Goal: Task Accomplishment & Management: Manage account settings

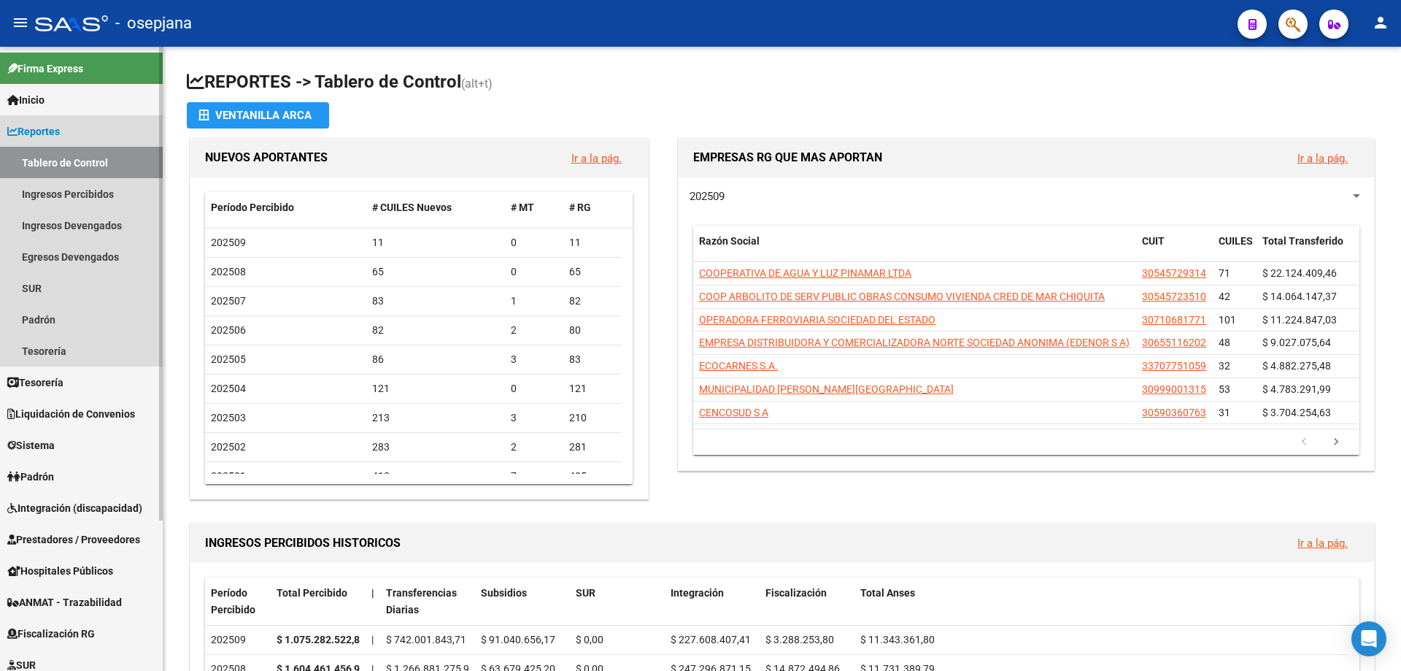
click at [60, 133] on span "Reportes" at bounding box center [33, 131] width 53 height 16
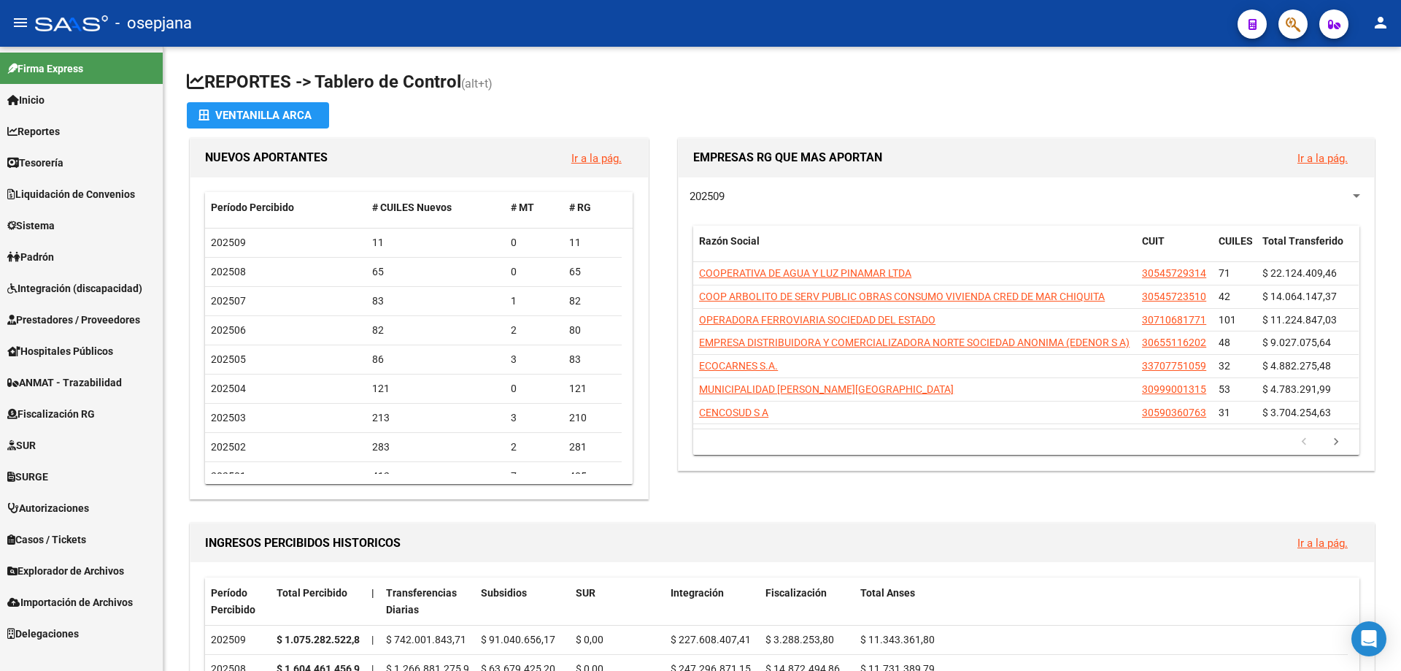
click at [61, 314] on span "Prestadores / Proveedores" at bounding box center [73, 320] width 133 height 16
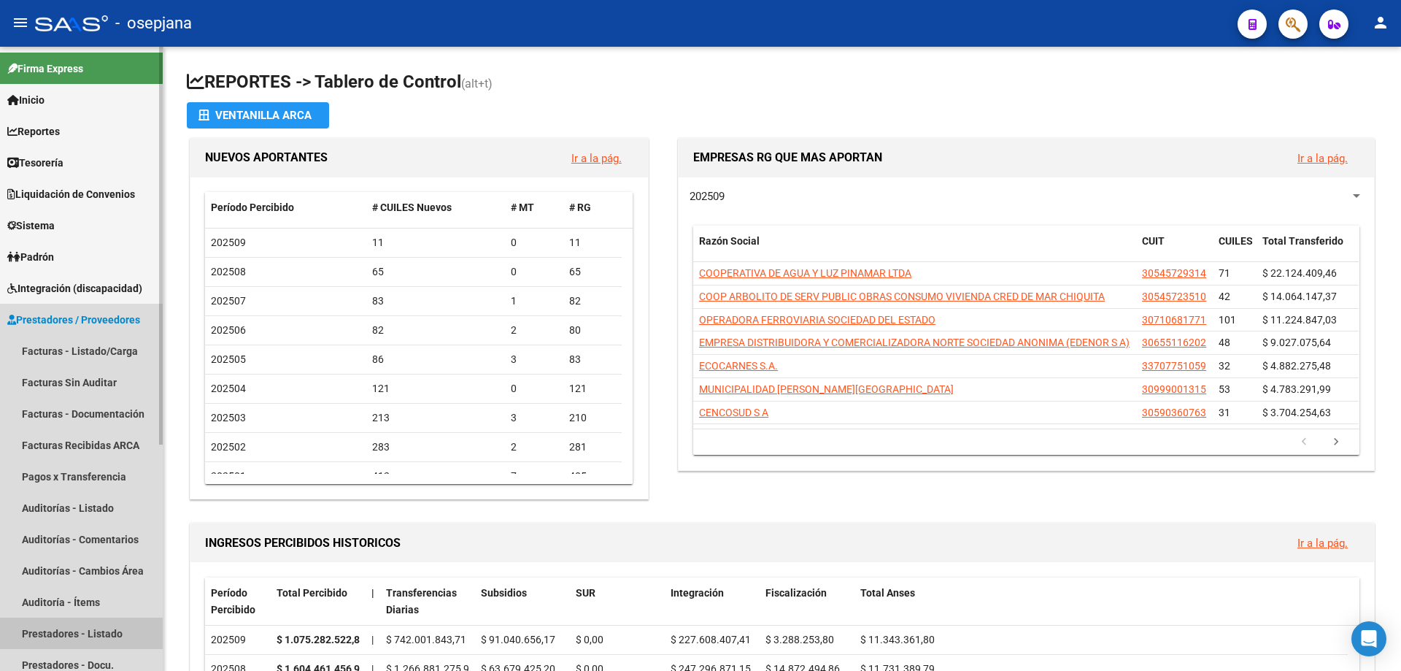
click at [77, 628] on link "Prestadores - Listado" at bounding box center [81, 632] width 163 height 31
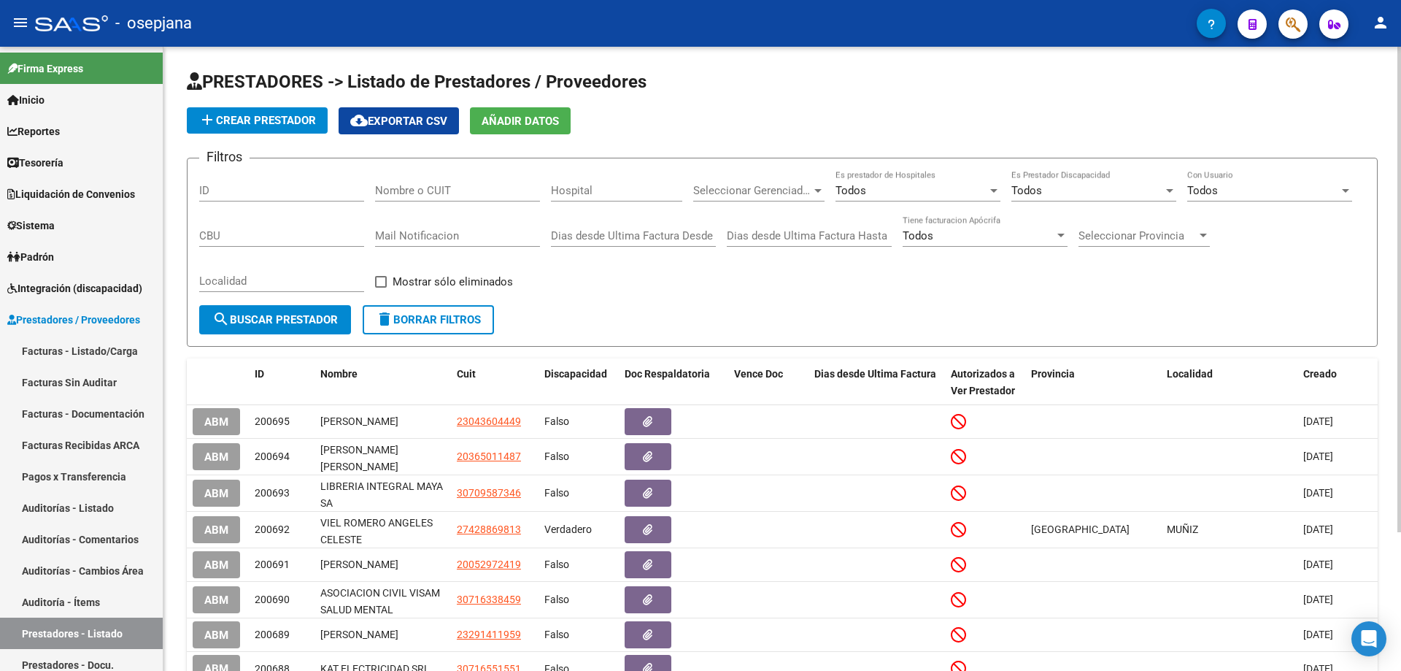
click at [441, 192] on input "Nombre o CUIT" at bounding box center [457, 190] width 165 height 13
paste input "30464752"
type input "2"
paste input "30464752"
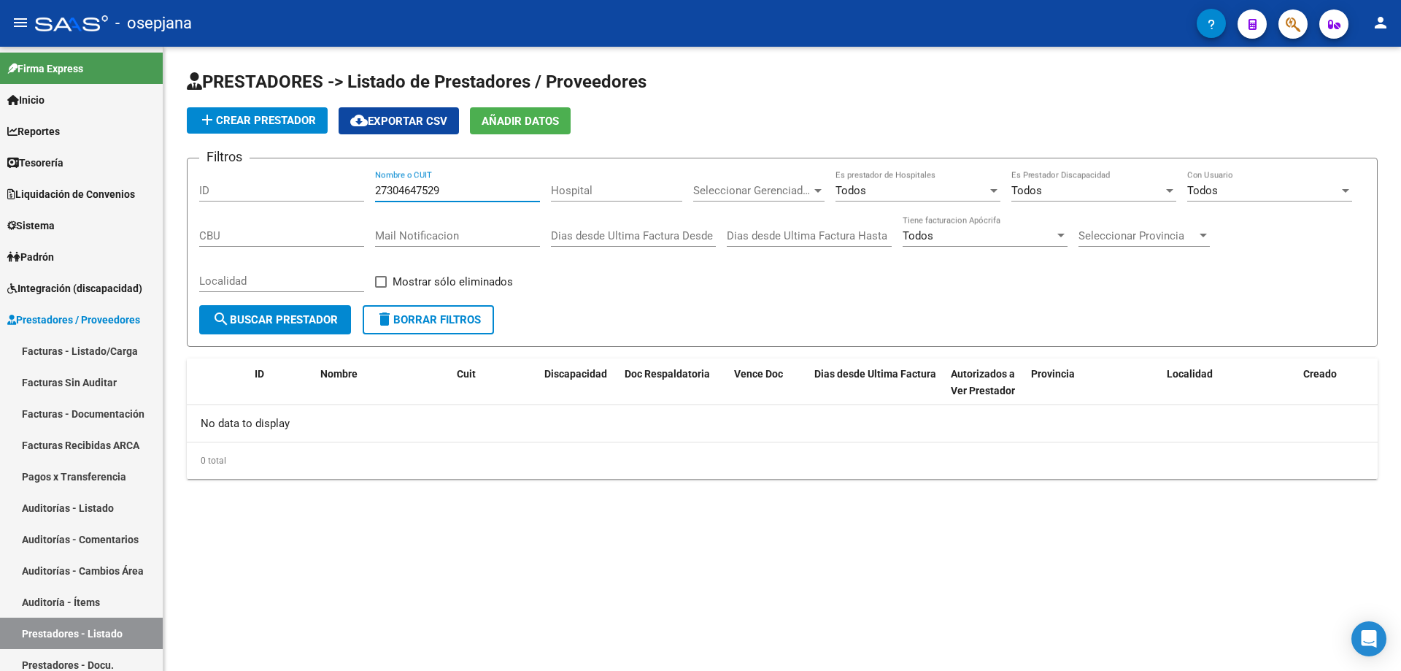
type input "27304647529"
click at [289, 123] on span "add Crear Prestador" at bounding box center [257, 120] width 117 height 13
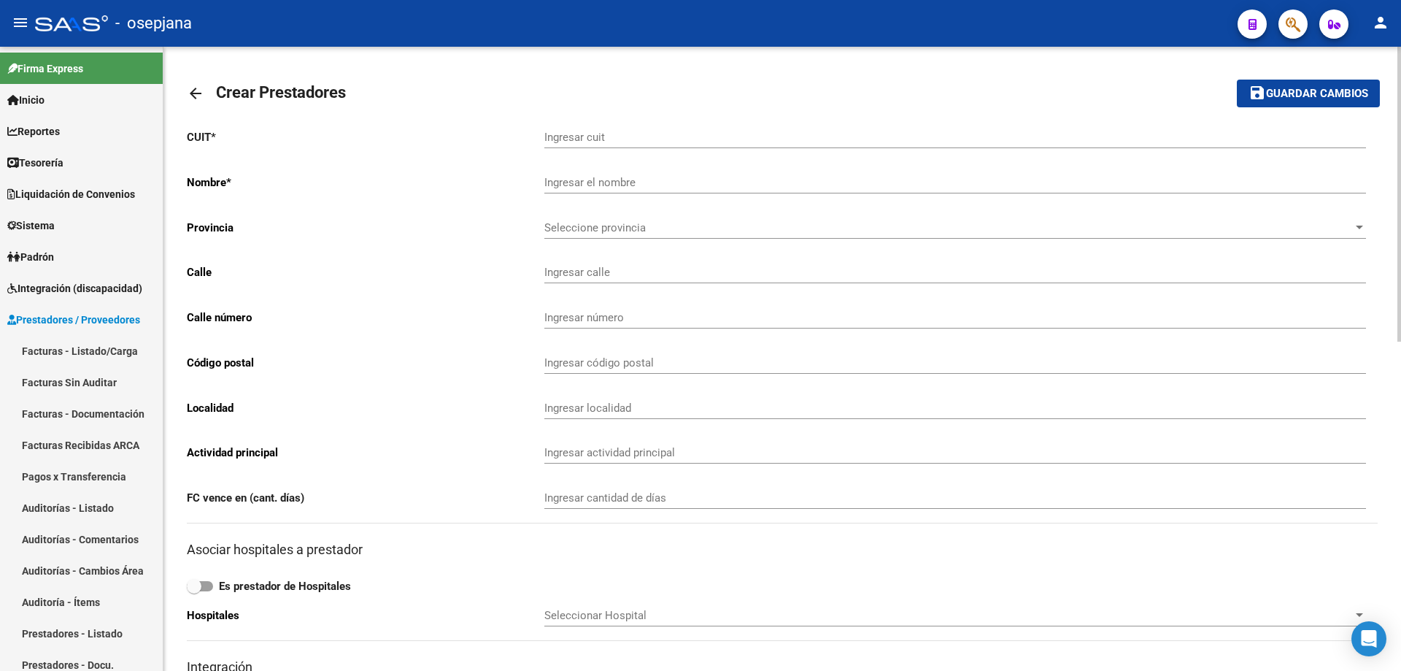
click at [678, 140] on input "Ingresar cuit" at bounding box center [955, 137] width 822 height 13
paste input "-30464752"
type input "27-30464752-9"
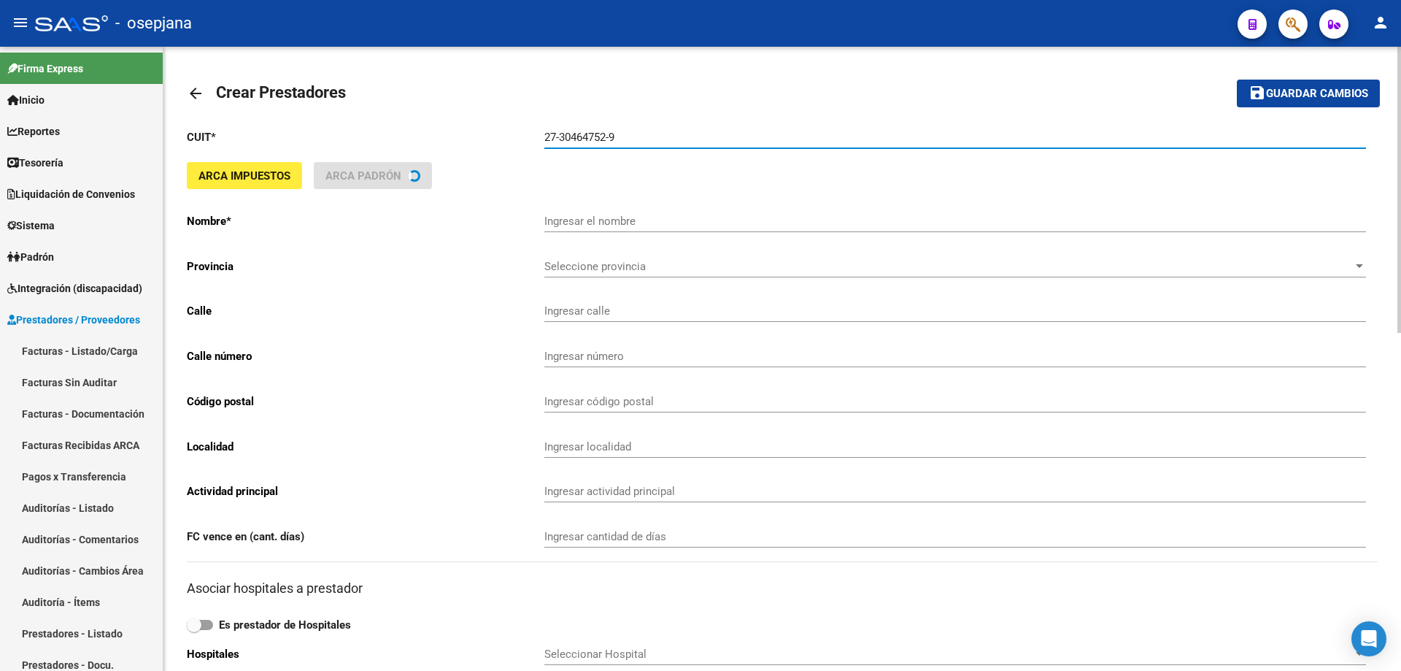
type input "DI [PERSON_NAME]"
type input "[PERSON_NAME] 4166 Piso:1"
type input "4166"
type input "1430"
type input "CABA"
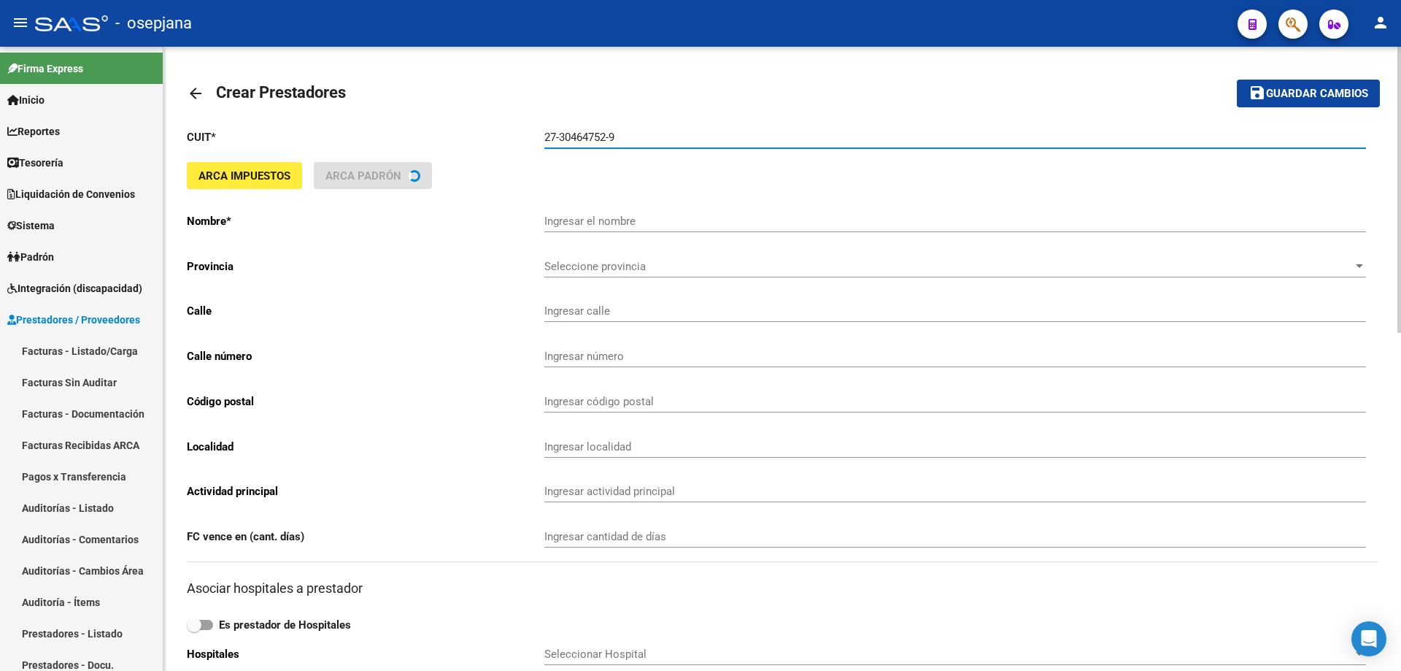
type input "869090"
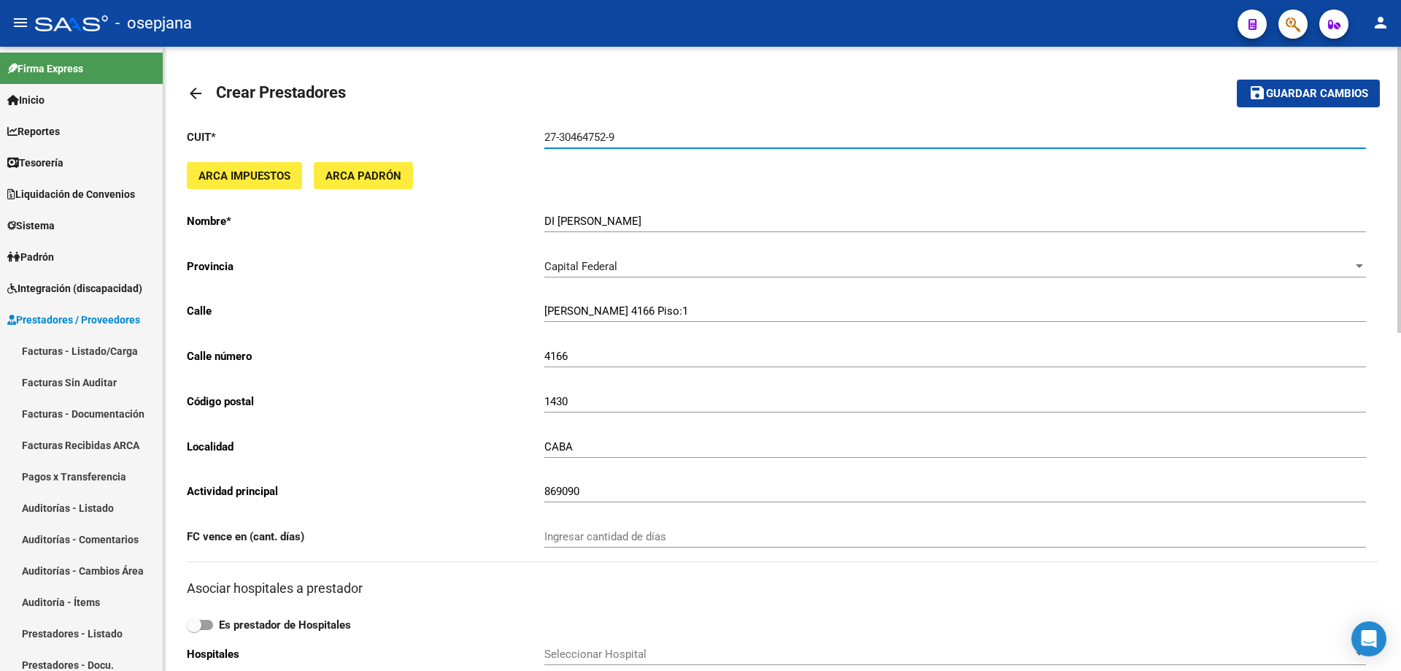
scroll to position [292, 0]
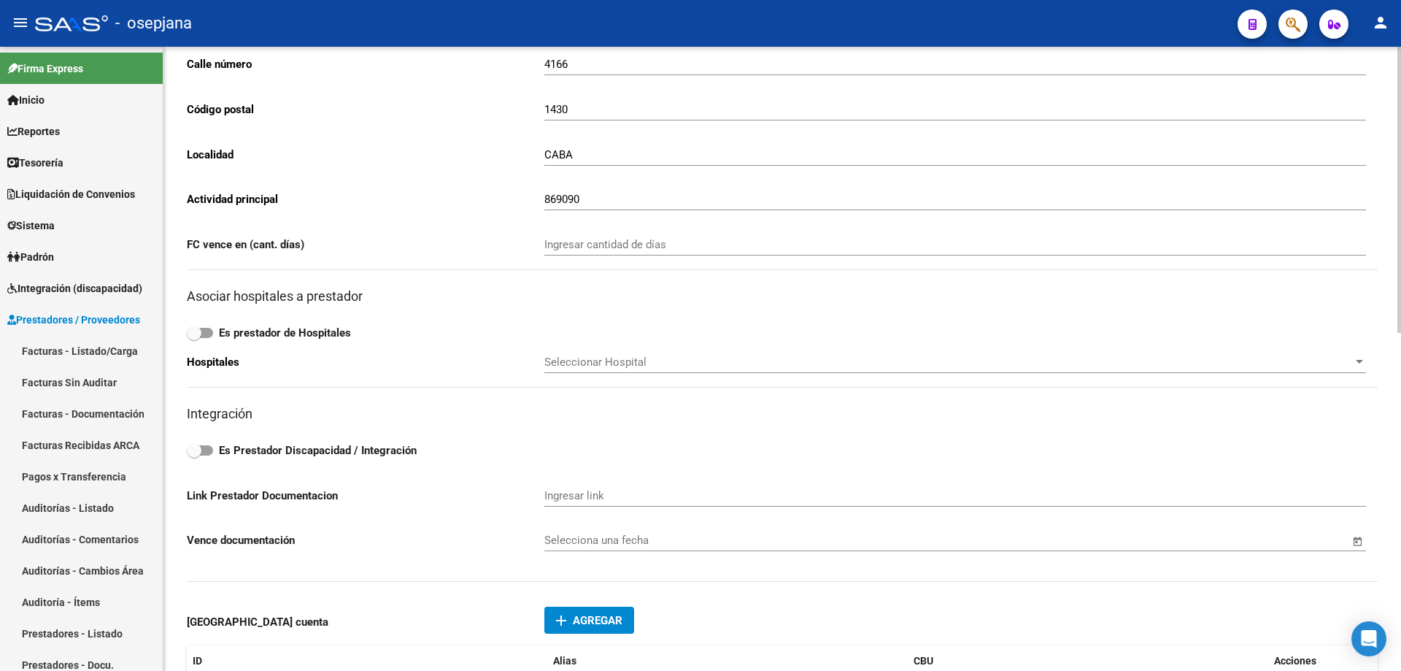
type input "27-30464752-9"
click at [331, 454] on strong "Es Prestador Discapacidad / Integración" at bounding box center [318, 450] width 198 height 13
click at [194, 455] on input "Es Prestador Discapacidad / Integración" at bounding box center [193, 455] width 1 height 1
checkbox input "true"
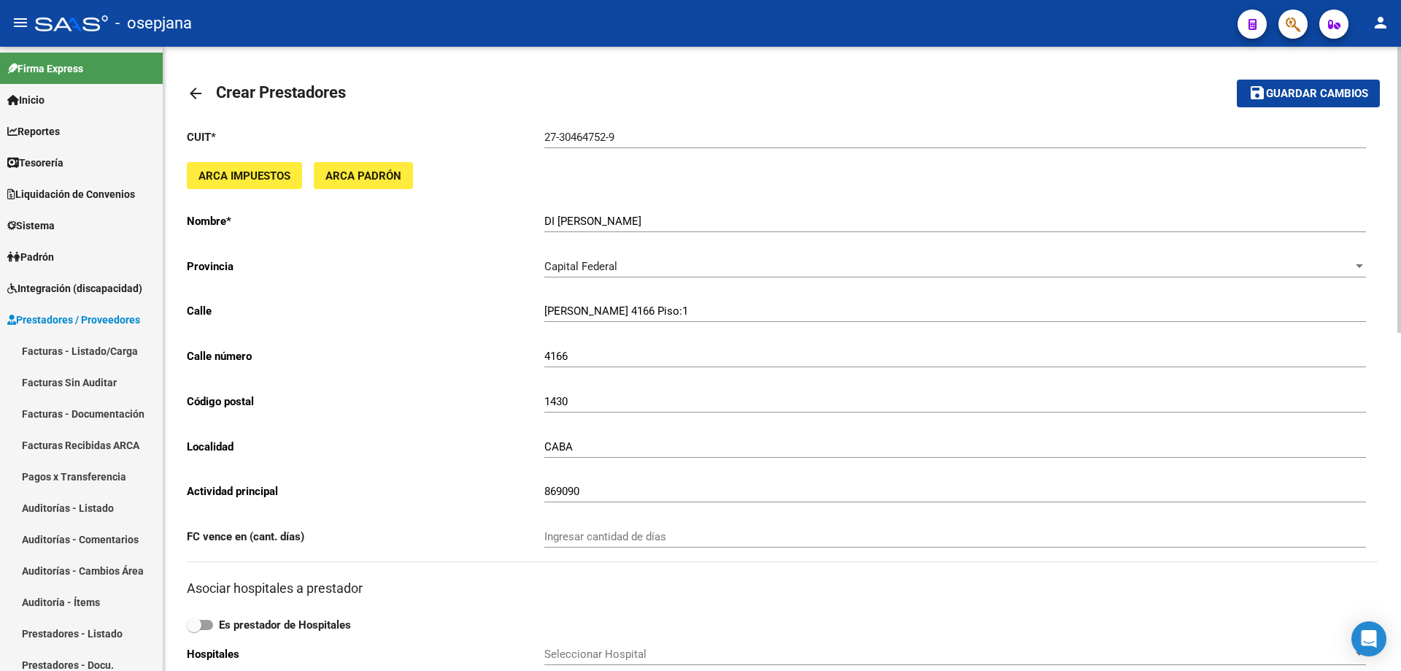
click at [1342, 95] on span "Guardar cambios" at bounding box center [1317, 94] width 102 height 13
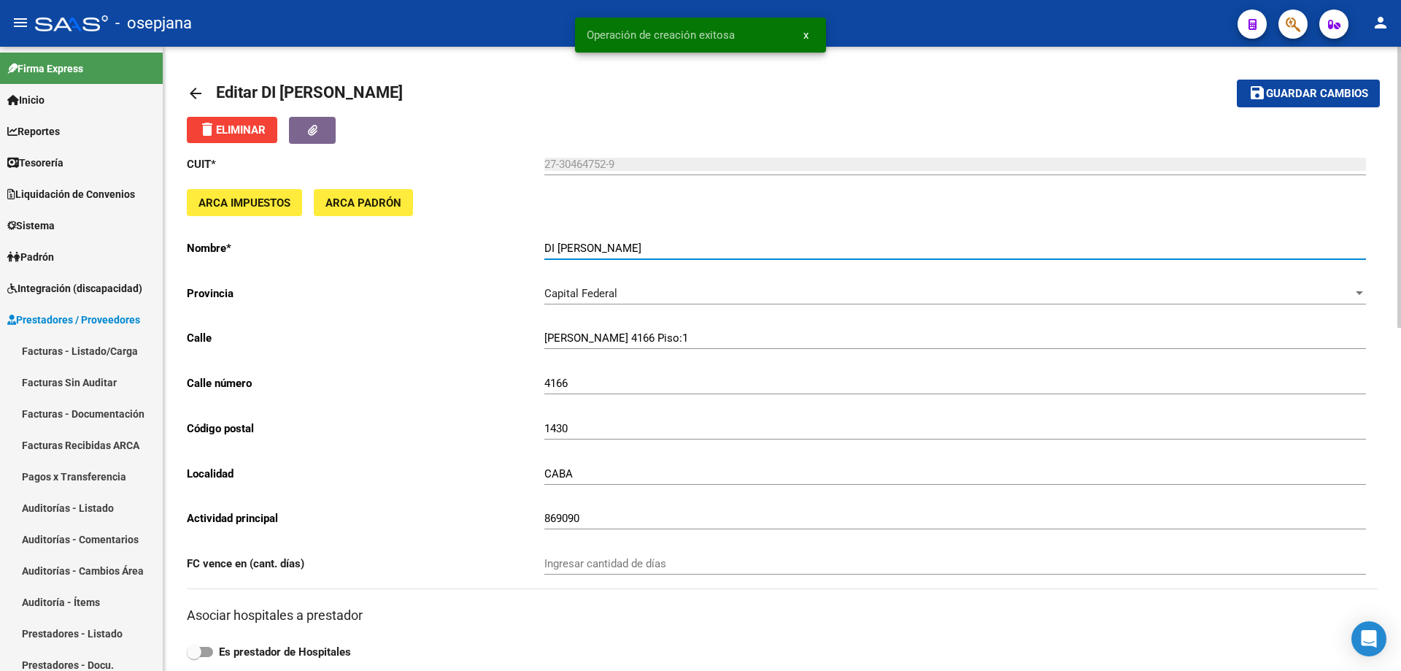
drag, startPoint x: 547, startPoint y: 247, endPoint x: 712, endPoint y: 243, distance: 164.3
click at [712, 243] on input "DI [PERSON_NAME]" at bounding box center [955, 248] width 822 height 13
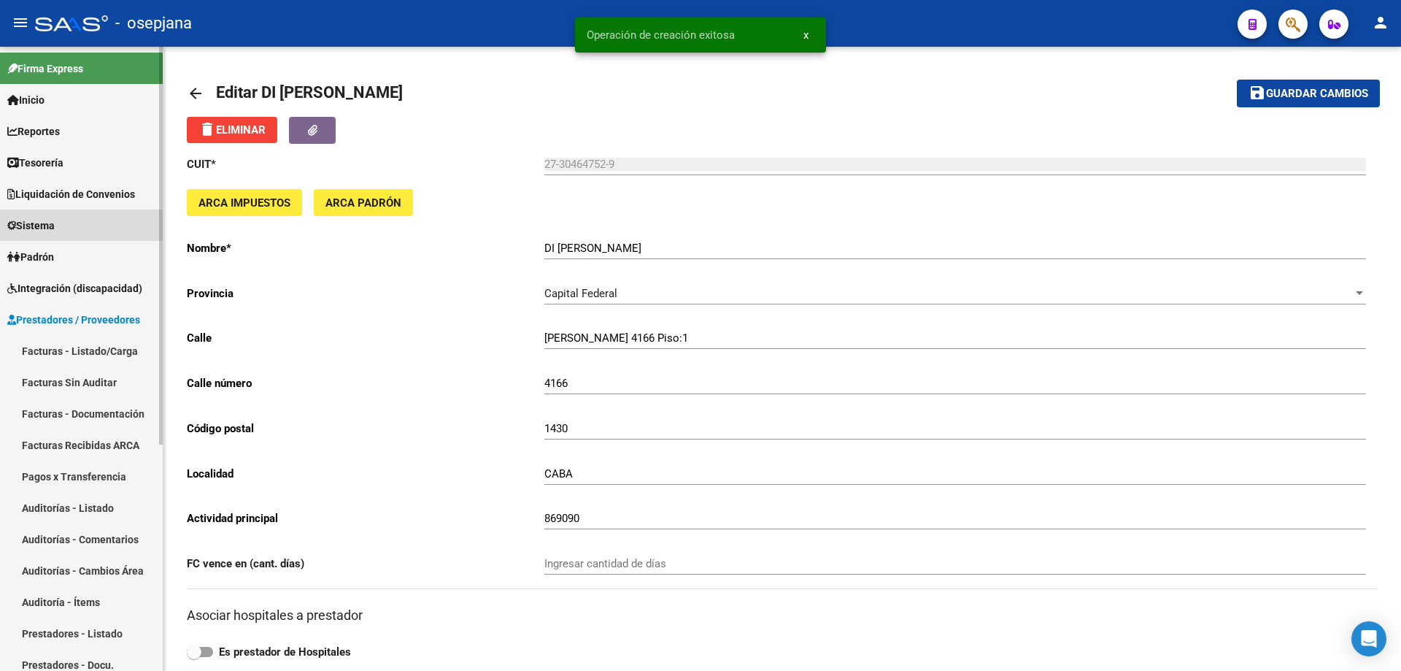
click at [44, 217] on span "Sistema" at bounding box center [30, 225] width 47 height 16
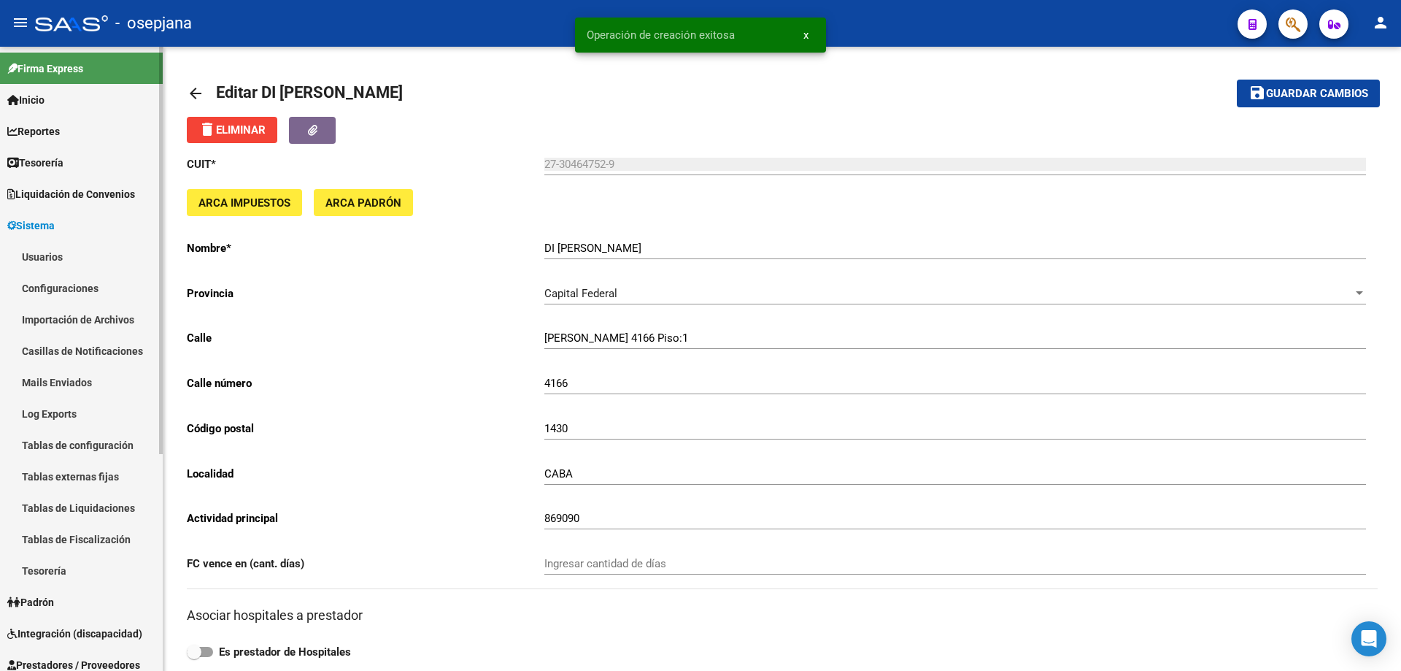
click at [52, 255] on link "Usuarios" at bounding box center [81, 256] width 163 height 31
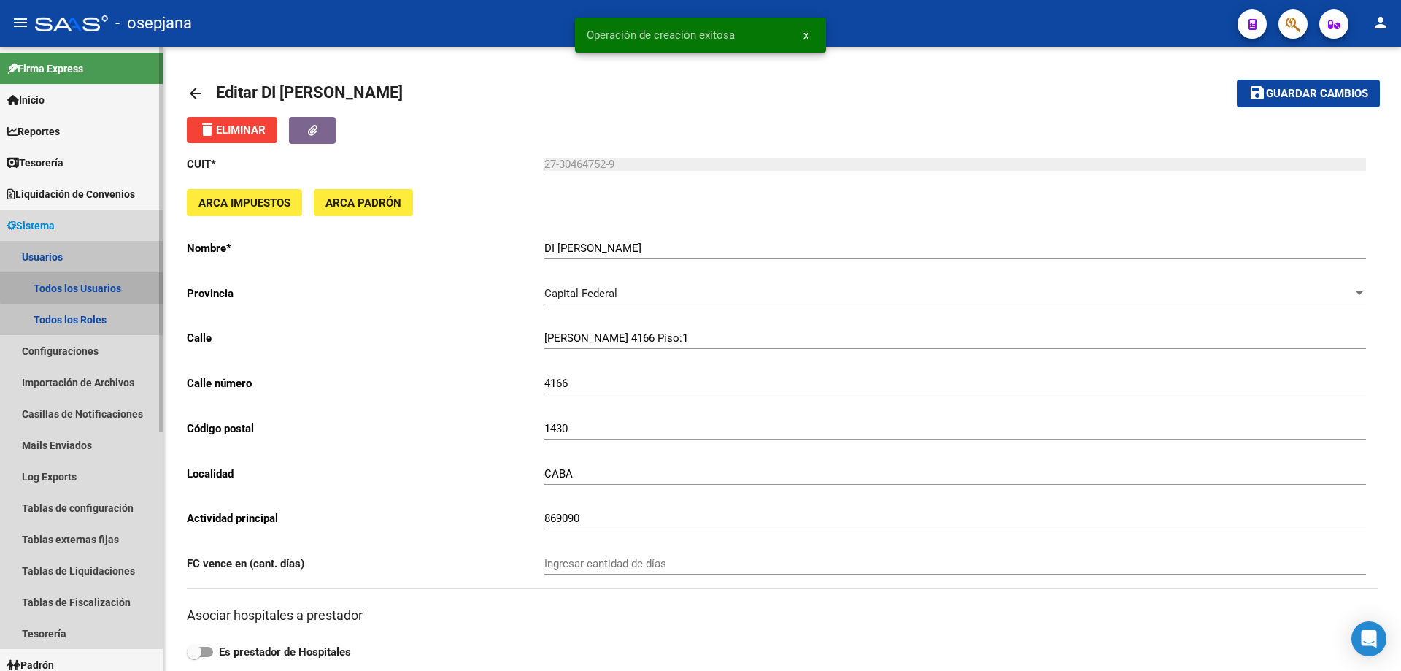
click at [100, 285] on link "Todos los Usuarios" at bounding box center [81, 287] width 163 height 31
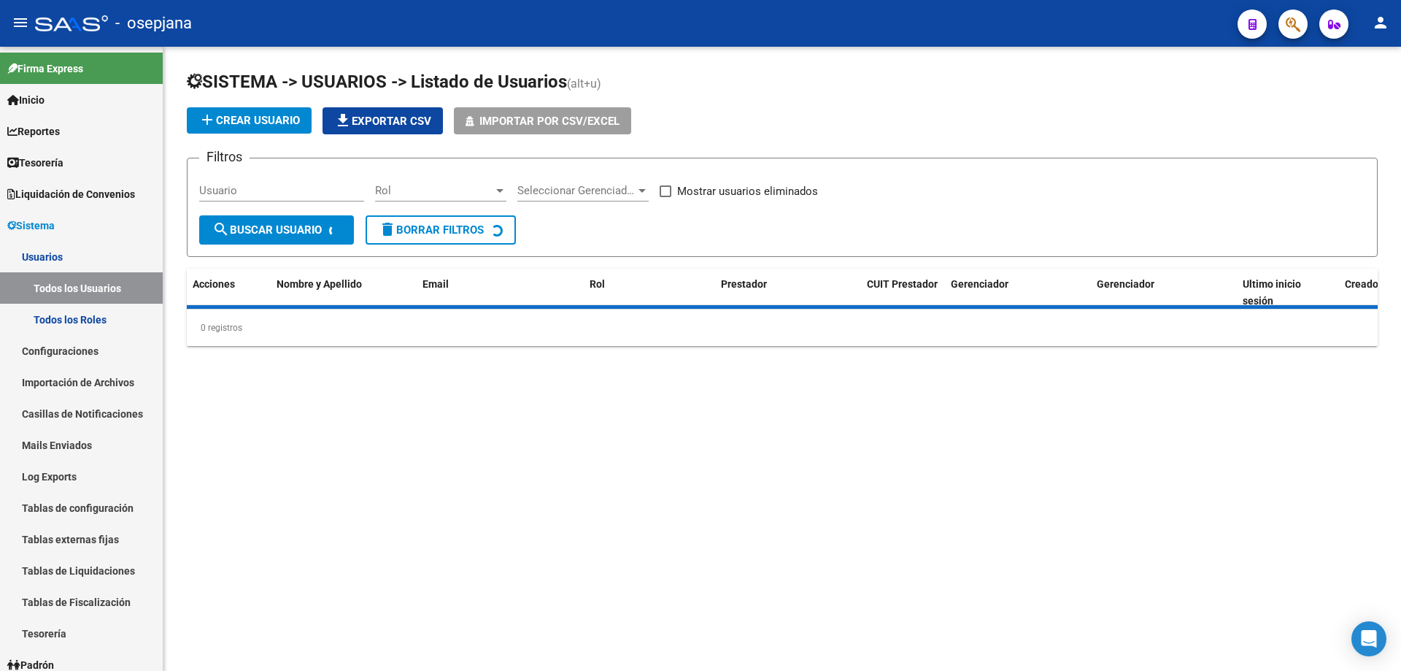
click at [266, 117] on span "add Crear Usuario" at bounding box center [249, 120] width 101 height 13
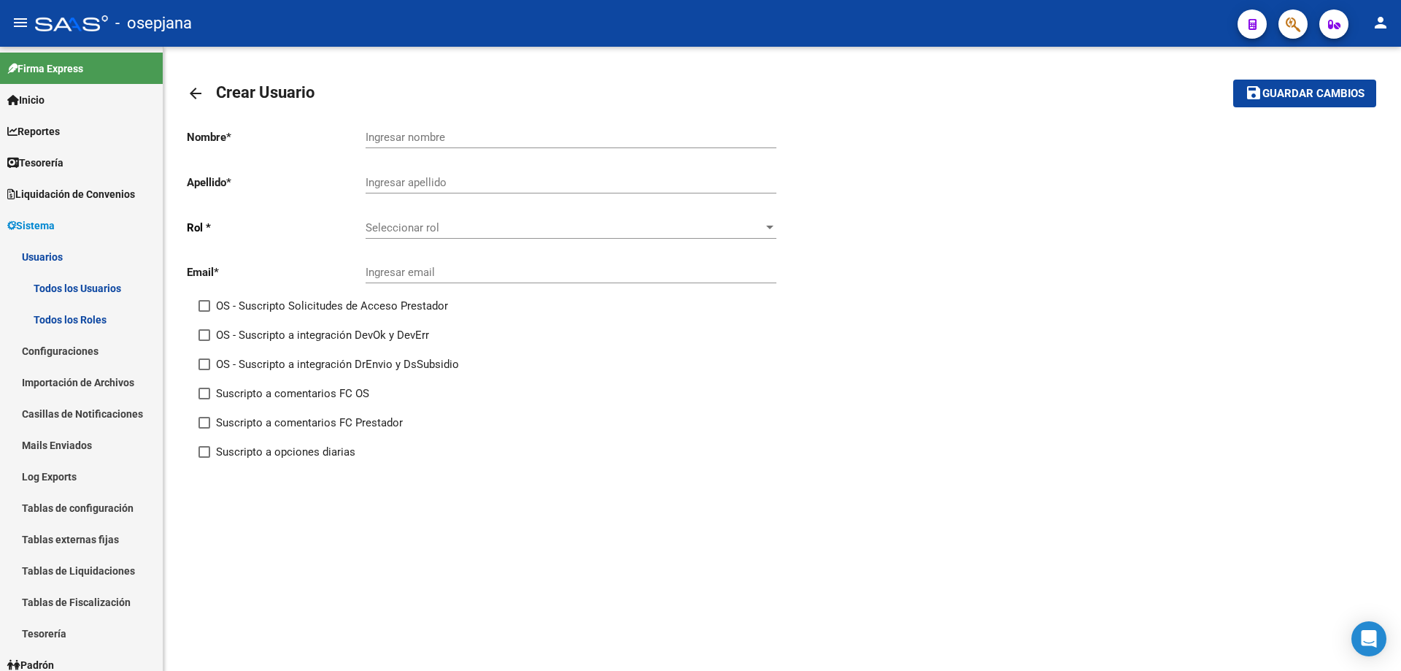
click at [409, 134] on input "Ingresar nombre" at bounding box center [571, 137] width 411 height 13
paste input "DI [PERSON_NAME]"
drag, startPoint x: 365, startPoint y: 136, endPoint x: 444, endPoint y: 136, distance: 78.8
click at [444, 136] on input "DI [PERSON_NAME]" at bounding box center [571, 137] width 411 height 13
type input "[PERSON_NAME]"
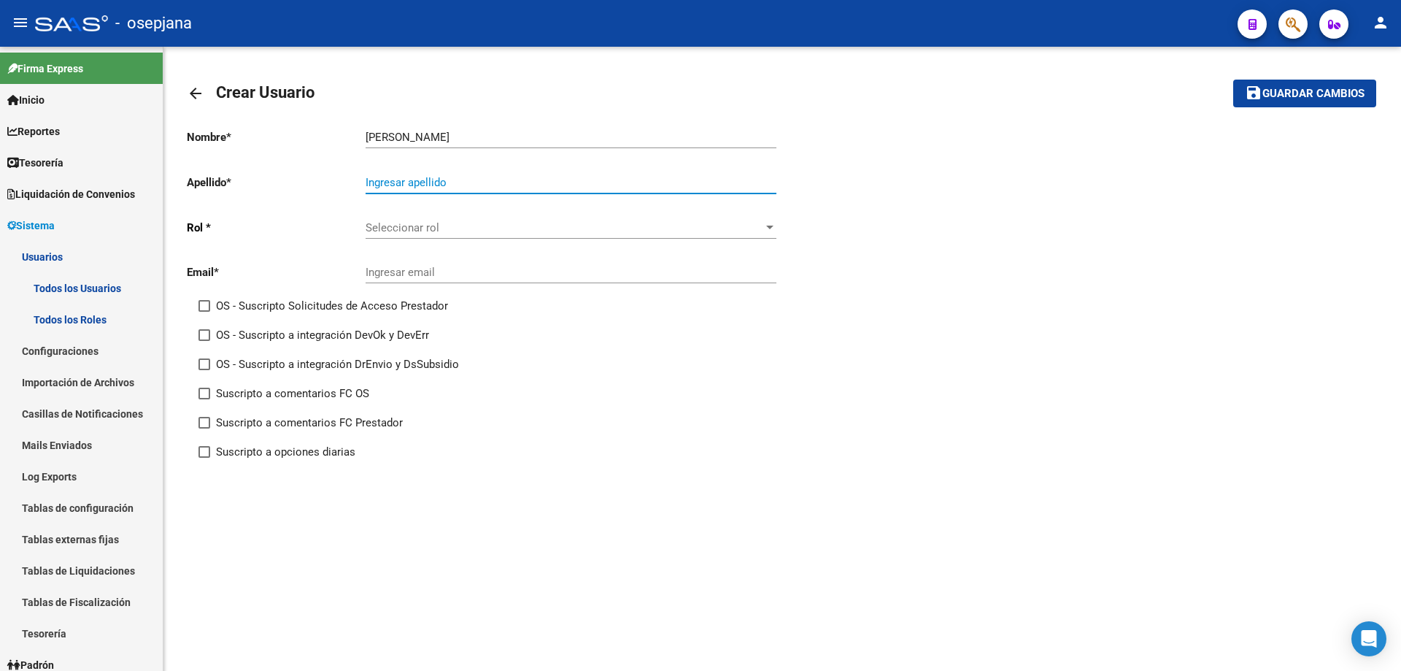
paste input "DI [PERSON_NAME]"
type input "DI [PERSON_NAME]"
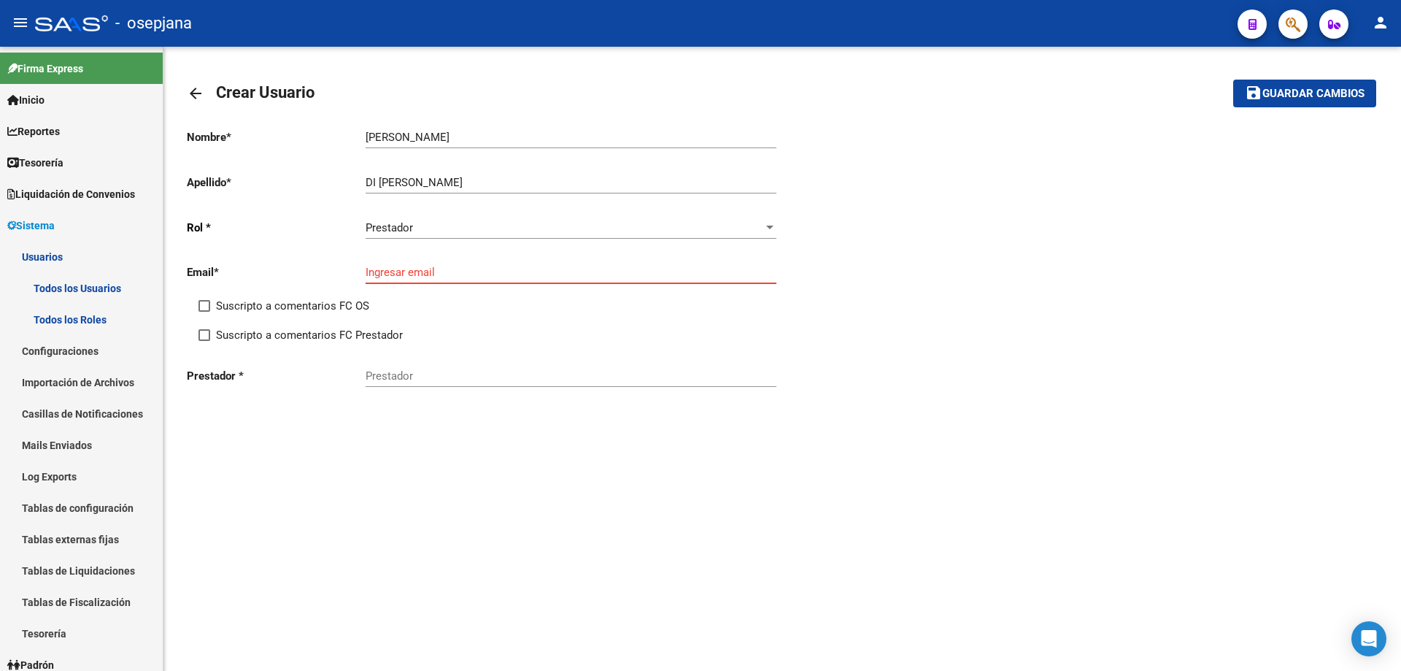
paste input "[EMAIL_ADDRESS][DOMAIN_NAME]"
type input "[EMAIL_ADDRESS][DOMAIN_NAME]"
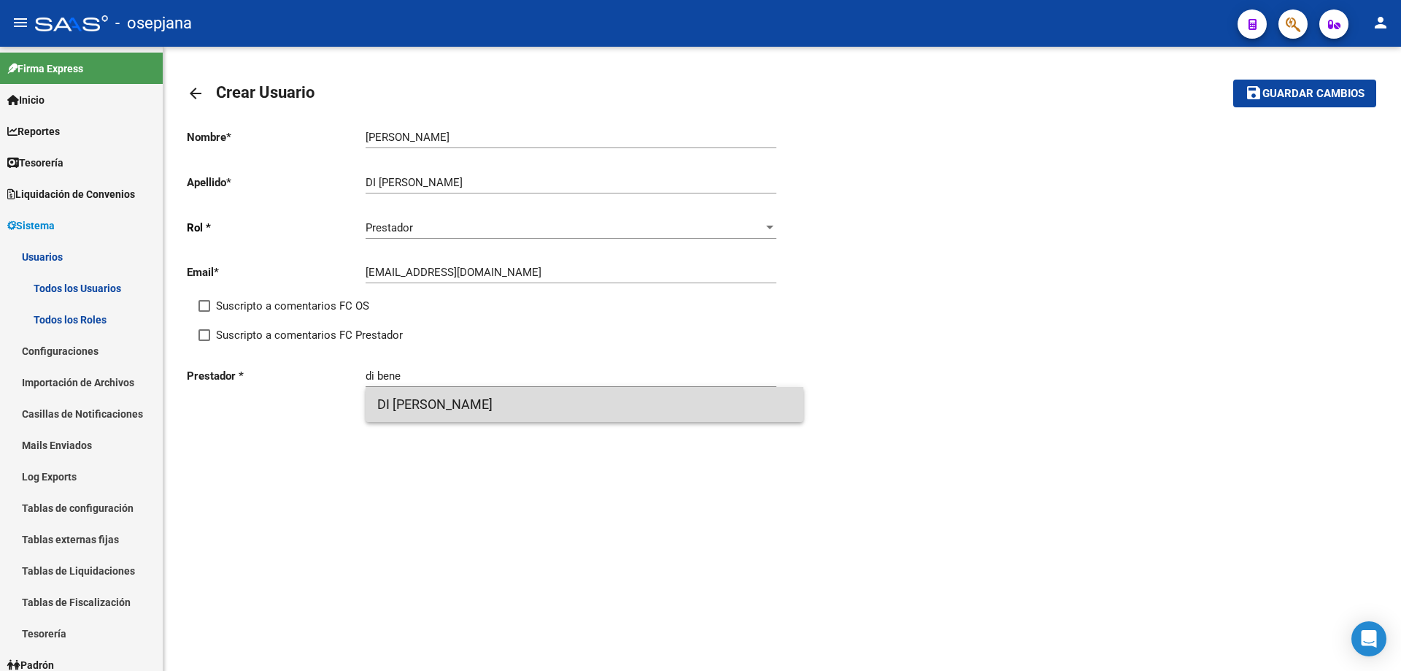
click at [613, 402] on span "DI [PERSON_NAME]" at bounding box center [584, 404] width 415 height 35
type input "DI [PERSON_NAME]"
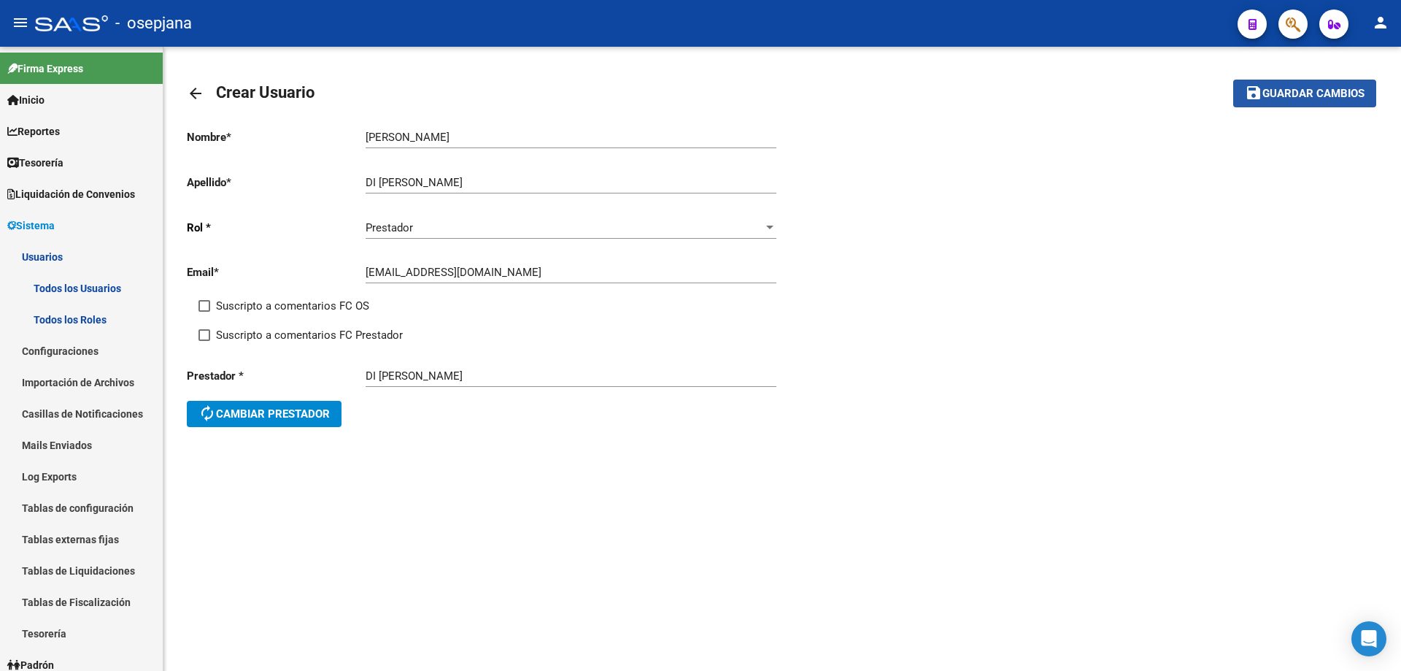
click at [1270, 100] on span "Guardar cambios" at bounding box center [1314, 94] width 102 height 13
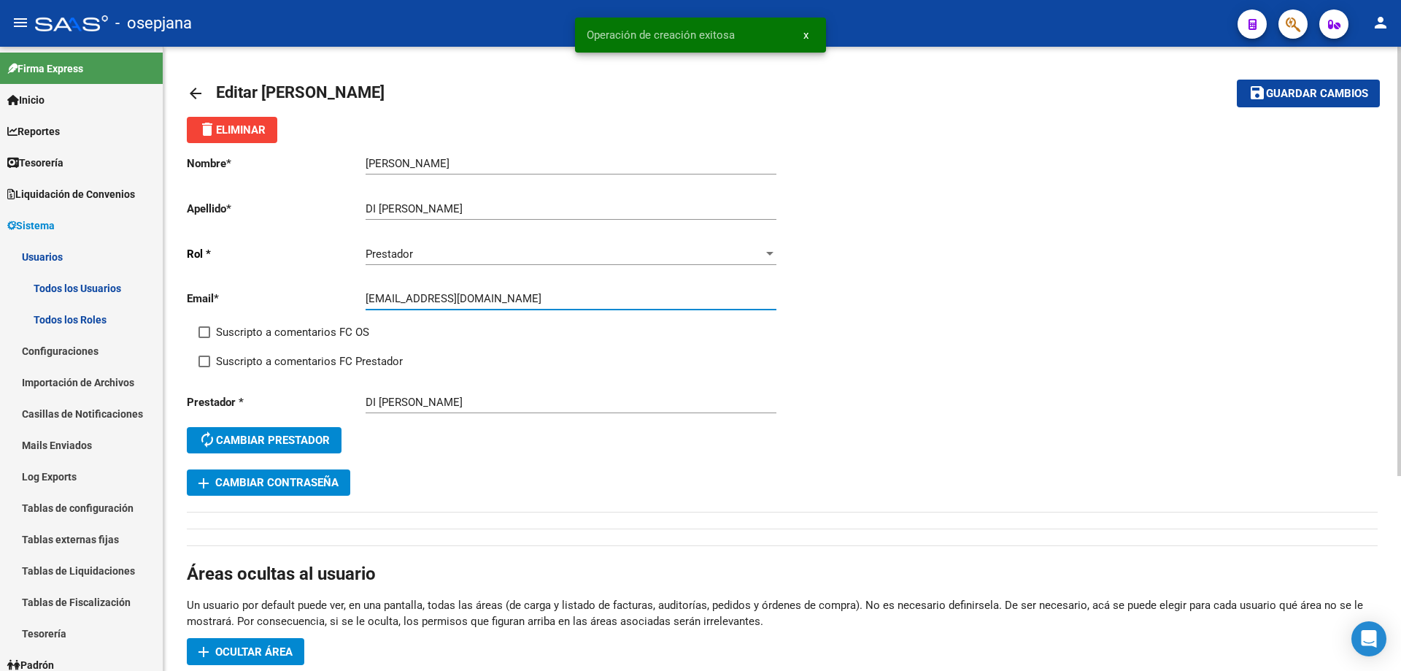
drag, startPoint x: 366, startPoint y: 303, endPoint x: 463, endPoint y: 298, distance: 96.4
click at [463, 298] on input "[EMAIL_ADDRESS][DOMAIN_NAME]" at bounding box center [571, 298] width 411 height 13
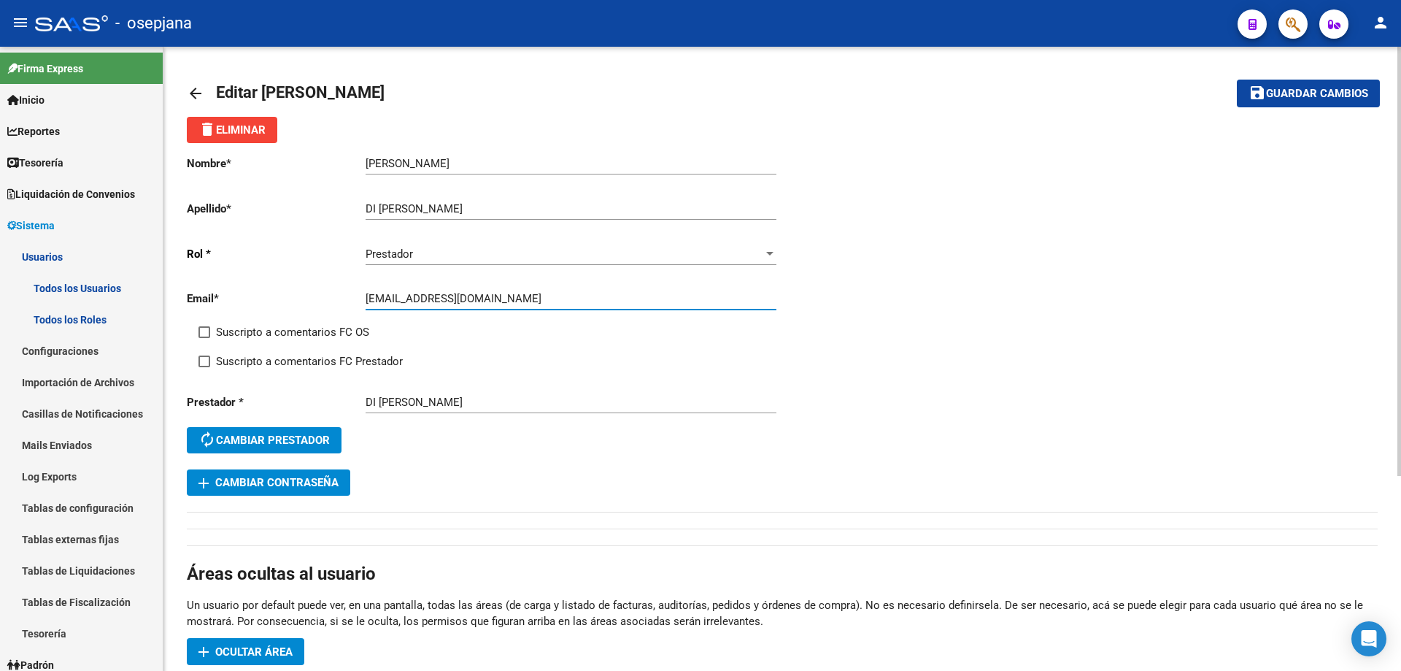
click at [308, 473] on button "add Cambiar Contraseña" at bounding box center [268, 482] width 163 height 26
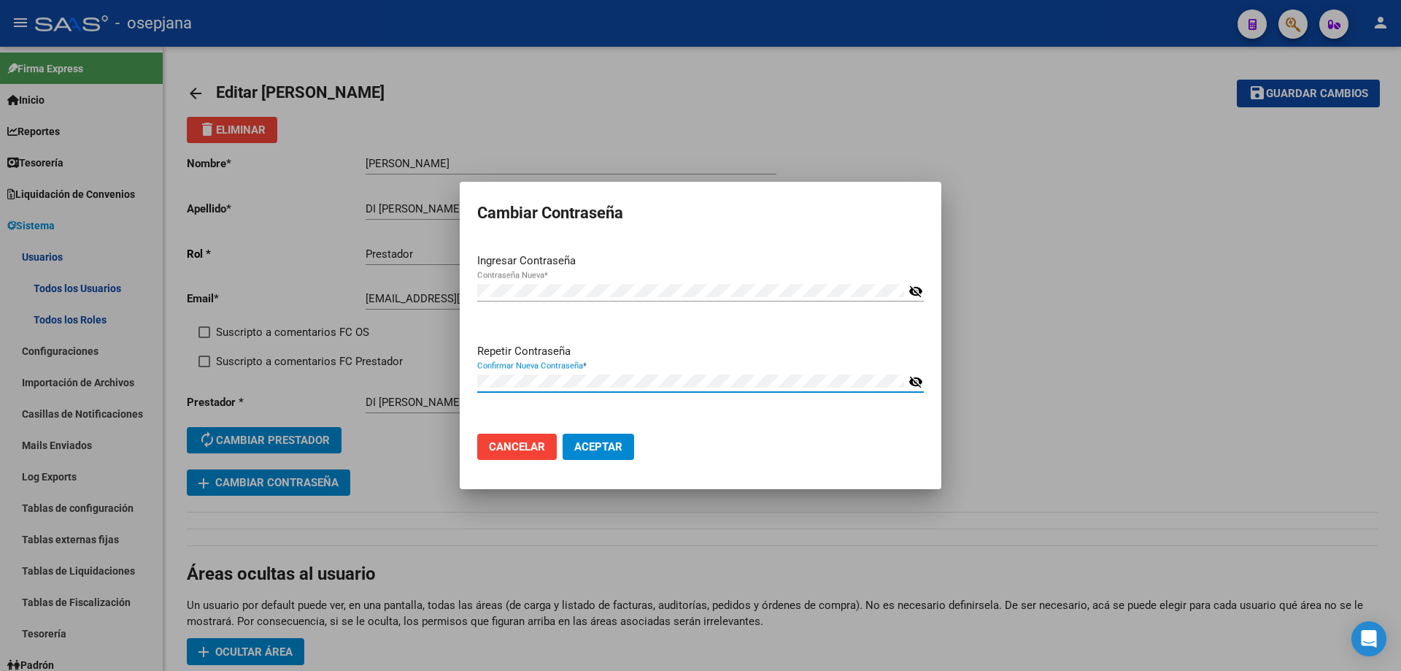
click at [563, 433] on button "Aceptar" at bounding box center [599, 446] width 72 height 26
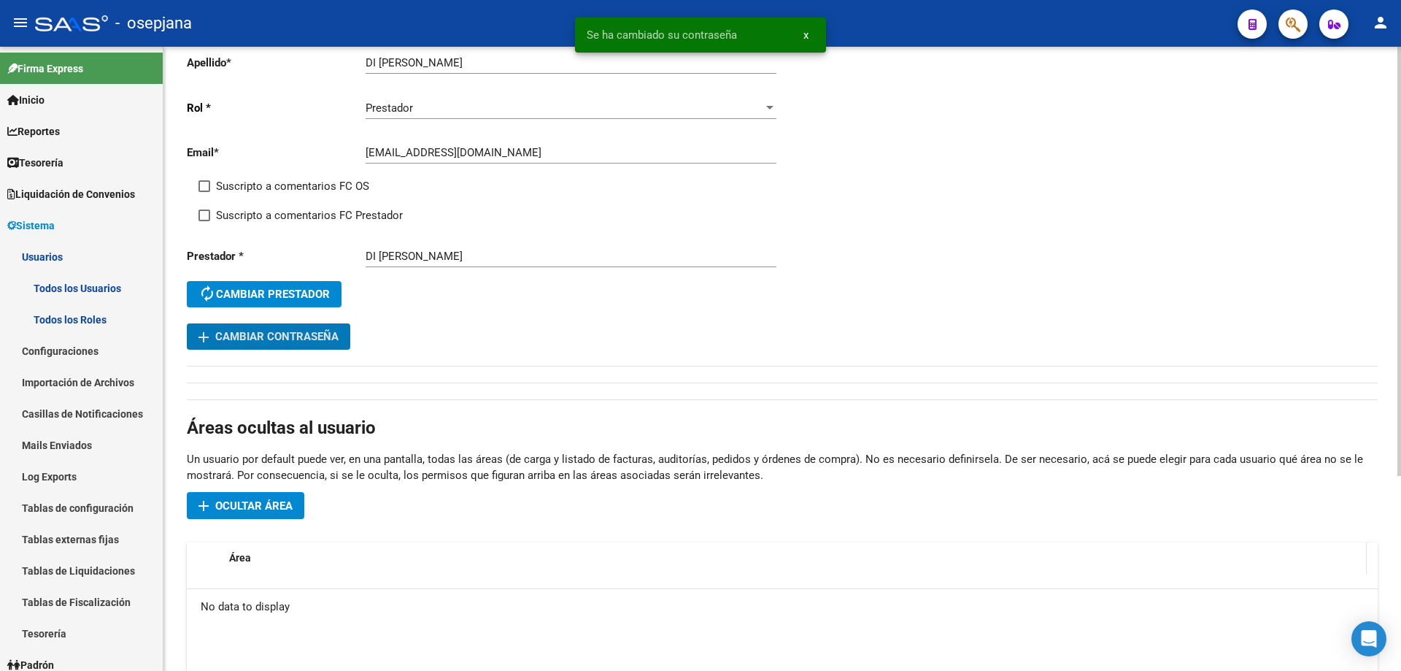
scroll to position [219, 0]
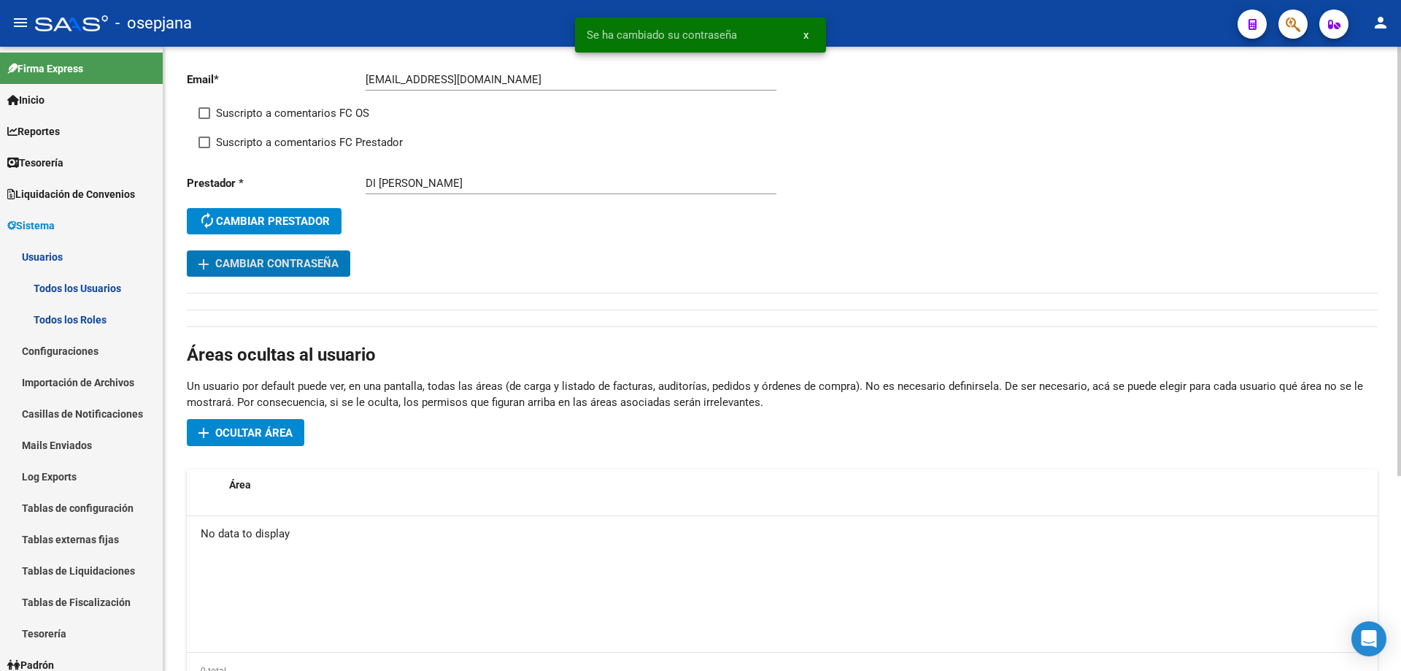
click at [285, 440] on button "add Ocultar área" at bounding box center [245, 432] width 117 height 27
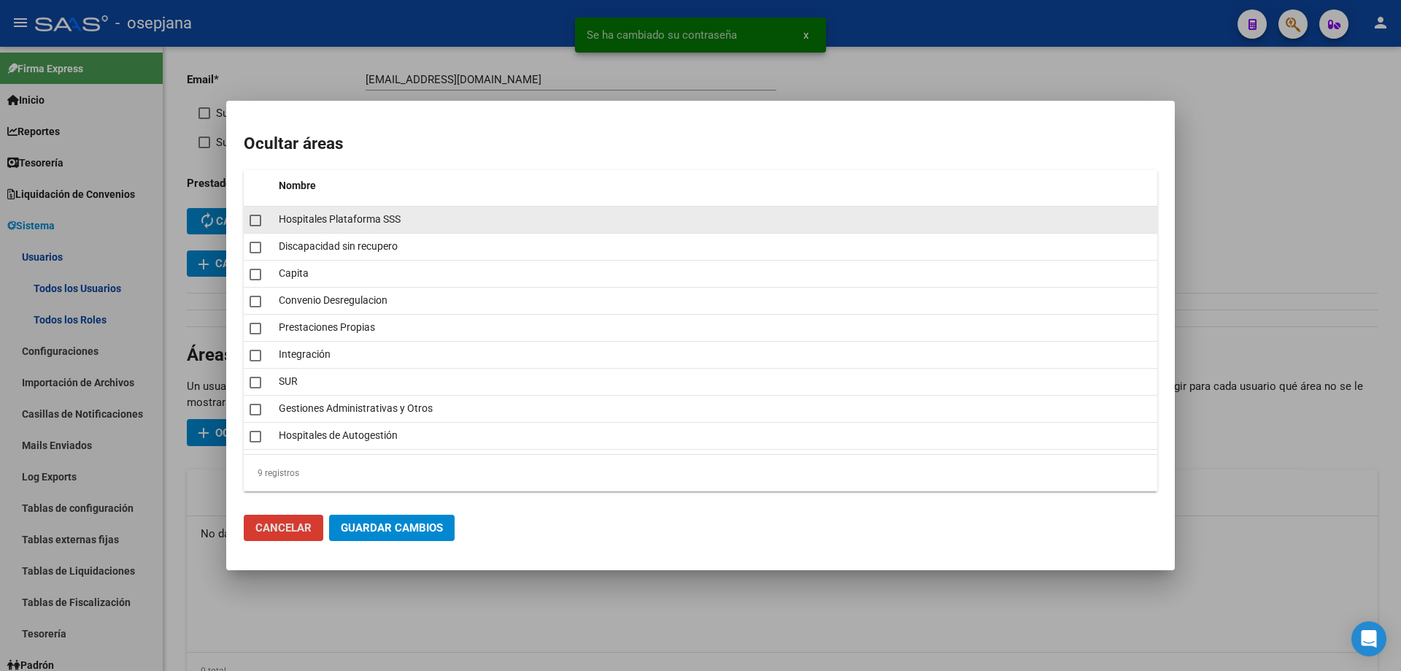
click at [255, 227] on mat-checkbox at bounding box center [256, 219] width 12 height 20
checkbox input "true"
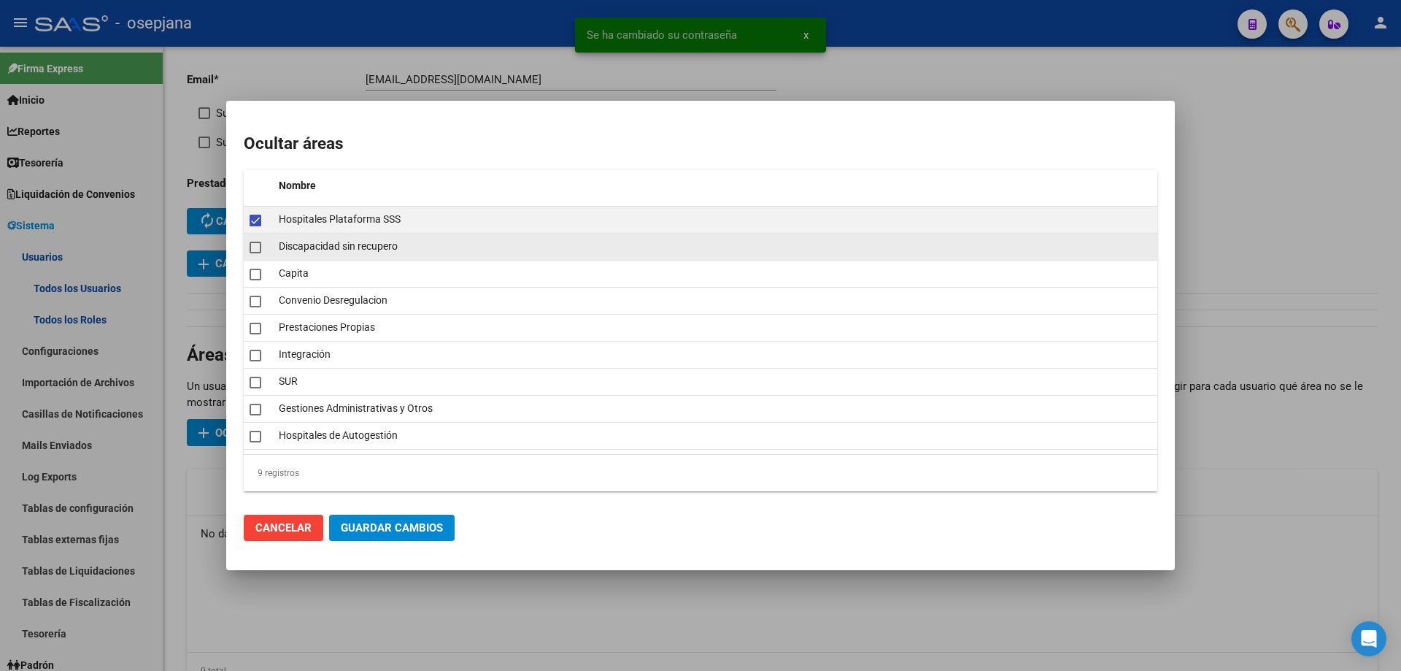
click at [255, 255] on mat-checkbox at bounding box center [256, 246] width 12 height 20
checkbox input "true"
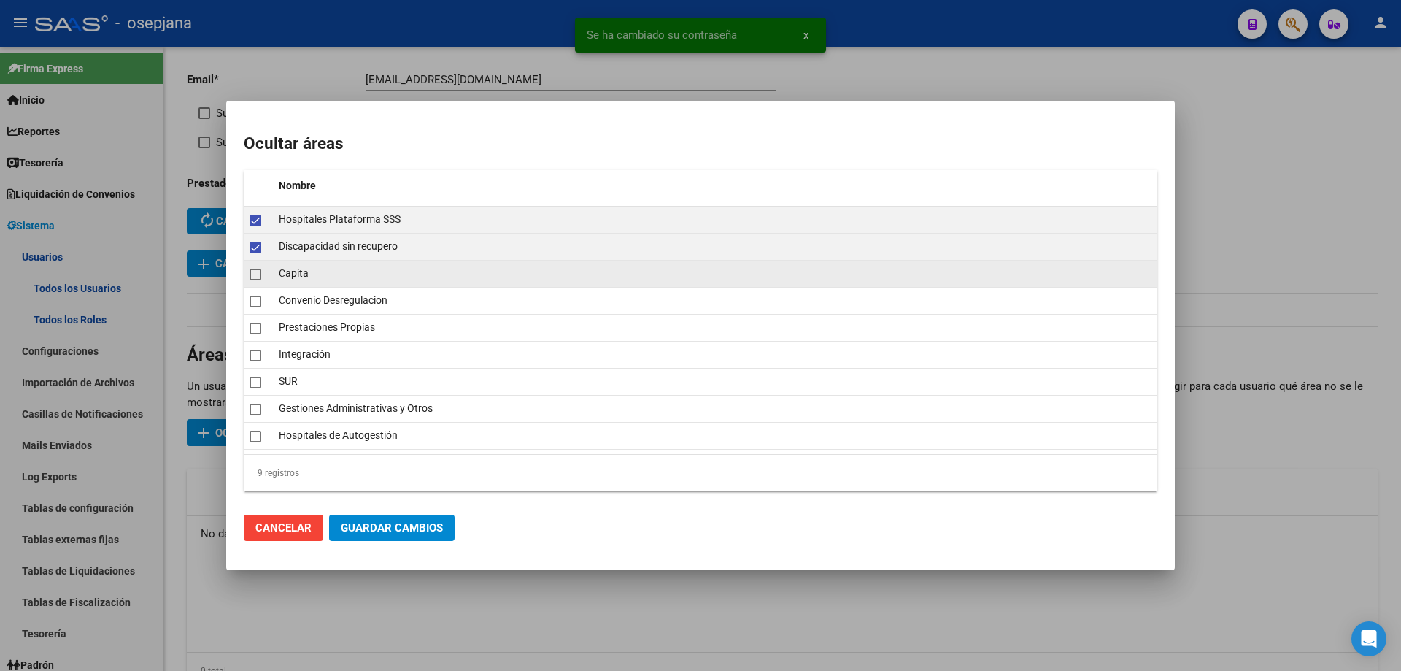
click at [255, 280] on mat-checkbox at bounding box center [256, 273] width 12 height 20
checkbox input "true"
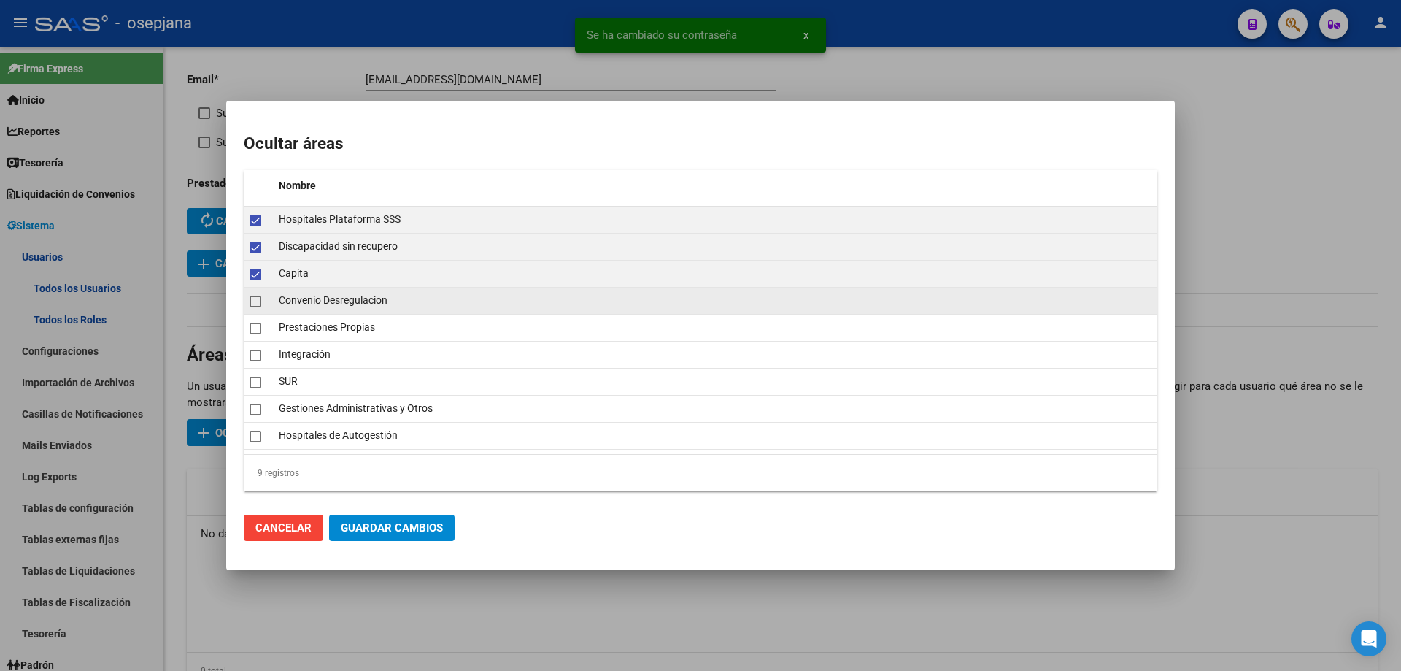
click at [255, 304] on span at bounding box center [256, 302] width 12 height 12
checkbox input "true"
drag, startPoint x: 255, startPoint y: 329, endPoint x: 259, endPoint y: 350, distance: 20.8
click at [255, 330] on span at bounding box center [256, 329] width 12 height 12
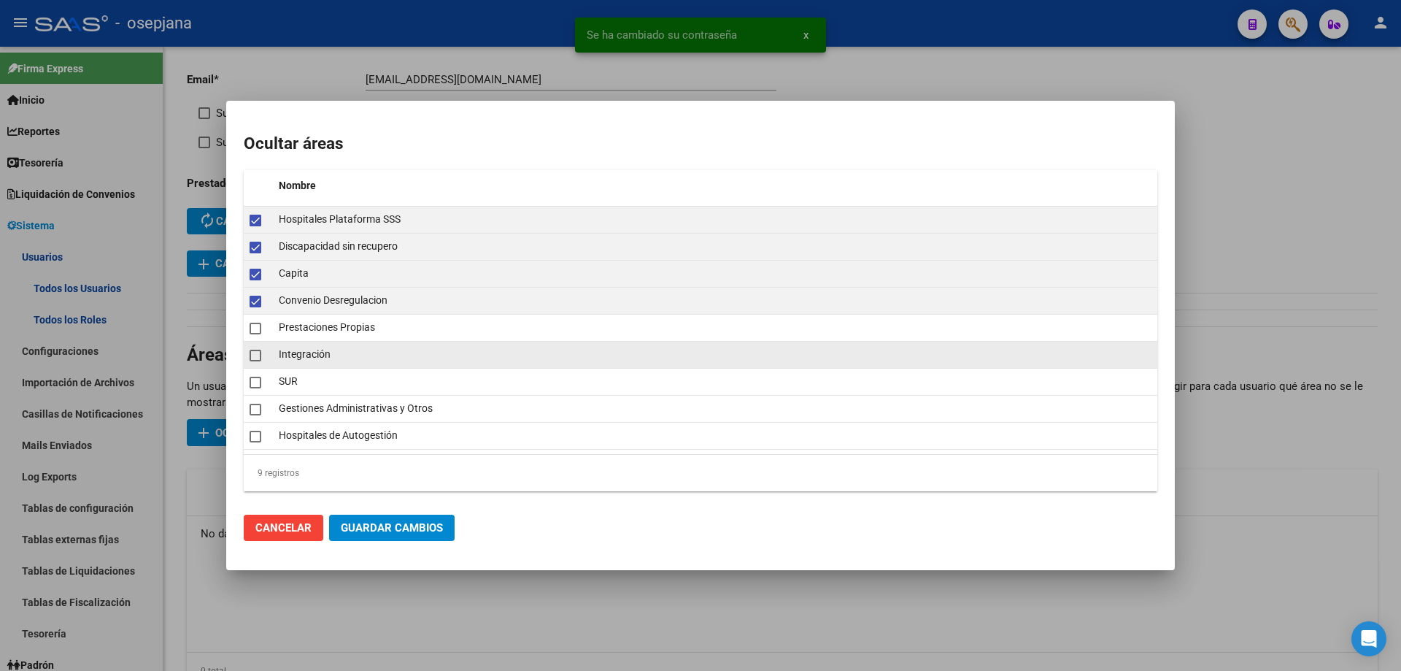
checkbox input "true"
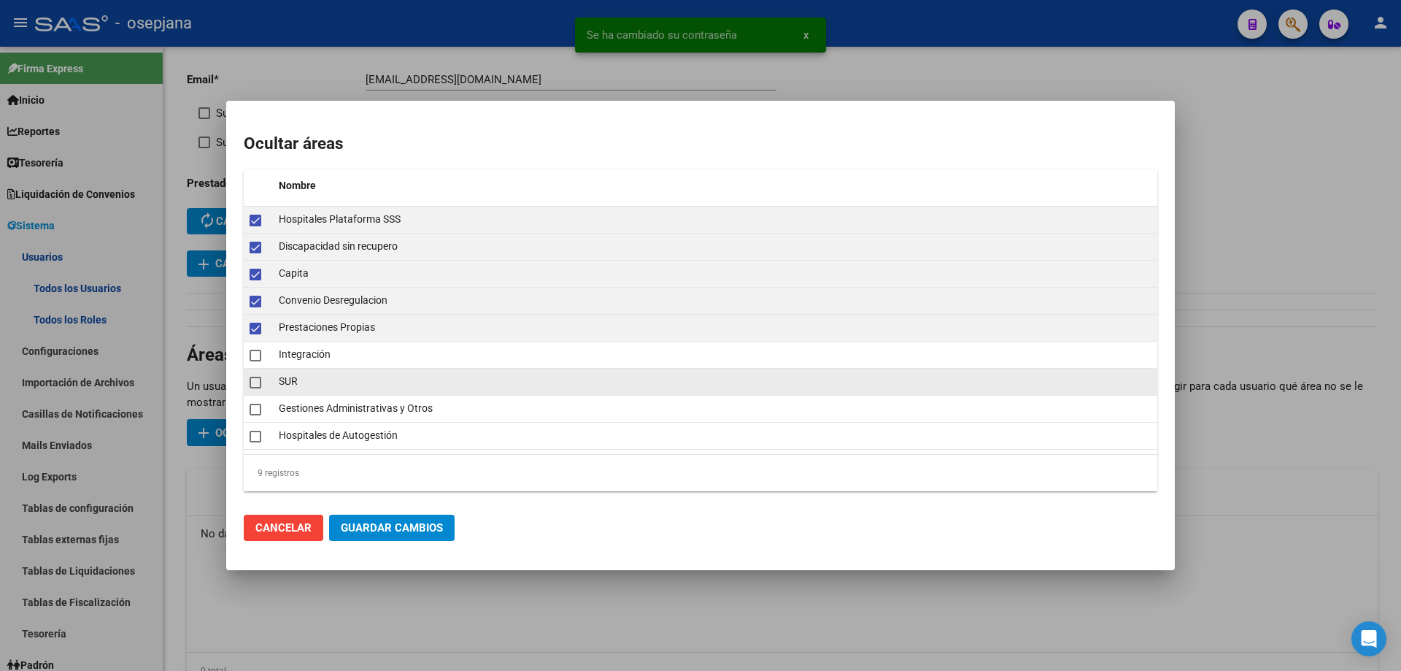
click at [260, 390] on mat-checkbox at bounding box center [256, 381] width 12 height 20
checkbox input "true"
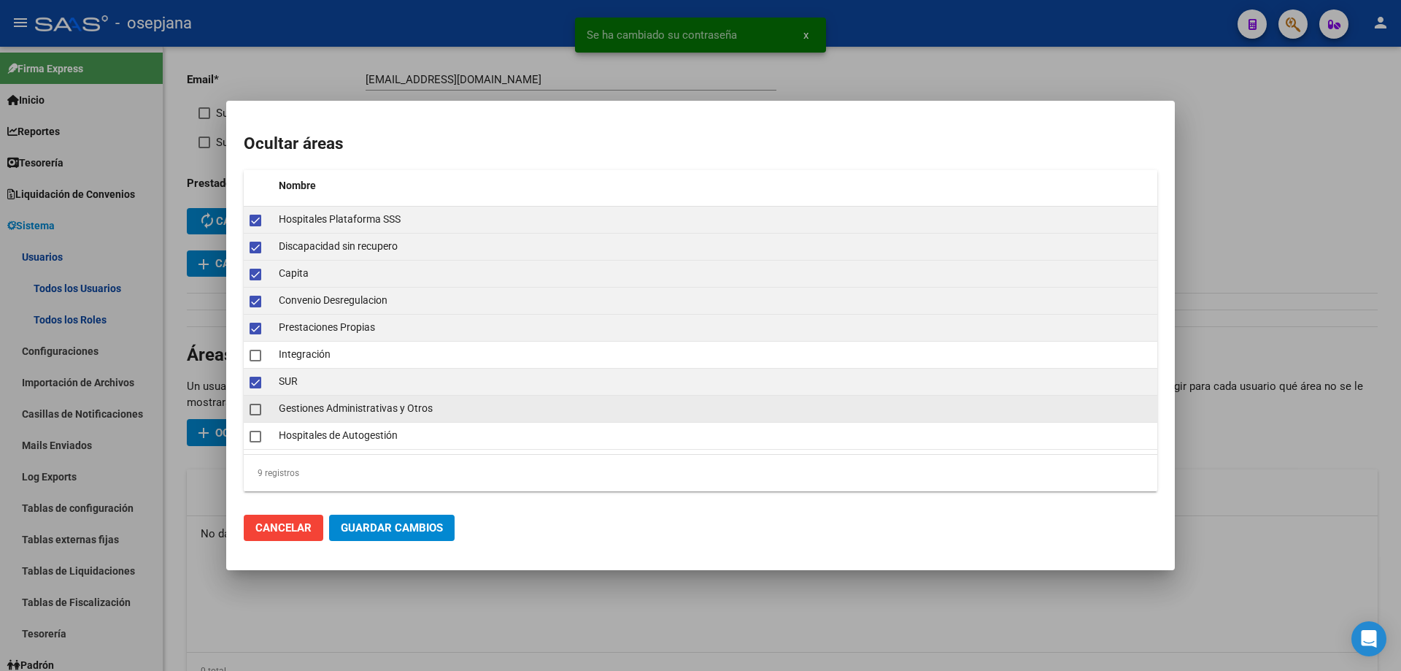
click at [258, 418] on mat-checkbox at bounding box center [256, 408] width 12 height 20
checkbox input "true"
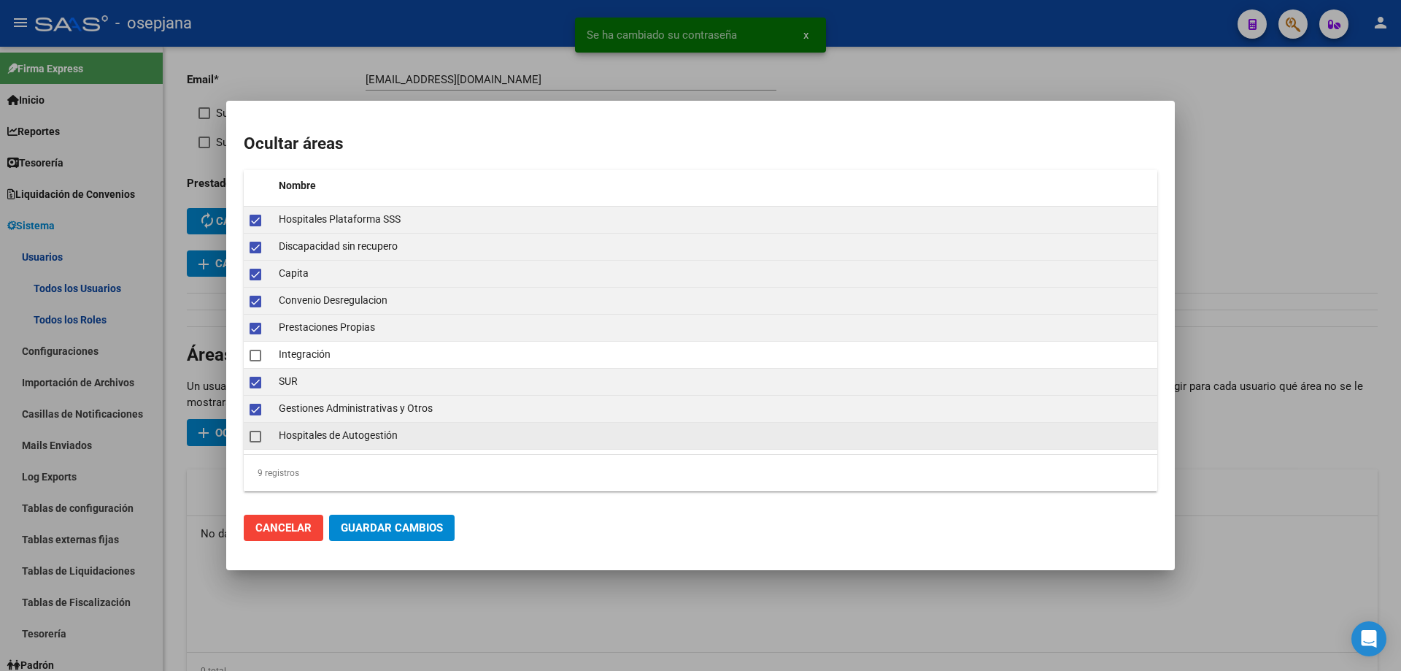
click at [258, 436] on span at bounding box center [256, 437] width 12 height 12
checkbox input "true"
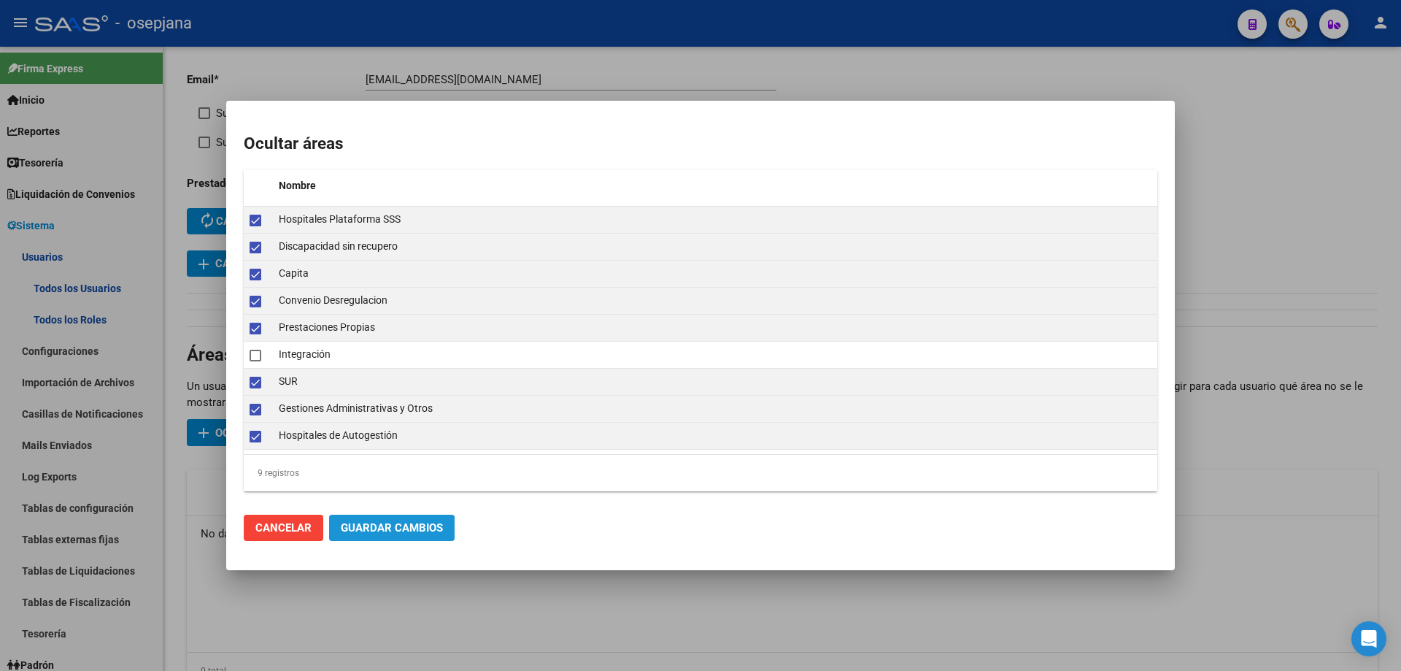
click at [361, 531] on span "Guardar Cambios" at bounding box center [392, 527] width 102 height 13
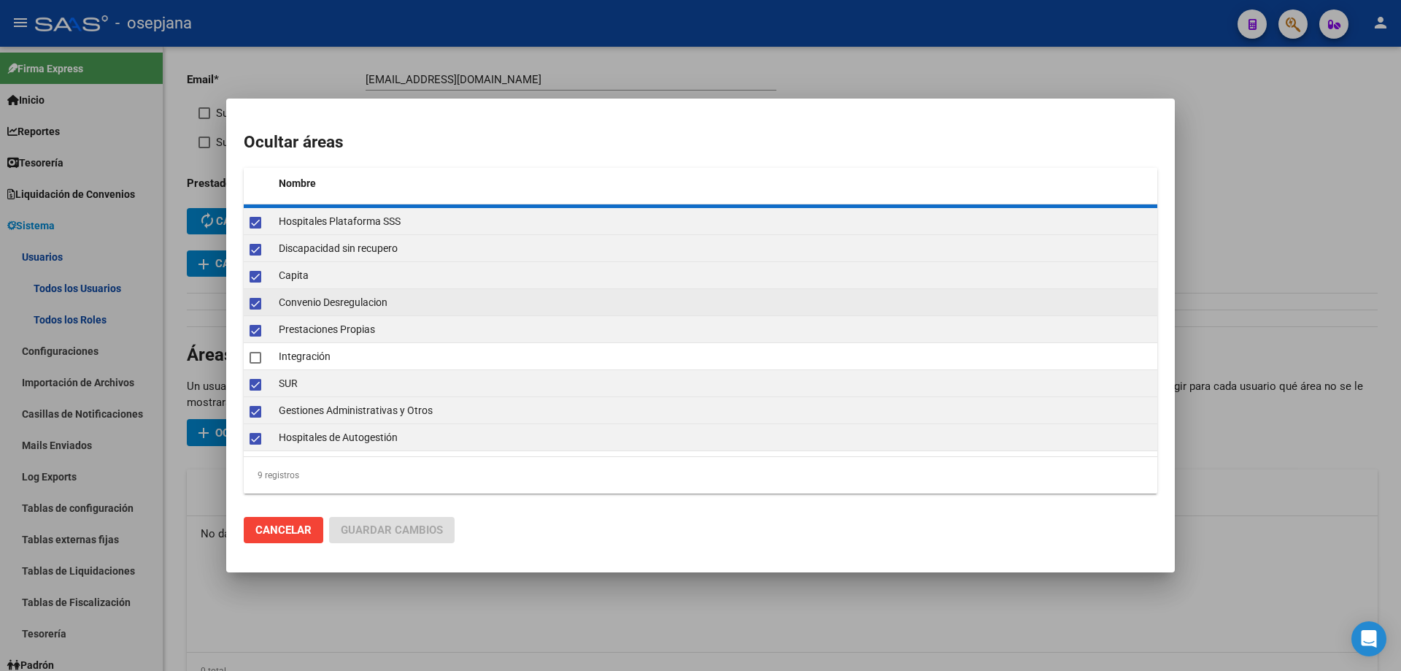
checkbox input "false"
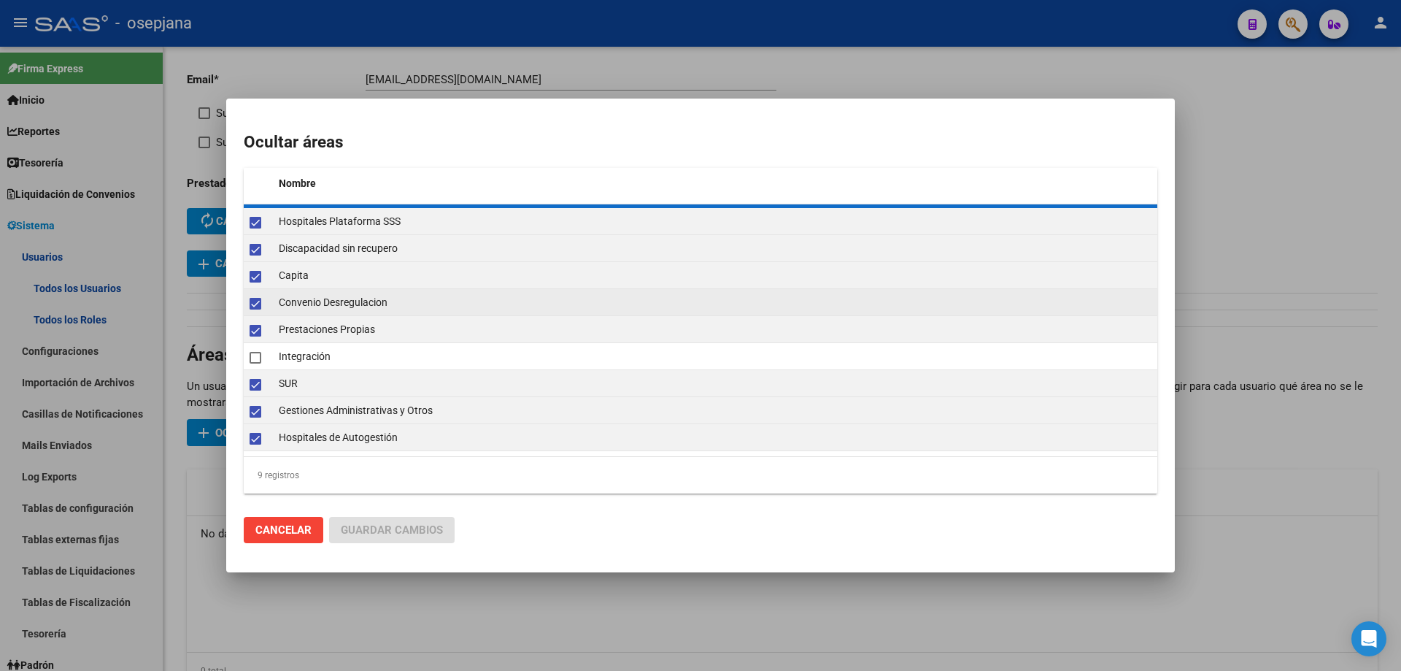
checkbox input "false"
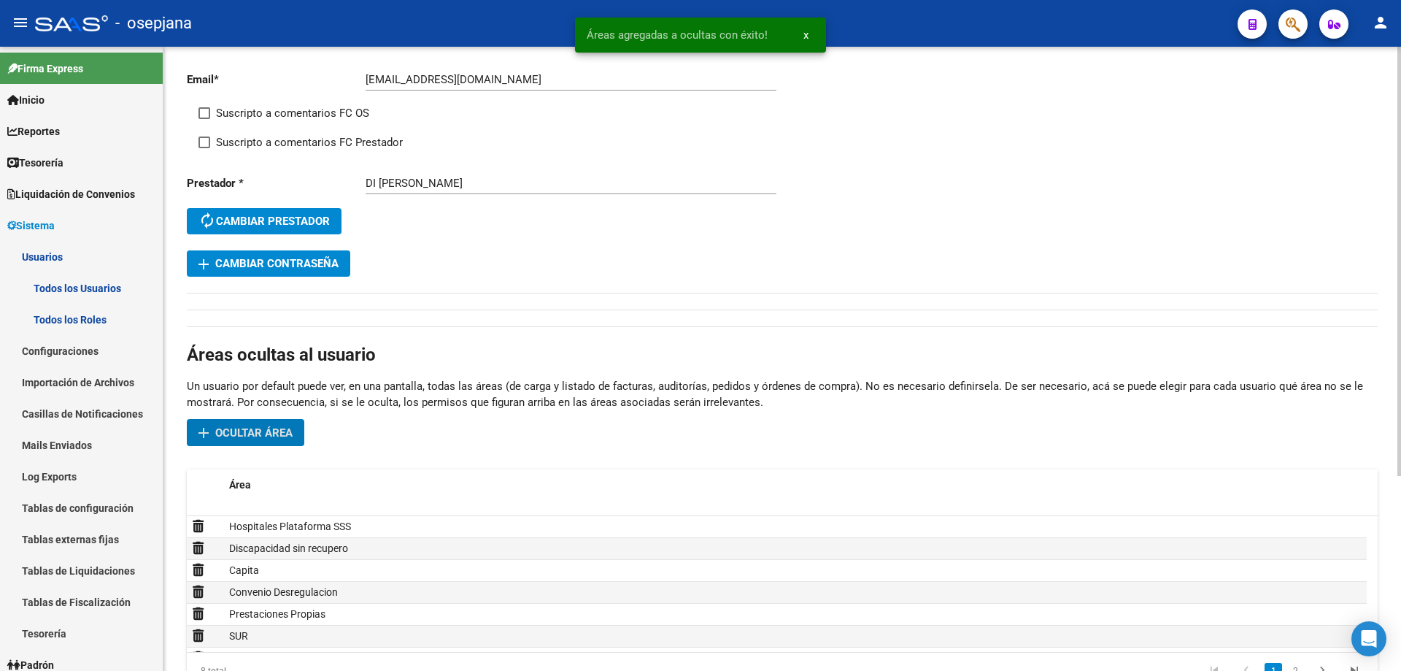
scroll to position [0, 0]
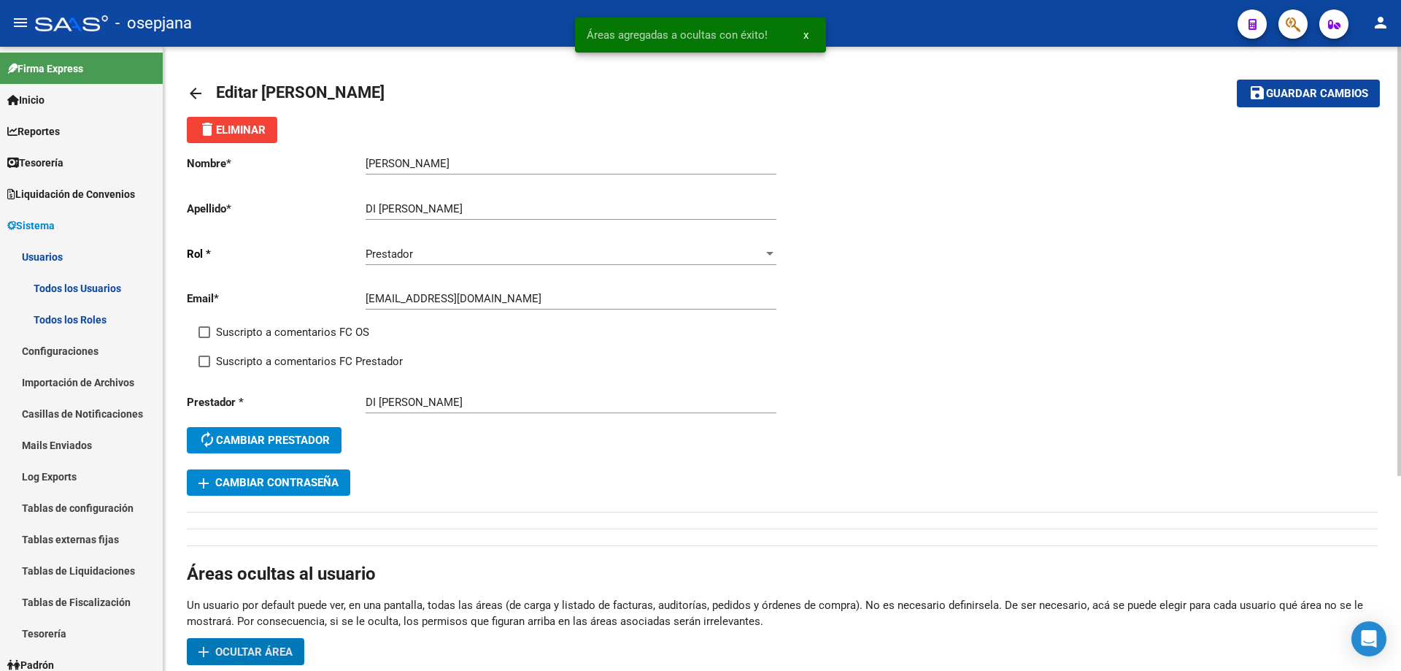
click at [1283, 93] on span "Guardar cambios" at bounding box center [1317, 94] width 102 height 13
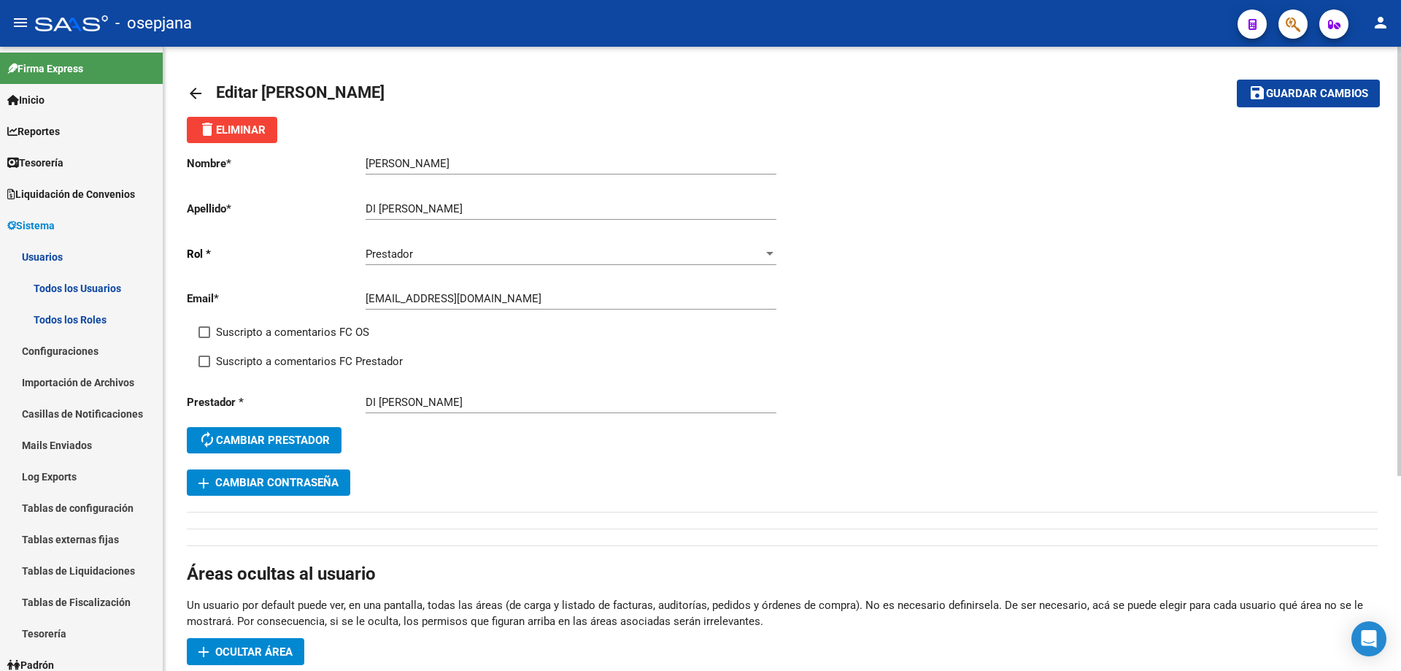
click at [197, 97] on mat-icon "arrow_back" at bounding box center [196, 94] width 18 height 18
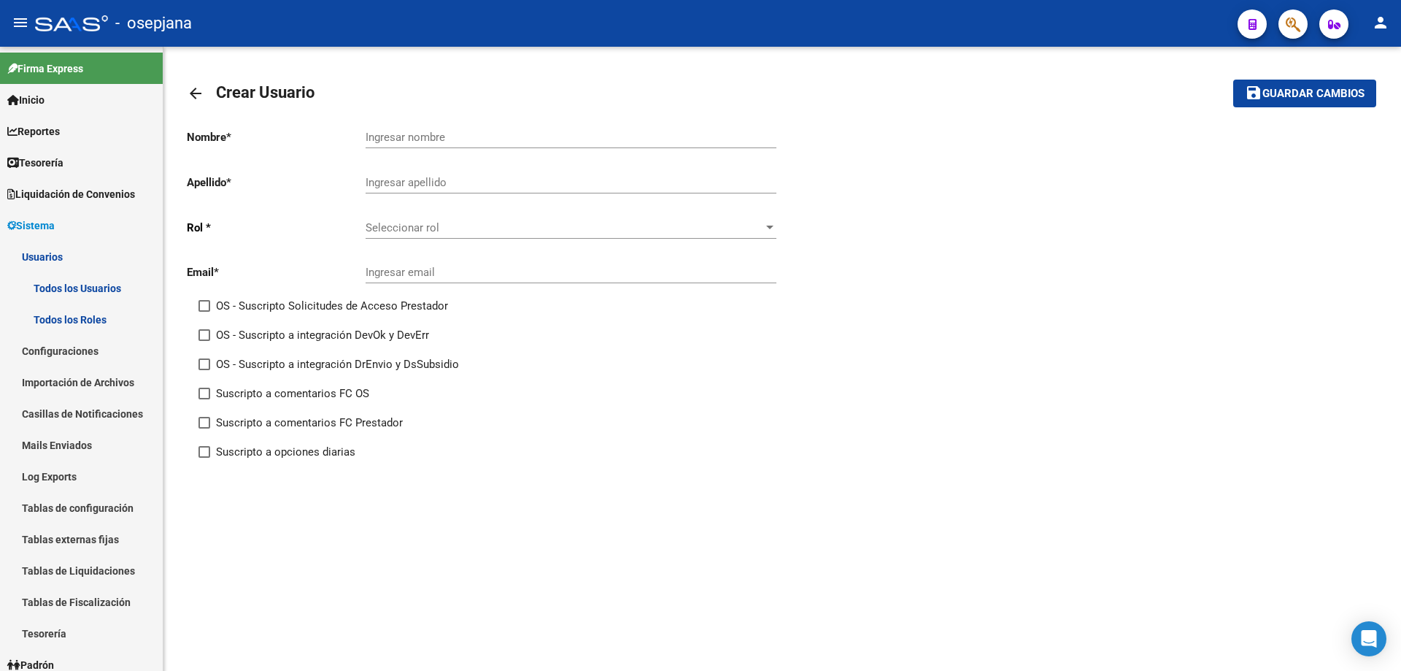
click at [197, 97] on mat-icon "arrow_back" at bounding box center [196, 94] width 18 height 18
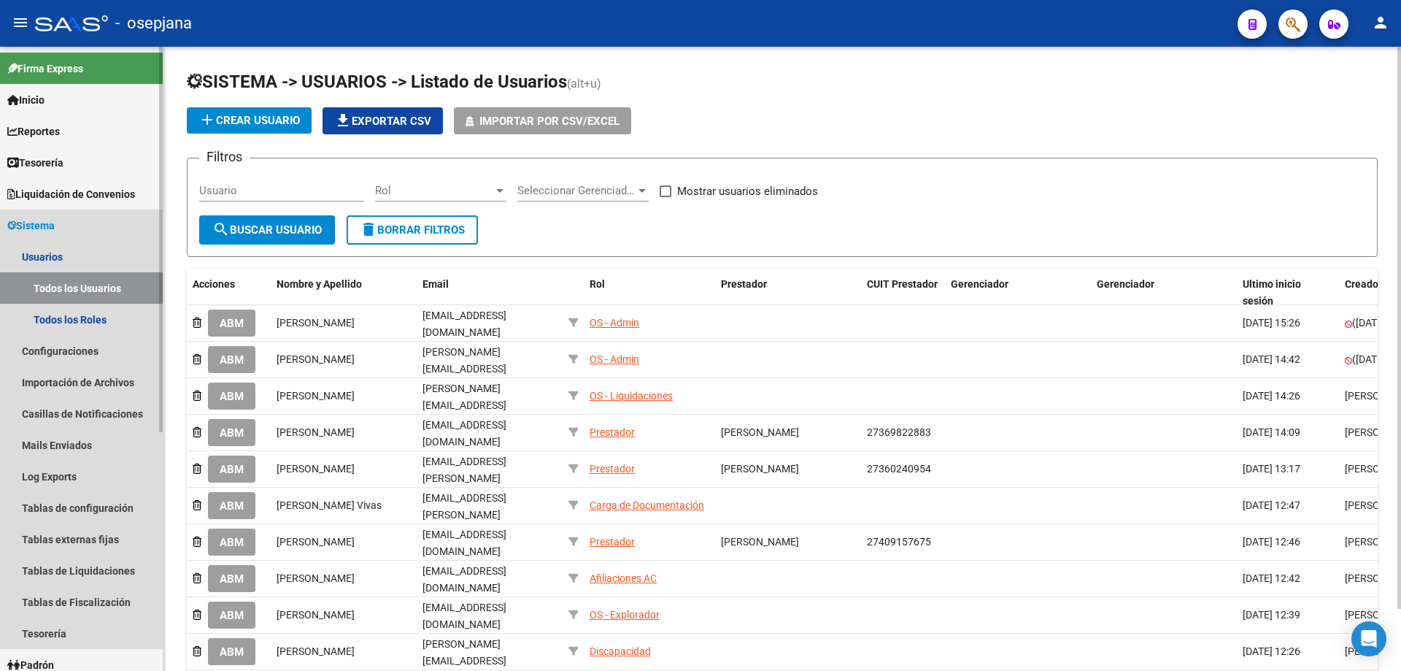
click at [55, 222] on span "Sistema" at bounding box center [30, 225] width 47 height 16
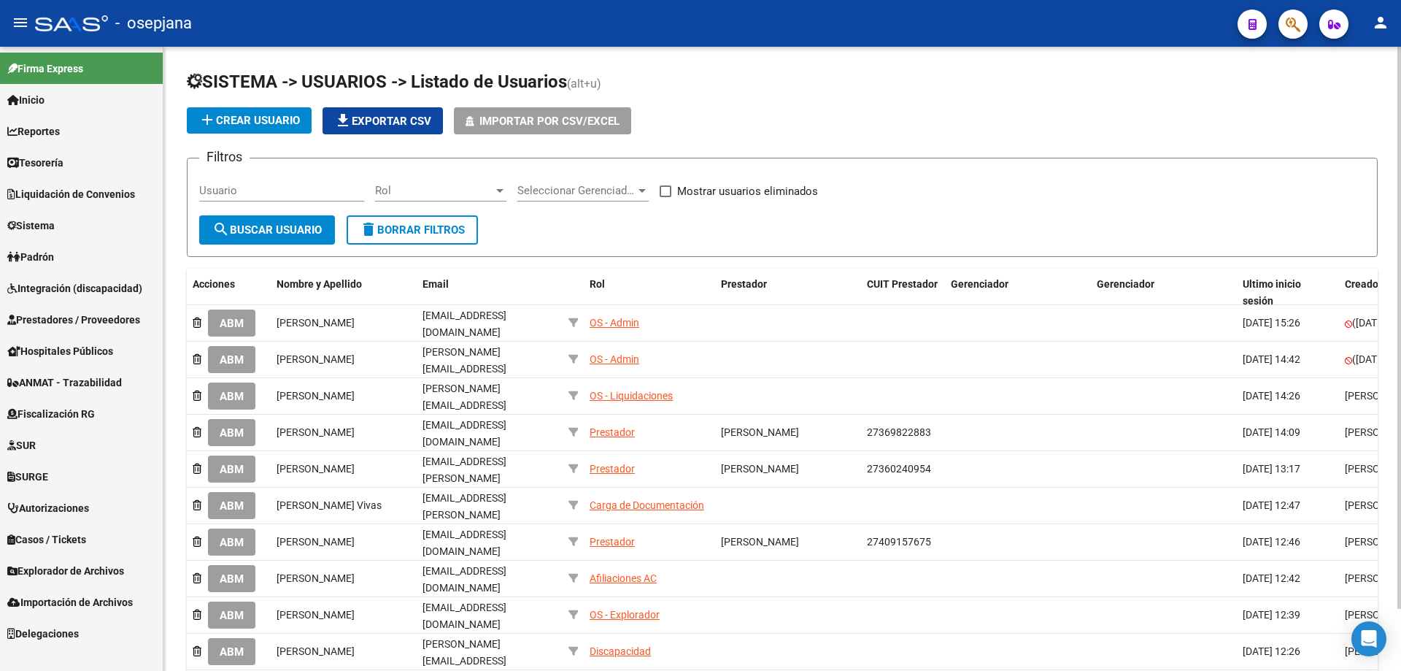
click at [67, 317] on span "Prestadores / Proveedores" at bounding box center [73, 320] width 133 height 16
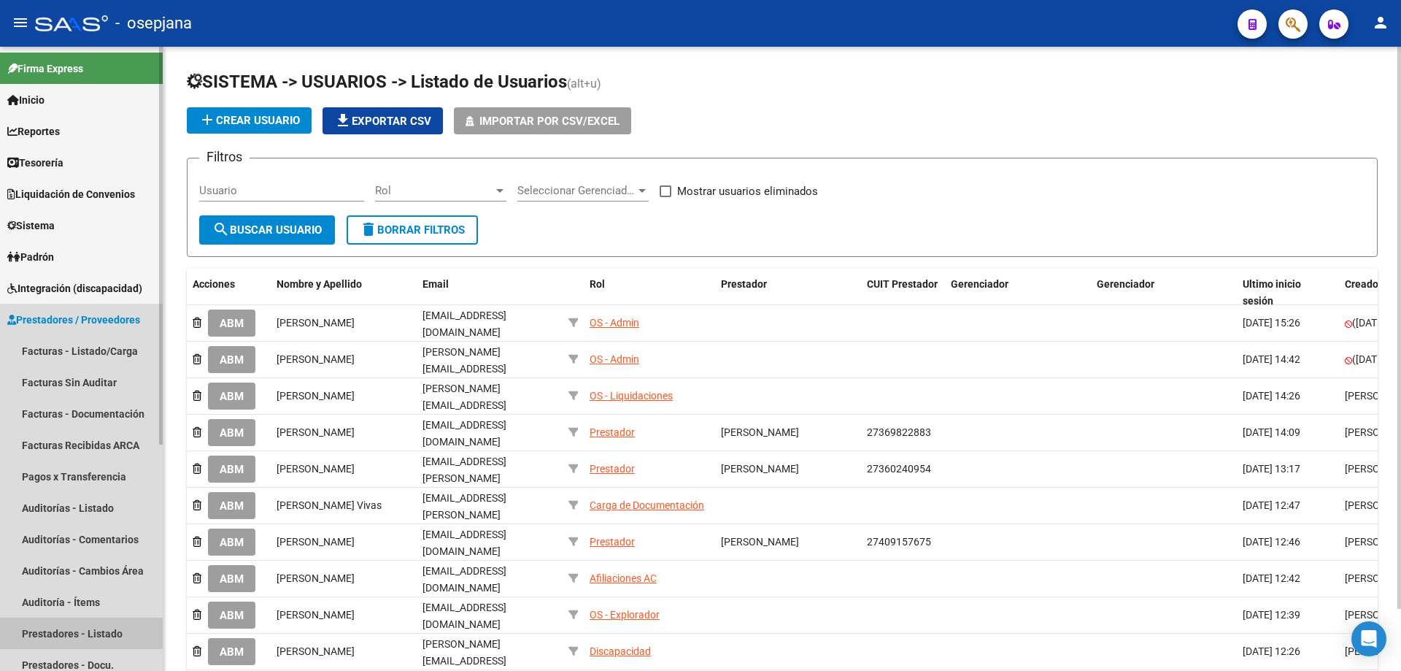
click at [68, 633] on link "Prestadores - Listado" at bounding box center [81, 632] width 163 height 31
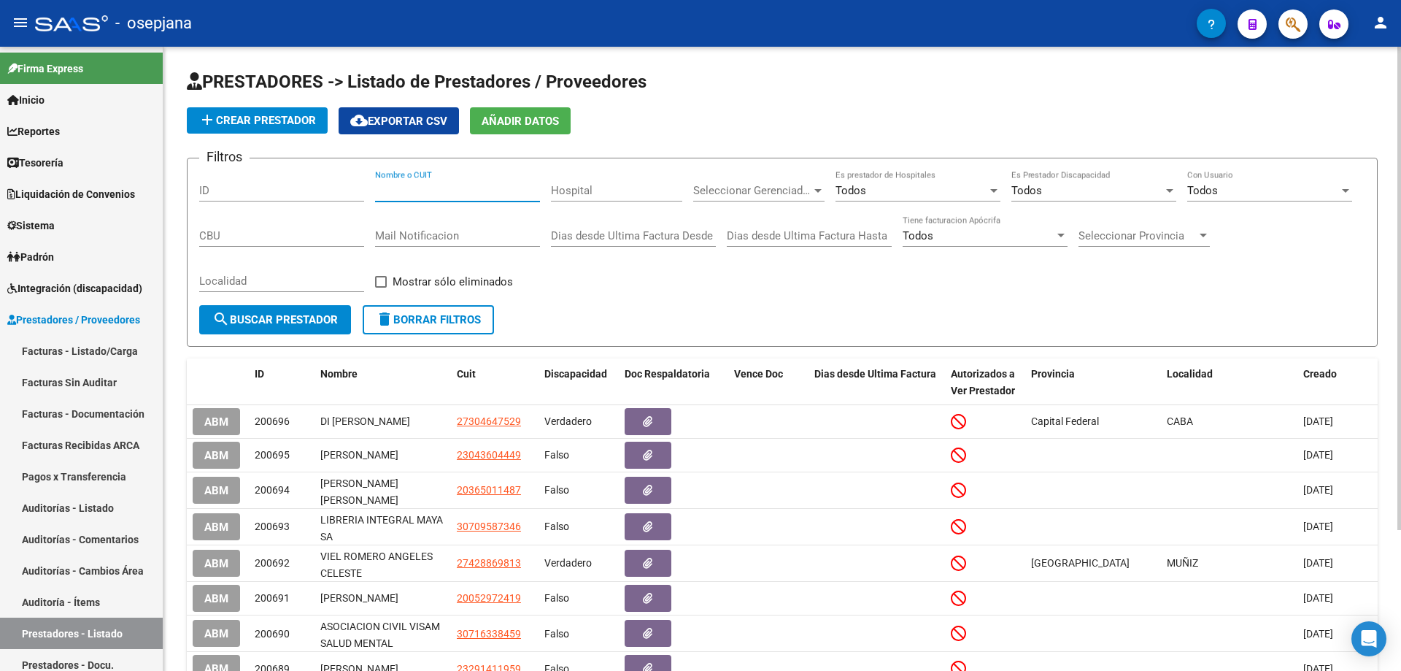
click at [423, 189] on input "Nombre o CUIT" at bounding box center [457, 190] width 165 height 13
paste input "27385218686"
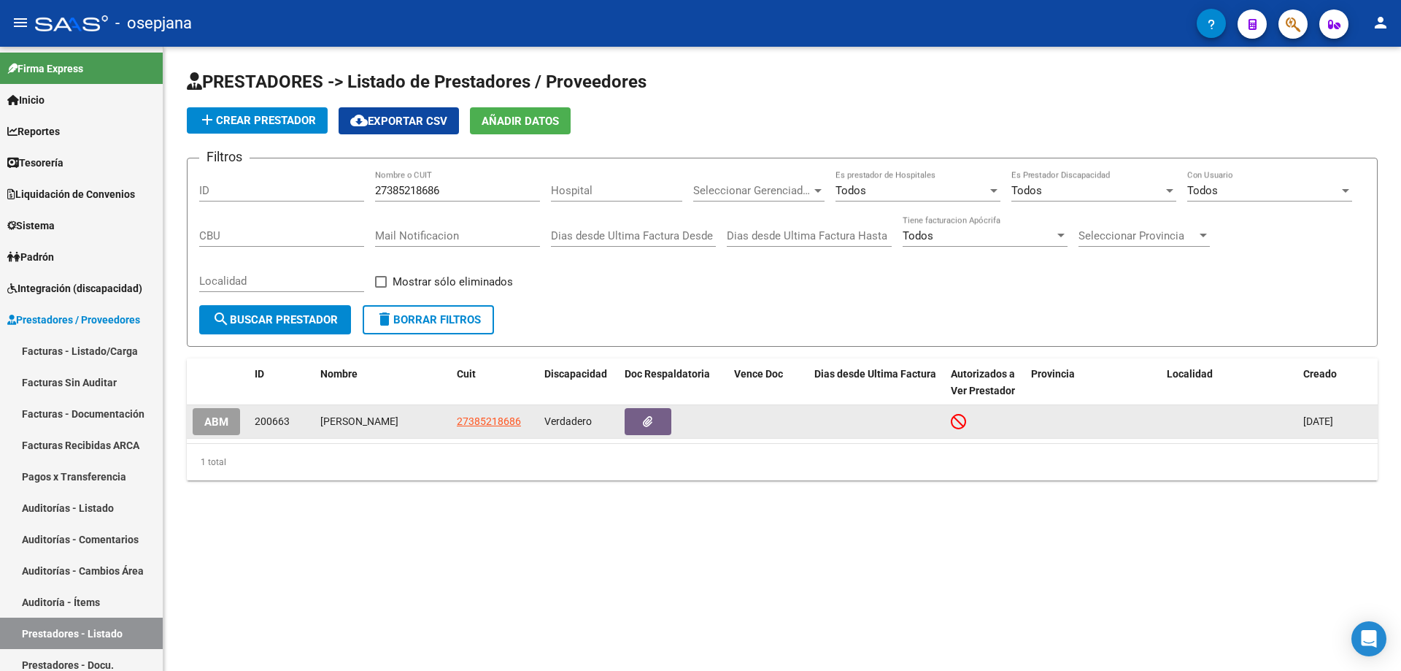
drag, startPoint x: 320, startPoint y: 417, endPoint x: 442, endPoint y: 409, distance: 122.1
click at [442, 409] on datatable-body-cell "[PERSON_NAME]" at bounding box center [383, 421] width 136 height 33
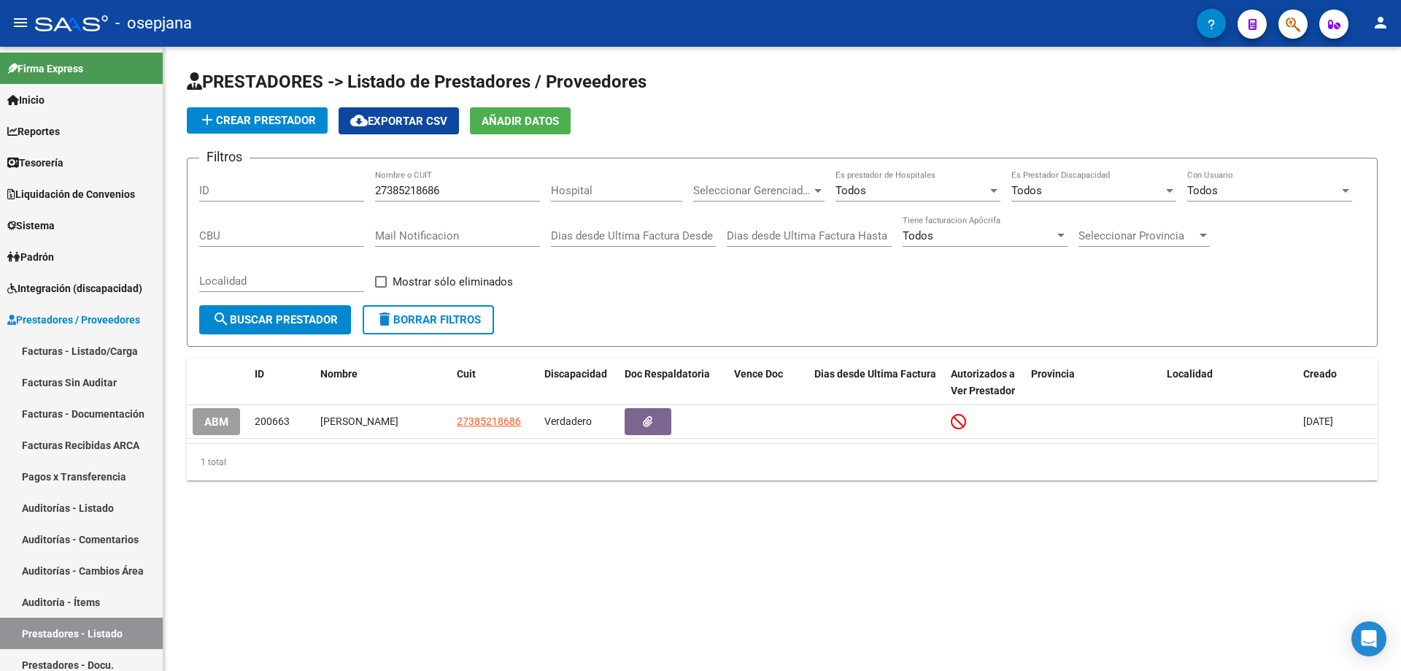
copy div "[PERSON_NAME]"
drag, startPoint x: 451, startPoint y: 191, endPoint x: 331, endPoint y: 195, distance: 120.5
click at [331, 195] on div "Filtros ID 27385218686 Nombre o CUIT Hospital Seleccionar Gerenciador Seleccion…" at bounding box center [782, 237] width 1166 height 135
paste input "0267334162"
drag, startPoint x: 447, startPoint y: 191, endPoint x: 314, endPoint y: 198, distance: 133.7
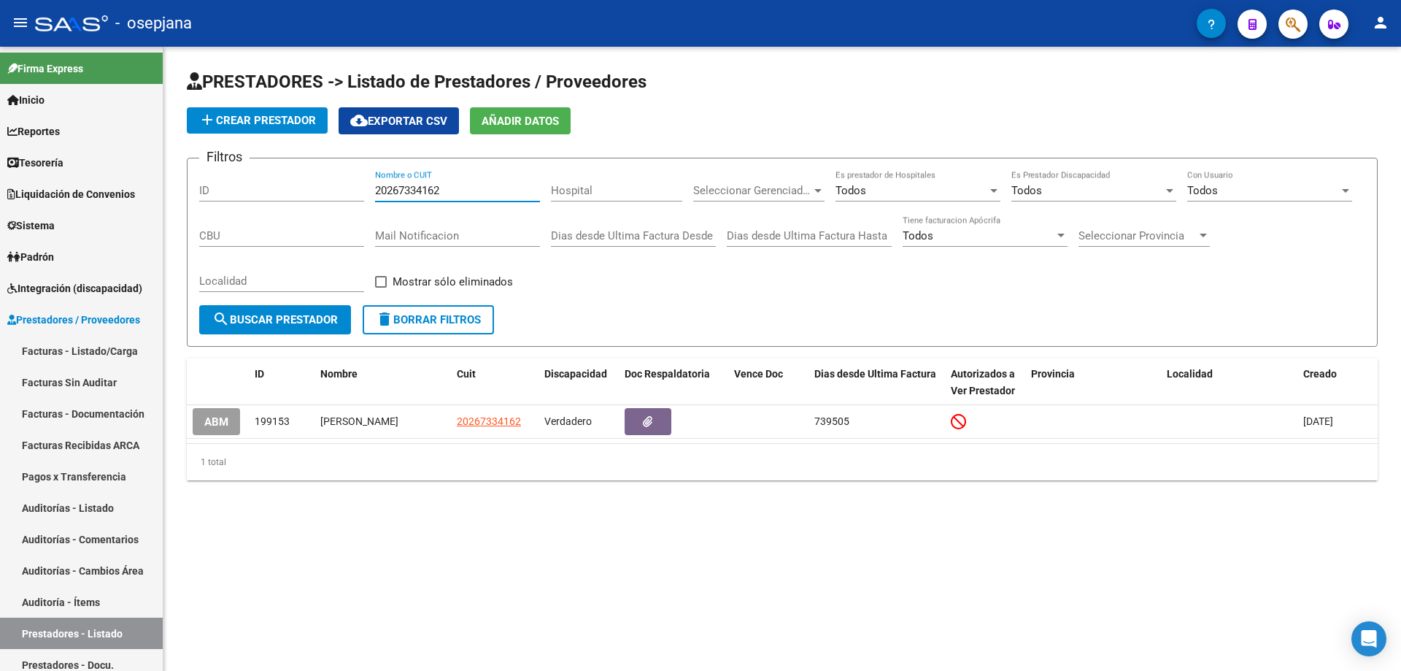
click at [314, 198] on div "Filtros ID 20267334162 Nombre o CUIT Hospital Seleccionar Gerenciador Seleccion…" at bounding box center [782, 237] width 1166 height 135
paste input "3215718854"
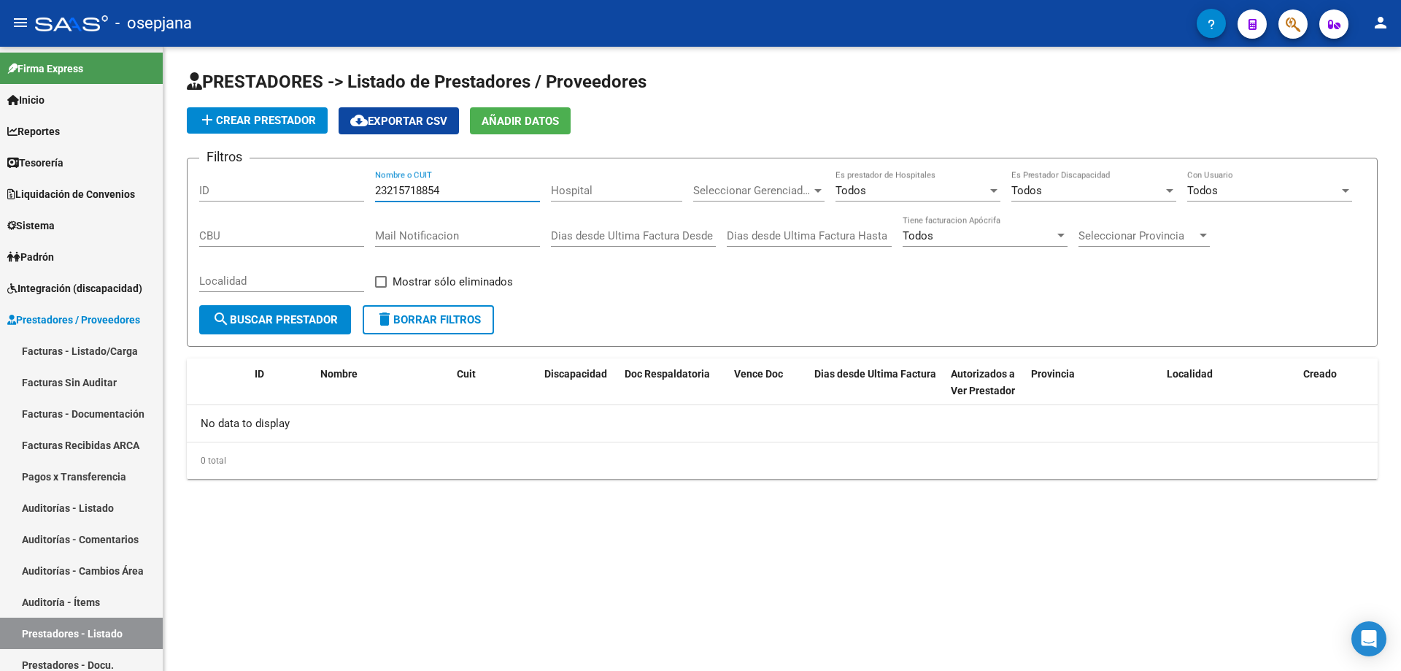
type input "23215718854"
click at [301, 106] on app-list-header "PRESTADORES -> Listado de Prestadores / Proveedores add Crear Prestador cloud_d…" at bounding box center [782, 208] width 1191 height 277
click at [286, 122] on span "add Crear Prestador" at bounding box center [257, 120] width 117 height 13
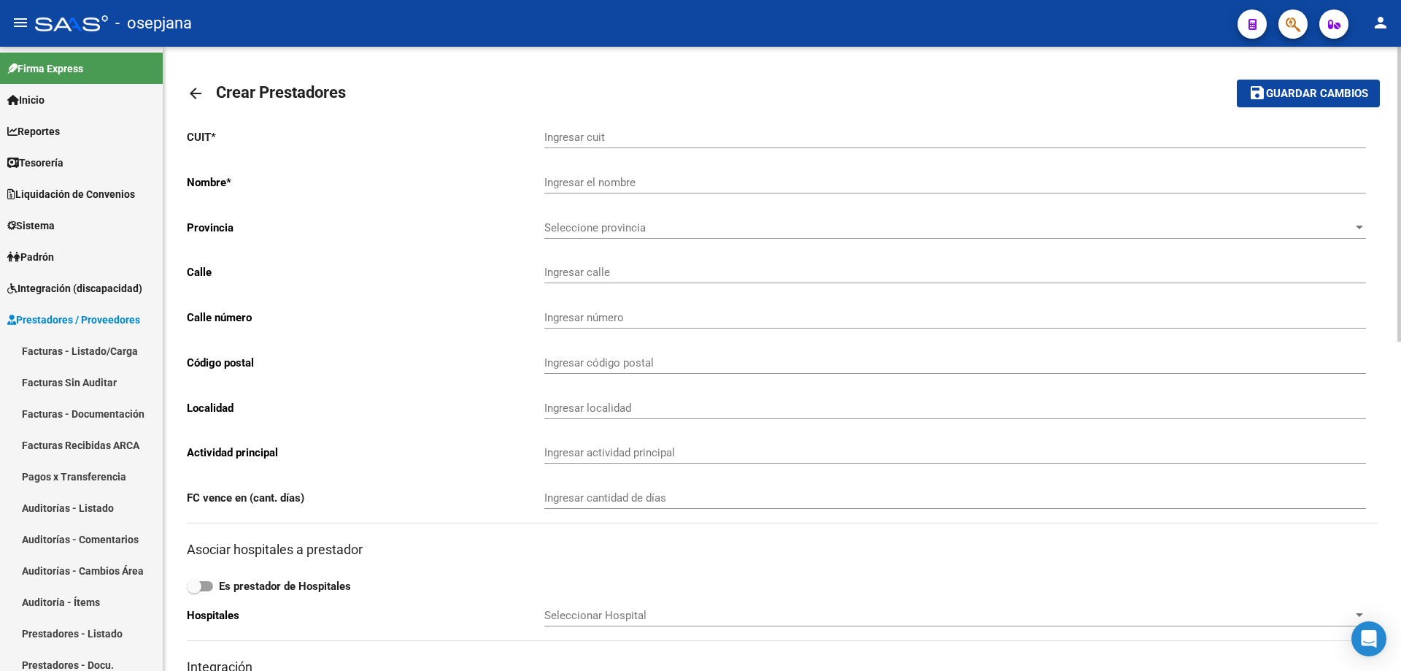
click at [595, 137] on input "Ingresar cuit" at bounding box center [955, 137] width 822 height 13
paste input "23-21571885-4"
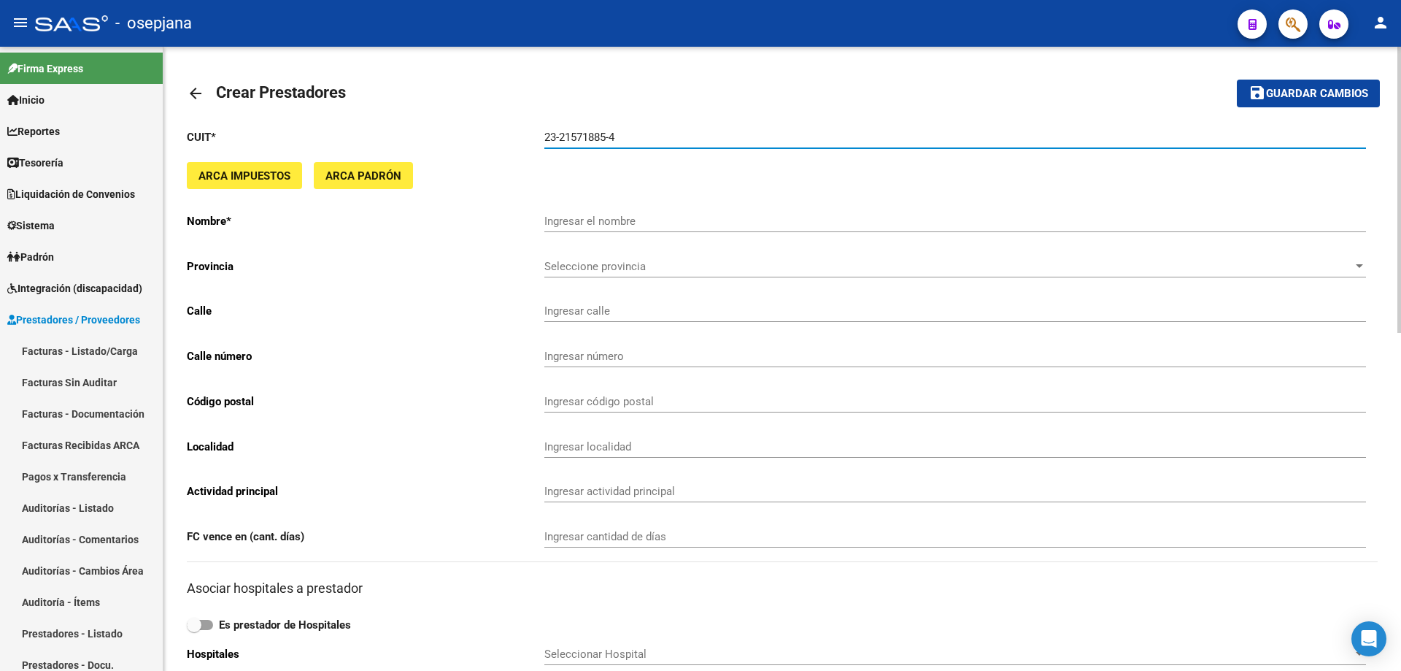
drag, startPoint x: 544, startPoint y: 134, endPoint x: 653, endPoint y: 134, distance: 109.5
click at [653, 134] on input "23-21571885-4" at bounding box center [955, 137] width 822 height 13
paste input "text"
type input "23-21571885-4"
click at [1237, 80] on button "save Guardar cambios" at bounding box center [1308, 93] width 143 height 27
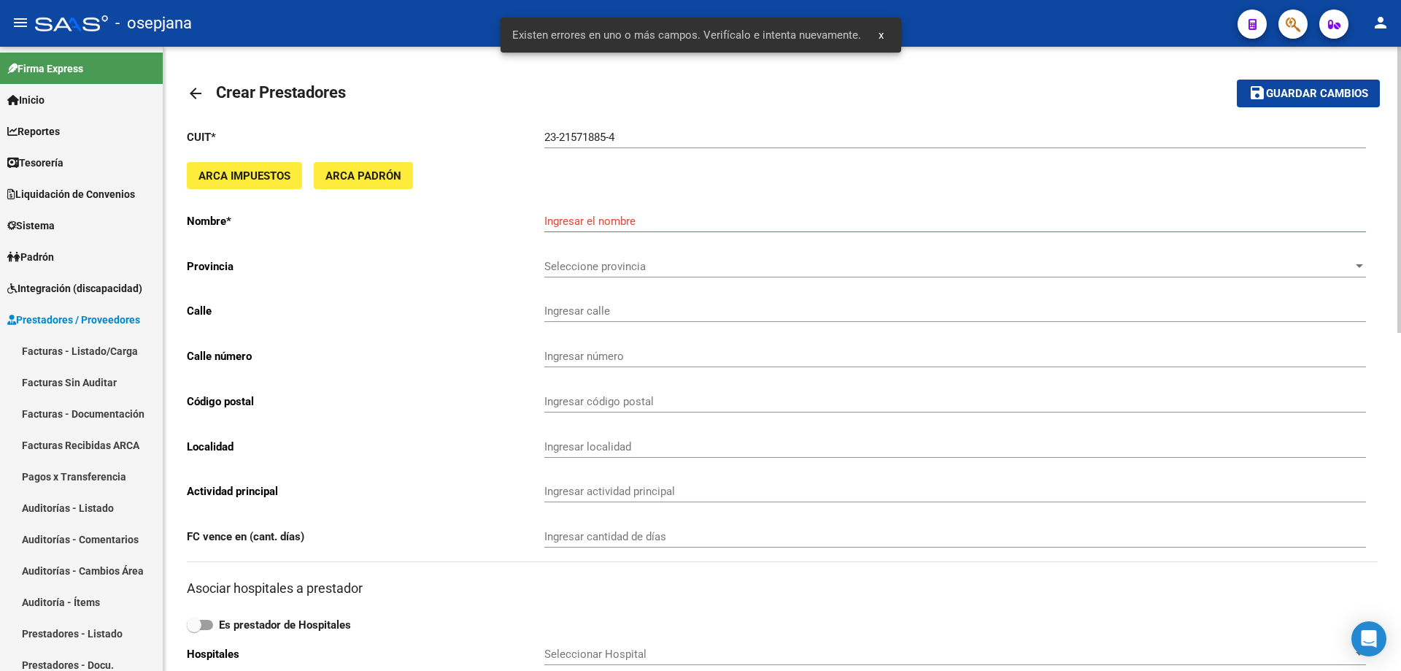
click at [189, 93] on mat-icon "arrow_back" at bounding box center [196, 94] width 18 height 18
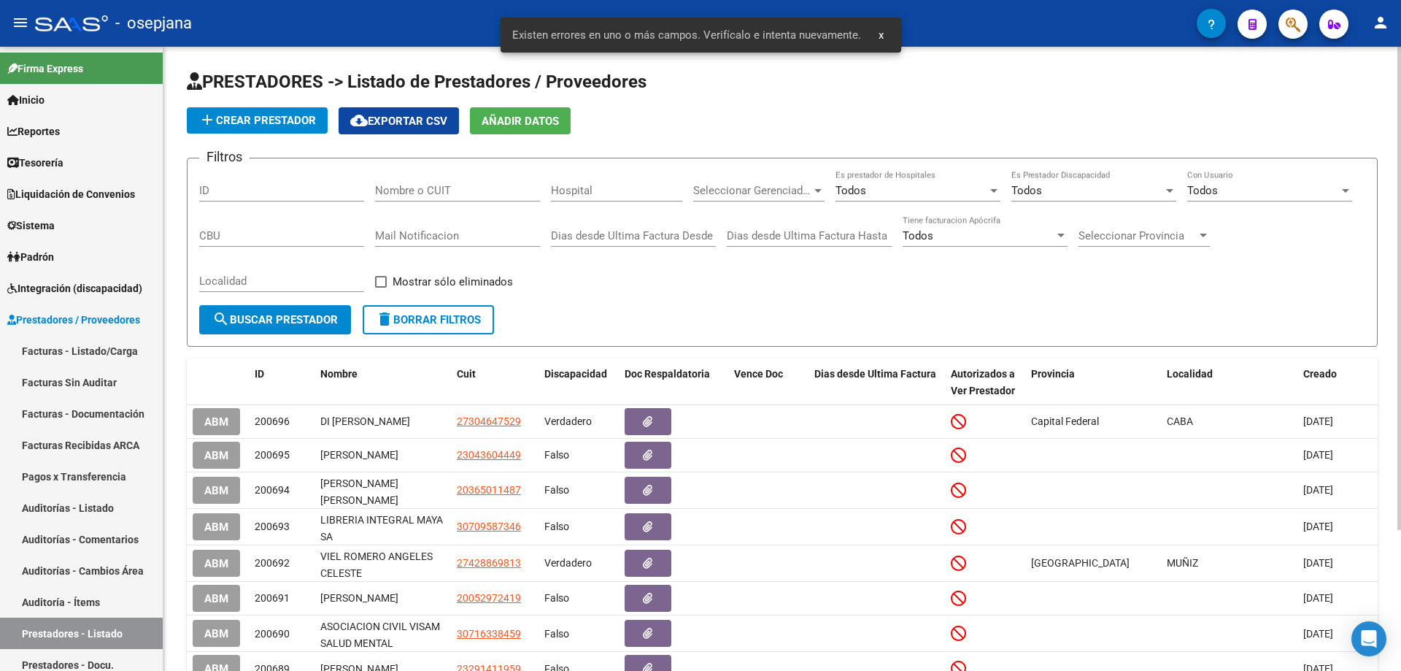
click at [390, 191] on input "Nombre o CUIT" at bounding box center [457, 190] width 165 height 13
paste input "23215718854"
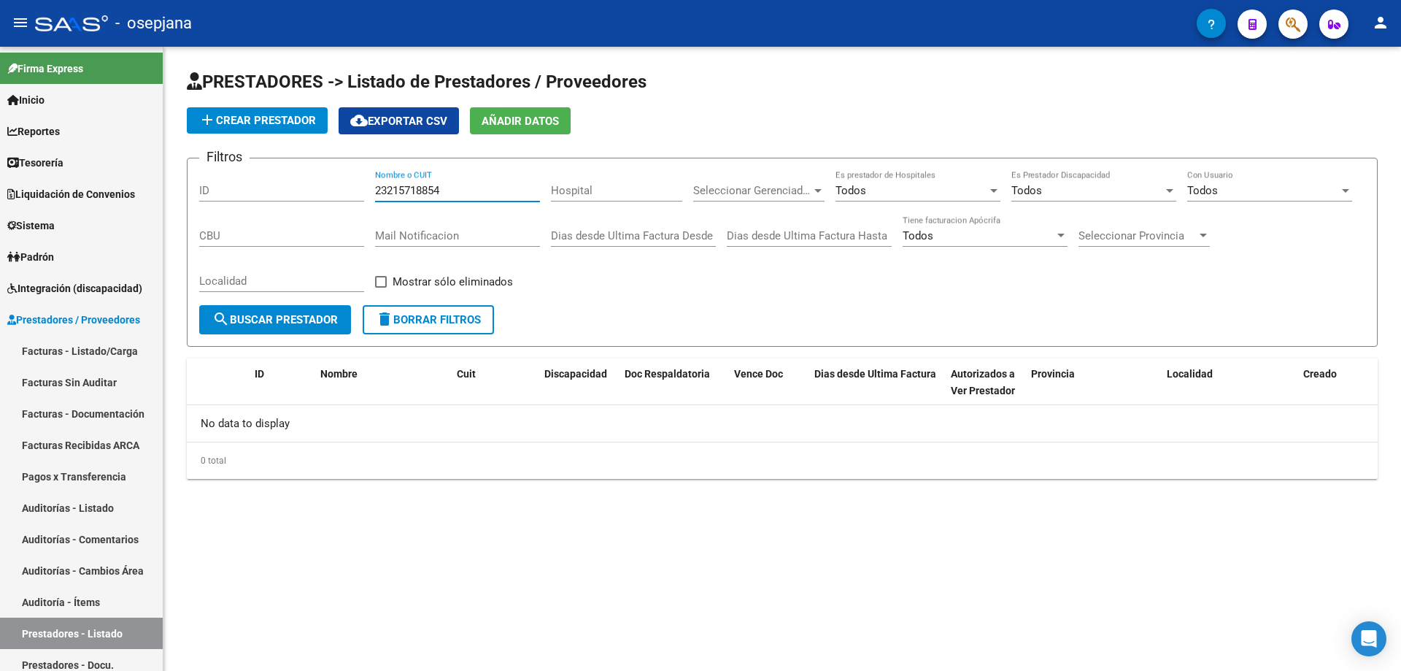
drag, startPoint x: 461, startPoint y: 188, endPoint x: 292, endPoint y: 201, distance: 169.9
click at [292, 201] on div "Filtros ID 23215718854 Nombre o CUIT Hospital Seleccionar Gerenciador Seleccion…" at bounding box center [782, 237] width 1166 height 135
paste input "7299891386"
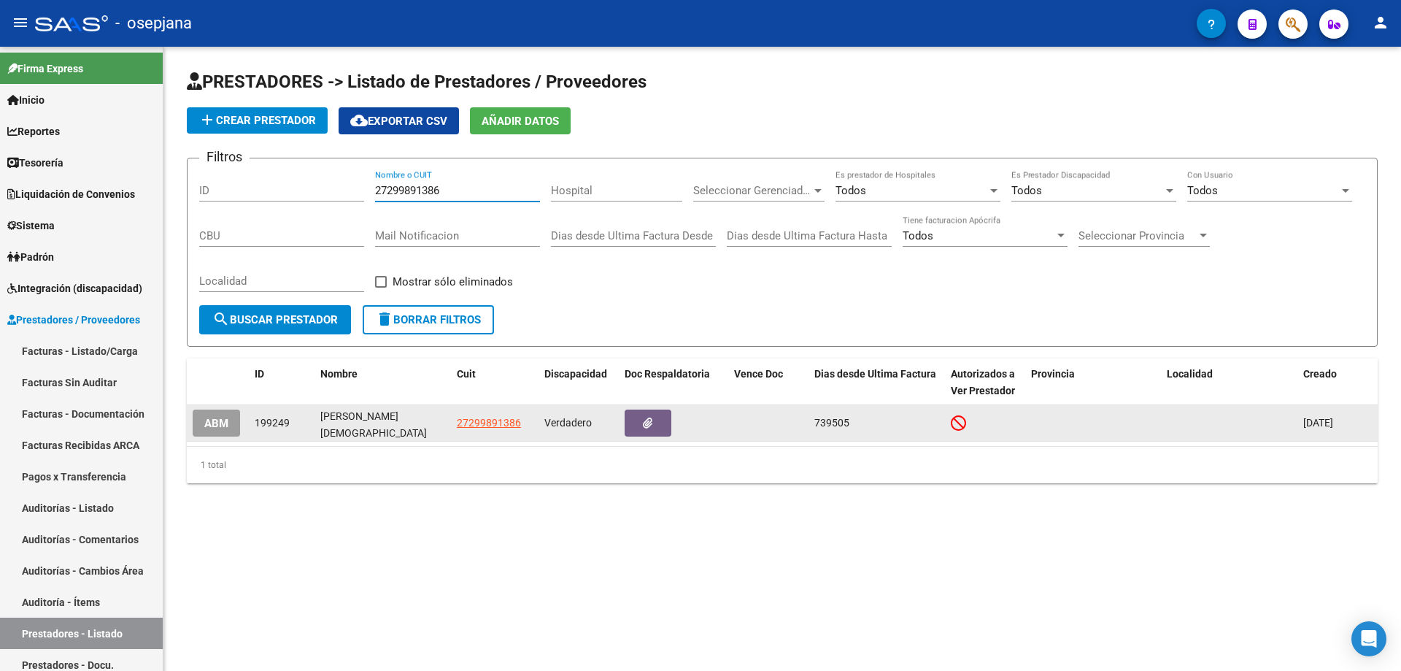
type input "27299891386"
drag, startPoint x: 323, startPoint y: 413, endPoint x: 373, endPoint y: 434, distance: 54.6
click at [373, 434] on div "[PERSON_NAME][DEMOGRAPHIC_DATA] [PERSON_NAME]" at bounding box center [382, 422] width 125 height 31
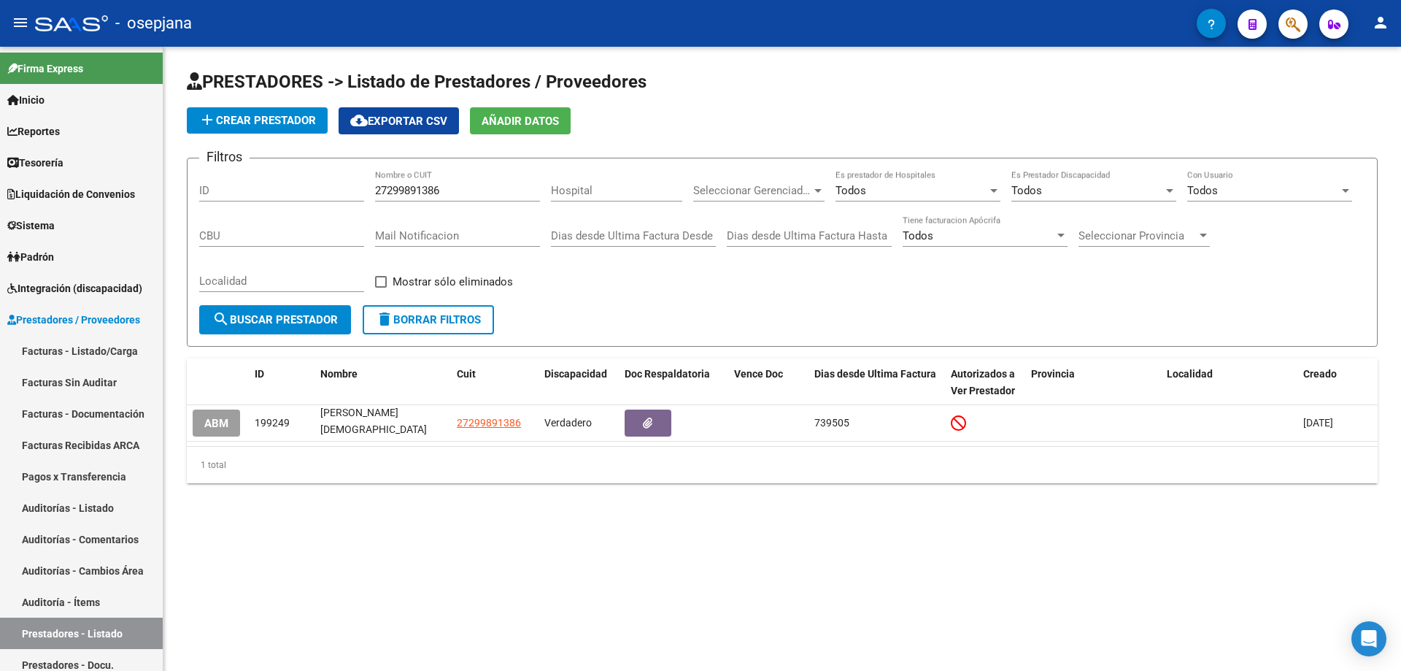
copy div "[PERSON_NAME][DEMOGRAPHIC_DATA] [PERSON_NAME]"
click at [1297, 29] on icon "button" at bounding box center [1293, 24] width 15 height 17
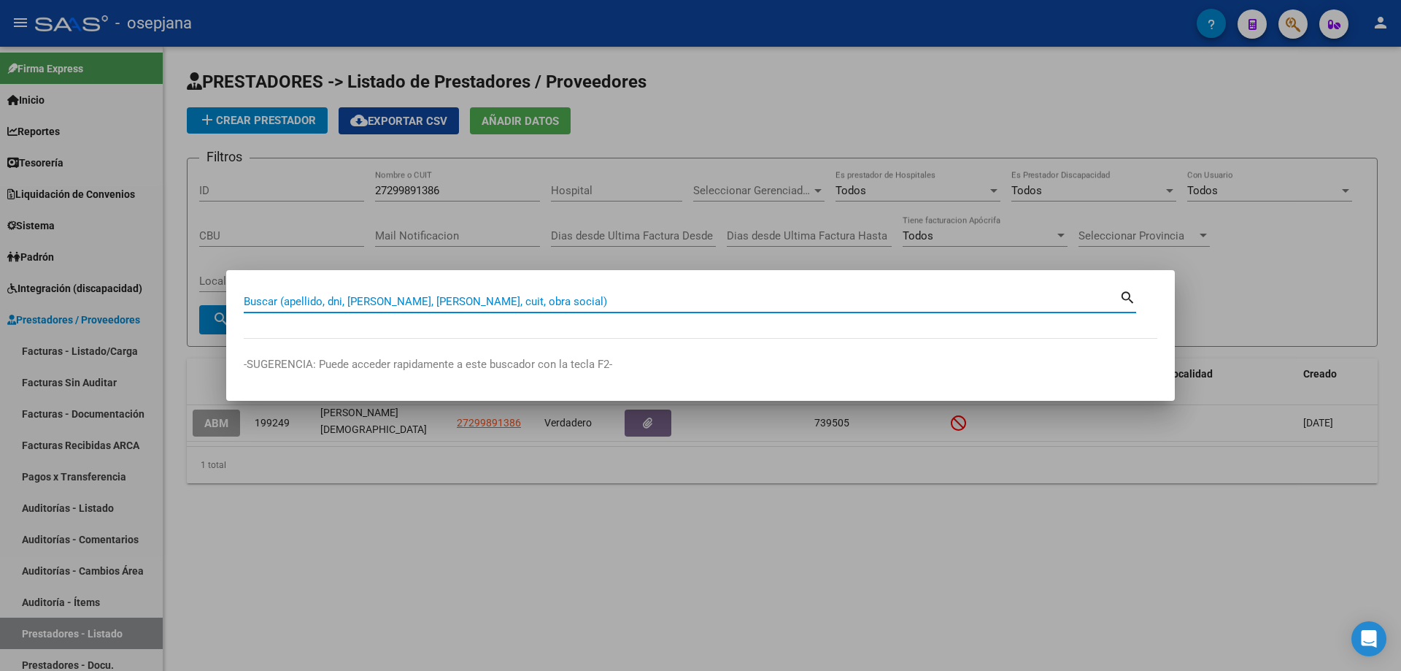
paste input "30-65793376-3"
type input "30657933763"
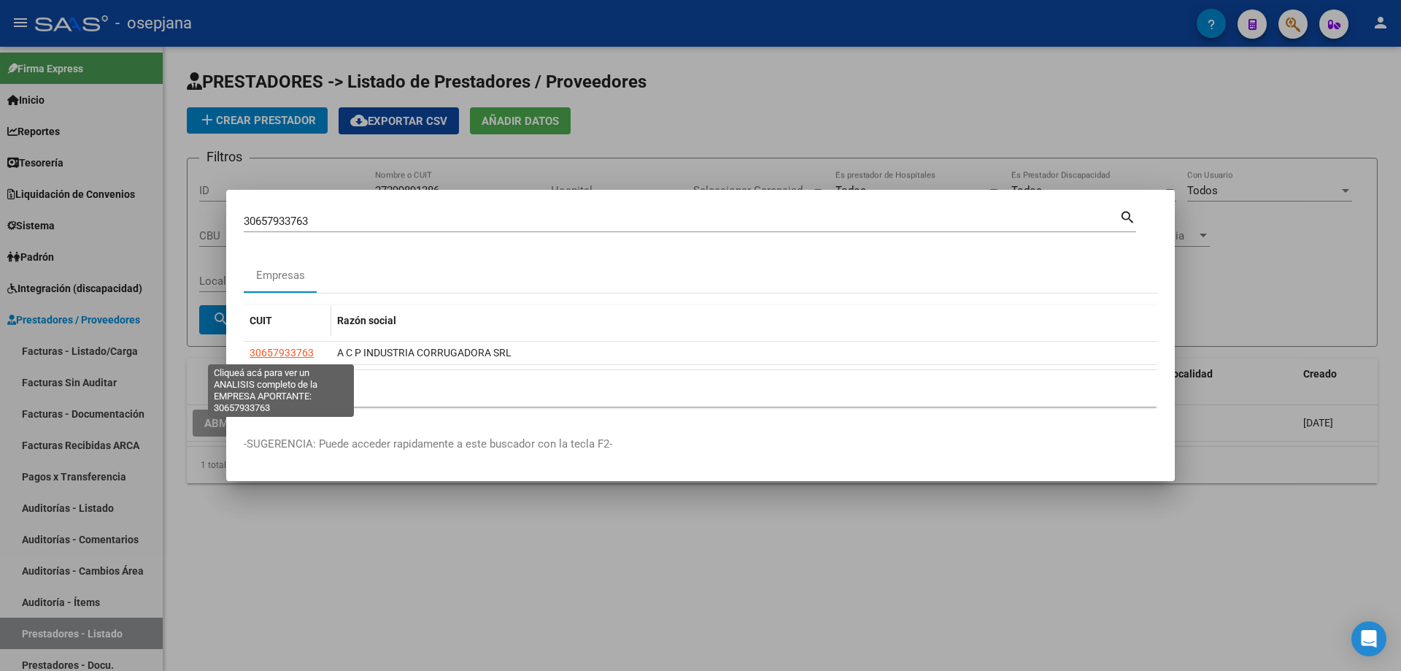
click at [303, 349] on span "30657933763" at bounding box center [282, 353] width 64 height 12
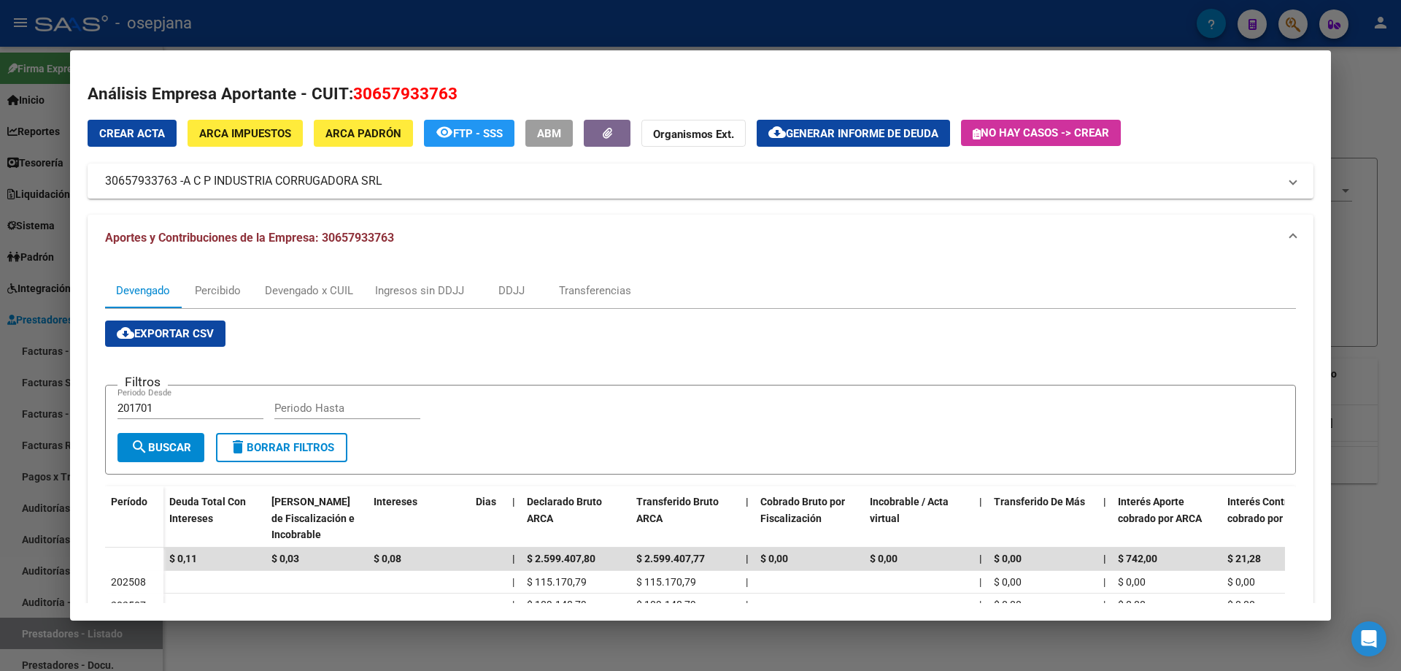
scroll to position [146, 0]
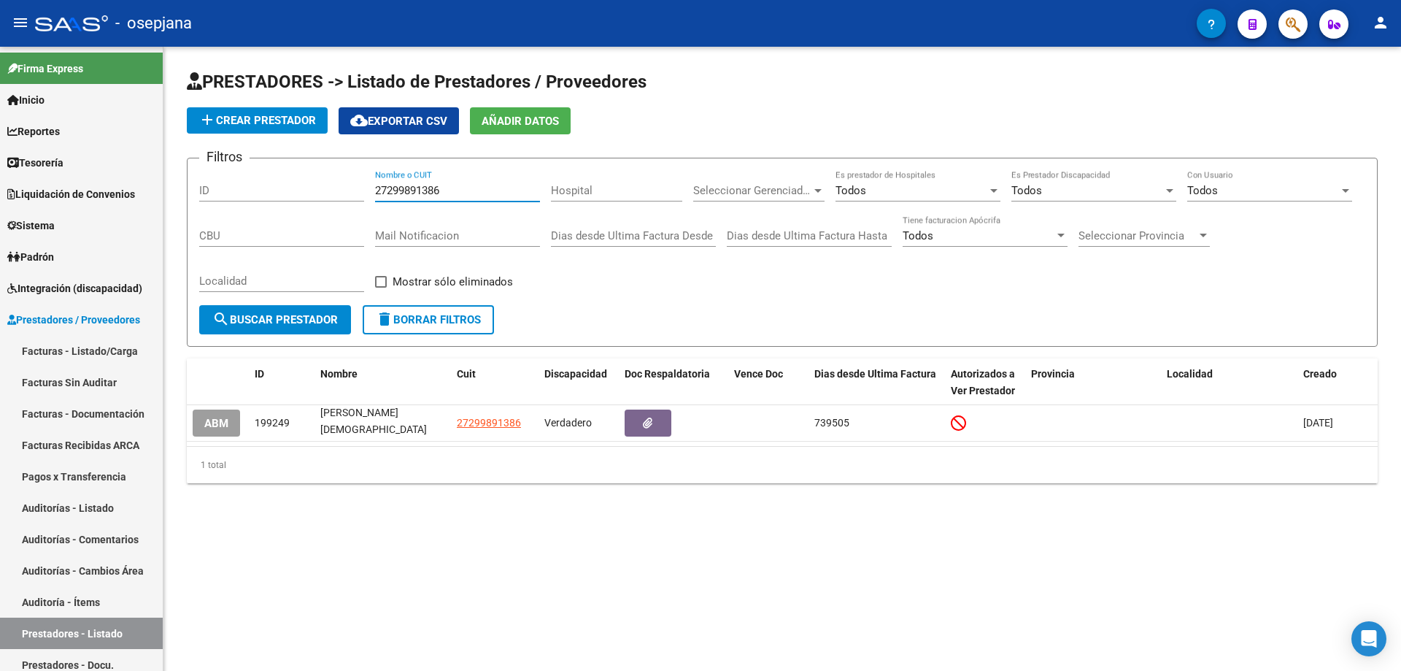
drag, startPoint x: 458, startPoint y: 189, endPoint x: 334, endPoint y: 195, distance: 124.2
click at [334, 195] on div "Filtros ID 27299891386 Nombre o CUIT Hospital Seleccionar Gerenciador Seleccion…" at bounding box center [782, 237] width 1166 height 135
paste input "3-21571865-4"
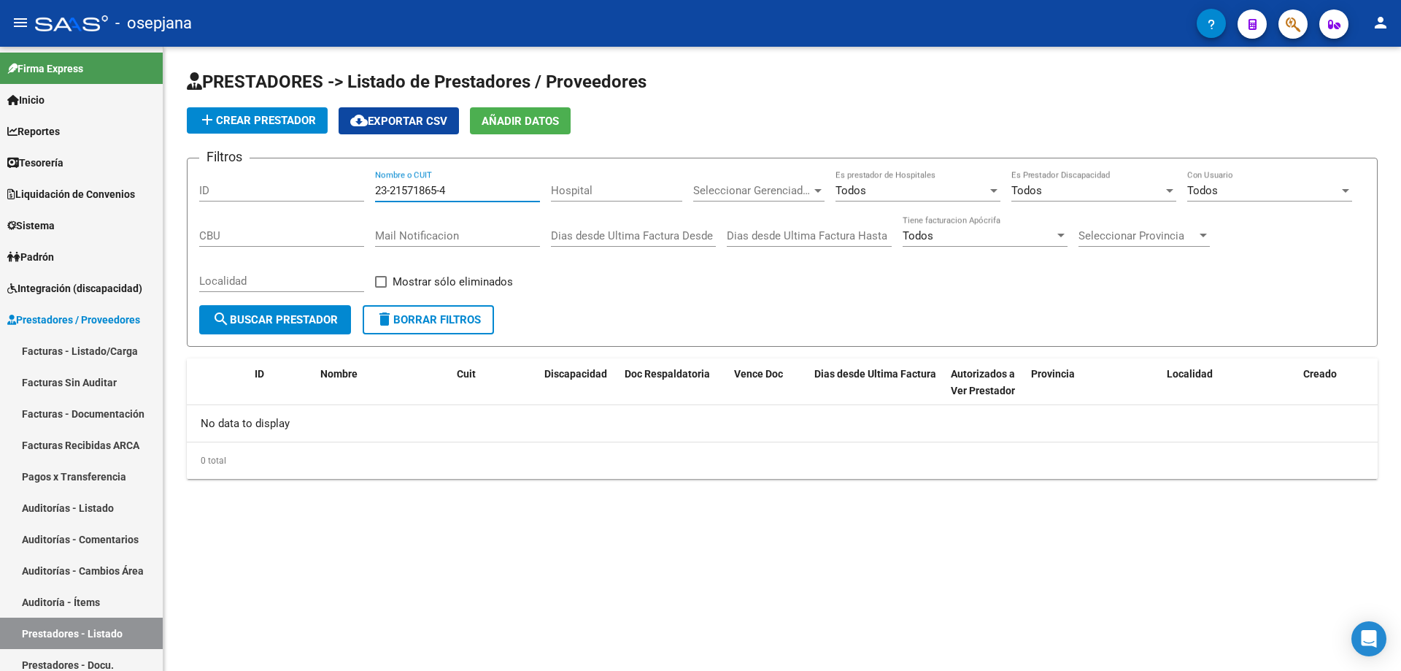
type input "23-21571865-4"
click at [264, 125] on span "add Crear Prestador" at bounding box center [257, 120] width 117 height 13
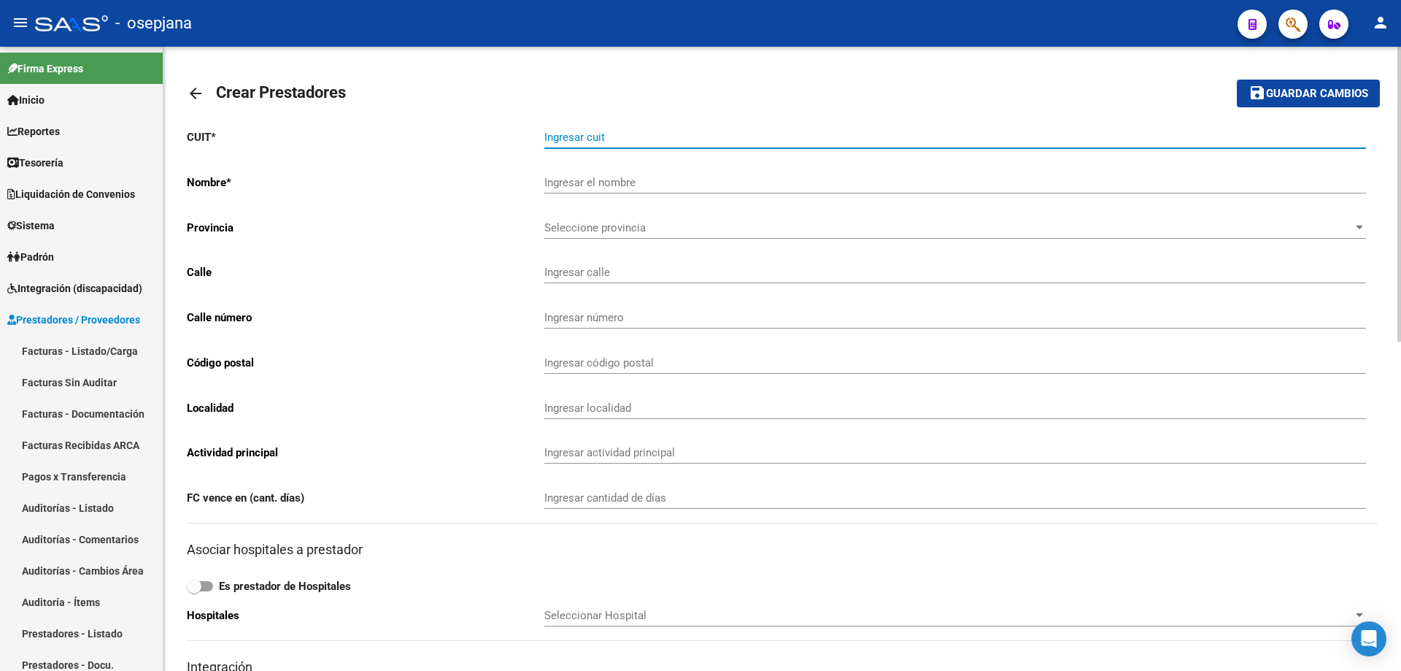
click at [623, 140] on input "Ingresar cuit" at bounding box center [955, 137] width 822 height 13
paste input "23-21571865-4"
type input "23-21571865-4"
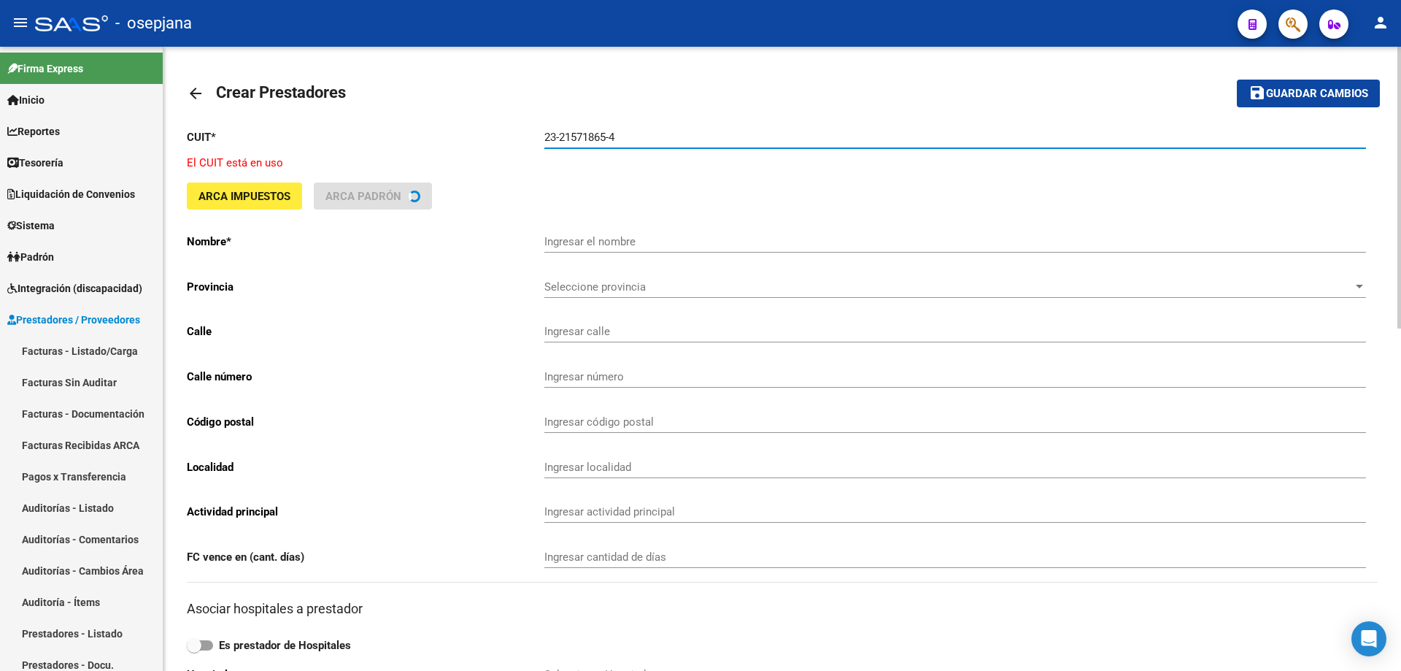
type input "SALAS [PERSON_NAME]"
type input "EL MAESTRO 4700 M:24"
type input "4700"
type input "1665"
type input "[PERSON_NAME]"
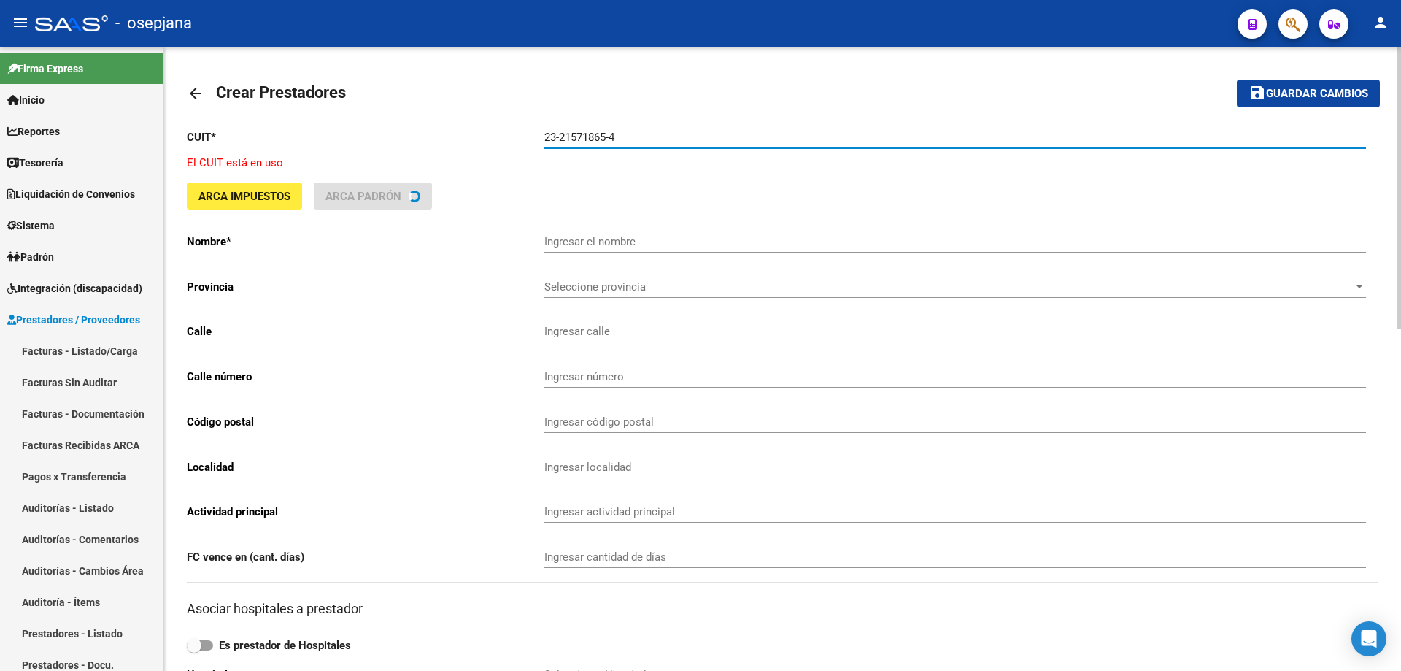
type input "869090"
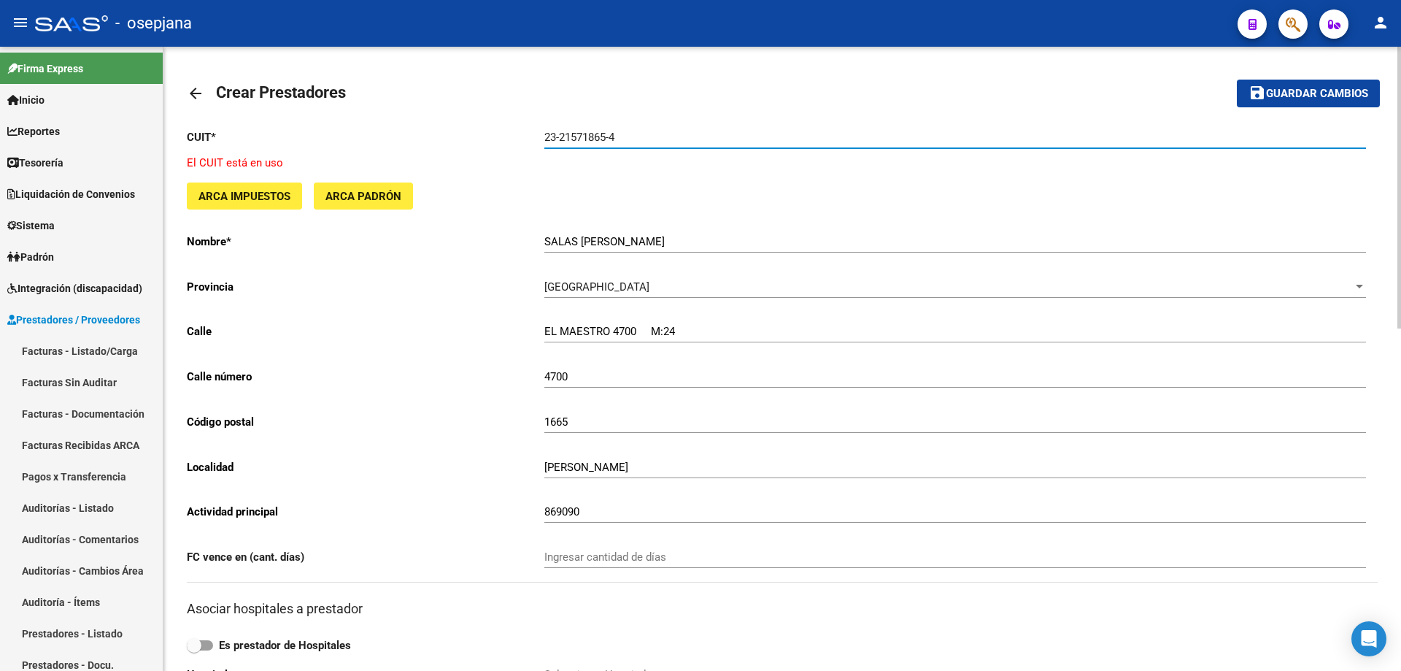
drag, startPoint x: 560, startPoint y: 136, endPoint x: 610, endPoint y: 136, distance: 49.6
click at [610, 136] on input "23-21571865-4" at bounding box center [955, 137] width 822 height 13
type input "23-21571865-4"
click at [195, 92] on mat-icon "arrow_back" at bounding box center [196, 94] width 18 height 18
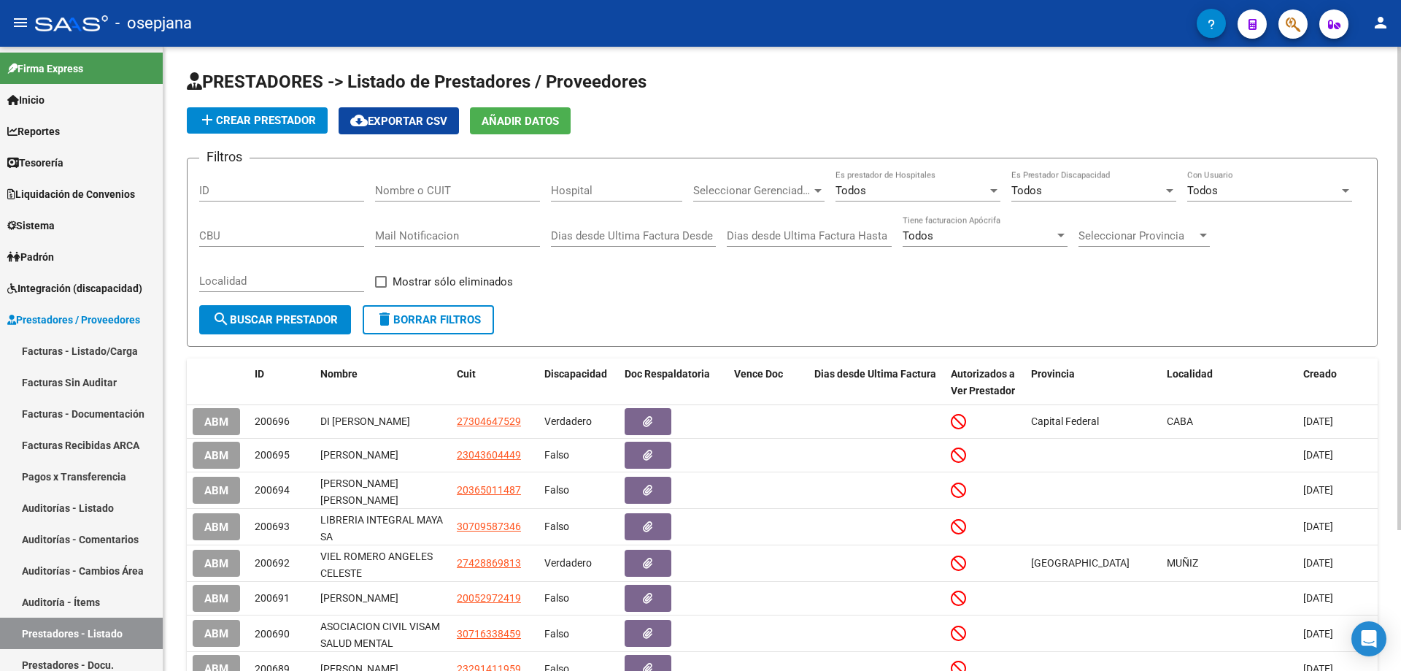
click at [382, 190] on input "Nombre o CUIT" at bounding box center [457, 190] width 165 height 13
paste input "21571865"
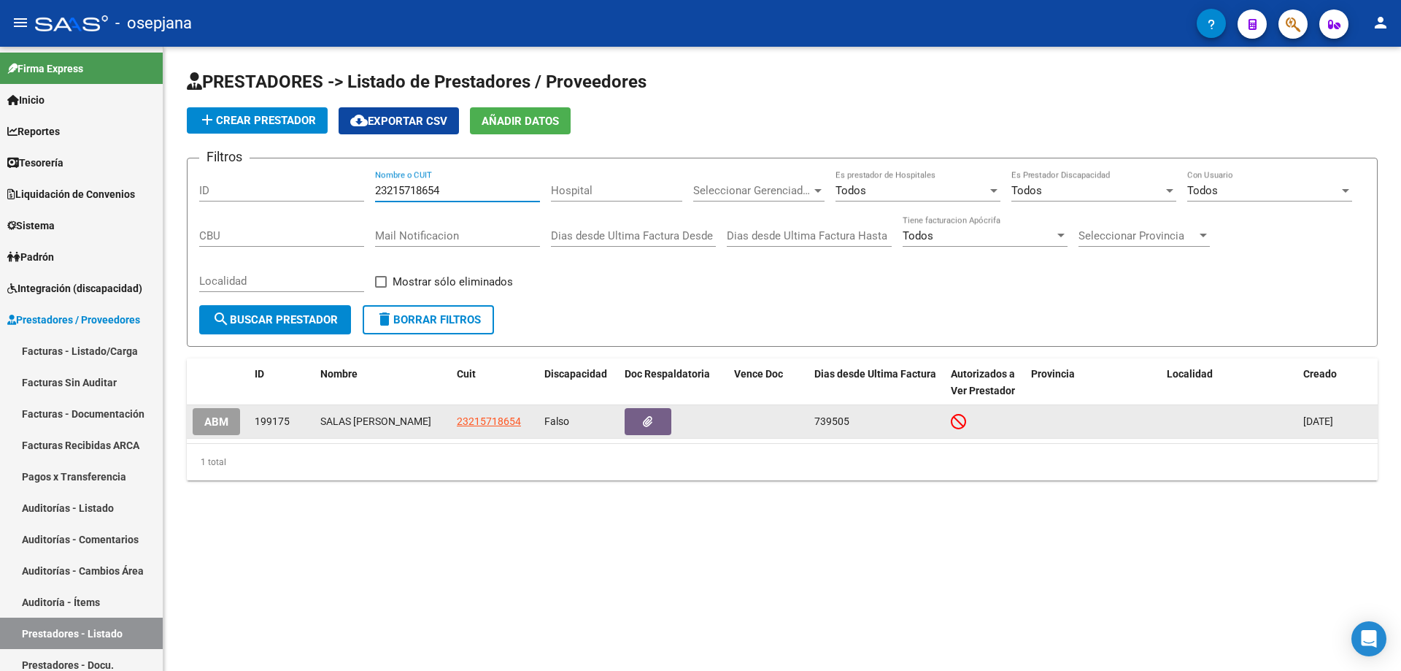
type input "23215718654"
click at [231, 420] on button "ABM" at bounding box center [216, 421] width 47 height 27
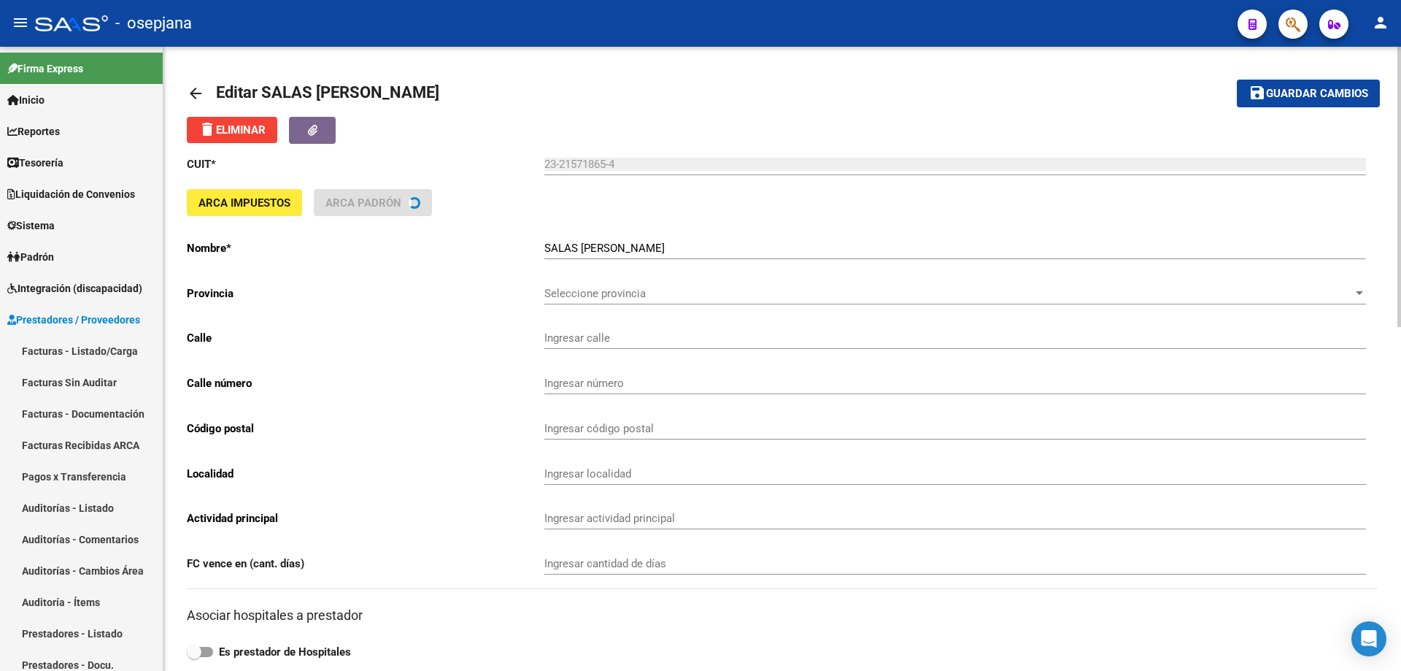
scroll to position [146, 0]
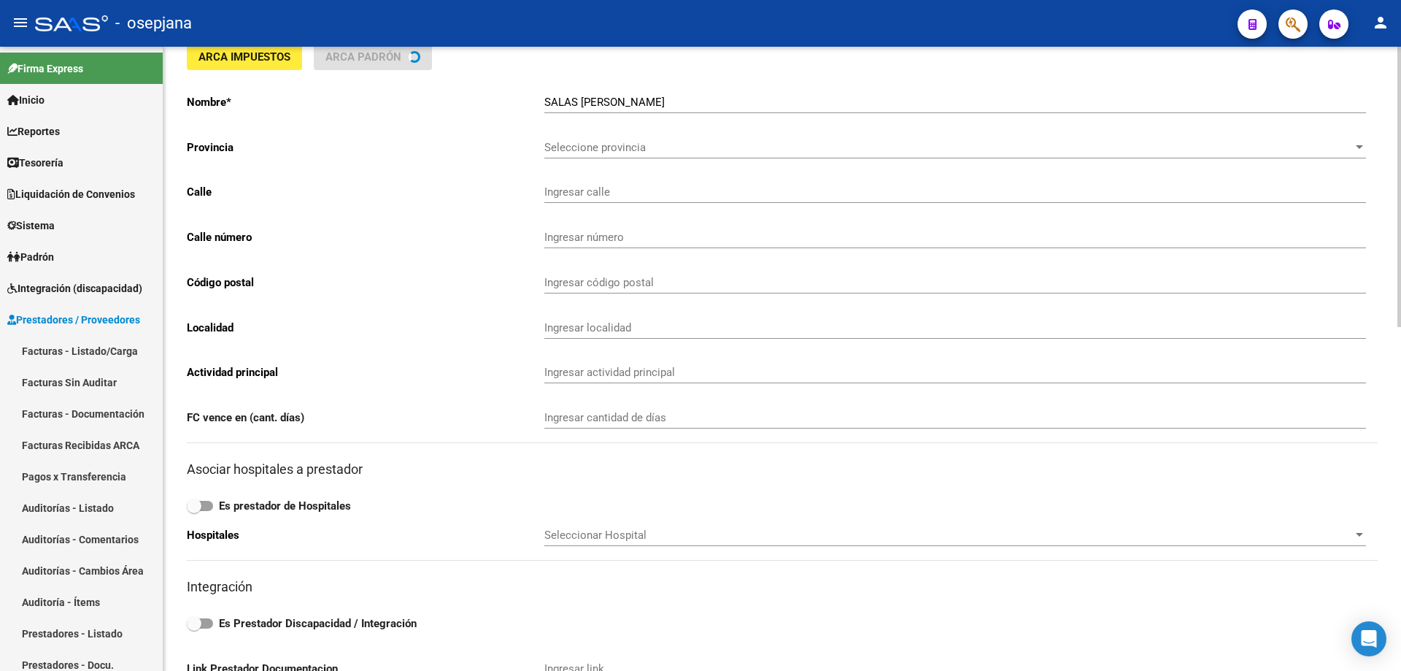
type input "EL MAESTRO"
type input "4700"
type input "1665"
type input "[PERSON_NAME]"
type input "869090"
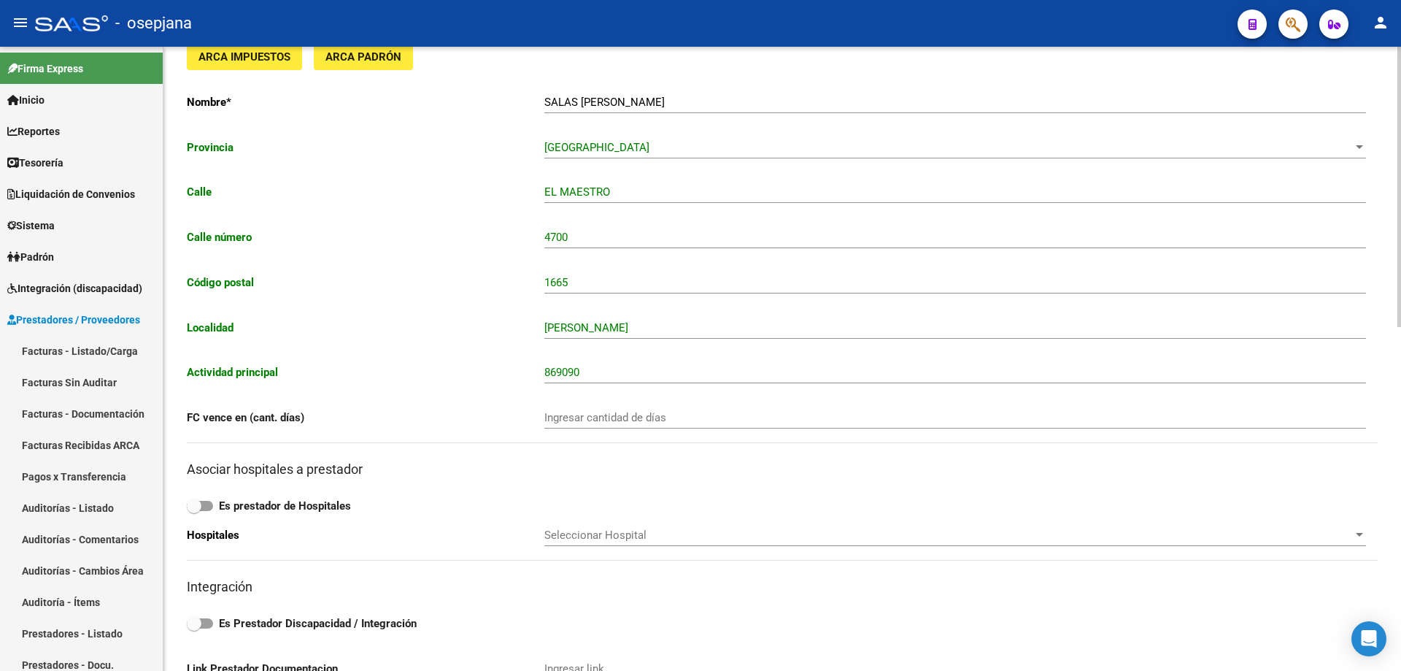
click at [288, 623] on strong "Es Prestador Discapacidad / Integración" at bounding box center [318, 623] width 198 height 13
click at [194, 628] on input "Es Prestador Discapacidad / Integración" at bounding box center [193, 628] width 1 height 1
checkbox input "true"
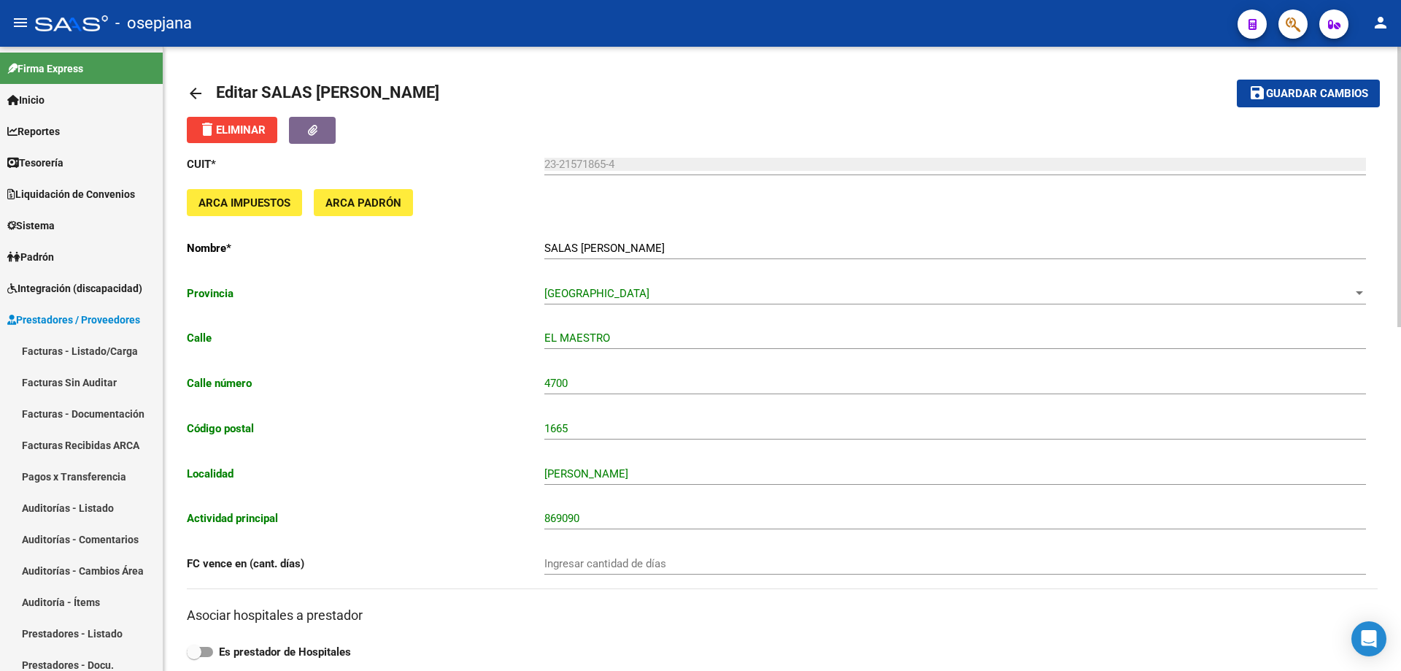
click at [1318, 90] on span "Guardar cambios" at bounding box center [1317, 94] width 102 height 13
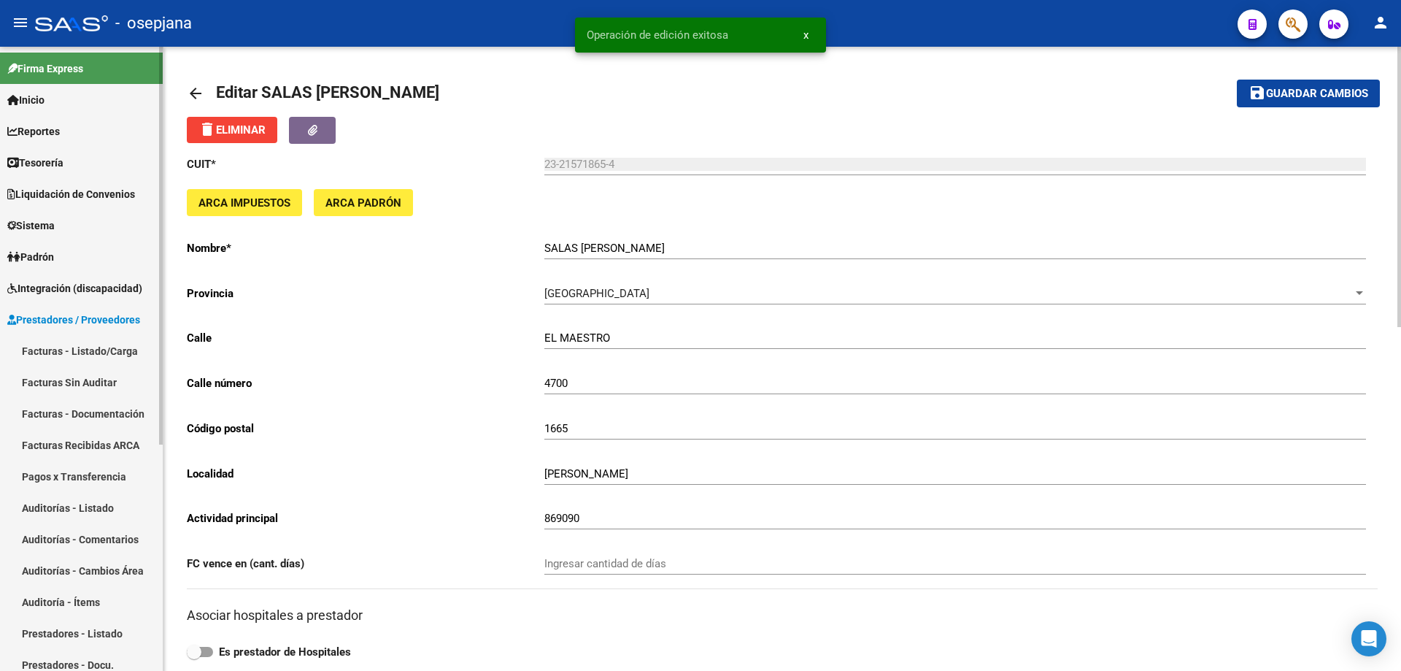
click at [45, 222] on span "Sistema" at bounding box center [30, 225] width 47 height 16
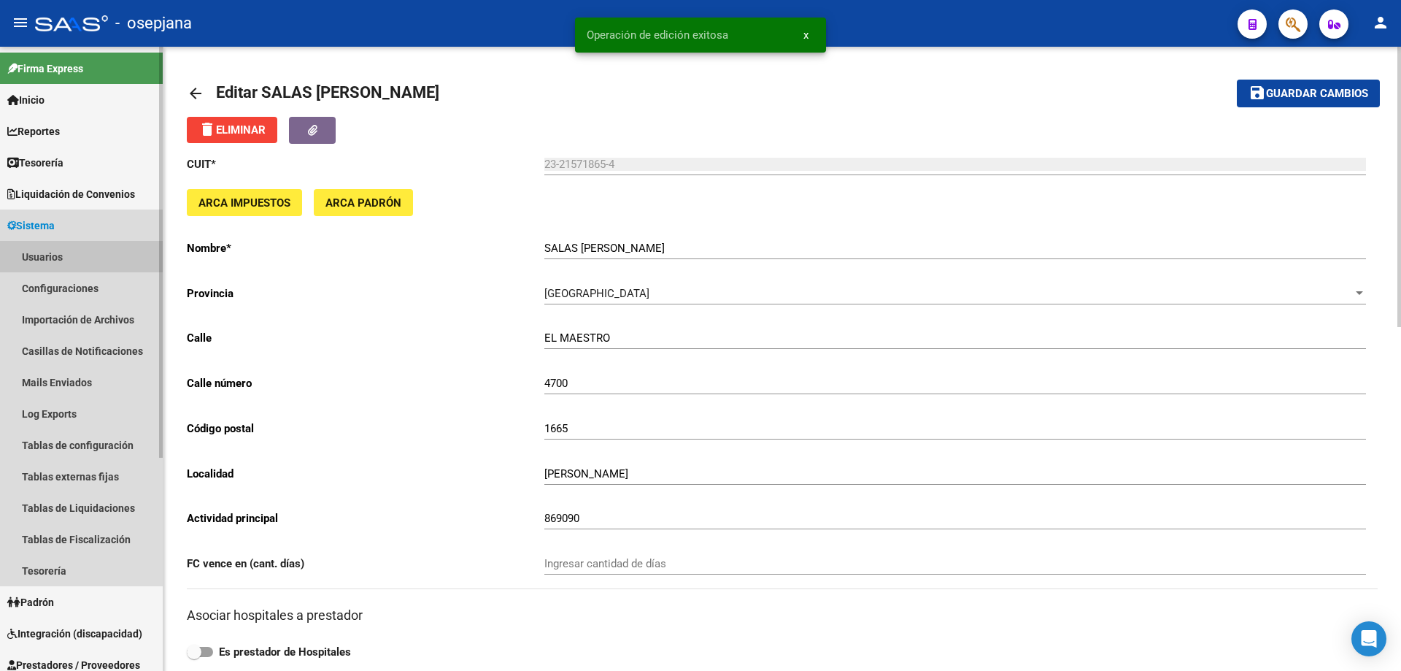
click at [62, 255] on link "Usuarios" at bounding box center [81, 256] width 163 height 31
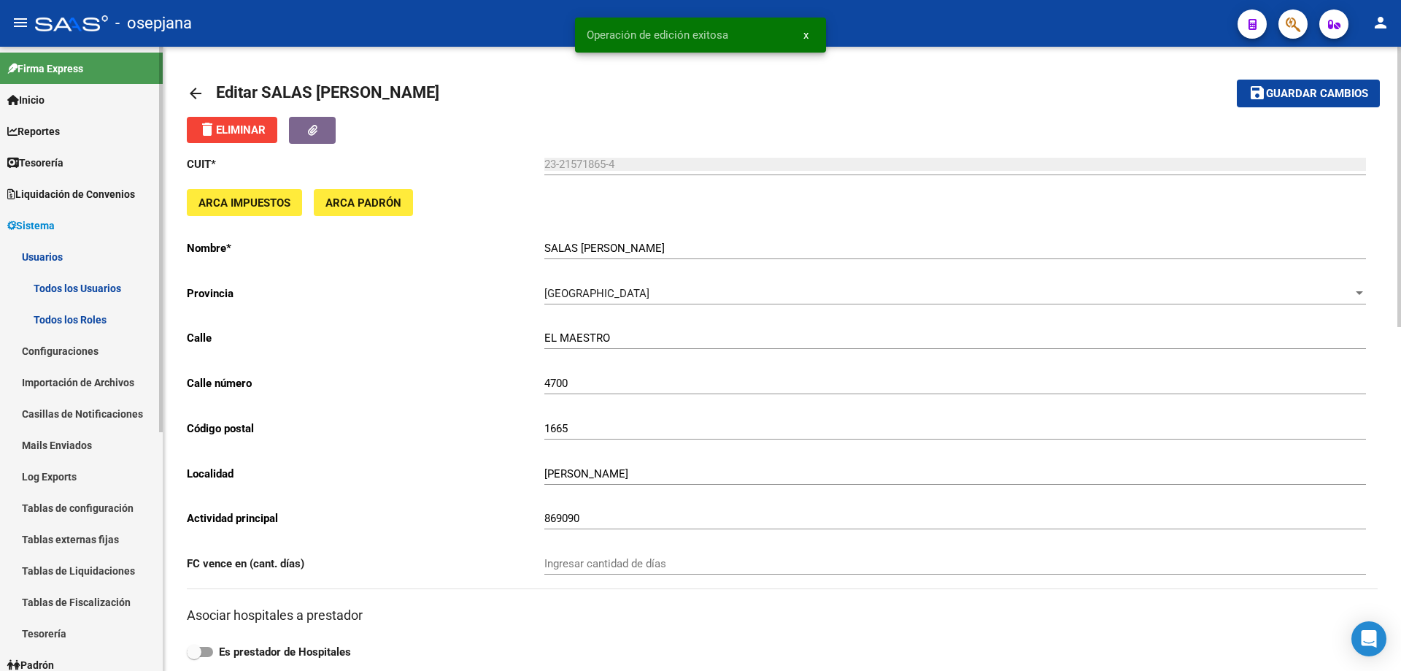
click at [74, 287] on link "Todos los Usuarios" at bounding box center [81, 287] width 163 height 31
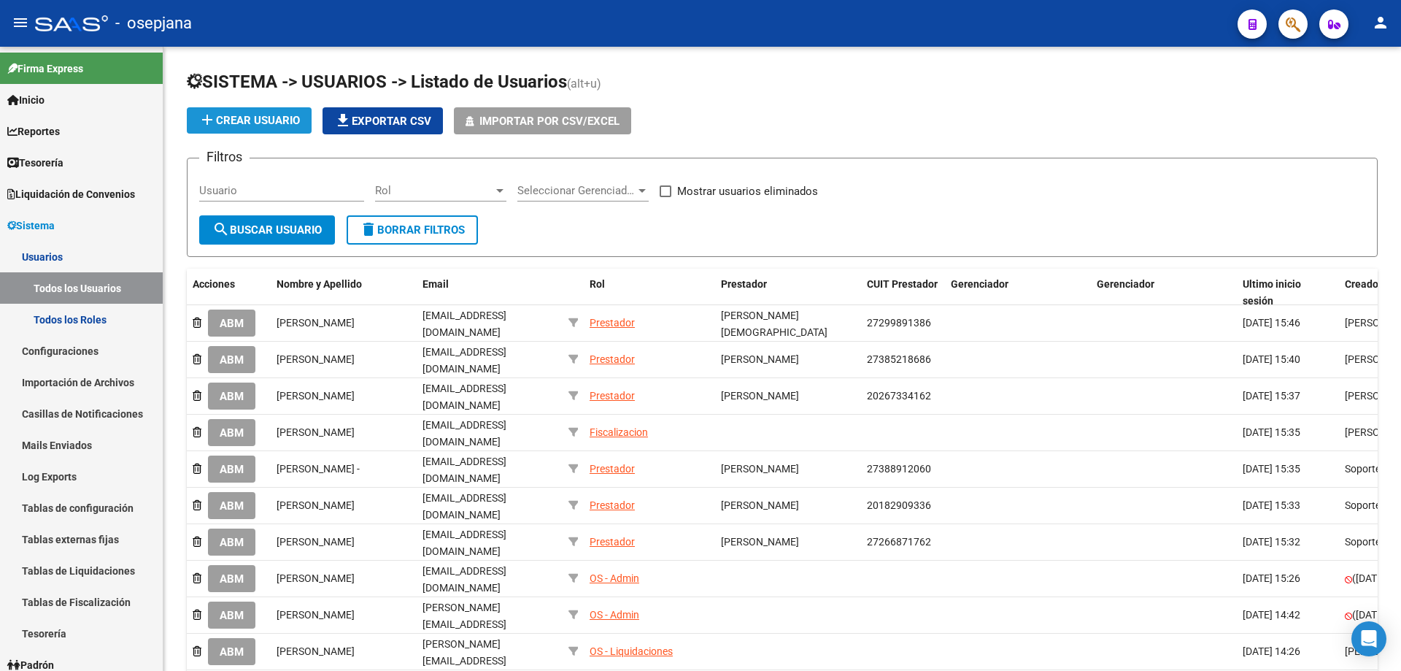
click at [286, 120] on span "add Crear Usuario" at bounding box center [249, 120] width 101 height 13
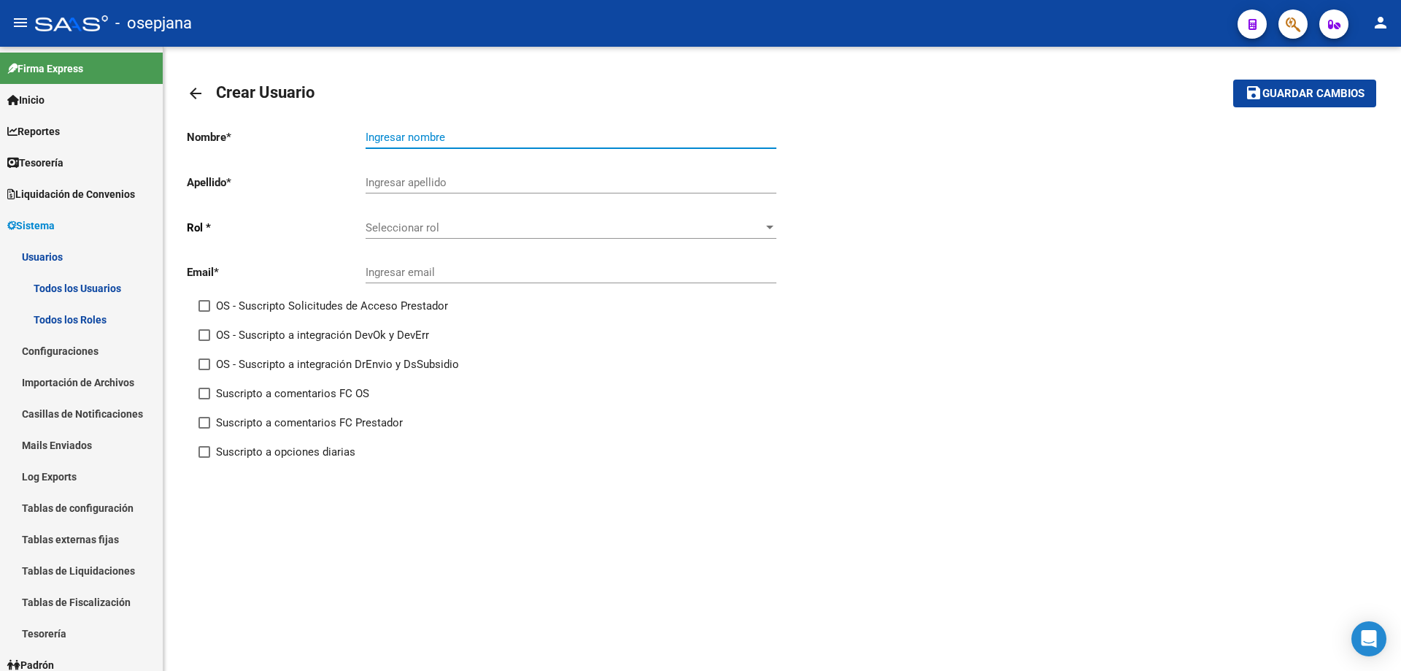
click at [388, 134] on input "Ingresar nombre" at bounding box center [571, 137] width 411 height 13
type input "a"
type input "[PERSON_NAME]"
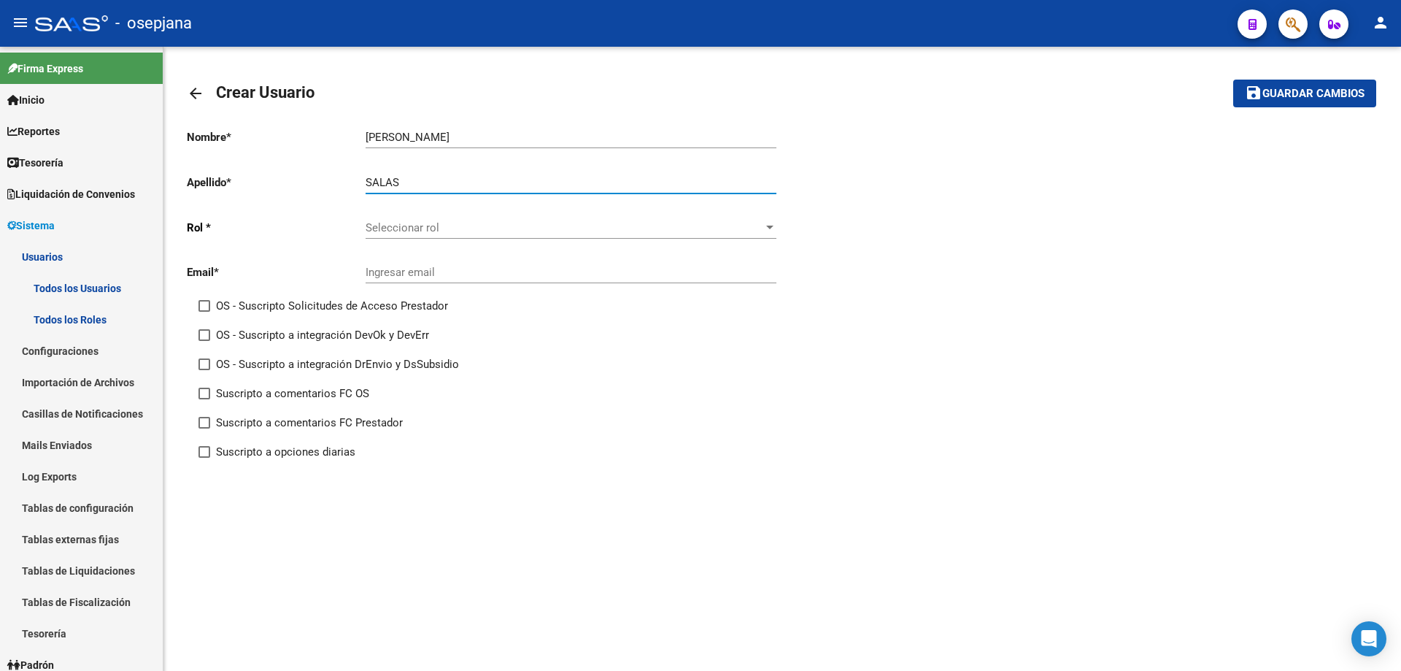
type input "SALAS"
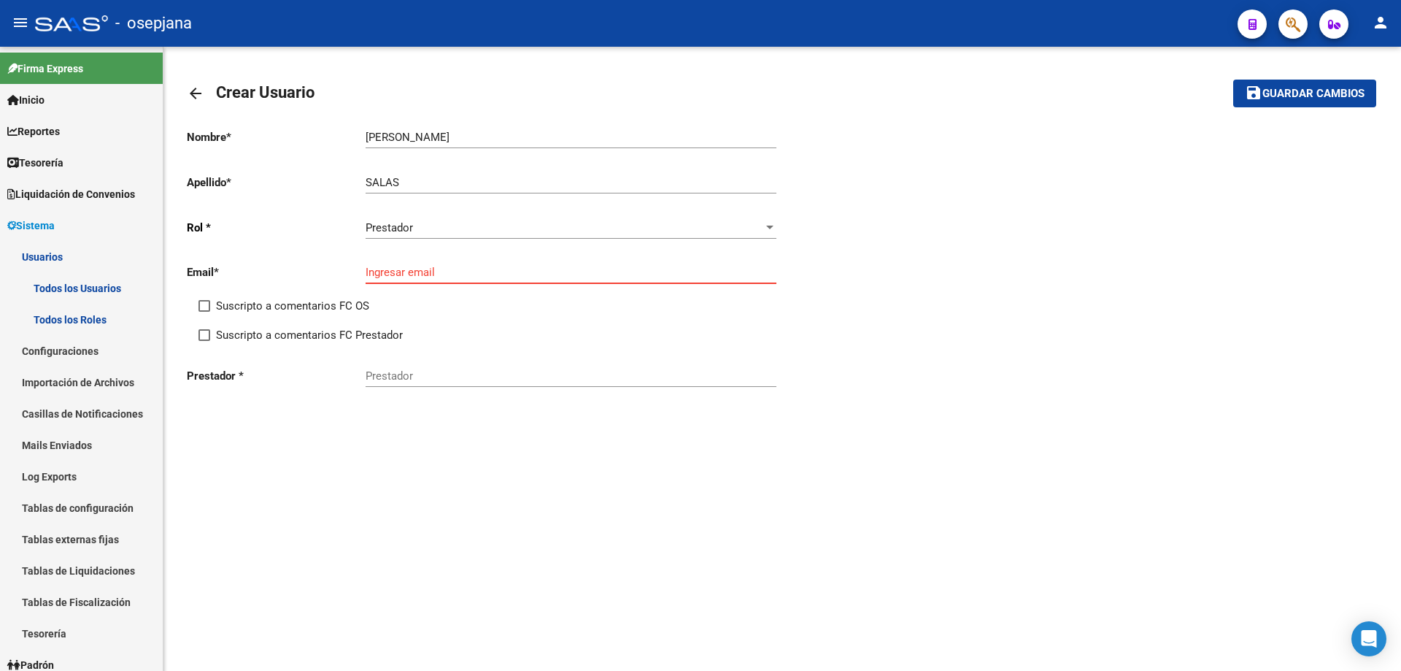
paste input "[EMAIL_ADDRESS][DOMAIN_NAME]"
type input "[EMAIL_ADDRESS][DOMAIN_NAME]"
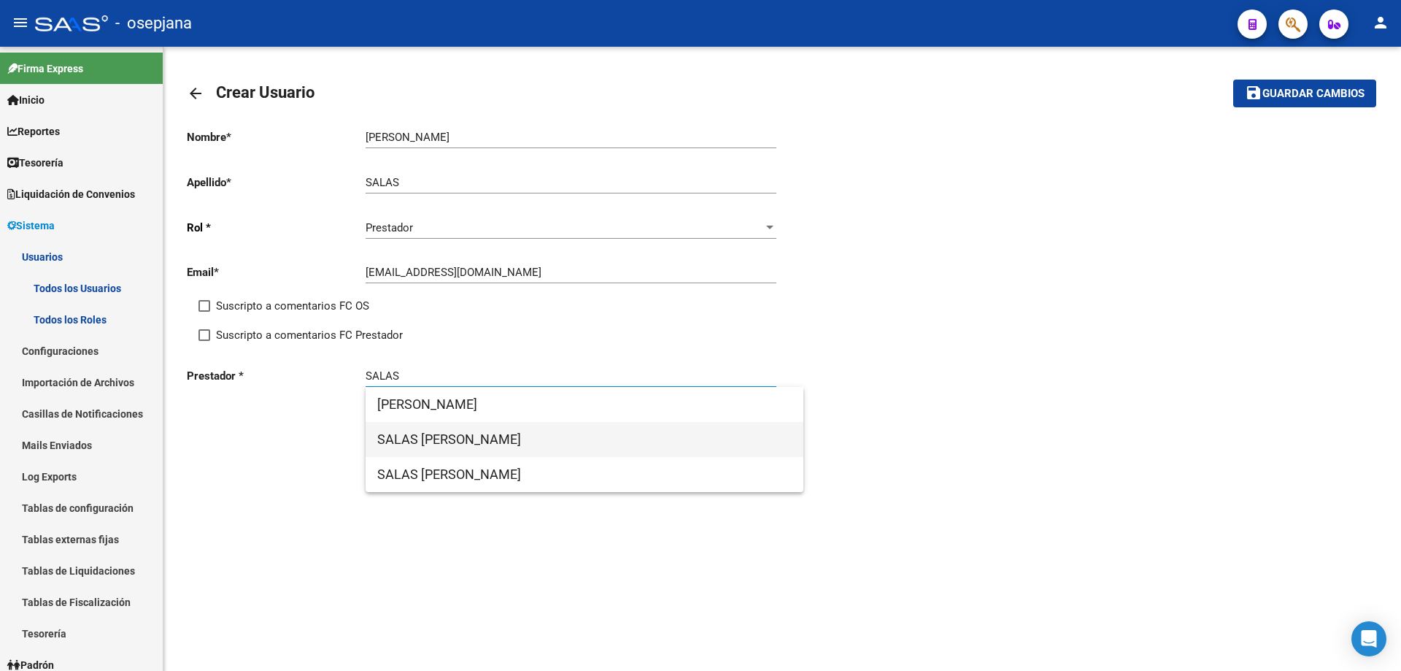
click at [482, 439] on span "SALAS [PERSON_NAME]" at bounding box center [584, 439] width 415 height 35
type input "SALAS [PERSON_NAME]"
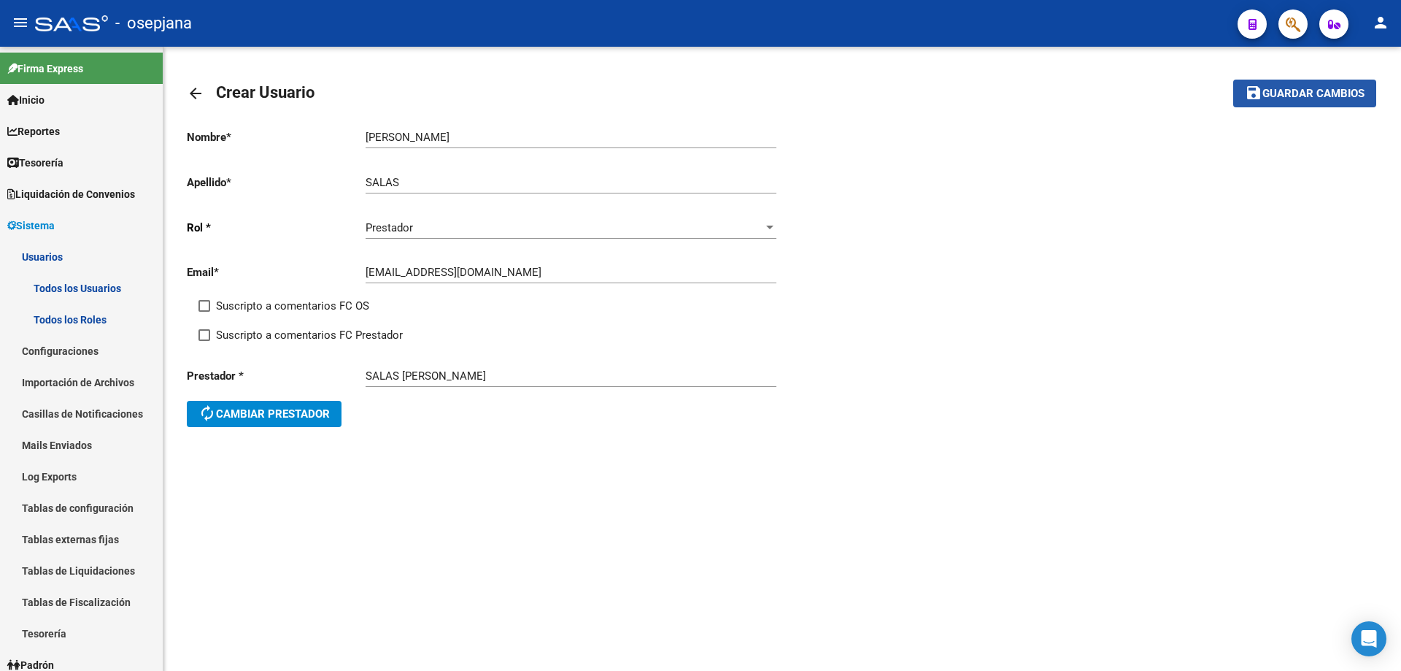
click at [1311, 90] on span "Guardar cambios" at bounding box center [1314, 94] width 102 height 13
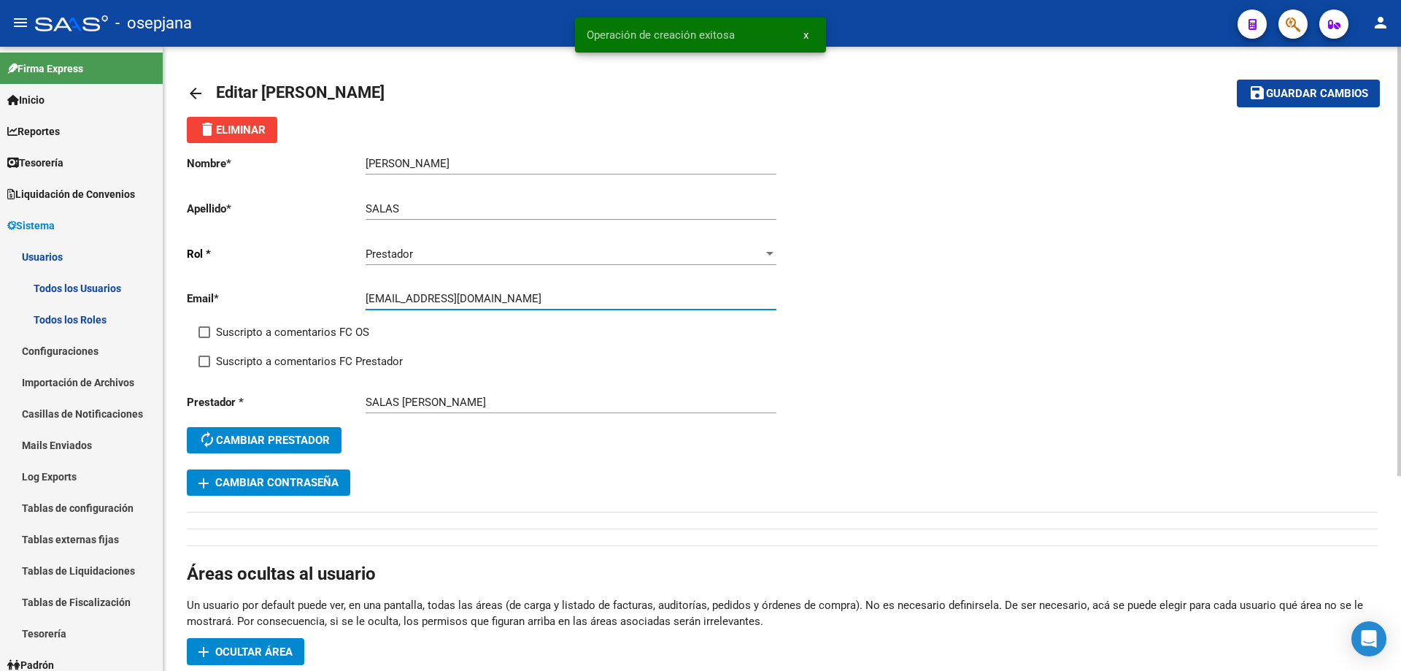
drag, startPoint x: 368, startPoint y: 296, endPoint x: 423, endPoint y: 297, distance: 55.5
click at [423, 297] on input "[EMAIL_ADDRESS][DOMAIN_NAME]" at bounding box center [571, 298] width 411 height 13
click at [316, 475] on button "add Cambiar Contraseña" at bounding box center [268, 482] width 163 height 26
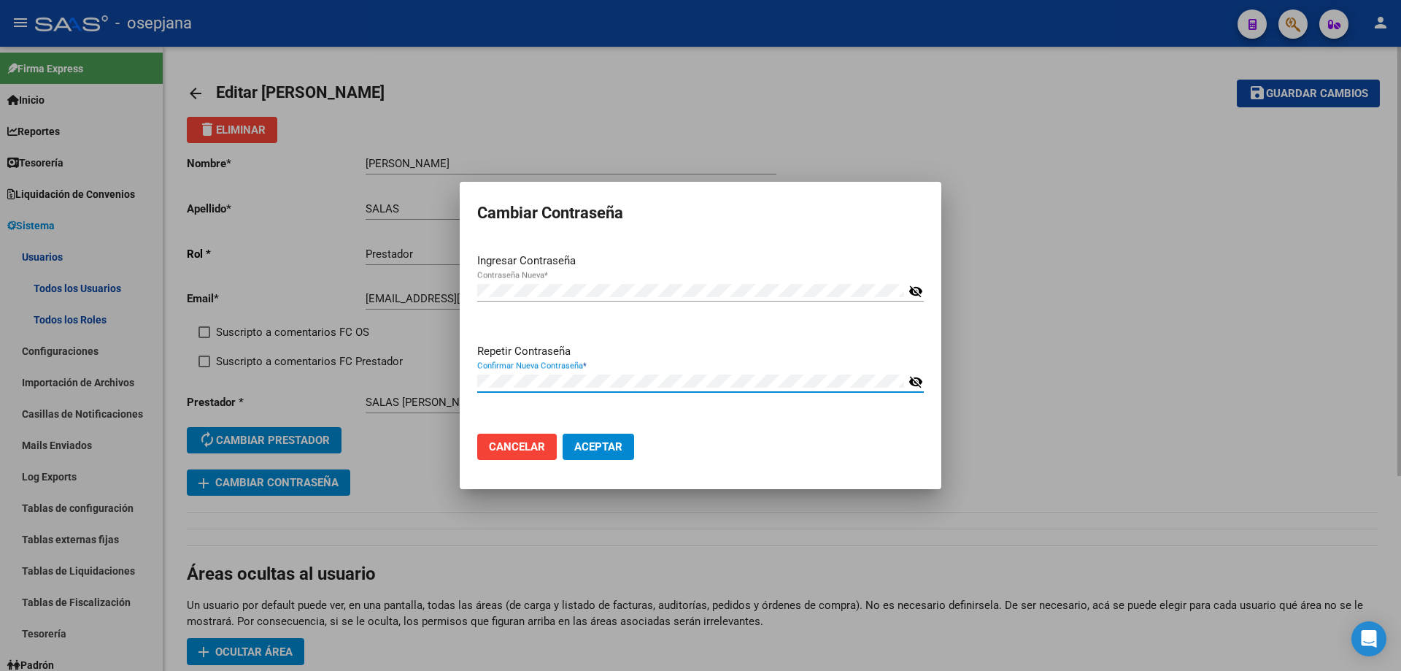
click at [563, 433] on button "Aceptar" at bounding box center [599, 446] width 72 height 26
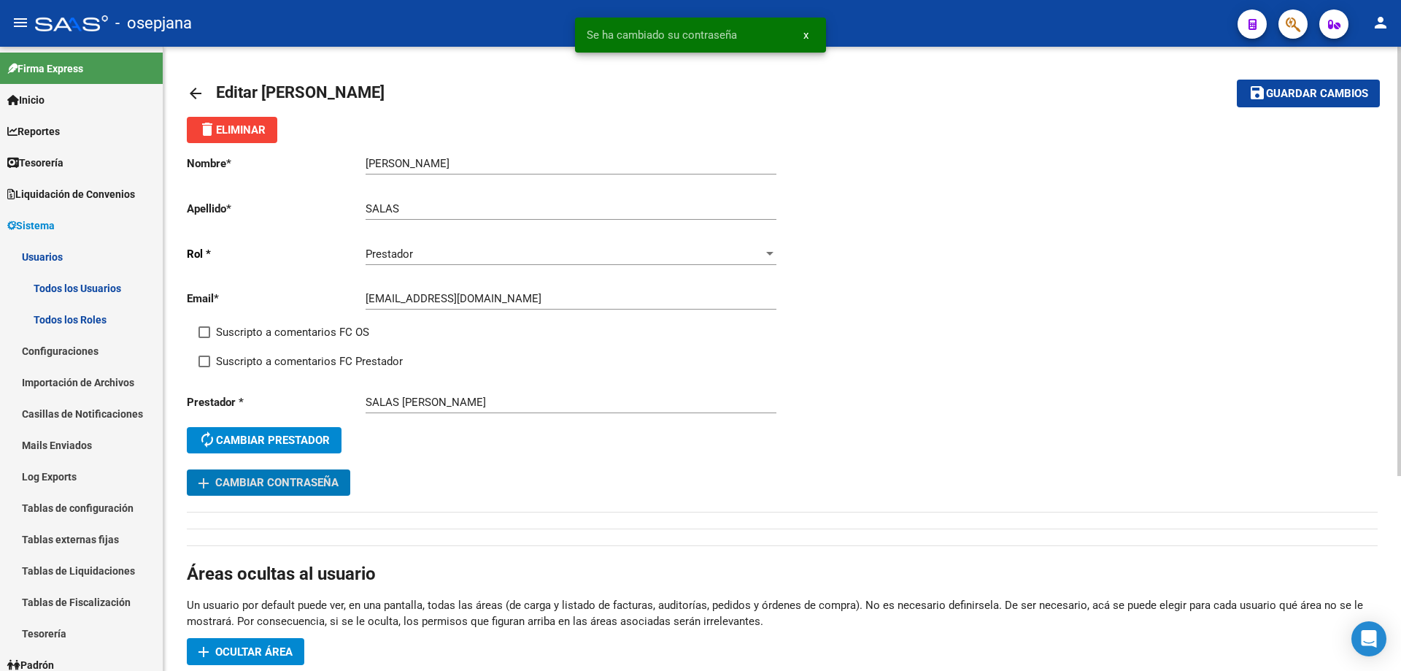
scroll to position [146, 0]
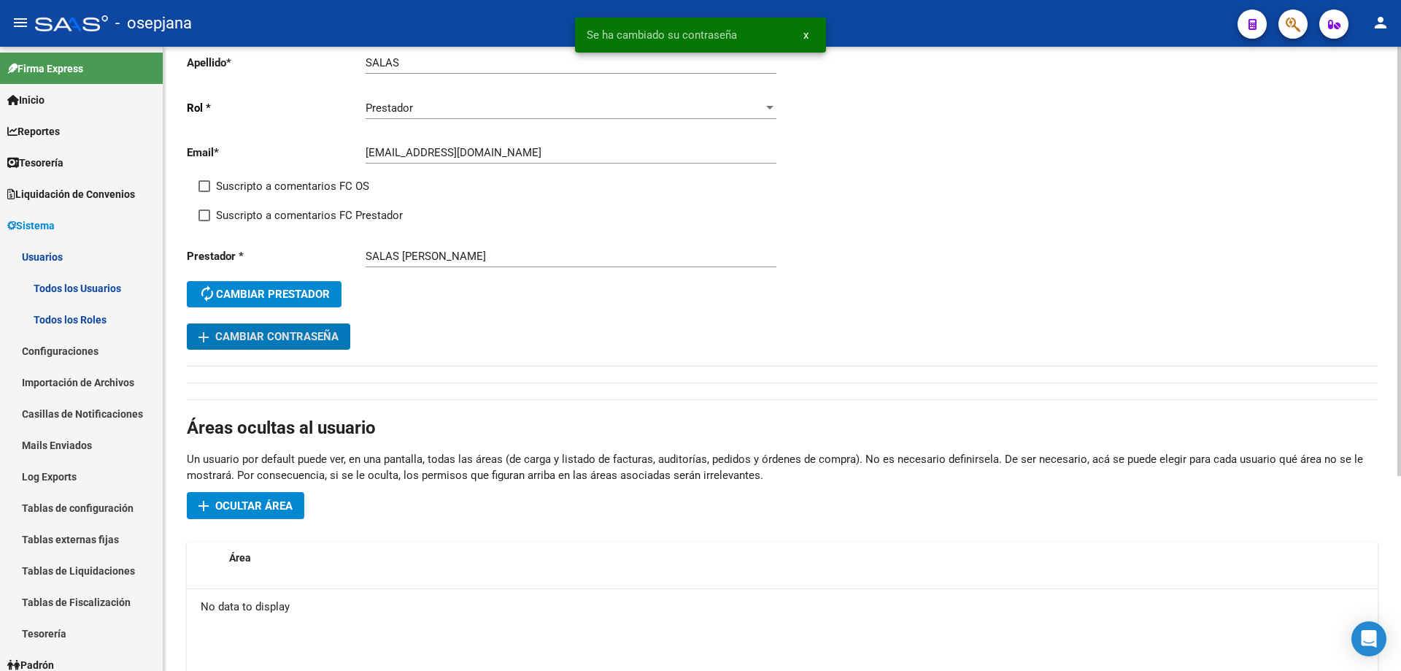
click at [269, 513] on button "add Ocultar área" at bounding box center [245, 505] width 117 height 27
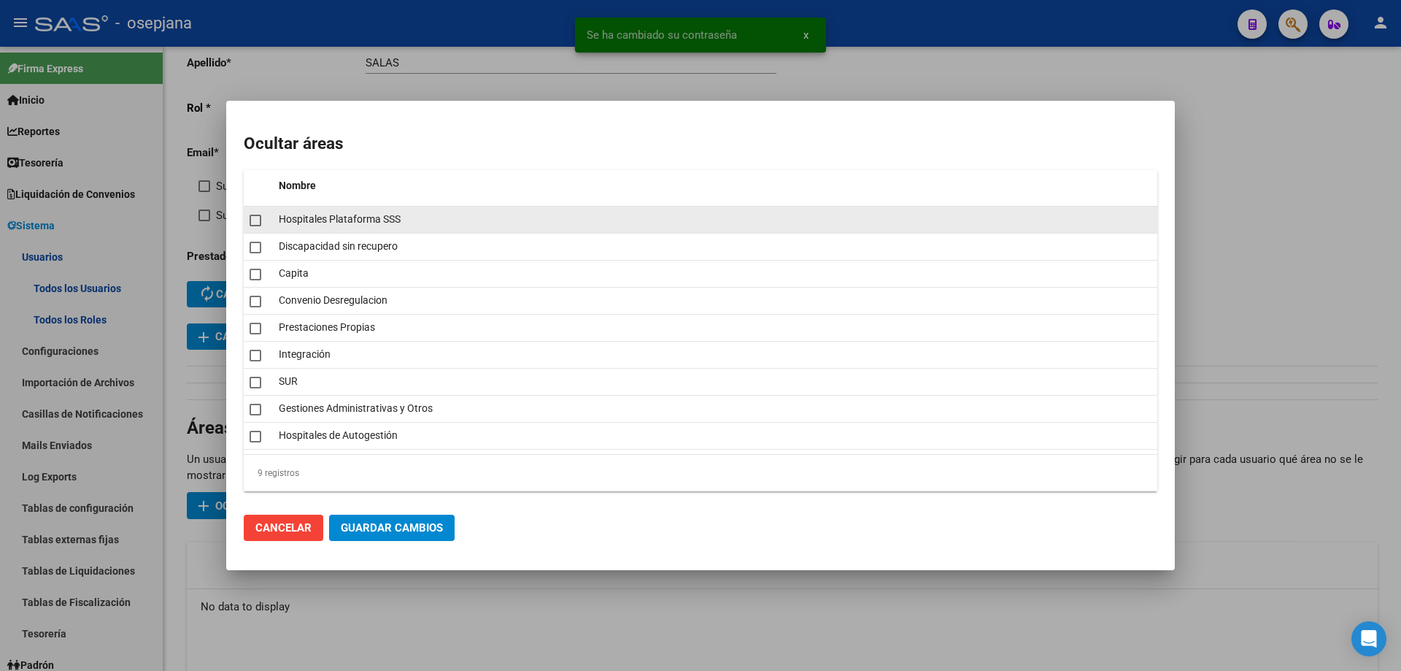
click at [254, 222] on span at bounding box center [256, 221] width 12 height 12
checkbox input "true"
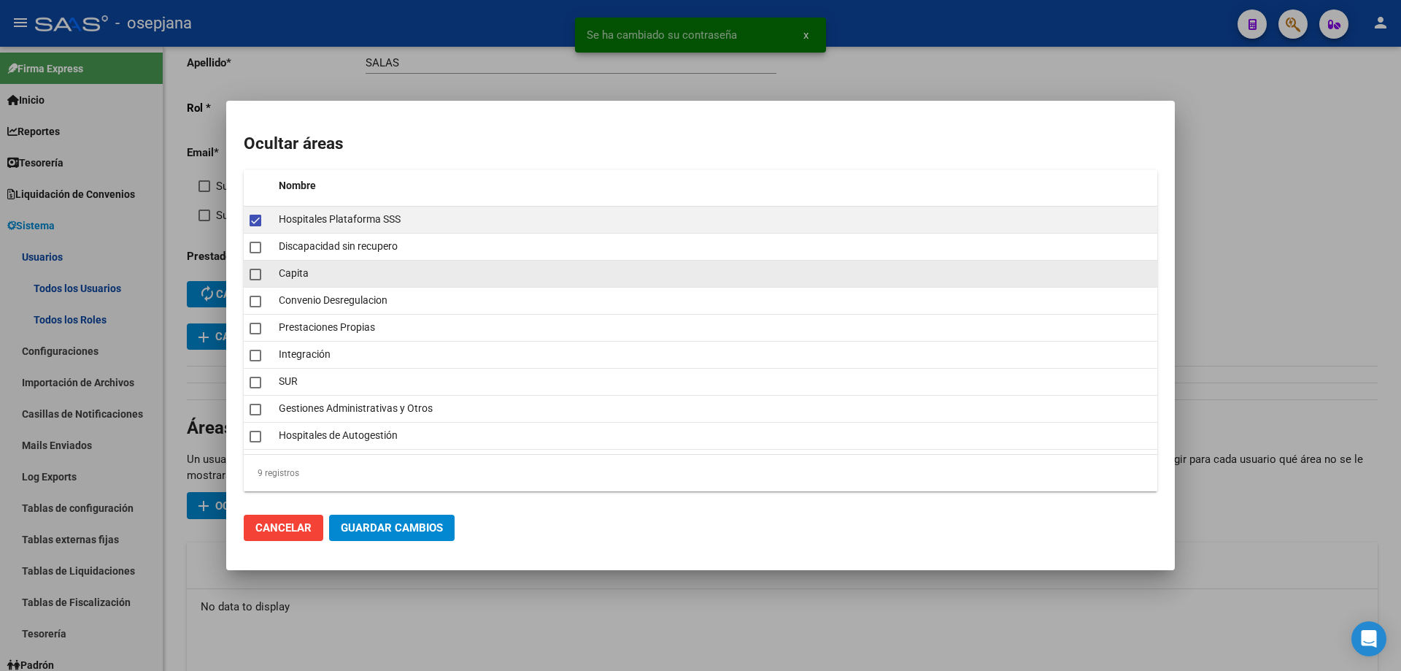
drag, startPoint x: 251, startPoint y: 247, endPoint x: 255, endPoint y: 271, distance: 24.4
click at [251, 249] on span at bounding box center [256, 248] width 12 height 12
checkbox input "true"
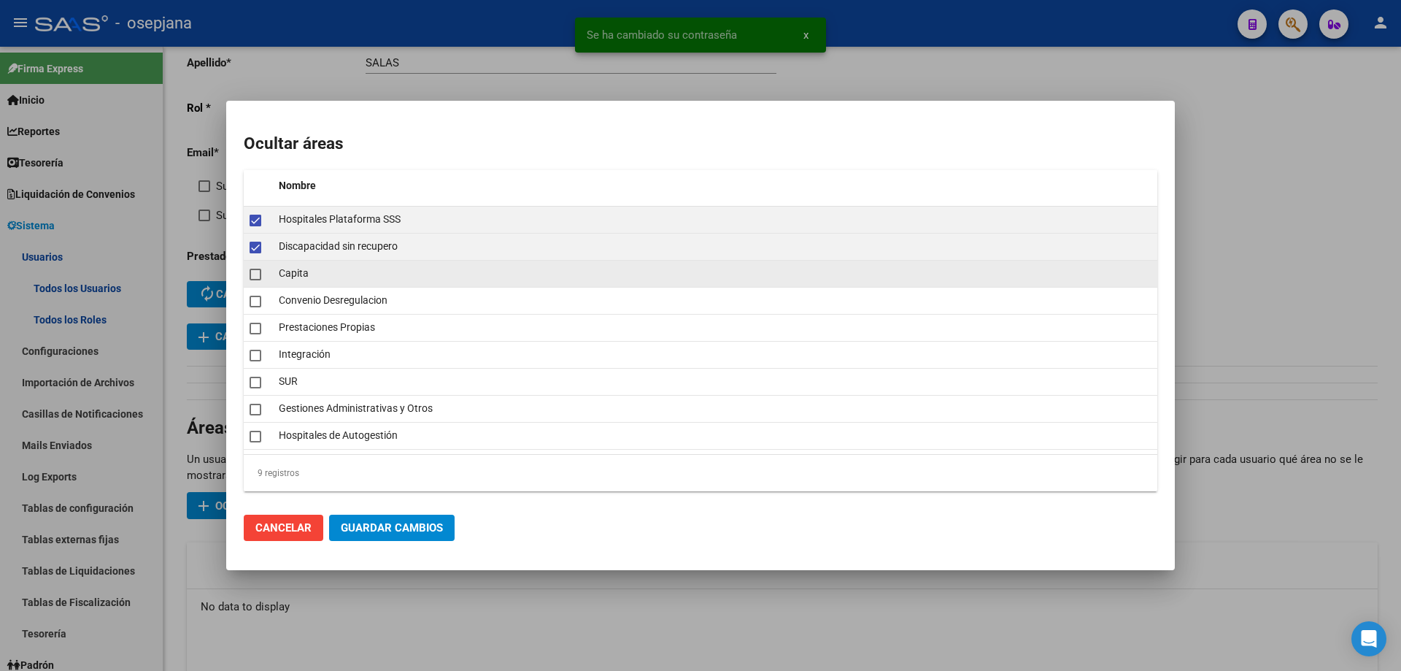
drag, startPoint x: 255, startPoint y: 276, endPoint x: 256, endPoint y: 286, distance: 10.2
click at [256, 279] on span at bounding box center [256, 275] width 12 height 12
checkbox input "true"
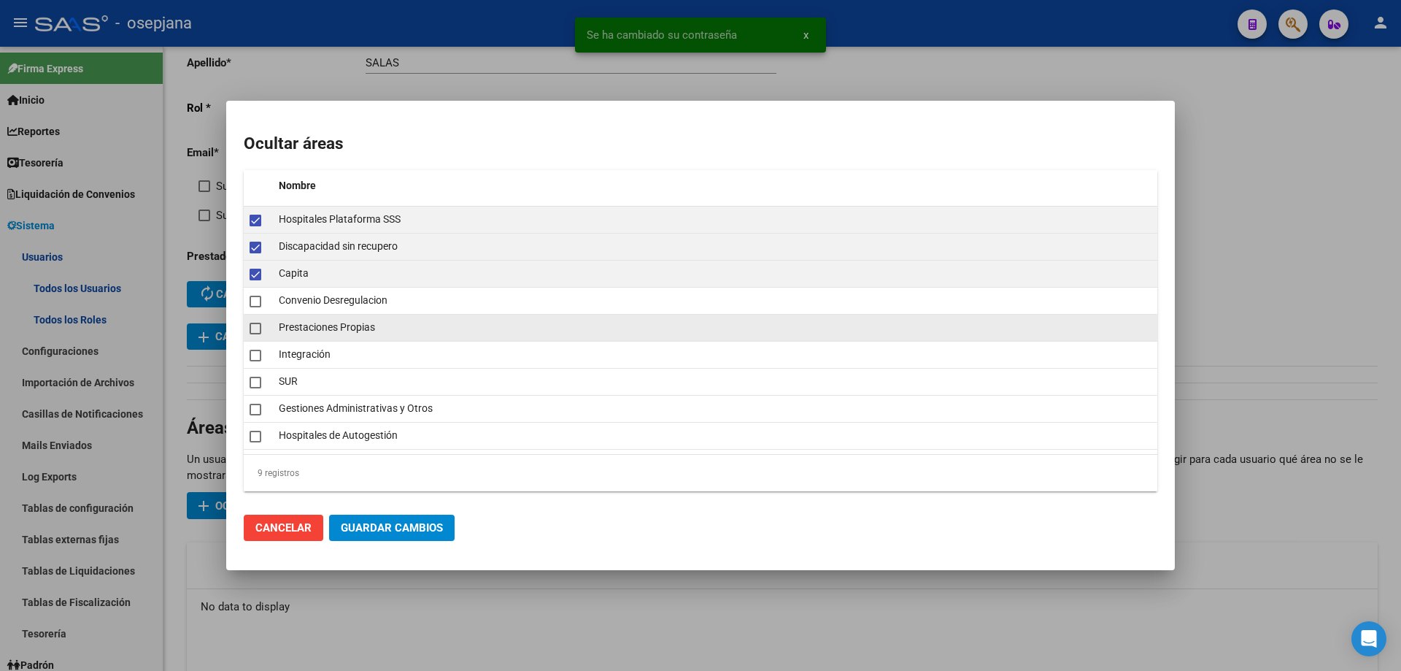
drag, startPoint x: 255, startPoint y: 306, endPoint x: 254, endPoint y: 331, distance: 25.6
click at [255, 308] on mat-checkbox at bounding box center [256, 300] width 12 height 20
checkbox input "true"
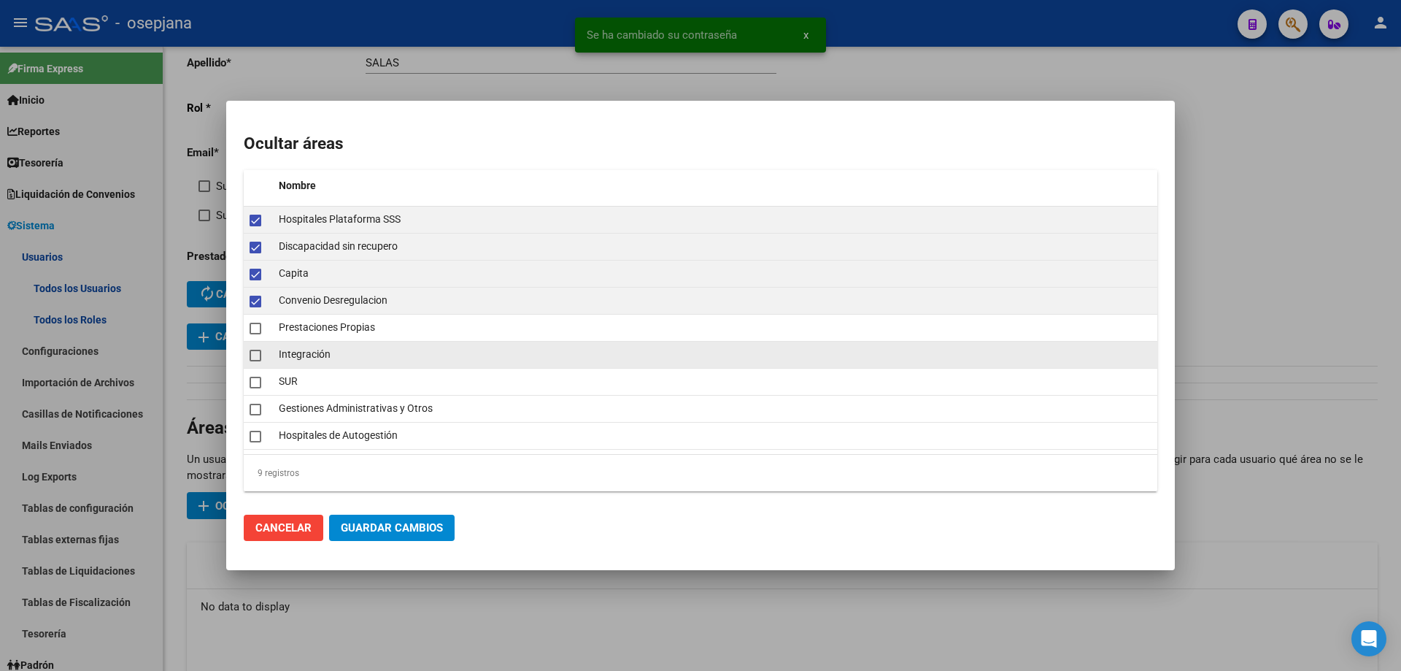
drag, startPoint x: 254, startPoint y: 336, endPoint x: 256, endPoint y: 366, distance: 29.3
click at [254, 337] on mat-checkbox at bounding box center [256, 327] width 12 height 20
checkbox input "true"
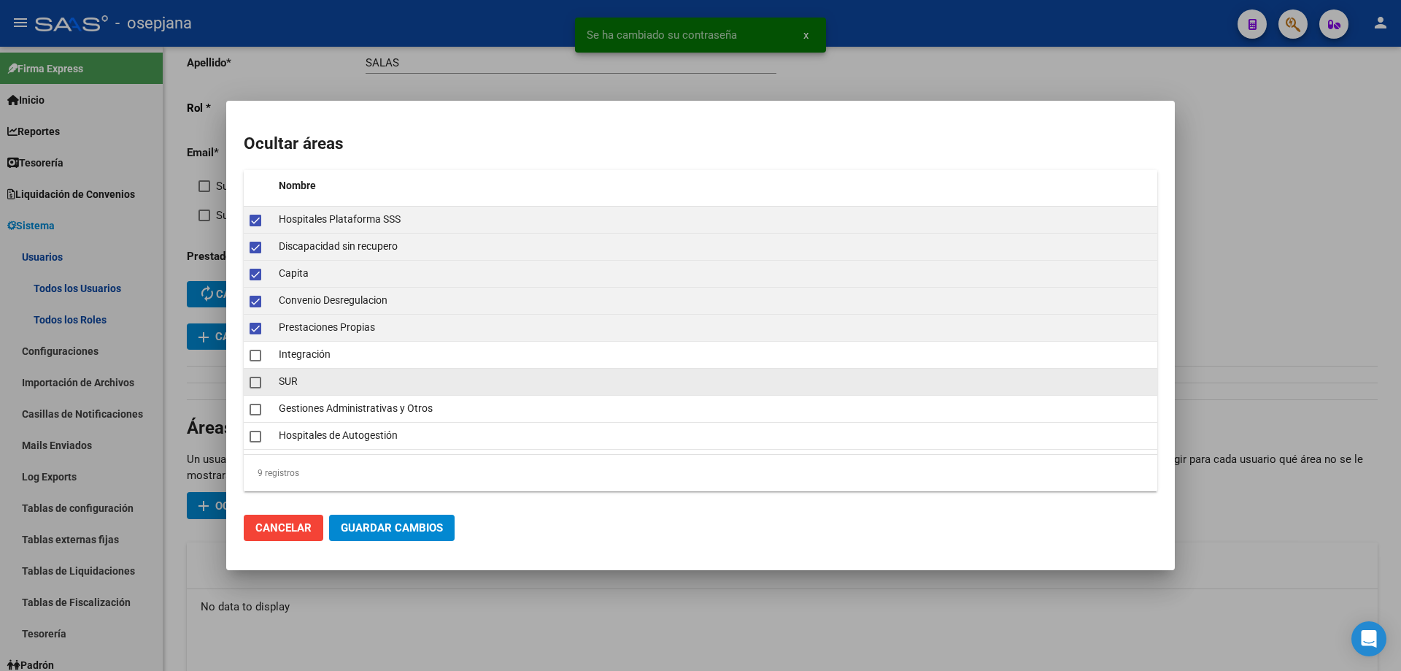
click at [258, 388] on span at bounding box center [256, 383] width 12 height 12
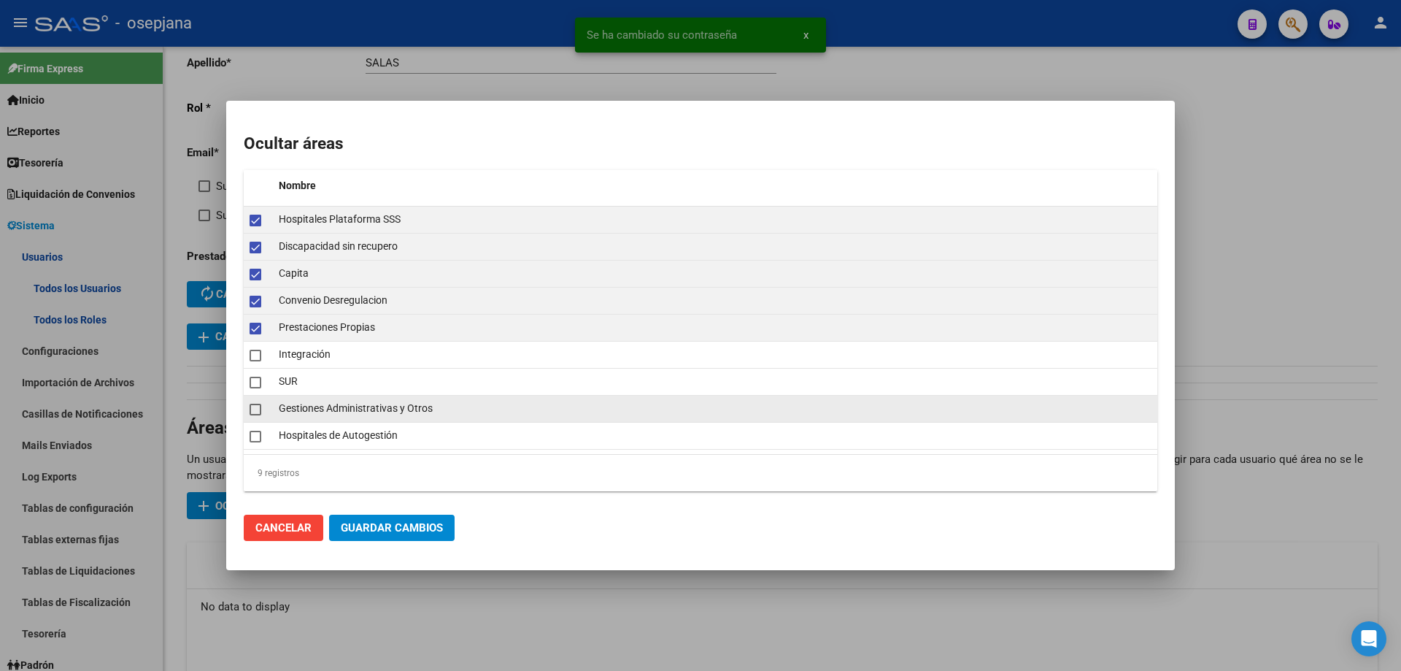
checkbox input "true"
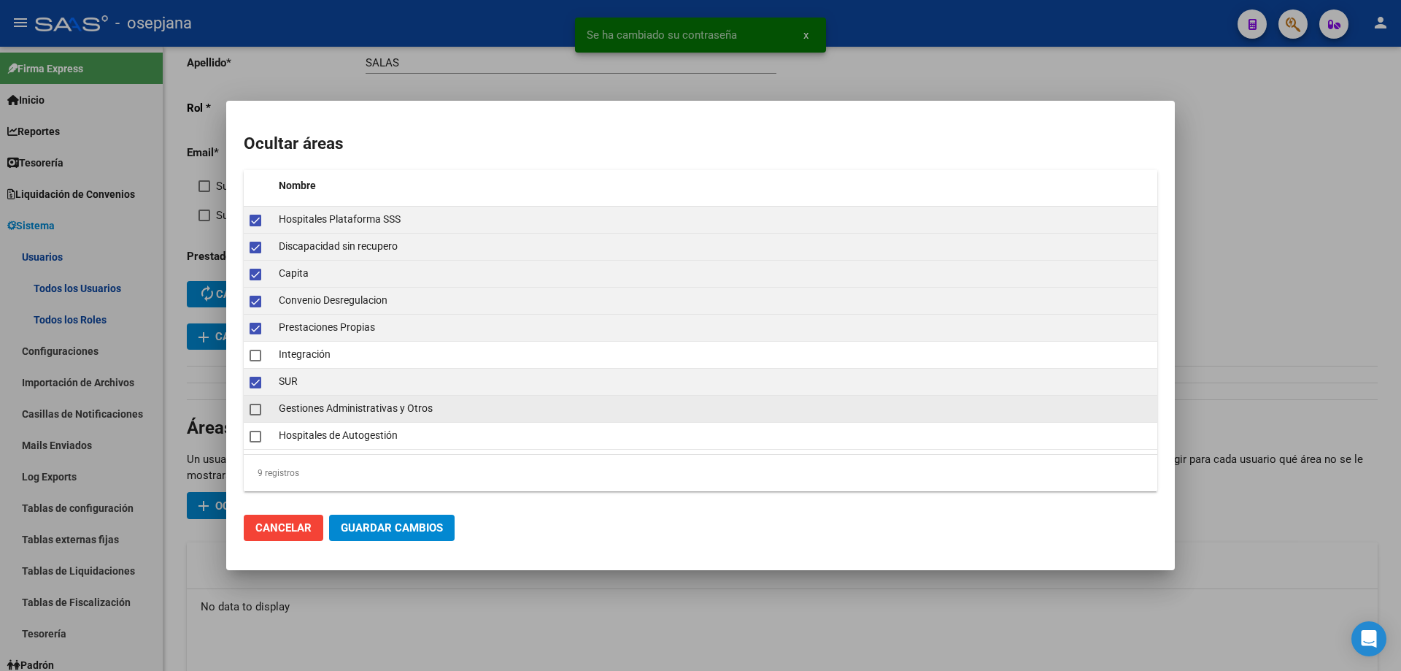
click at [255, 408] on span at bounding box center [256, 410] width 12 height 12
checkbox input "true"
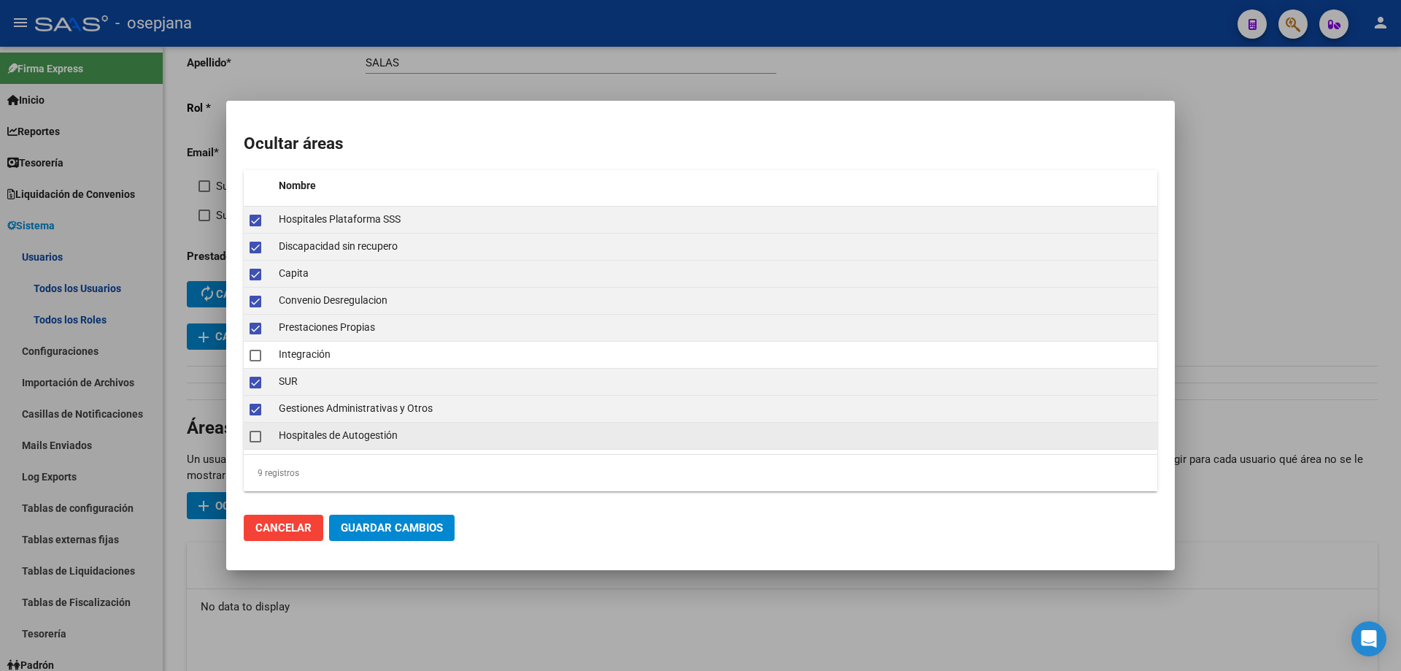
click at [255, 436] on span at bounding box center [256, 437] width 12 height 12
checkbox input "true"
click at [372, 521] on span "Guardar Cambios" at bounding box center [392, 527] width 102 height 13
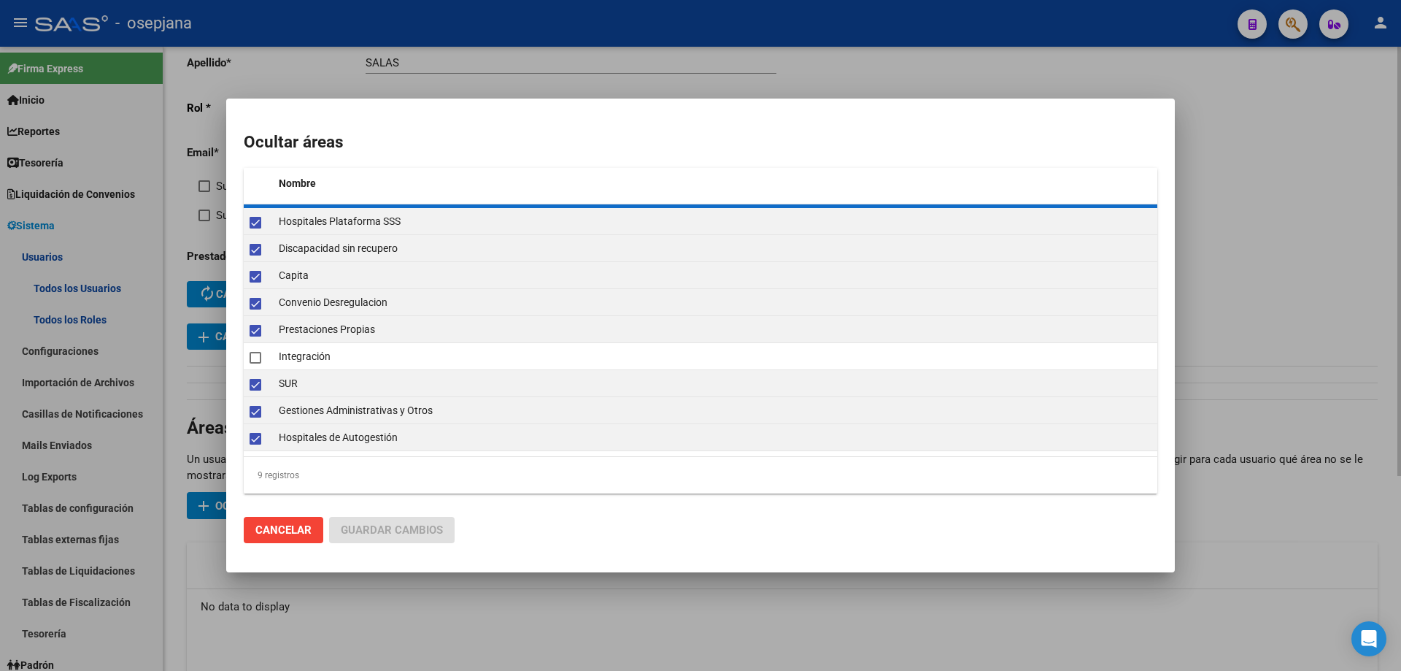
checkbox input "false"
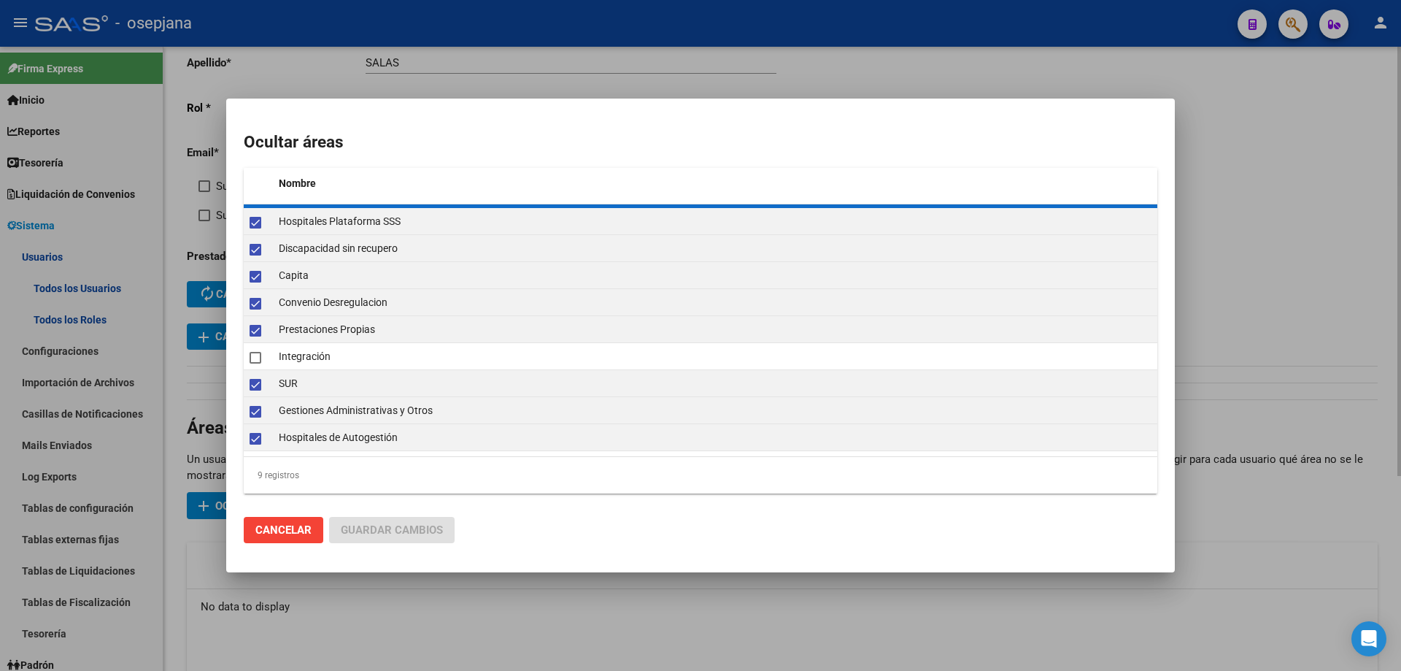
checkbox input "false"
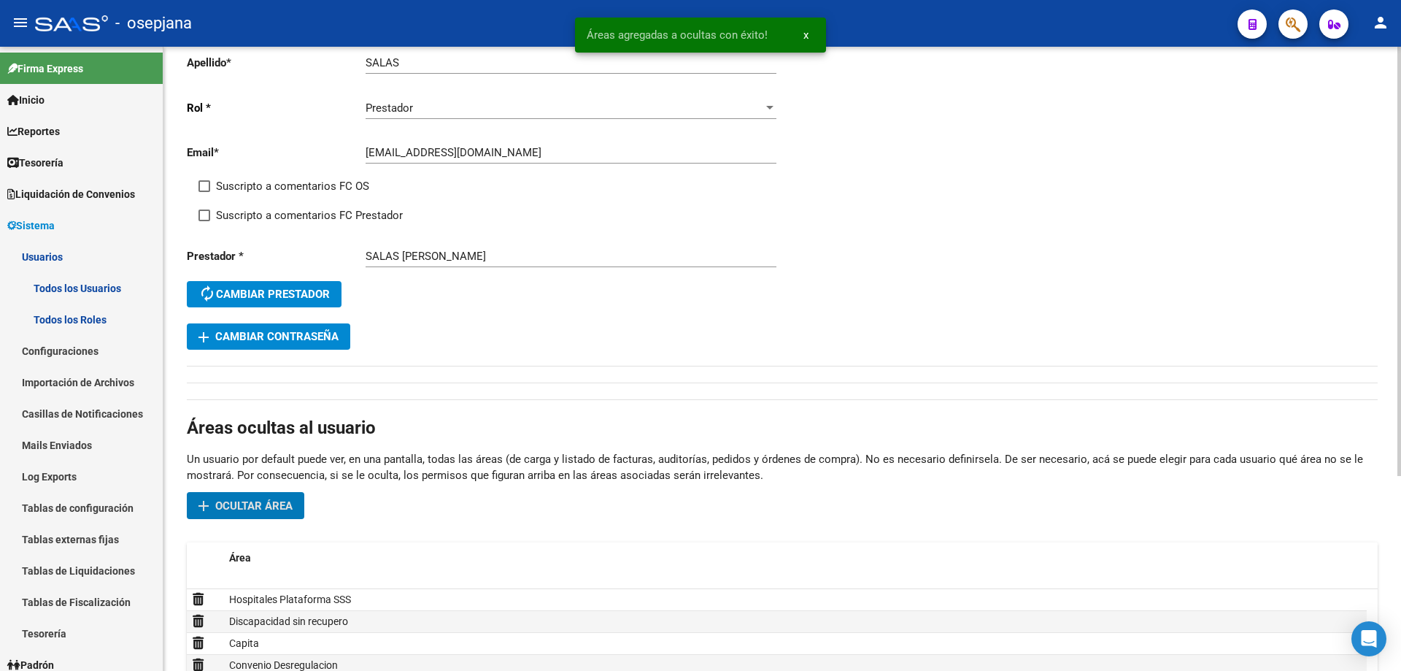
scroll to position [0, 0]
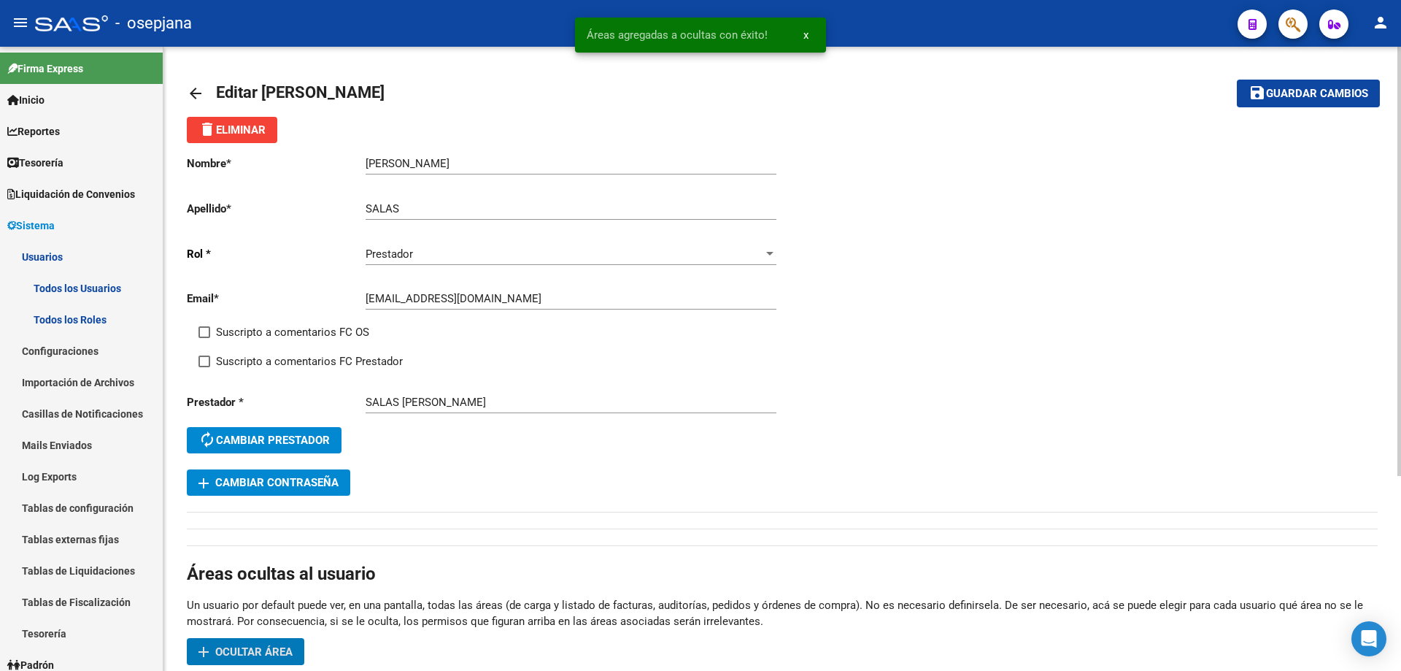
click at [1283, 94] on span "Guardar cambios" at bounding box center [1317, 94] width 102 height 13
click at [1264, 90] on mat-icon "save" at bounding box center [1258, 93] width 18 height 18
click at [35, 224] on span "Sistema" at bounding box center [30, 225] width 47 height 16
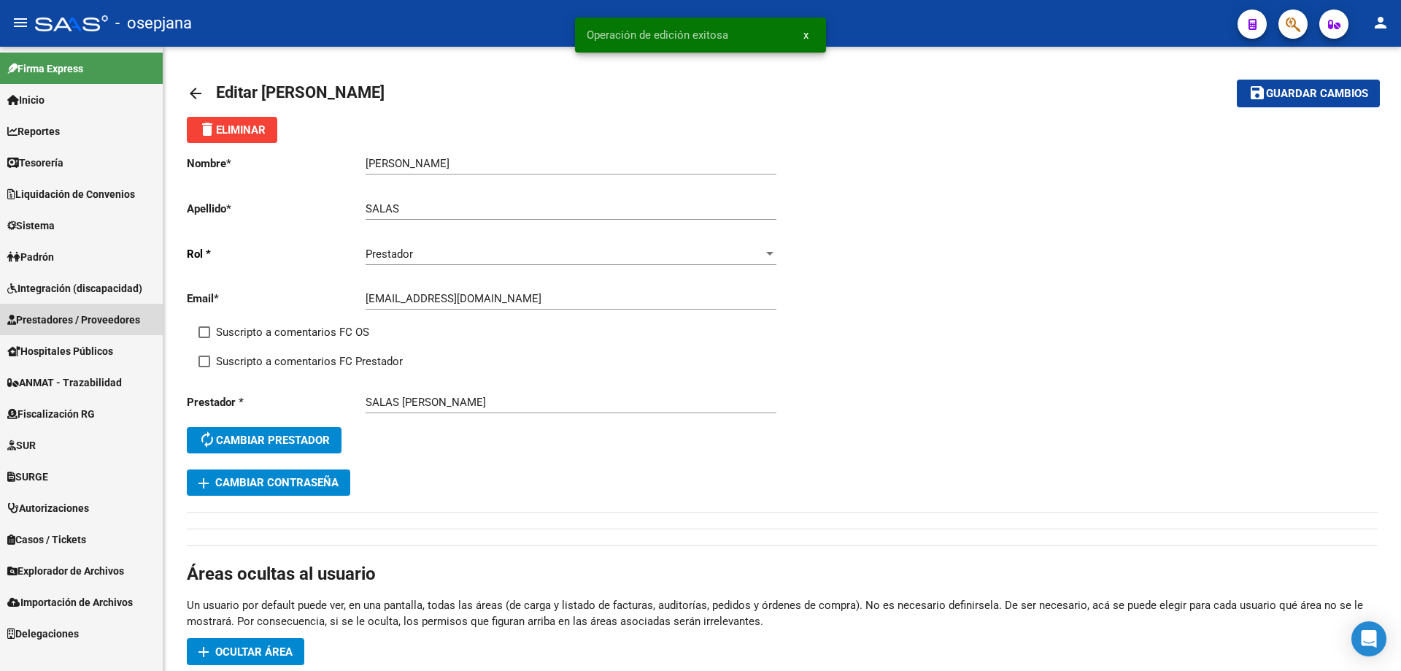
click at [58, 321] on span "Prestadores / Proveedores" at bounding box center [73, 320] width 133 height 16
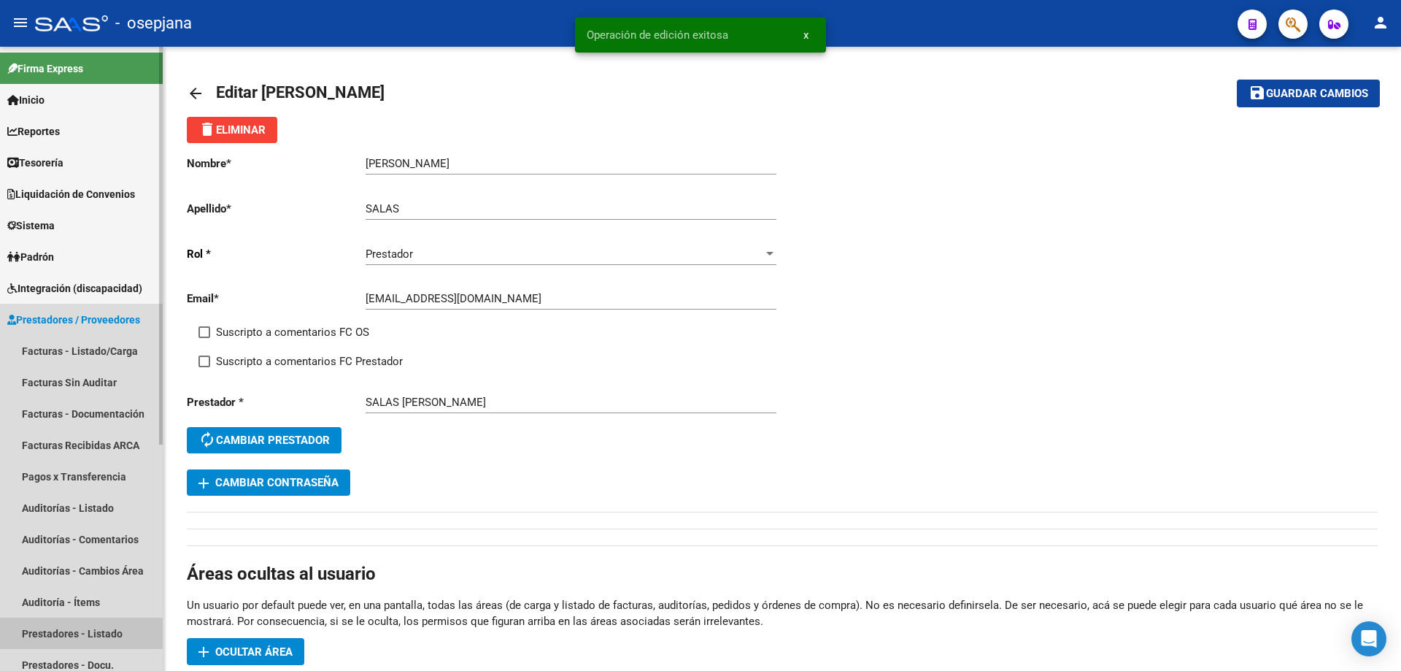
drag, startPoint x: 67, startPoint y: 631, endPoint x: 177, endPoint y: 475, distance: 190.1
click at [68, 631] on link "Prestadores - Listado" at bounding box center [81, 632] width 163 height 31
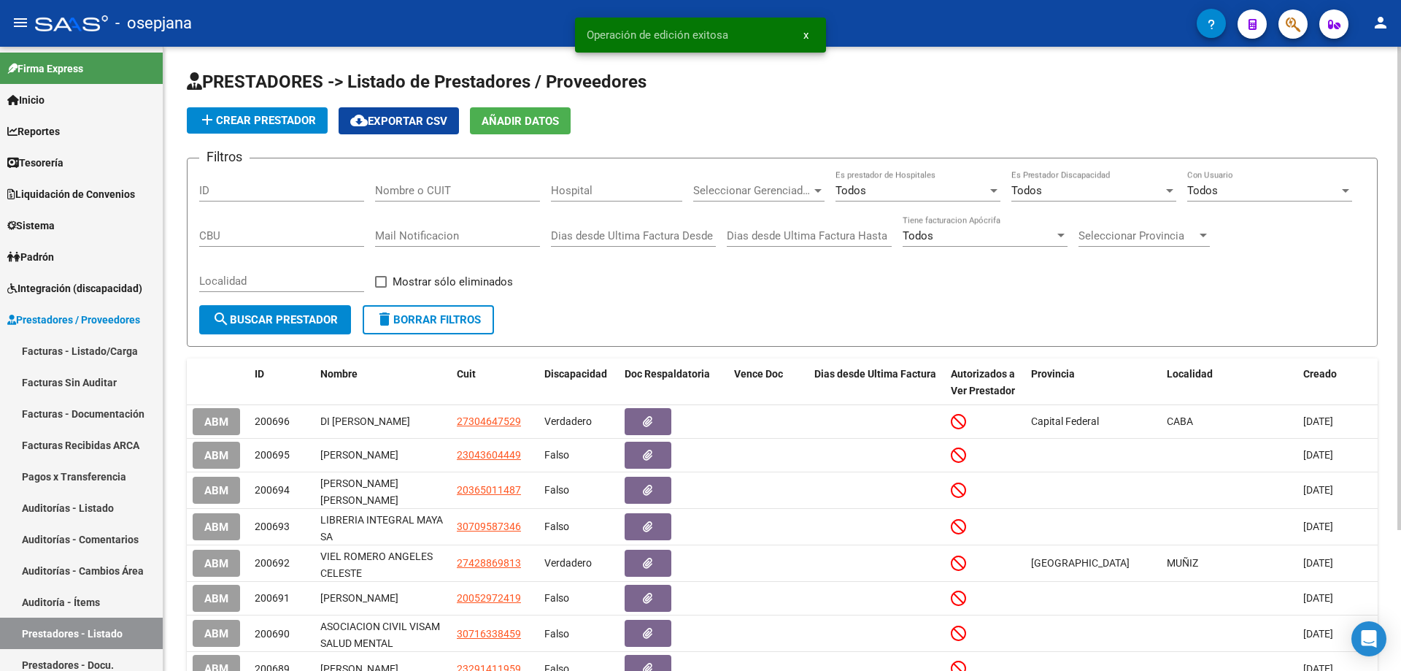
click at [435, 189] on input "Nombre o CUIT" at bounding box center [457, 190] width 165 height 13
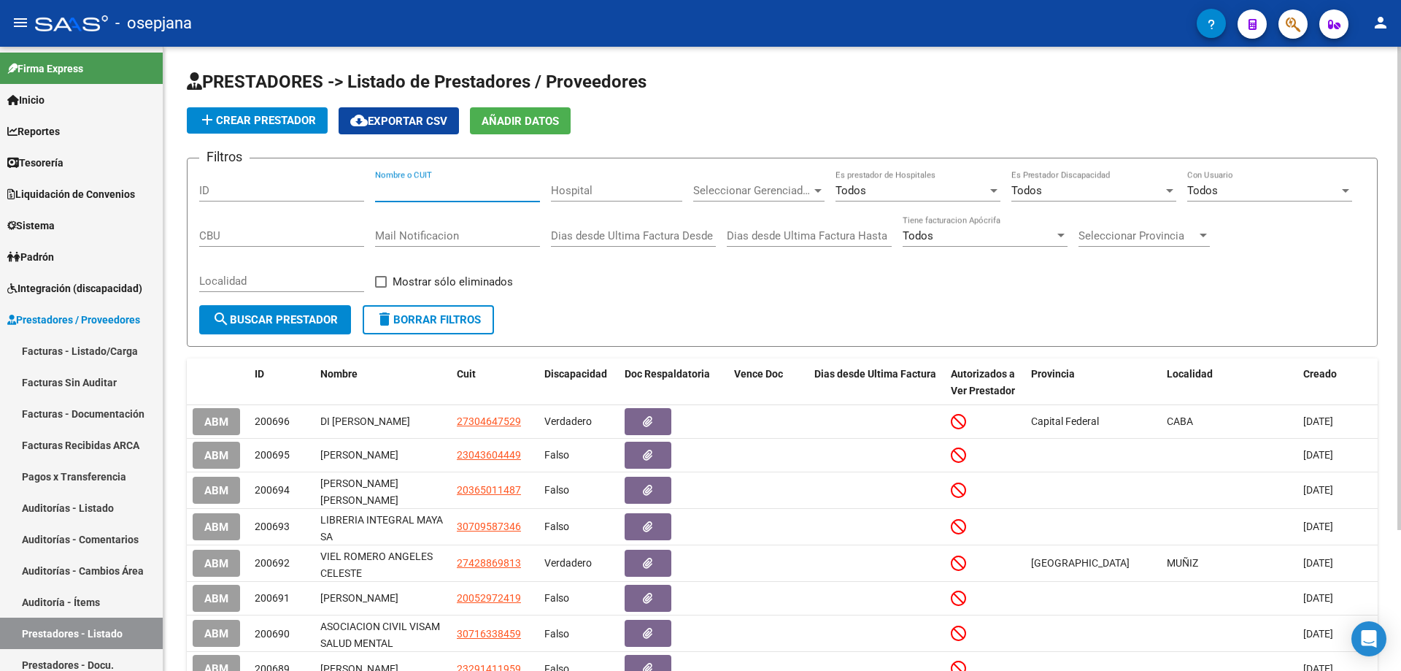
paste input "30715191470"
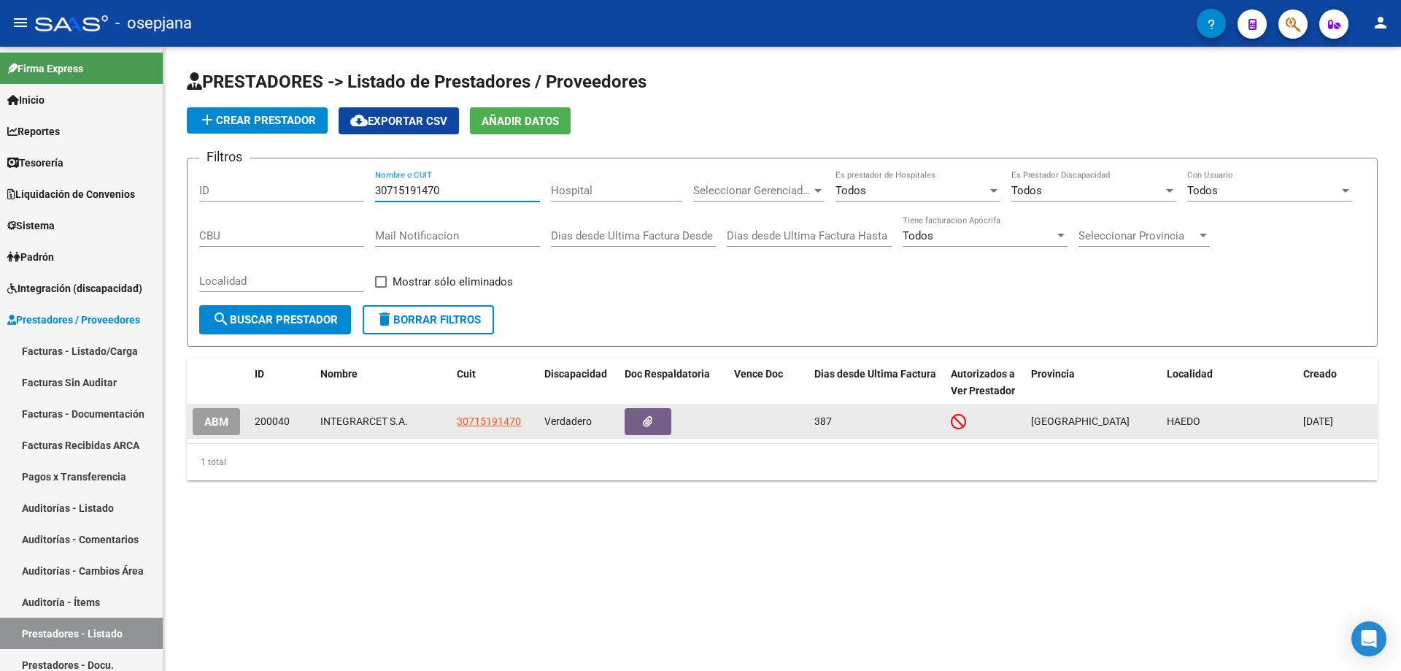
type input "30715191470"
drag, startPoint x: 320, startPoint y: 422, endPoint x: 409, endPoint y: 421, distance: 89.0
click at [409, 421] on datatable-body-cell "INTEGRARCET S.A." at bounding box center [383, 421] width 136 height 33
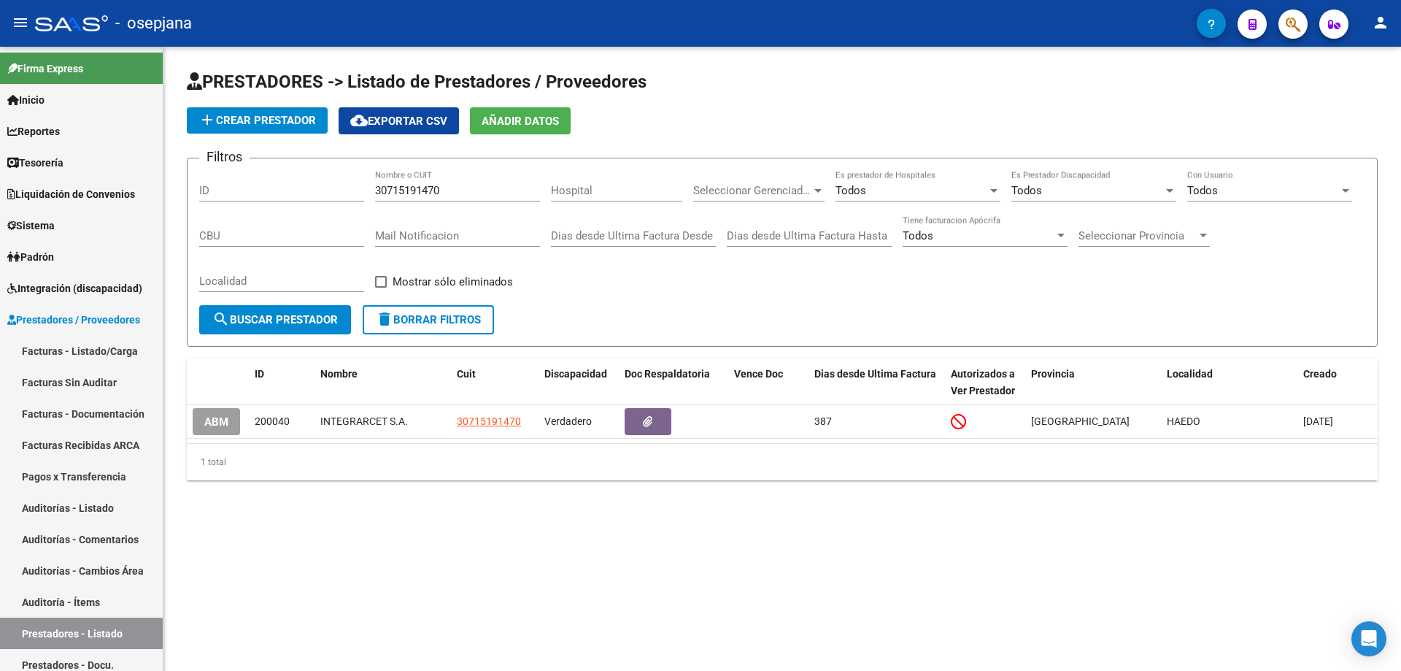
copy div "INTEGRARCET S.A."
click at [53, 220] on span "Sistema" at bounding box center [30, 225] width 47 height 16
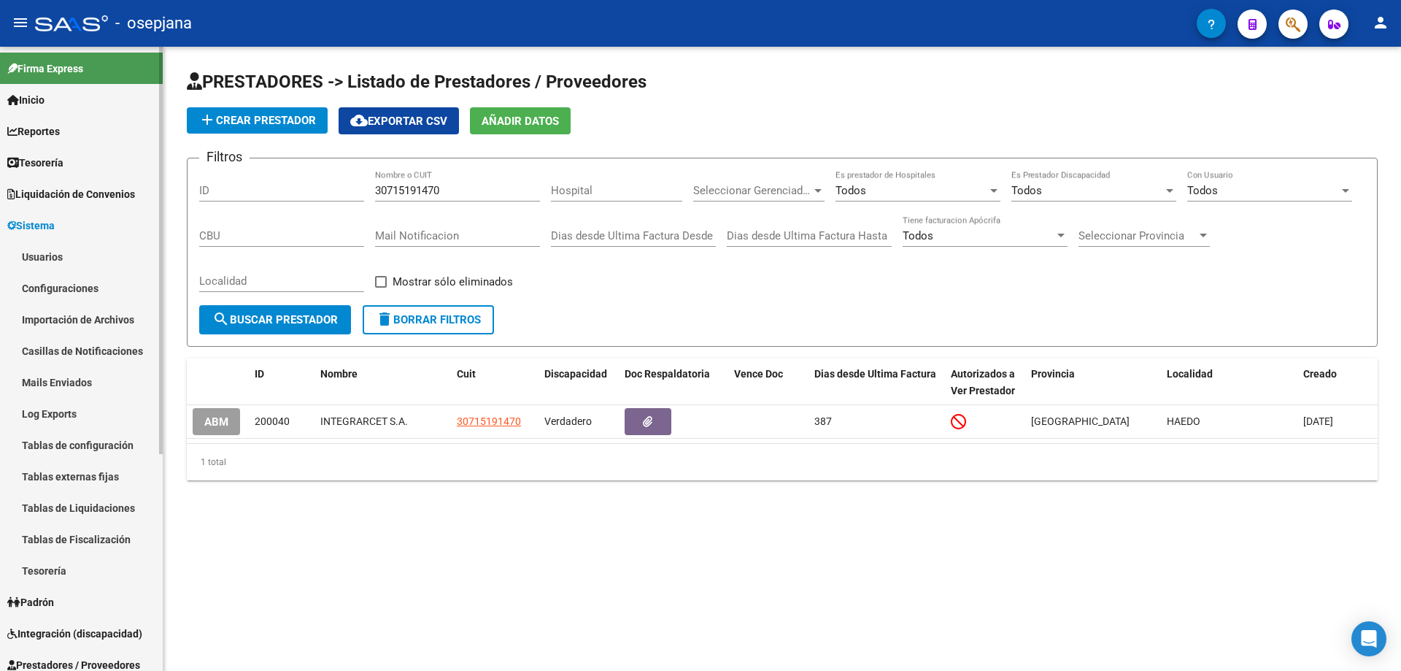
click at [54, 261] on link "Usuarios" at bounding box center [81, 256] width 163 height 31
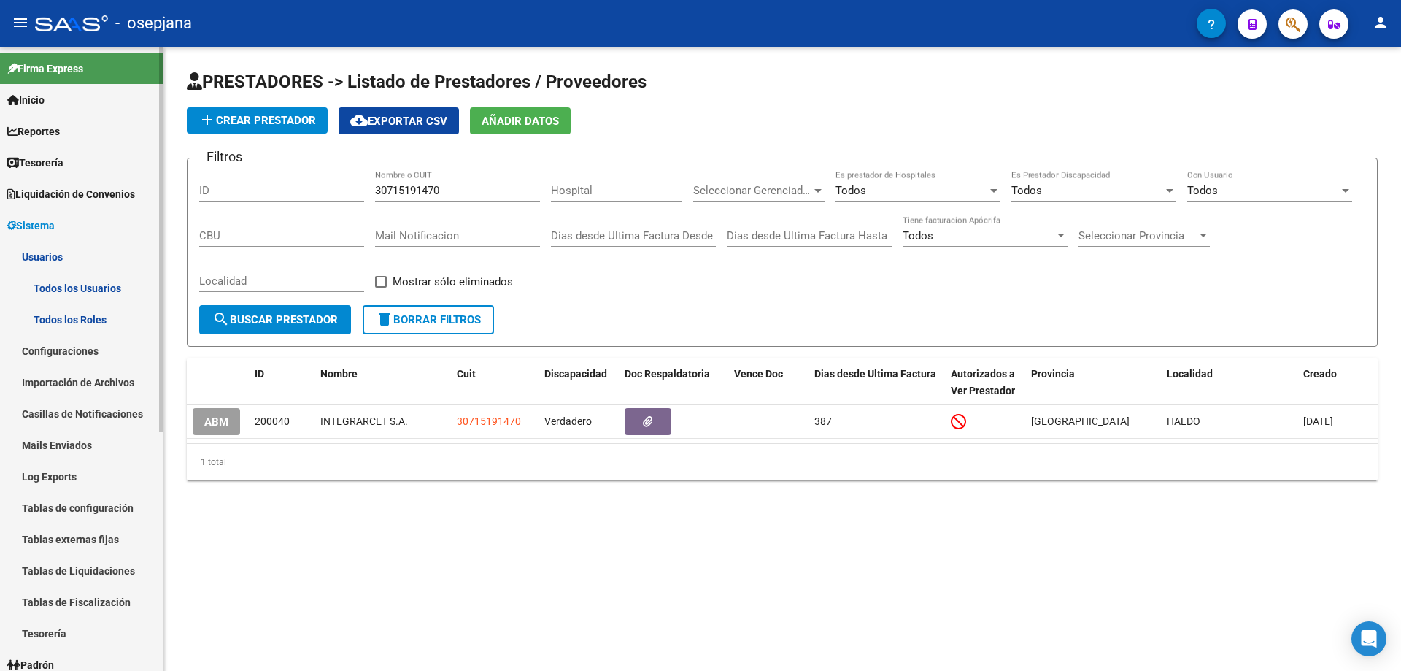
click at [96, 291] on link "Todos los Usuarios" at bounding box center [81, 287] width 163 height 31
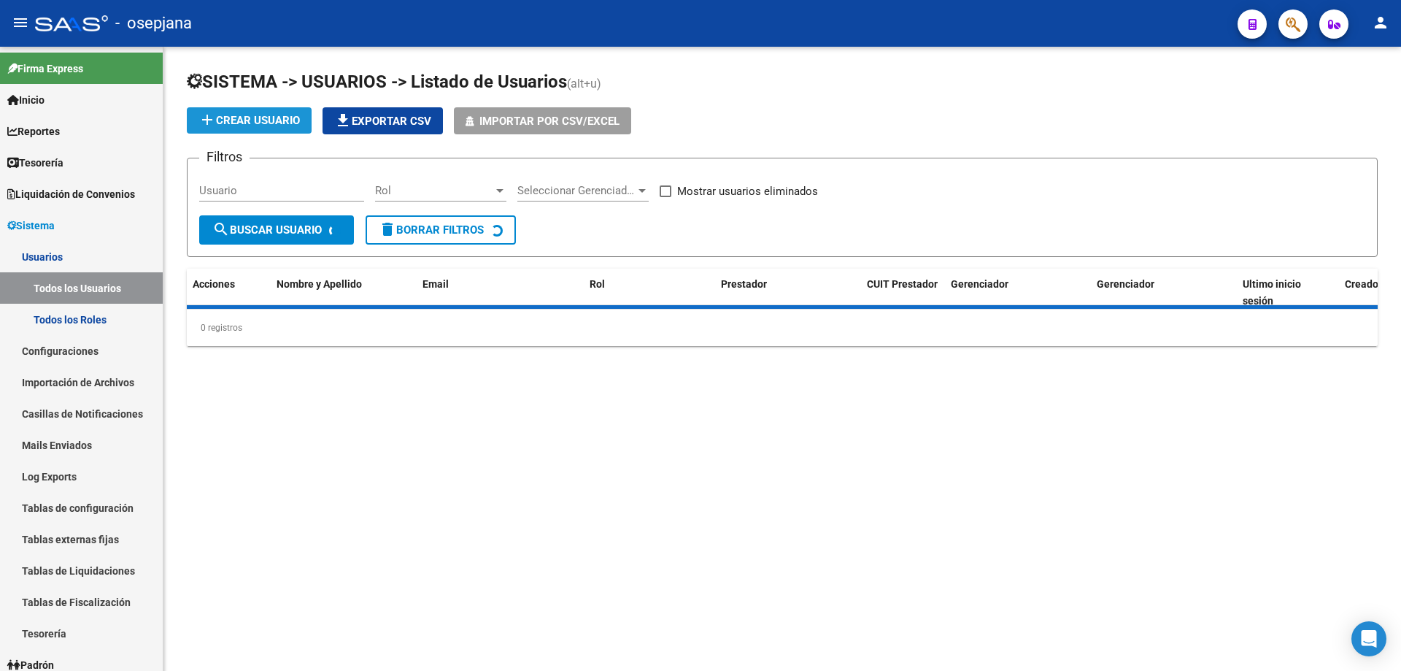
click at [258, 123] on span "add Crear Usuario" at bounding box center [249, 120] width 101 height 13
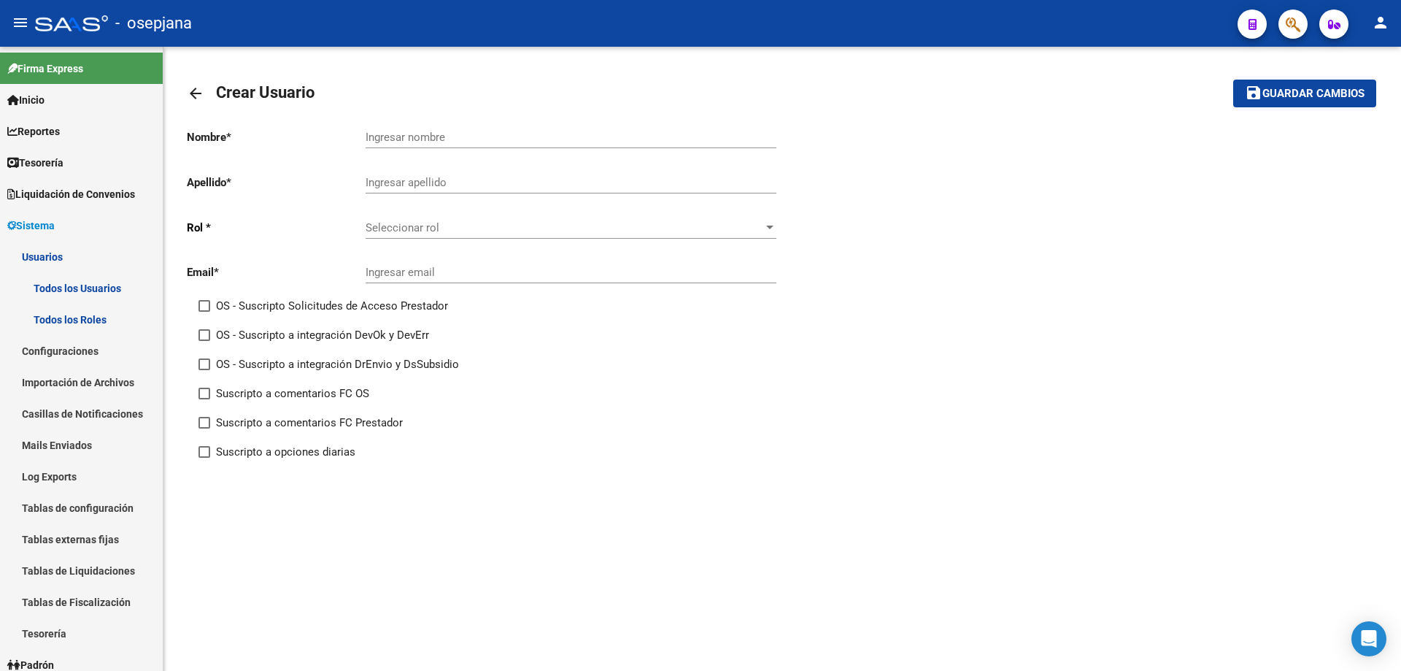
click at [412, 139] on input "Ingresar nombre" at bounding box center [571, 137] width 411 height 13
paste input "INTEGRARCET S.A."
type input "INTEGRARCET S.A."
type input "."
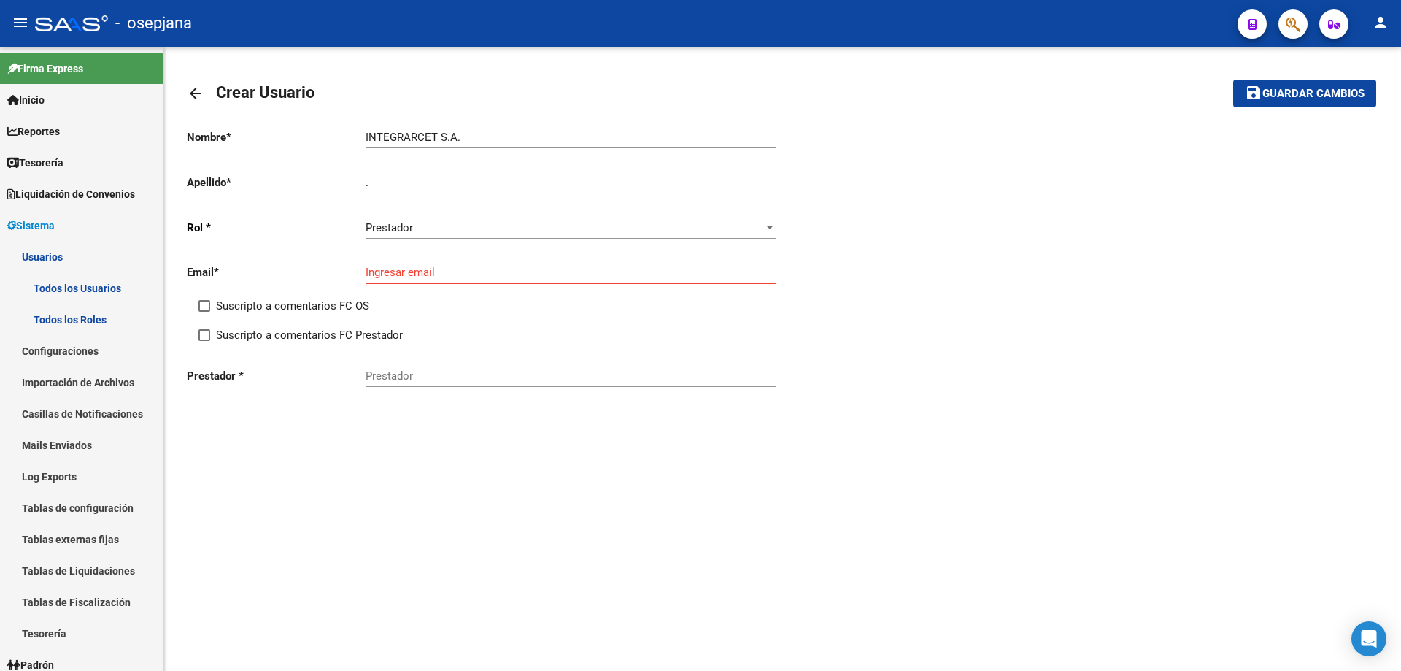
paste input "[EMAIL_ADDRESS][DOMAIN_NAME]"
type input "[EMAIL_ADDRESS][DOMAIN_NAME]"
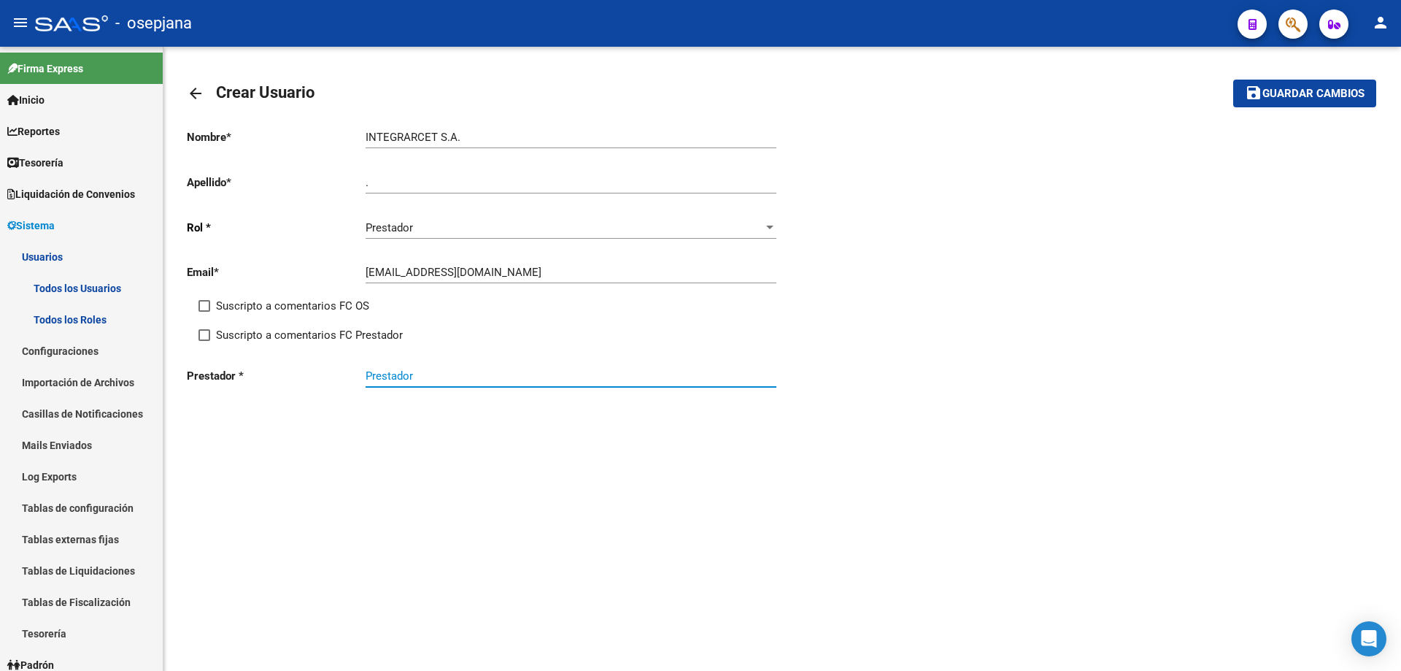
click at [461, 372] on input "Prestador" at bounding box center [571, 375] width 411 height 13
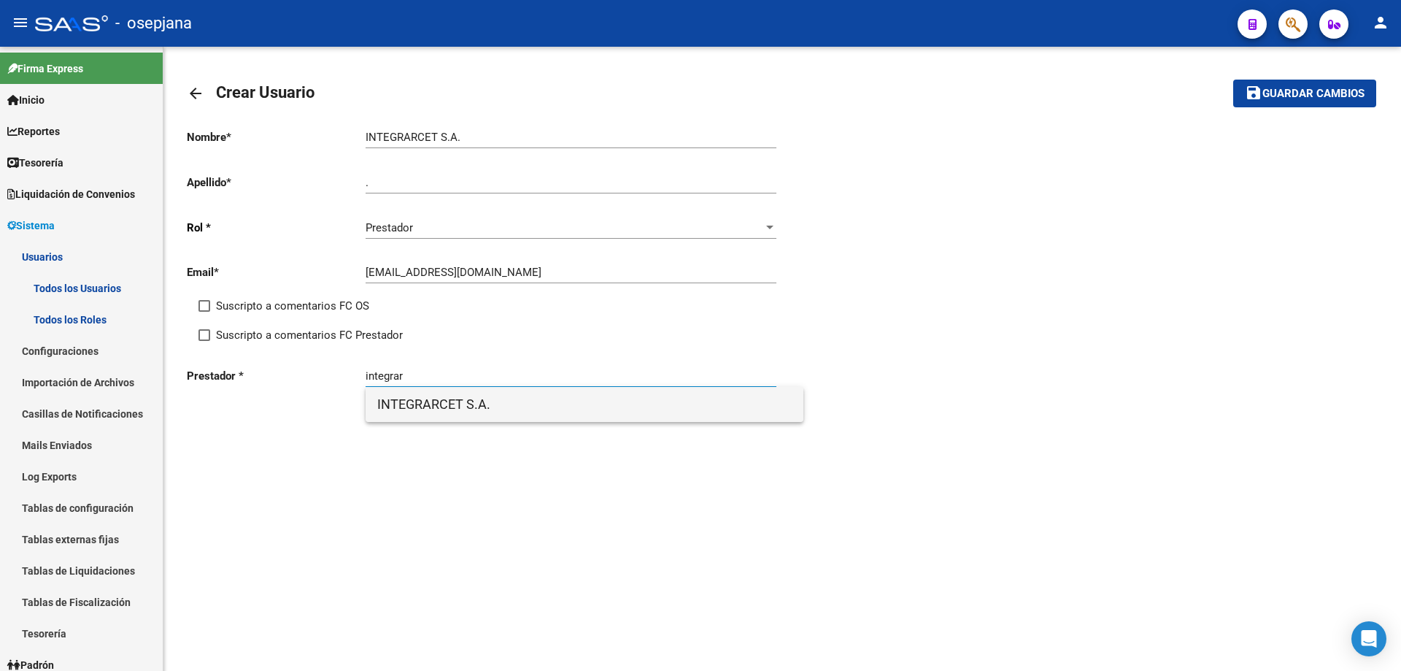
click at [463, 404] on span "INTEGRARCET S.A." at bounding box center [584, 404] width 415 height 35
type input "INTEGRARCET S.A."
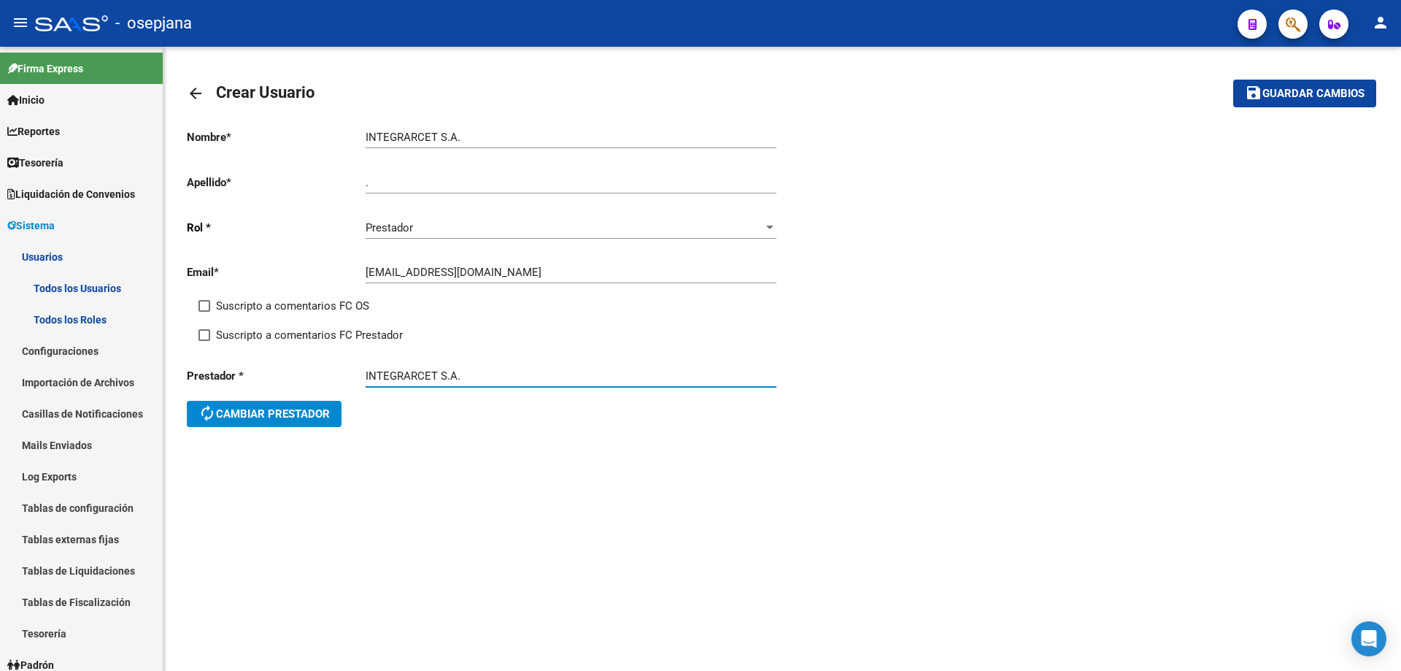
click at [1324, 96] on span "Guardar cambios" at bounding box center [1314, 94] width 102 height 13
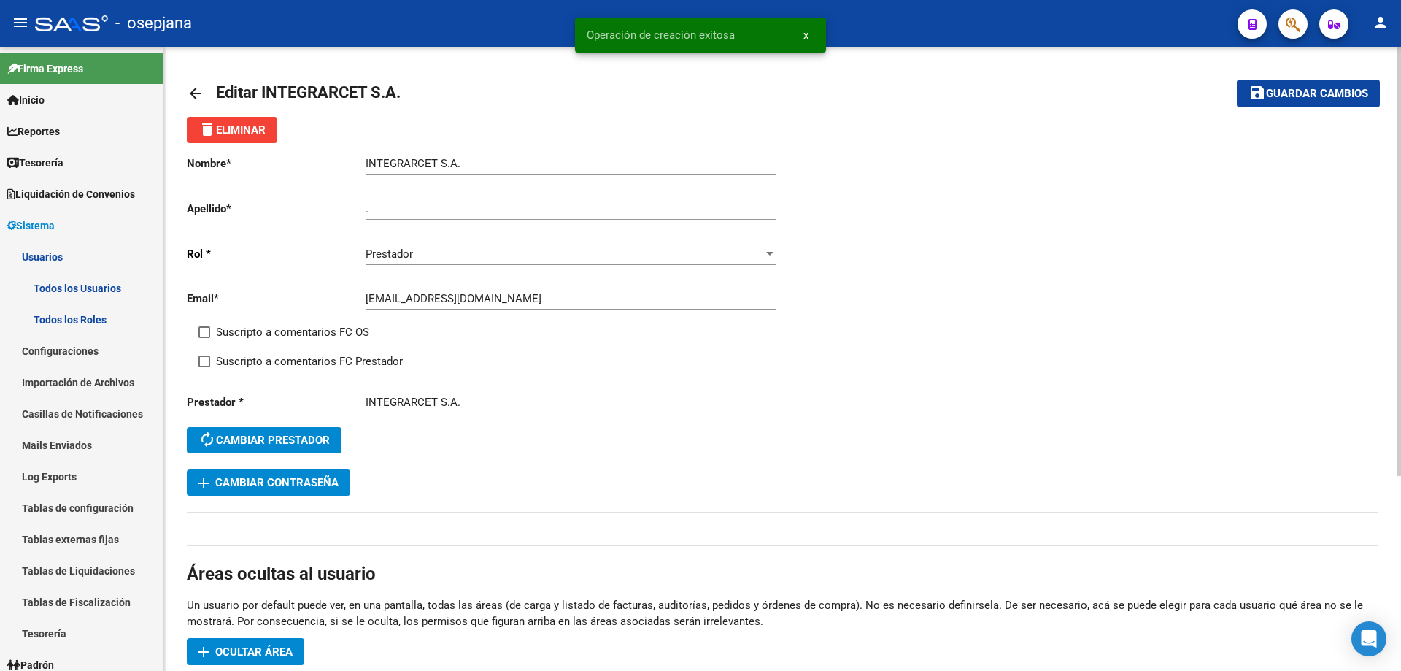
drag, startPoint x: 364, startPoint y: 296, endPoint x: 424, endPoint y: 298, distance: 59.9
click at [424, 298] on app-form-text-field "Email * [EMAIL_ADDRESS][DOMAIN_NAME] Ingresar email" at bounding box center [482, 298] width 590 height 13
drag, startPoint x: 365, startPoint y: 298, endPoint x: 469, endPoint y: 304, distance: 104.6
click at [469, 304] on input "[EMAIL_ADDRESS][DOMAIN_NAME]" at bounding box center [571, 298] width 411 height 13
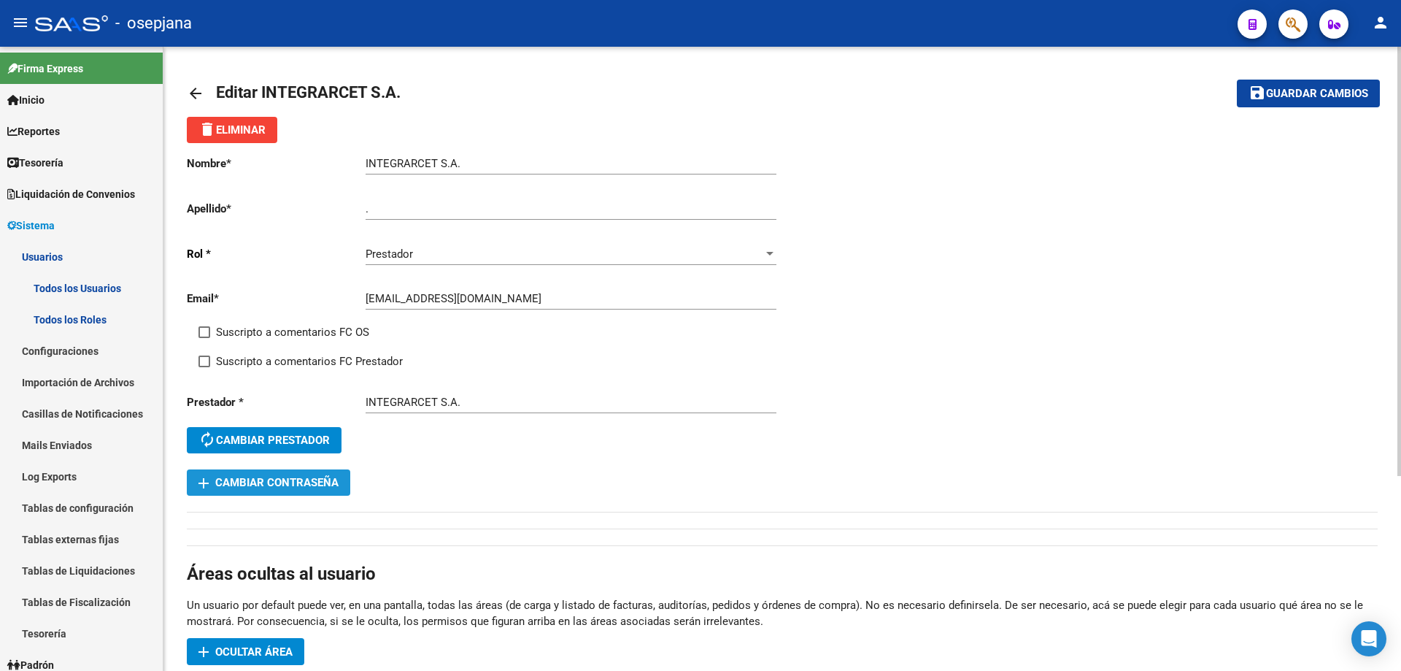
click at [333, 490] on button "add Cambiar Contraseña" at bounding box center [268, 482] width 163 height 26
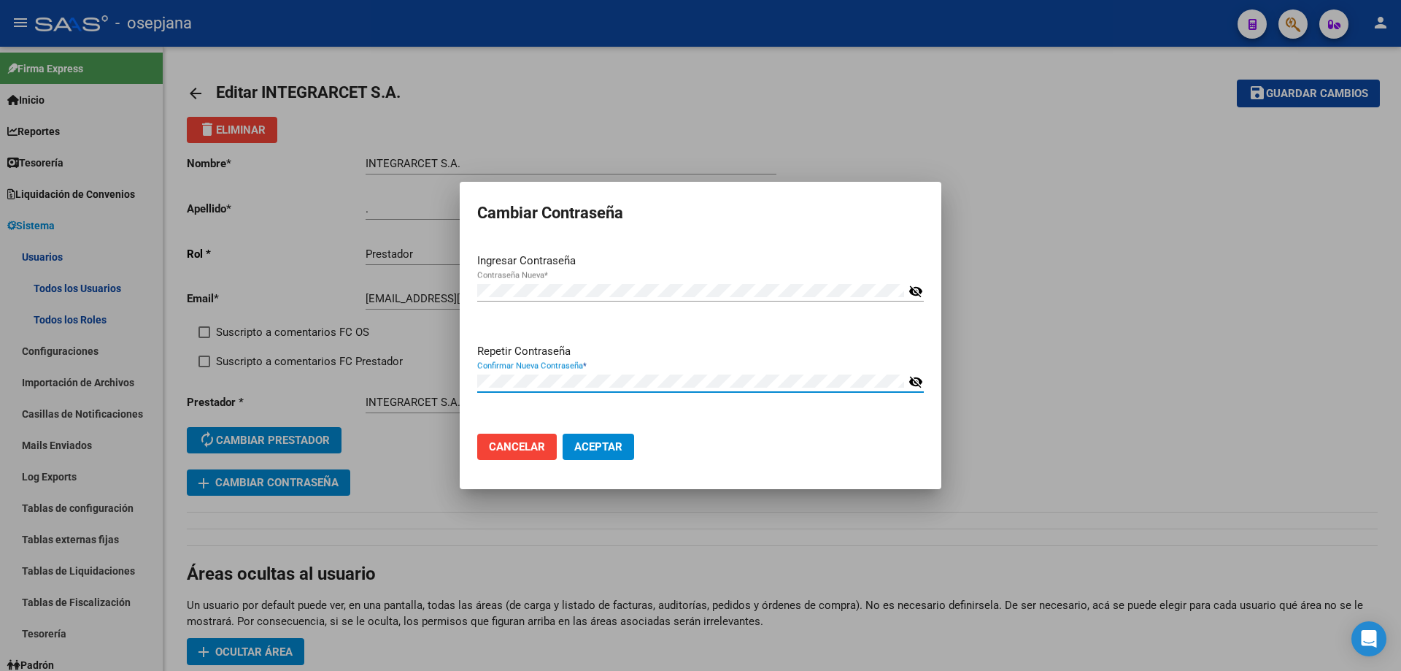
click at [587, 452] on span "Aceptar" at bounding box center [598, 446] width 48 height 13
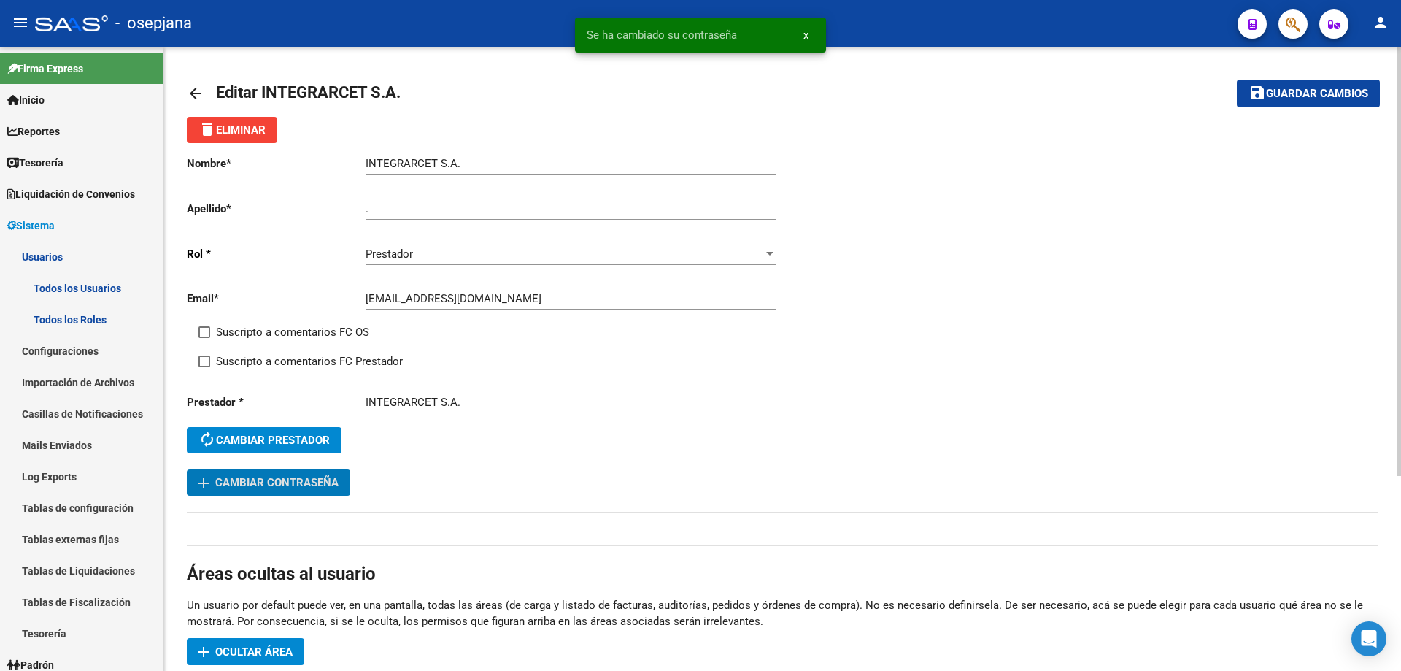
scroll to position [283, 0]
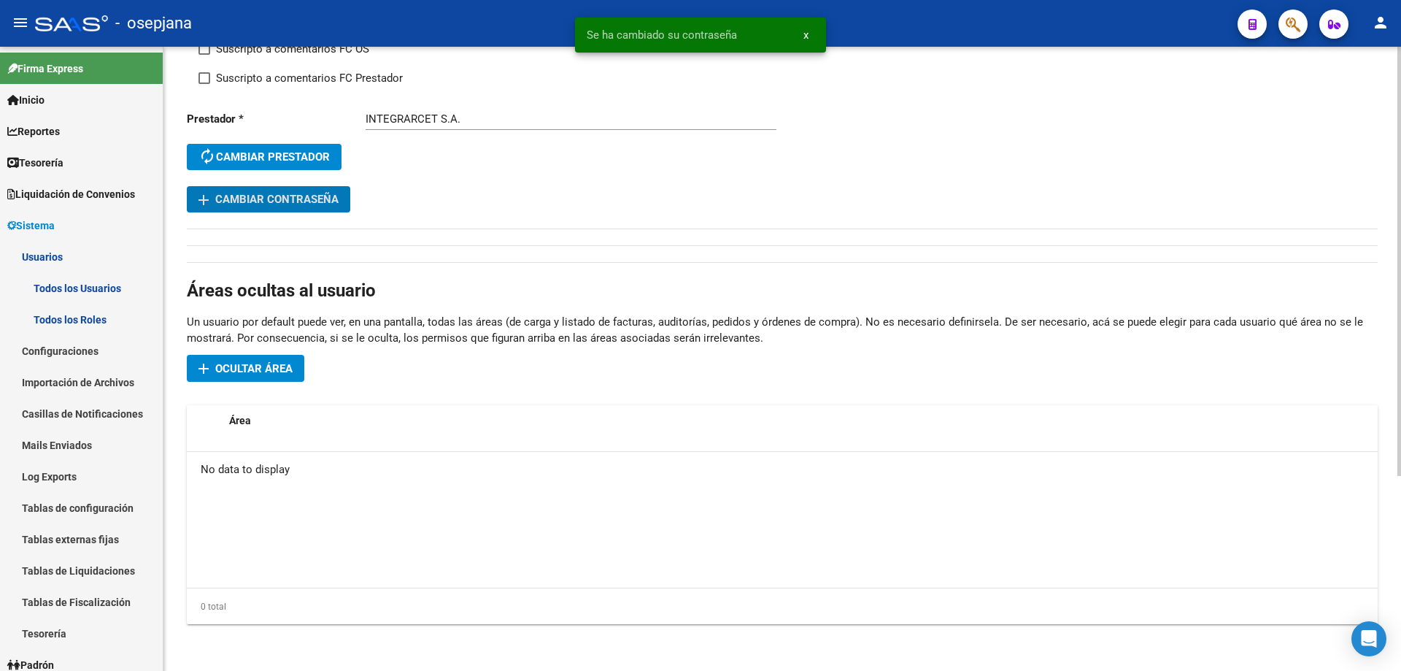
click at [260, 371] on span "Ocultar área" at bounding box center [253, 368] width 77 height 13
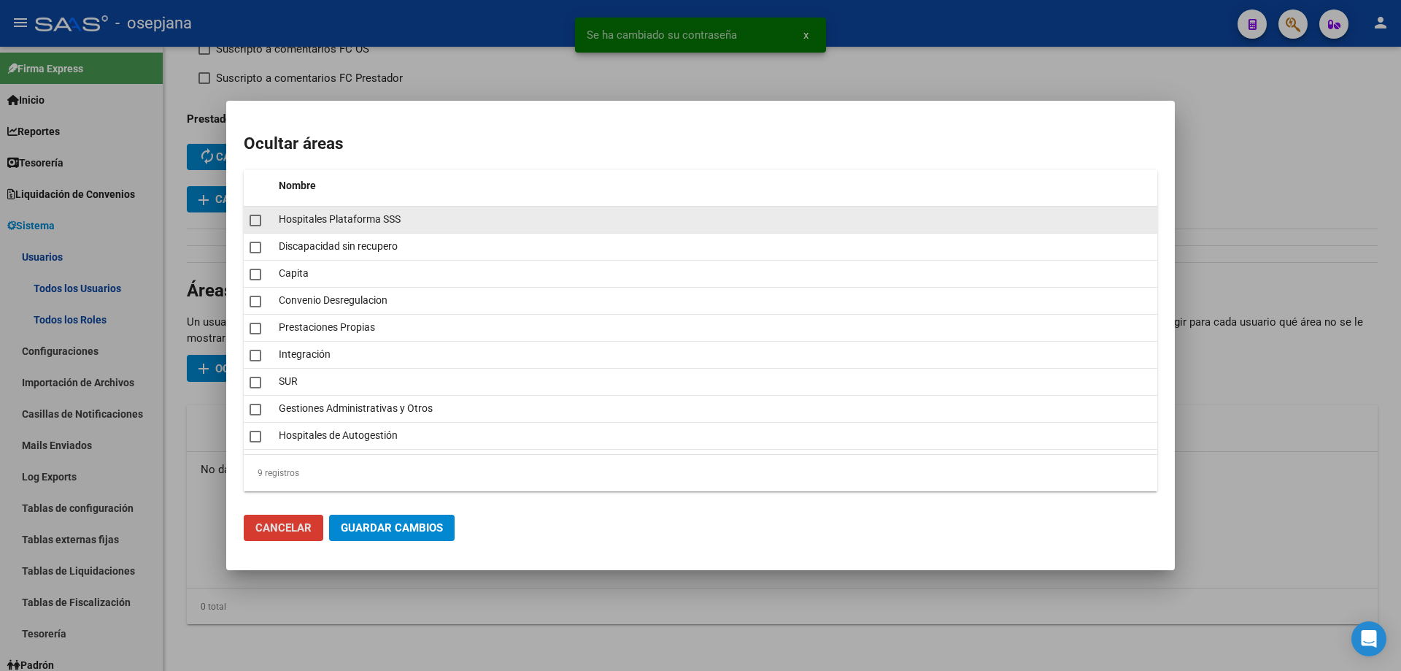
click at [259, 223] on span at bounding box center [256, 221] width 12 height 12
checkbox input "true"
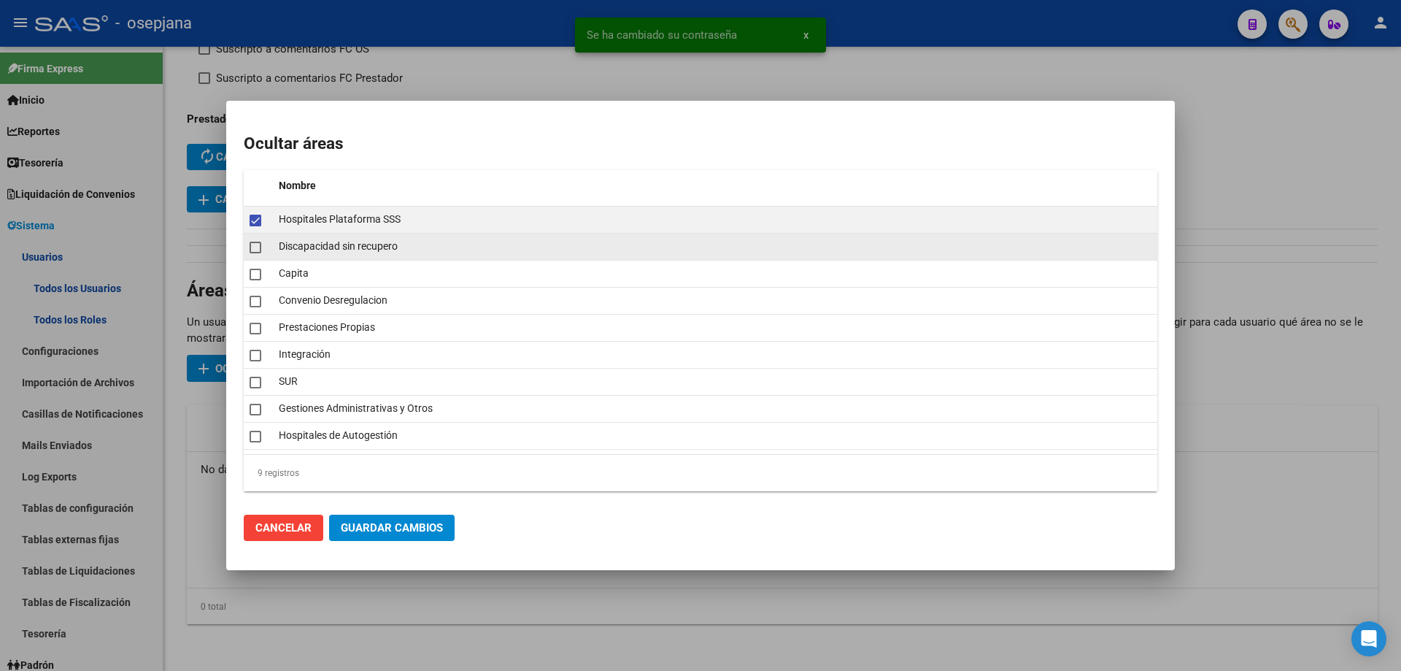
click at [260, 247] on span at bounding box center [256, 248] width 12 height 12
checkbox input "true"
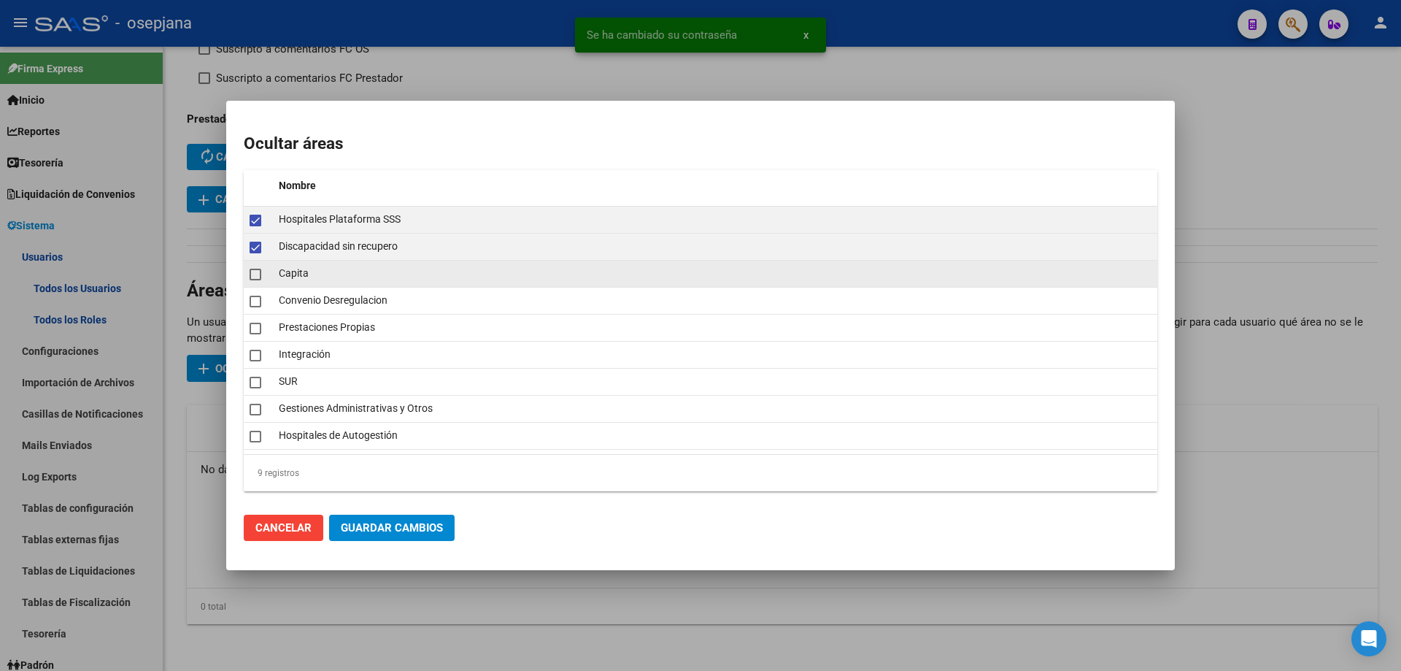
click at [258, 274] on span at bounding box center [256, 275] width 12 height 12
checkbox input "true"
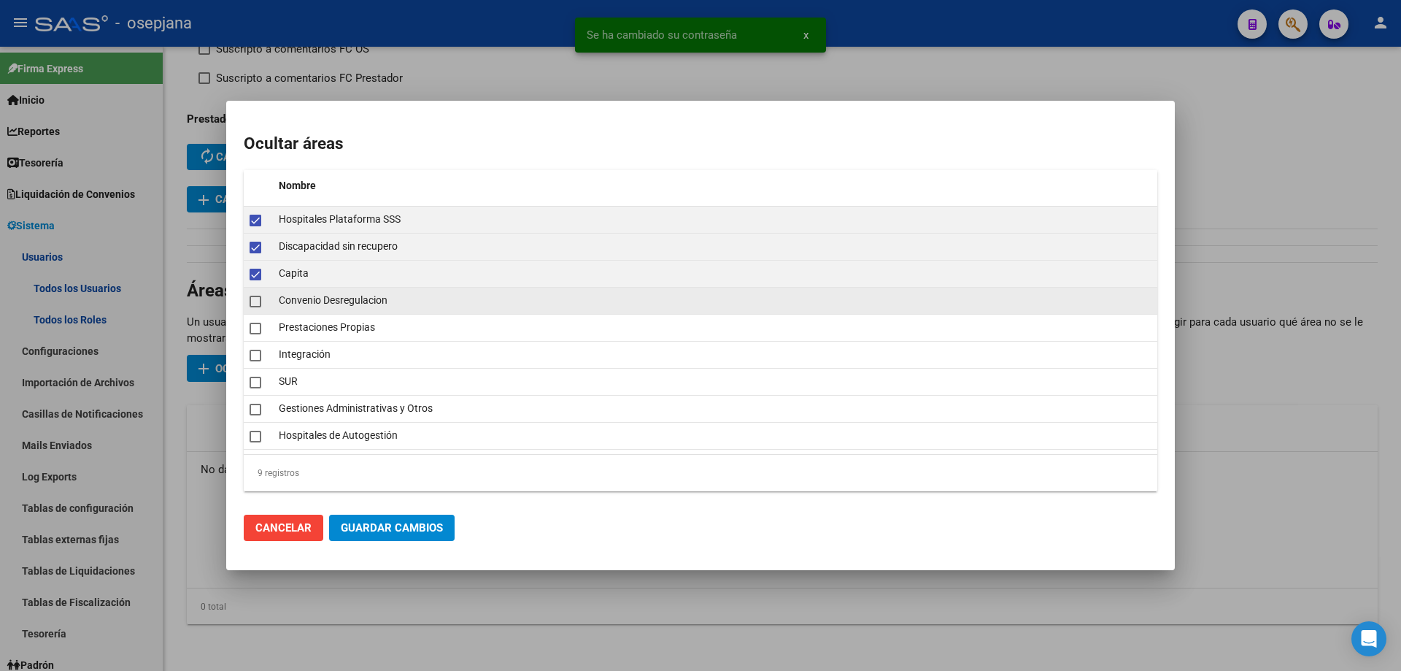
click at [258, 307] on mat-checkbox at bounding box center [256, 300] width 12 height 20
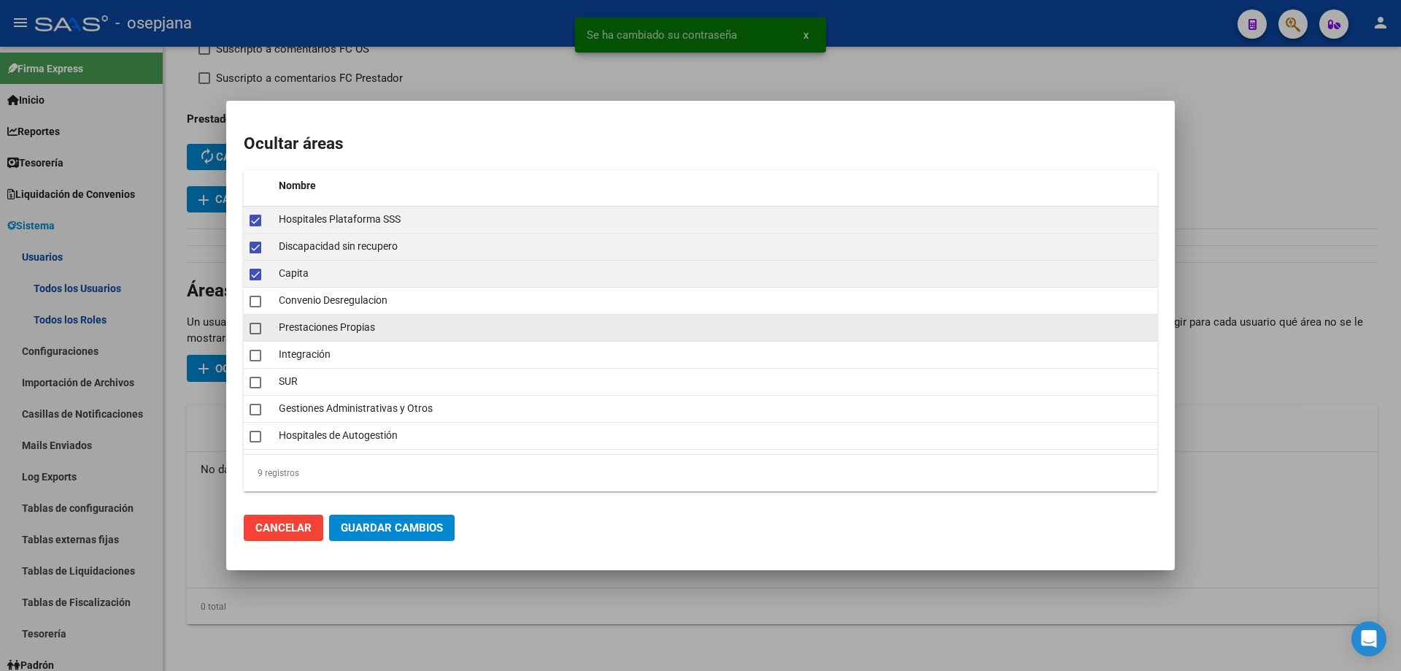
checkbox input "true"
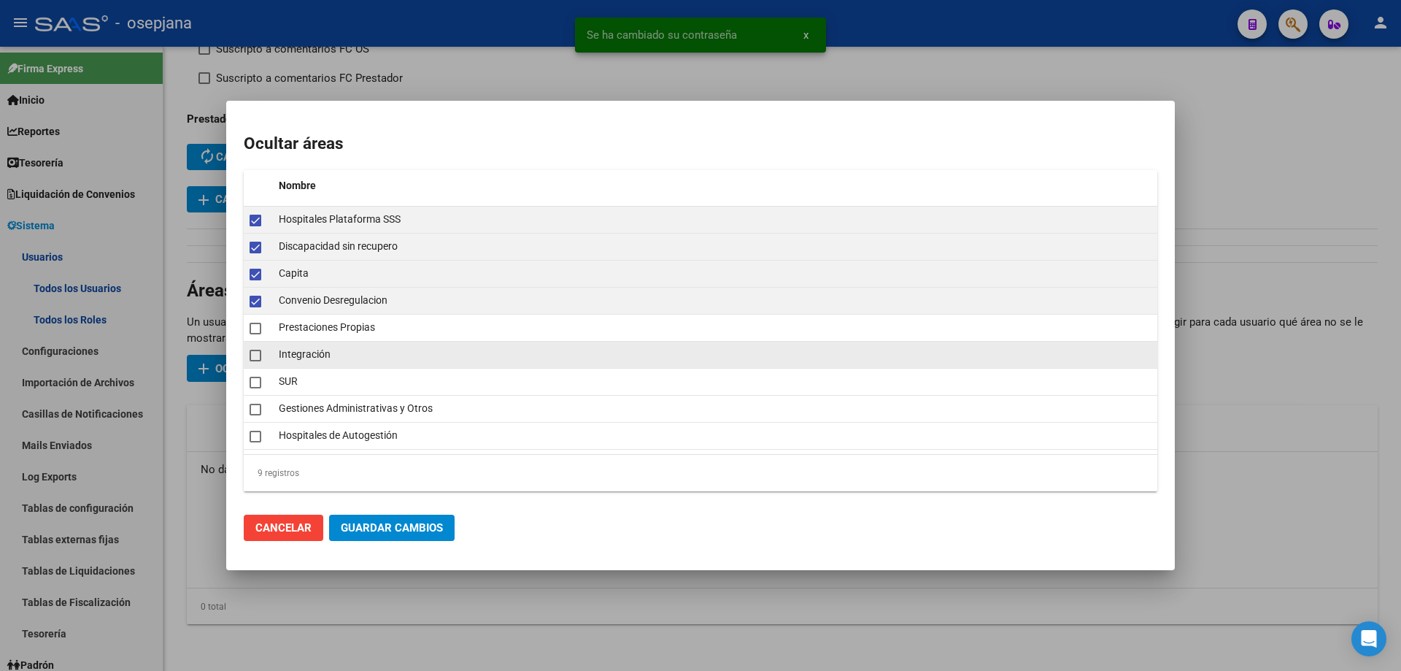
drag, startPoint x: 256, startPoint y: 329, endPoint x: 256, endPoint y: 345, distance: 16.1
click at [256, 331] on span at bounding box center [256, 329] width 12 height 12
checkbox input "true"
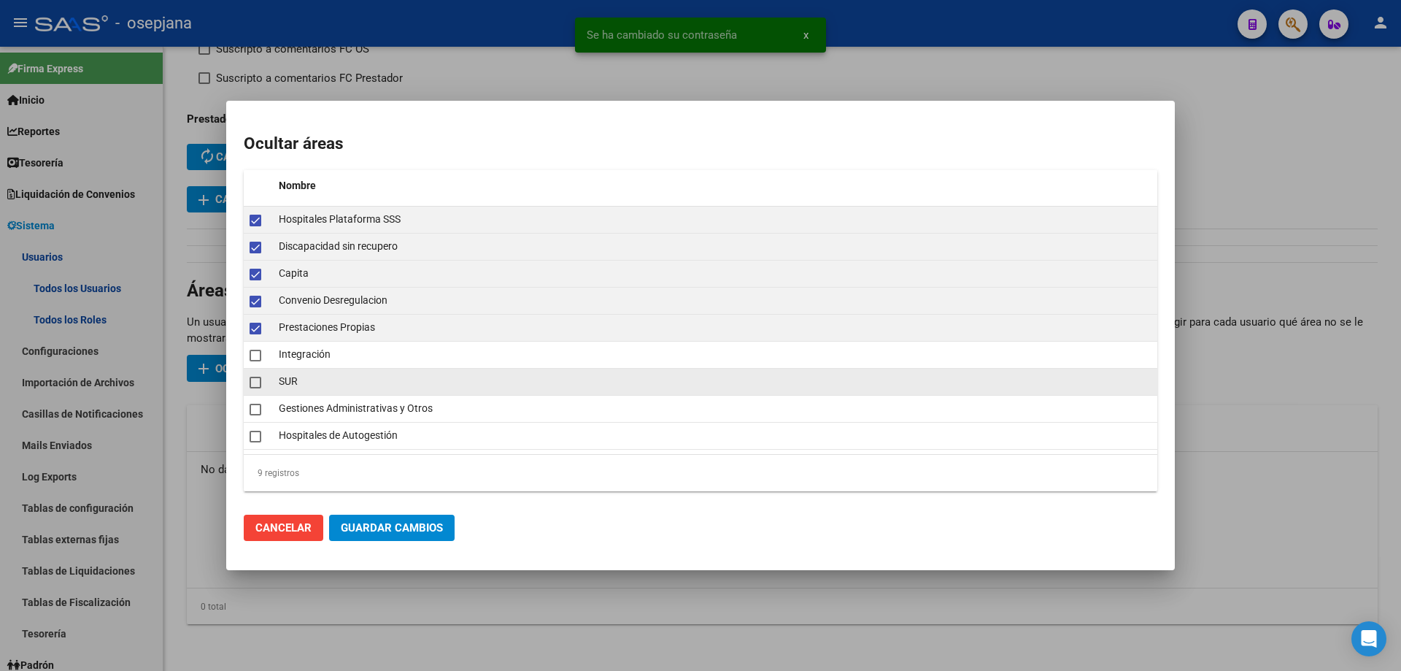
click at [257, 378] on span at bounding box center [256, 383] width 12 height 12
checkbox input "true"
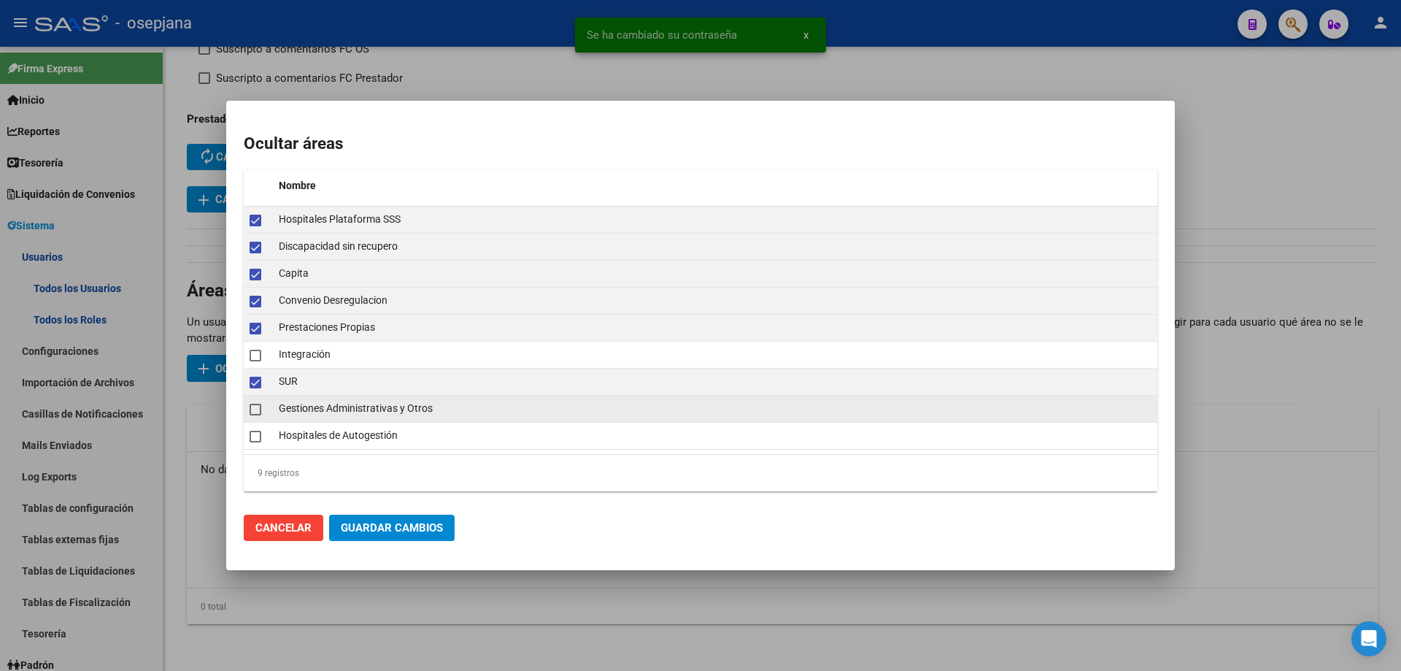
click at [257, 409] on span at bounding box center [256, 410] width 12 height 12
checkbox input "true"
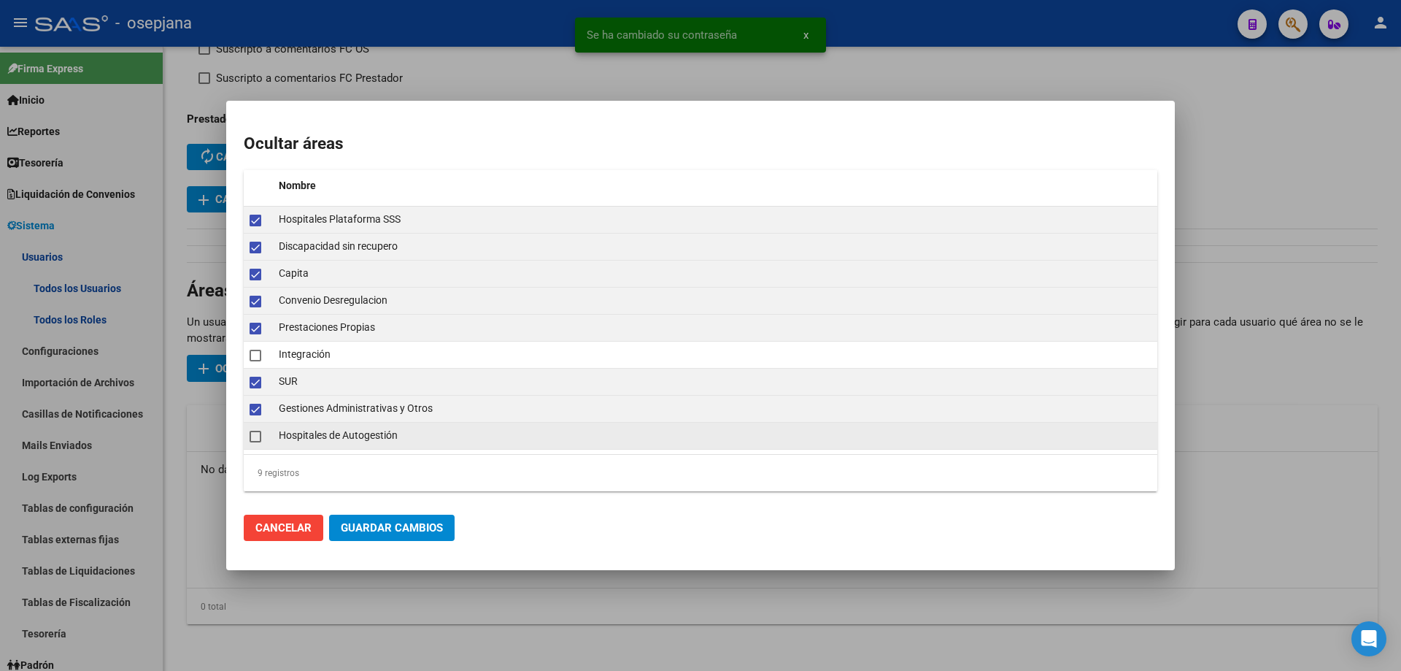
click at [257, 436] on span at bounding box center [256, 437] width 12 height 12
checkbox input "true"
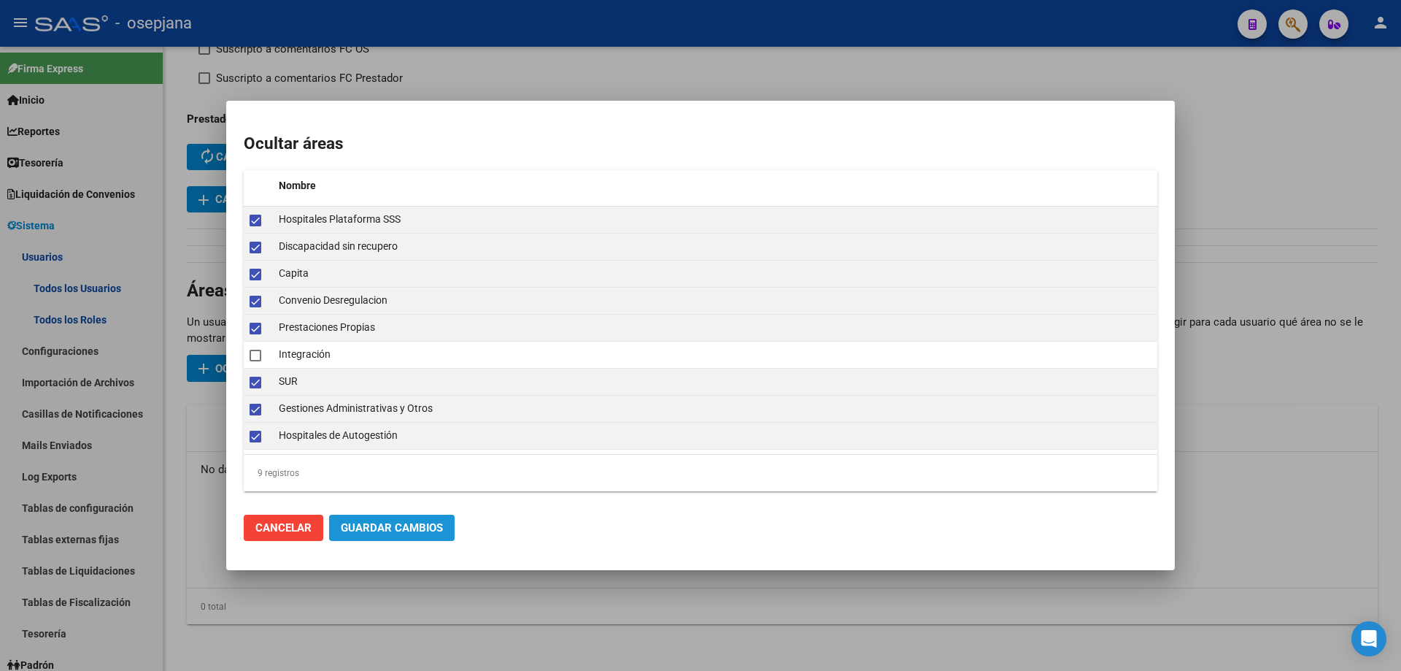
click at [372, 523] on span "Guardar Cambios" at bounding box center [392, 527] width 102 height 13
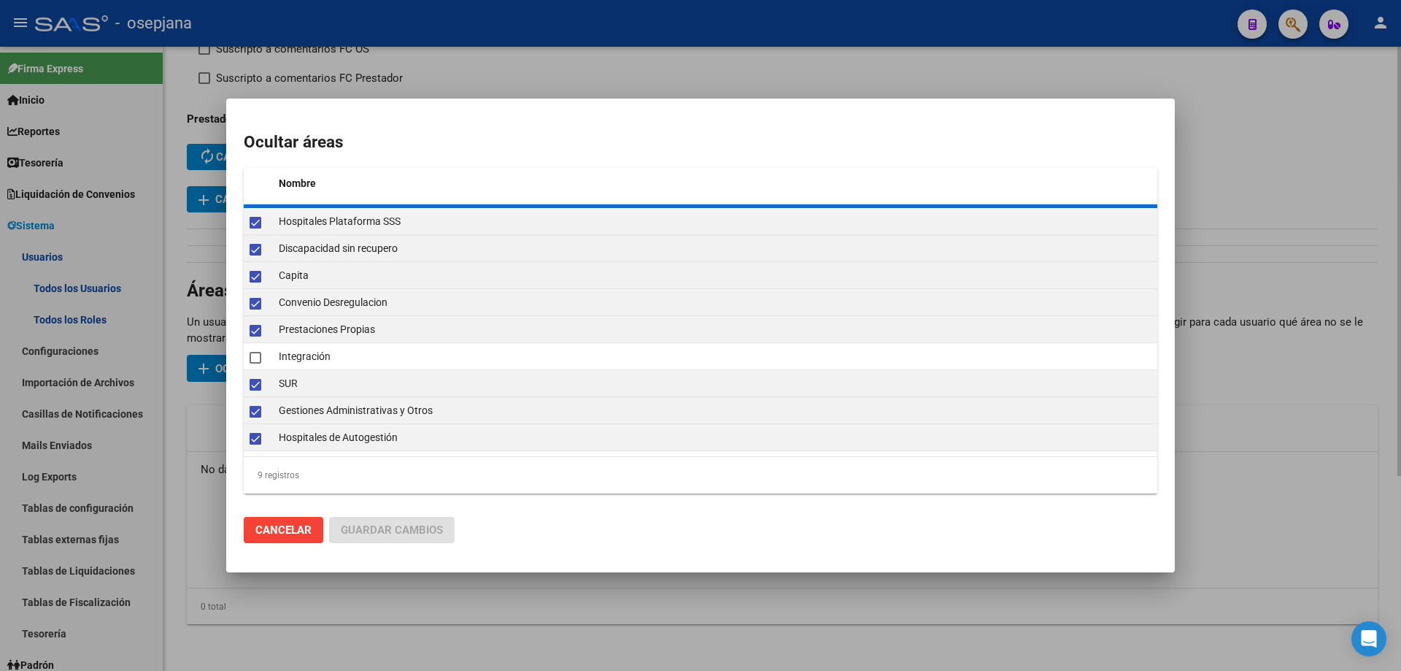
checkbox input "false"
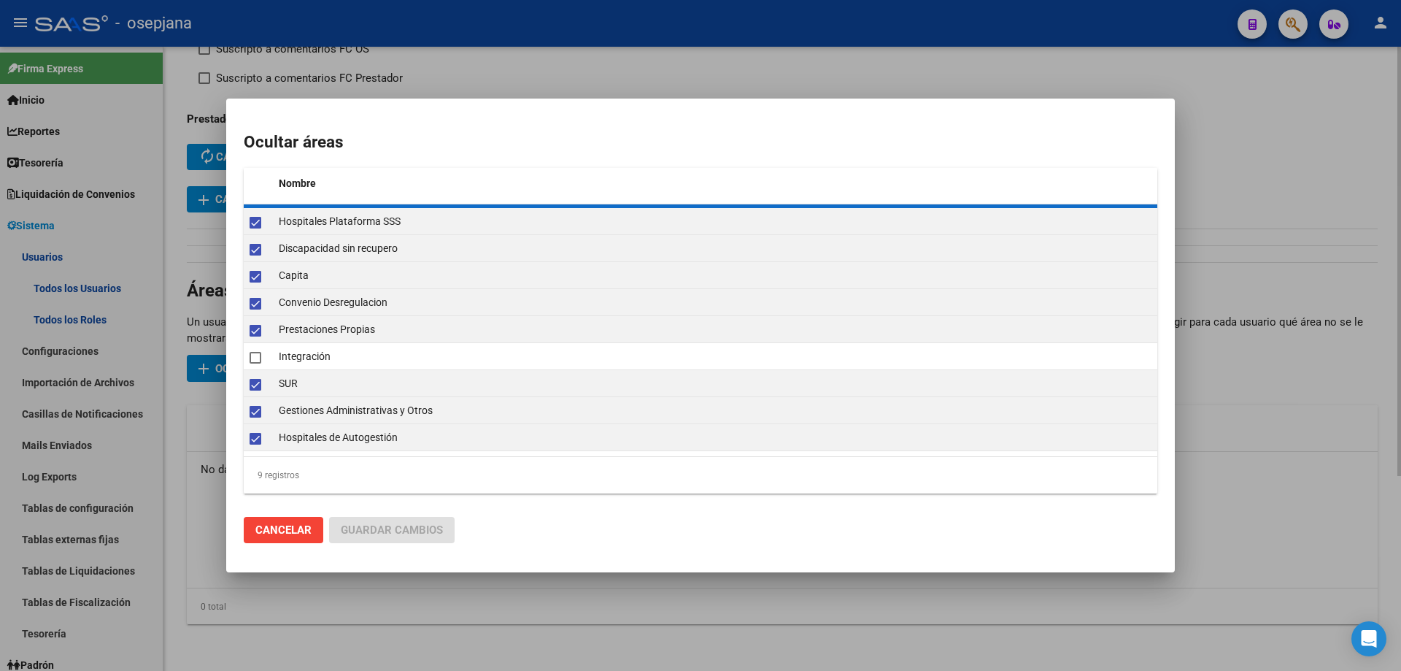
checkbox input "false"
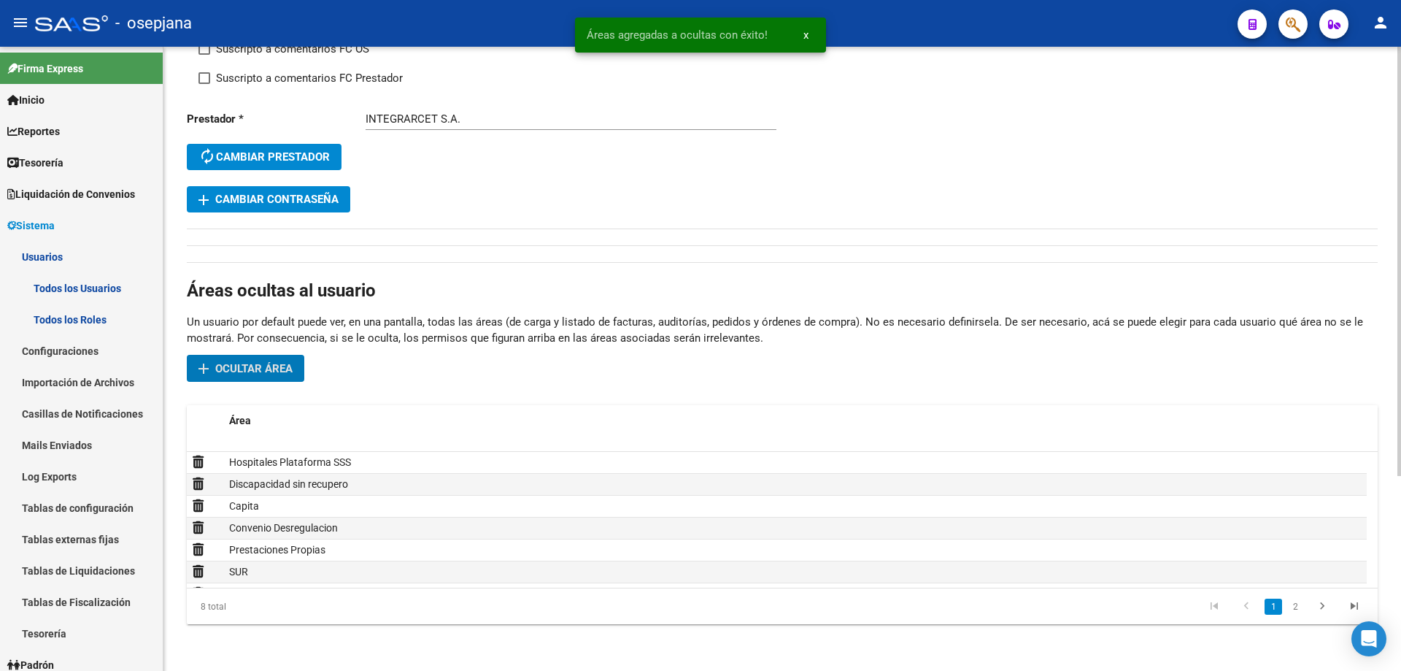
scroll to position [0, 0]
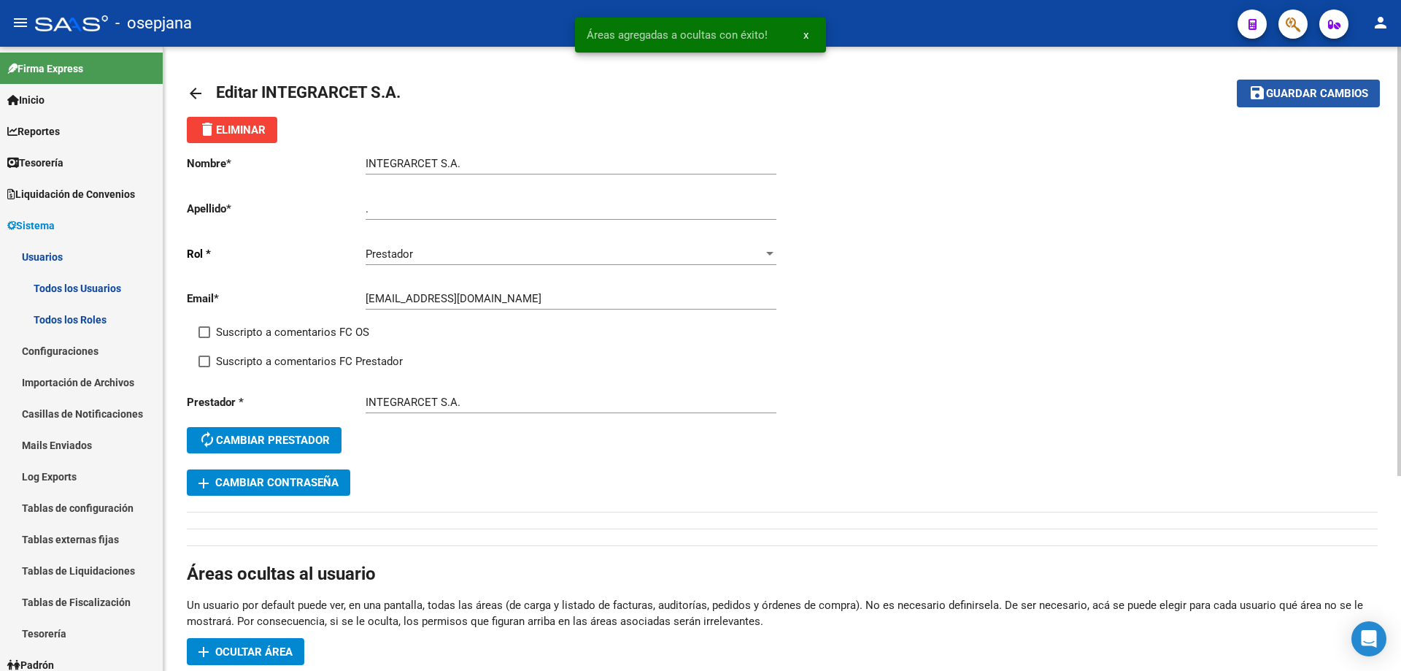
click at [1294, 96] on span "Guardar cambios" at bounding box center [1317, 94] width 102 height 13
click at [1252, 103] on button "save Guardar cambios" at bounding box center [1308, 93] width 143 height 27
click at [196, 102] on link "arrow_back" at bounding box center [201, 93] width 29 height 34
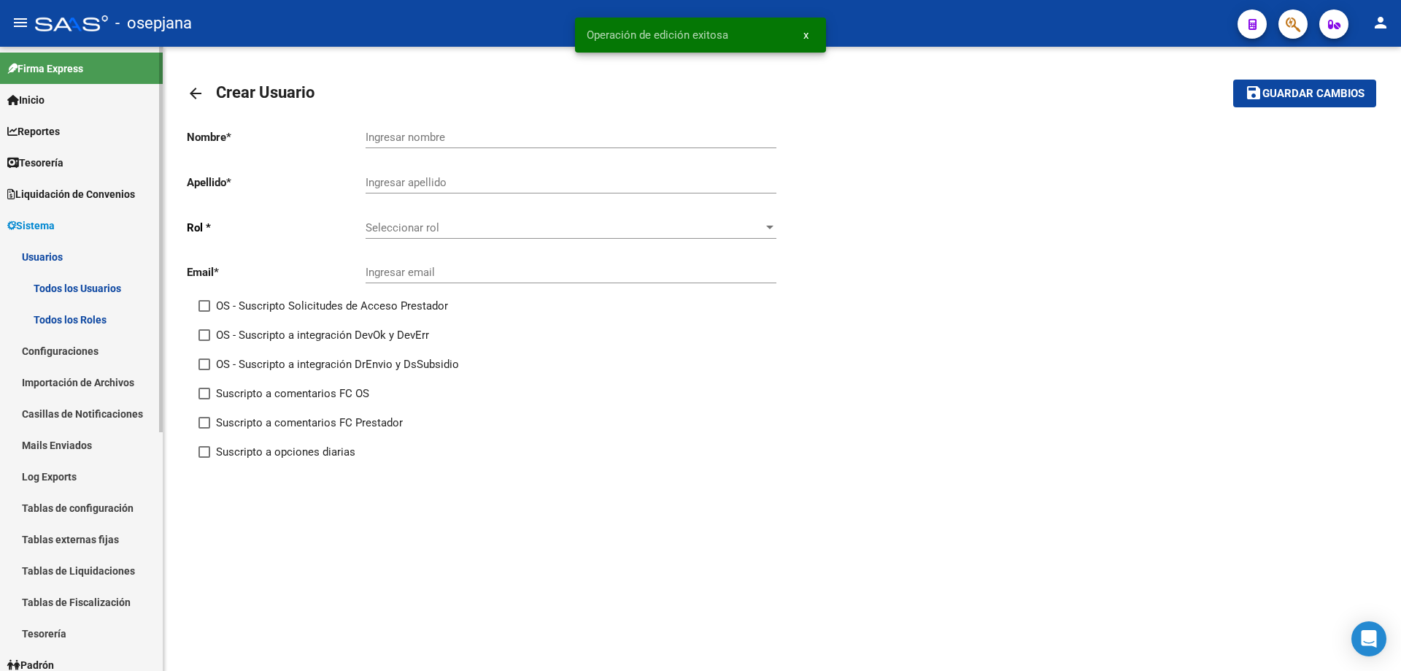
click at [47, 219] on span "Sistema" at bounding box center [30, 225] width 47 height 16
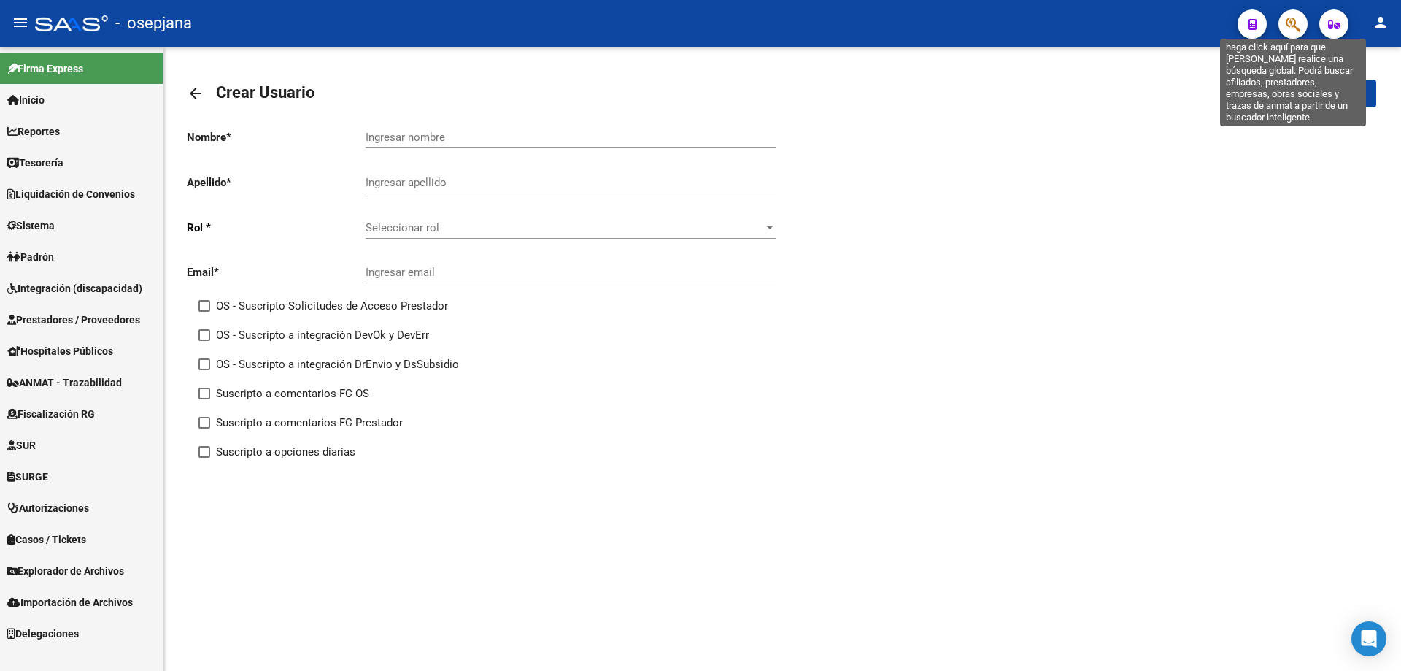
click at [1297, 22] on icon "button" at bounding box center [1293, 24] width 15 height 17
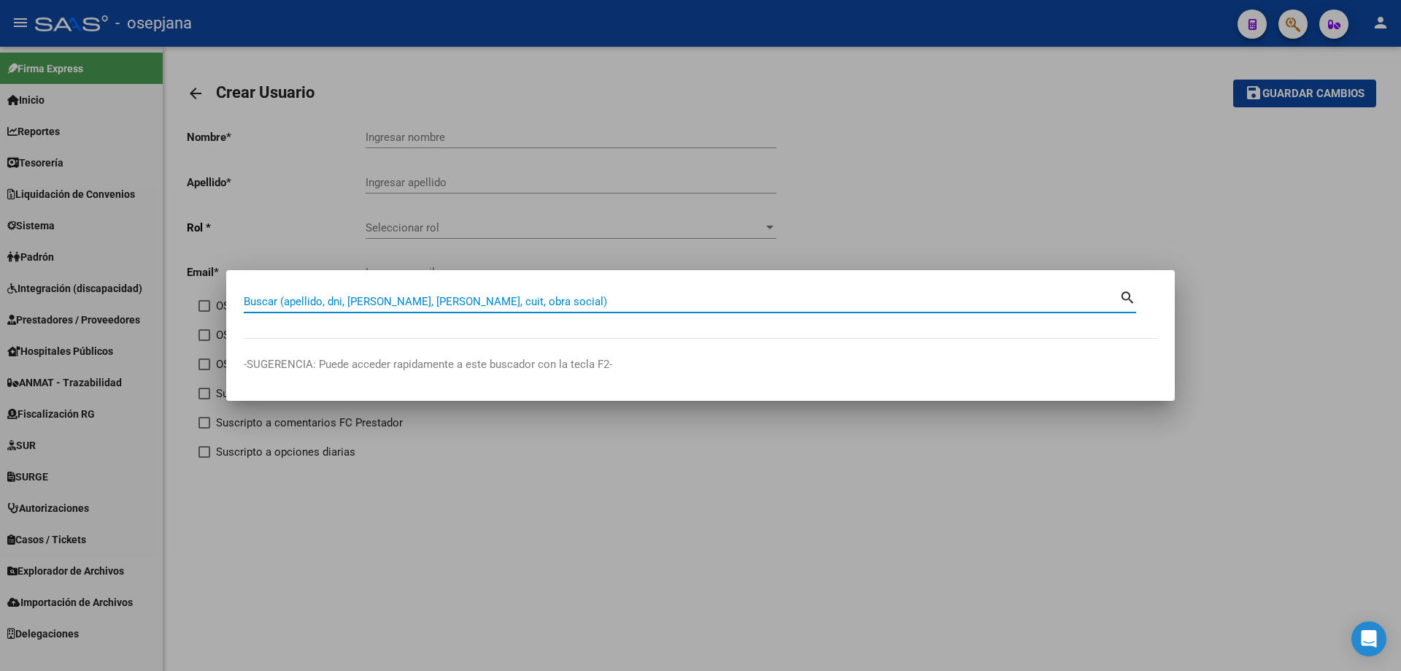
paste input "30-50110904-1"
type input "30501109041"
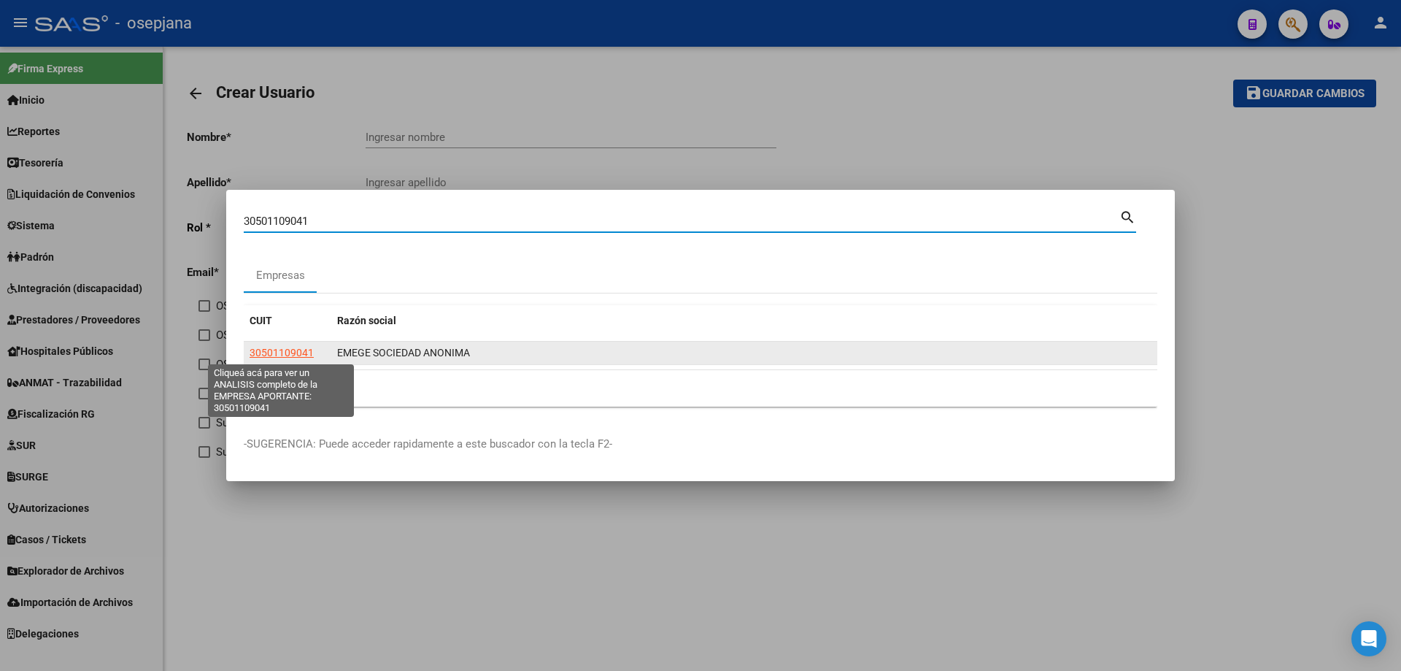
click at [297, 350] on span "30501109041" at bounding box center [282, 353] width 64 height 12
type textarea "30501109041"
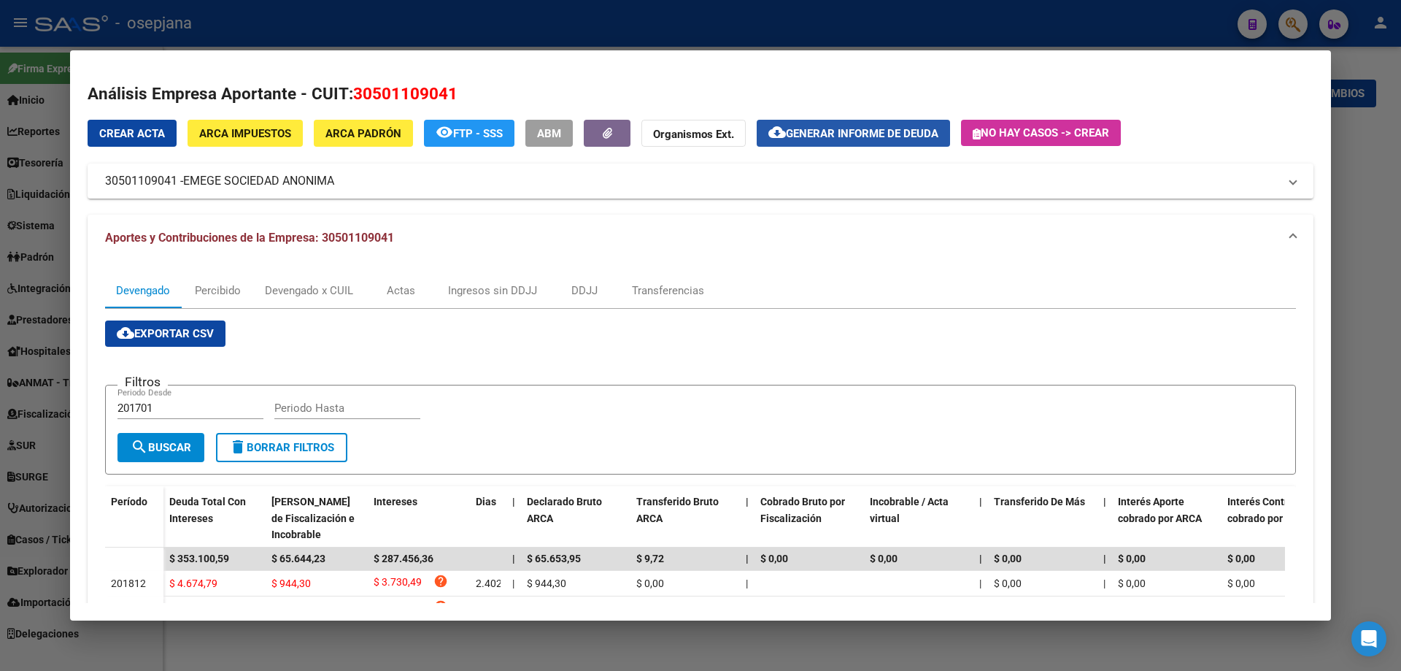
click at [854, 131] on span "Generar informe de deuda" at bounding box center [862, 133] width 153 height 13
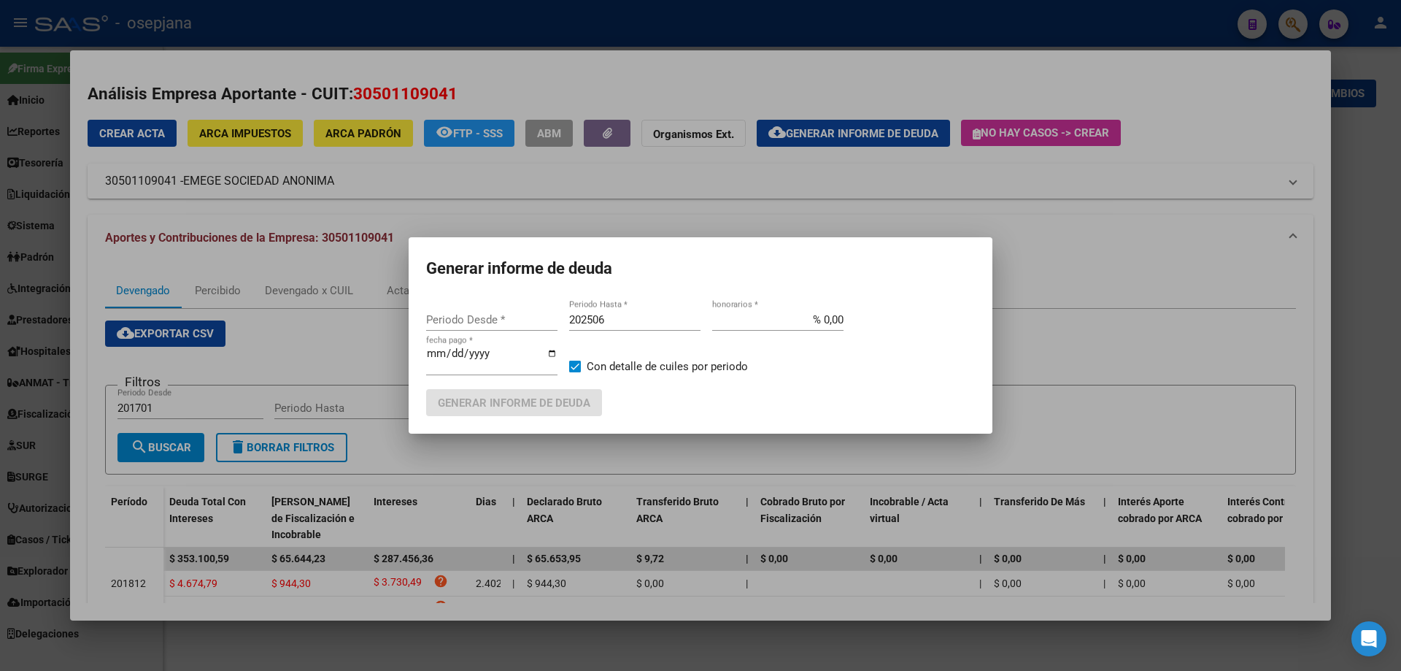
type input "201310"
click at [828, 318] on input "% 0,00" at bounding box center [777, 319] width 131 height 13
type input "% 5,00"
click at [434, 352] on input "[DATE]" at bounding box center [491, 358] width 131 height 23
click at [434, 350] on input "[DATE]" at bounding box center [491, 358] width 131 height 23
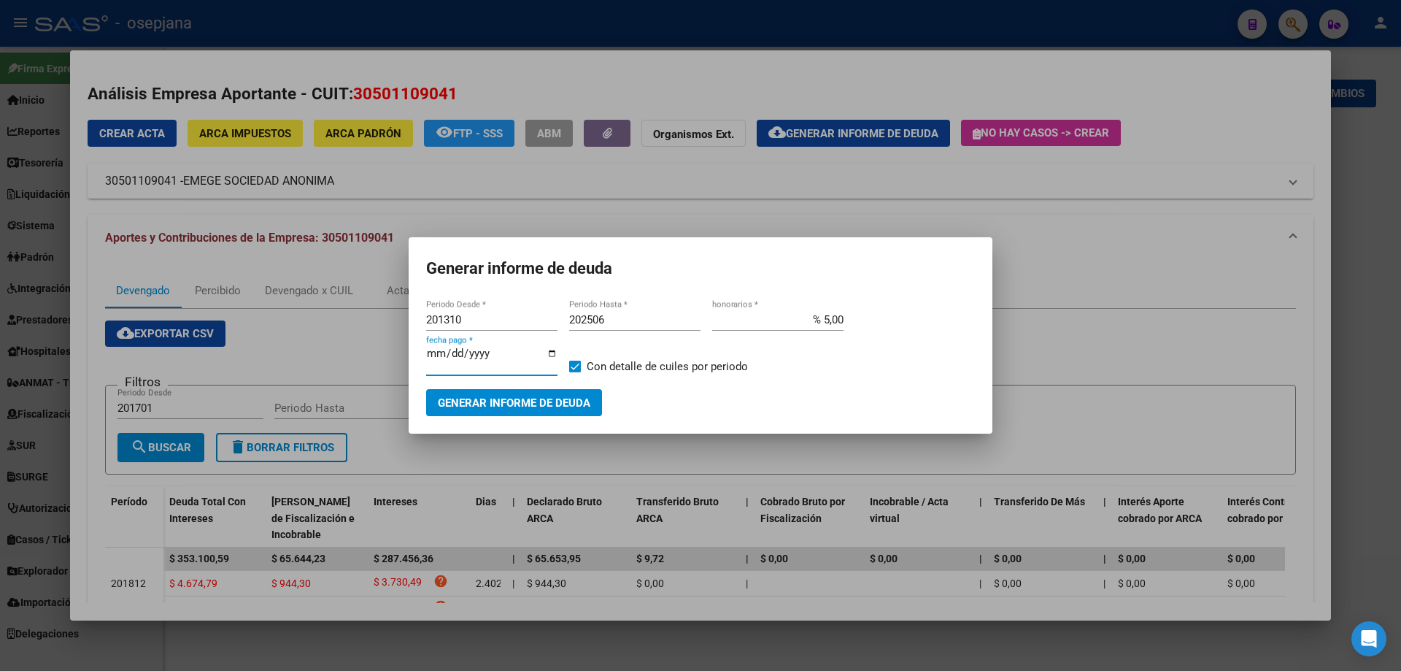
type input "[DATE]"
click at [497, 402] on span "Generar informe de deuda" at bounding box center [514, 402] width 153 height 13
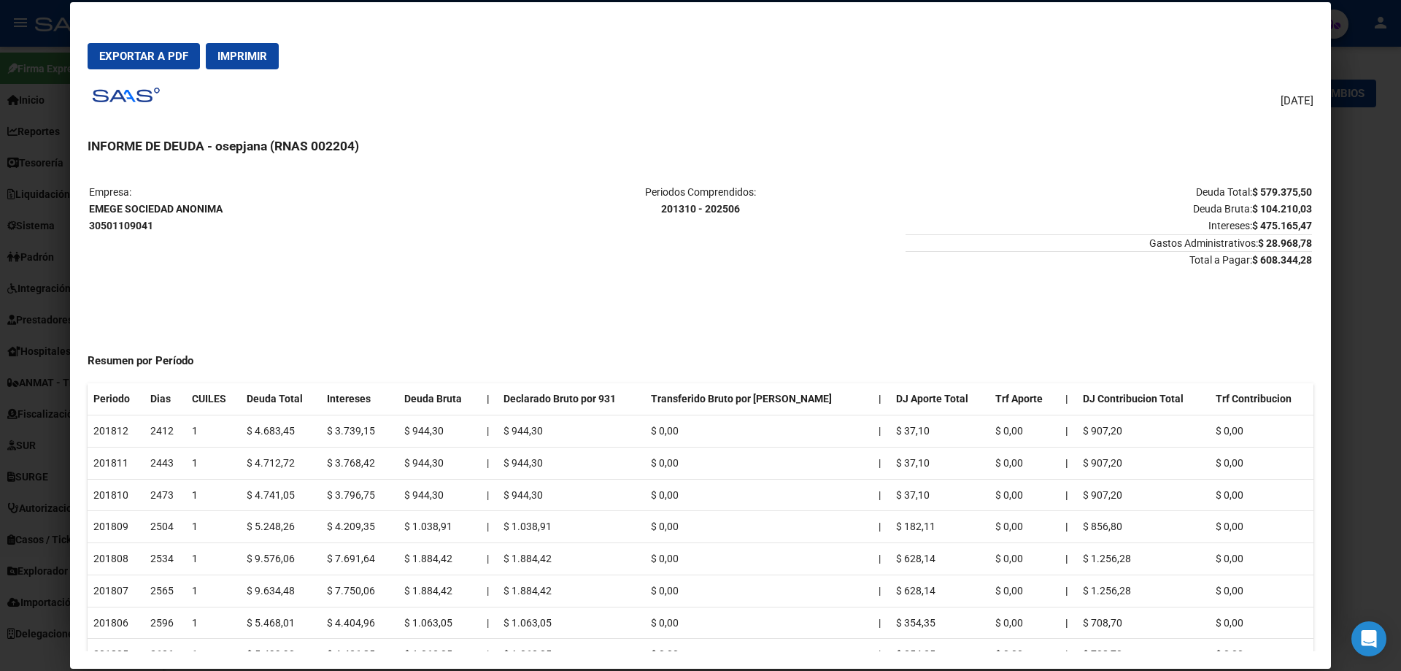
click at [152, 59] on span "Exportar a PDF" at bounding box center [143, 56] width 89 height 13
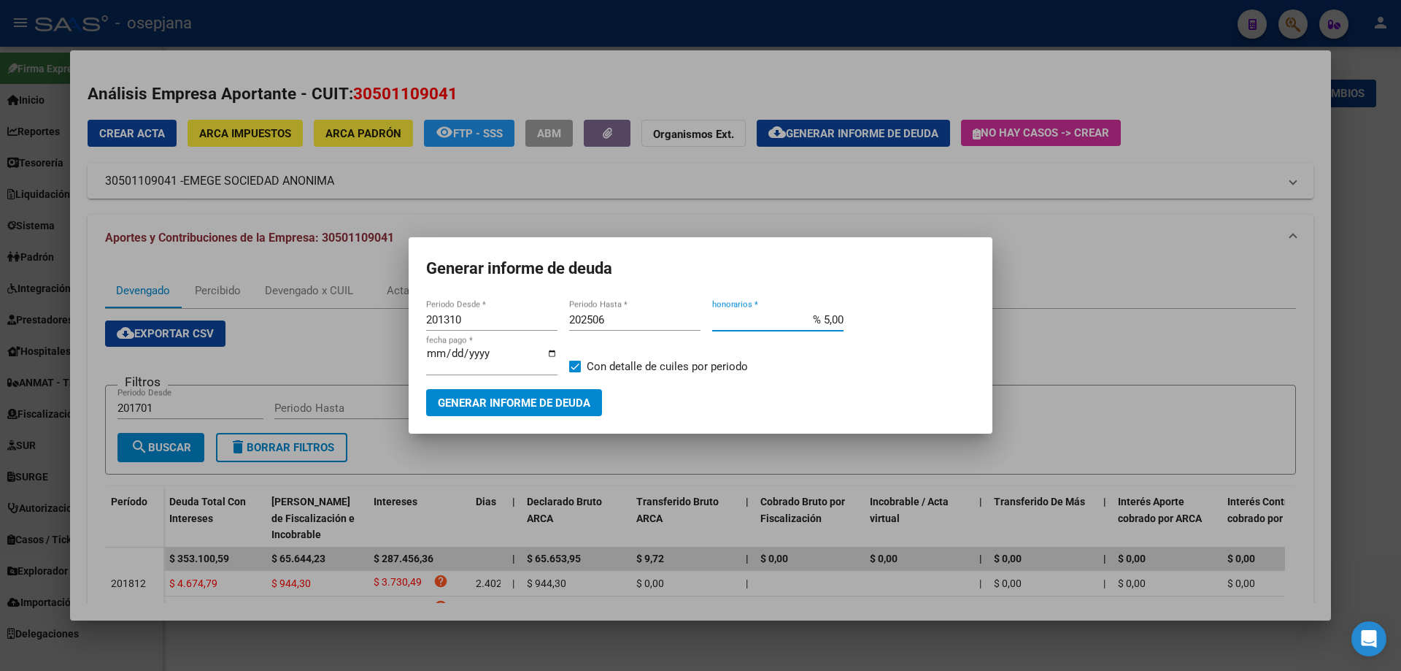
click at [829, 318] on input "% 5,00" at bounding box center [777, 319] width 131 height 13
type input "% 10,00"
click at [455, 403] on span "Generar informe de deuda" at bounding box center [514, 402] width 153 height 13
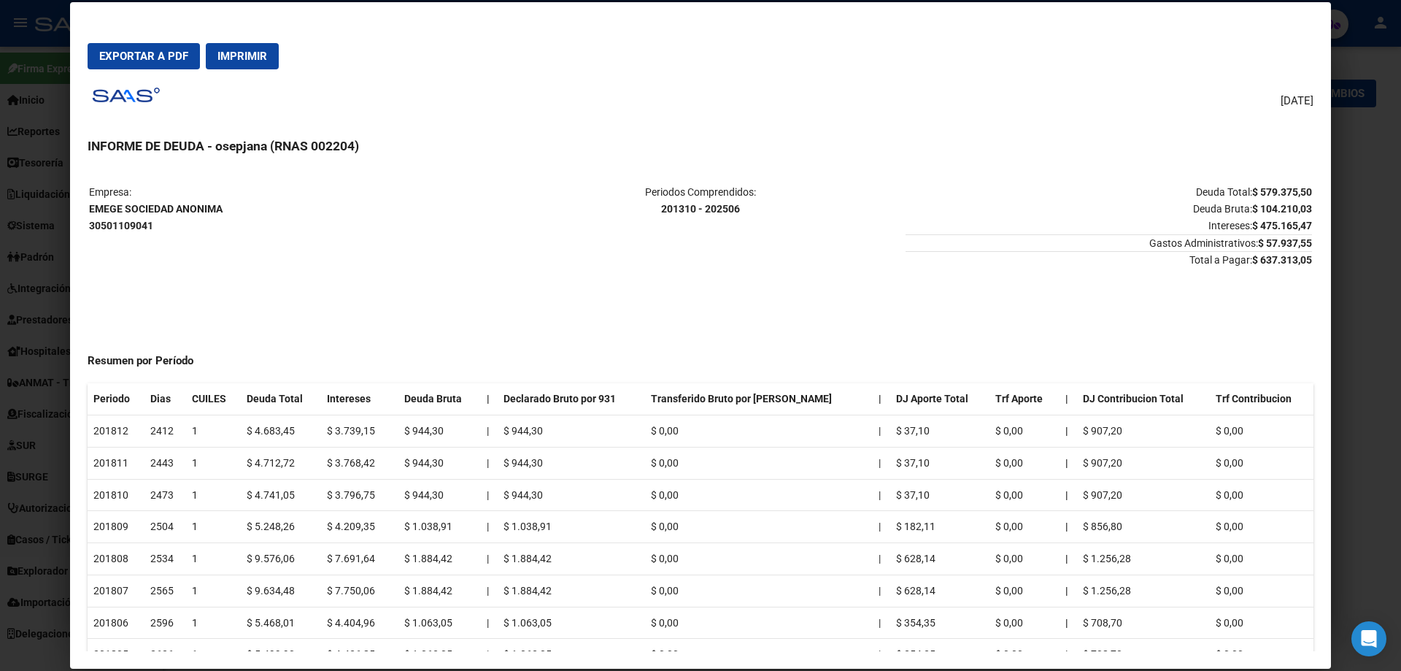
click at [43, 36] on div at bounding box center [700, 335] width 1401 height 671
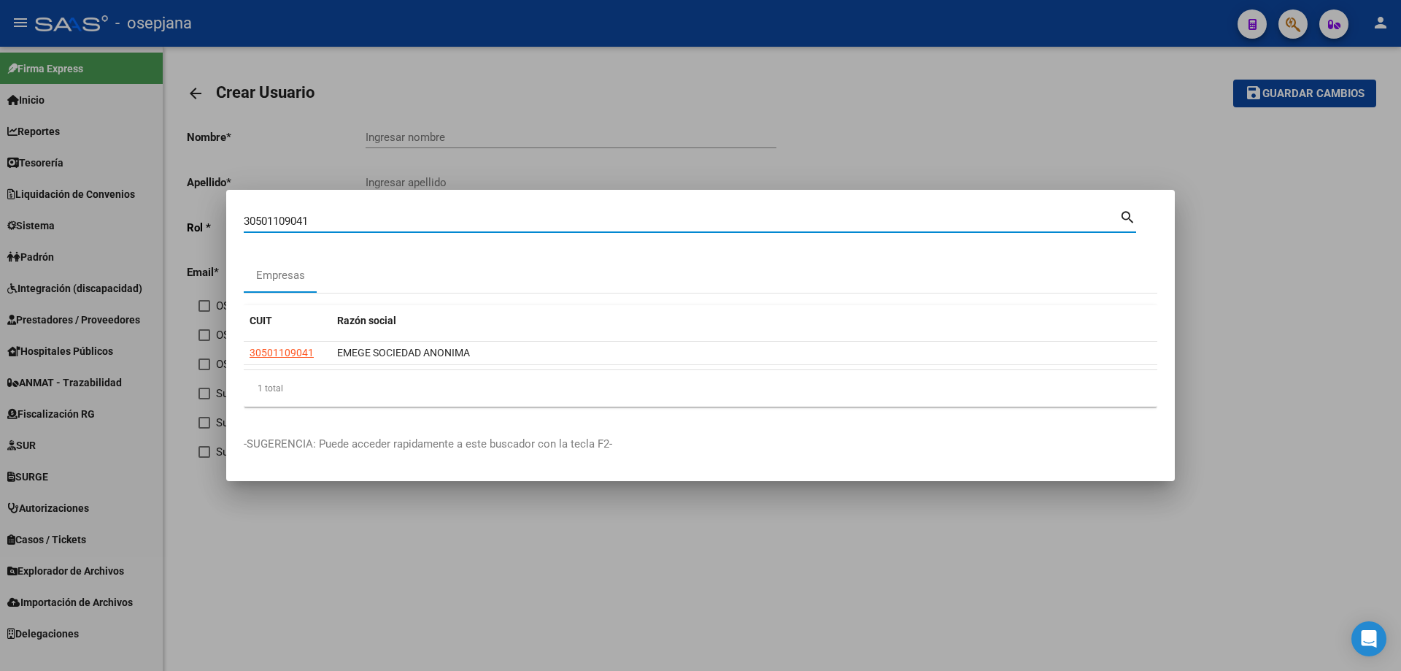
drag, startPoint x: 351, startPoint y: 225, endPoint x: 141, endPoint y: 225, distance: 210.2
click at [141, 225] on div "30501109041 Buscar (apellido, dni, cuil, nro traspaso, cuit, obra social) searc…" at bounding box center [700, 335] width 1401 height 671
paste input "20302045985"
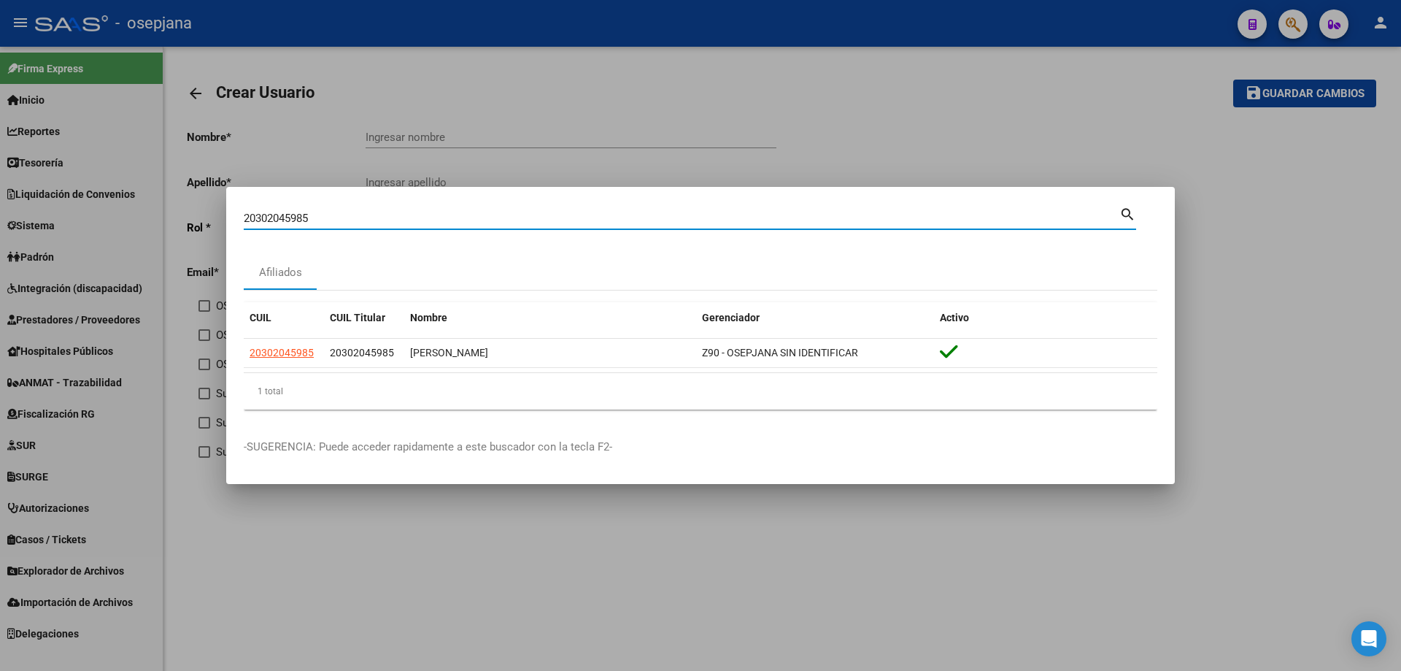
drag, startPoint x: 345, startPoint y: 215, endPoint x: 215, endPoint y: 221, distance: 130.1
click at [215, 221] on div "20302045985 Buscar (apellido, dni, cuil, nro traspaso, cuit, obra social) searc…" at bounding box center [700, 335] width 1401 height 671
paste input "7251892151"
drag, startPoint x: 318, startPoint y: 220, endPoint x: 202, endPoint y: 219, distance: 116.0
click at [202, 219] on div "27251892151 Buscar (apellido, dni, cuil, nro traspaso, cuit, obra social) searc…" at bounding box center [700, 335] width 1401 height 671
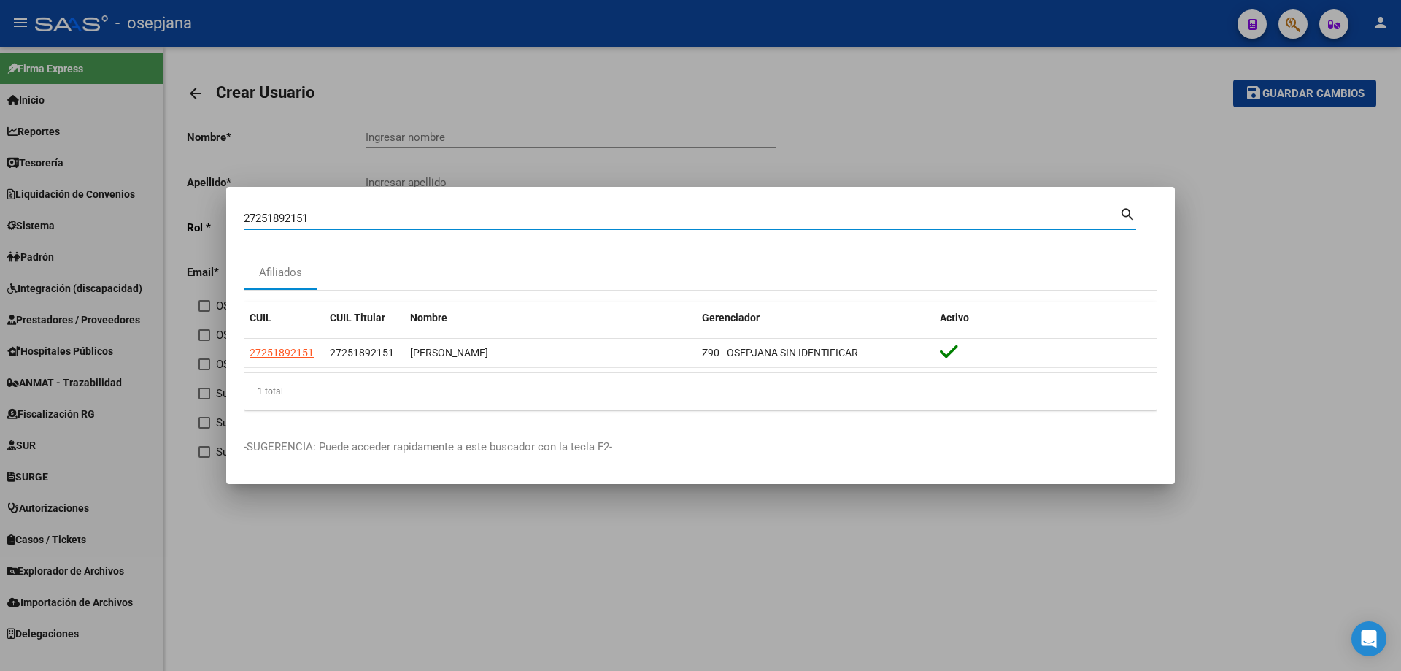
paste input "0273397648"
drag, startPoint x: 336, startPoint y: 217, endPoint x: 177, endPoint y: 221, distance: 159.1
click at [177, 221] on div "20273397648 Buscar (apellido, dni, cuil, [PERSON_NAME], cuit, obra social) sear…" at bounding box center [700, 335] width 1401 height 671
paste input "361528167"
drag, startPoint x: 253, startPoint y: 218, endPoint x: 167, endPoint y: 215, distance: 86.2
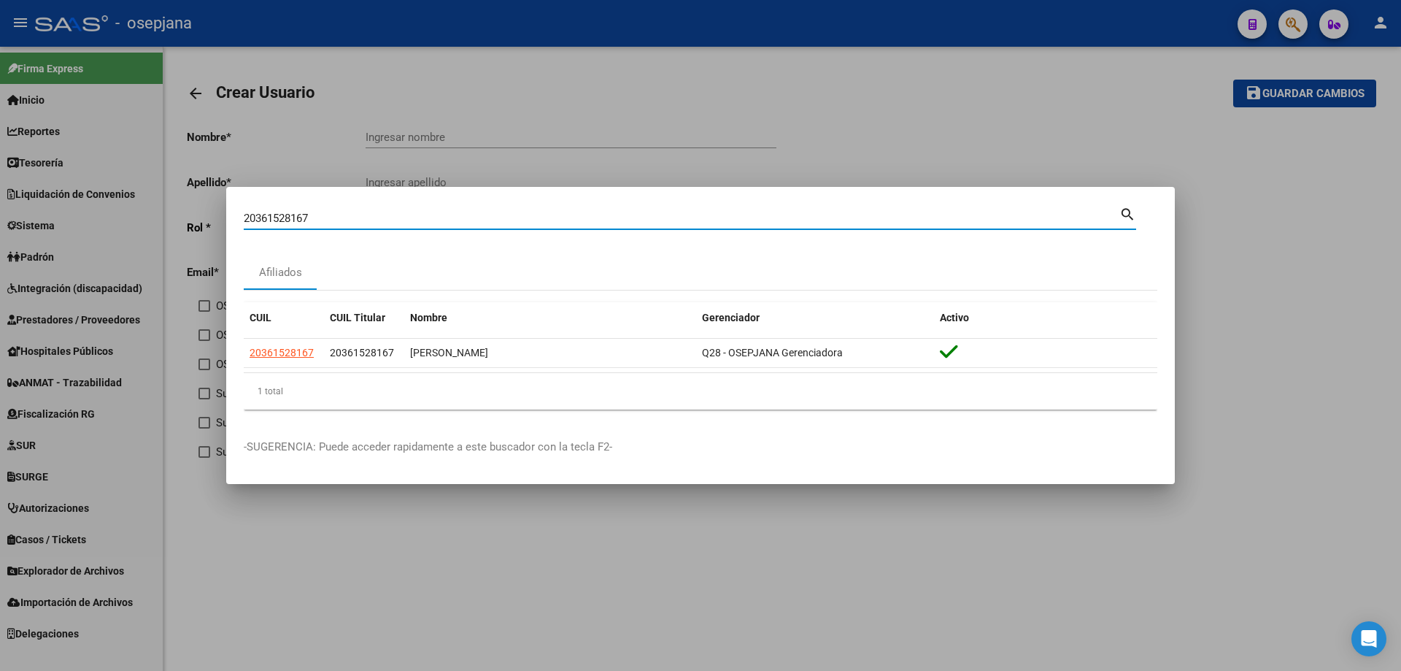
click at [167, 215] on div "20361528167 Buscar (apellido, dni, cuil, nro traspaso, cuit, obra social) searc…" at bounding box center [700, 335] width 1401 height 671
paste input "234994450"
drag, startPoint x: 333, startPoint y: 220, endPoint x: 172, endPoint y: 220, distance: 161.3
click at [172, 220] on div "20234994450 Buscar (apellido, dni, cuil, nro traspaso, cuit, obra social) searc…" at bounding box center [700, 335] width 1401 height 671
paste input "358736387"
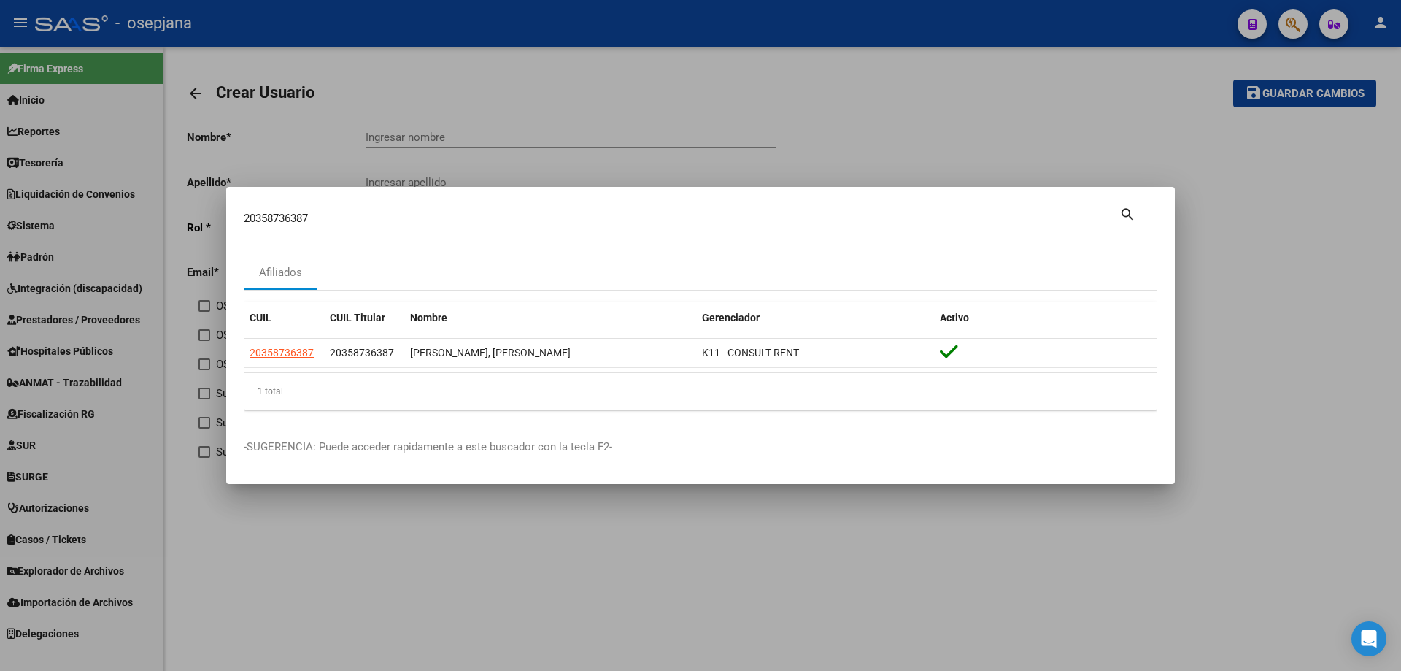
drag, startPoint x: 433, startPoint y: 209, endPoint x: 200, endPoint y: 217, distance: 233.7
click at [200, 217] on div "20358736387 Buscar (apellido, dni, cuil, nro traspaso, cuit, obra social) searc…" at bounding box center [700, 335] width 1401 height 671
drag, startPoint x: 334, startPoint y: 215, endPoint x: 198, endPoint y: 215, distance: 136.5
click at [198, 215] on div "20358736387 Buscar (apellido, dni, cuil, nro traspaso, cuit, obra social) searc…" at bounding box center [700, 335] width 1401 height 671
paste input "271818395"
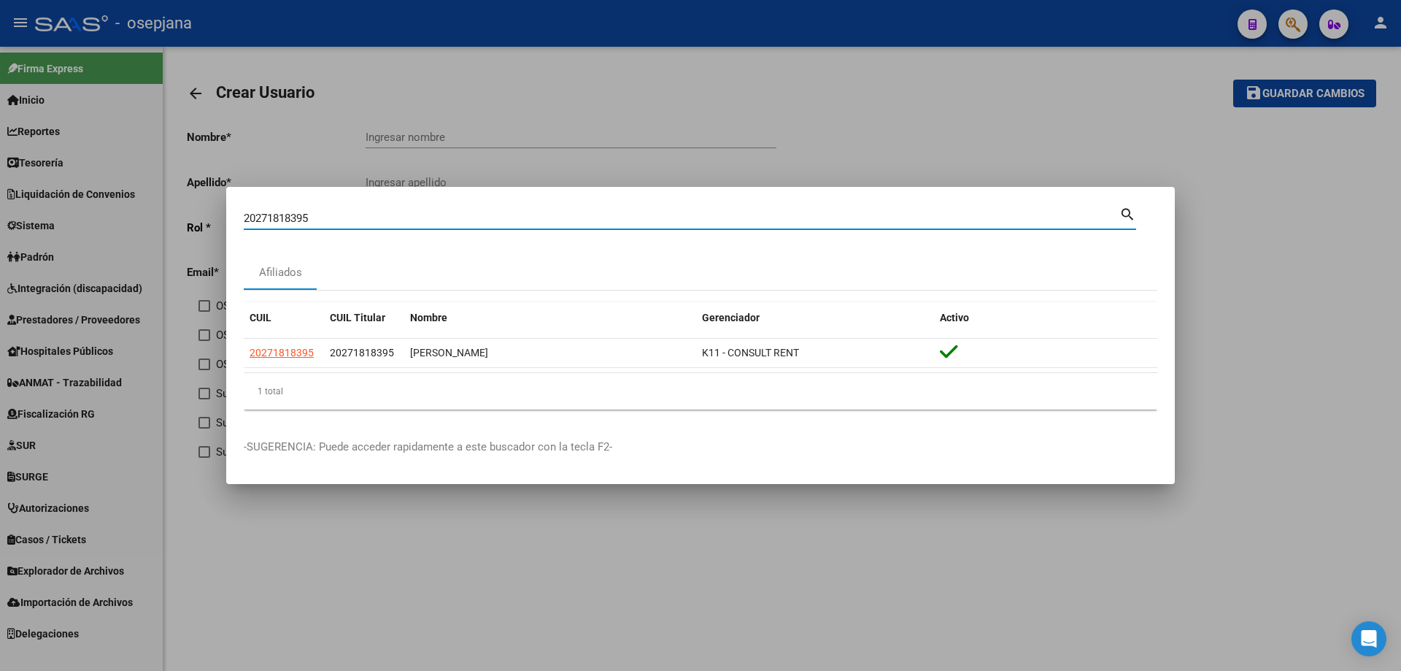
drag, startPoint x: 374, startPoint y: 215, endPoint x: 166, endPoint y: 216, distance: 208.0
click at [166, 216] on div "20271818395 Buscar (apellido, dni, cuil, nro traspaso, cuit, obra social) searc…" at bounding box center [700, 335] width 1401 height 671
paste input "350263234"
drag, startPoint x: 355, startPoint y: 213, endPoint x: 178, endPoint y: 213, distance: 176.6
click at [178, 213] on div "20350263234 Buscar (apellido, dni, cuil, nro traspaso, cuit, obra social) searc…" at bounding box center [700, 335] width 1401 height 671
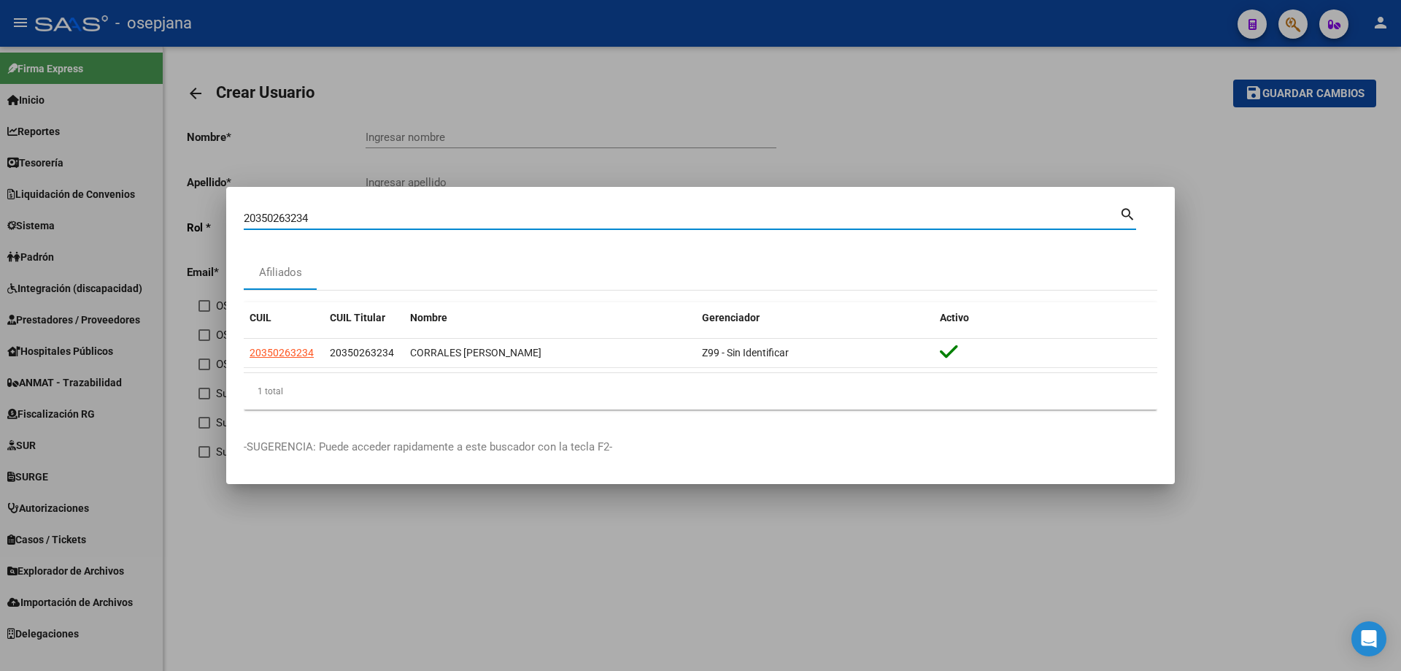
paste input "952212886"
drag, startPoint x: 351, startPoint y: 218, endPoint x: 202, endPoint y: 218, distance: 148.9
click at [202, 218] on div "20952212886 Buscar (apellido, dni, cuil, nro traspaso, cuit, obra social) searc…" at bounding box center [700, 335] width 1401 height 671
paste input "262743757"
drag, startPoint x: 358, startPoint y: 218, endPoint x: 207, endPoint y: 212, distance: 151.9
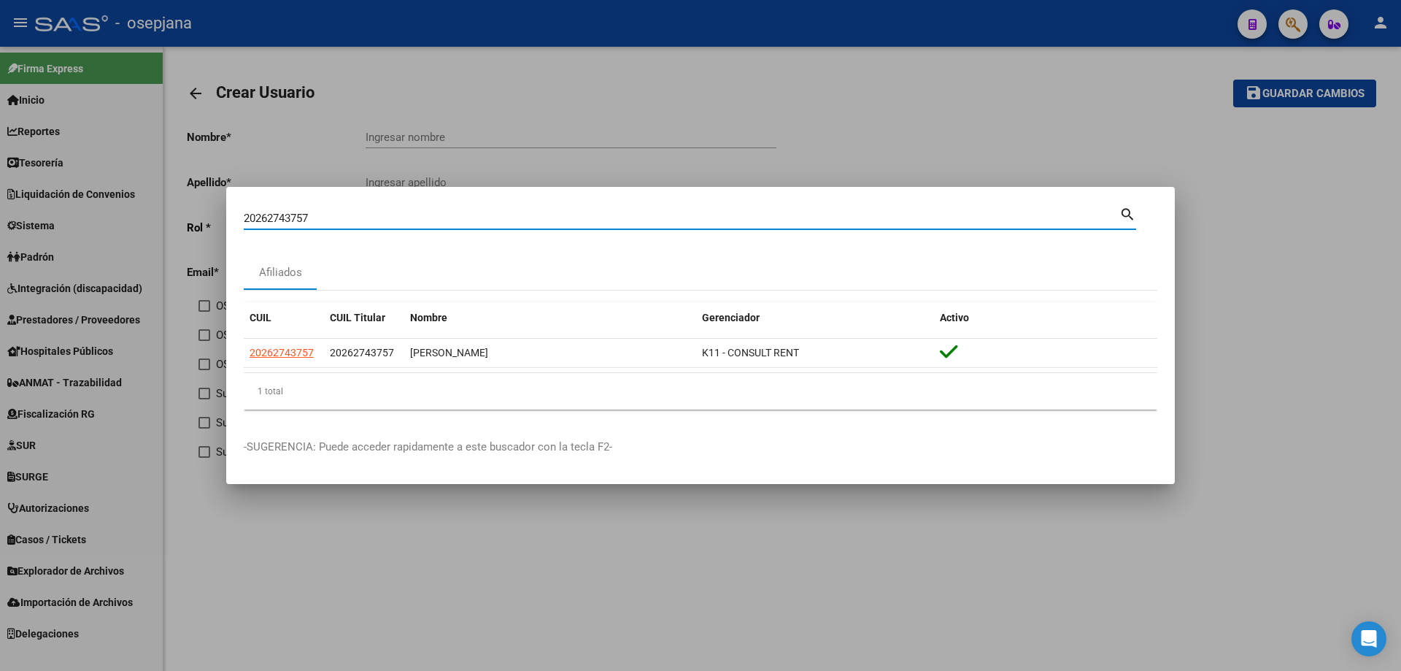
click at [207, 212] on div "20262743757 Buscar (apellido, dni, cuil, nro traspaso, cuit, obra social) searc…" at bounding box center [700, 335] width 1401 height 671
paste input "399593558"
drag, startPoint x: 408, startPoint y: 220, endPoint x: 140, endPoint y: 214, distance: 267.9
click at [140, 214] on div "20399593558 Buscar (apellido, dni, cuil, nro traspaso, cuit, obra social) searc…" at bounding box center [700, 335] width 1401 height 671
paste input "223090169"
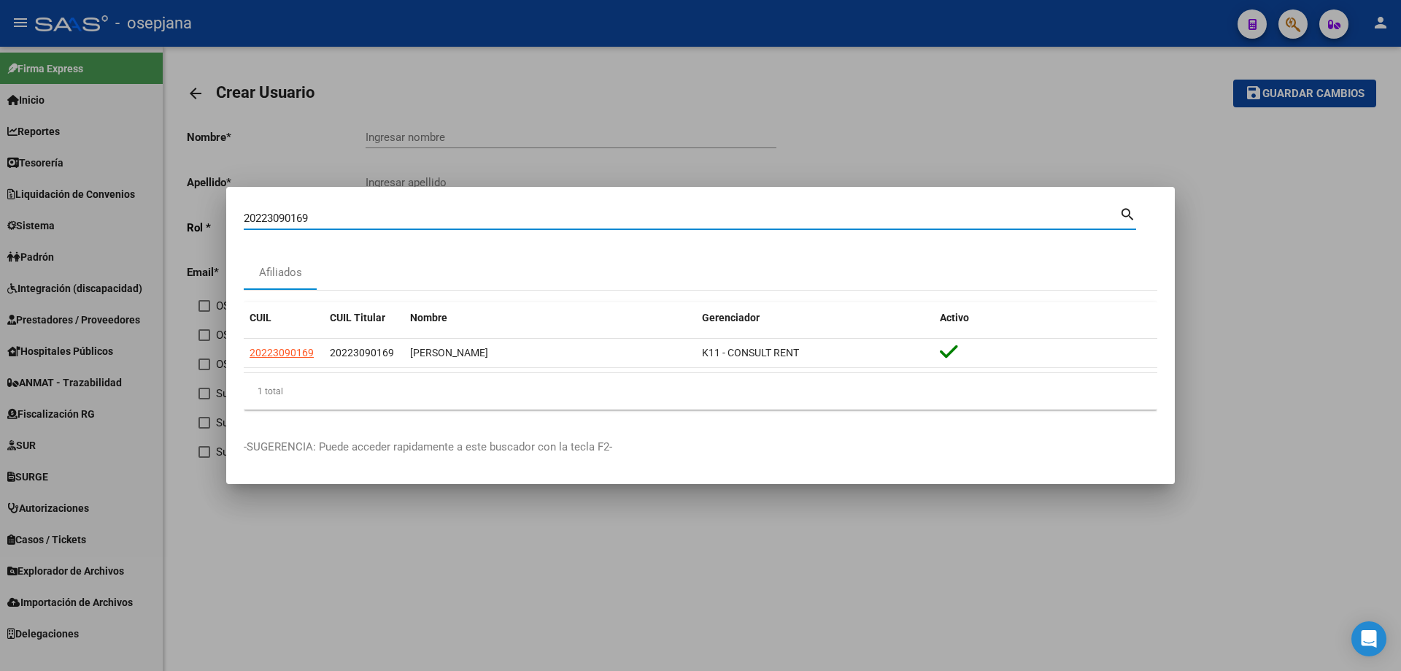
drag, startPoint x: 371, startPoint y: 217, endPoint x: 174, endPoint y: 215, distance: 197.1
click at [174, 215] on div "20223090169 Buscar (apellido, dni, cuil, nro traspaso, cuit, obra social) searc…" at bounding box center [700, 335] width 1401 height 671
paste input "343032103"
drag, startPoint x: 329, startPoint y: 212, endPoint x: 219, endPoint y: 216, distance: 110.3
click at [219, 216] on div "20343032103 Buscar (apellido, dni, cuil, nro traspaso, cuit, obra social) searc…" at bounding box center [700, 335] width 1401 height 671
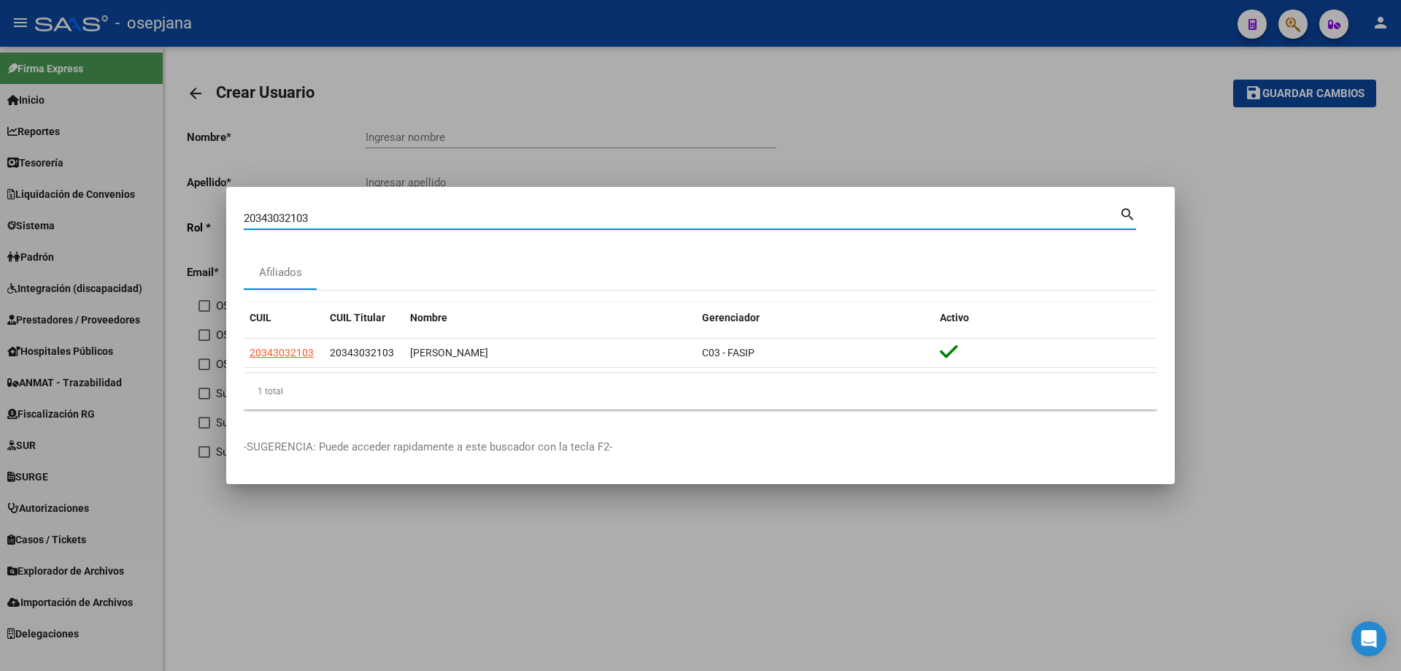
paste input "188500138"
drag, startPoint x: 353, startPoint y: 218, endPoint x: 226, endPoint y: 221, distance: 127.0
click at [226, 221] on mat-dialog-content "20188500138 Buscar (apellido, dni, cuil, [PERSON_NAME], cuit, obra social) sear…" at bounding box center [700, 312] width 949 height 217
paste input "432508774"
drag, startPoint x: 431, startPoint y: 221, endPoint x: 169, endPoint y: 221, distance: 262.7
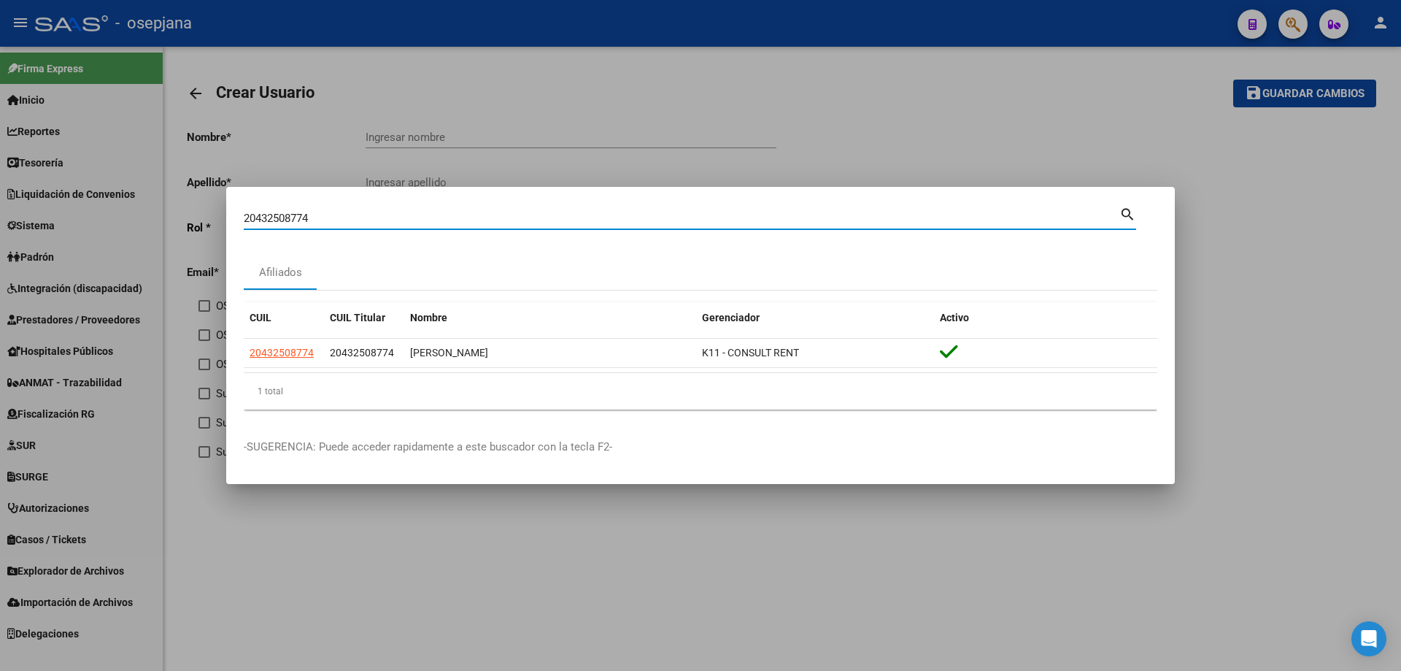
click at [169, 221] on div "20432508774 Buscar (apellido, dni, cuil, nro traspaso, cuit, obra social) searc…" at bounding box center [700, 335] width 1401 height 671
paste input "7959197402"
drag, startPoint x: 375, startPoint y: 217, endPoint x: 159, endPoint y: 212, distance: 216.1
click at [159, 212] on div "27959197402 Buscar (apellido, dni, cuil, nro traspaso, cuit, obra social) searc…" at bounding box center [700, 335] width 1401 height 671
paste input "033144277"
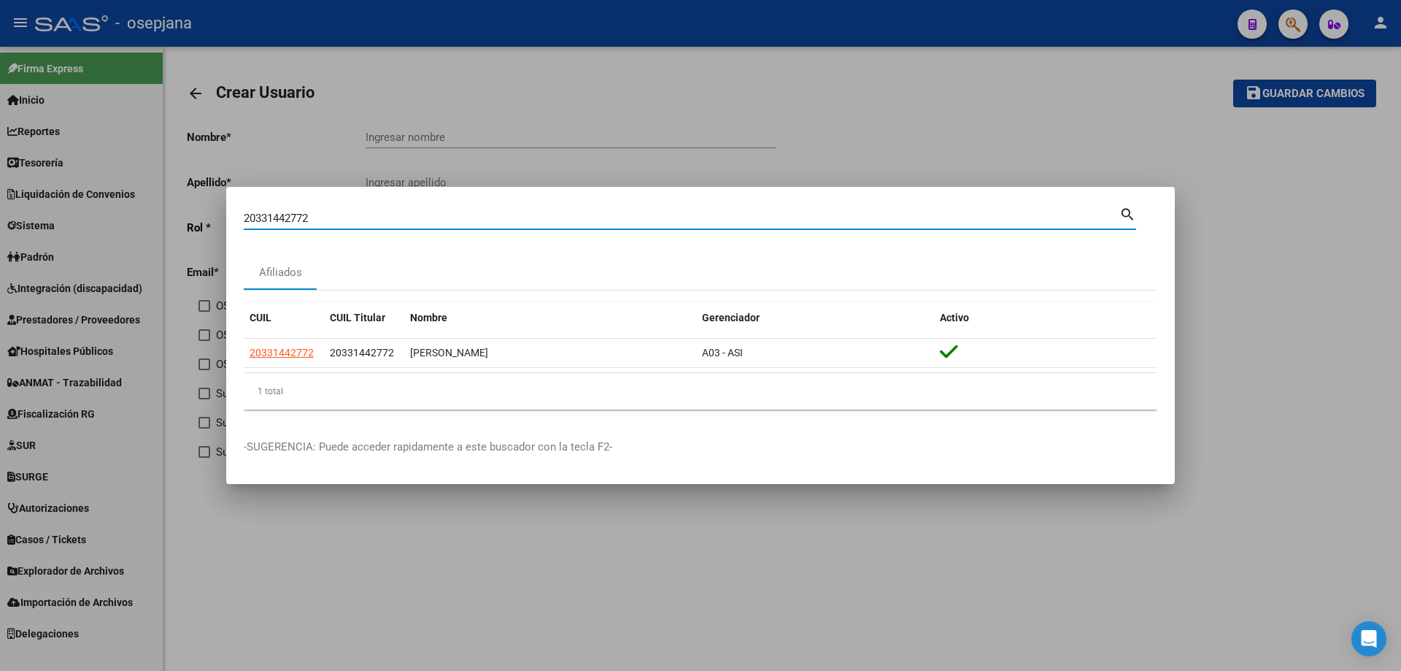
drag, startPoint x: 319, startPoint y: 219, endPoint x: 173, endPoint y: 217, distance: 146.0
click at [173, 217] on div "20331442772 Buscar (apellido, dni, cuil, nro traspaso, cuit, obra social) searc…" at bounding box center [700, 335] width 1401 height 671
paste input "97737625"
drag, startPoint x: 342, startPoint y: 222, endPoint x: 200, endPoint y: 217, distance: 141.7
click at [200, 217] on div "20397737625 Buscar (apellido, dni, cuil, nro traspaso, cuit, obra social) searc…" at bounding box center [700, 335] width 1401 height 671
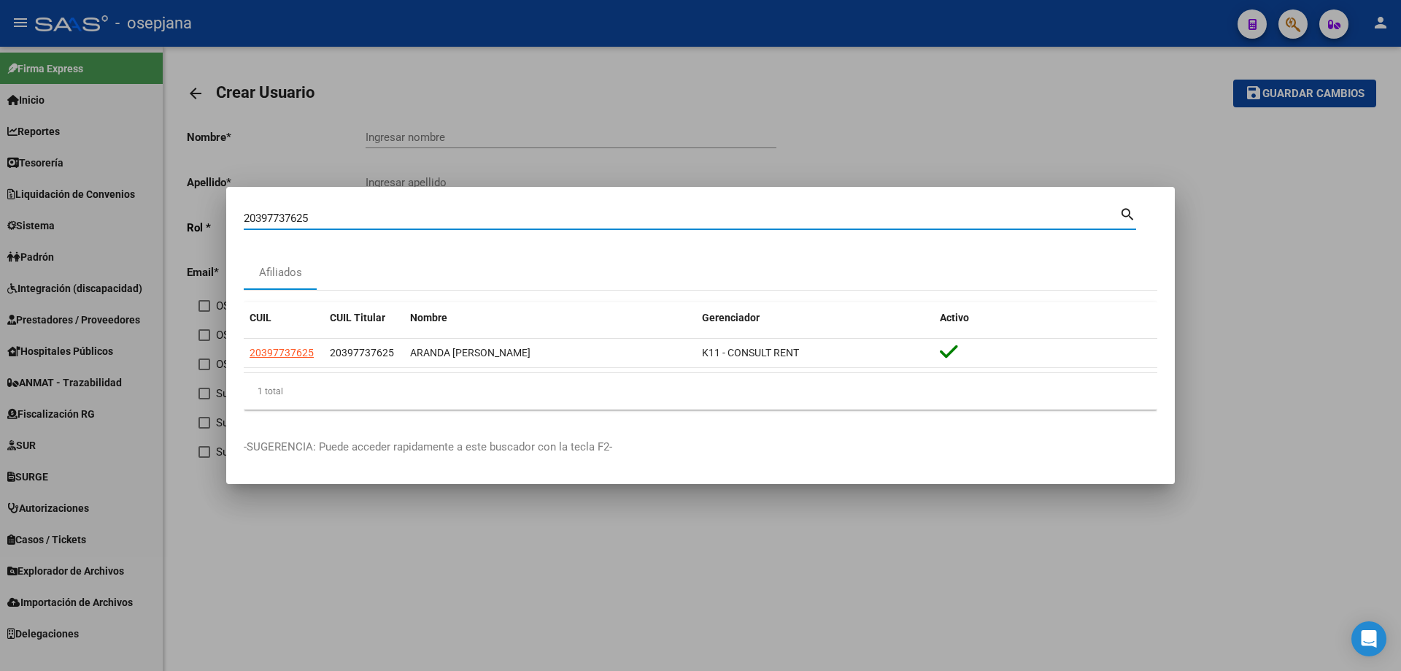
paste input "7376463678"
drag, startPoint x: 323, startPoint y: 215, endPoint x: 140, endPoint y: 209, distance: 182.5
click at [140, 209] on div "27376463678 Buscar (apellido, dni, cuil, nro traspaso, cuit, obra social) searc…" at bounding box center [700, 335] width 1401 height 671
paste input "0397457223"
drag, startPoint x: 329, startPoint y: 215, endPoint x: 168, endPoint y: 215, distance: 161.3
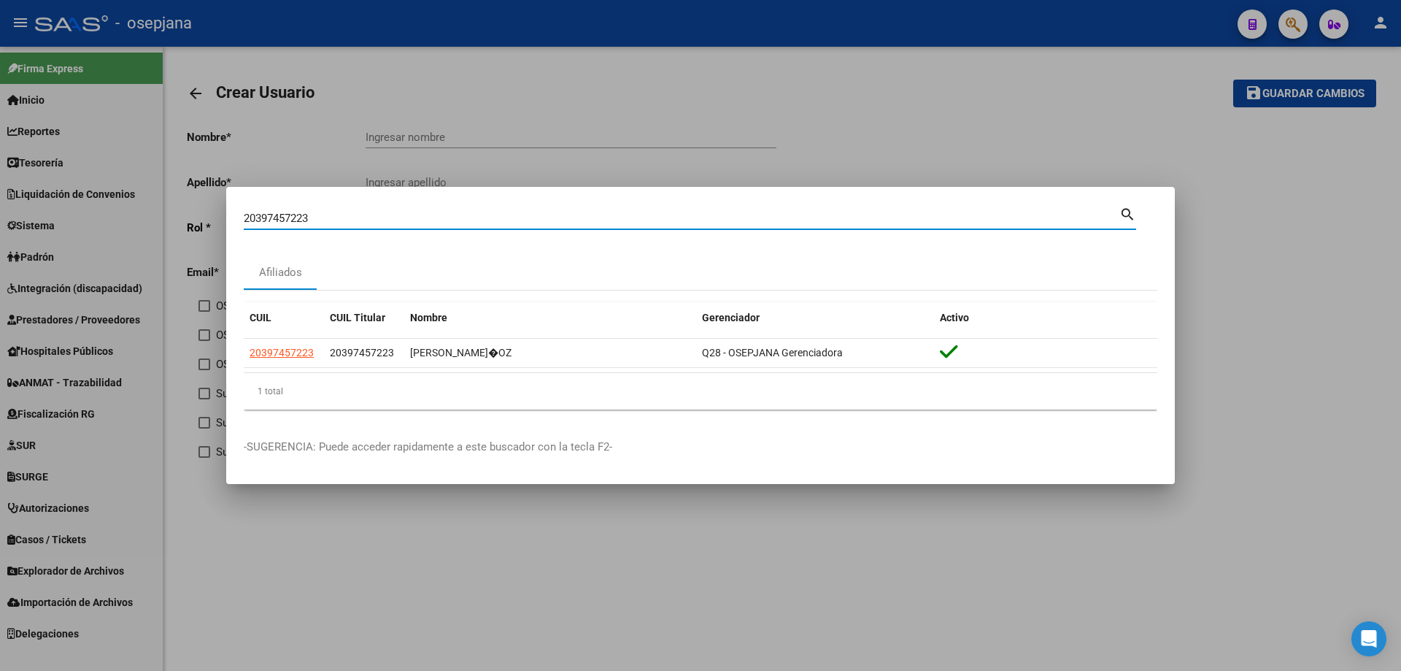
click at [168, 215] on div "20397457223 Buscar (apellido, dni, cuil, nro traspaso, cuit, obra social) searc…" at bounding box center [700, 335] width 1401 height 671
paste input "69963954"
drag, startPoint x: 332, startPoint y: 219, endPoint x: 116, endPoint y: 219, distance: 216.0
click at [116, 219] on div "20369963954 Buscar (apellido, dni, cuil, nro traspaso, cuit, obra social) searc…" at bounding box center [700, 335] width 1401 height 671
paste input "222581517"
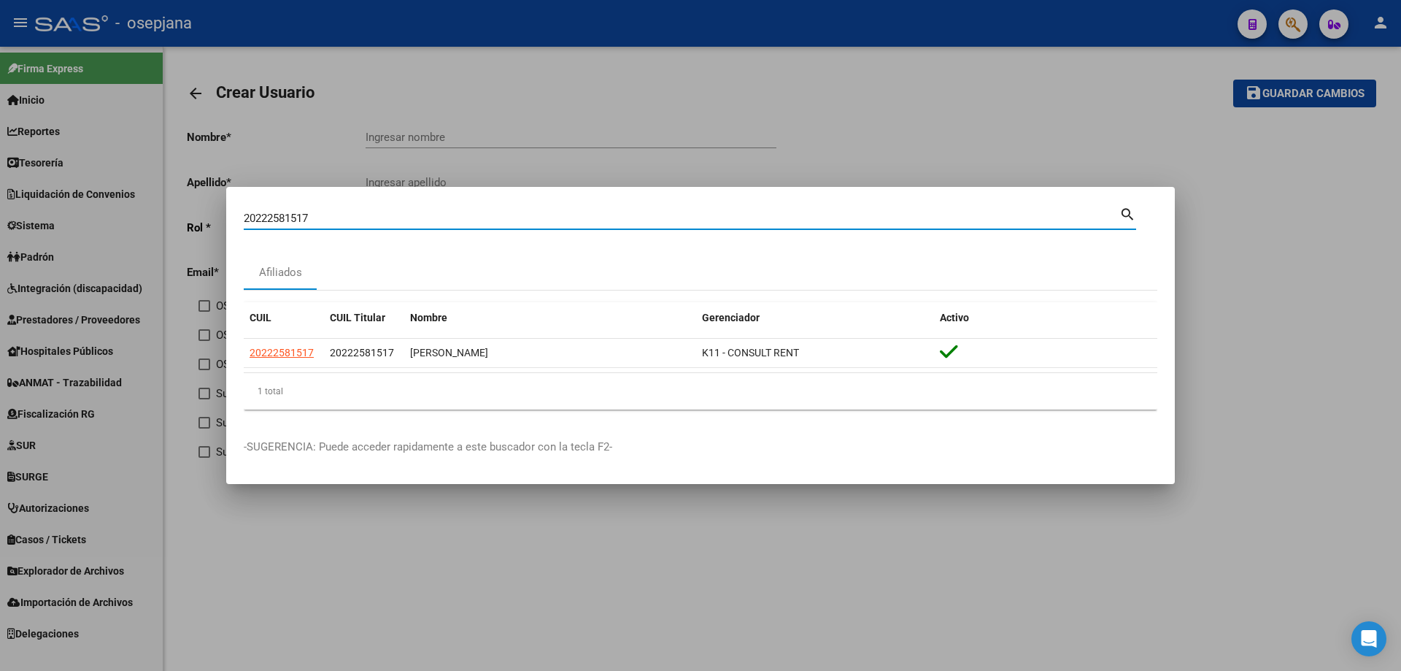
drag, startPoint x: 338, startPoint y: 215, endPoint x: 220, endPoint y: 221, distance: 117.6
click at [220, 221] on div "20222581517 Buscar (apellido, dni, cuil, nro traspaso, cuit, obra social) searc…" at bounding box center [700, 335] width 1401 height 671
paste input "333018471"
type input "20333018471"
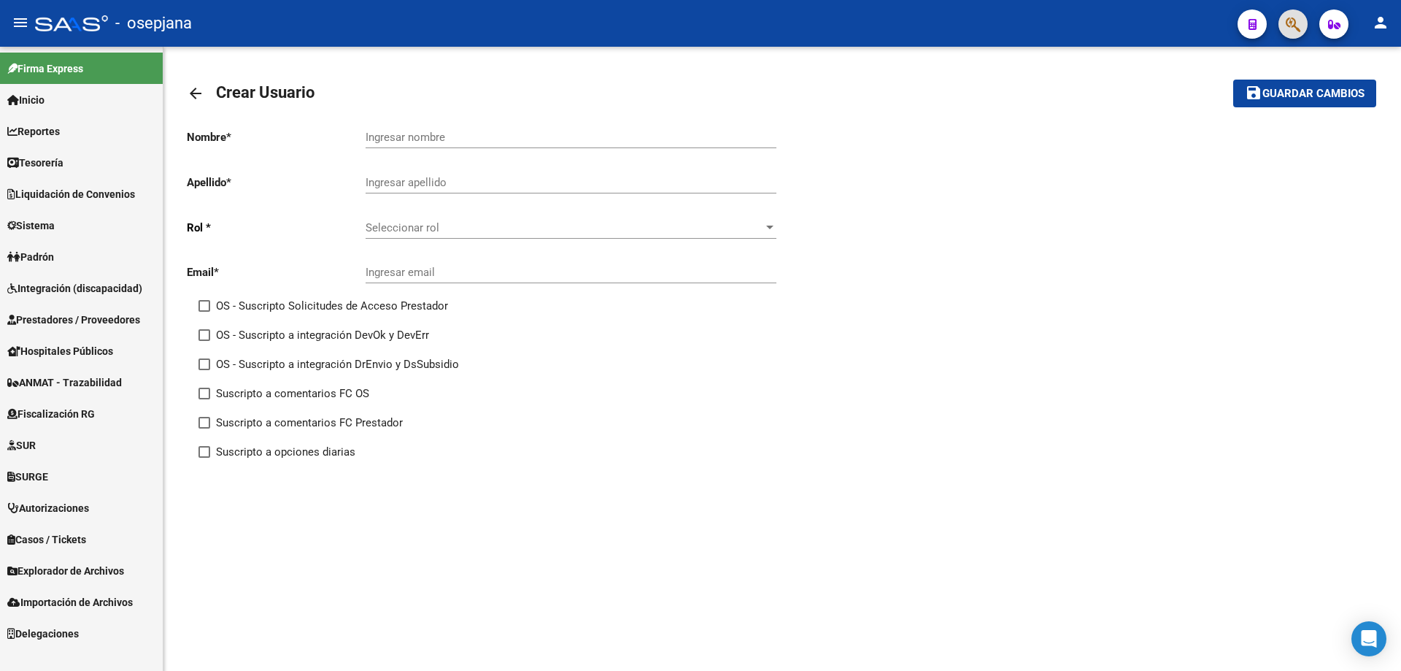
click at [1295, 17] on icon "button" at bounding box center [1293, 24] width 15 height 17
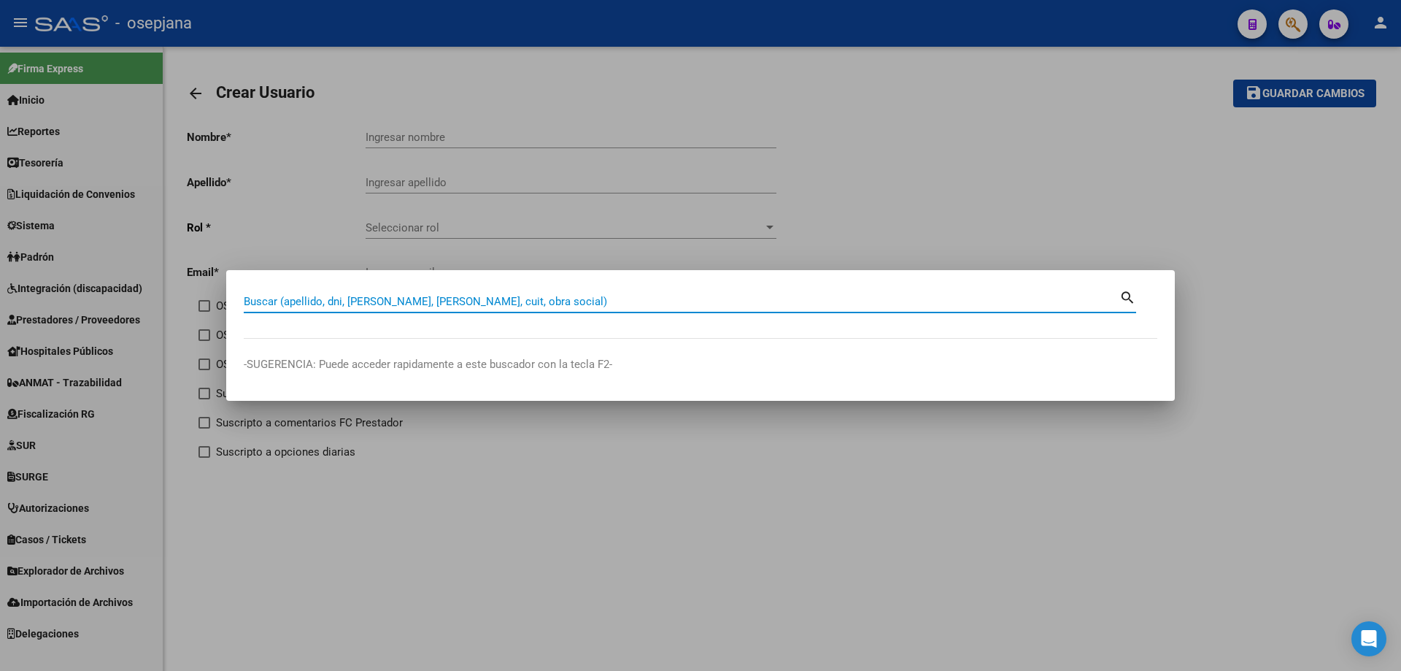
paste input "20218134069"
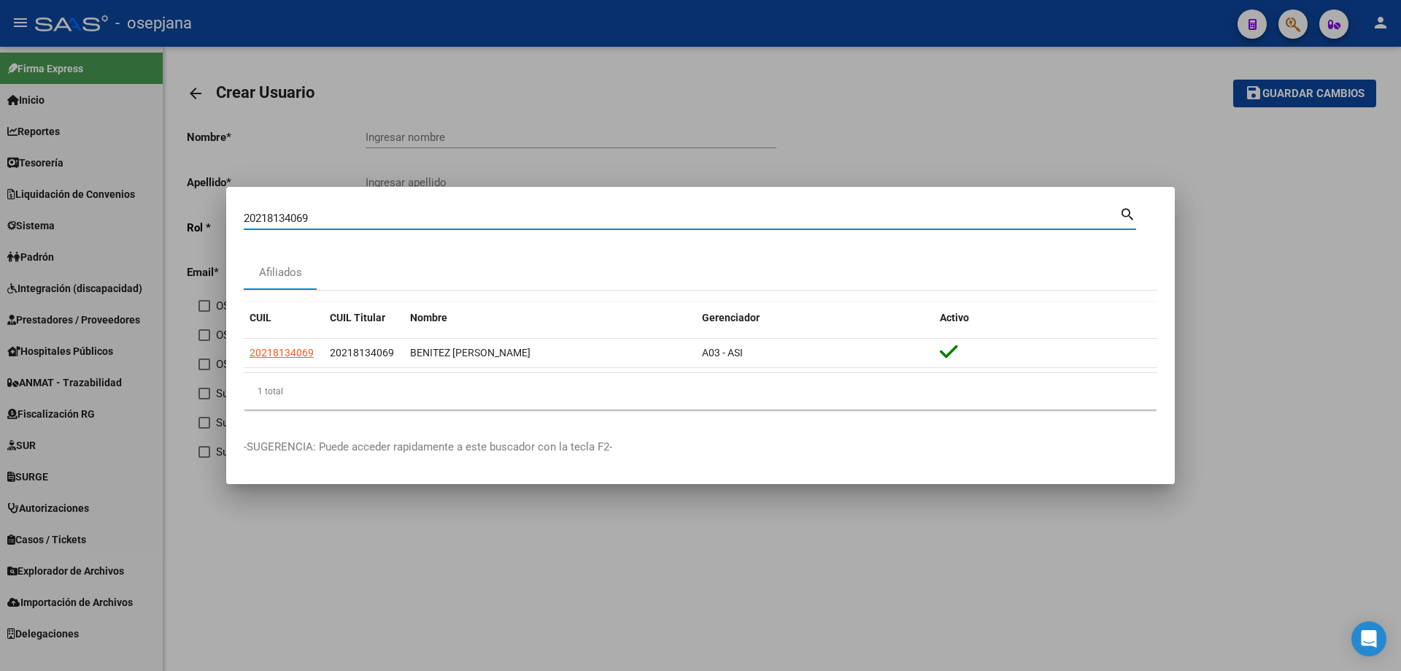
drag, startPoint x: 388, startPoint y: 219, endPoint x: 210, endPoint y: 220, distance: 178.1
click at [210, 220] on div "20218134069 Buscar (apellido, dni, cuil, nro traspaso, cuit, obra social) searc…" at bounding box center [700, 335] width 1401 height 671
paste input "321637710"
drag, startPoint x: 363, startPoint y: 221, endPoint x: 170, endPoint y: 219, distance: 192.7
click at [170, 219] on div "23216377109 Buscar (apellido, dni, cuil, nro traspaso, cuit, obra social) searc…" at bounding box center [700, 335] width 1401 height 671
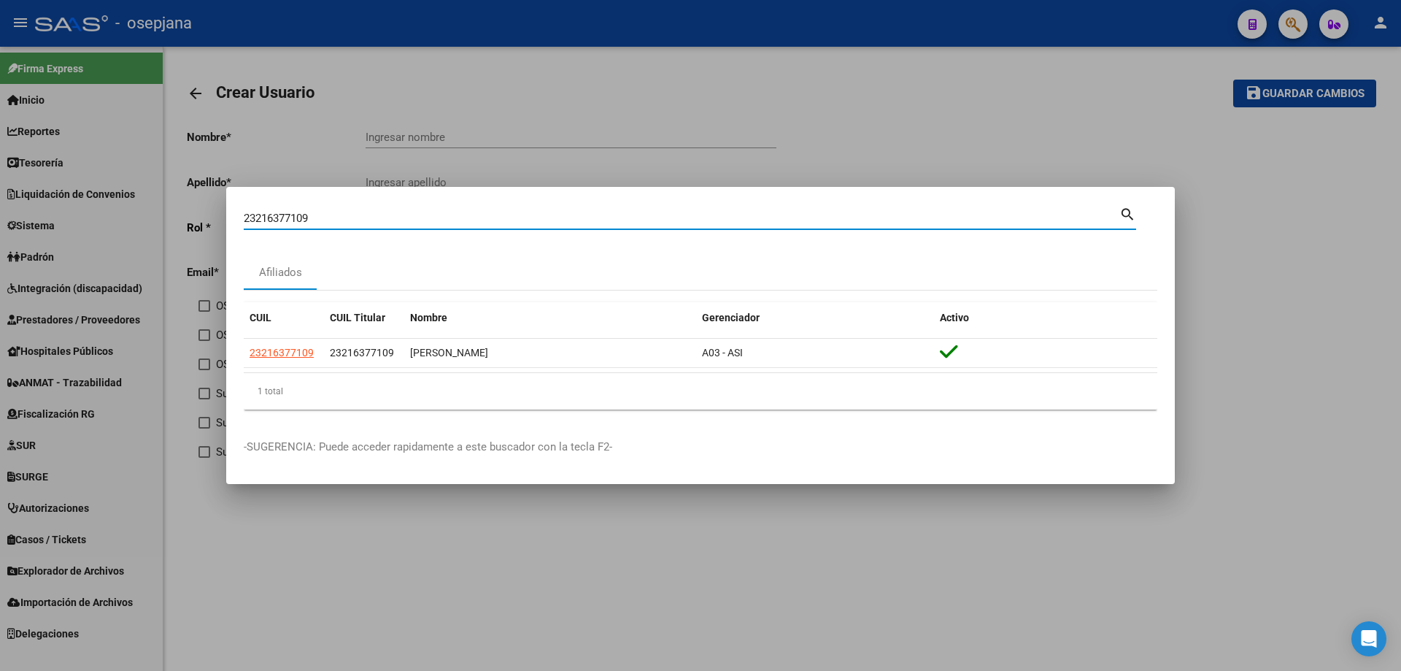
paste input "725753729"
drag, startPoint x: 315, startPoint y: 220, endPoint x: 174, endPoint y: 217, distance: 140.9
click at [174, 217] on div "27257537299 Buscar (apellido, dni, cuil, nro traspaso, cuit, obra social) searc…" at bounding box center [700, 335] width 1401 height 671
paste input "0282670004"
drag, startPoint x: 343, startPoint y: 223, endPoint x: 184, endPoint y: 223, distance: 159.1
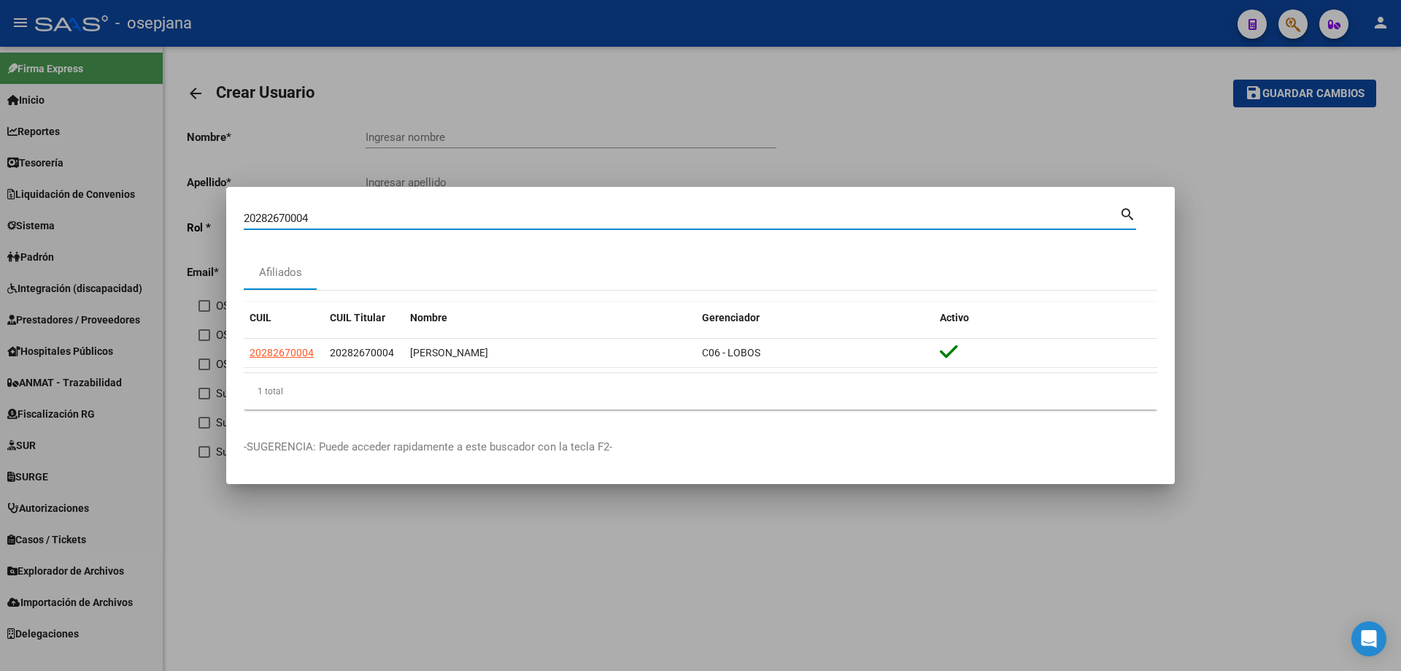
click at [184, 223] on div "20282670004 Buscar (apellido, dni, cuil, nro traspaso, cuit, obra social) searc…" at bounding box center [700, 335] width 1401 height 671
paste input "1525361"
drag, startPoint x: 328, startPoint y: 216, endPoint x: 129, endPoint y: 212, distance: 199.3
click at [129, 212] on div "20281525361 Buscar (apellido, dni, cuil, nro traspaso, cuit, obra social) searc…" at bounding box center [700, 335] width 1401 height 671
paste input "7946739230"
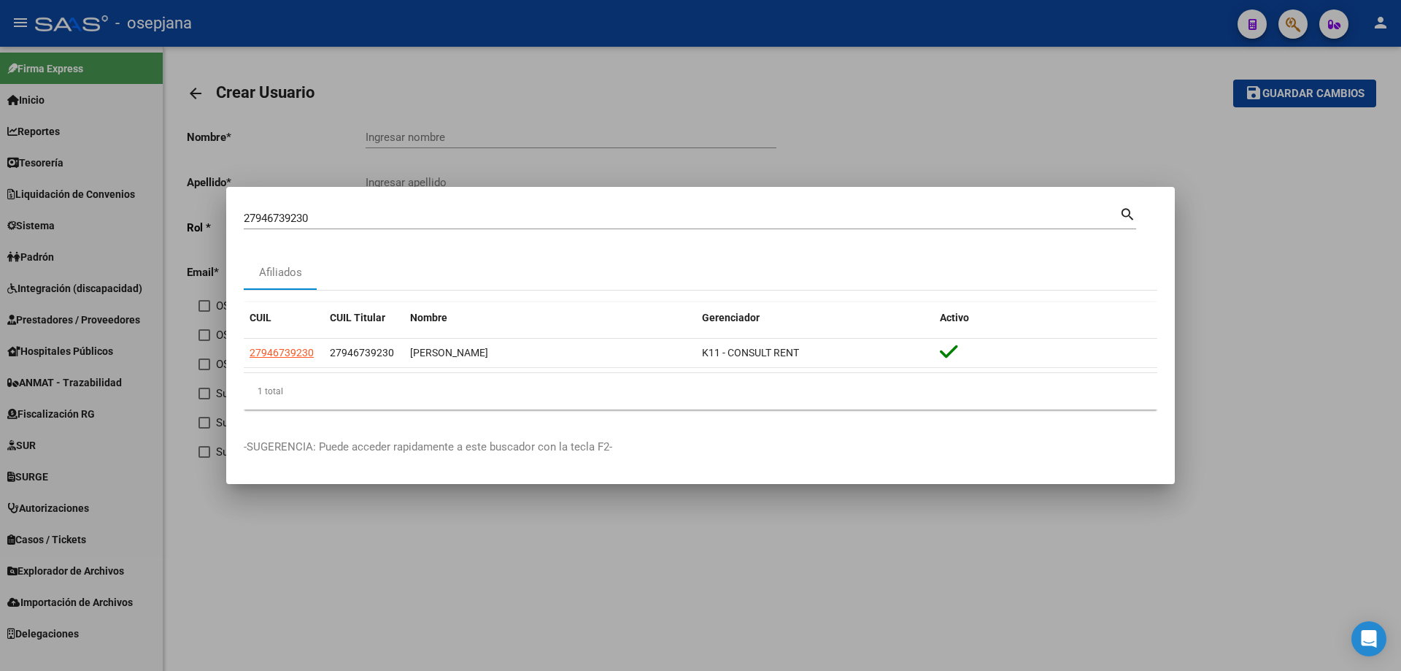
drag, startPoint x: 320, startPoint y: 226, endPoint x: 139, endPoint y: 216, distance: 181.3
click at [139, 216] on div "27946739230 Buscar (apellido, dni, cuil, nro traspaso, cuit, obra social) searc…" at bounding box center [700, 335] width 1401 height 671
click at [361, 215] on input "27946739230" at bounding box center [682, 218] width 876 height 13
drag, startPoint x: 366, startPoint y: 219, endPoint x: 197, endPoint y: 220, distance: 168.6
click at [197, 220] on div "27946739230 Buscar (apellido, dni, cuil, nro traspaso, cuit, obra social) searc…" at bounding box center [700, 335] width 1401 height 671
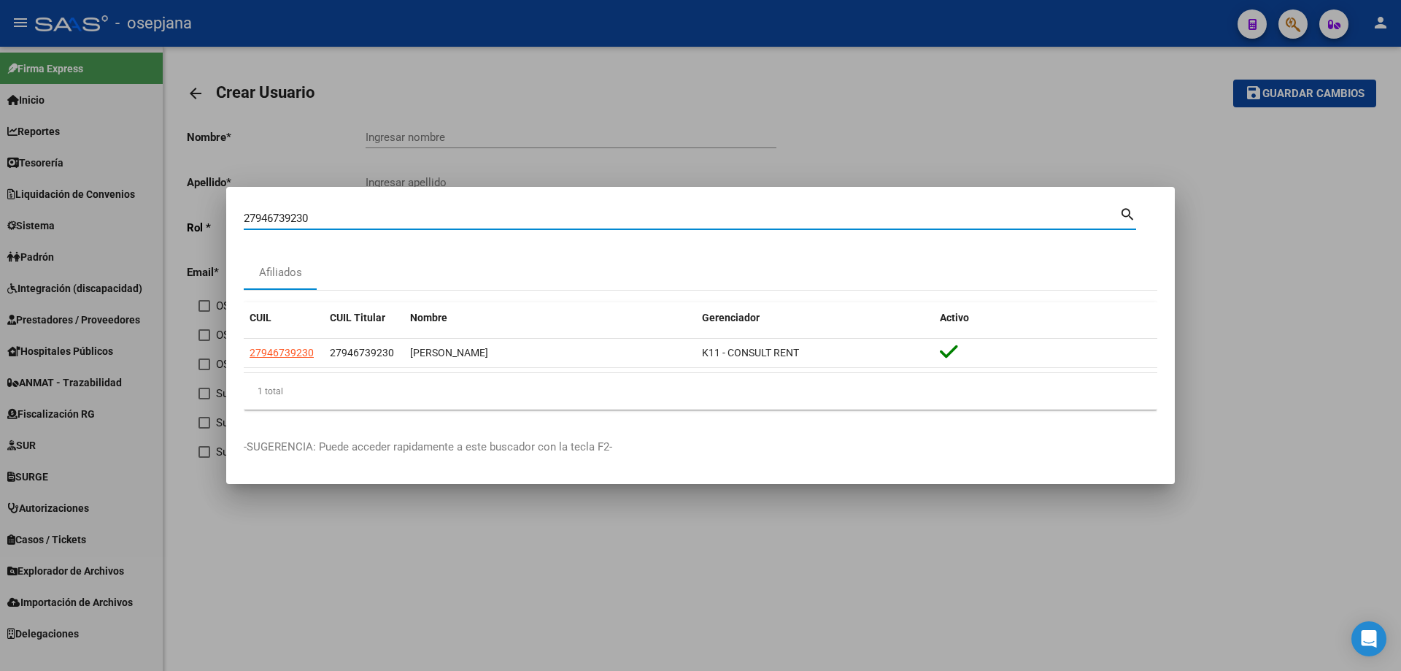
paste input "0253578174"
drag, startPoint x: 356, startPoint y: 217, endPoint x: 122, endPoint y: 208, distance: 234.5
click at [122, 208] on div "20253578174 Buscar (apellido, dni, cuil, nro traspaso, cuit, obra social) searc…" at bounding box center [700, 335] width 1401 height 671
paste input "41046835"
drag, startPoint x: 347, startPoint y: 217, endPoint x: 109, endPoint y: 207, distance: 238.9
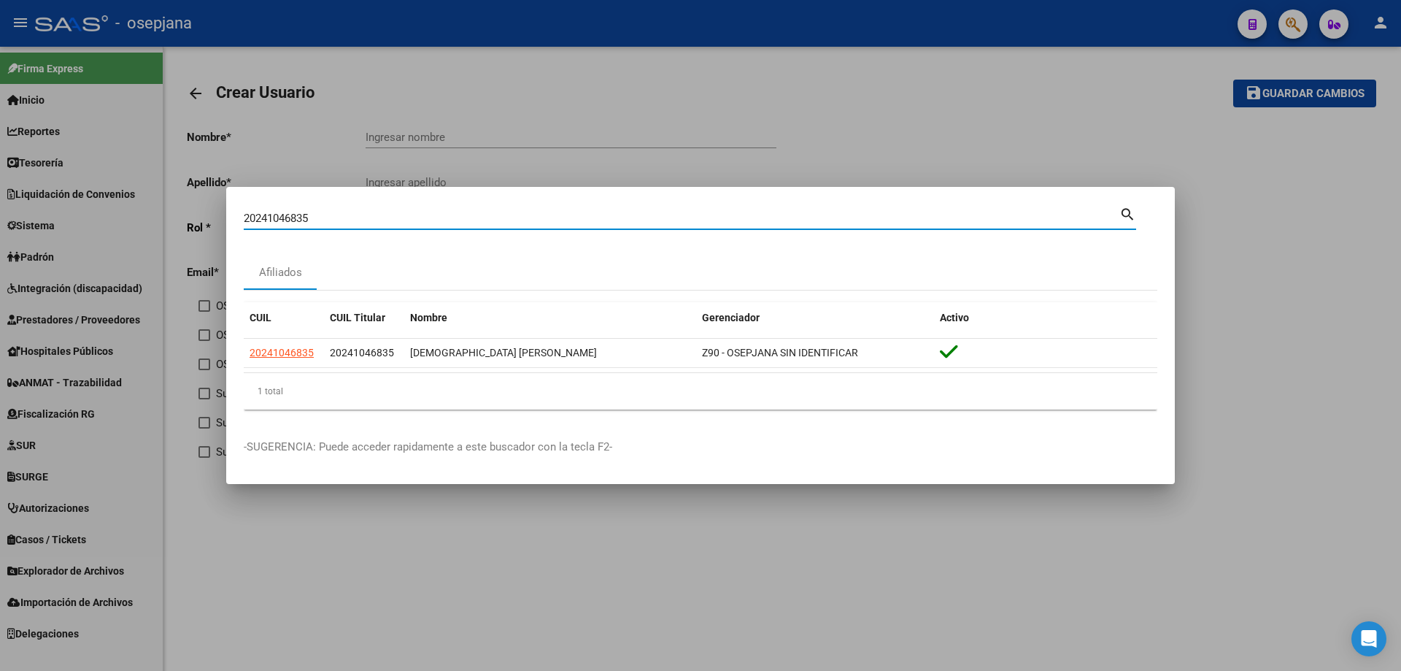
click at [104, 215] on div "20241046835 Buscar (apellido, dni, cuil, nro traspaso, cuit, obra social) searc…" at bounding box center [700, 335] width 1401 height 671
paste input "7181372"
drag, startPoint x: 251, startPoint y: 215, endPoint x: 184, endPoint y: 214, distance: 67.2
click at [184, 214] on div "20271813725 Buscar (apellido, dni, cuil, nro traspaso, cuit, obra social) searc…" at bounding box center [700, 335] width 1401 height 671
paste input "0429677"
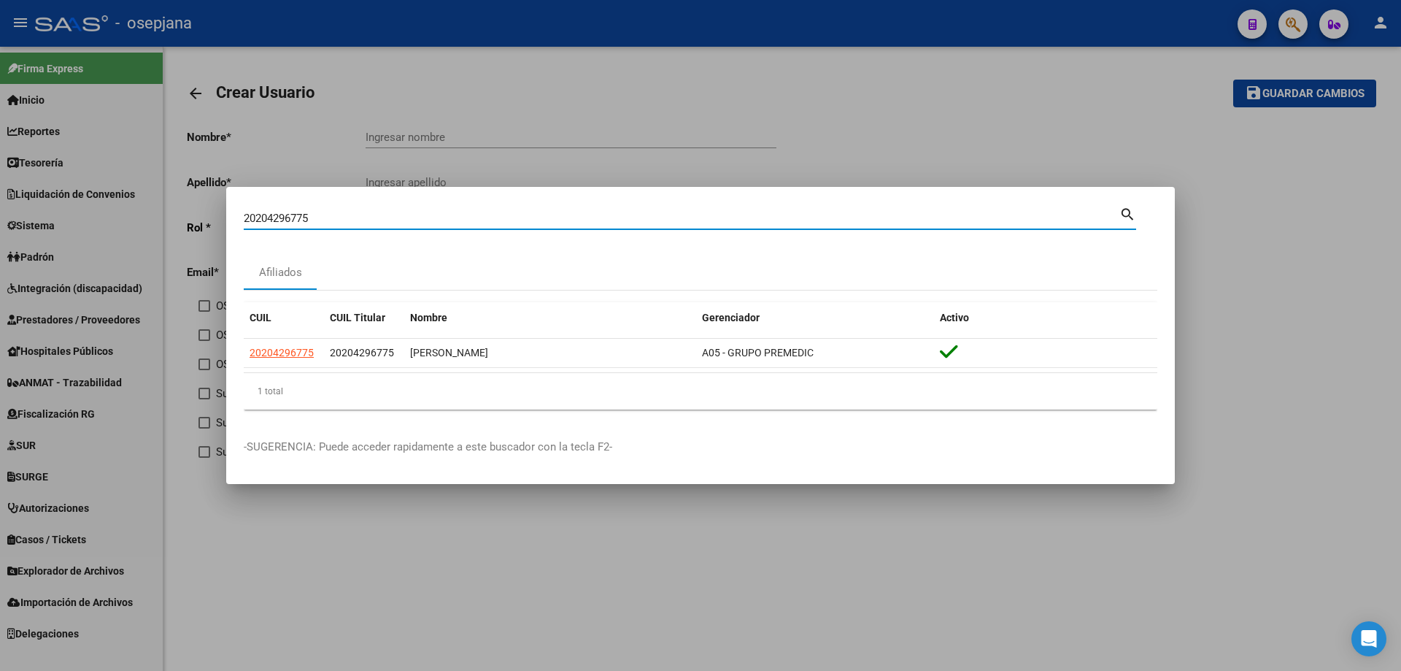
drag, startPoint x: 328, startPoint y: 220, endPoint x: 108, endPoint y: 213, distance: 220.5
click at [108, 213] on div "20204296775 Buscar (apellido, dni, cuil, nro traspaso, cuit, obra social) searc…" at bounding box center [700, 335] width 1401 height 671
paste input "51358312"
drag, startPoint x: 334, startPoint y: 214, endPoint x: 198, endPoint y: 215, distance: 135.7
click at [198, 215] on div "20251358312 Buscar (apellido, dni, cuil, nro traspaso, cuit, obra social) searc…" at bounding box center [700, 335] width 1401 height 671
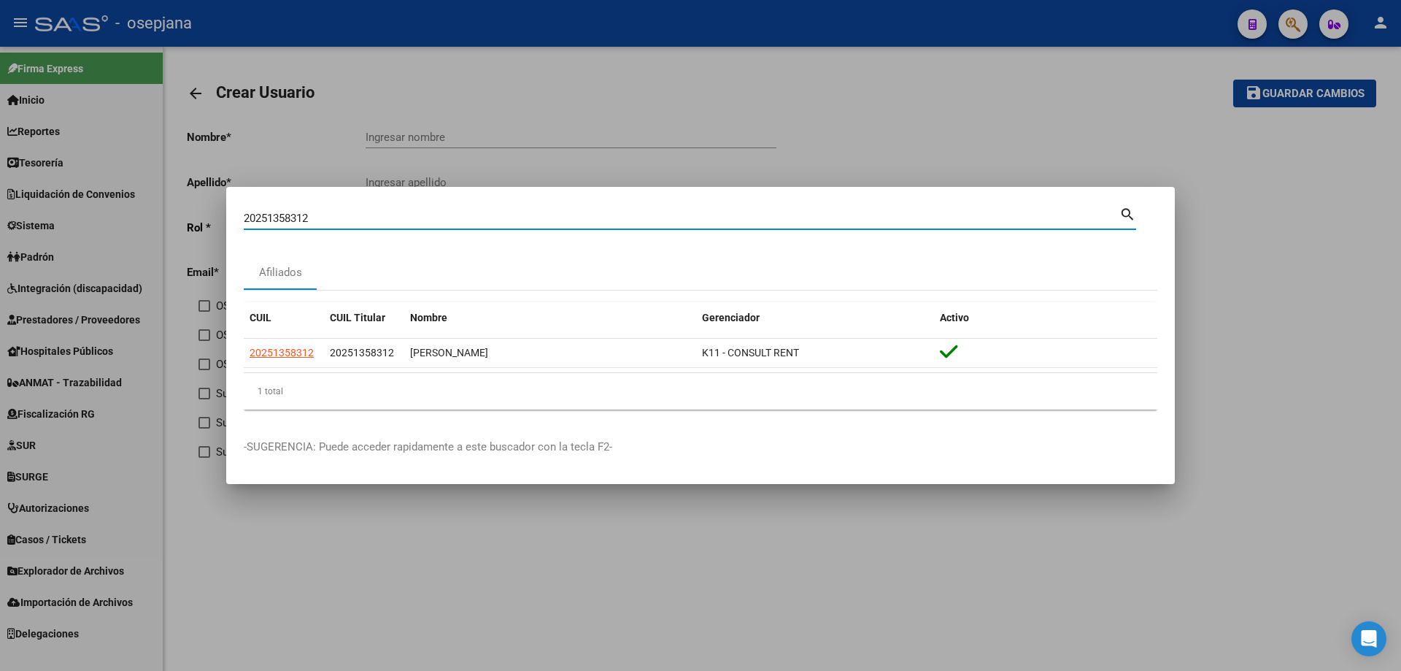
paste input "7252994519"
drag, startPoint x: 338, startPoint y: 219, endPoint x: 172, endPoint y: 221, distance: 165.7
click at [172, 221] on div "27252994519 Buscar (apellido, dni, cuil, nro traspaso, cuit, obra social) searc…" at bounding box center [700, 335] width 1401 height 671
paste input "042586096"
drag, startPoint x: 344, startPoint y: 215, endPoint x: 114, endPoint y: 218, distance: 230.6
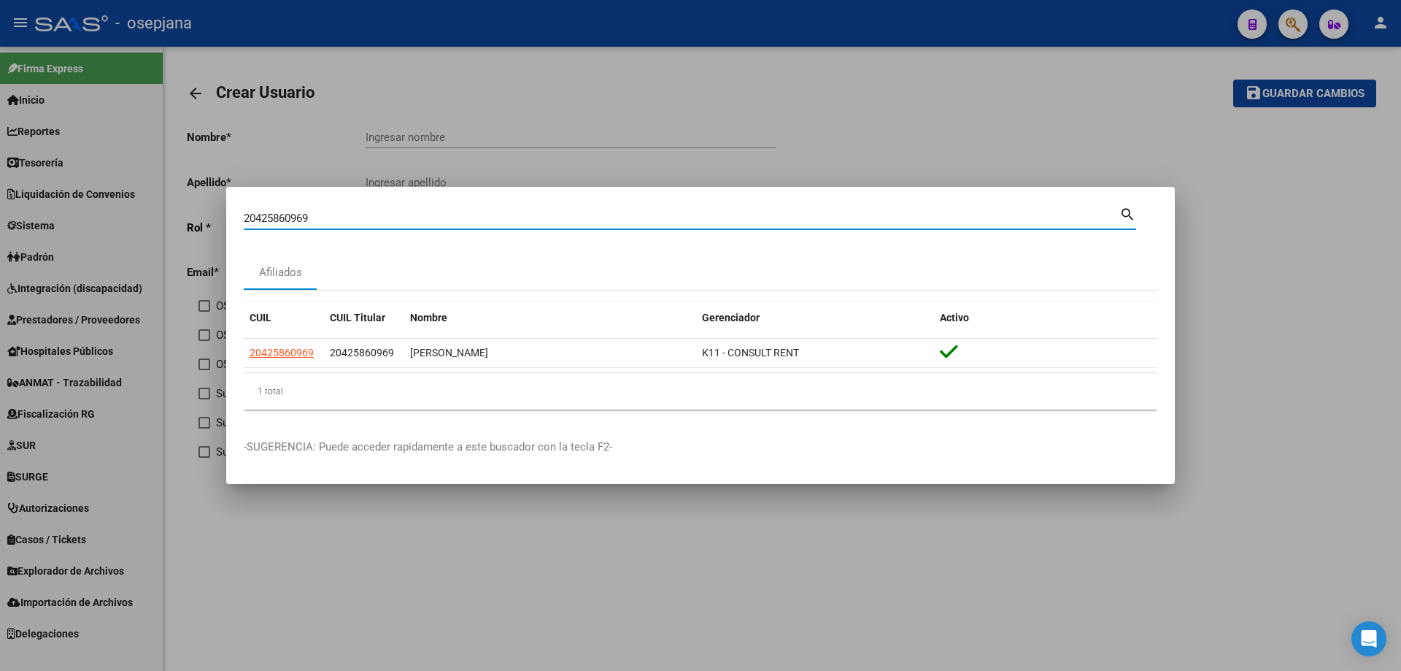
click at [114, 218] on div "20425860969 Buscar (apellido, dni, cuil, nro traspaso, cuit, obra social) searc…" at bounding box center [700, 335] width 1401 height 671
paste input "321584488"
drag, startPoint x: 371, startPoint y: 216, endPoint x: 155, endPoint y: 218, distance: 216.0
click at [155, 218] on div "23215844889 Buscar (apellido, dni, cuil, nro traspaso, cuit, obra social) searc…" at bounding box center [700, 335] width 1401 height 671
paste input "7358161222"
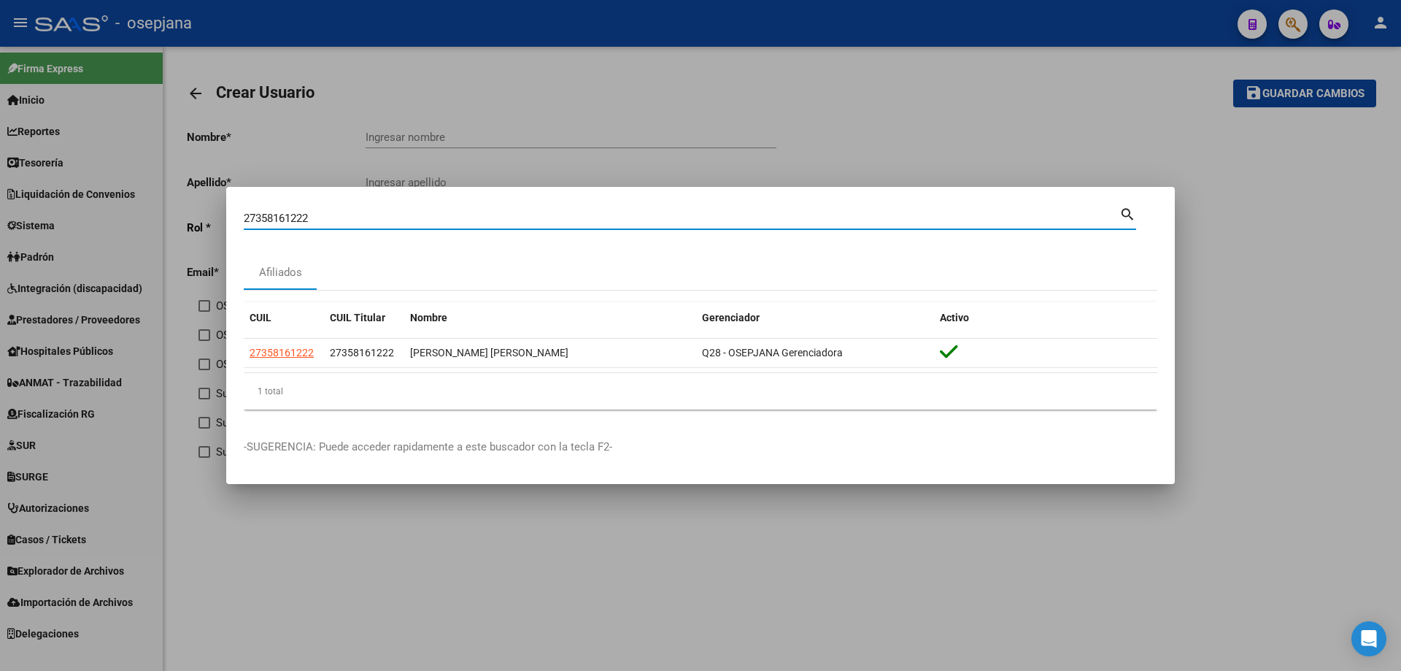
drag, startPoint x: 347, startPoint y: 221, endPoint x: 181, endPoint y: 223, distance: 165.7
click at [181, 223] on div "27358161222 Buscar (apellido, dni, cuil, nro traspaso, cuit, obra social) searc…" at bounding box center [700, 335] width 1401 height 671
paste input "3386737339"
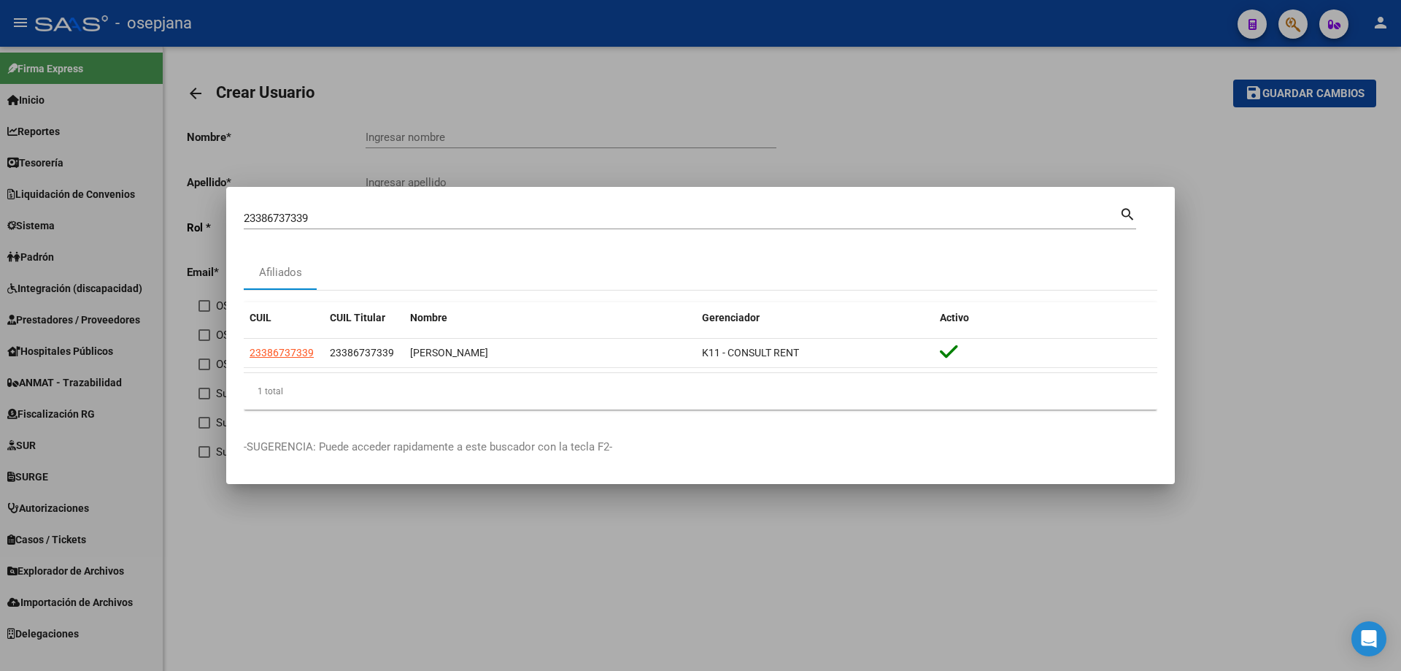
drag, startPoint x: 336, startPoint y: 225, endPoint x: 239, endPoint y: 223, distance: 97.1
click at [239, 223] on mat-dialog-content "23386737339 Buscar (apellido, dni, cuil, [PERSON_NAME], cuit, obra social) sear…" at bounding box center [700, 312] width 949 height 217
click at [331, 212] on input "23386737339" at bounding box center [682, 218] width 876 height 13
paste input "0405312140"
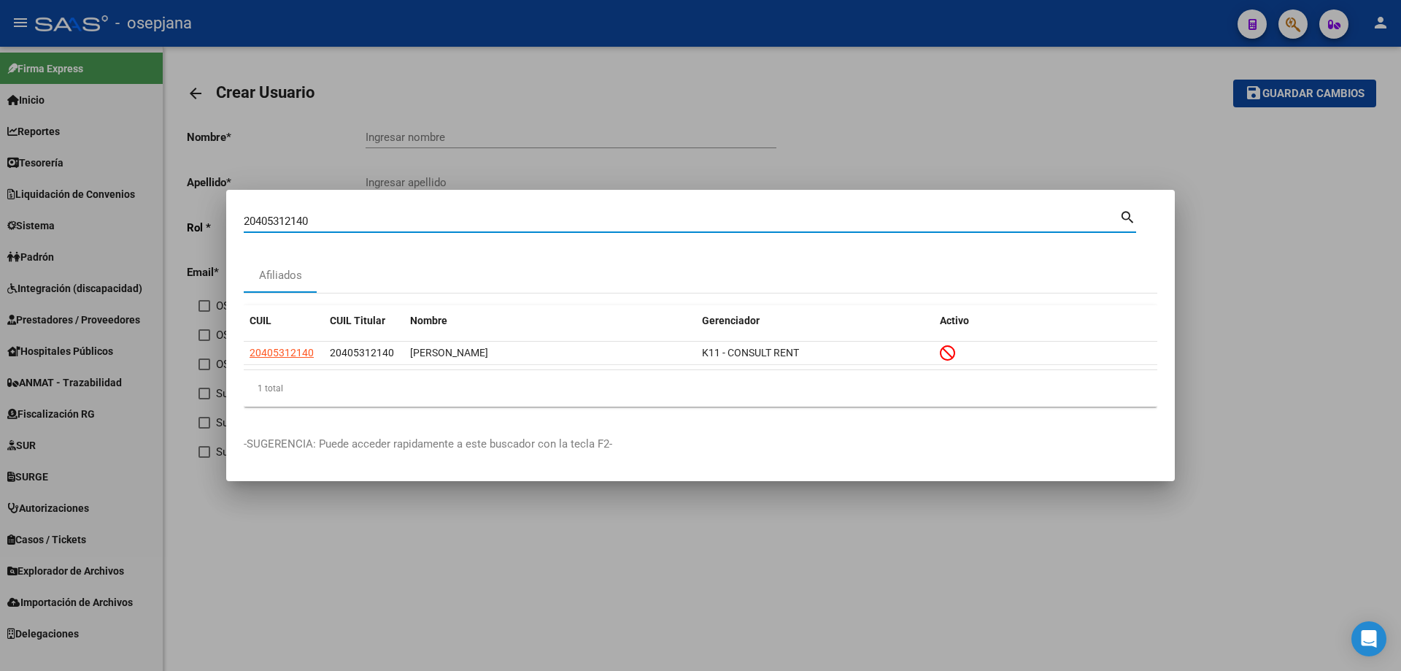
click at [398, 222] on input "20405312140" at bounding box center [682, 221] width 876 height 13
paste input "388423065"
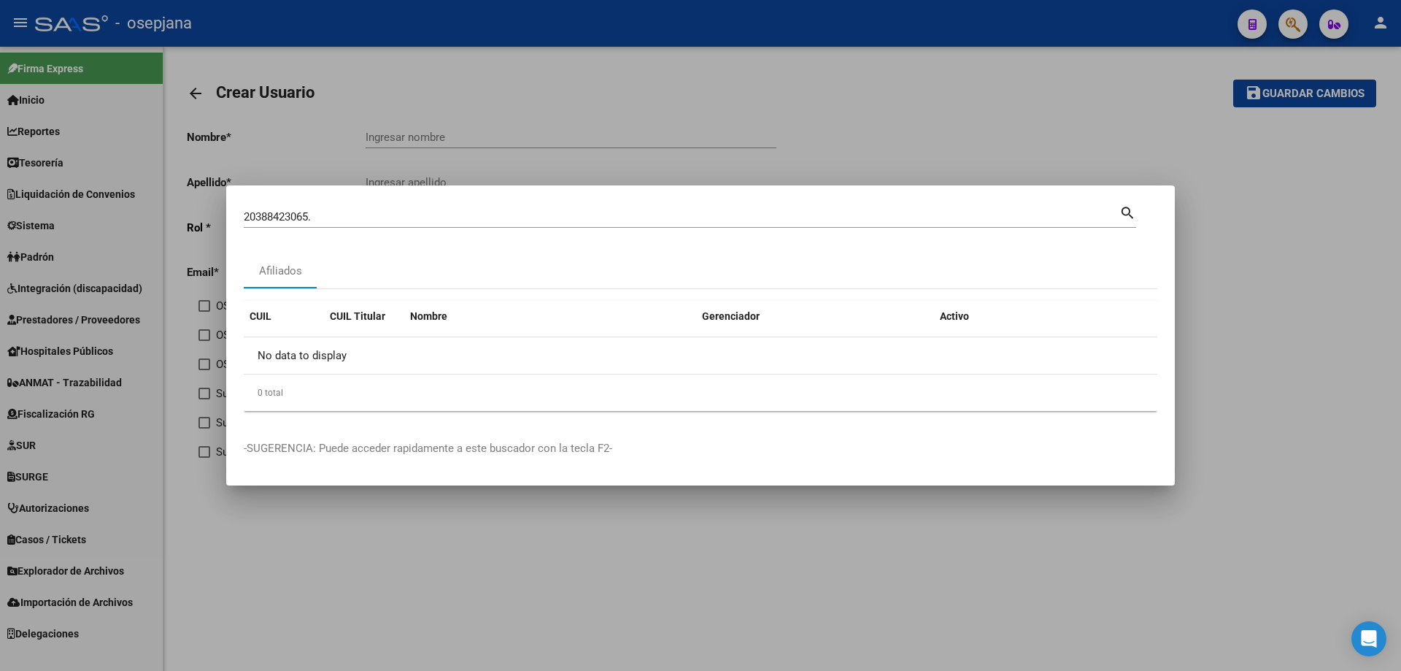
drag, startPoint x: 380, startPoint y: 206, endPoint x: 190, endPoint y: 225, distance: 190.7
click at [191, 225] on div "20388423065. Buscar (apellido, dni, cuil, nro traspaso, cuit, obra social) sear…" at bounding box center [700, 335] width 1401 height 671
drag, startPoint x: 321, startPoint y: 217, endPoint x: 216, endPoint y: 220, distance: 105.1
click at [216, 220] on div "20388423065. Buscar (apellido, dni, cuil, nro traspaso, cuit, obra social) sear…" at bounding box center [700, 335] width 1401 height 671
paste input
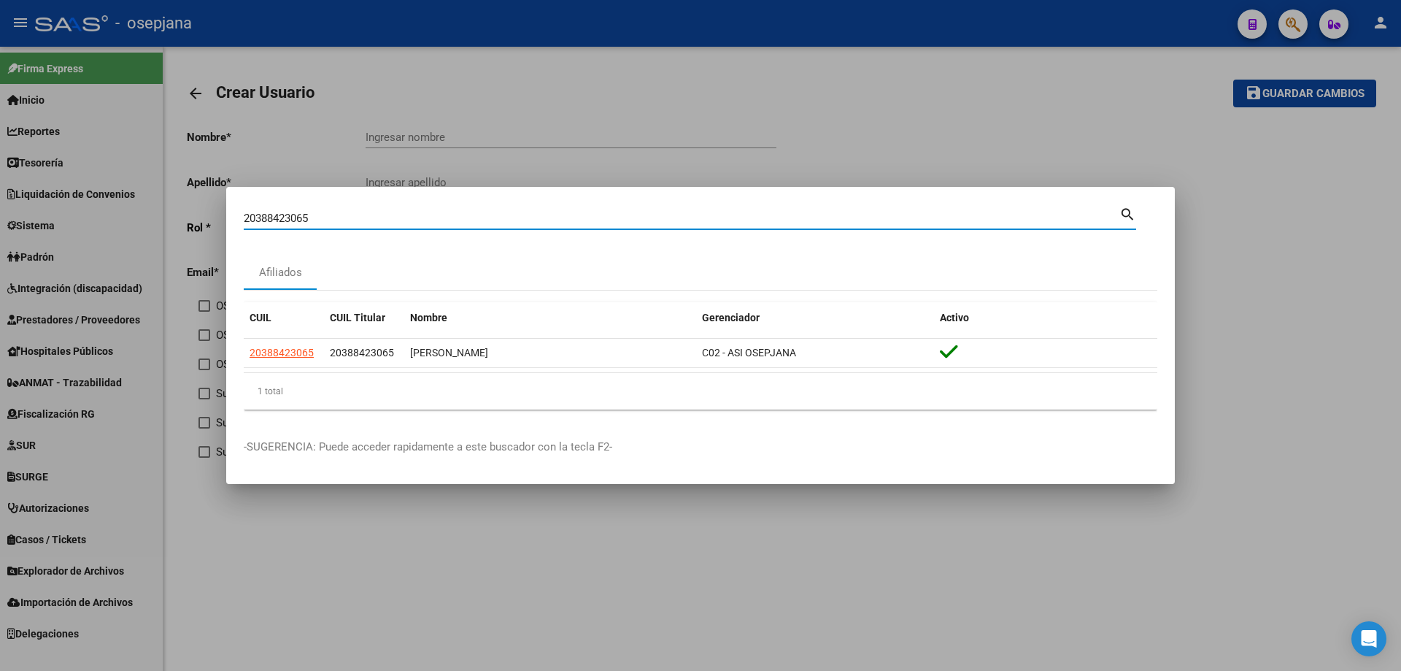
drag, startPoint x: 374, startPoint y: 218, endPoint x: 203, endPoint y: 218, distance: 171.5
click at [203, 218] on div "20388423065 Buscar (apellido, dni, cuil, nro traspaso, cuit, obra social) searc…" at bounding box center [700, 335] width 1401 height 671
paste input "76062806"
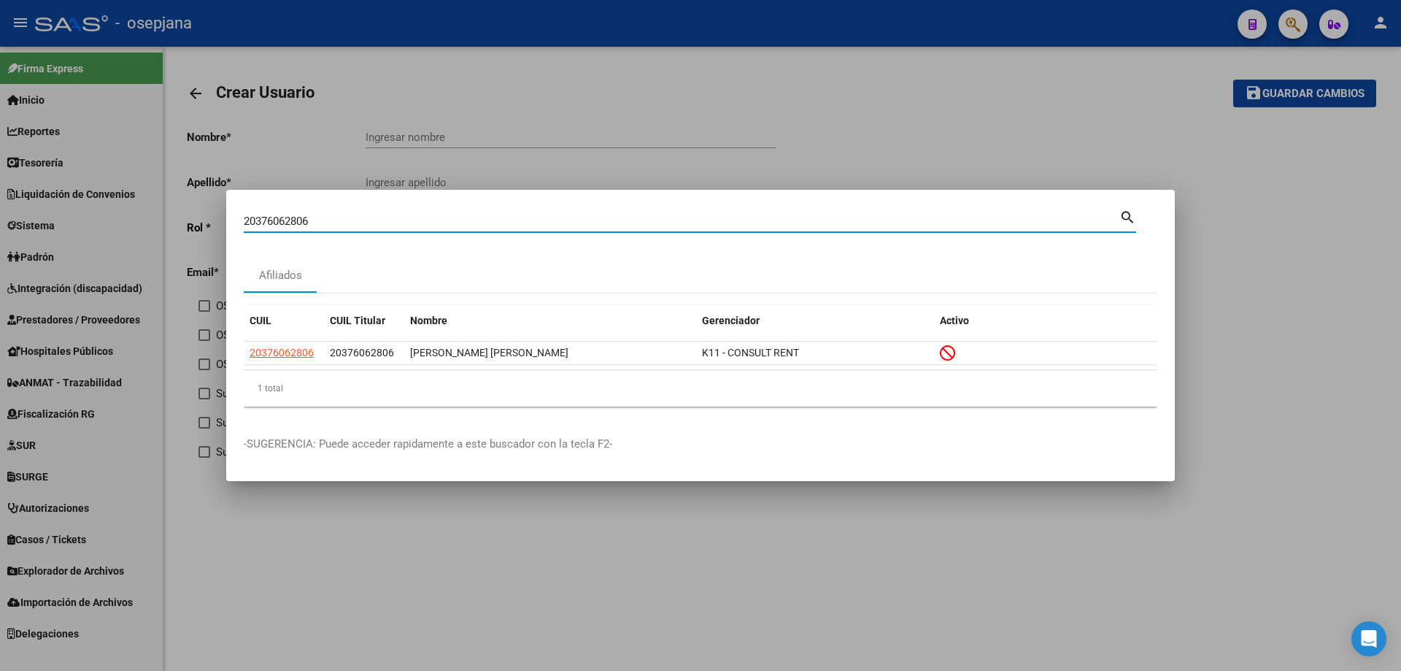
click at [352, 222] on input "20376062806" at bounding box center [682, 221] width 876 height 13
paste input "254131653"
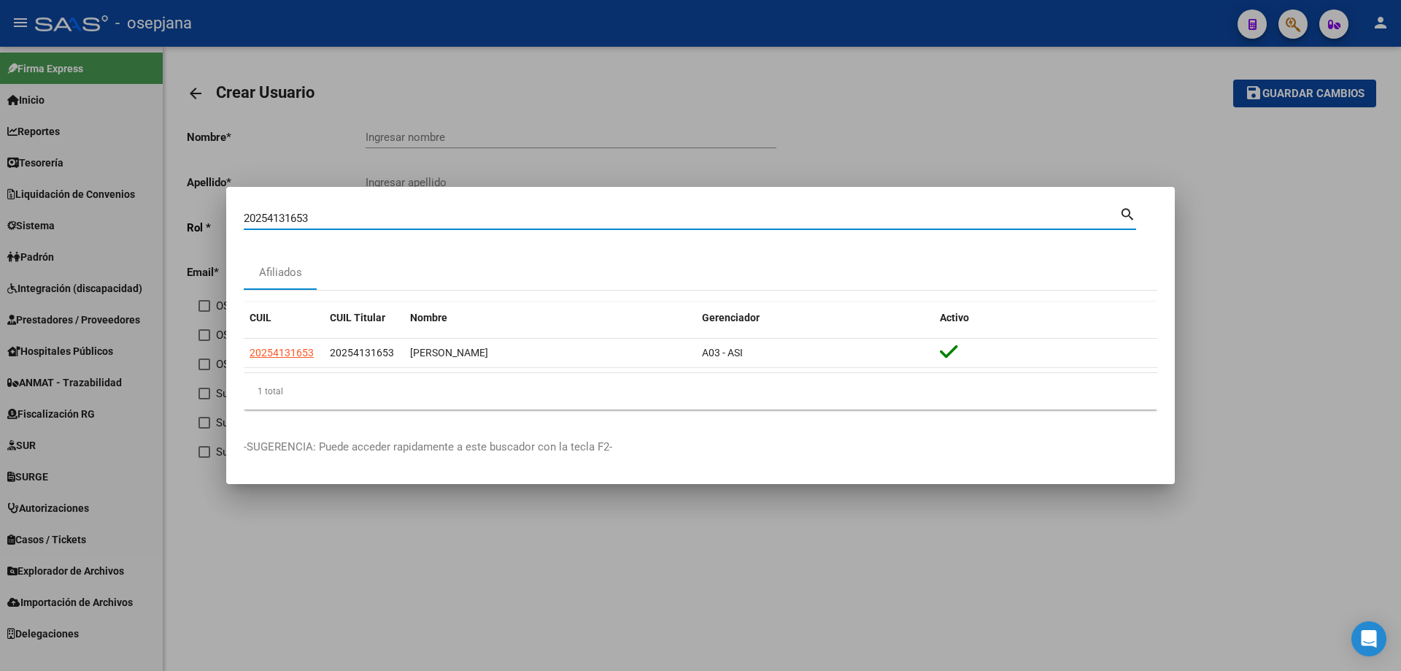
drag, startPoint x: 428, startPoint y: 223, endPoint x: 240, endPoint y: 217, distance: 187.6
click at [240, 217] on mat-dialog-content "20254131653 Buscar (apellido, dni, cuil, nro traspaso, cuit, obra social) searc…" at bounding box center [700, 312] width 949 height 217
paste input "325970627"
click at [438, 217] on input "20325970627" at bounding box center [682, 218] width 876 height 13
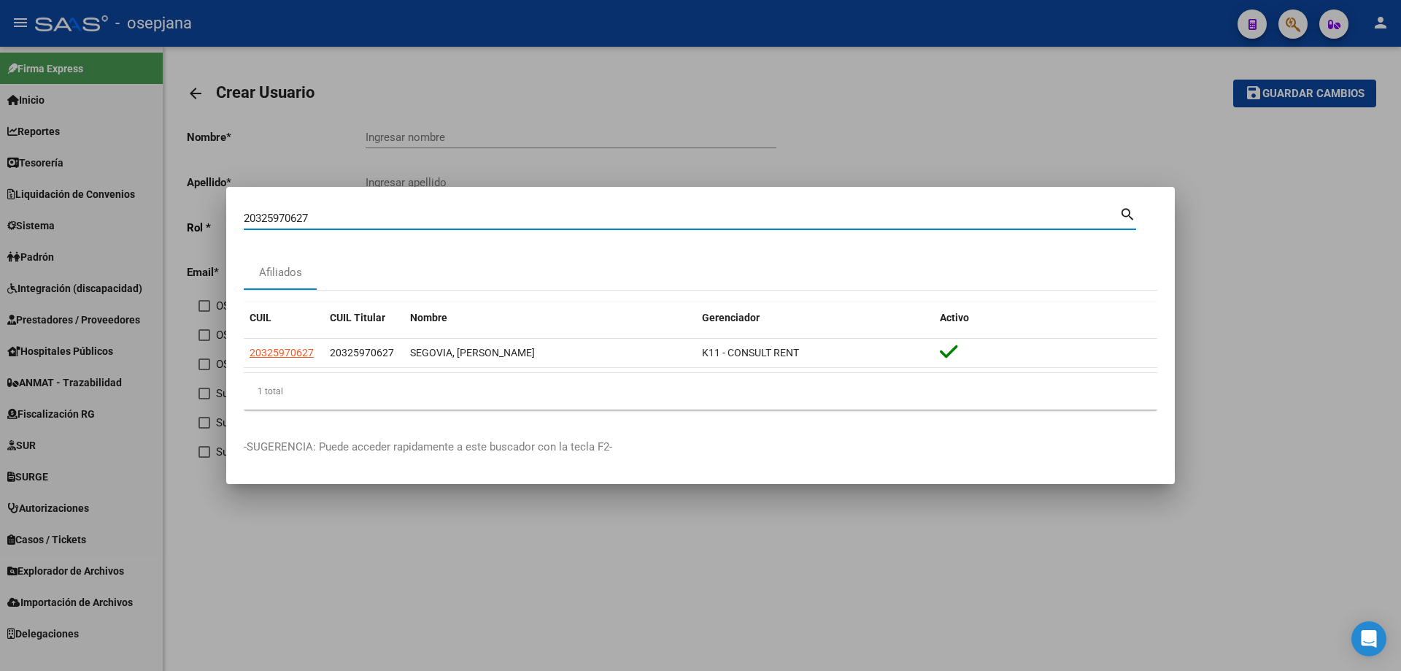
paste input "3275550639"
drag, startPoint x: 387, startPoint y: 215, endPoint x: 175, endPoint y: 216, distance: 211.6
click at [175, 216] on div "23275550639 Buscar (apellido, dni, cuil, nro traspaso, cuit, obra social) searc…" at bounding box center [700, 335] width 1401 height 671
paste input "0330480832"
drag, startPoint x: 347, startPoint y: 218, endPoint x: 176, endPoint y: 215, distance: 170.8
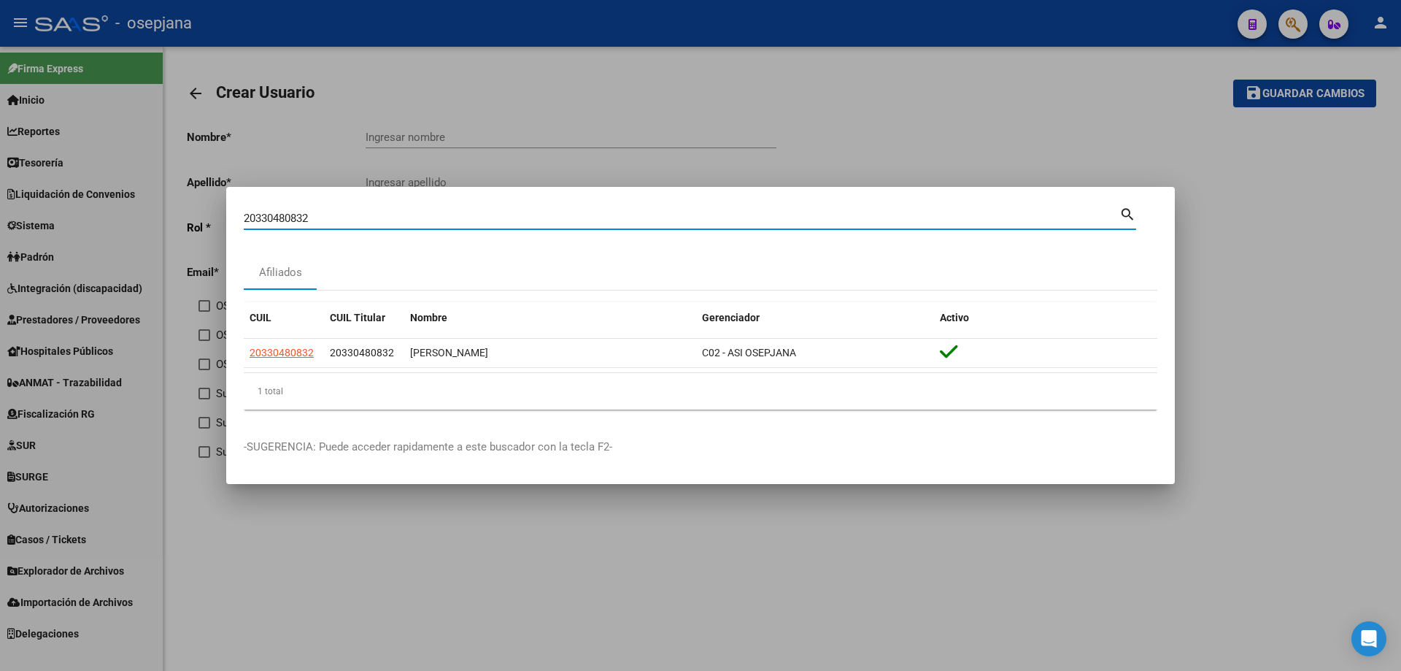
click at [176, 215] on div "20330480832 Buscar (apellido, dni, cuil, nro traspaso, cuit, obra social) searc…" at bounding box center [700, 335] width 1401 height 671
paste input "7307990496"
click at [356, 217] on input "27307990496" at bounding box center [682, 218] width 876 height 13
paste input "3416759189"
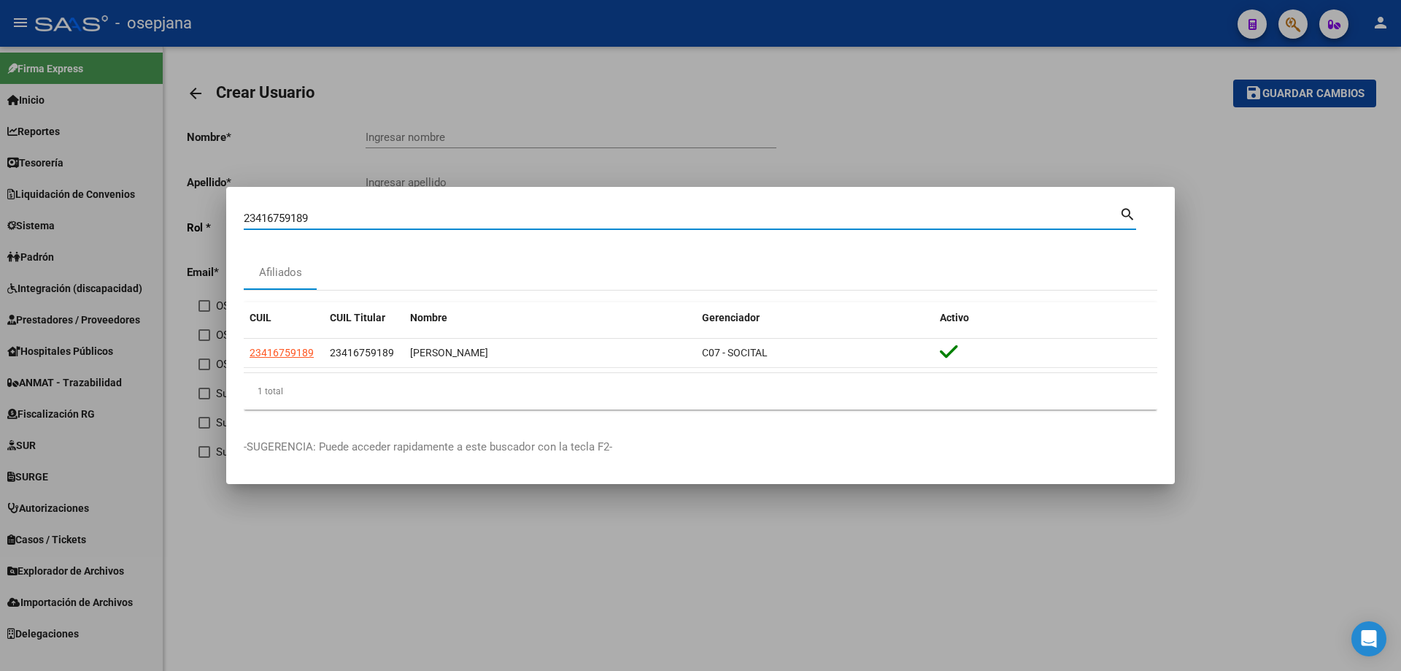
click at [404, 215] on input "23416759189" at bounding box center [682, 218] width 876 height 13
paste input "0945461404"
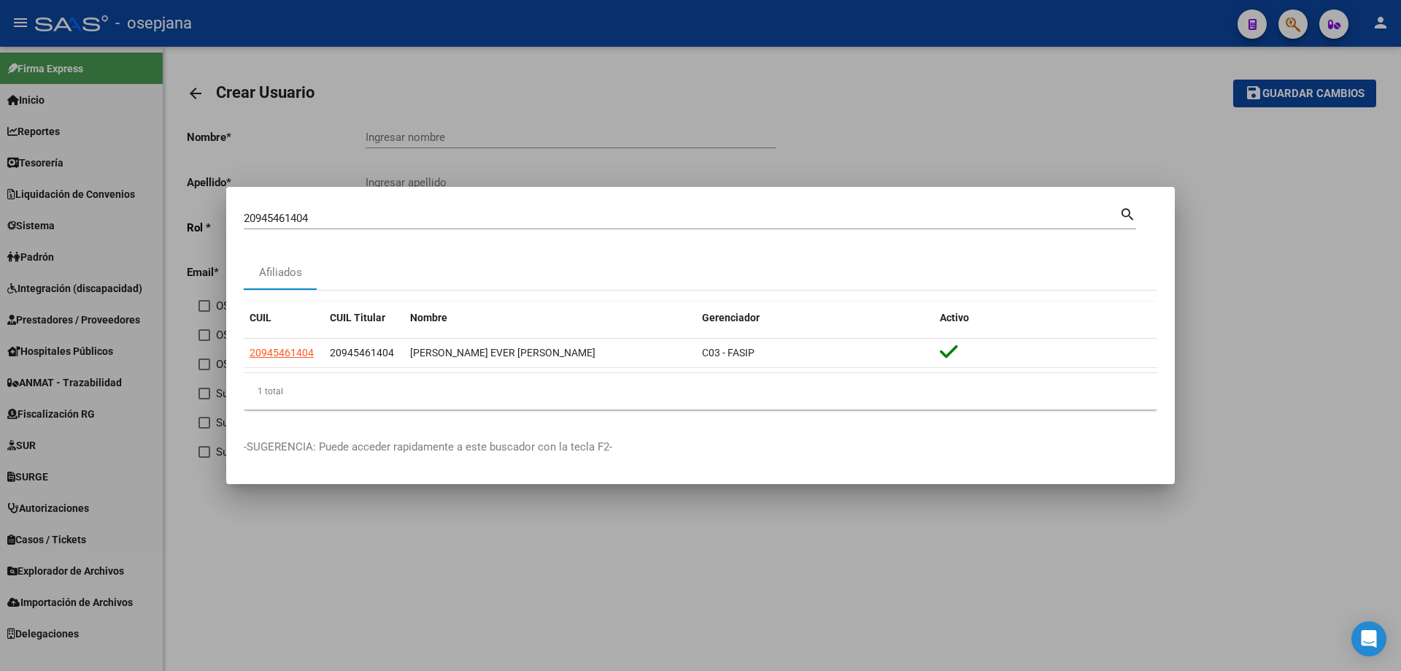
click at [337, 226] on div "20945461404 Buscar (apellido, dni, [PERSON_NAME], [PERSON_NAME], cuit, obra soc…" at bounding box center [682, 218] width 876 height 22
click at [337, 216] on input "20945461404" at bounding box center [682, 218] width 876 height 13
paste input "238521050"
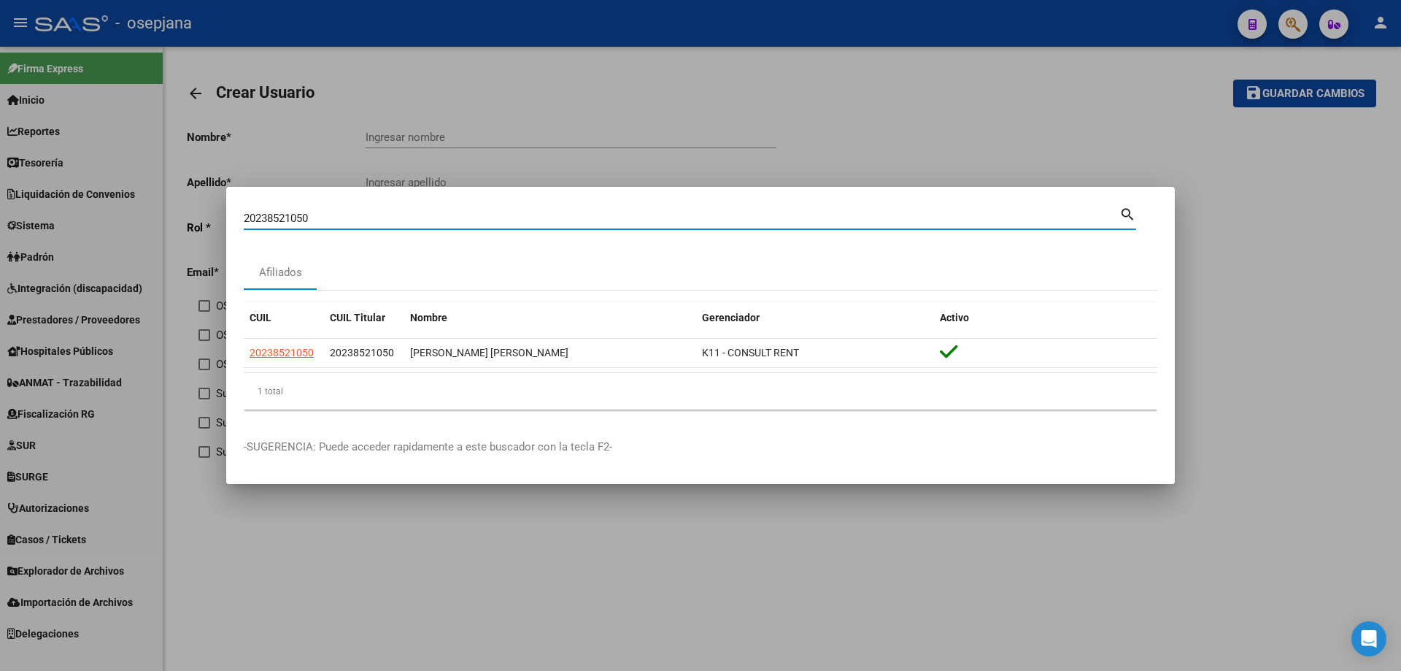
click at [407, 219] on input "20238521050" at bounding box center [682, 218] width 876 height 13
paste input "423141493"
click at [385, 217] on input "20423141493" at bounding box center [682, 218] width 876 height 13
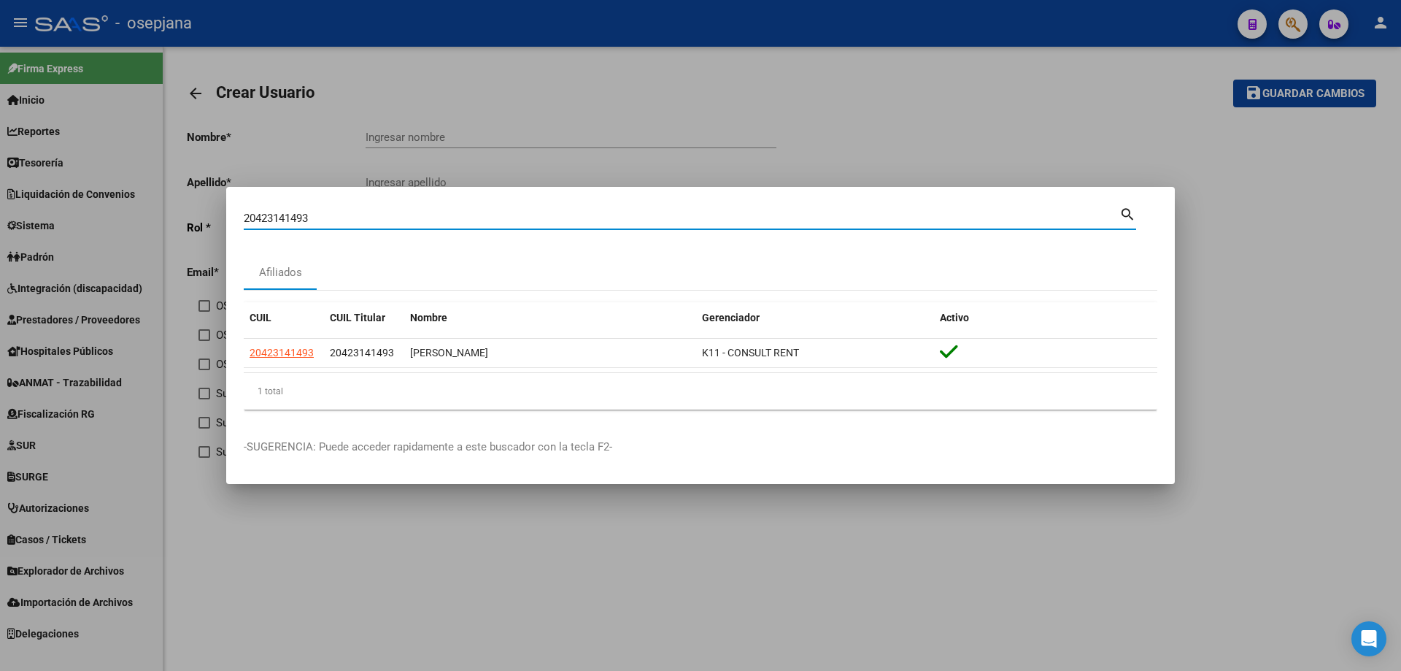
paste input "14350209"
click at [412, 213] on input "20414350209" at bounding box center [682, 218] width 876 height 13
paste input "26086132"
click at [350, 219] on input "20260861329" at bounding box center [682, 218] width 876 height 13
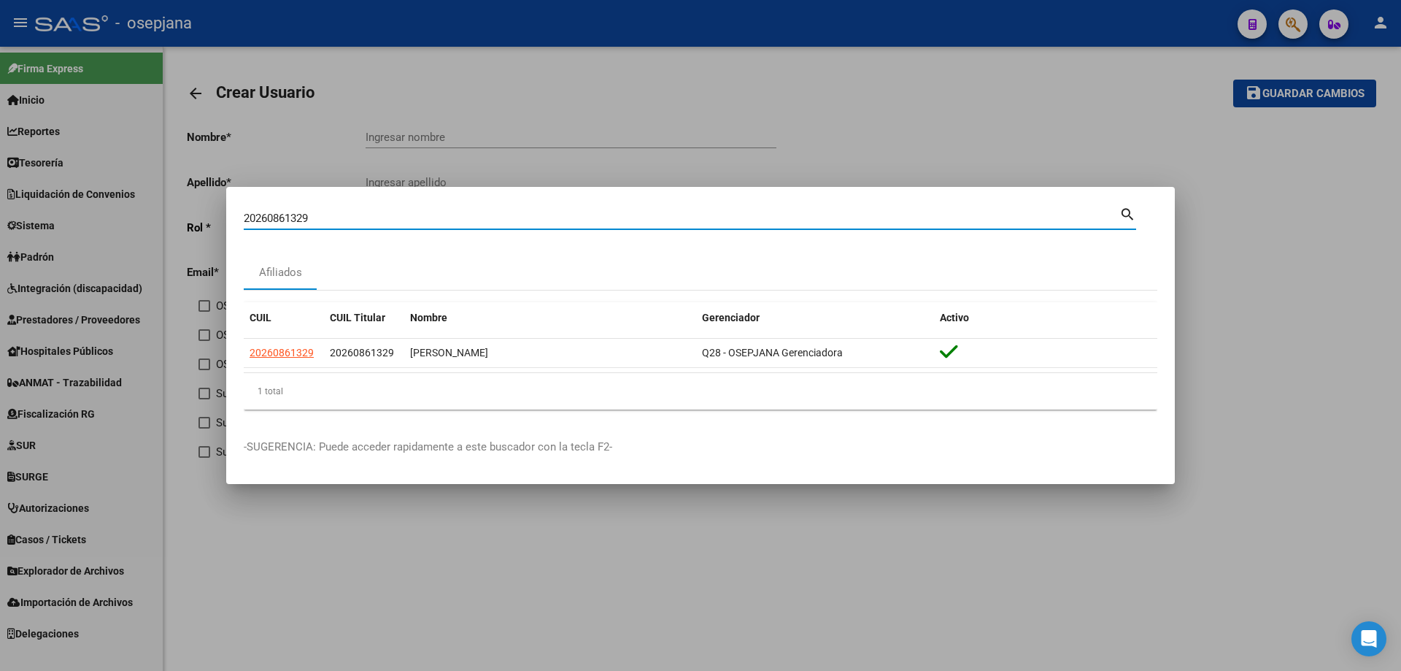
click at [350, 219] on input "20260861329" at bounding box center [682, 218] width 876 height 13
paste input "17375666"
click at [398, 219] on input "20217375666" at bounding box center [682, 218] width 876 height 13
paste input "7422968"
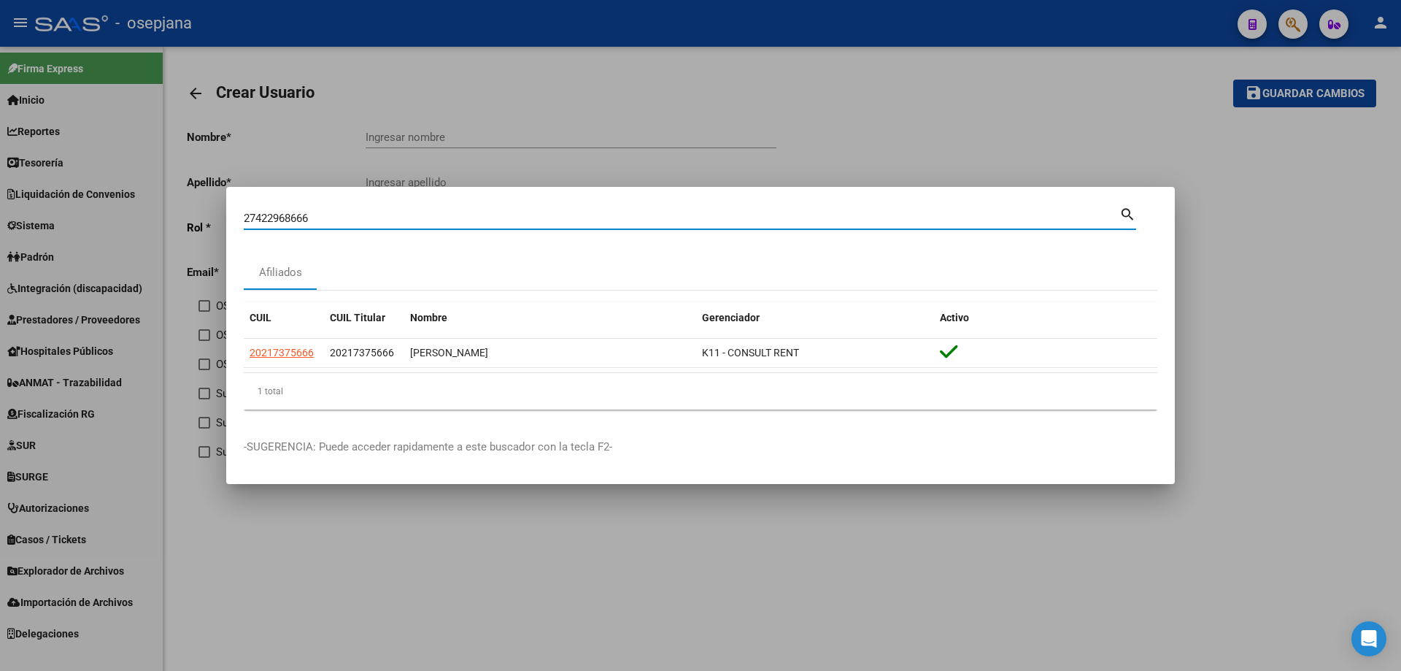
click at [398, 219] on input "27422968666" at bounding box center [682, 218] width 876 height 13
paste input
click at [393, 218] on input "27422968666" at bounding box center [682, 218] width 876 height 13
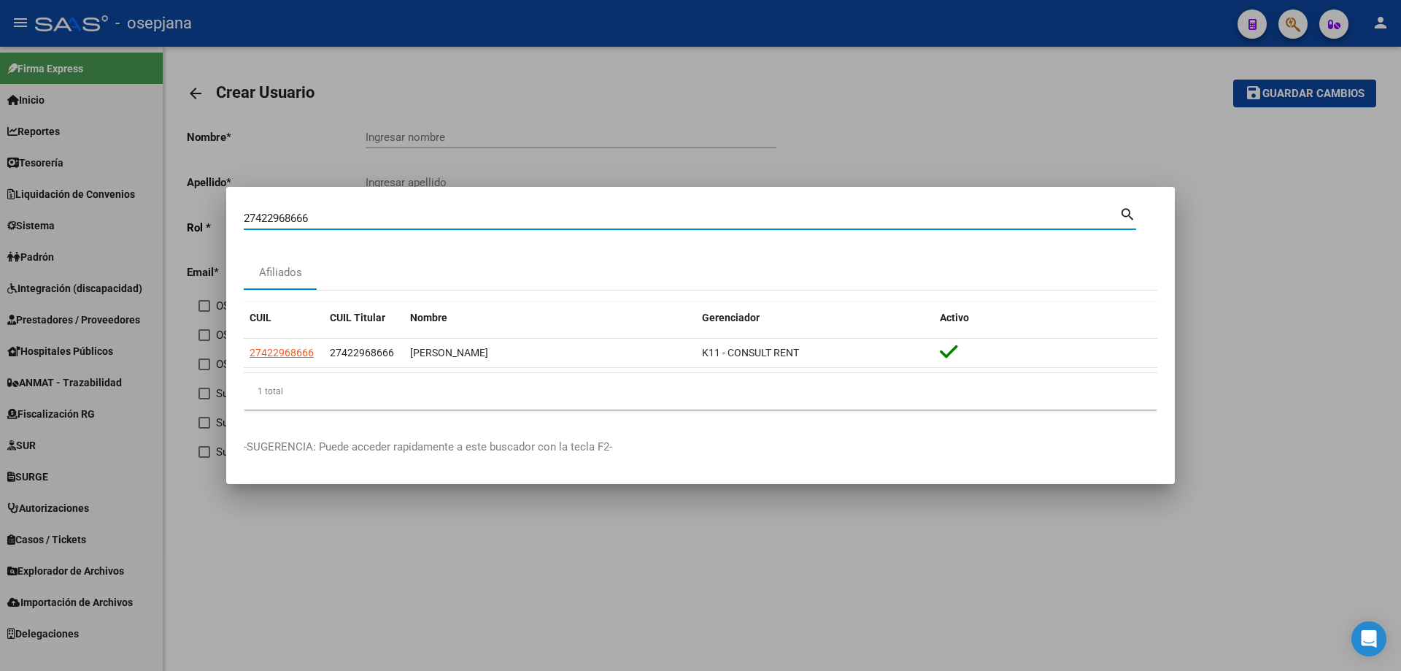
paste input "037810593"
click at [329, 215] on input "20378105936" at bounding box center [682, 218] width 876 height 13
paste input "261672392"
click at [341, 217] on input "20261672392" at bounding box center [682, 218] width 876 height 13
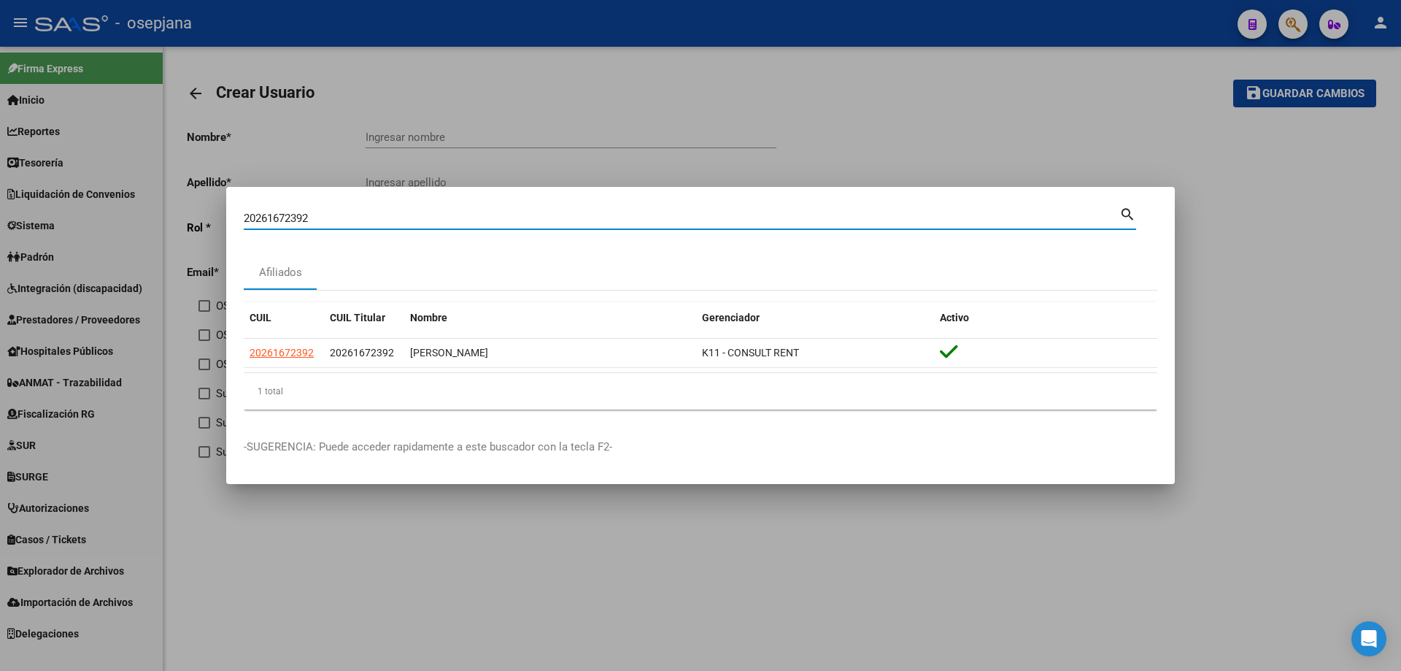
click at [341, 217] on input "20261672392" at bounding box center [682, 218] width 876 height 13
paste input "166472378"
click at [433, 219] on input "20166472378" at bounding box center [682, 218] width 876 height 13
click at [432, 219] on input "20166472378" at bounding box center [682, 218] width 876 height 13
paste input "333561590"
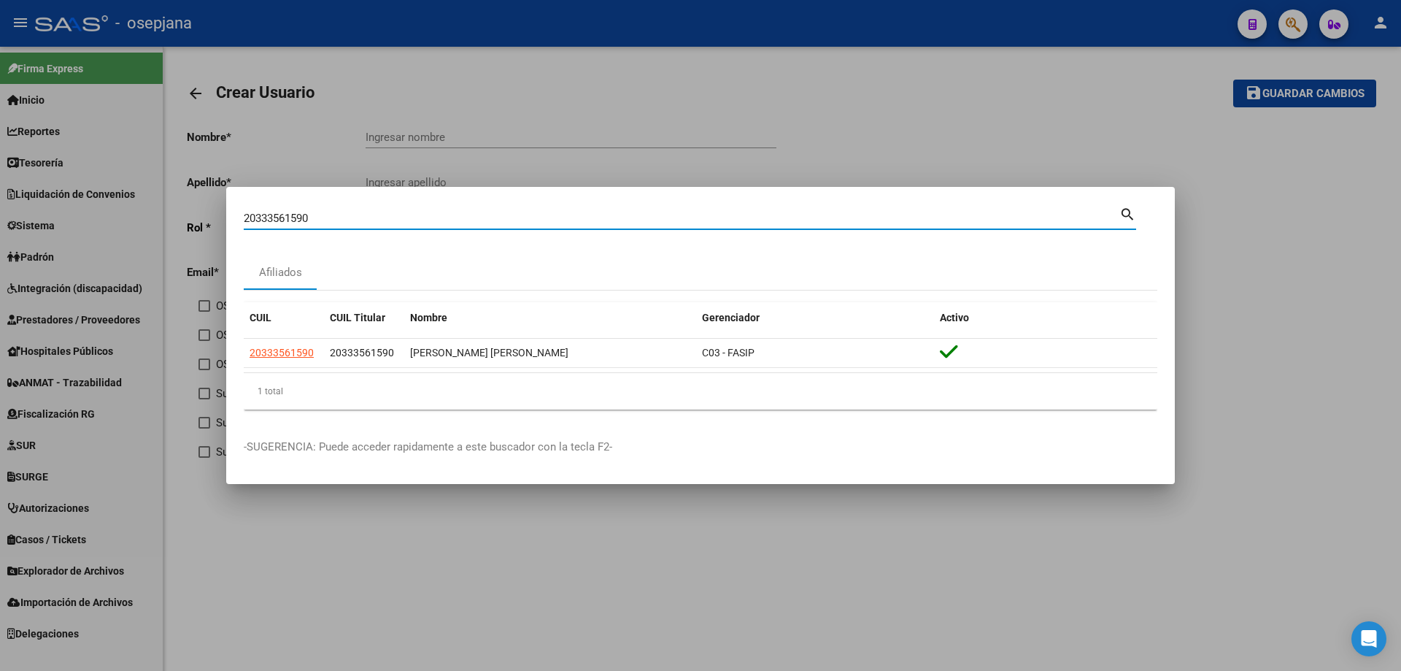
click at [388, 219] on input "20333561590" at bounding box center [682, 218] width 876 height 13
paste input "409360743"
click at [349, 212] on input "20409360743" at bounding box center [682, 218] width 876 height 13
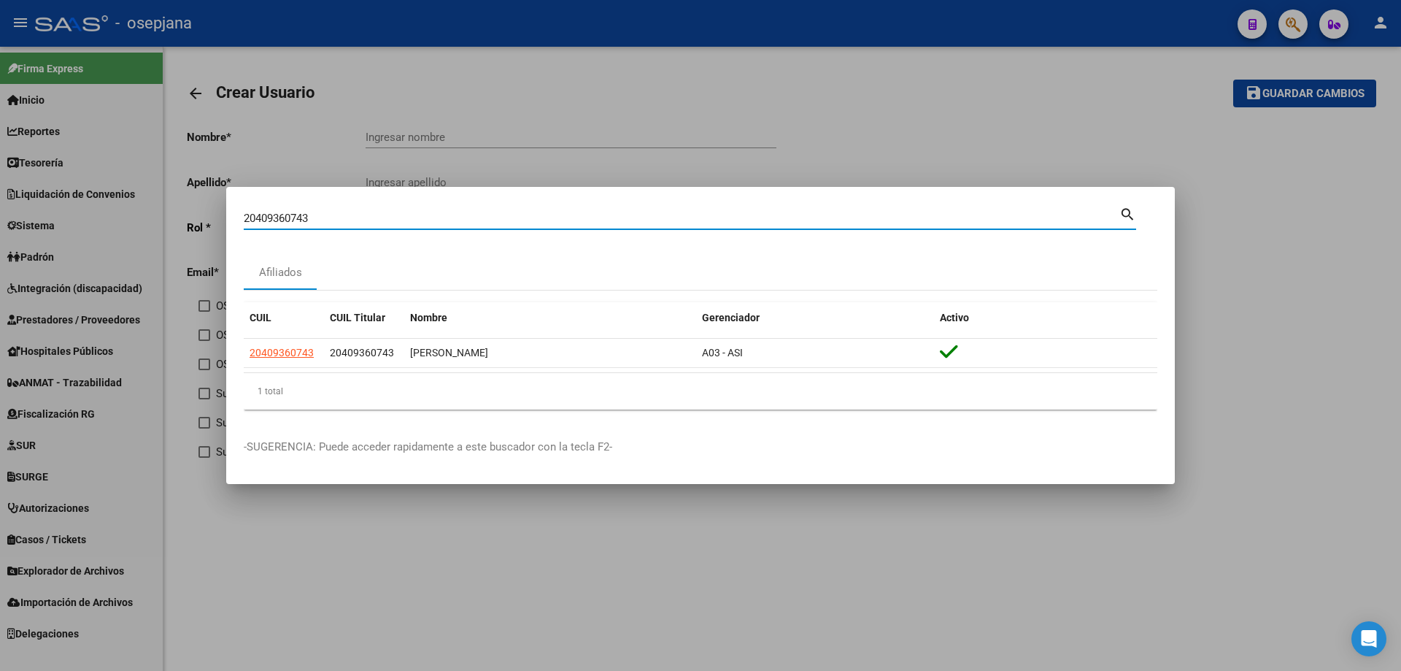
paste input "927509769"
click at [383, 221] on input "20927509769" at bounding box center [682, 218] width 876 height 13
paste input "44302981"
click at [355, 217] on input "20443029819" at bounding box center [682, 218] width 876 height 13
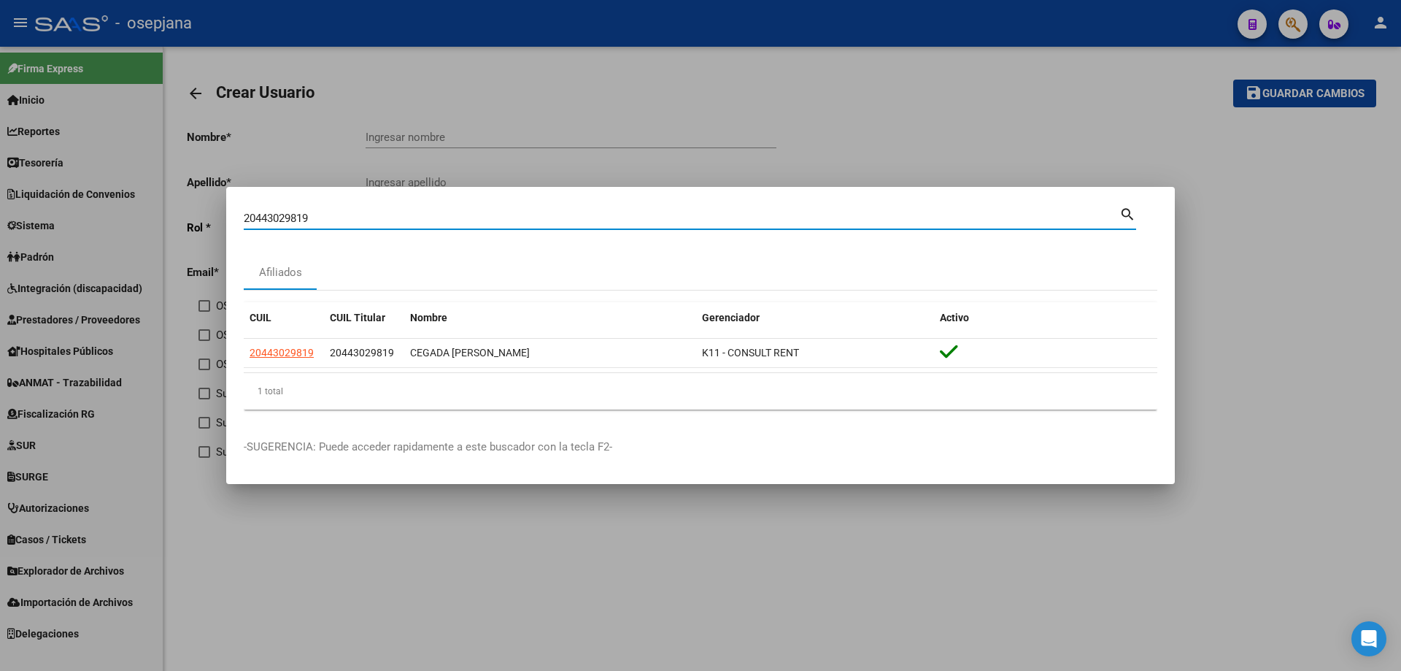
click at [355, 217] on input "20443029819" at bounding box center [682, 218] width 876 height 13
paste input "731806912"
click at [379, 216] on input "27318069129" at bounding box center [682, 218] width 876 height 13
paste input "022883907"
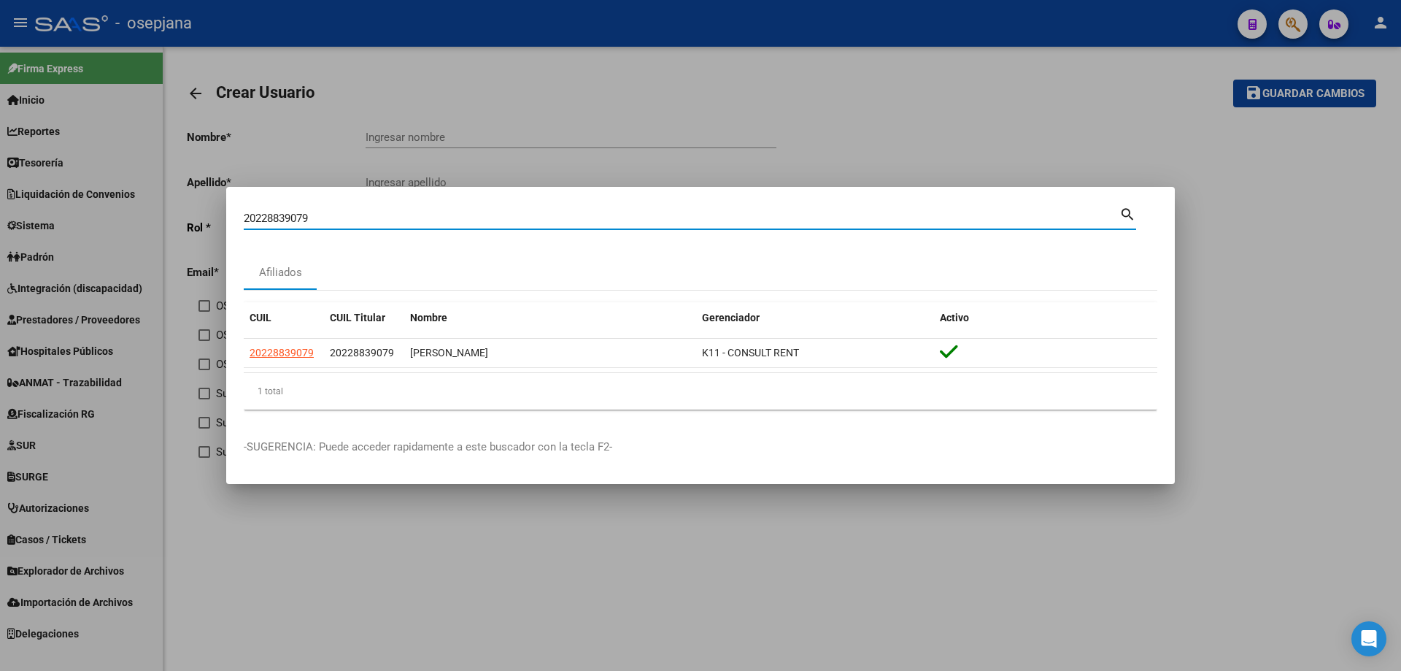
click at [381, 215] on input "20228839079" at bounding box center [682, 218] width 876 height 13
paste input "64683913"
click at [377, 214] on input "20264683913" at bounding box center [682, 218] width 876 height 13
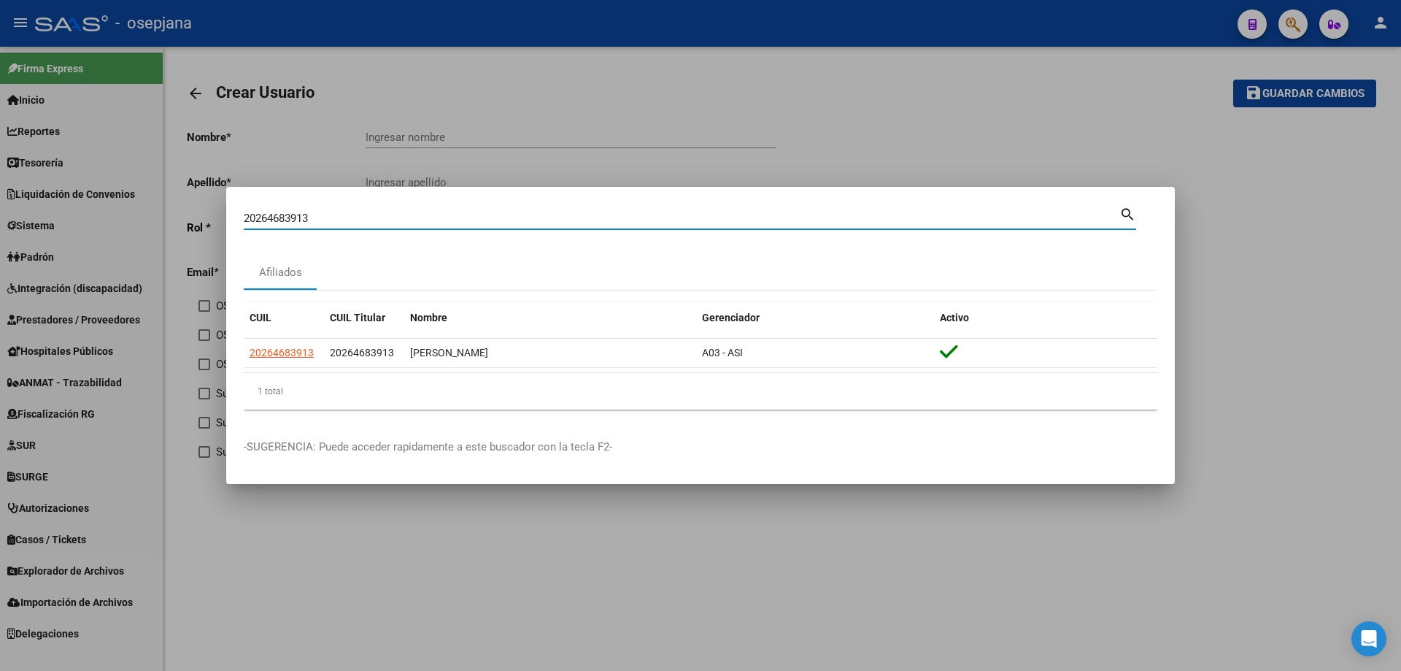
paste input "429055882"
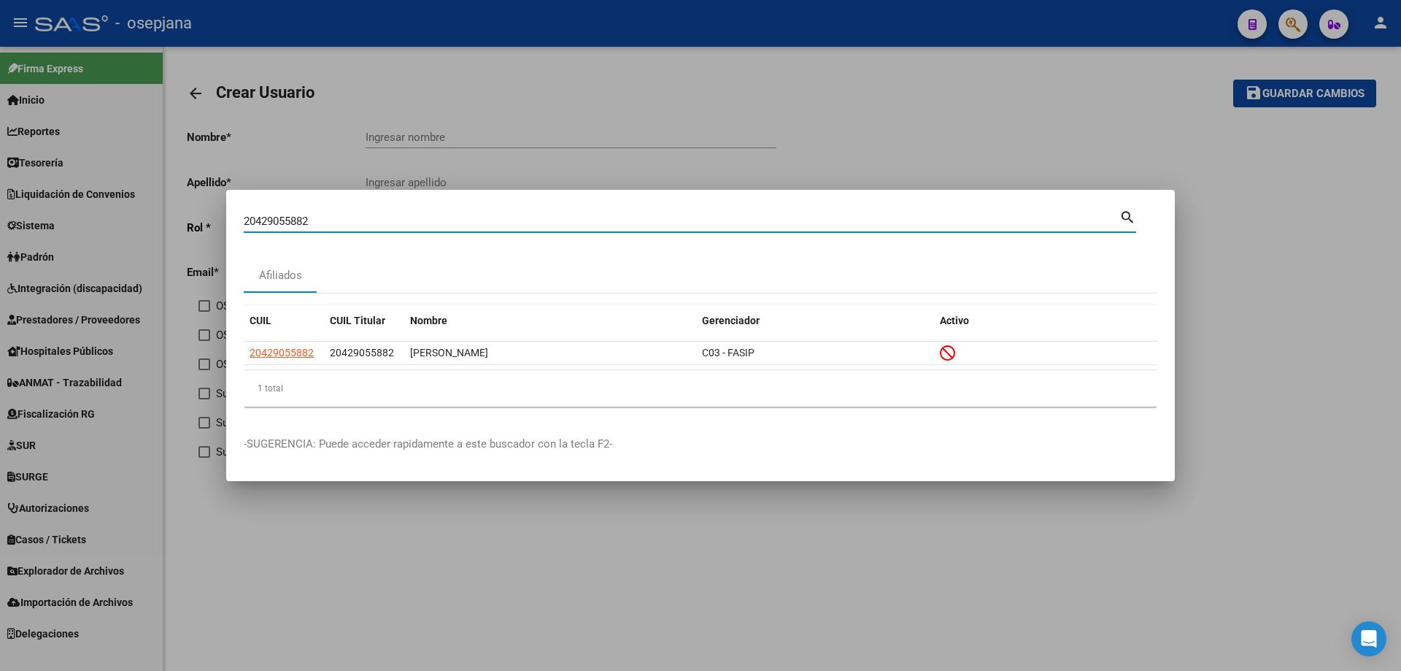
click at [401, 217] on input "20429055882" at bounding box center [682, 221] width 876 height 13
paste input "396538521"
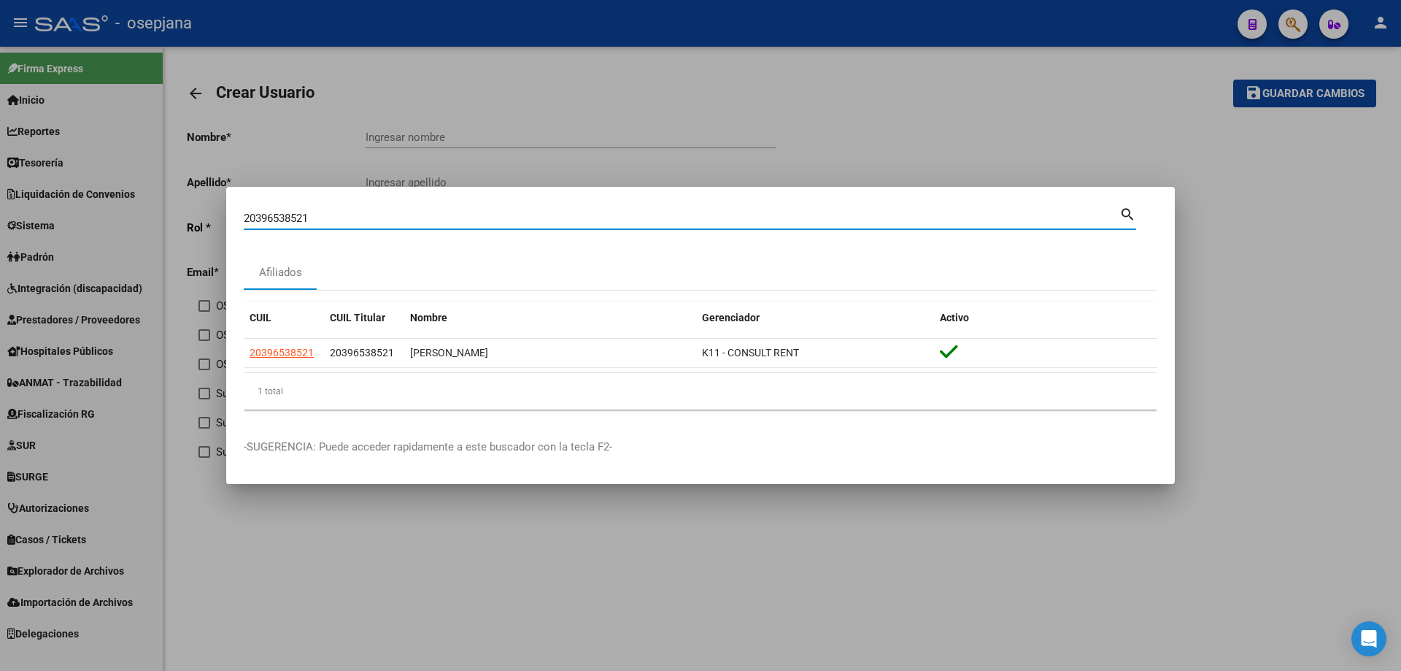
click at [411, 215] on input "20396538521" at bounding box center [682, 218] width 876 height 13
paste input "282136539"
click at [437, 216] on input "20282136539" at bounding box center [682, 218] width 876 height 13
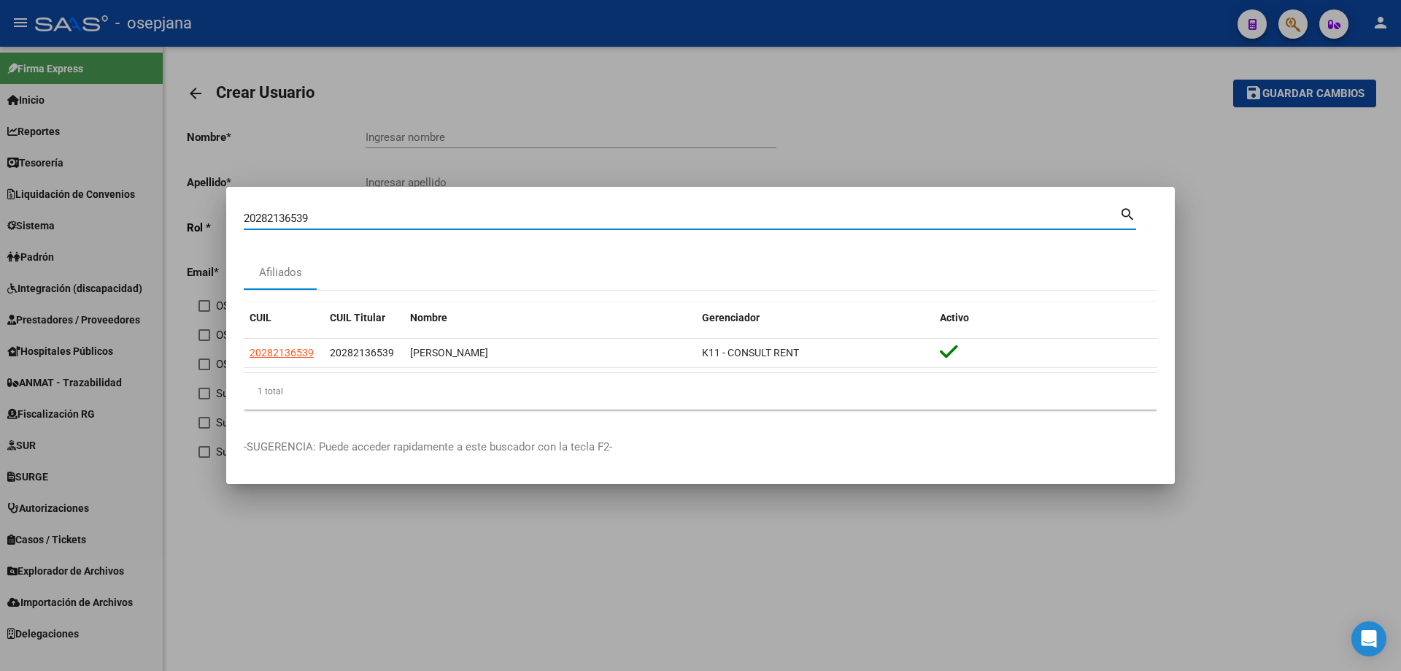
paste input "341819726"
click at [401, 212] on input "20341819726" at bounding box center [682, 218] width 876 height 13
paste input "51009609"
click at [390, 217] on input "20351009609" at bounding box center [682, 218] width 876 height 13
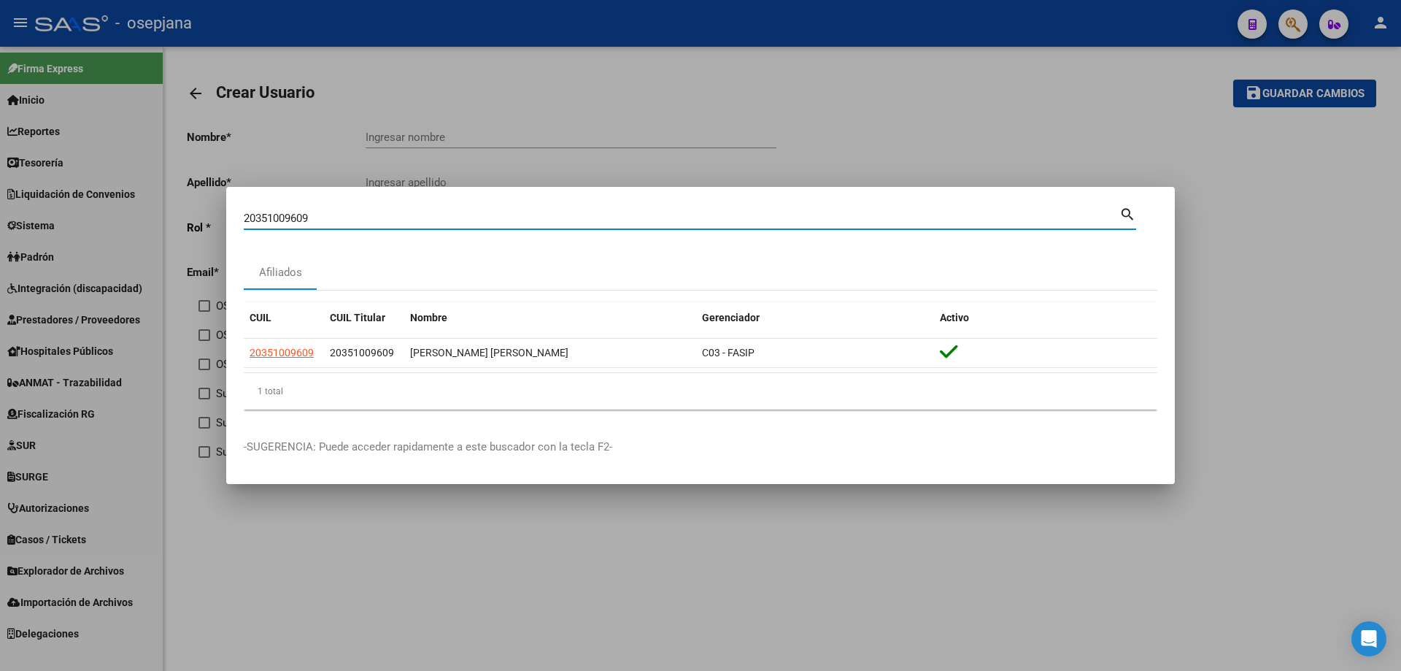
click at [390, 217] on input "20351009609" at bounding box center [682, 218] width 876 height 13
paste input "433103530"
click at [359, 223] on input "20433103530" at bounding box center [682, 218] width 876 height 13
paste input "164024335"
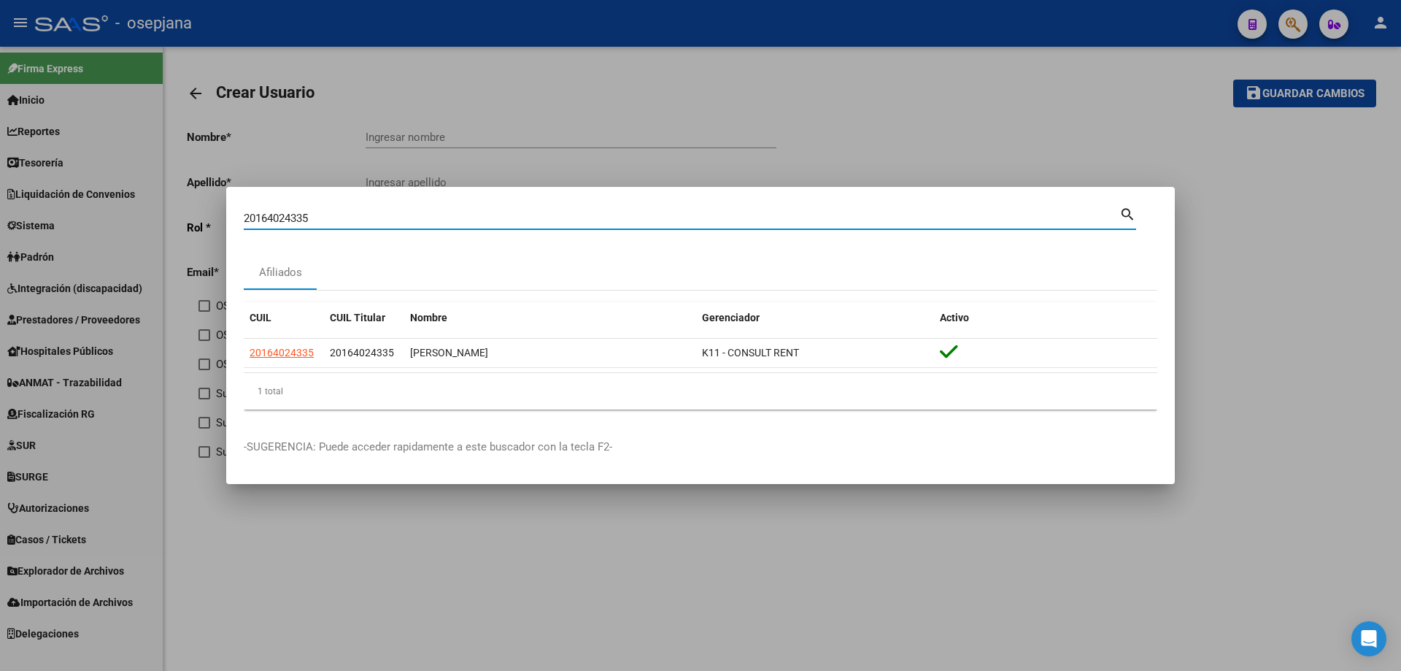
click at [379, 213] on input "20164024335" at bounding box center [682, 218] width 876 height 13
paste input "8178724"
click at [381, 222] on input "20181787245" at bounding box center [682, 218] width 876 height 13
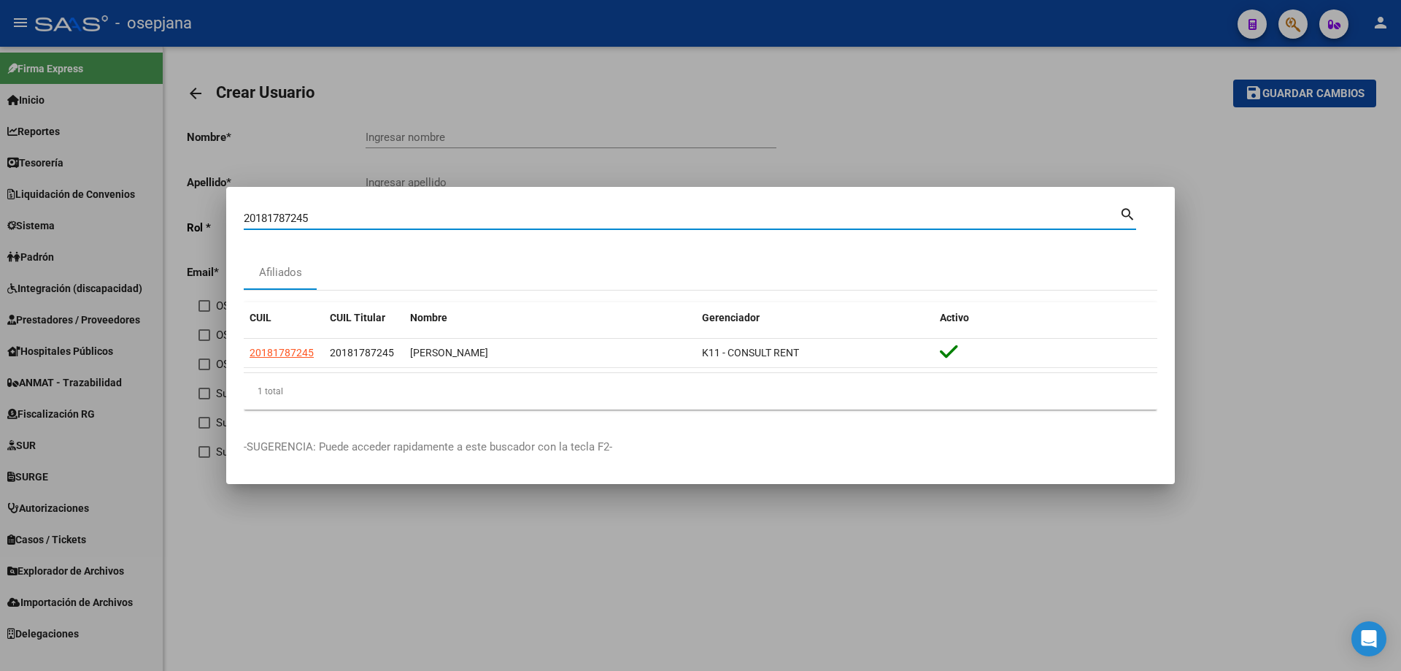
paste input "7399243241"
click at [347, 223] on input "27399243241" at bounding box center [682, 218] width 876 height 13
paste input "0349635063"
click at [340, 214] on input "20349635063" at bounding box center [682, 218] width 876 height 13
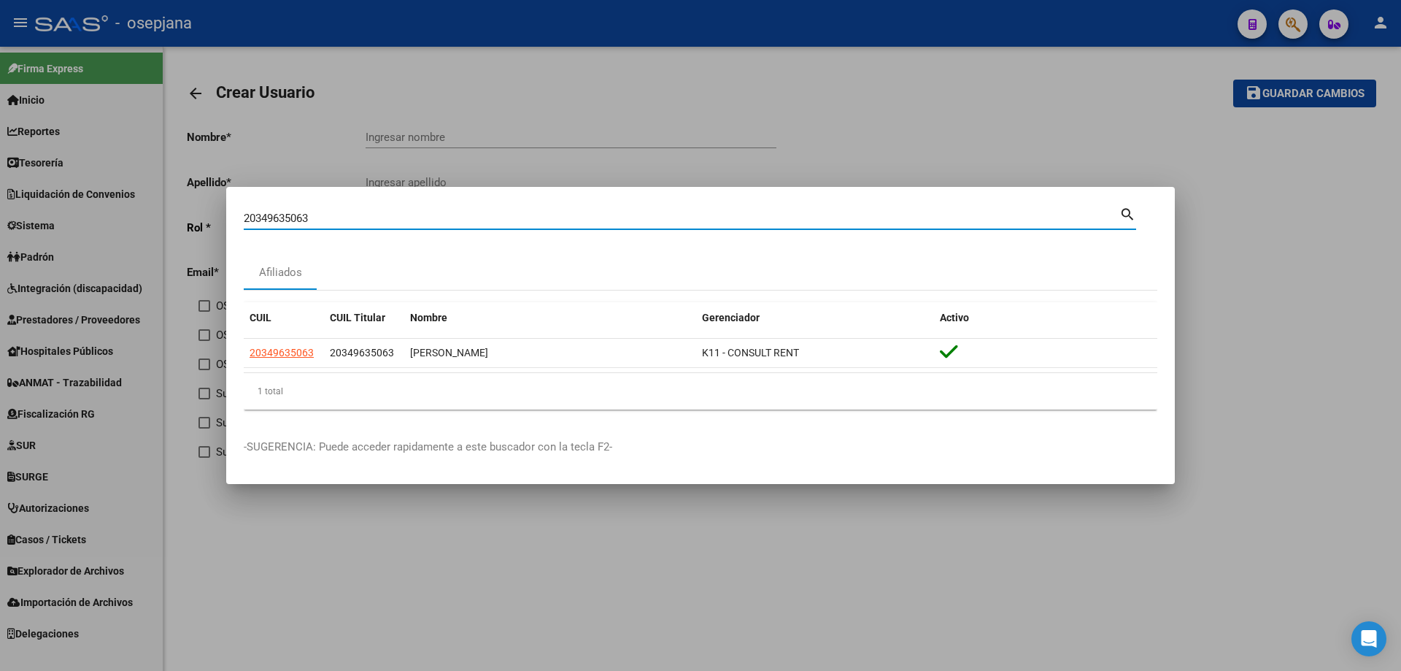
click at [340, 214] on input "20349635063" at bounding box center [682, 218] width 876 height 13
paste input "273830902"
click at [315, 221] on input "20273830902" at bounding box center [682, 218] width 876 height 13
paste
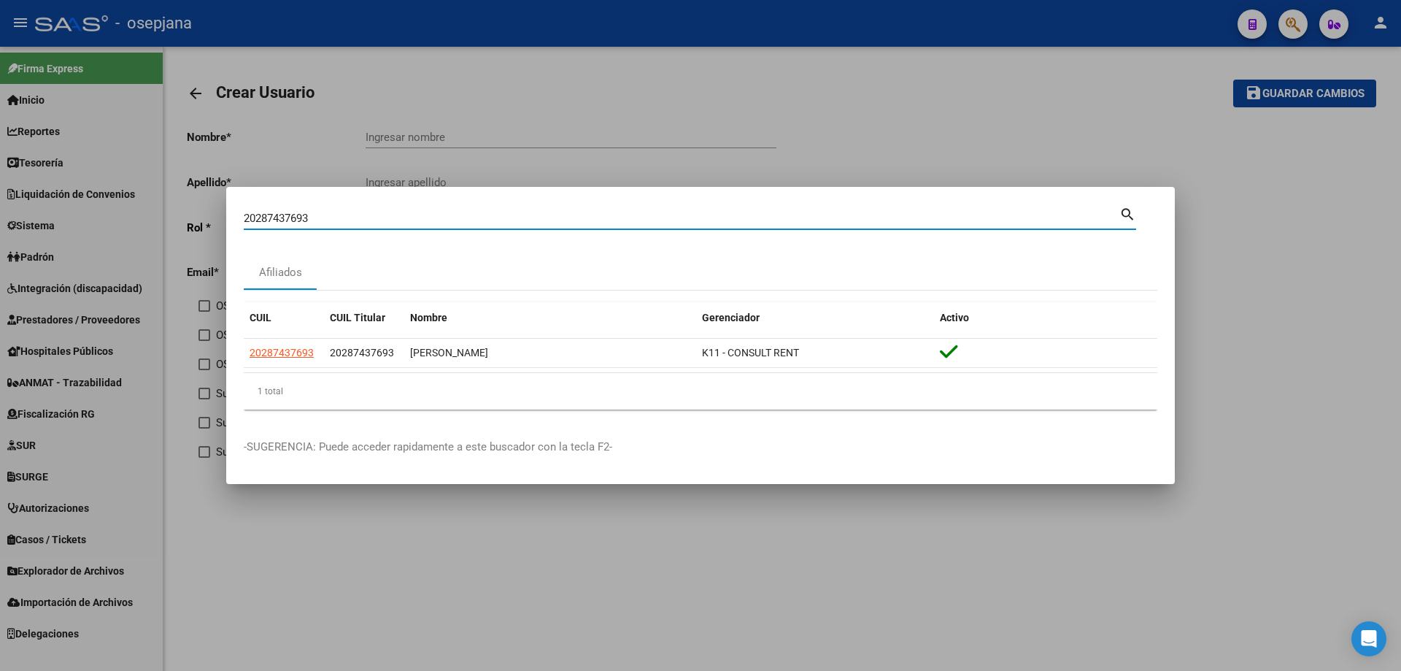
click at [354, 223] on input "20287437693" at bounding box center [682, 218] width 876 height 13
click at [320, 219] on input "27961895753" at bounding box center [682, 218] width 876 height 13
click at [342, 220] on input "20266666978" at bounding box center [682, 218] width 876 height 13
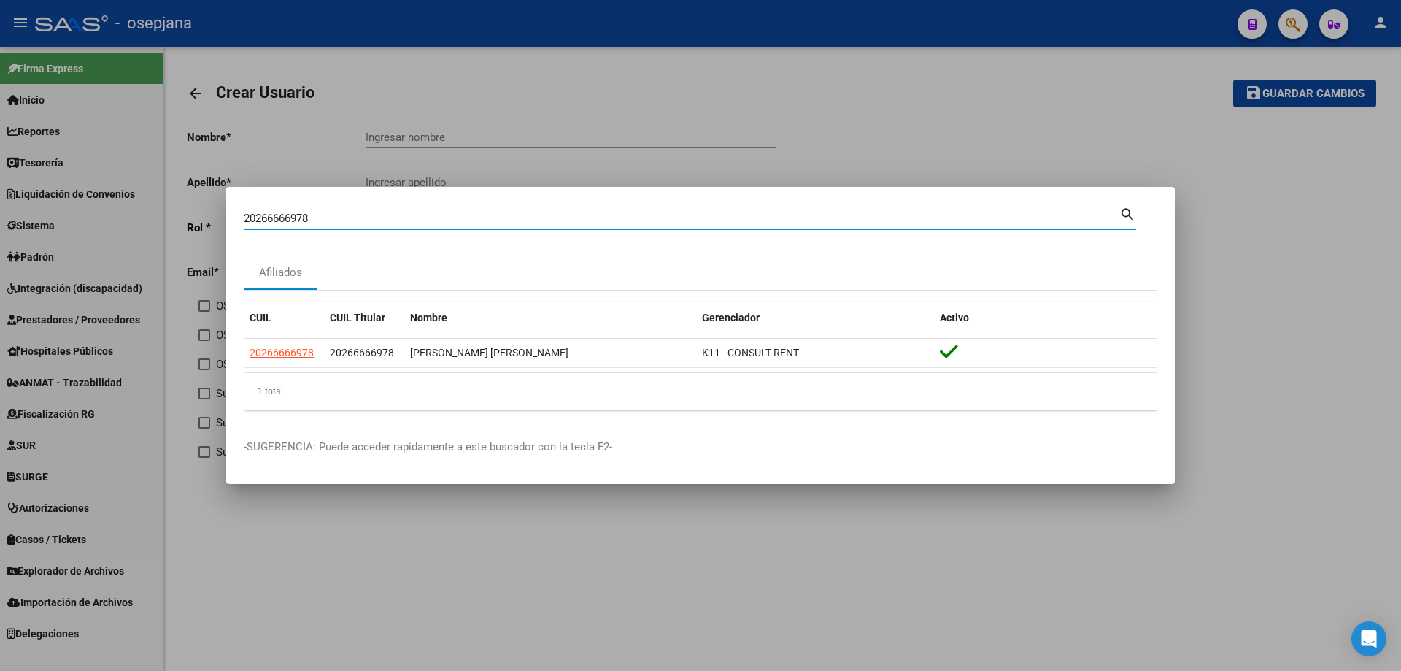
click at [341, 220] on input "20266666978" at bounding box center [682, 218] width 876 height 13
click at [371, 219] on input "20238028494" at bounding box center [682, 218] width 876 height 13
click at [406, 220] on input "20369698983" at bounding box center [682, 218] width 876 height 13
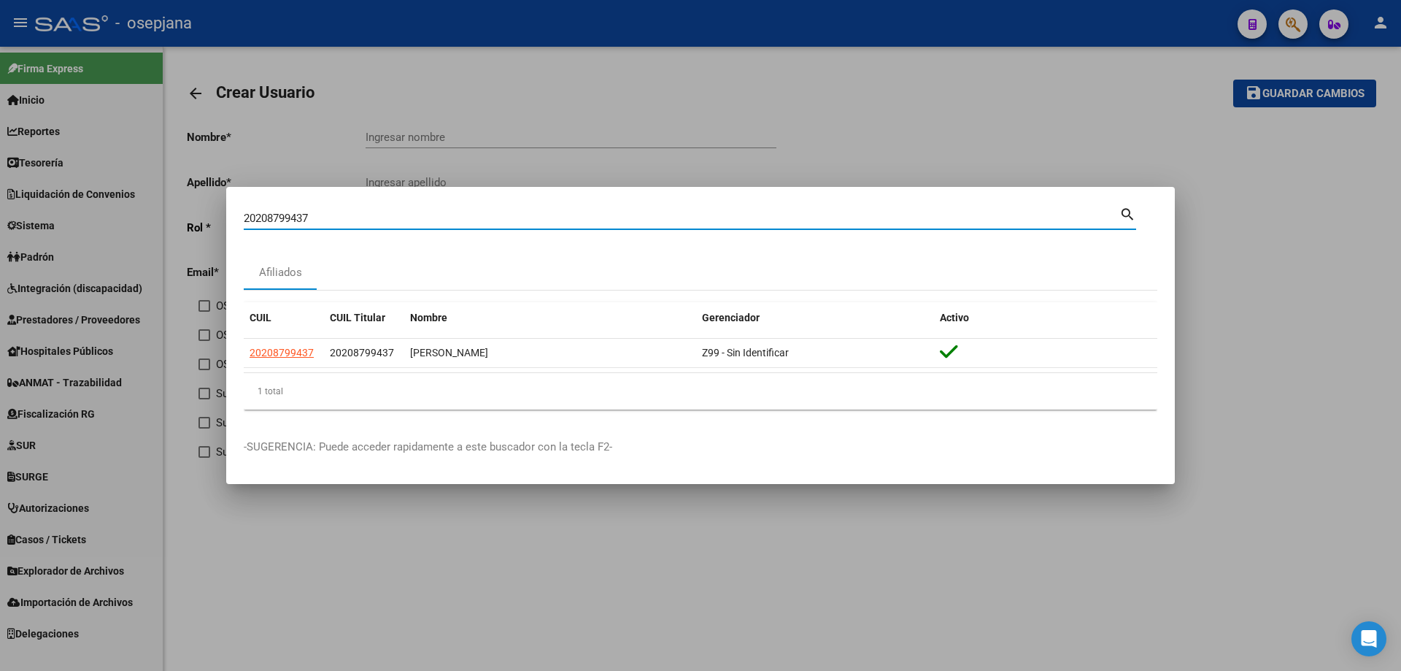
click at [439, 217] on input "20208799437" at bounding box center [682, 218] width 876 height 13
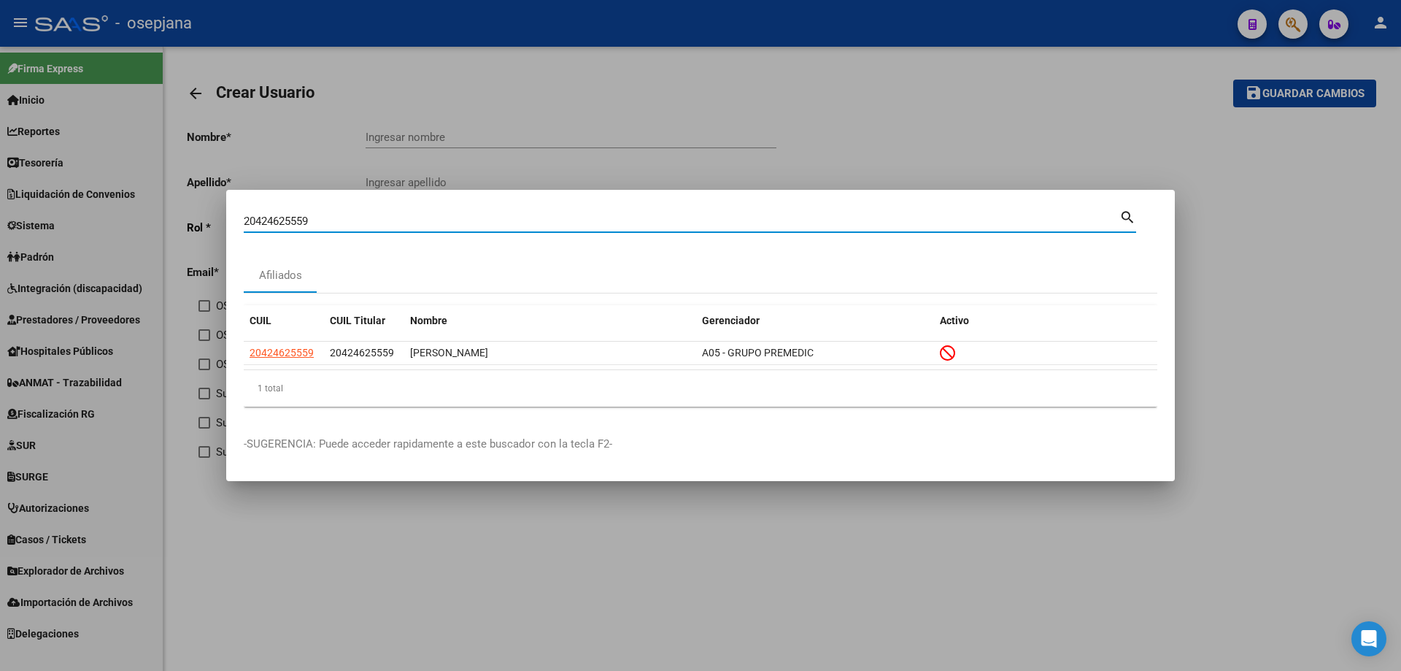
click at [355, 221] on input "20424625559" at bounding box center [682, 221] width 876 height 13
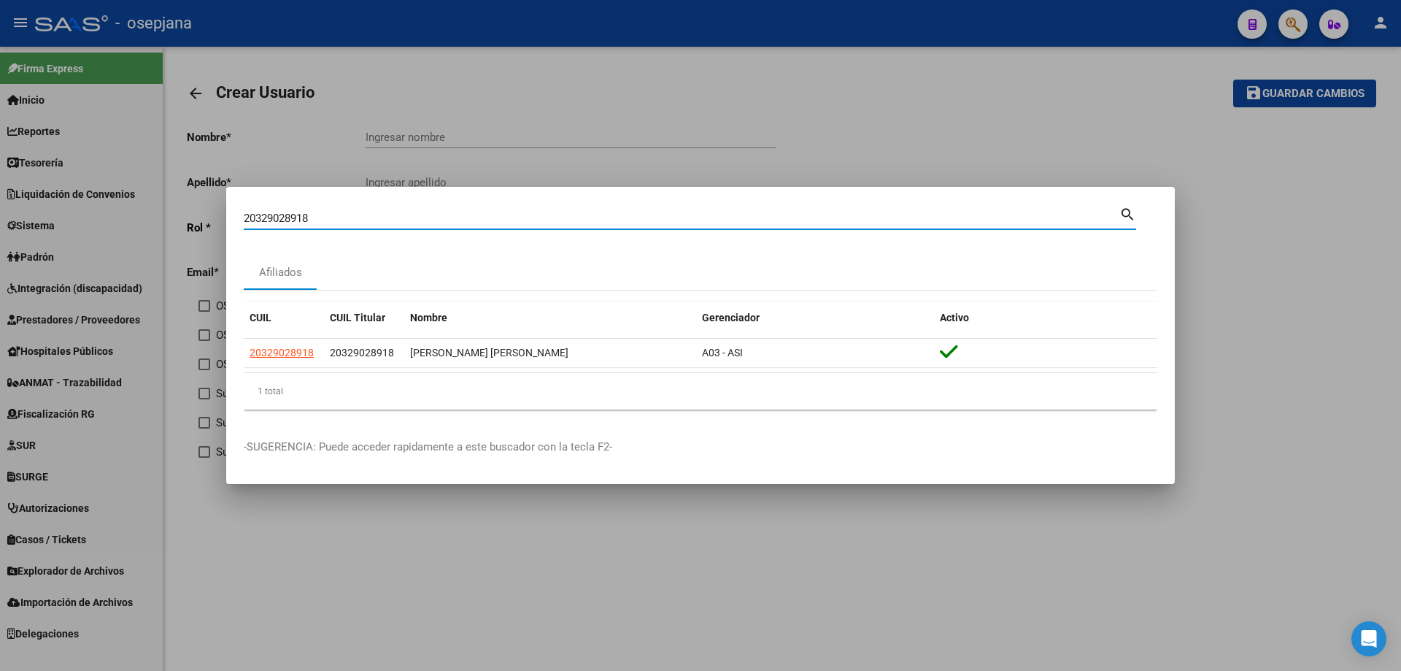
click at [369, 215] on input "20329028918" at bounding box center [682, 218] width 876 height 13
click at [420, 220] on input "23378381274" at bounding box center [682, 218] width 876 height 13
click at [418, 223] on input "23358026699" at bounding box center [682, 218] width 876 height 13
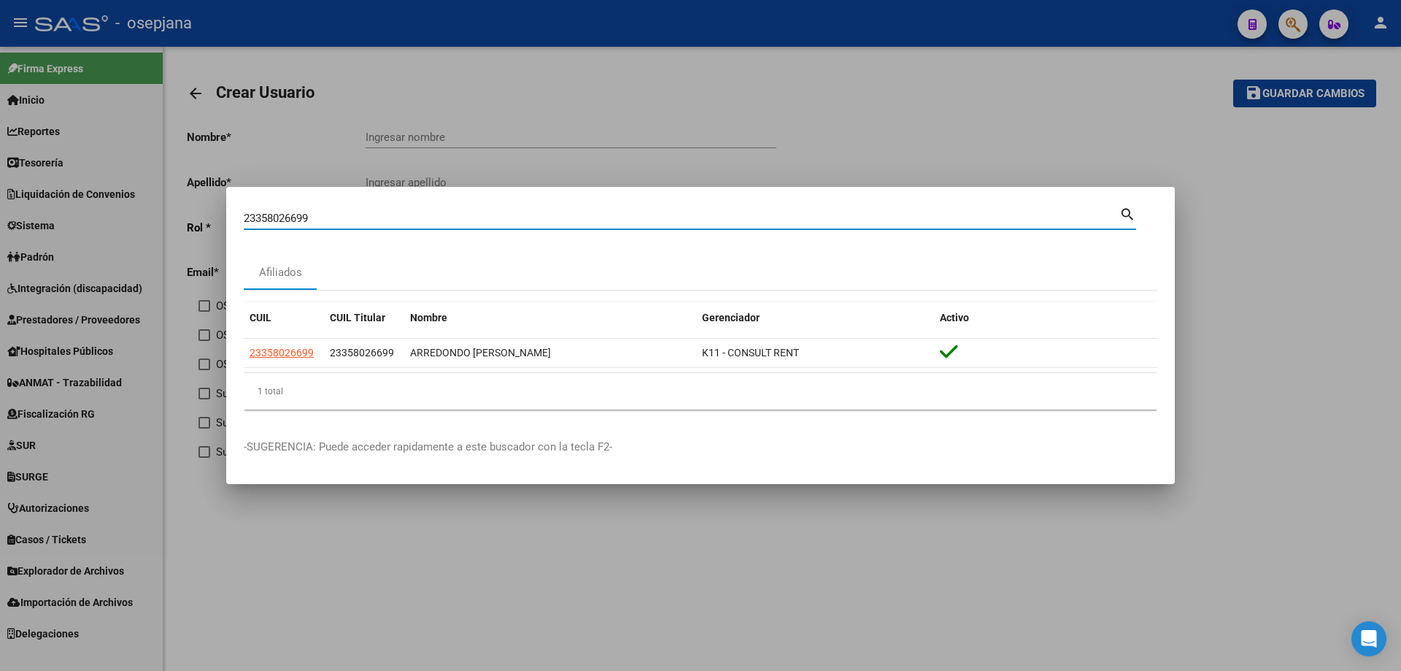
click at [418, 223] on input "23358026699" at bounding box center [682, 218] width 876 height 13
click at [365, 217] on input "20377196296" at bounding box center [682, 218] width 876 height 13
click at [482, 222] on input "20942484071" at bounding box center [682, 218] width 876 height 13
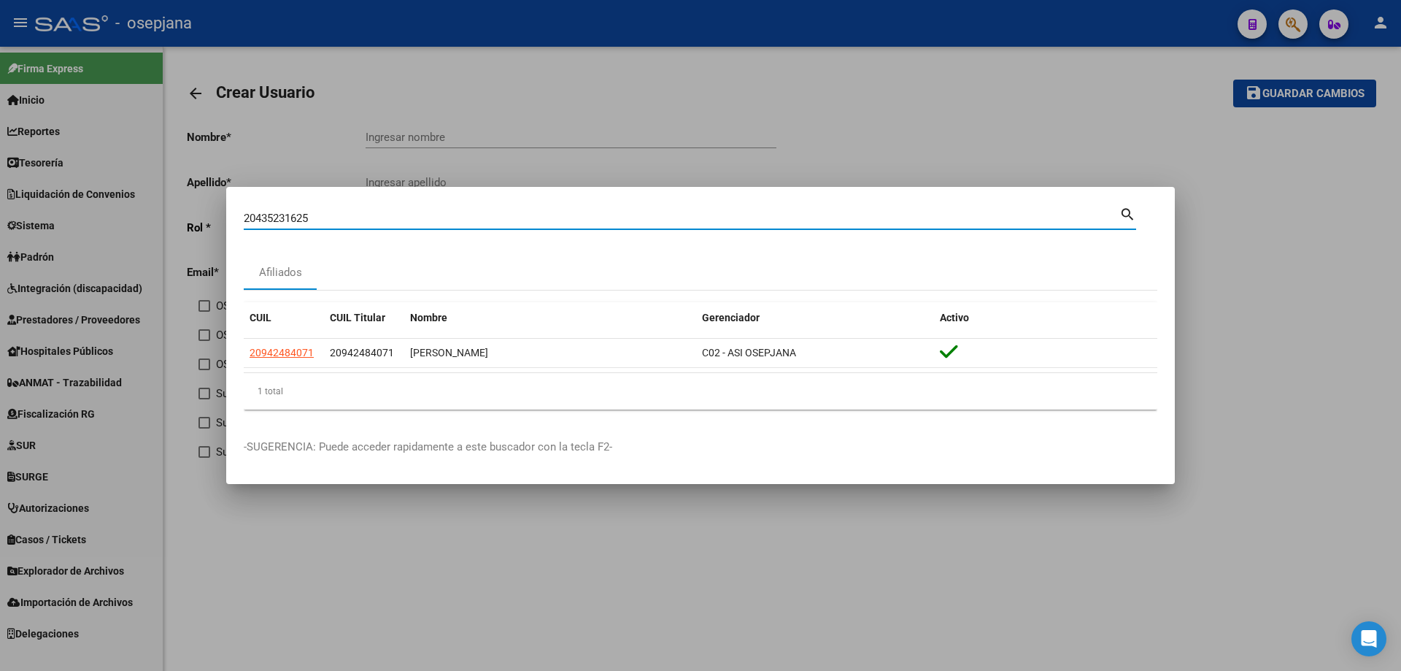
type input "20435231625"
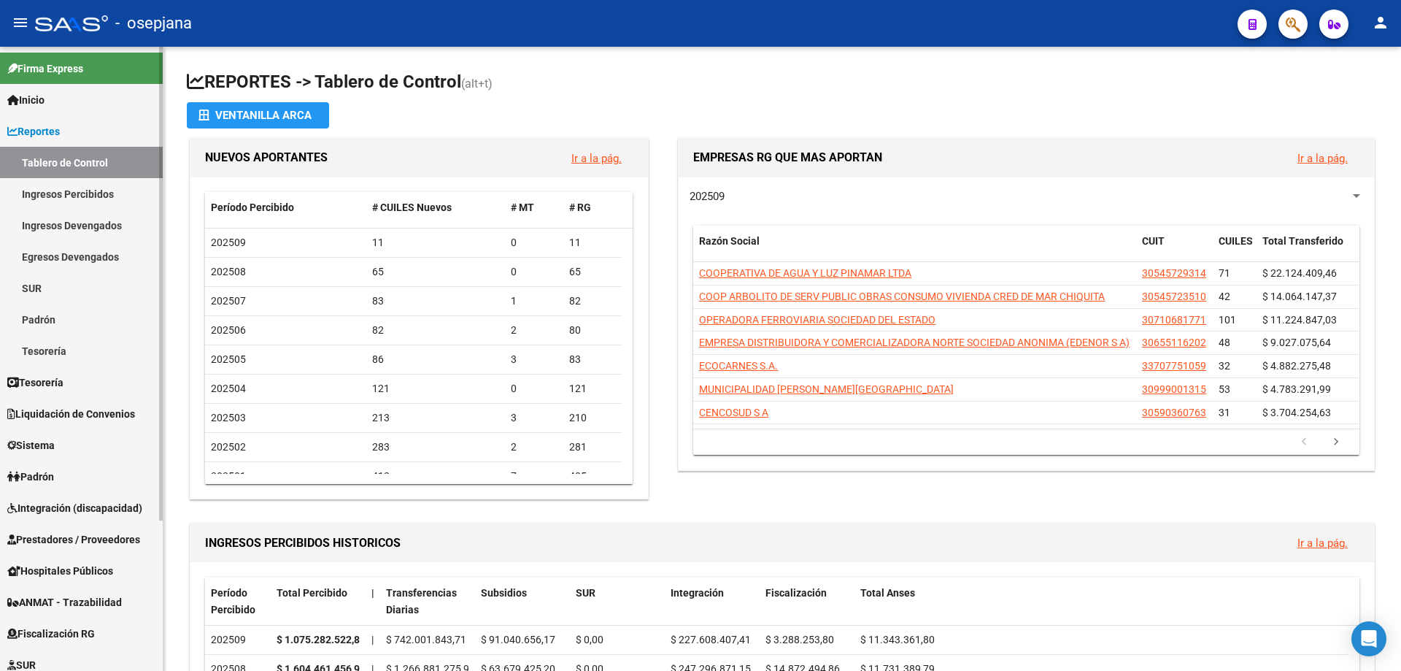
click at [58, 128] on span "Reportes" at bounding box center [33, 131] width 53 height 16
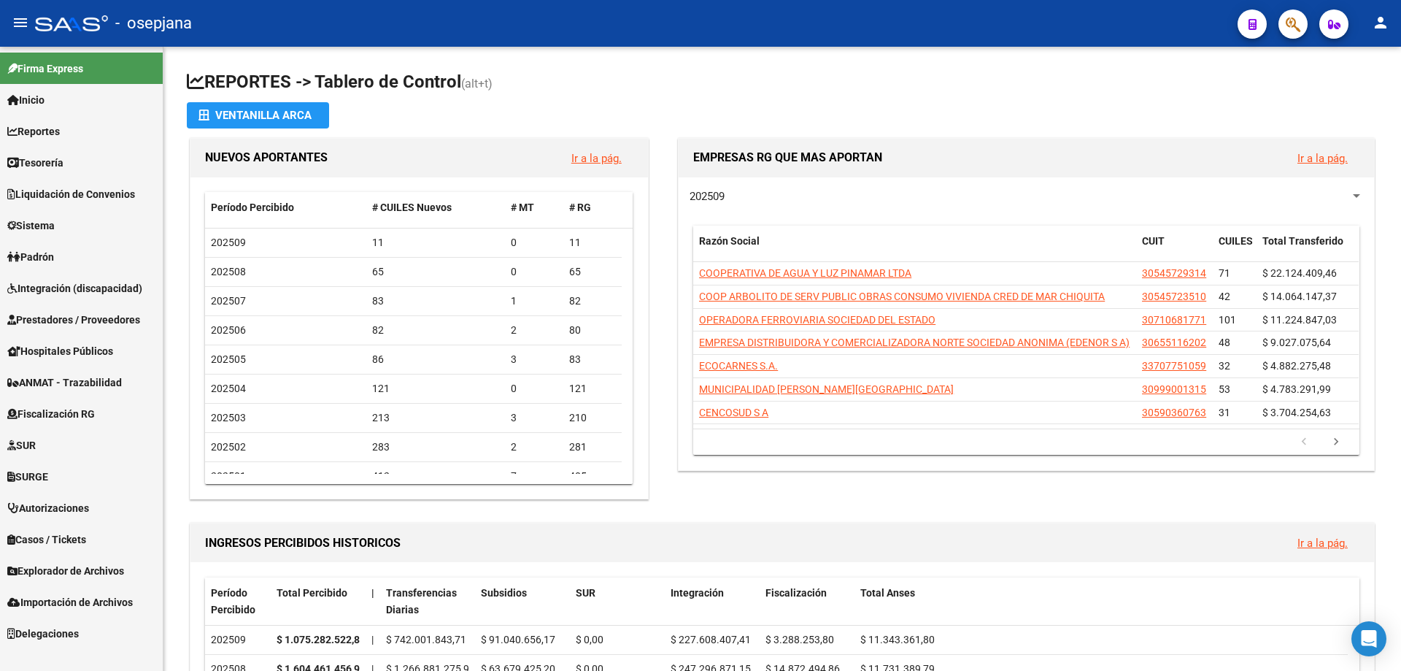
click at [54, 225] on span "Sistema" at bounding box center [30, 225] width 47 height 16
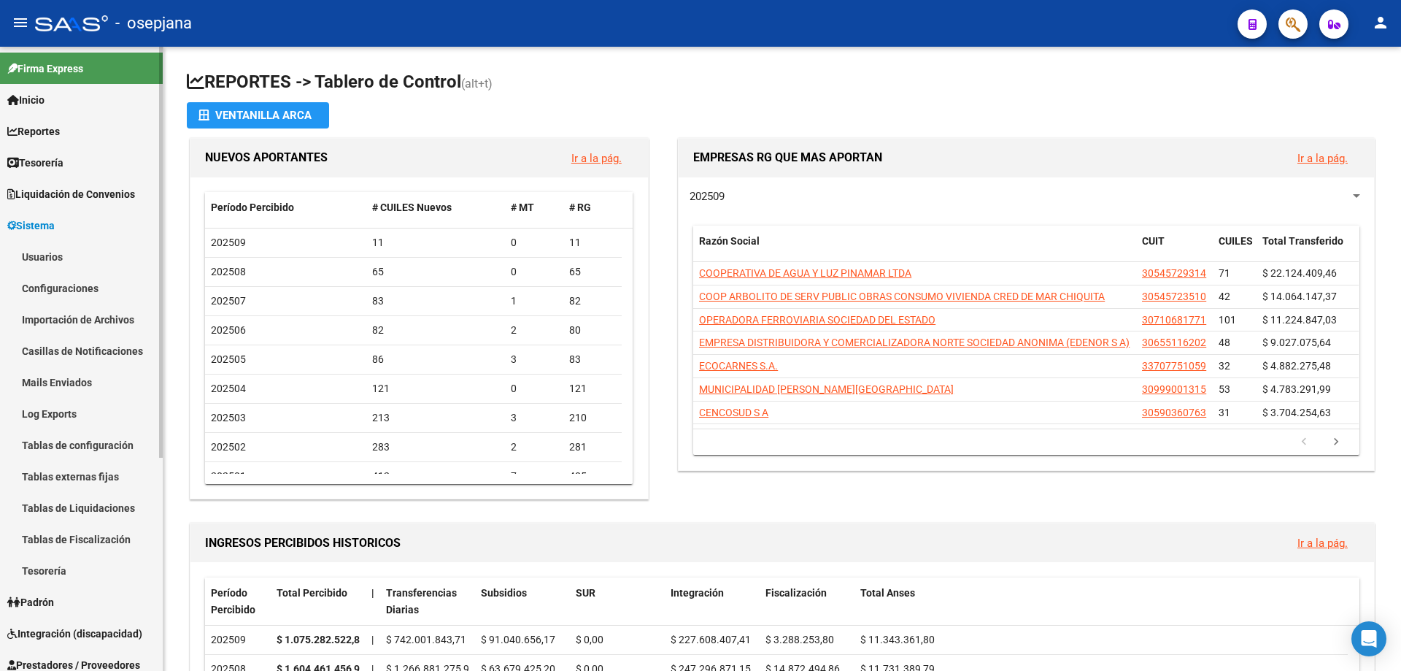
click at [53, 258] on link "Usuarios" at bounding box center [81, 256] width 163 height 31
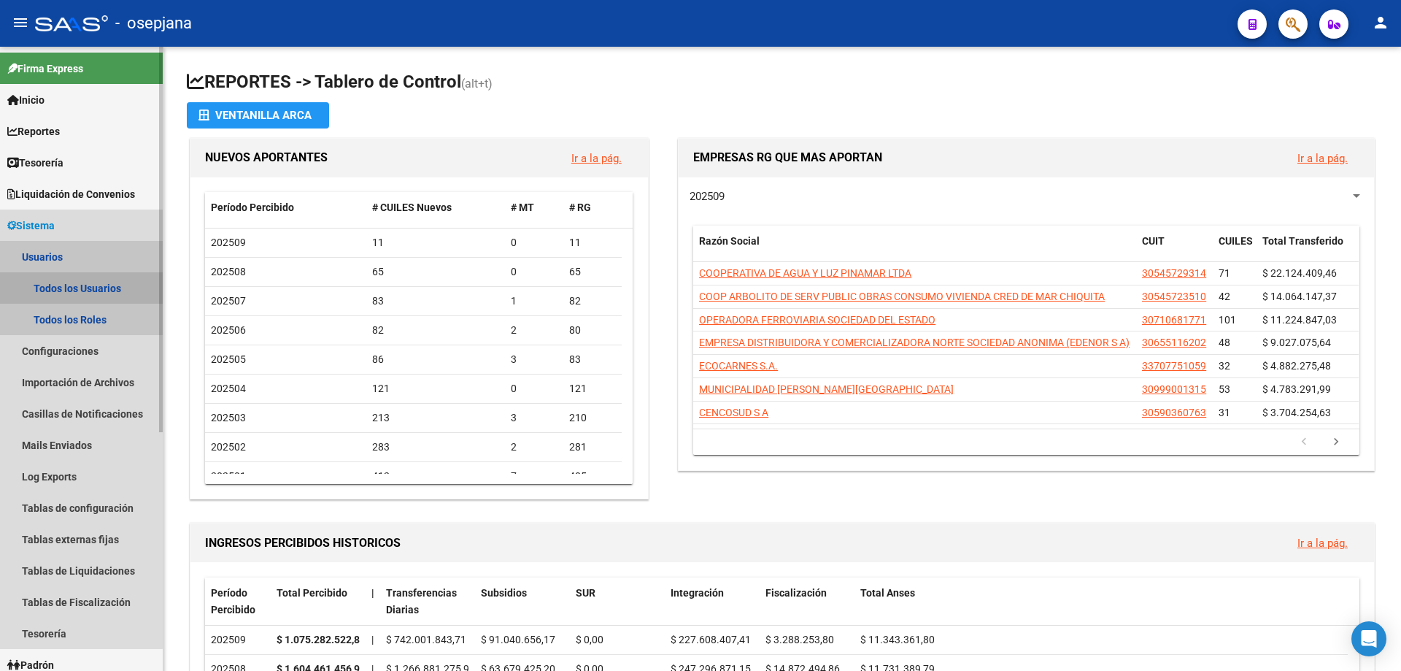
click at [66, 277] on link "Todos los Usuarios" at bounding box center [81, 287] width 163 height 31
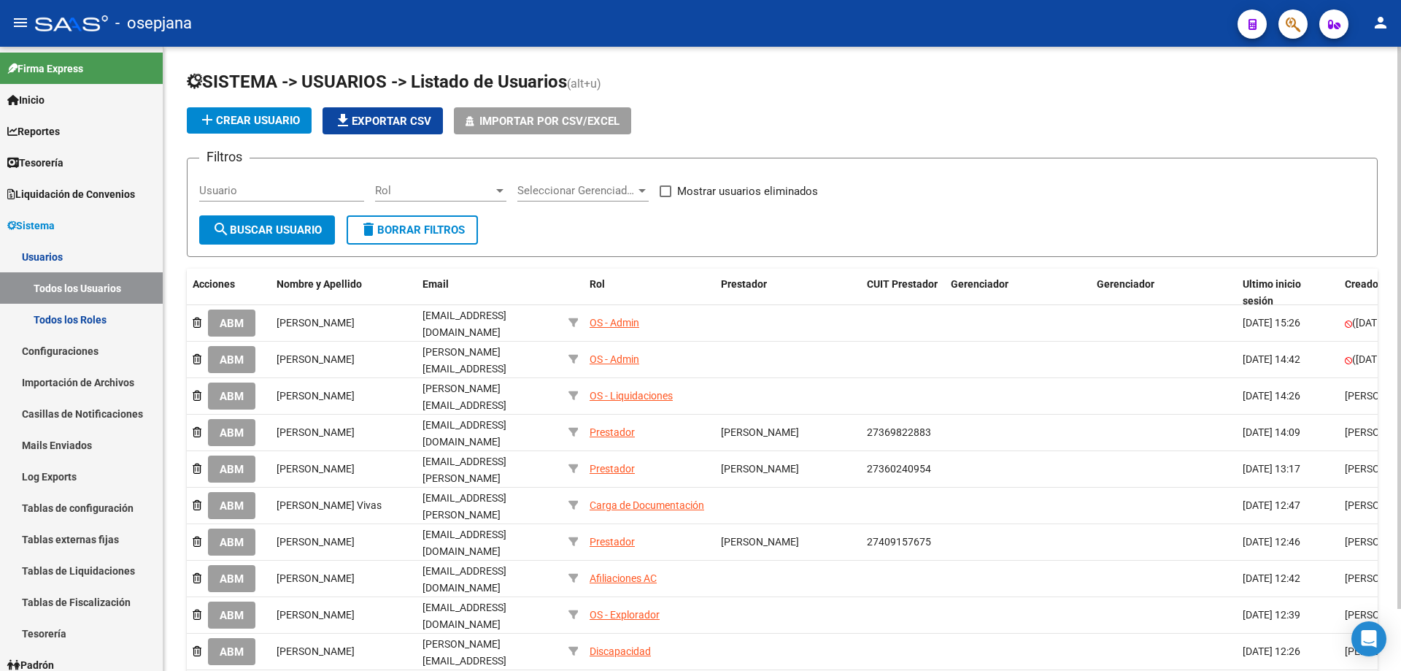
click at [257, 120] on span "add Crear Usuario" at bounding box center [249, 120] width 101 height 13
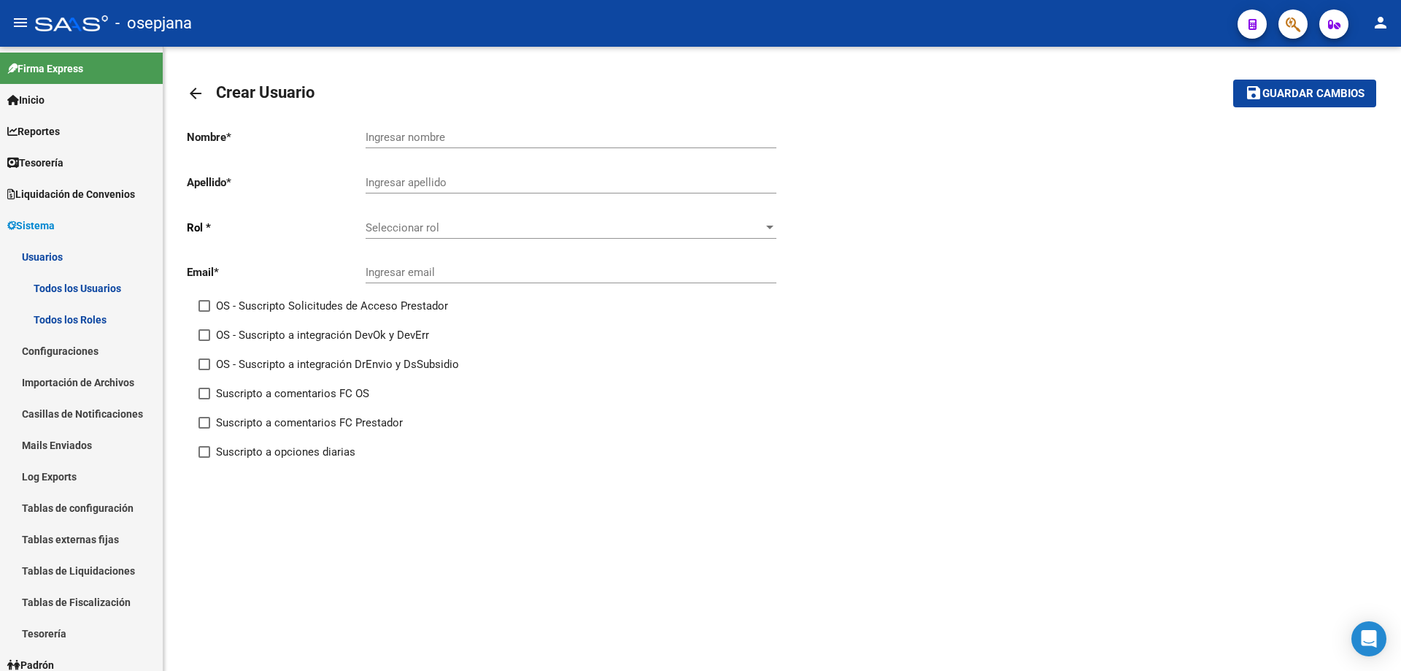
click at [453, 136] on input "Ingresar nombre" at bounding box center [571, 137] width 411 height 13
paste input "[PERSON_NAME]"
drag, startPoint x: 366, startPoint y: 136, endPoint x: 424, endPoint y: 139, distance: 57.8
click at [424, 139] on input "[PERSON_NAME]" at bounding box center [571, 137] width 411 height 13
type input "LARA ROMINA"
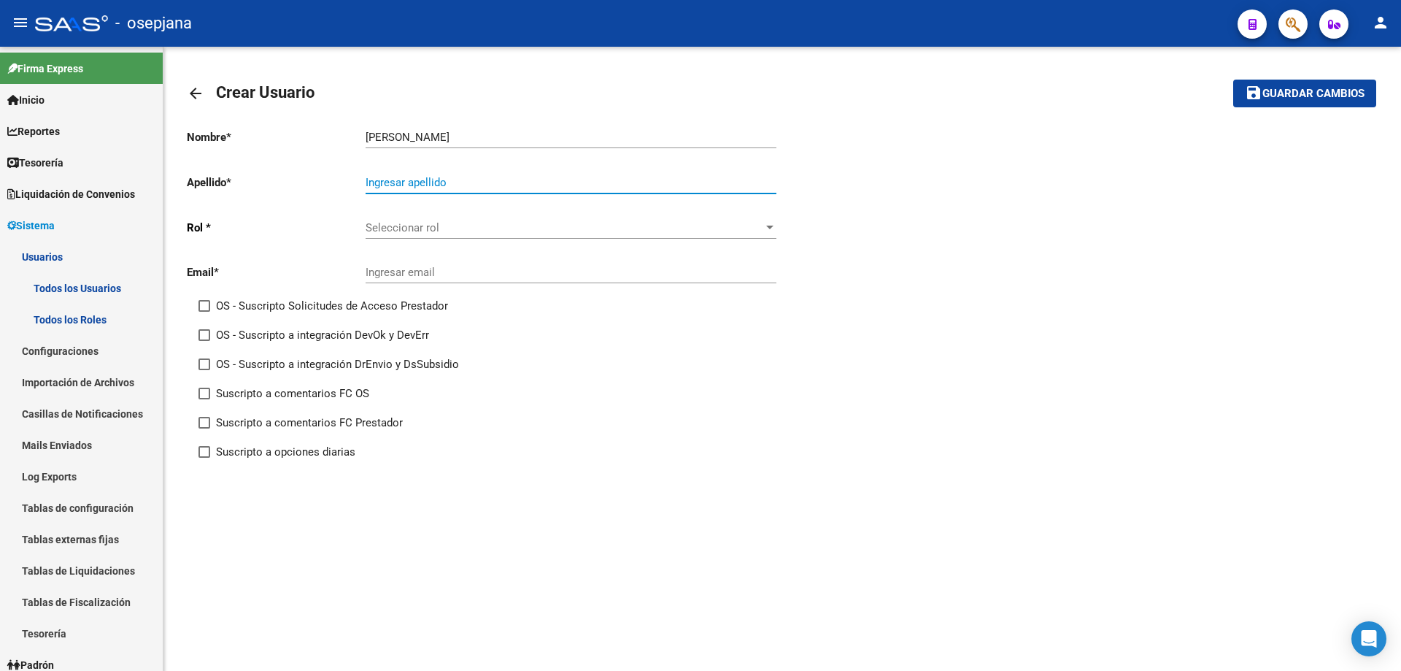
paste input "KATOVSKY"
type input "KATOVSKY"
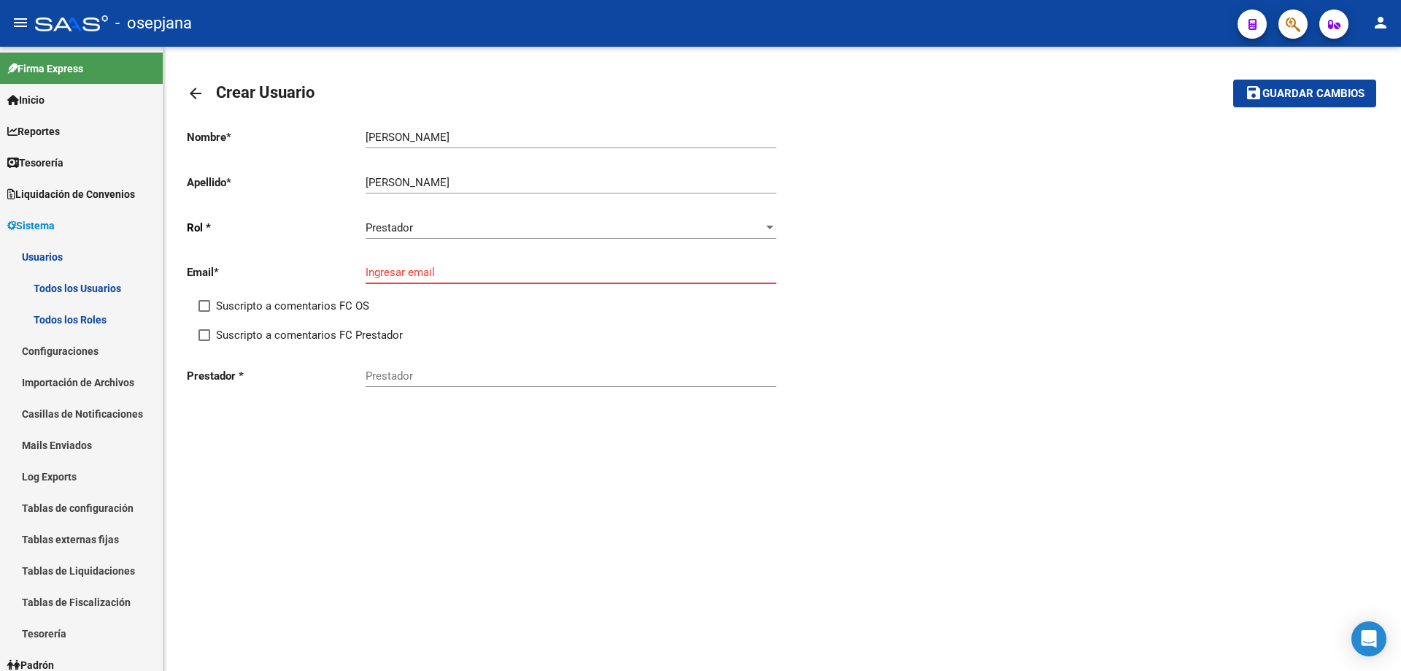
paste input "[EMAIL_ADDRESS][DOMAIN_NAME]"
type input "[EMAIL_ADDRESS][DOMAIN_NAME]"
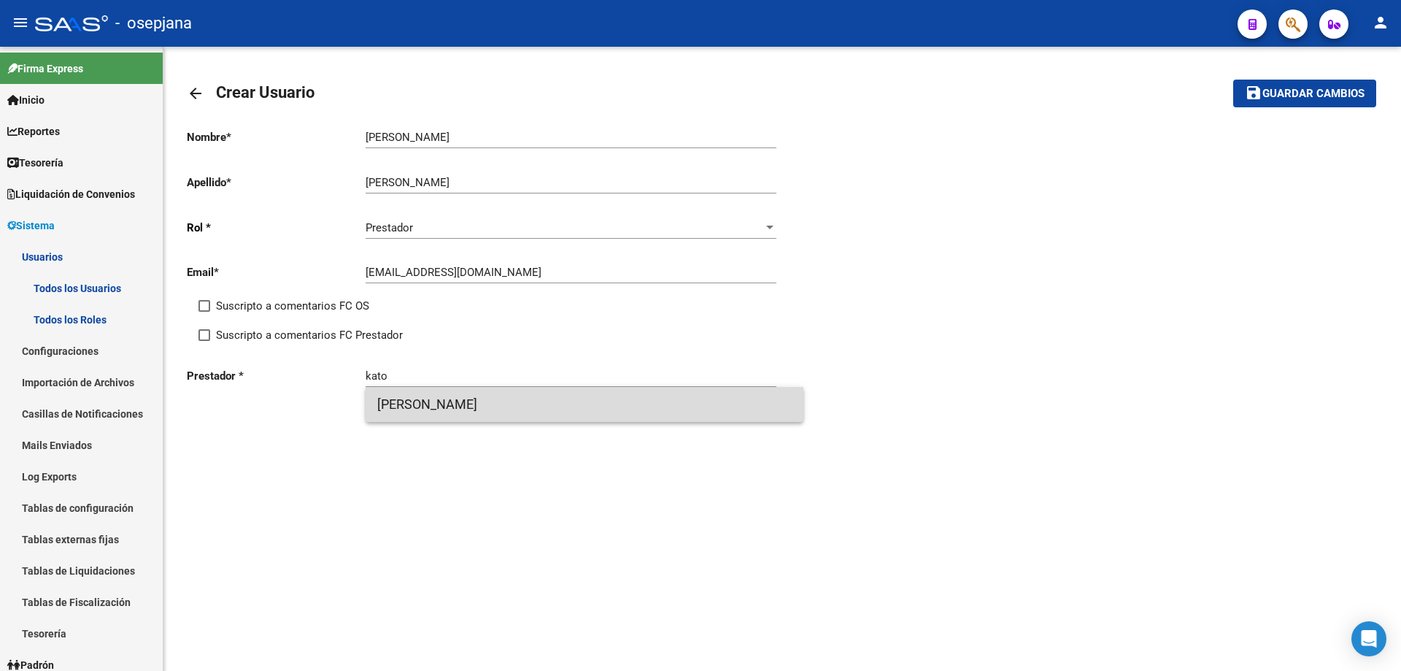
click at [471, 403] on span "[PERSON_NAME]" at bounding box center [584, 404] width 415 height 35
type input "[PERSON_NAME]"
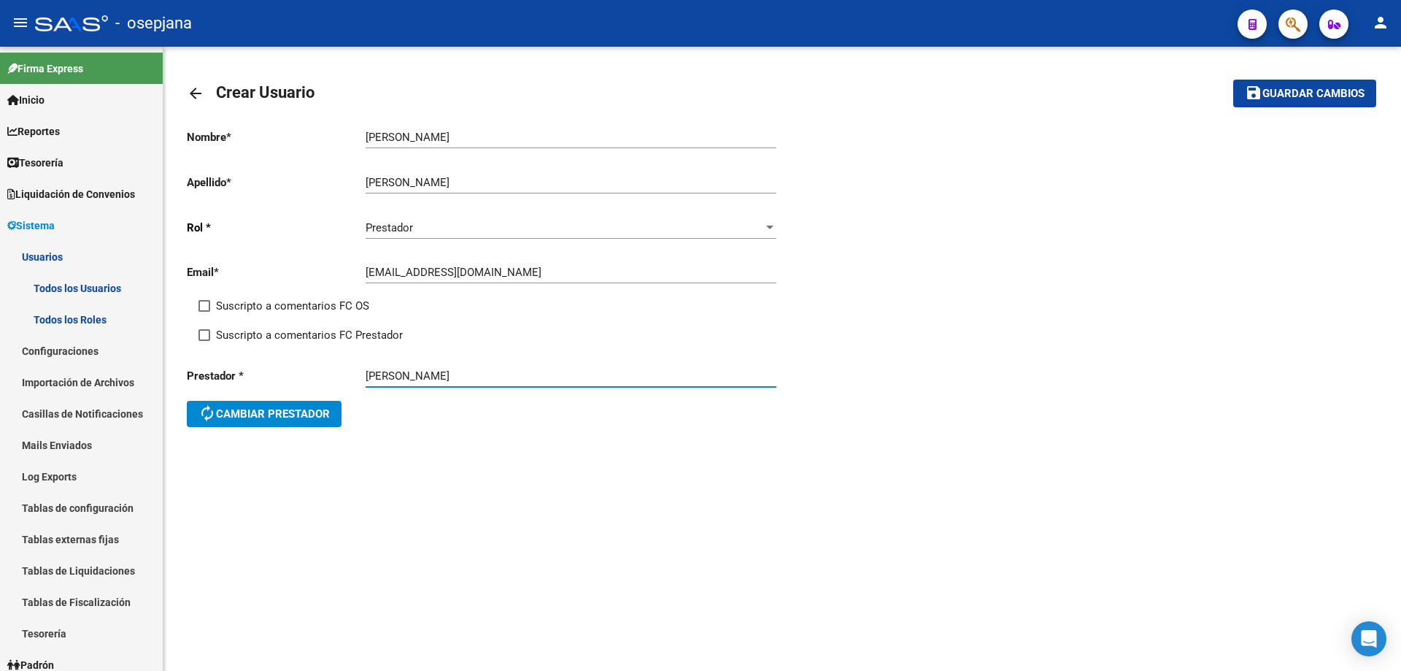
click at [1264, 89] on span "Guardar cambios" at bounding box center [1314, 94] width 102 height 13
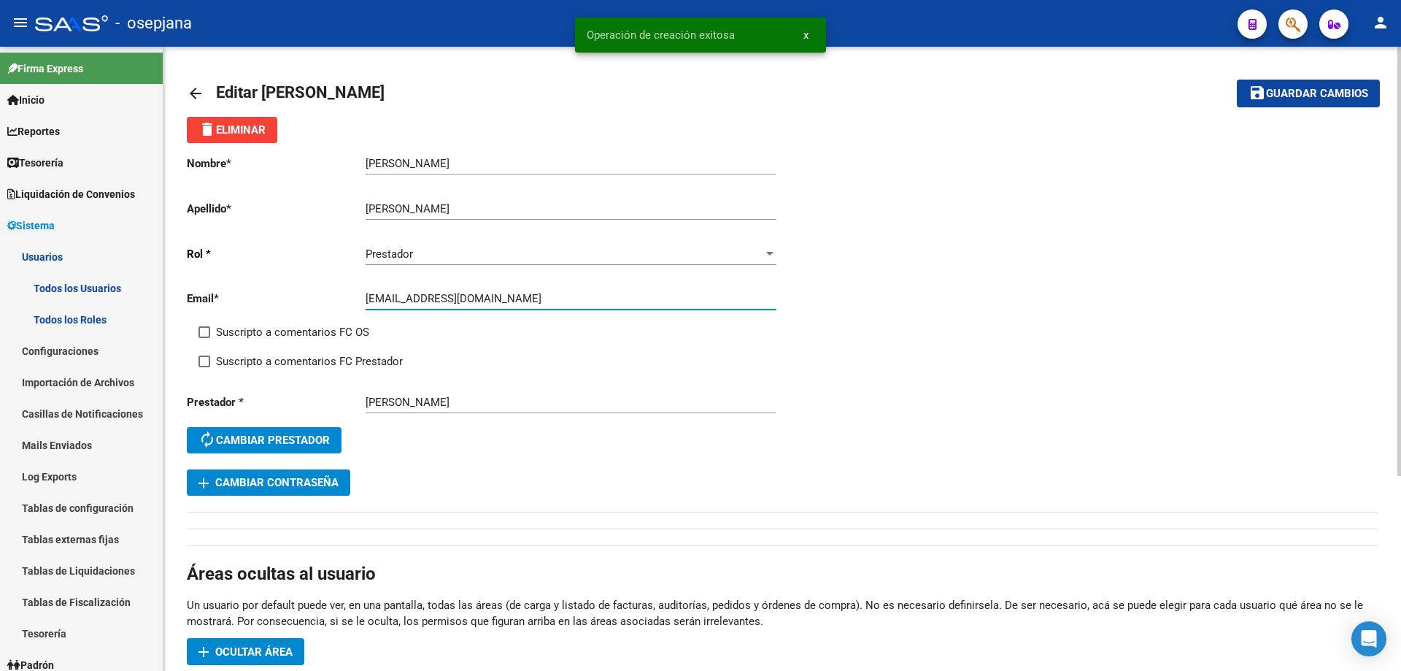
drag, startPoint x: 367, startPoint y: 298, endPoint x: 434, endPoint y: 298, distance: 67.1
click at [434, 298] on input "[EMAIL_ADDRESS][DOMAIN_NAME]" at bounding box center [571, 298] width 411 height 13
click at [324, 485] on span "add Cambiar Contraseña" at bounding box center [269, 482] width 140 height 13
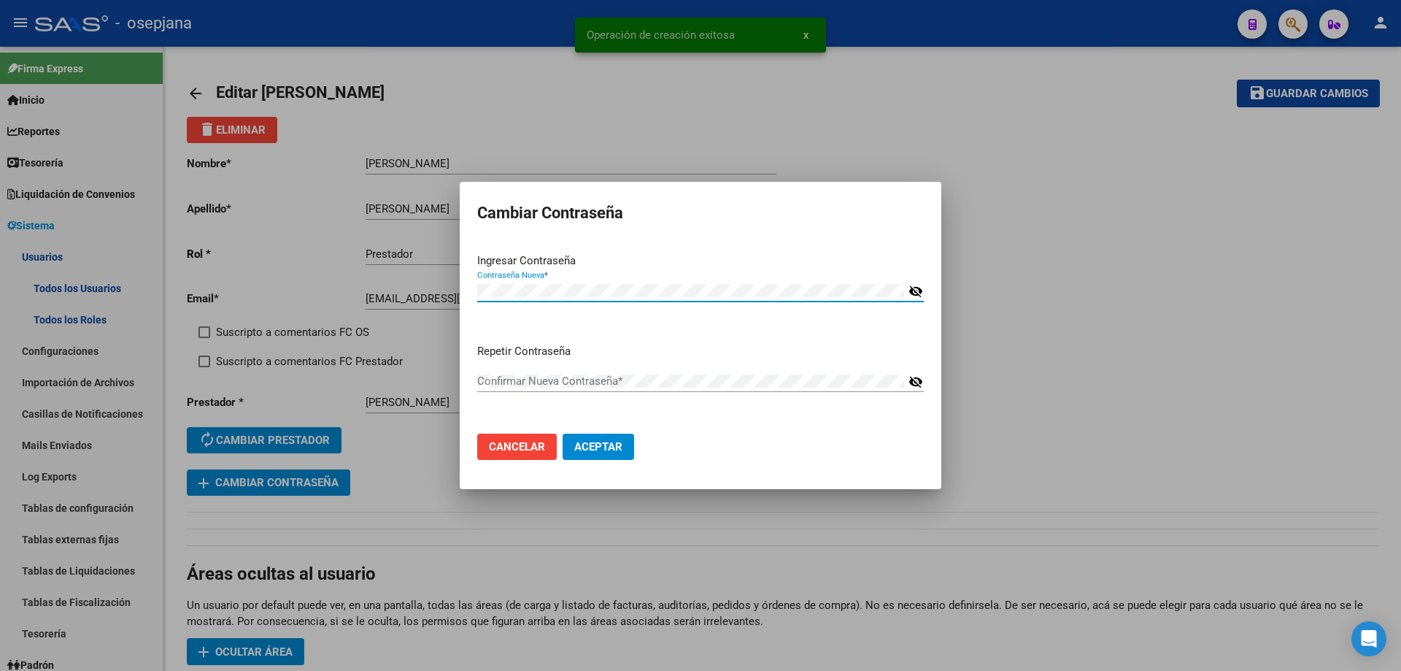
click at [533, 369] on div "Repetir Contraseña Confirmar Nueva Contraseña * visibility_off" at bounding box center [700, 383] width 447 height 80
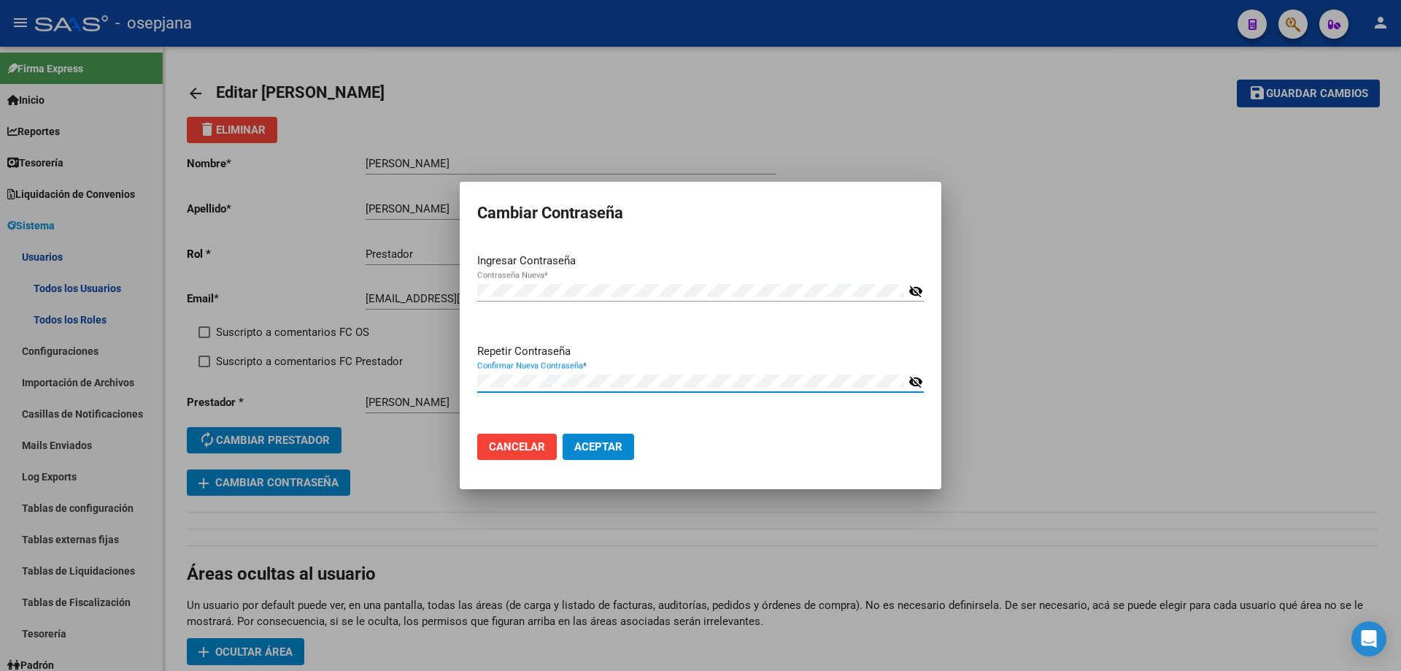
click at [579, 440] on span "Aceptar" at bounding box center [598, 446] width 48 height 13
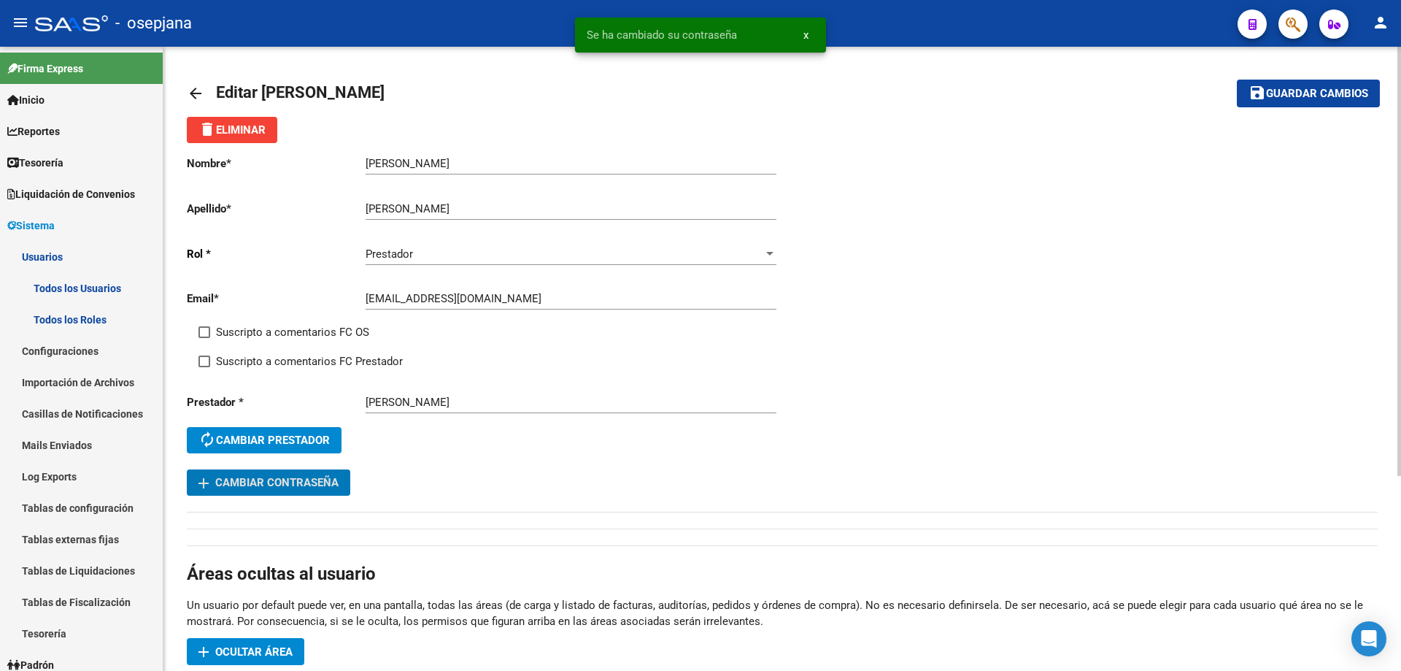
scroll to position [283, 0]
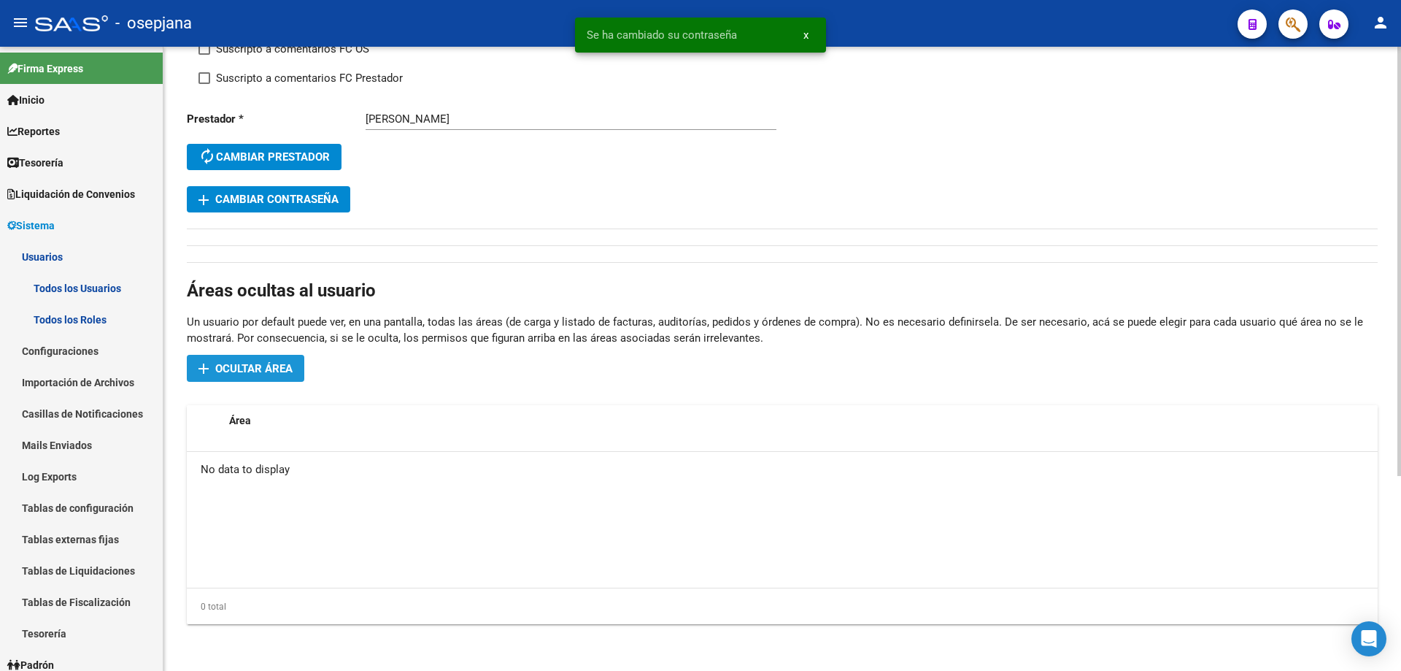
click at [280, 363] on span "Ocultar área" at bounding box center [253, 368] width 77 height 13
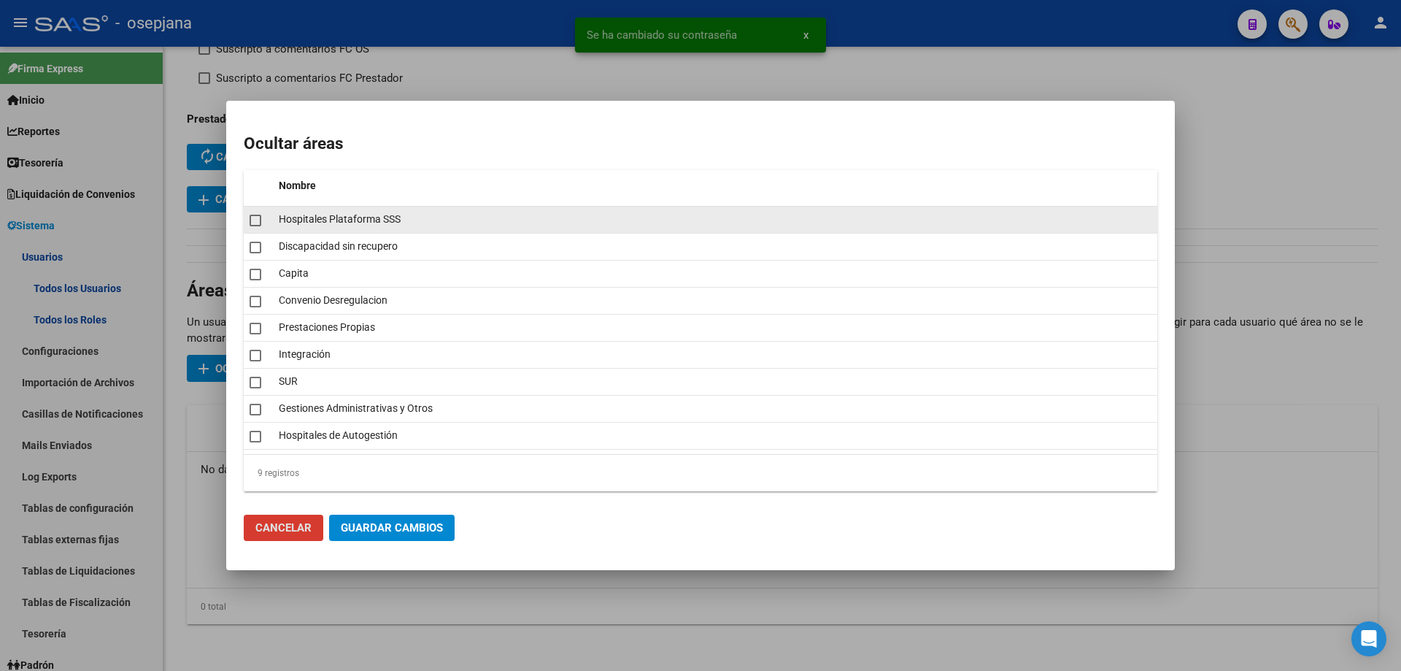
click at [258, 230] on datatable-body-cell at bounding box center [258, 220] width 29 height 26
checkbox input "true"
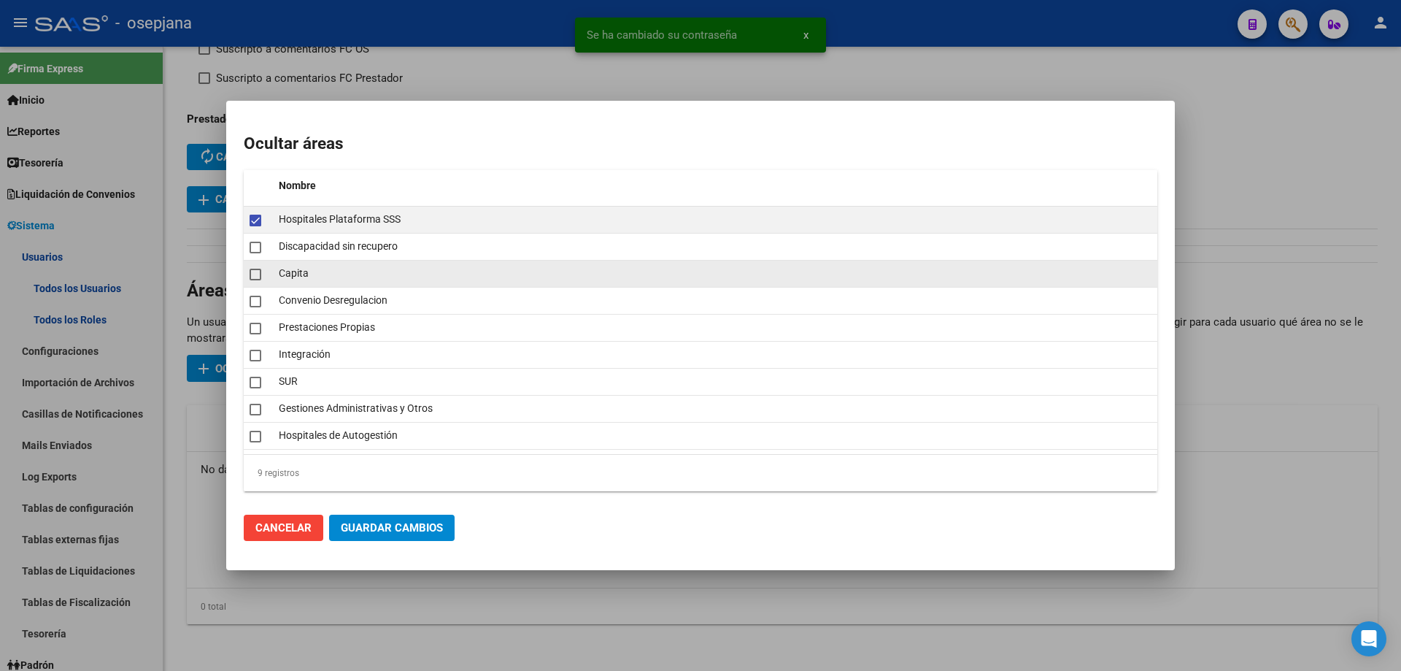
drag, startPoint x: 258, startPoint y: 258, endPoint x: 258, endPoint y: 278, distance: 19.7
click at [258, 260] on datatable-scroller "Hospitales Plataforma SSS Discapacidad sin recupero Capita Convenio Desregulaci…" at bounding box center [701, 328] width 914 height 243
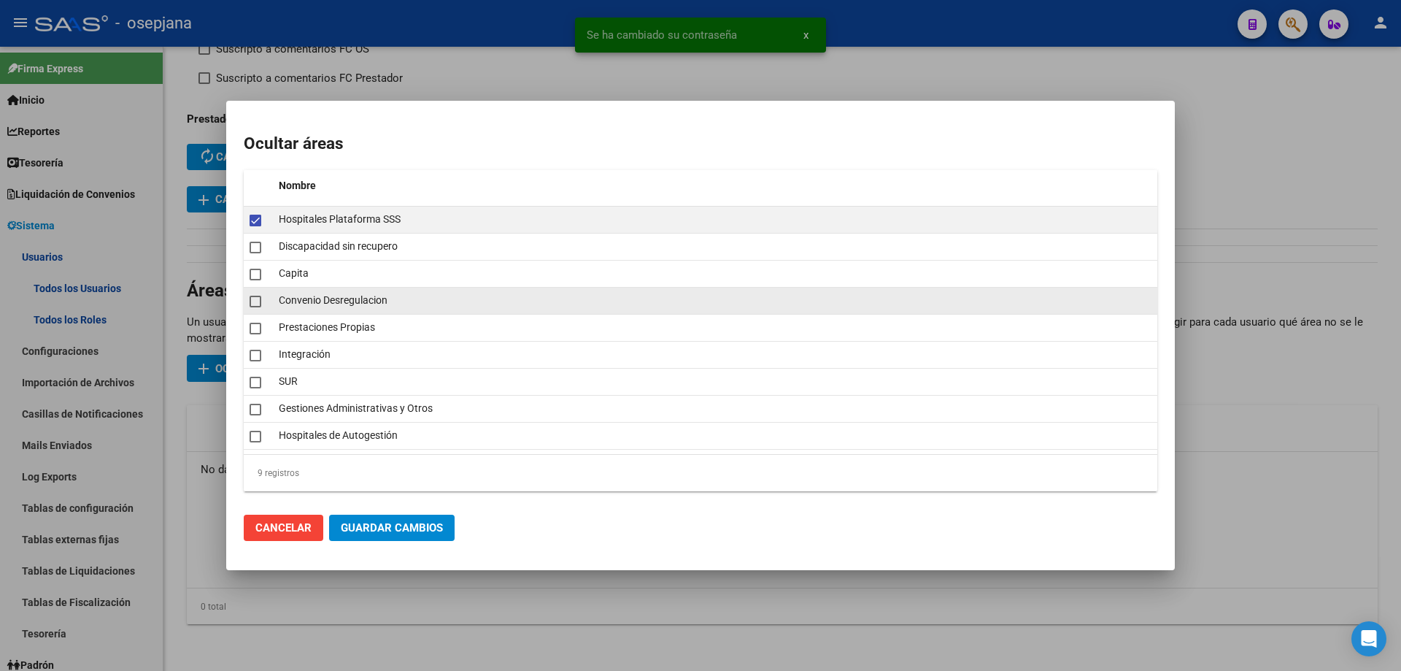
drag, startPoint x: 258, startPoint y: 278, endPoint x: 258, endPoint y: 296, distance: 18.2
click at [258, 280] on span at bounding box center [256, 275] width 12 height 12
checkbox input "true"
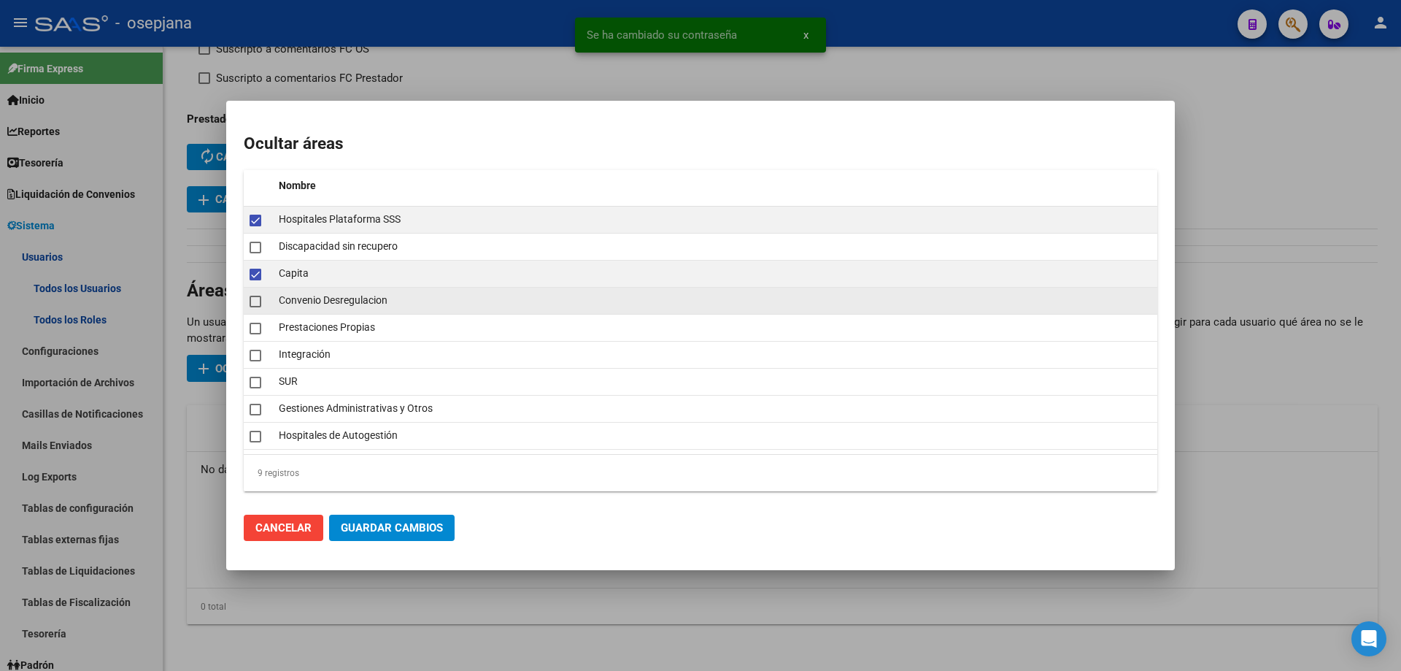
click at [258, 301] on span at bounding box center [256, 302] width 12 height 12
checkbox input "true"
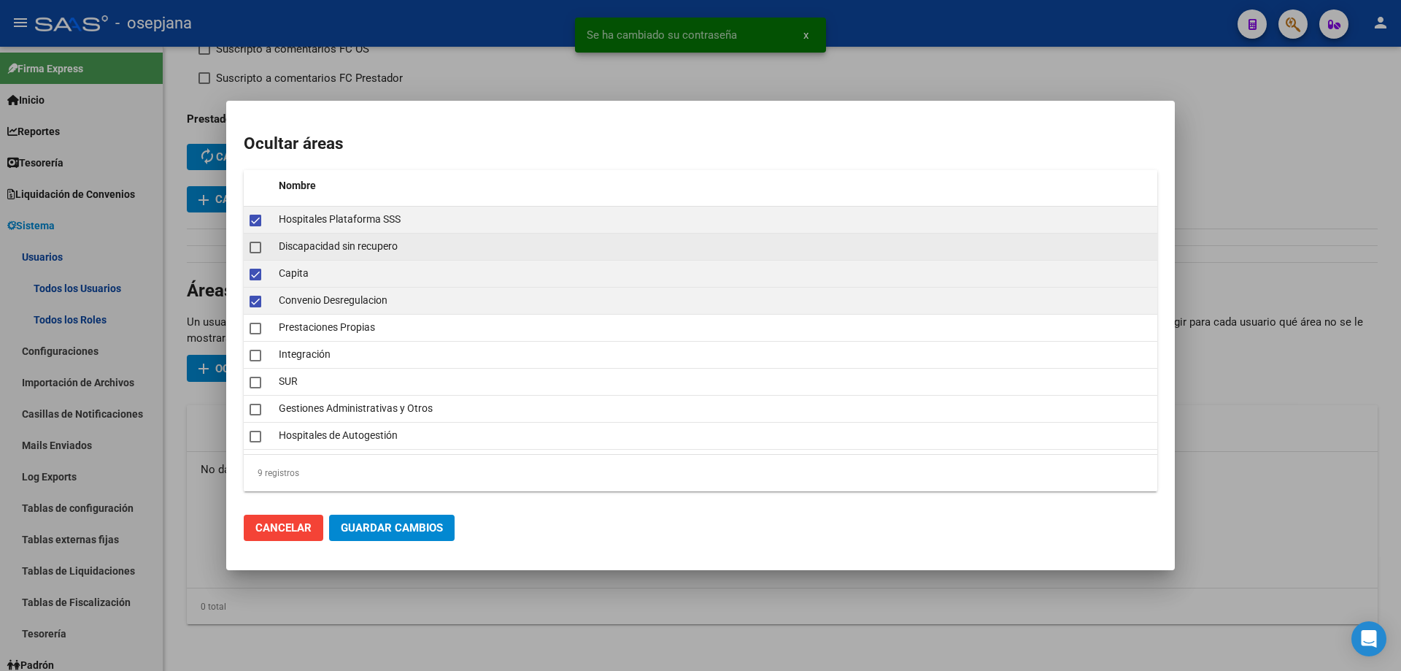
click at [256, 244] on span at bounding box center [256, 248] width 12 height 12
checkbox input "true"
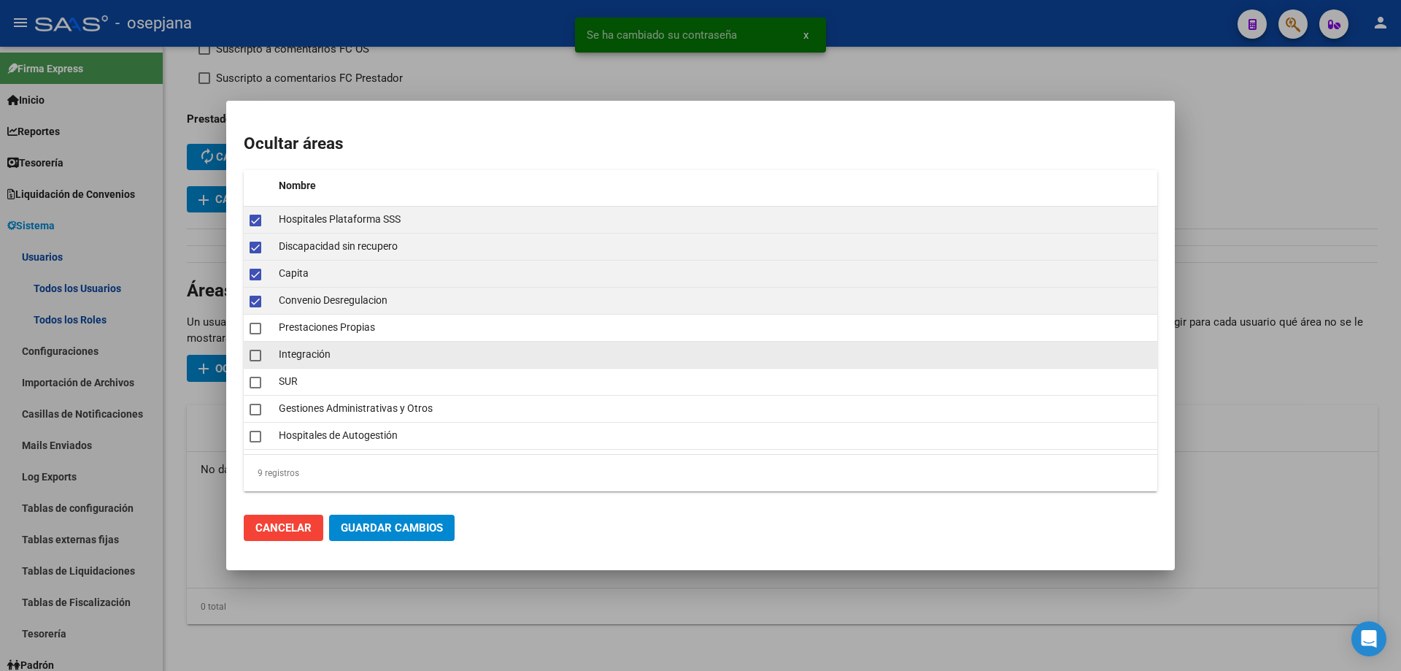
drag, startPoint x: 259, startPoint y: 325, endPoint x: 257, endPoint y: 344, distance: 19.1
click at [259, 328] on span at bounding box center [256, 329] width 12 height 12
checkbox input "true"
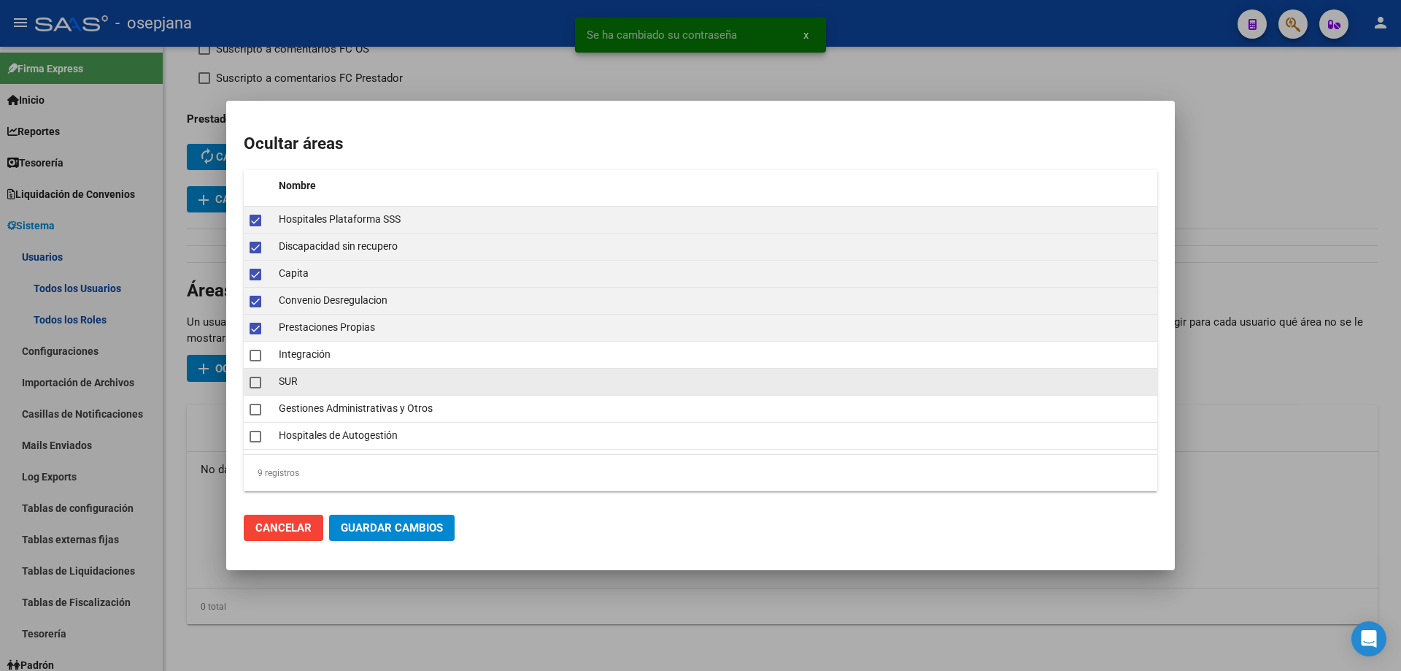
drag, startPoint x: 255, startPoint y: 372, endPoint x: 255, endPoint y: 385, distance: 12.4
click at [255, 374] on mat-checkbox at bounding box center [256, 381] width 12 height 20
checkbox input "true"
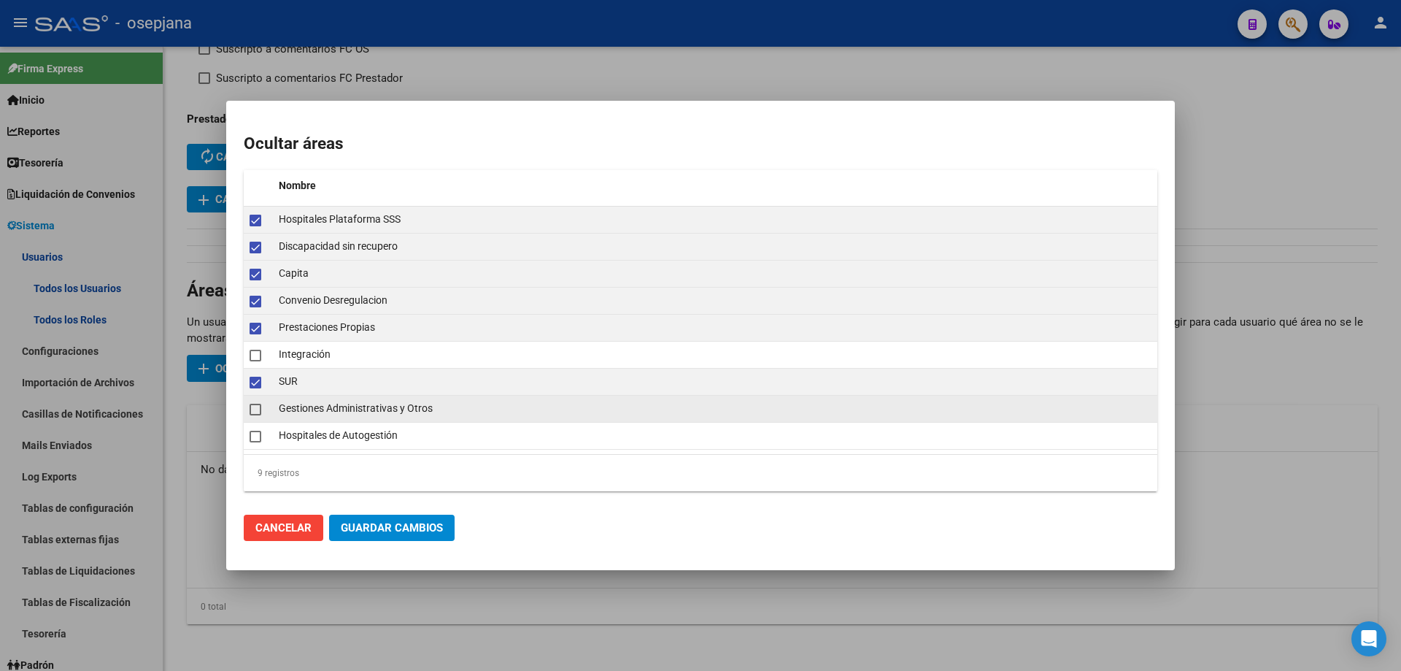
click at [255, 405] on span at bounding box center [256, 410] width 12 height 12
checkbox input "true"
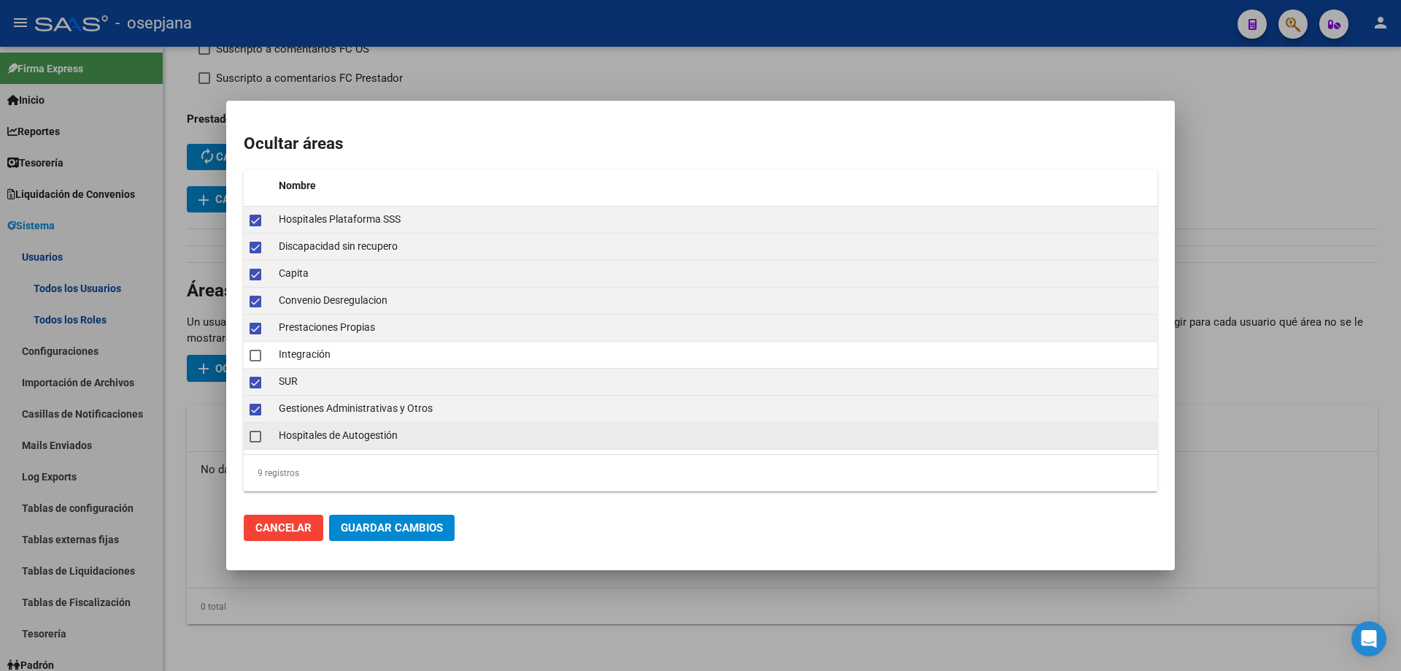
drag, startPoint x: 255, startPoint y: 428, endPoint x: 256, endPoint y: 439, distance: 11.0
click at [256, 436] on mat-checkbox at bounding box center [256, 435] width 12 height 20
checkbox input "true"
click at [390, 521] on span "Guardar Cambios" at bounding box center [392, 527] width 102 height 13
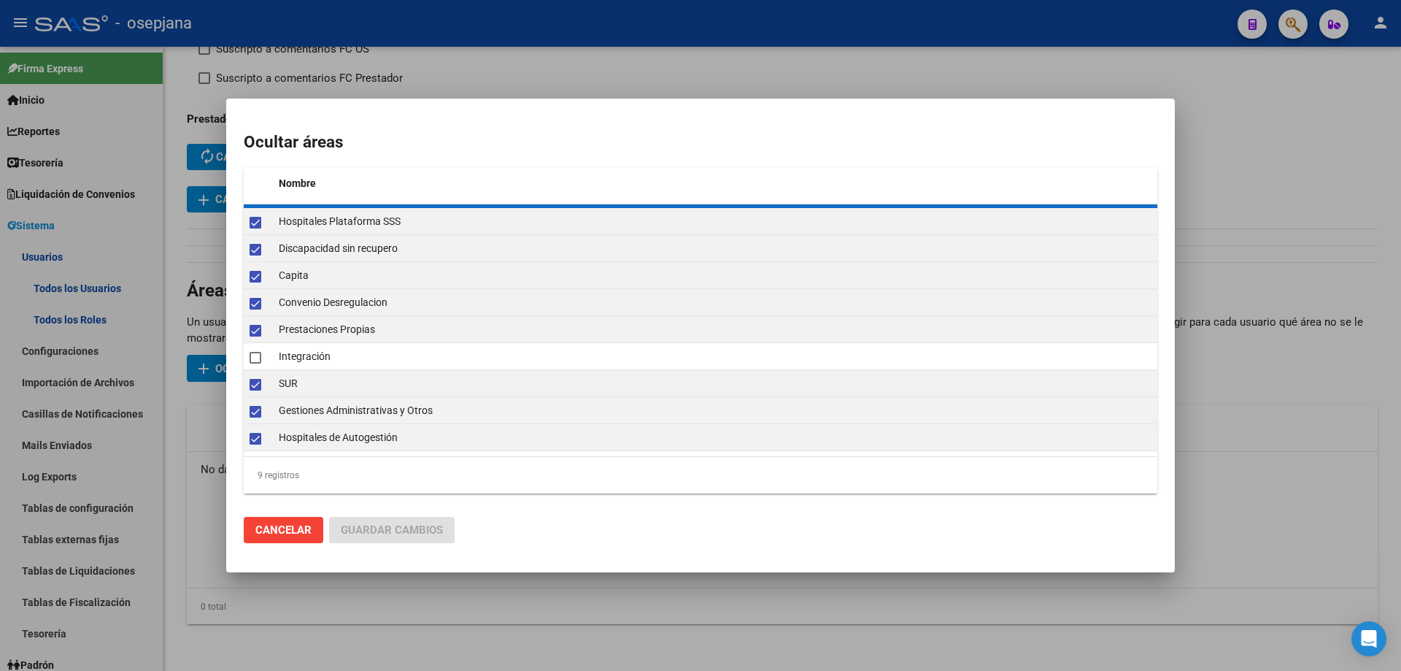
checkbox input "false"
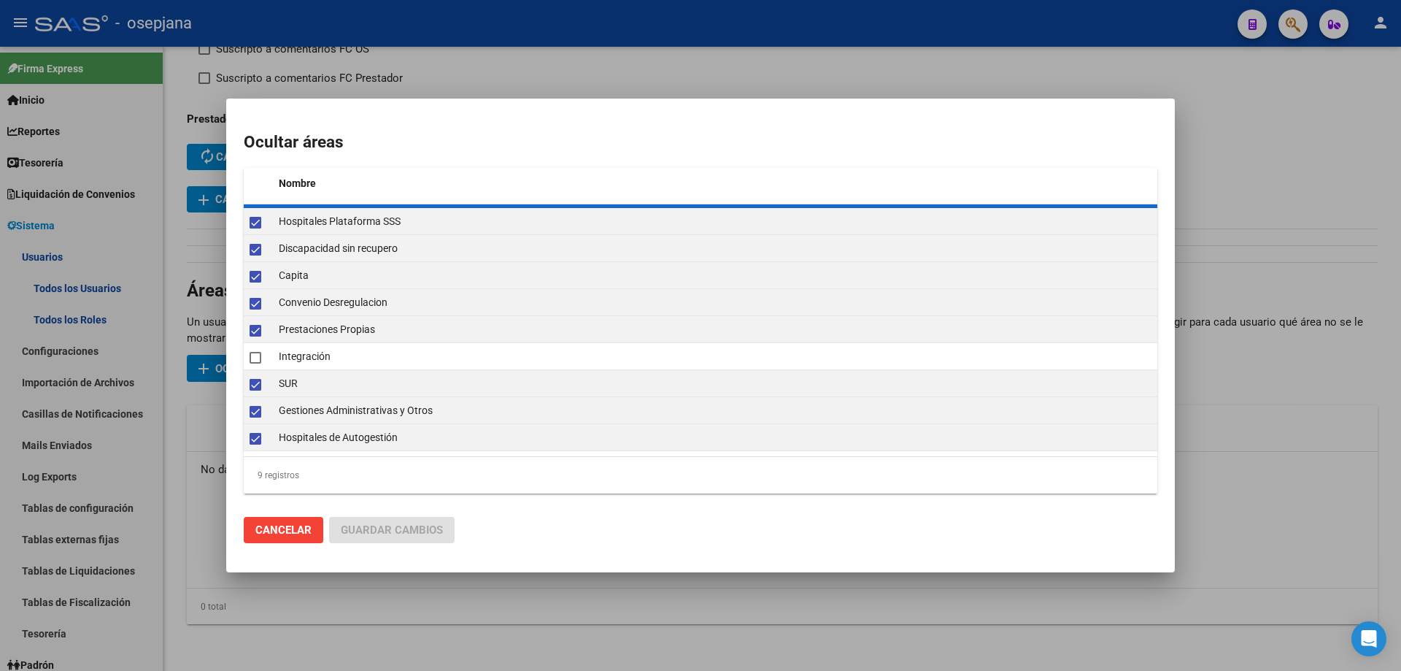
checkbox input "false"
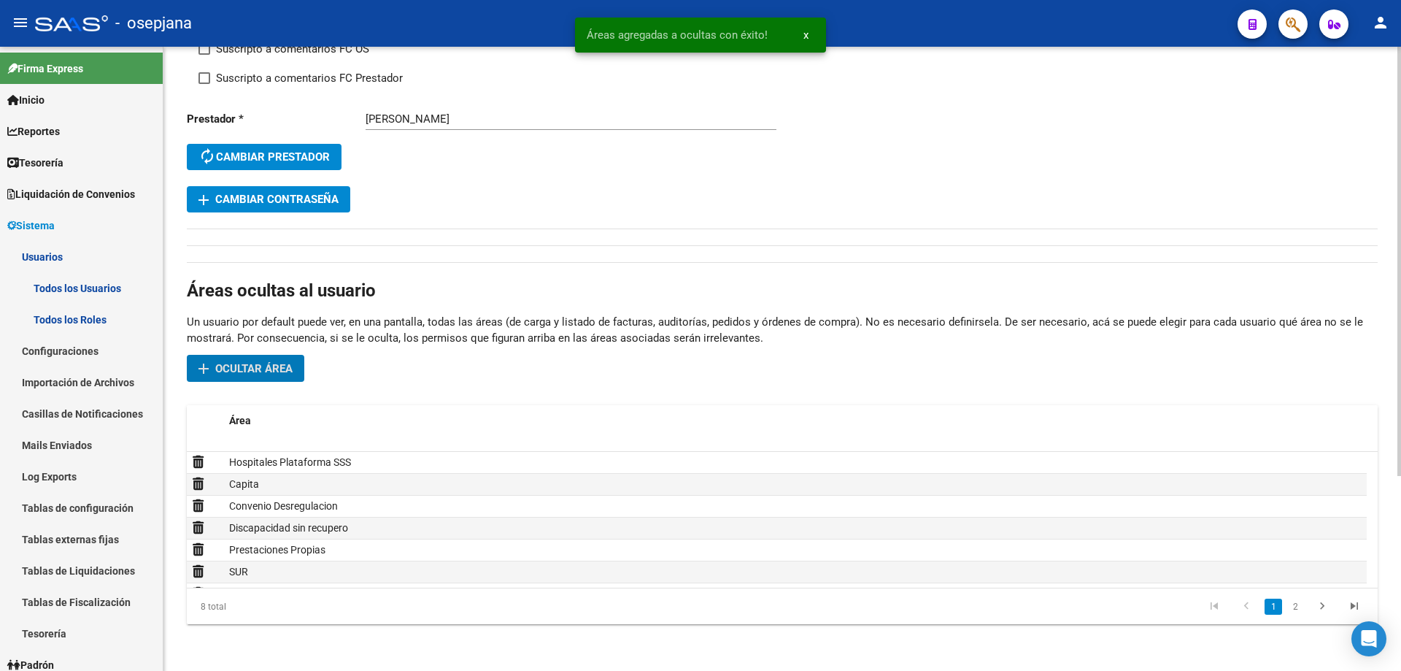
scroll to position [0, 0]
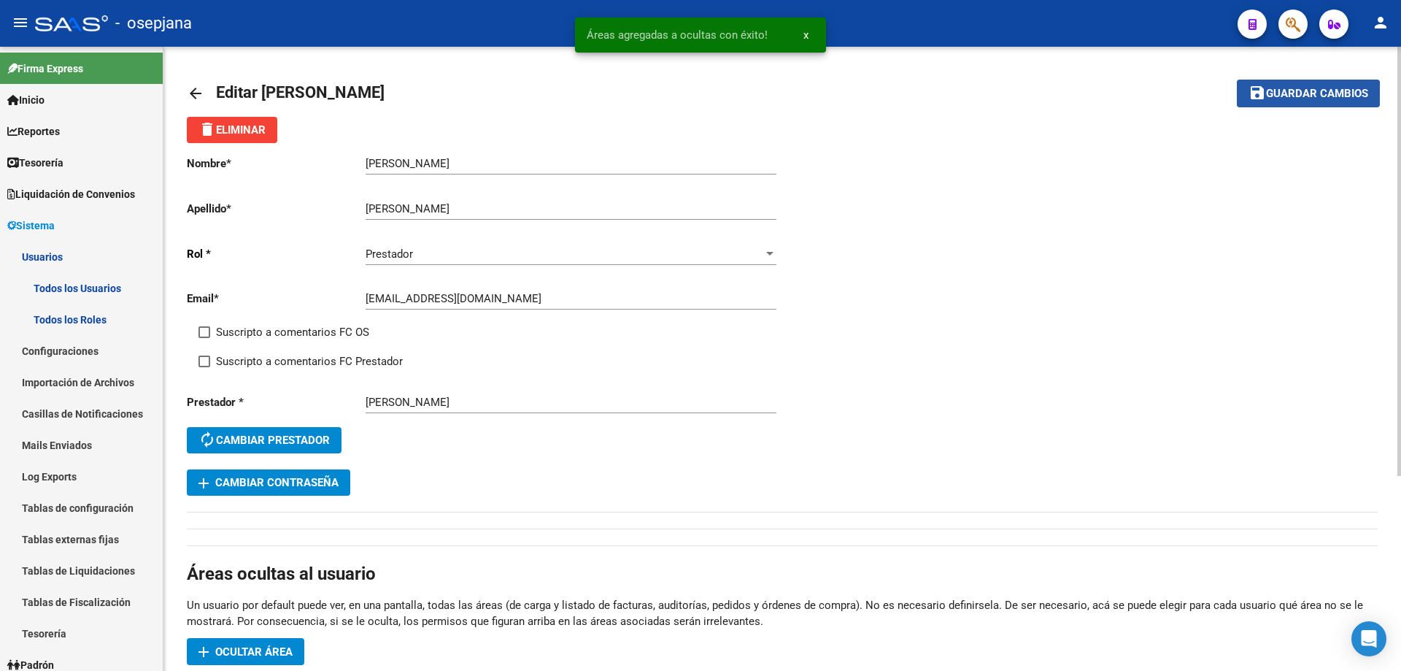
click at [1275, 98] on span "Guardar cambios" at bounding box center [1317, 94] width 102 height 13
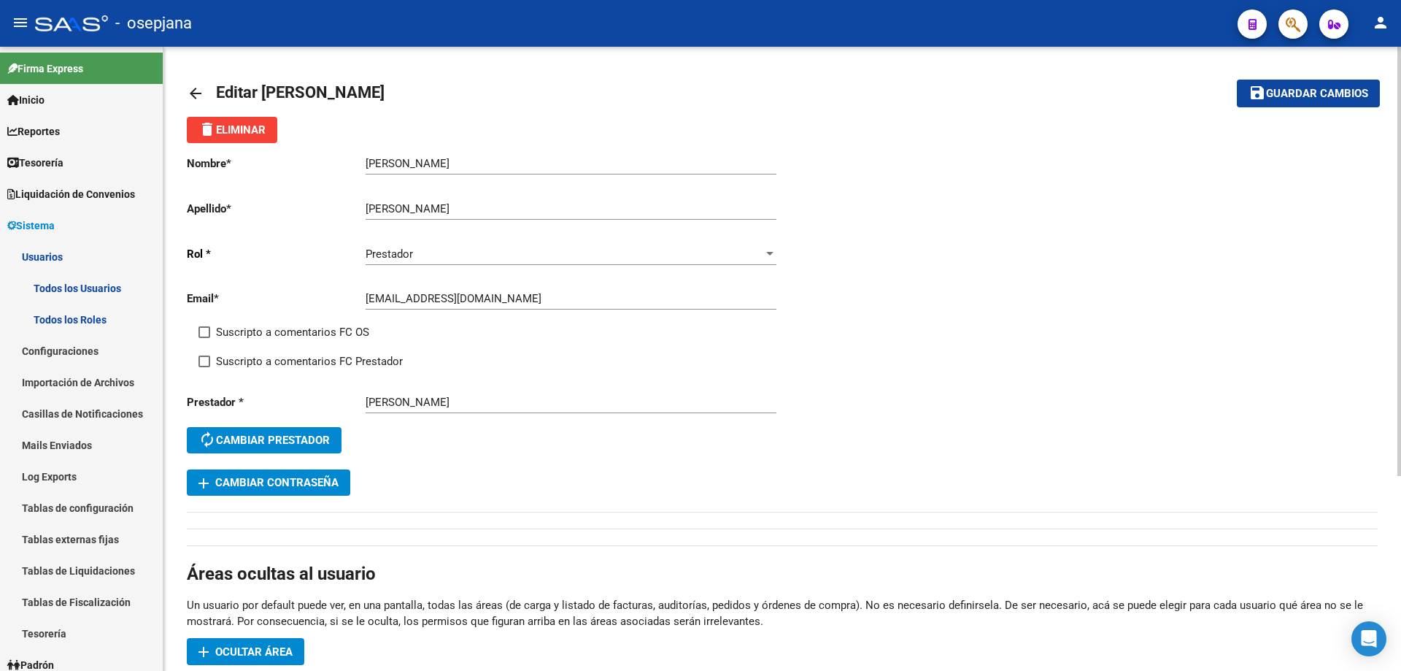
click at [199, 94] on mat-icon "arrow_back" at bounding box center [196, 94] width 18 height 18
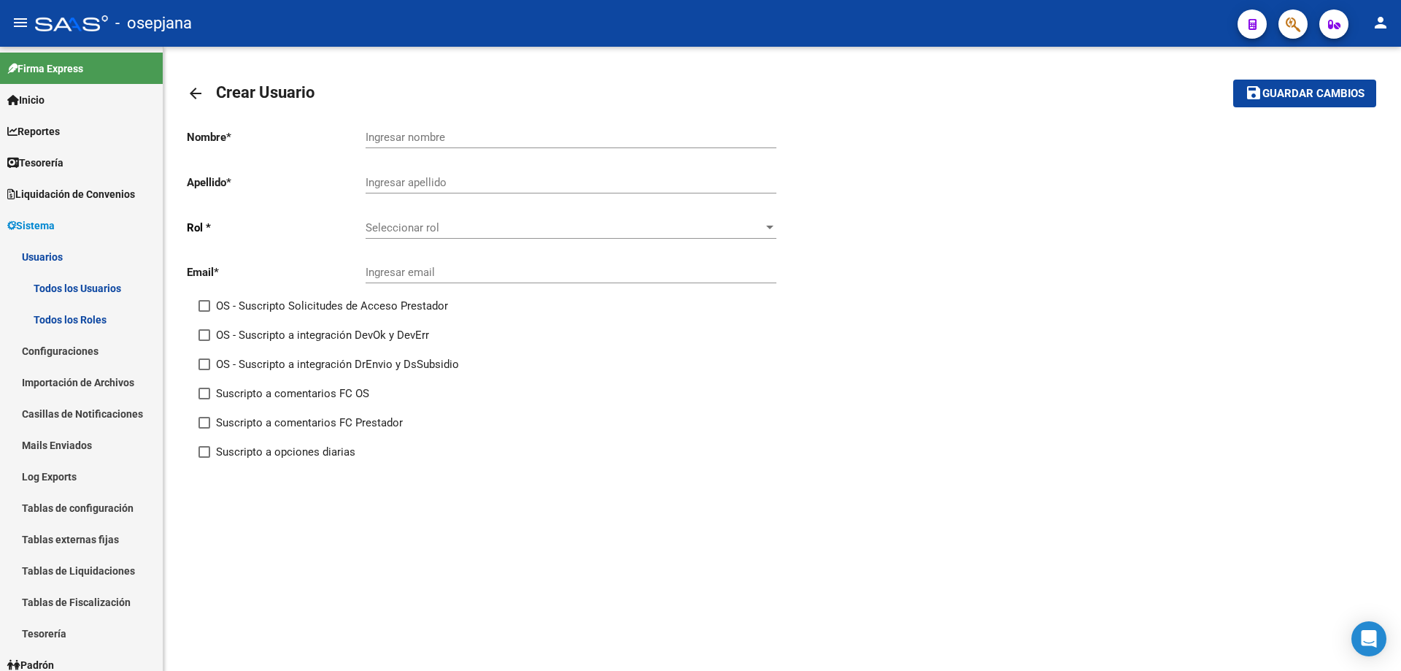
click at [415, 134] on input "Ingresar nombre" at bounding box center [571, 137] width 411 height 13
type input "LUIS ABERTO"
type input "FERNANDEZ"
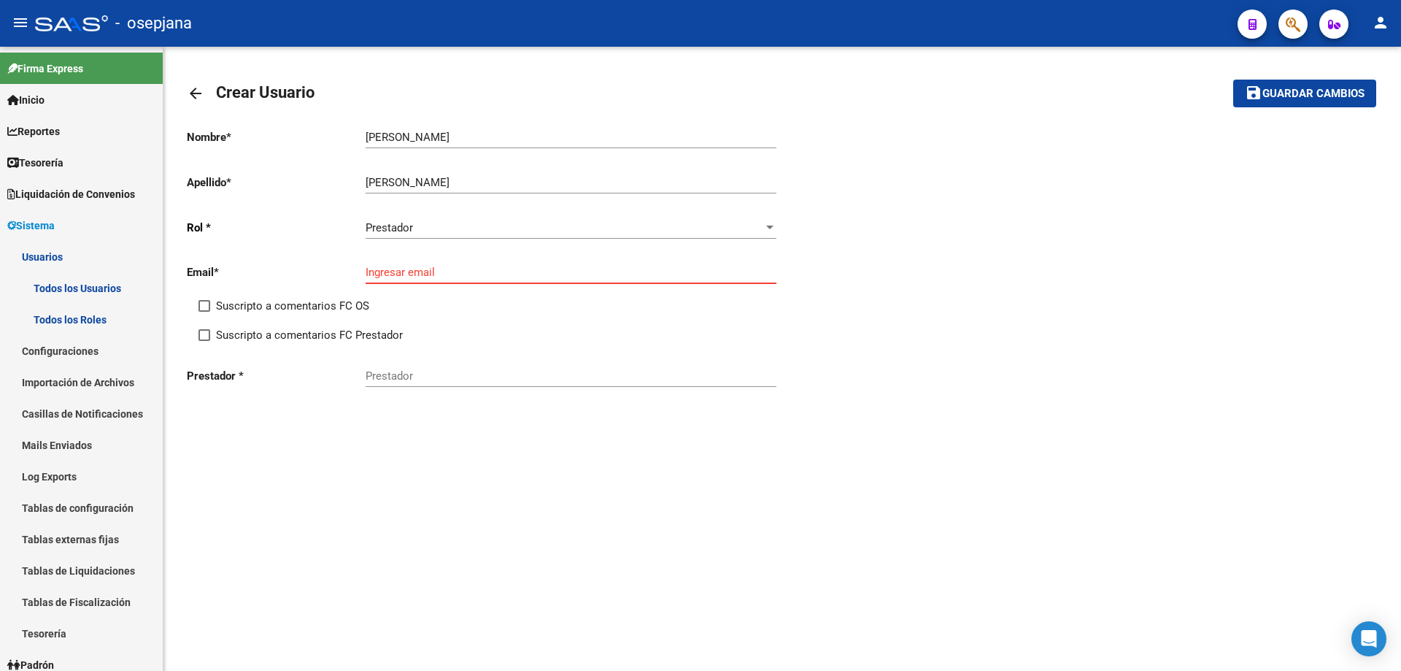
click at [199, 91] on mat-icon "arrow_back" at bounding box center [196, 94] width 18 height 18
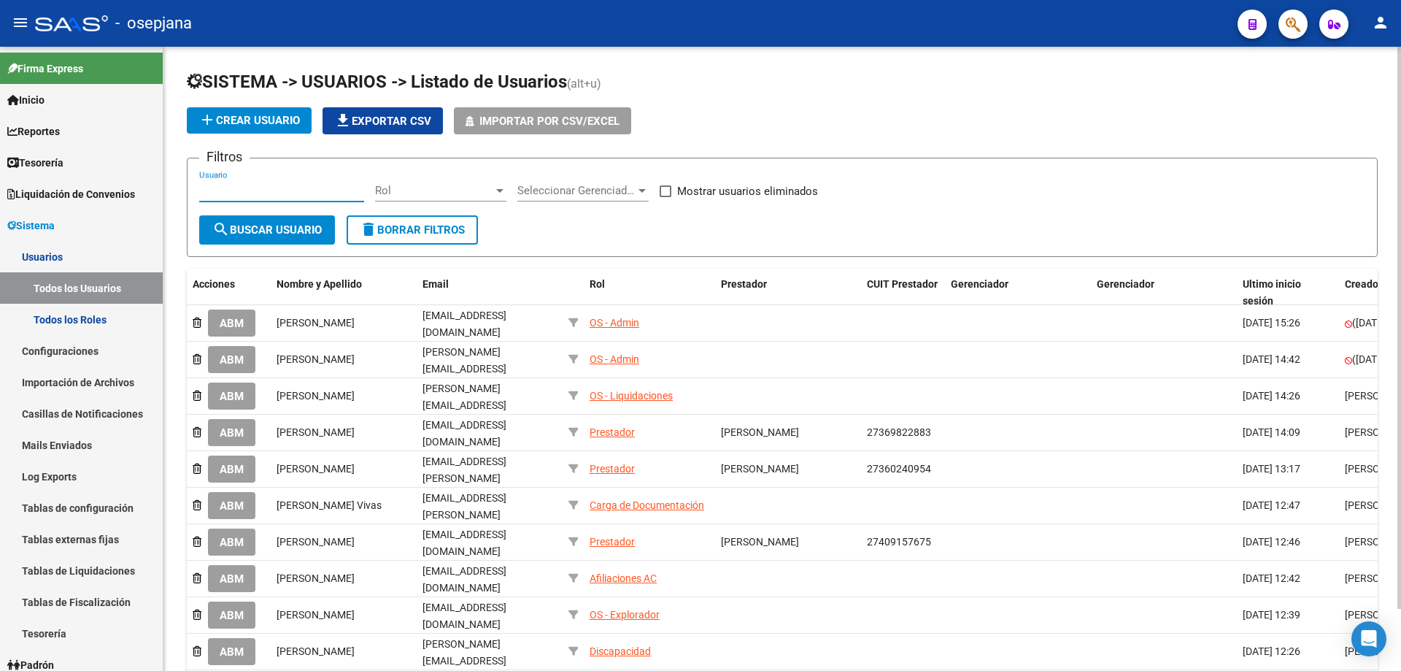
click at [274, 190] on input "Usuario" at bounding box center [281, 190] width 165 height 13
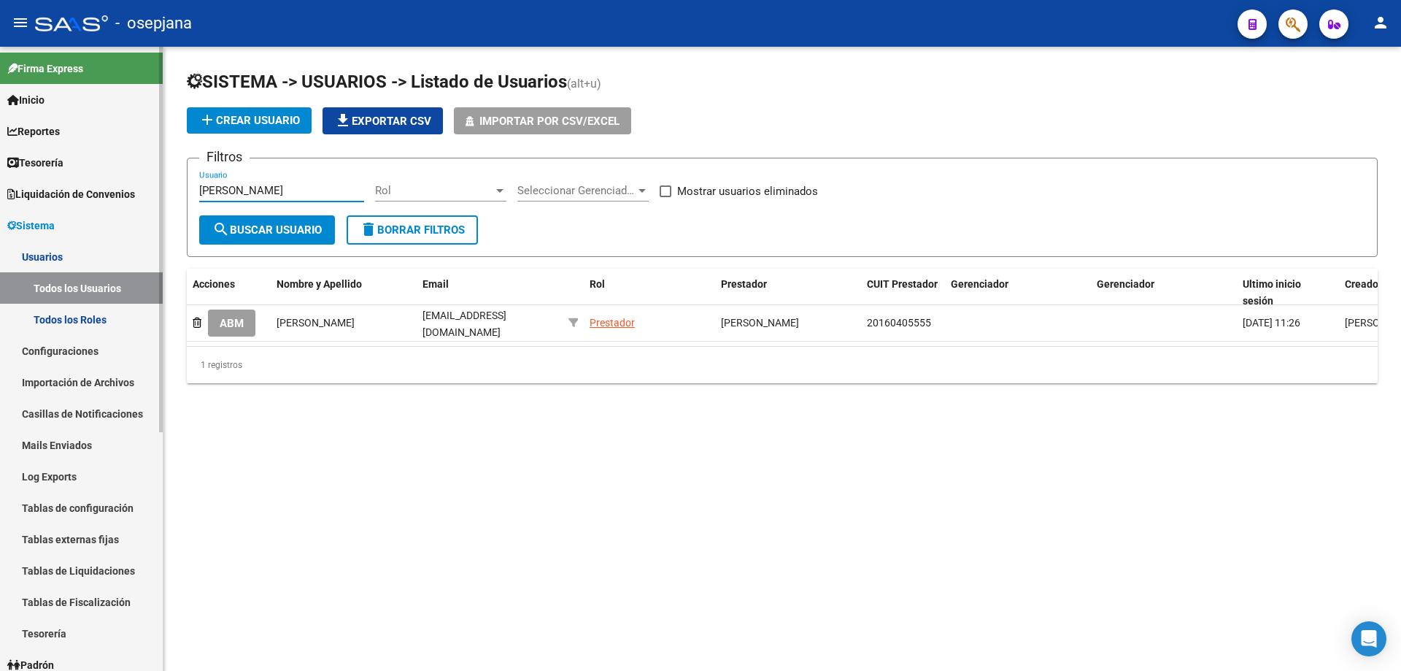
drag, startPoint x: 309, startPoint y: 188, endPoint x: 158, endPoint y: 190, distance: 151.1
click at [158, 190] on mat-sidenav-container "Firma Express Inicio Calendario SSS Instructivos Contacto OS Reportes Tablero d…" at bounding box center [700, 359] width 1401 height 624
paste input "[EMAIL_ADDRESS][DOMAIN_NAME]"
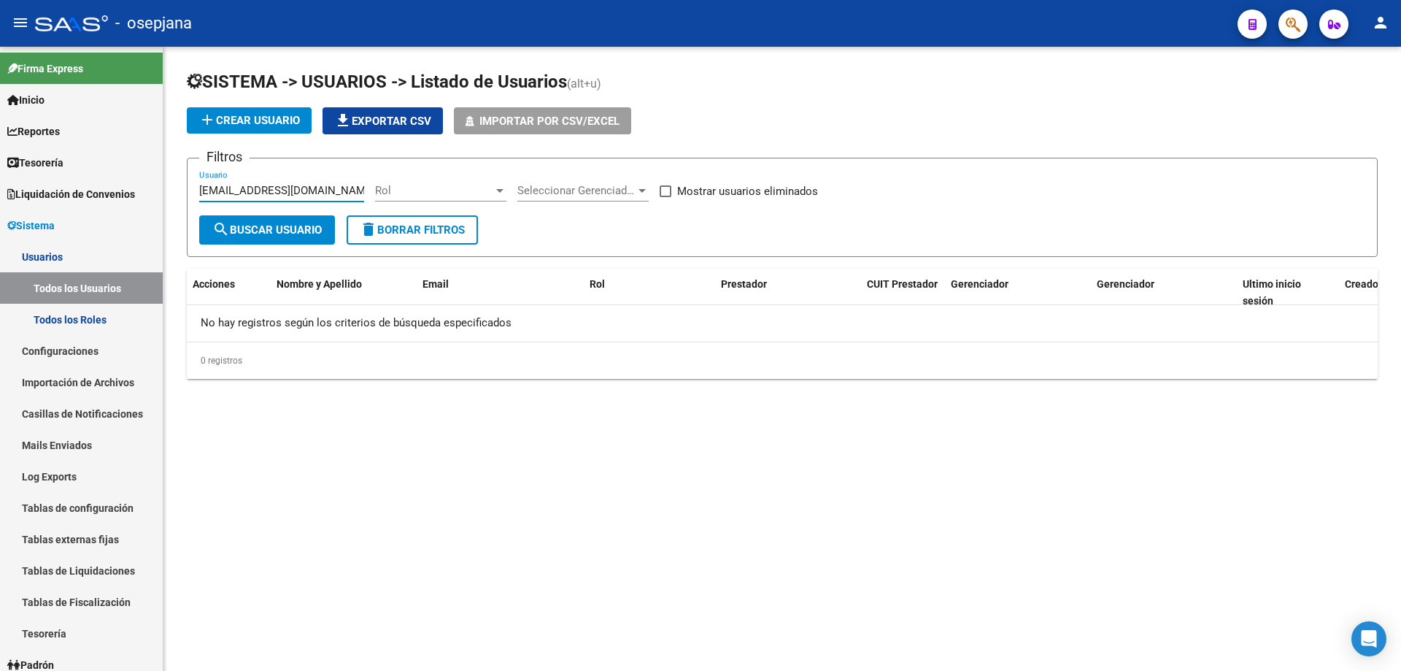
type input "[EMAIL_ADDRESS][DOMAIN_NAME]"
click at [238, 134] on app-action-button "add Crear Usuario" at bounding box center [249, 120] width 125 height 27
click at [296, 117] on span "add Crear Usuario" at bounding box center [249, 120] width 101 height 13
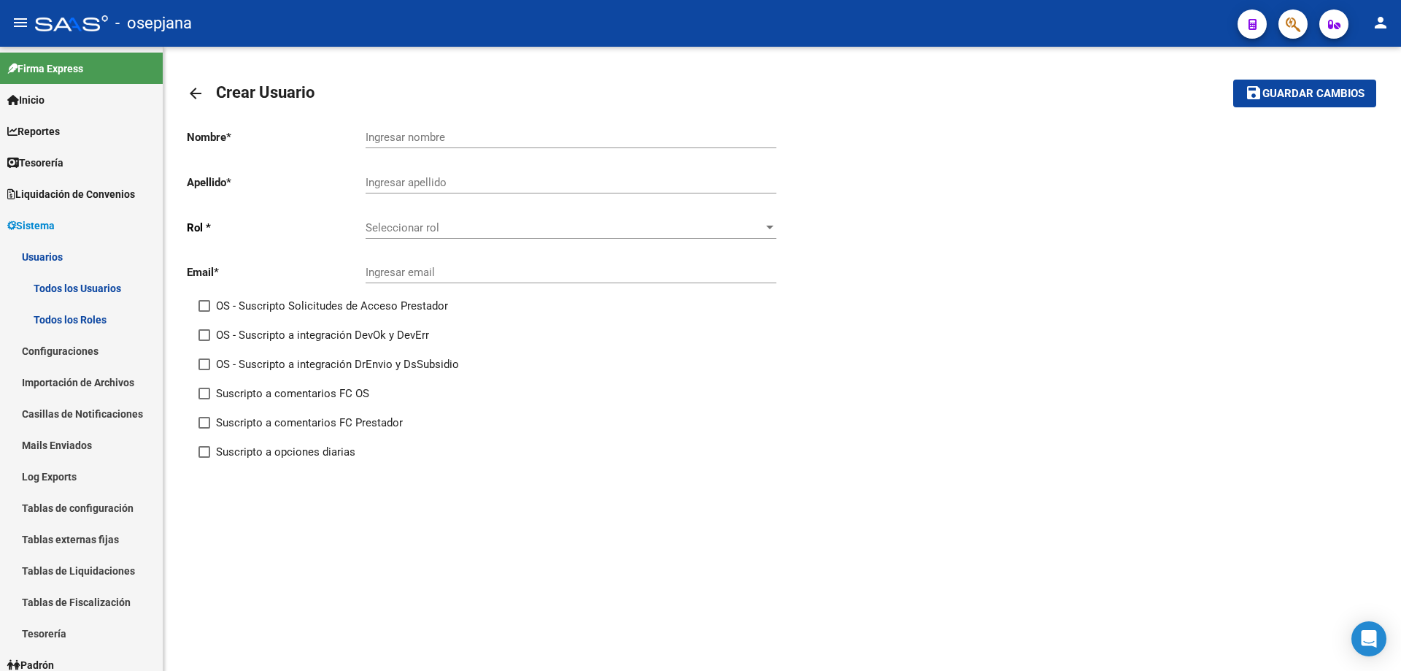
drag, startPoint x: 379, startPoint y: 138, endPoint x: 388, endPoint y: 138, distance: 8.0
click at [379, 138] on input "Ingresar nombre" at bounding box center [571, 137] width 411 height 13
type input "LUIS ALBERTO"
type input "FERNANDEZ"
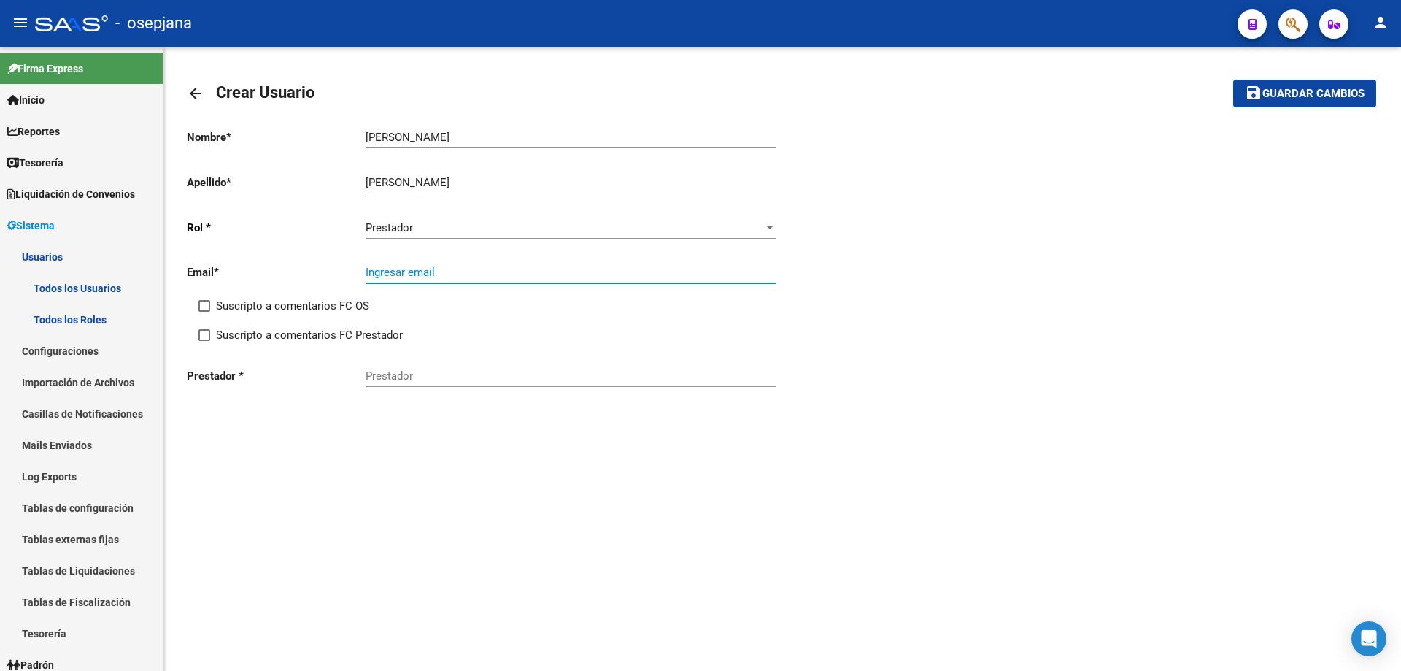
paste input "[EMAIL_ADDRESS][DOMAIN_NAME]"
type input "[EMAIL_ADDRESS][DOMAIN_NAME]"
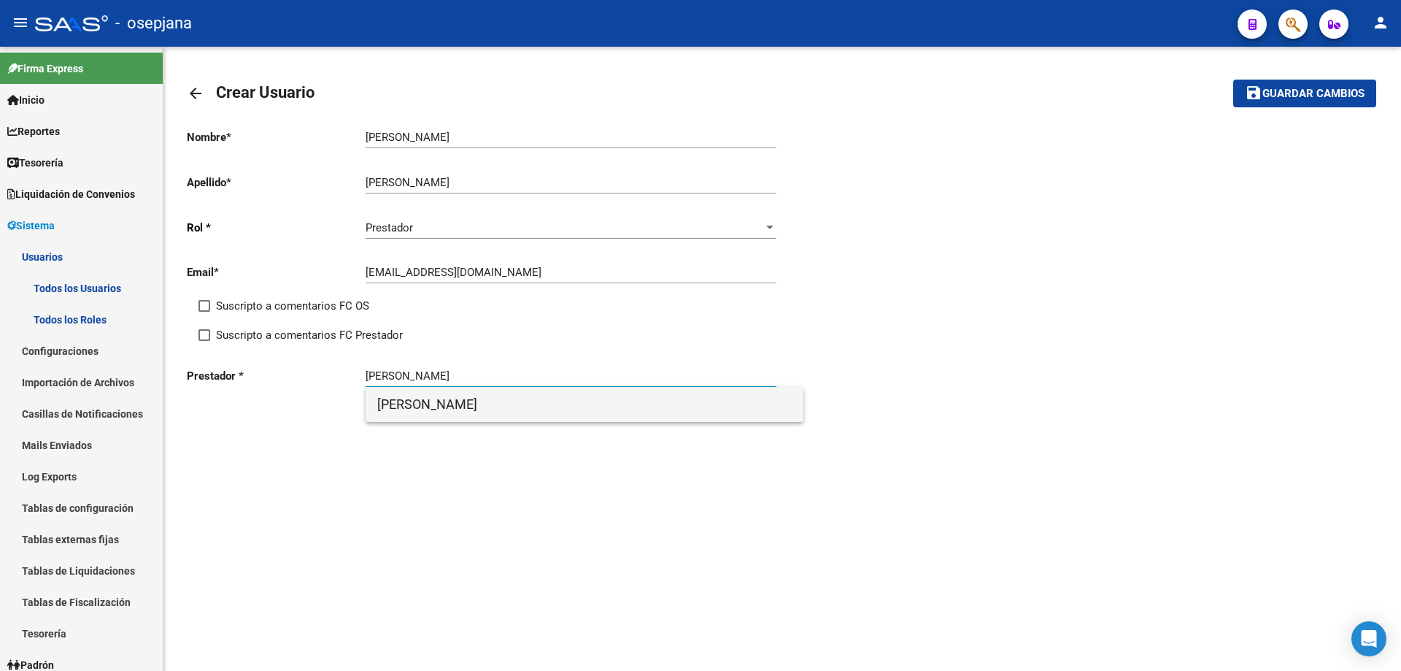
click at [513, 406] on span "[PERSON_NAME]" at bounding box center [584, 404] width 415 height 35
type input "[PERSON_NAME]"
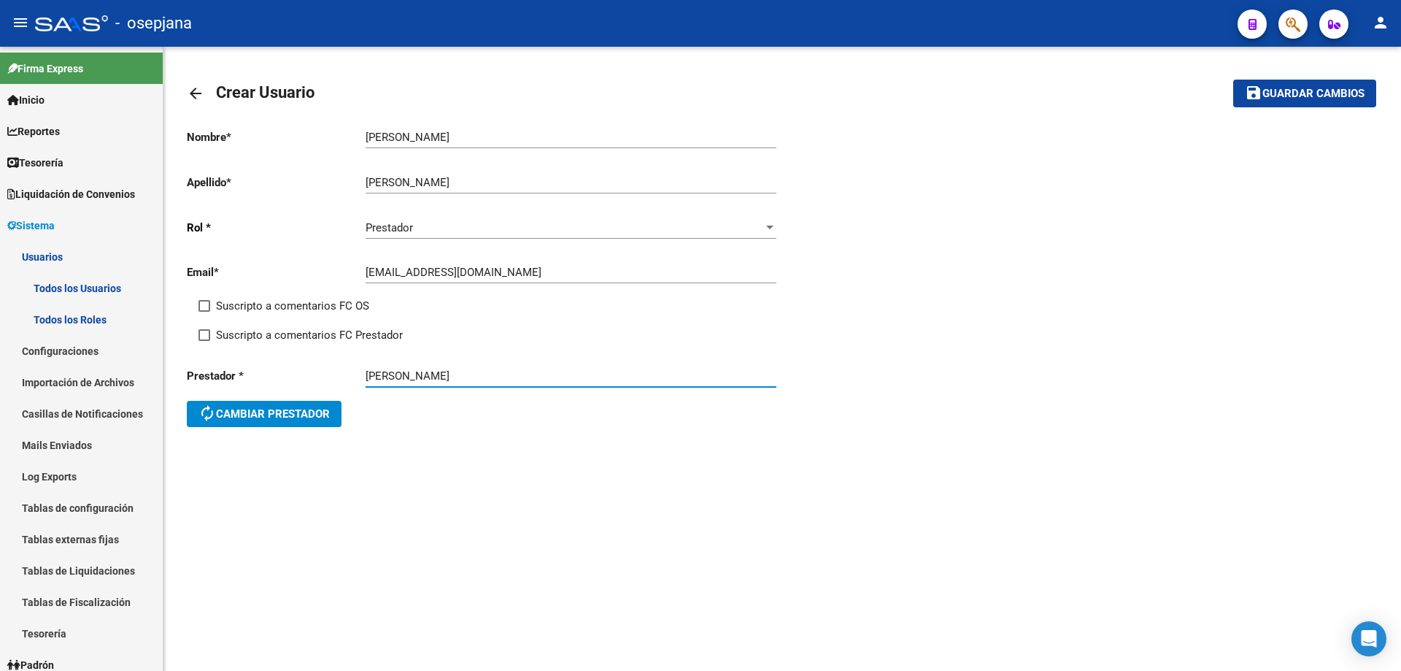
click at [1263, 99] on span "Guardar cambios" at bounding box center [1314, 94] width 102 height 13
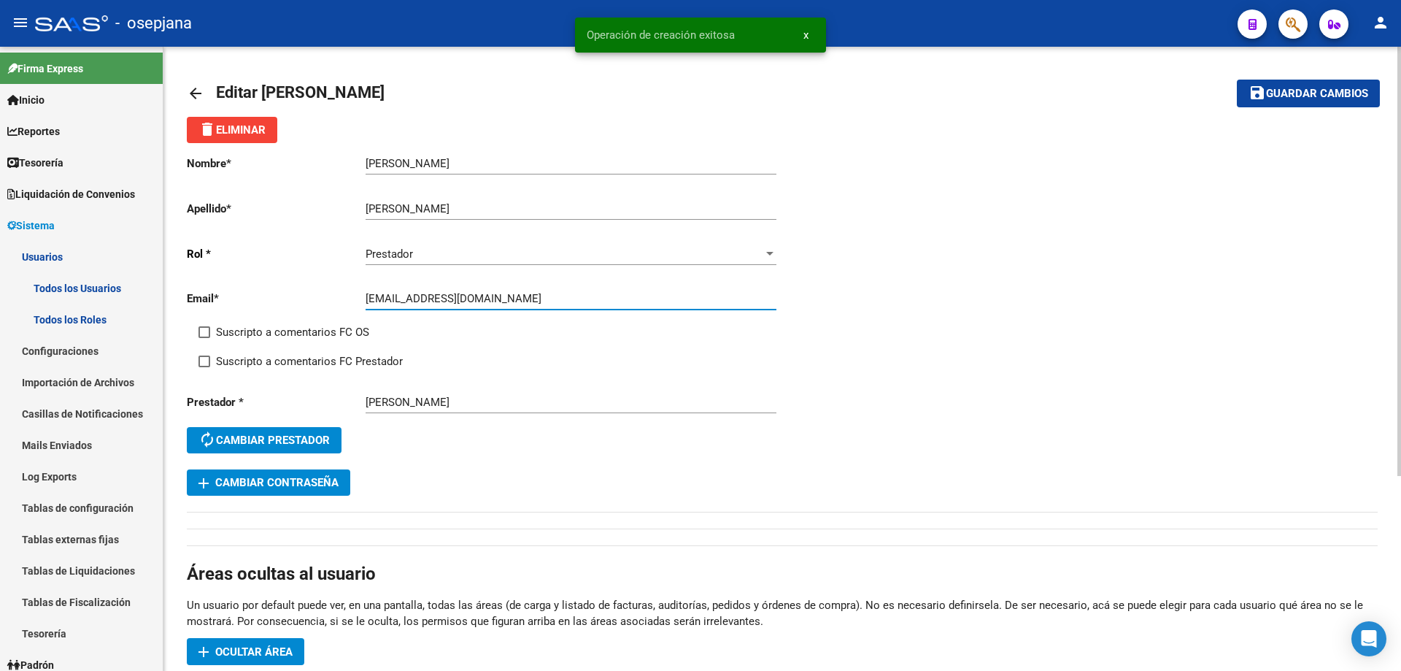
drag, startPoint x: 366, startPoint y: 298, endPoint x: 446, endPoint y: 298, distance: 79.5
click at [446, 298] on input "[EMAIL_ADDRESS][DOMAIN_NAME]" at bounding box center [571, 298] width 411 height 13
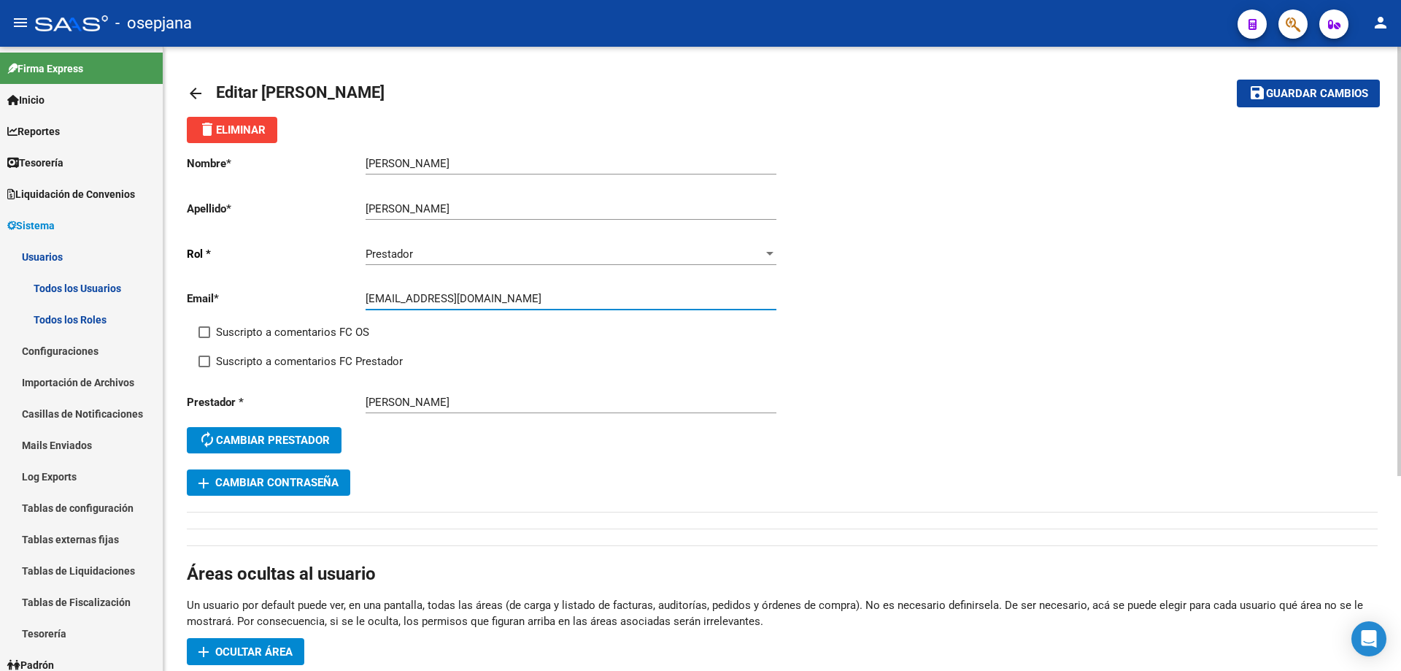
click at [266, 441] on span "autorenew Cambiar prestador" at bounding box center [264, 439] width 131 height 13
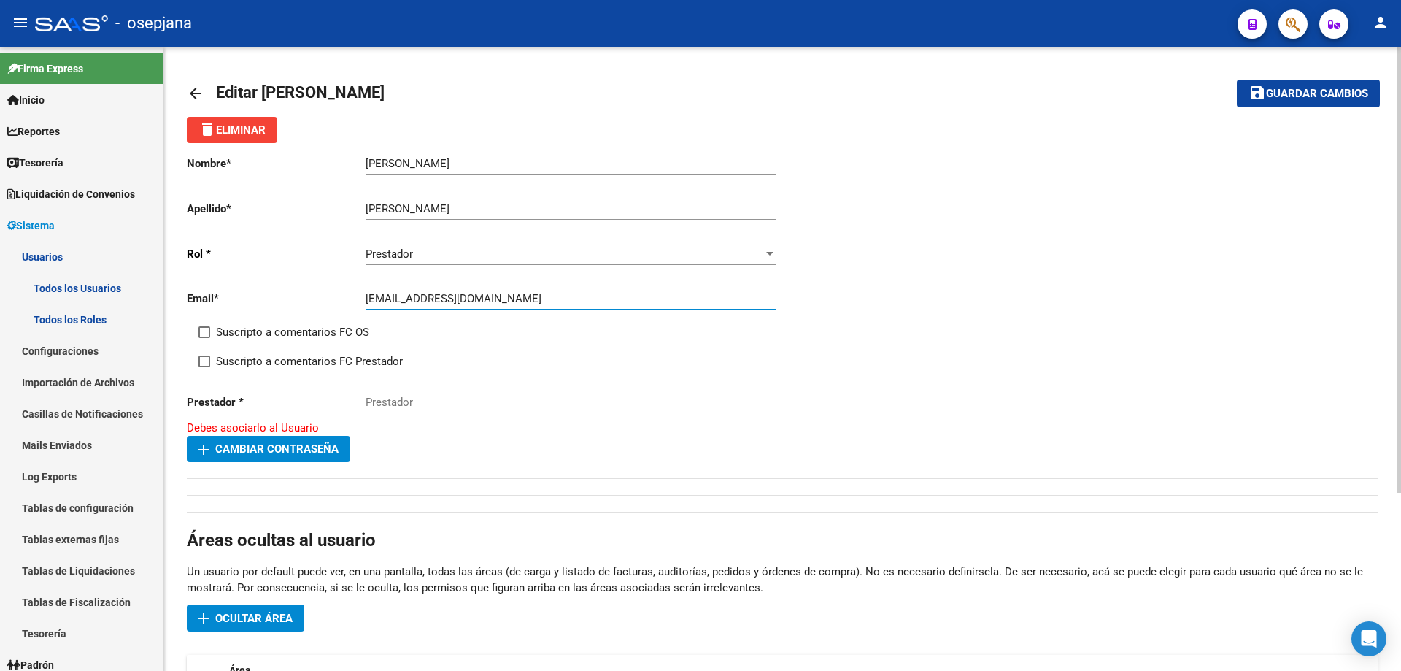
click at [318, 456] on button "add Cambiar Contraseña" at bounding box center [268, 449] width 163 height 26
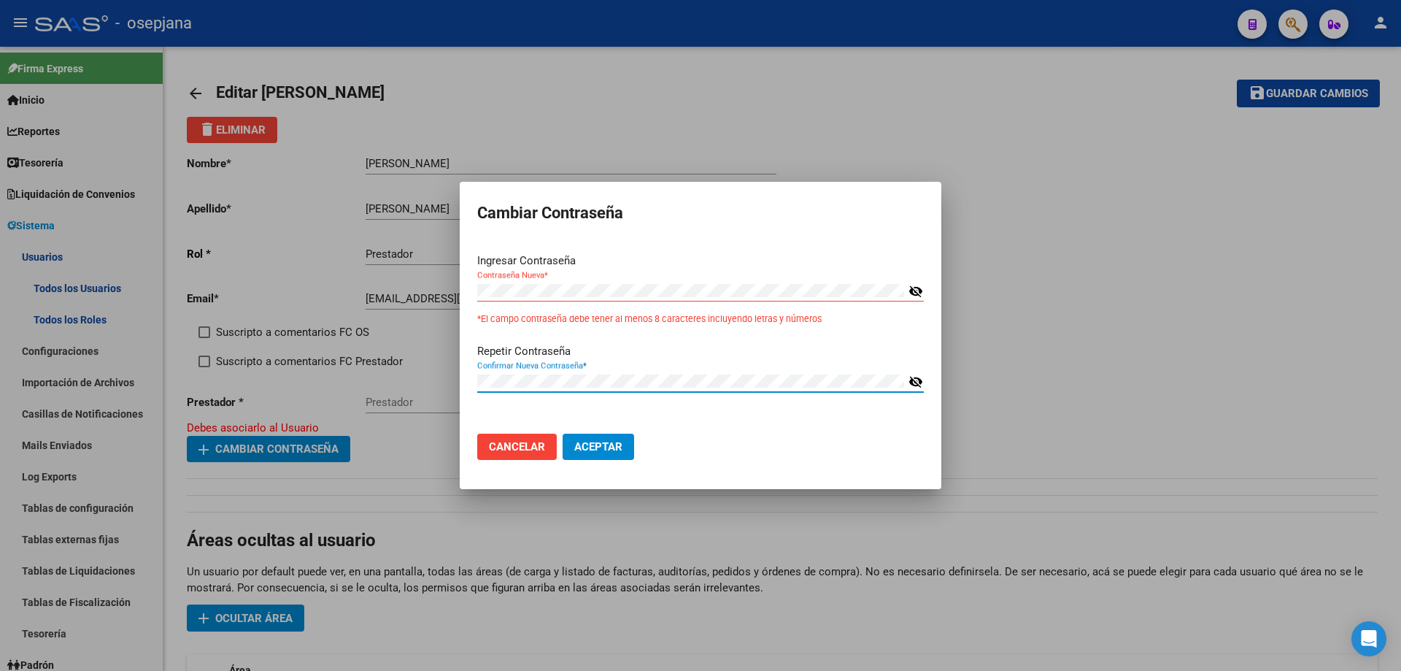
click at [605, 444] on span "Aceptar" at bounding box center [598, 446] width 48 height 13
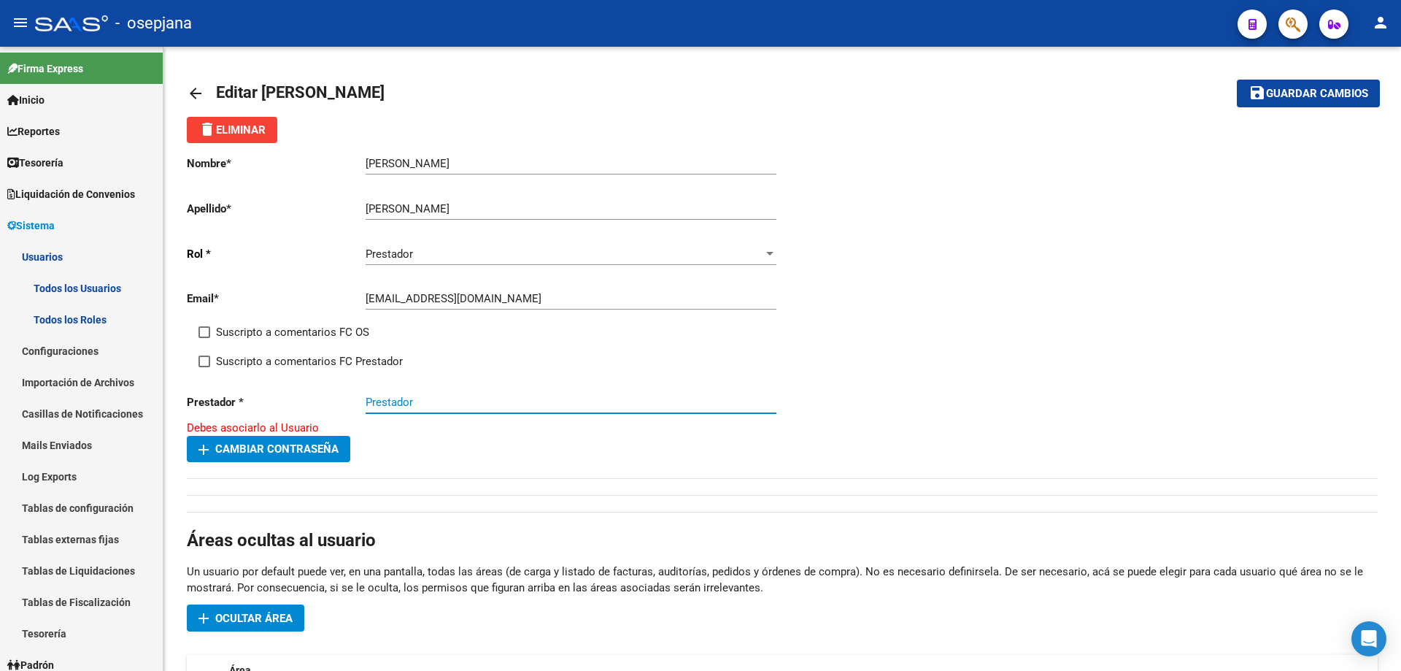
click at [401, 397] on input "Prestador" at bounding box center [571, 402] width 411 height 13
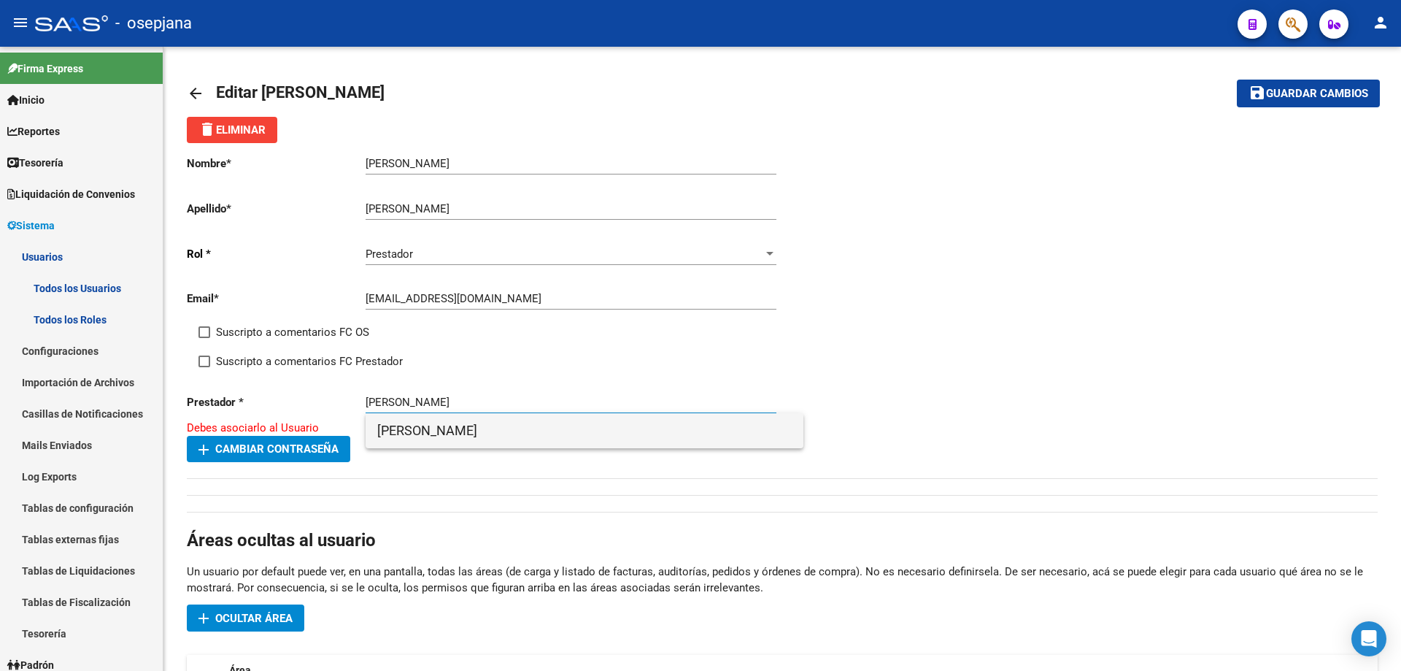
click at [487, 429] on span "[PERSON_NAME]" at bounding box center [584, 430] width 415 height 35
type input "[PERSON_NAME]"
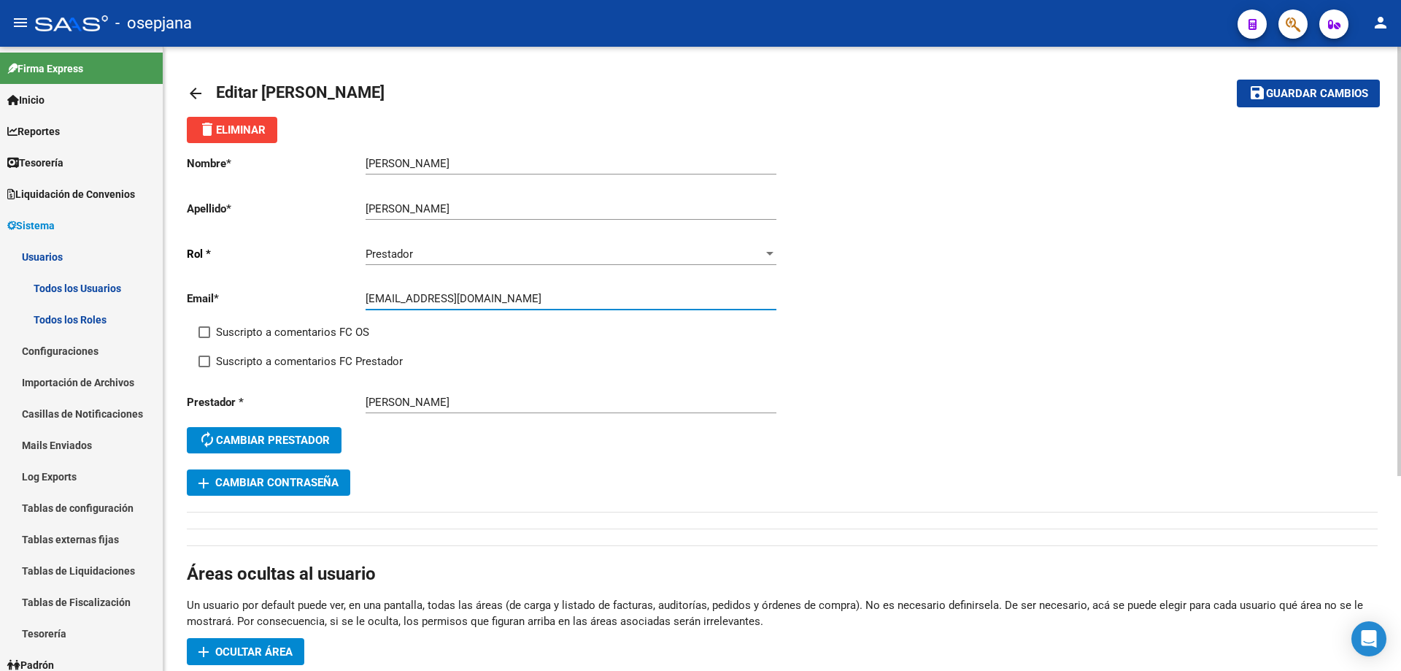
drag, startPoint x: 366, startPoint y: 298, endPoint x: 448, endPoint y: 299, distance: 82.5
click at [448, 299] on input "[EMAIL_ADDRESS][DOMAIN_NAME]" at bounding box center [571, 298] width 411 height 13
click at [291, 476] on span "add Cambiar Contraseña" at bounding box center [269, 482] width 140 height 13
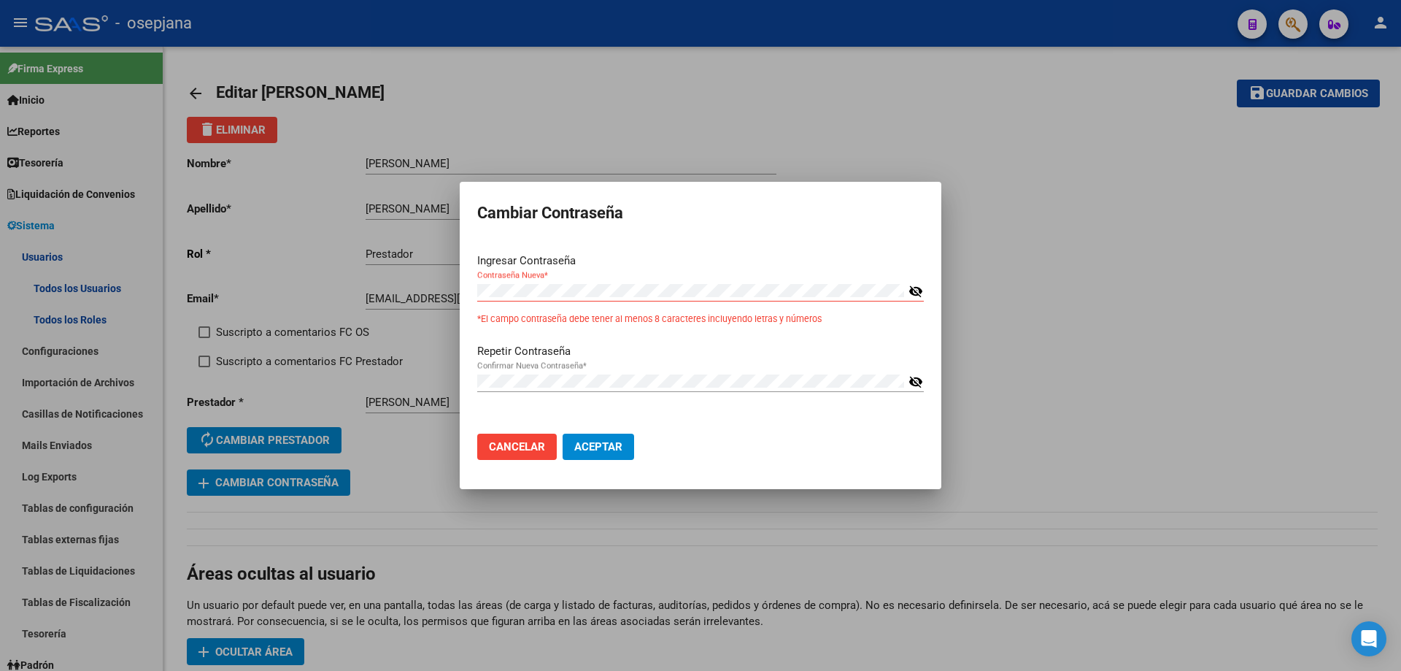
drag, startPoint x: 553, startPoint y: 373, endPoint x: 460, endPoint y: 385, distance: 94.1
click at [460, 385] on mat-dialog-content "Ingresar Contraseña Contraseña Nueva * visibility_off *El campo contraseña debe…" at bounding box center [701, 332] width 482 height 181
click at [451, 381] on div "Cambiar Contraseña Ingresar Contraseña Contraseña Nueva * visibility_off *El ca…" at bounding box center [700, 335] width 1401 height 671
click at [580, 442] on span "Aceptar" at bounding box center [598, 446] width 48 height 13
click at [1325, 91] on div at bounding box center [700, 335] width 1401 height 671
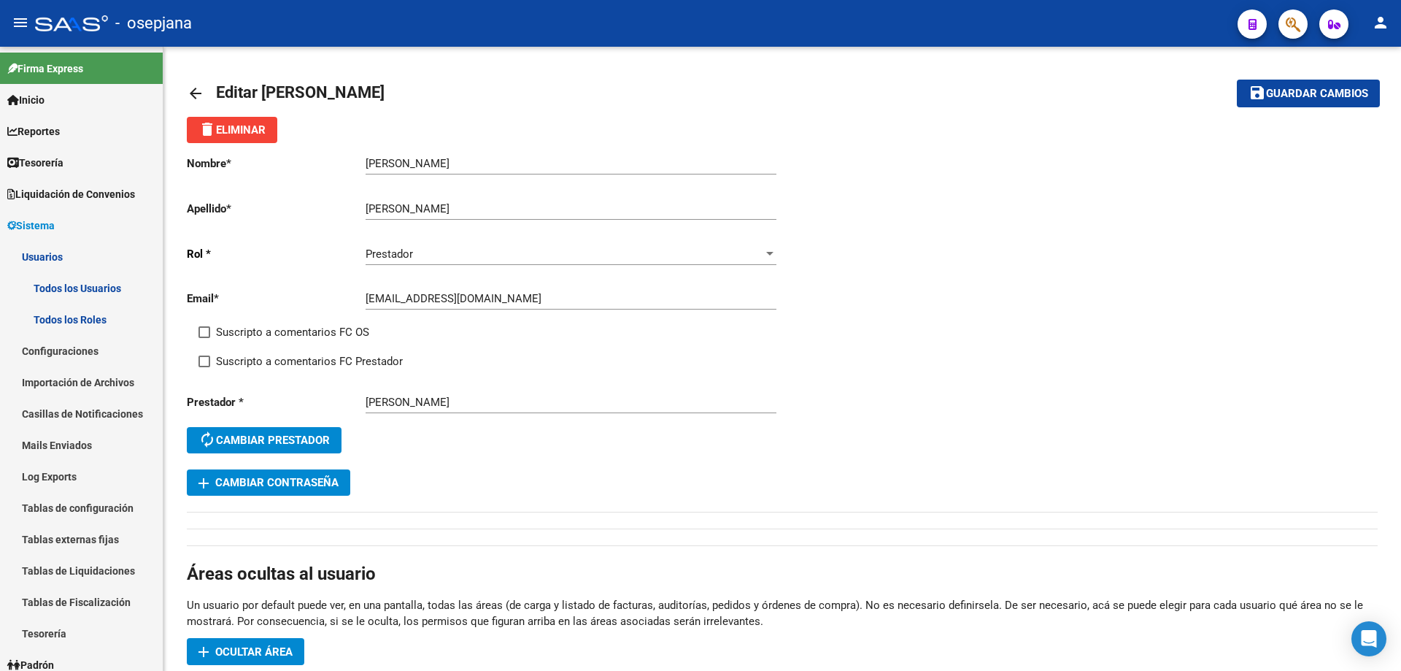
click at [1325, 91] on span "Guardar cambios" at bounding box center [1317, 94] width 102 height 13
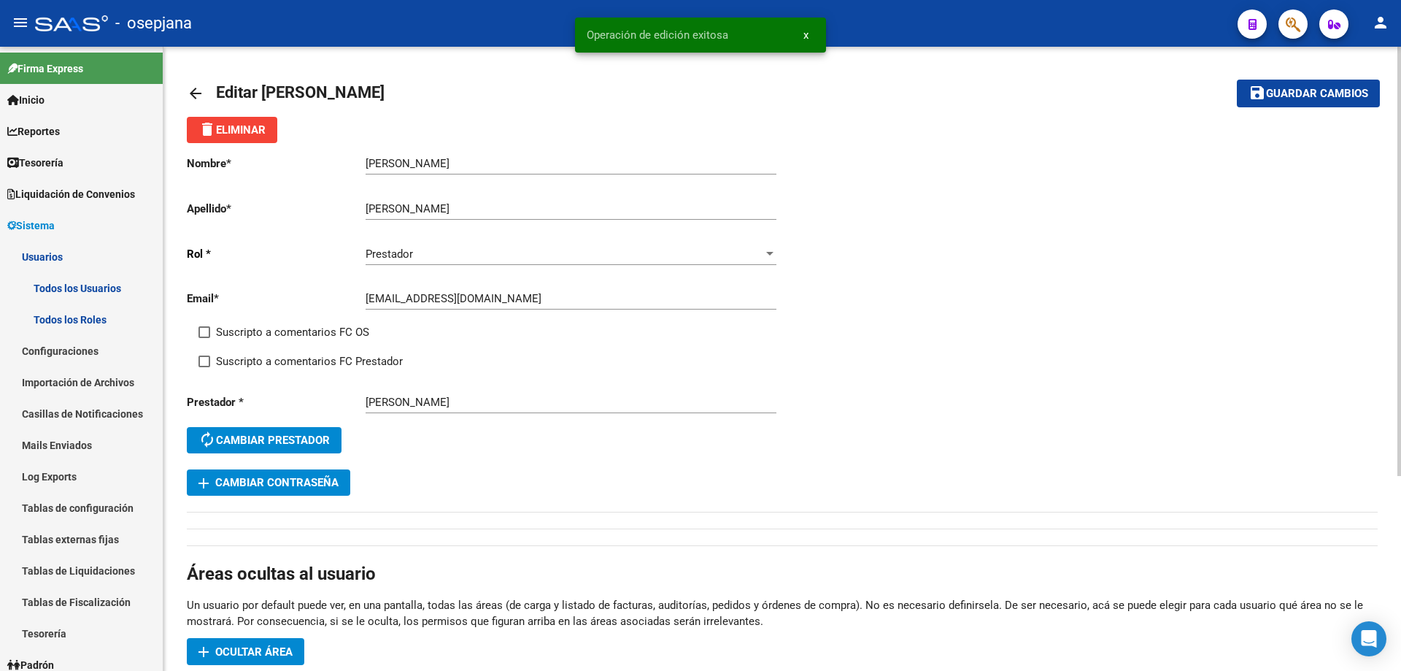
click at [323, 485] on span "add Cambiar Contraseña" at bounding box center [269, 482] width 140 height 13
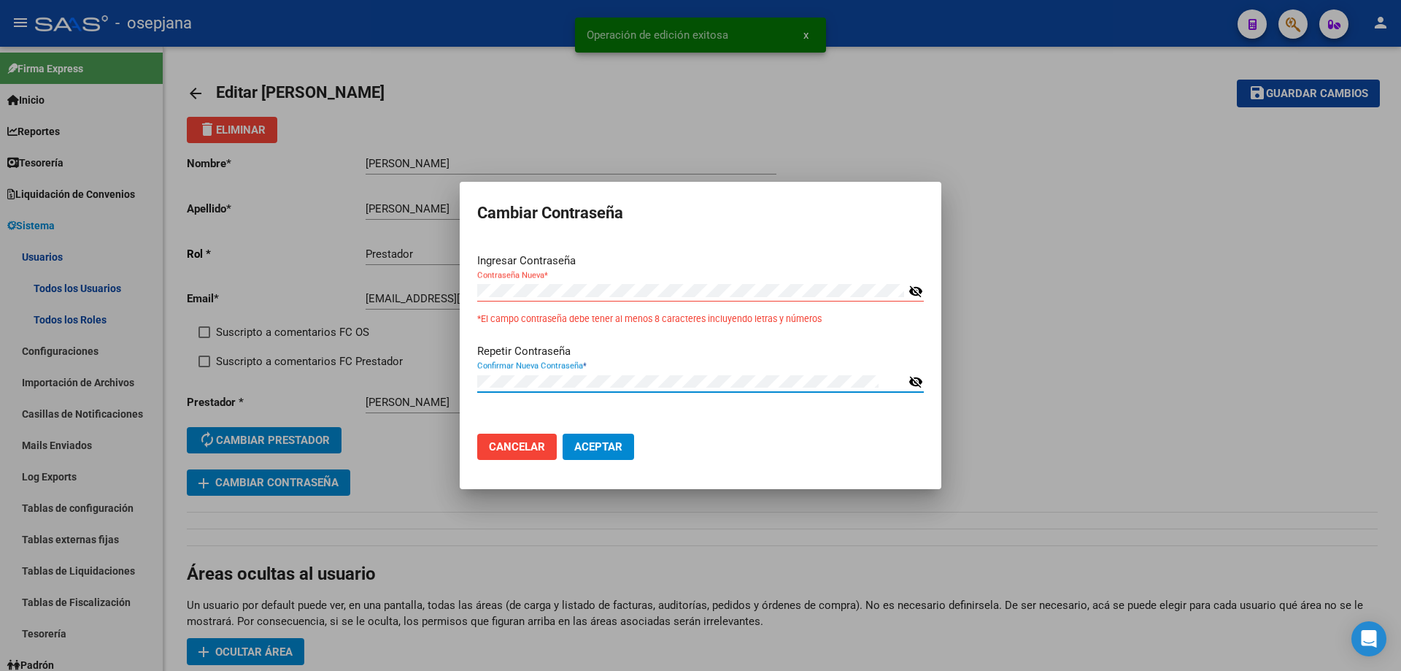
click at [417, 380] on div "Operación de edición exitosa x Cambiar Contraseña Ingresar Contraseña Contraseñ…" at bounding box center [700, 335] width 1401 height 671
click at [593, 450] on span "Aceptar" at bounding box center [598, 446] width 48 height 13
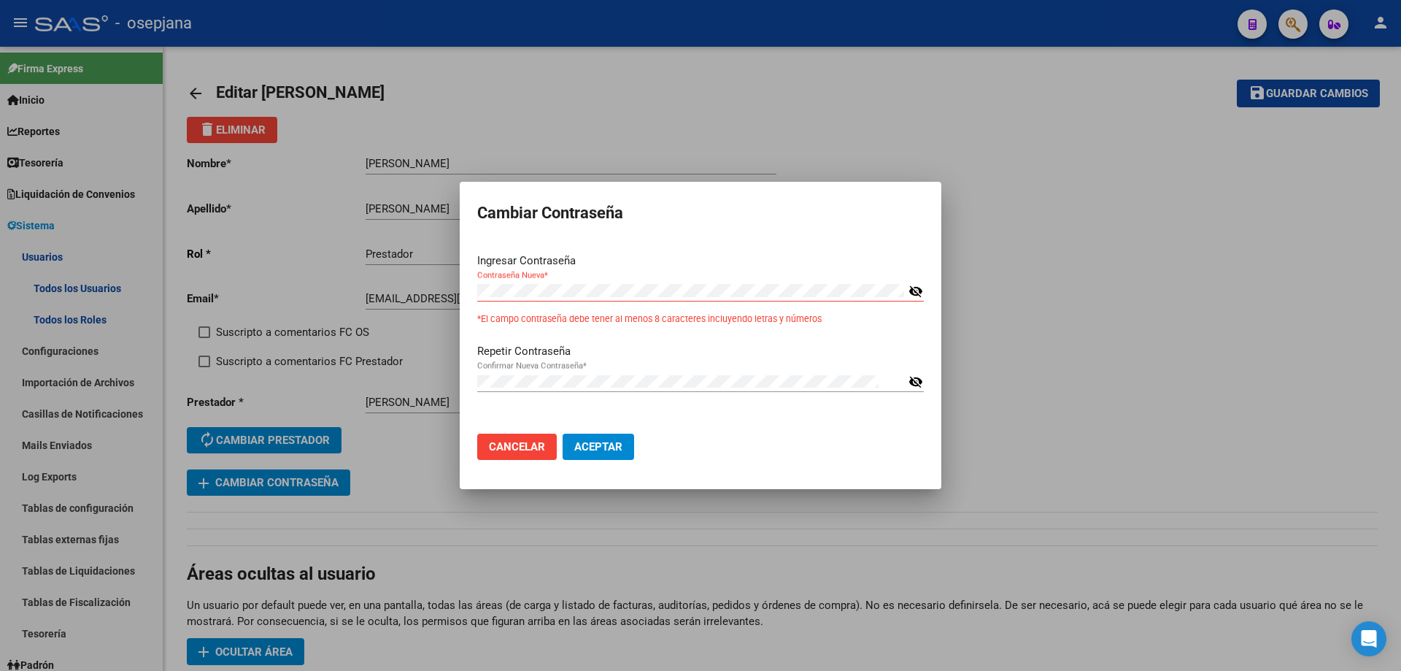
click at [557, 280] on div "Contraseña Nueva *" at bounding box center [690, 291] width 427 height 22
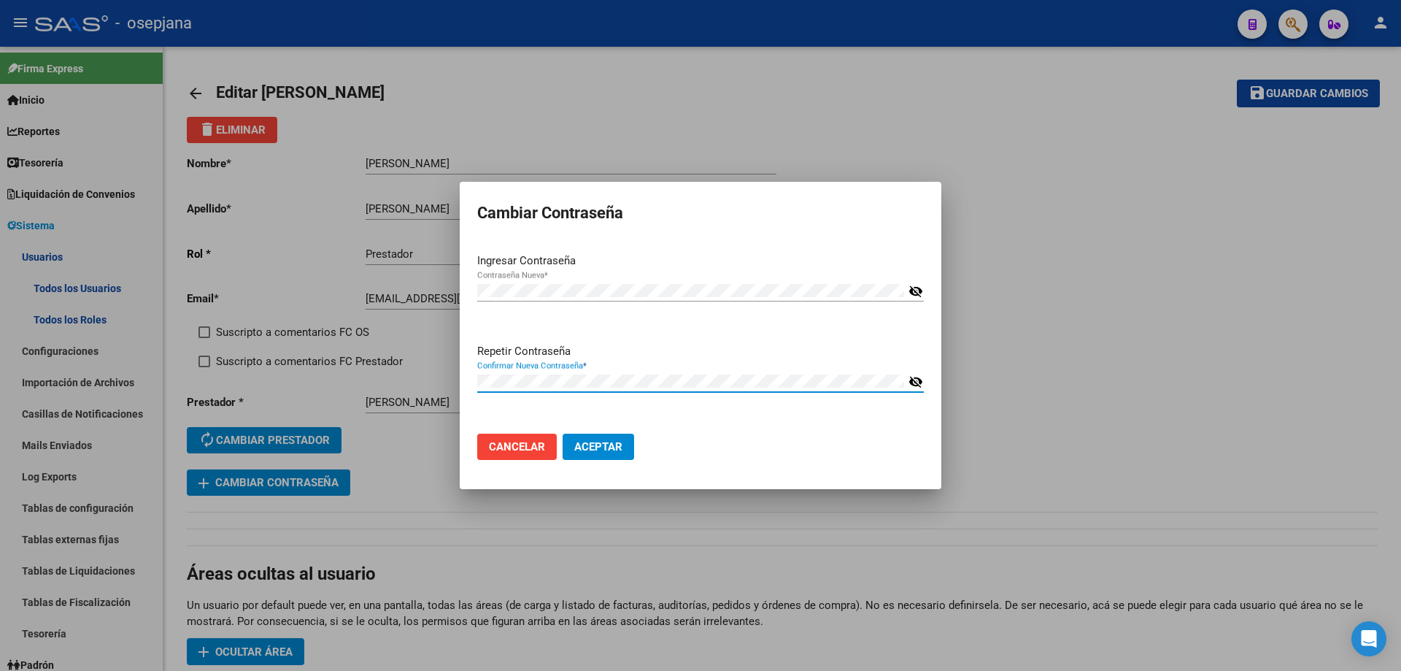
click at [563, 433] on button "Aceptar" at bounding box center [599, 446] width 72 height 26
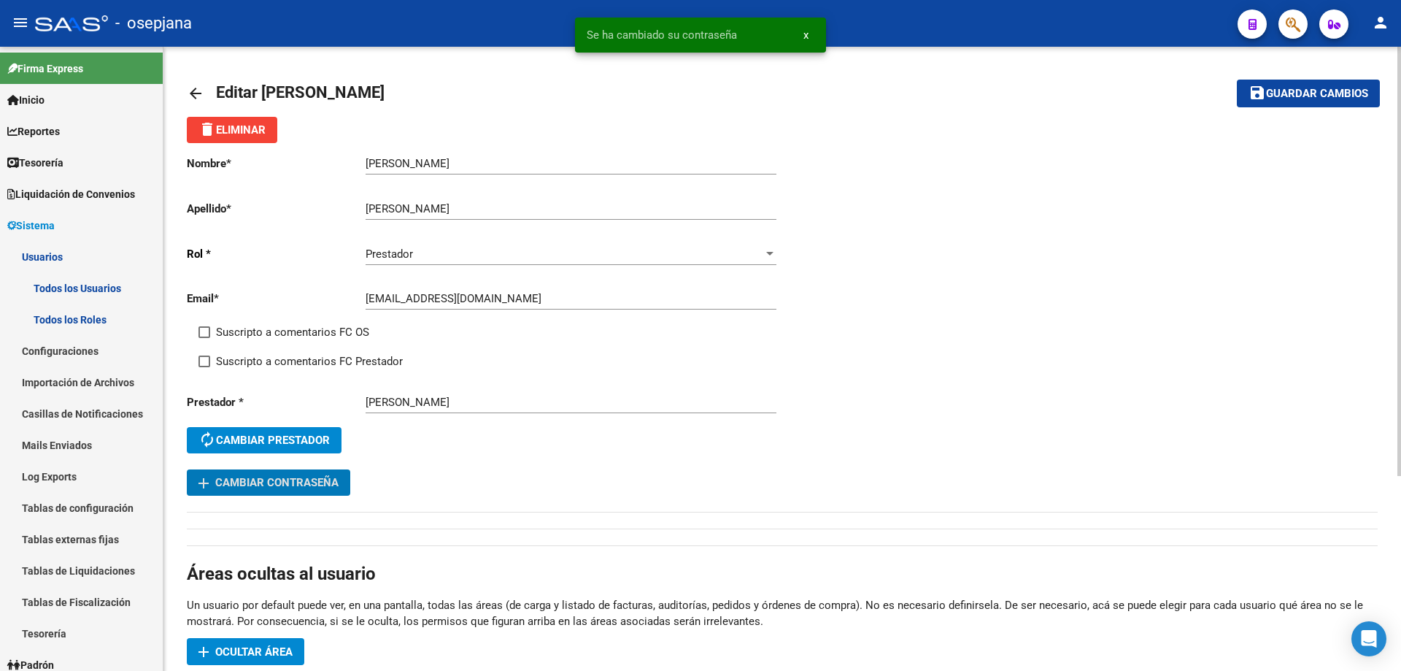
scroll to position [73, 0]
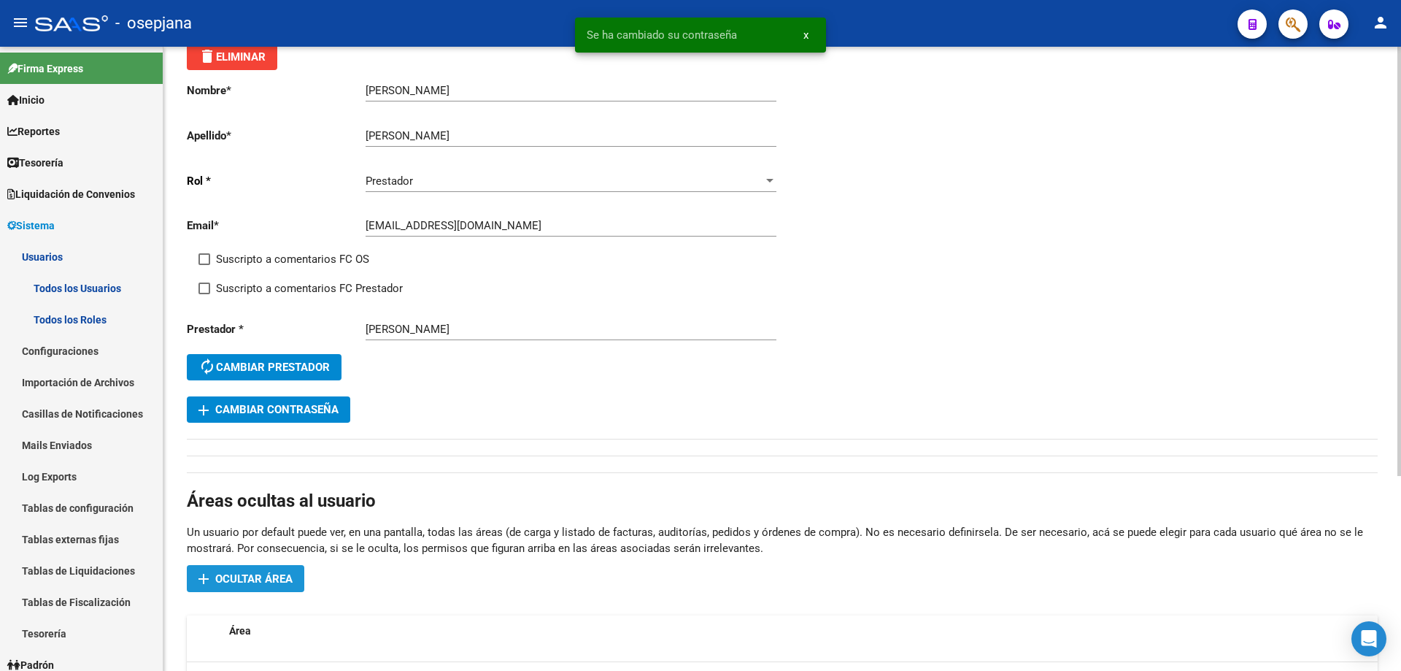
click at [272, 572] on span "Ocultar área" at bounding box center [253, 578] width 77 height 13
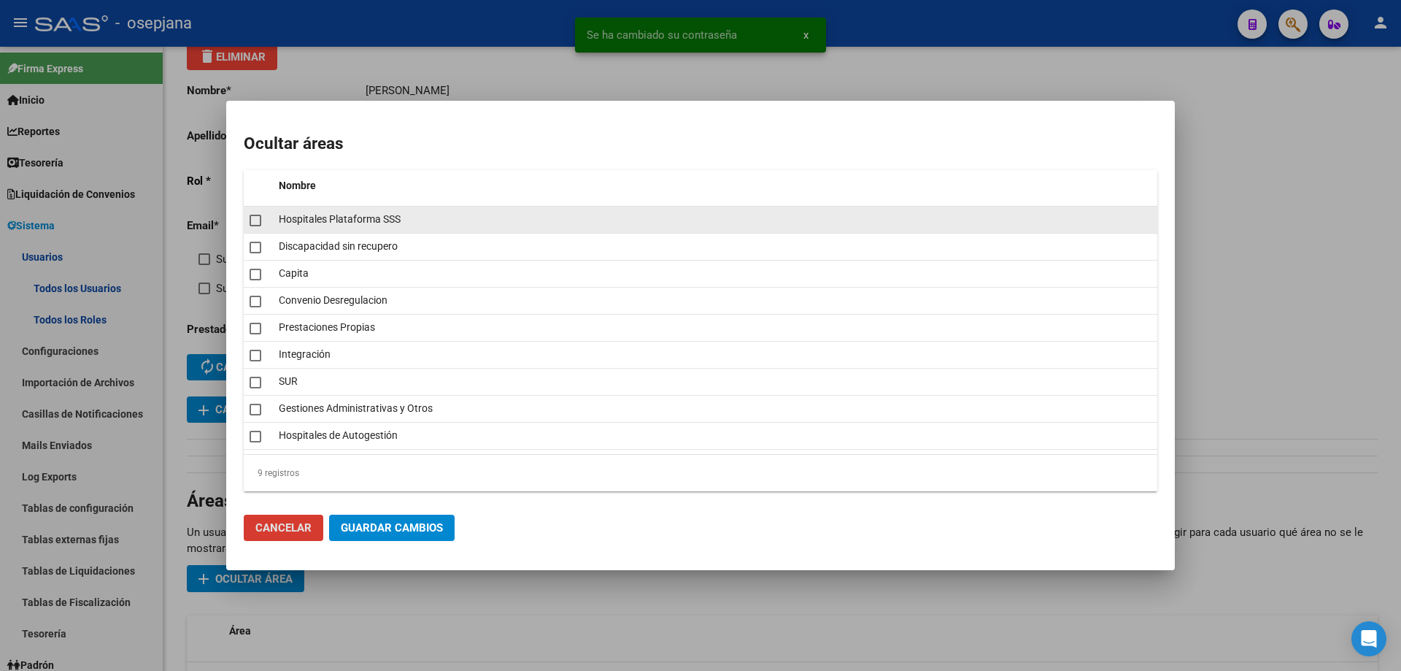
click at [257, 225] on span at bounding box center [256, 221] width 12 height 12
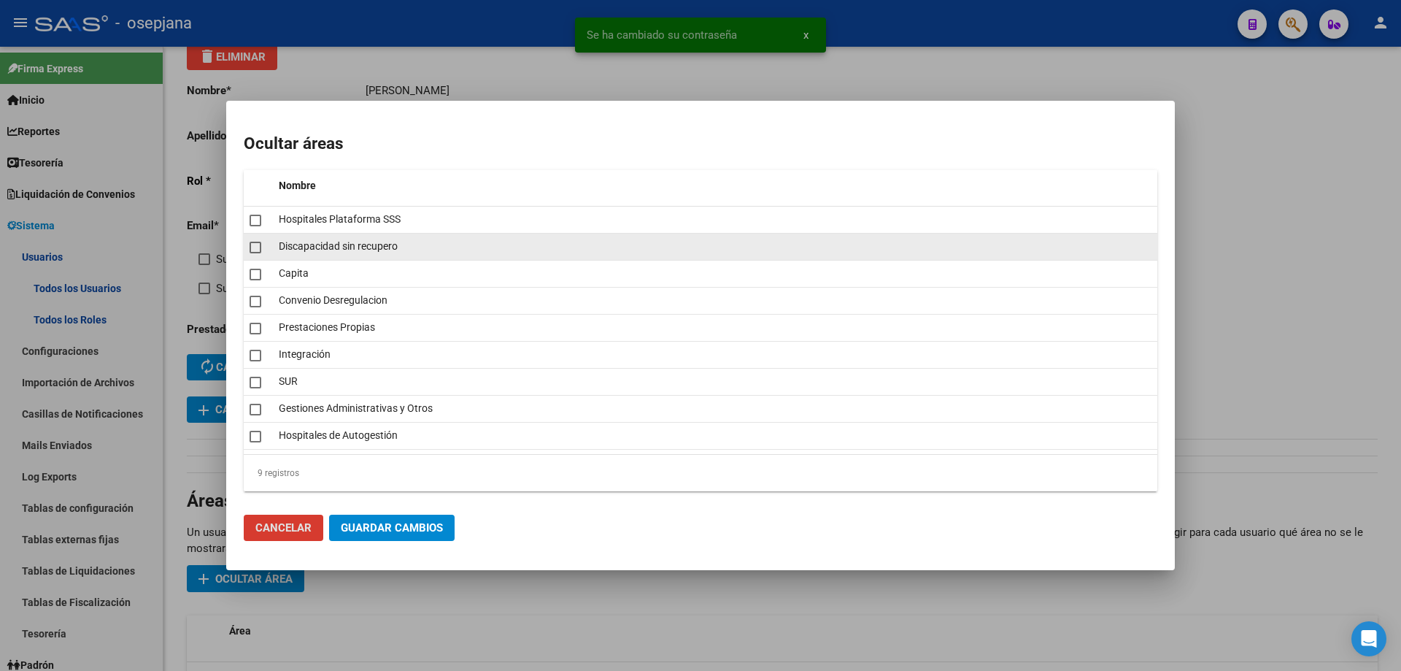
checkbox input "true"
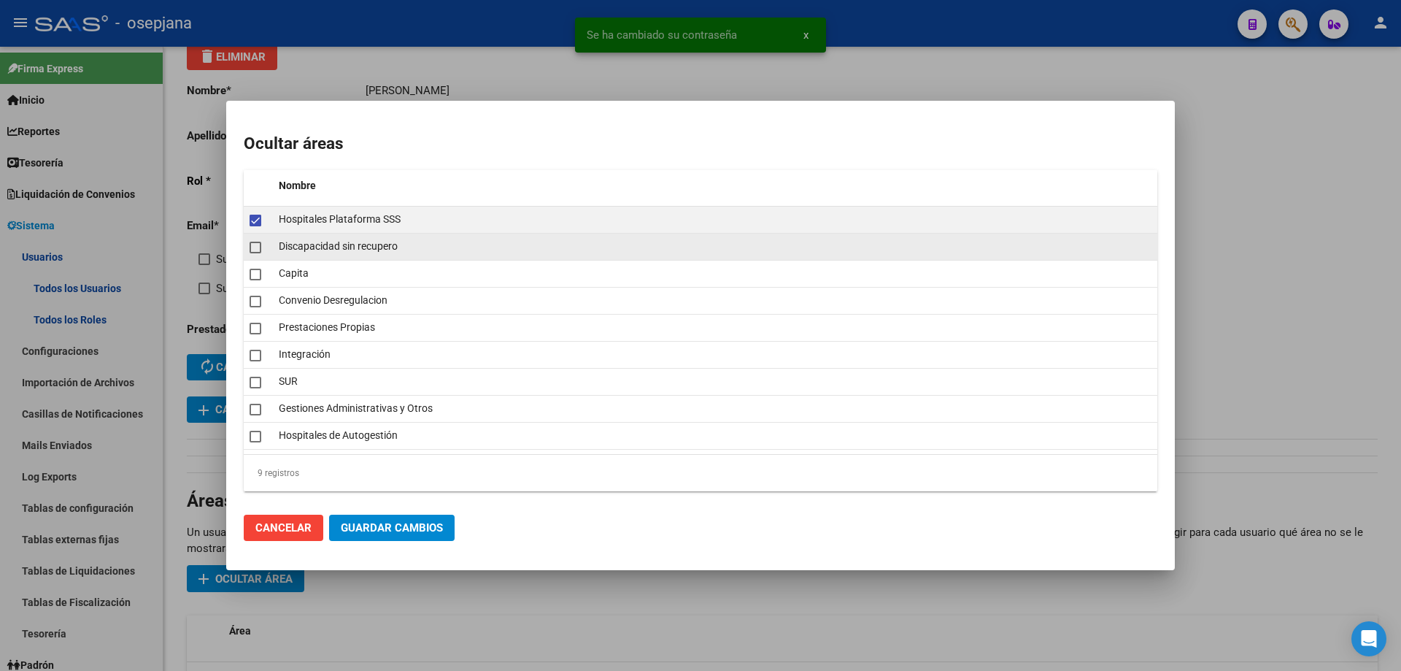
click at [258, 245] on span at bounding box center [256, 248] width 12 height 12
checkbox input "true"
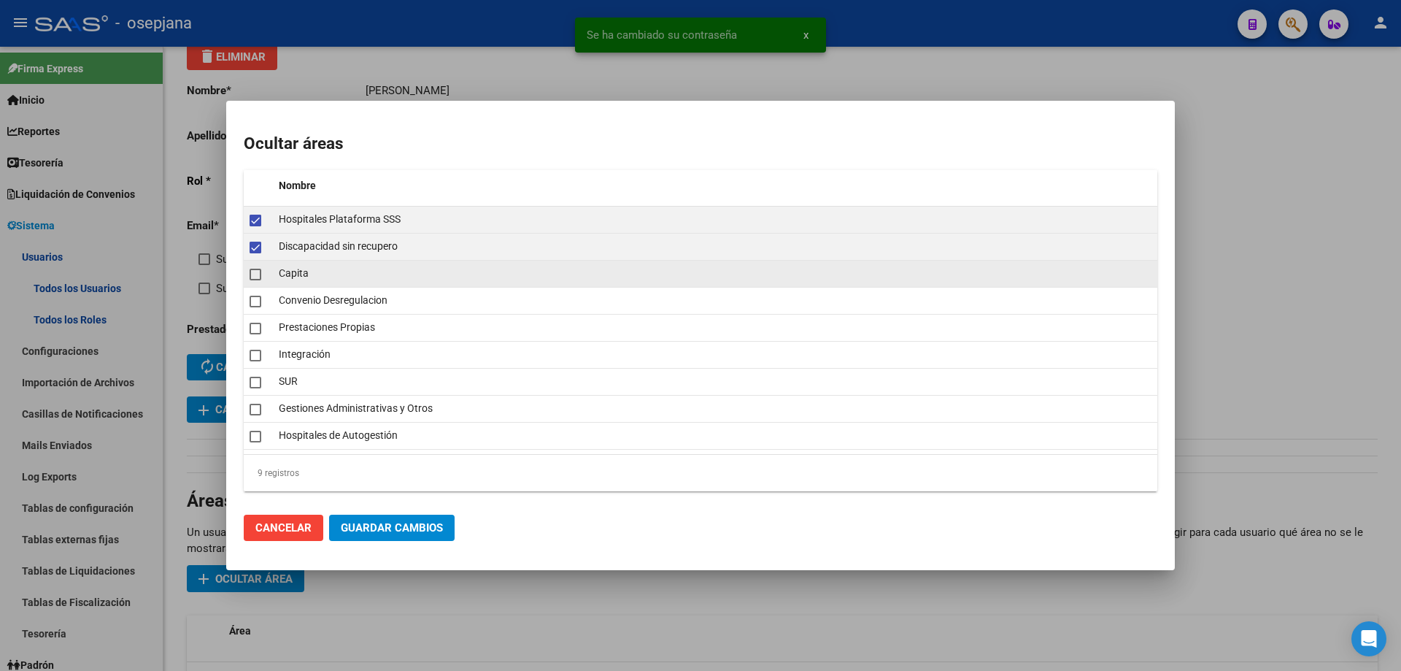
click at [258, 280] on span at bounding box center [256, 275] width 12 height 12
checkbox input "true"
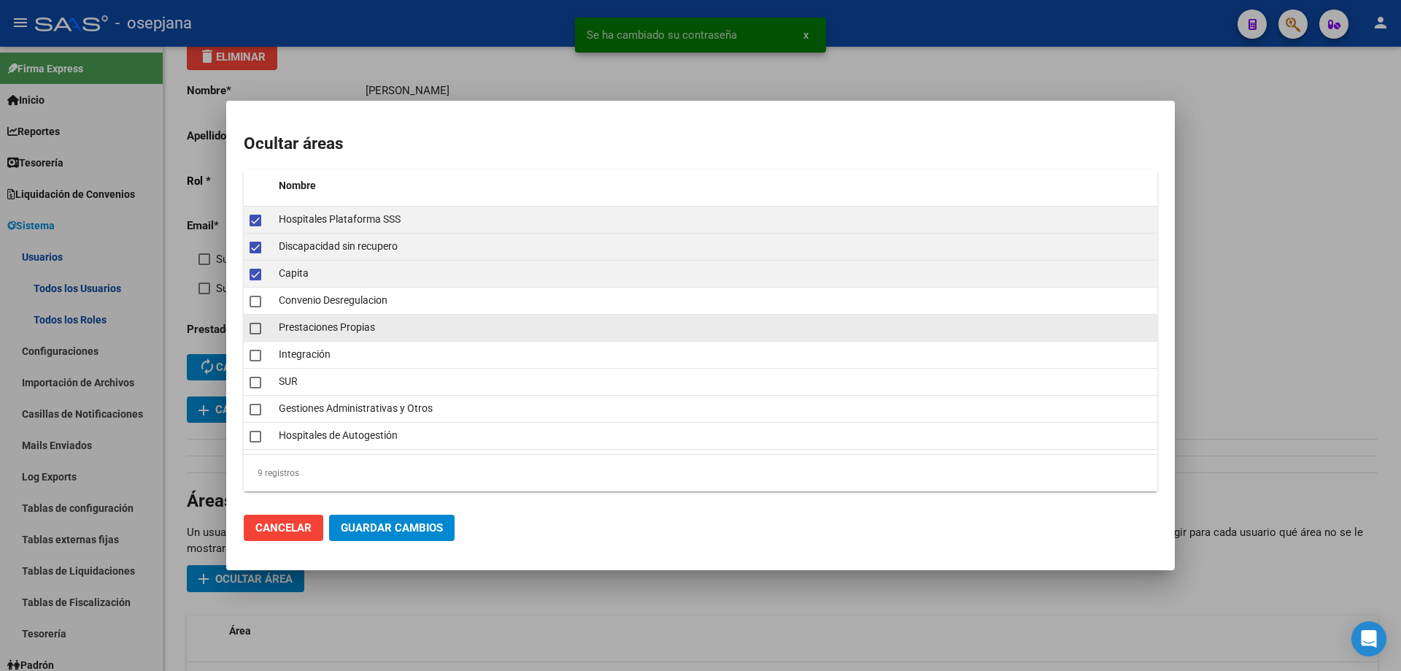
drag, startPoint x: 259, startPoint y: 309, endPoint x: 255, endPoint y: 325, distance: 15.8
click at [259, 312] on datatable-body-cell at bounding box center [258, 301] width 29 height 26
checkbox input "true"
click at [254, 332] on span at bounding box center [256, 329] width 12 height 12
checkbox input "true"
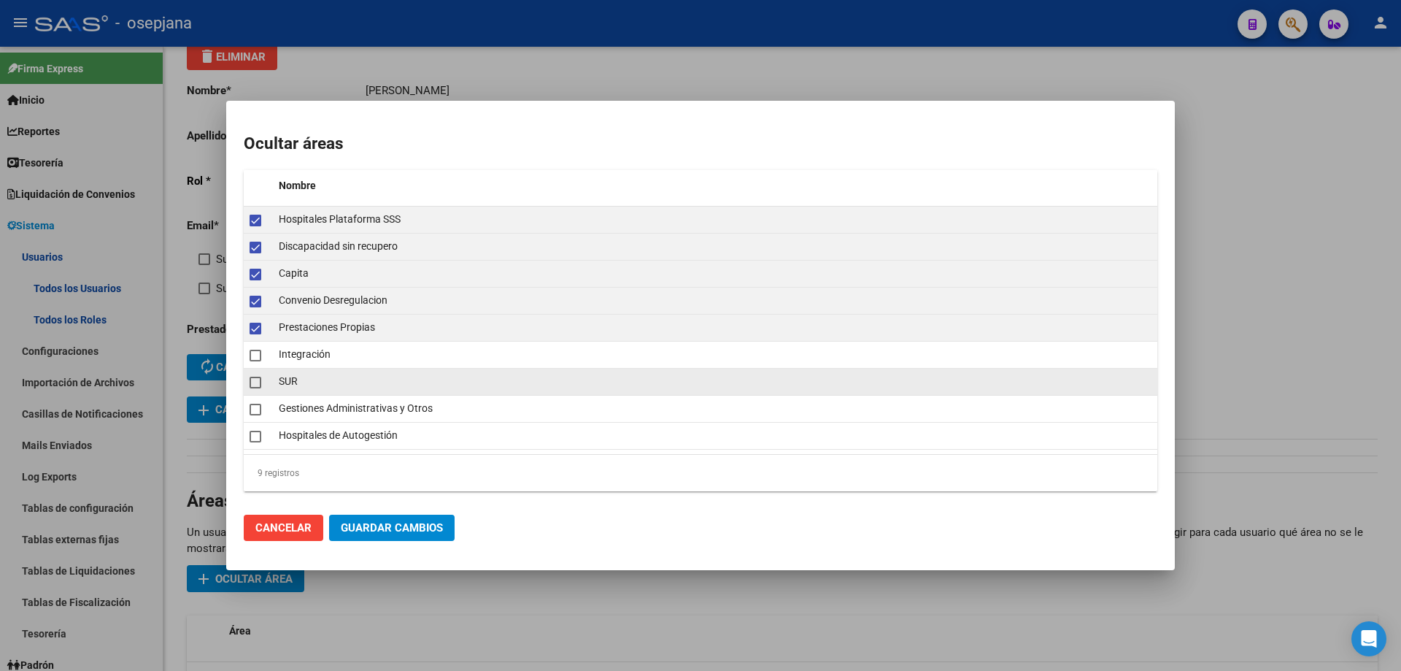
click at [250, 390] on mat-checkbox at bounding box center [256, 381] width 12 height 20
checkbox input "true"
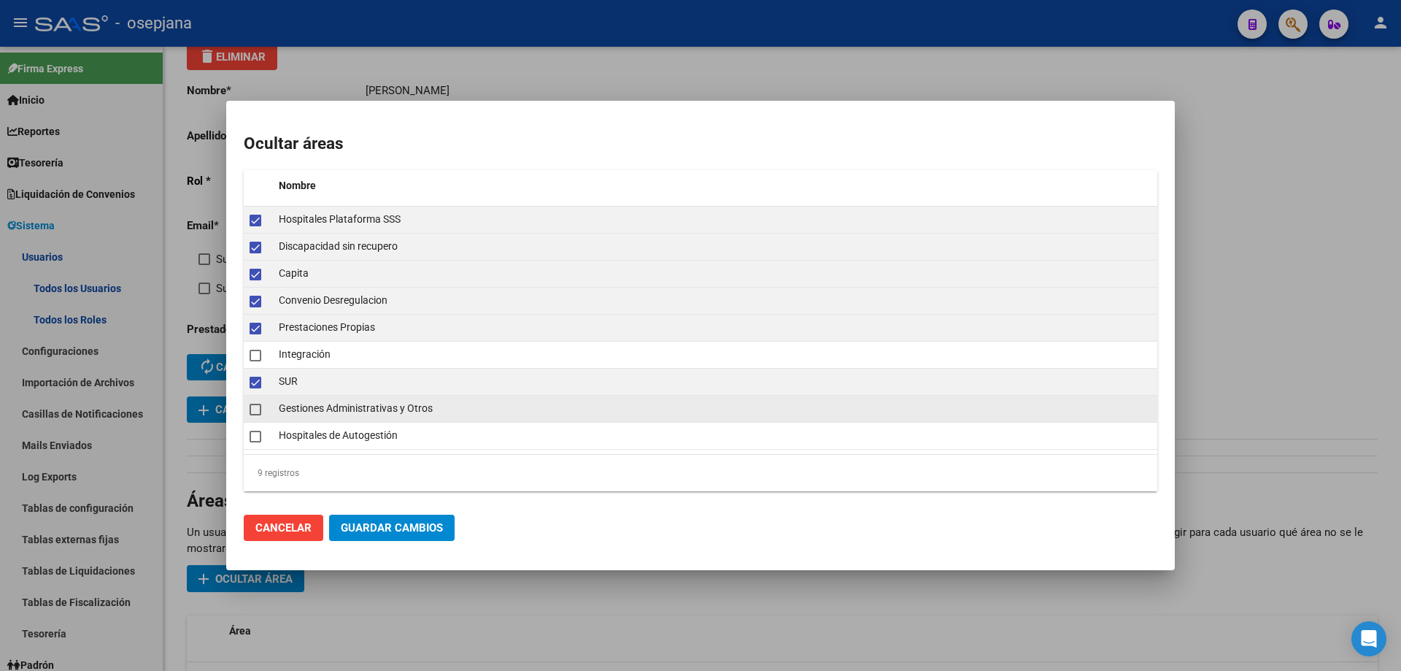
click at [255, 411] on span at bounding box center [256, 410] width 12 height 12
checkbox input "true"
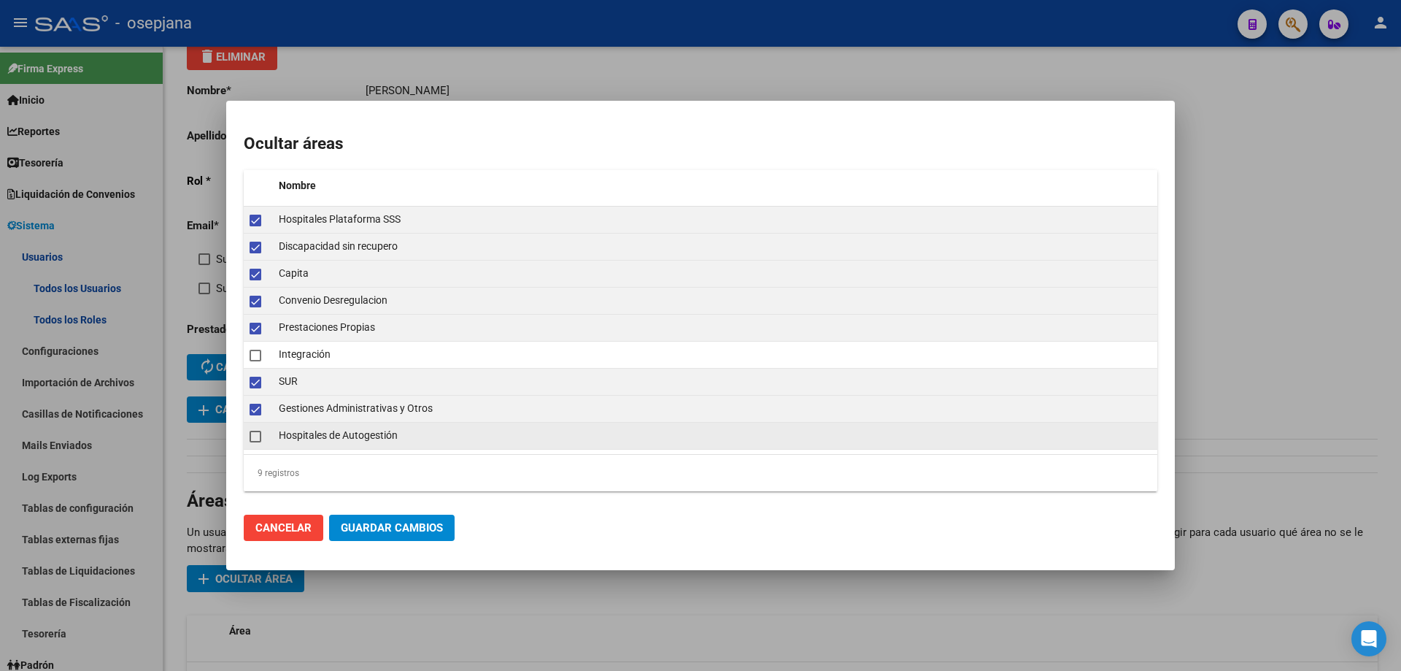
click at [250, 433] on span at bounding box center [256, 437] width 12 height 12
checkbox input "true"
click at [398, 529] on span "Guardar Cambios" at bounding box center [392, 527] width 102 height 13
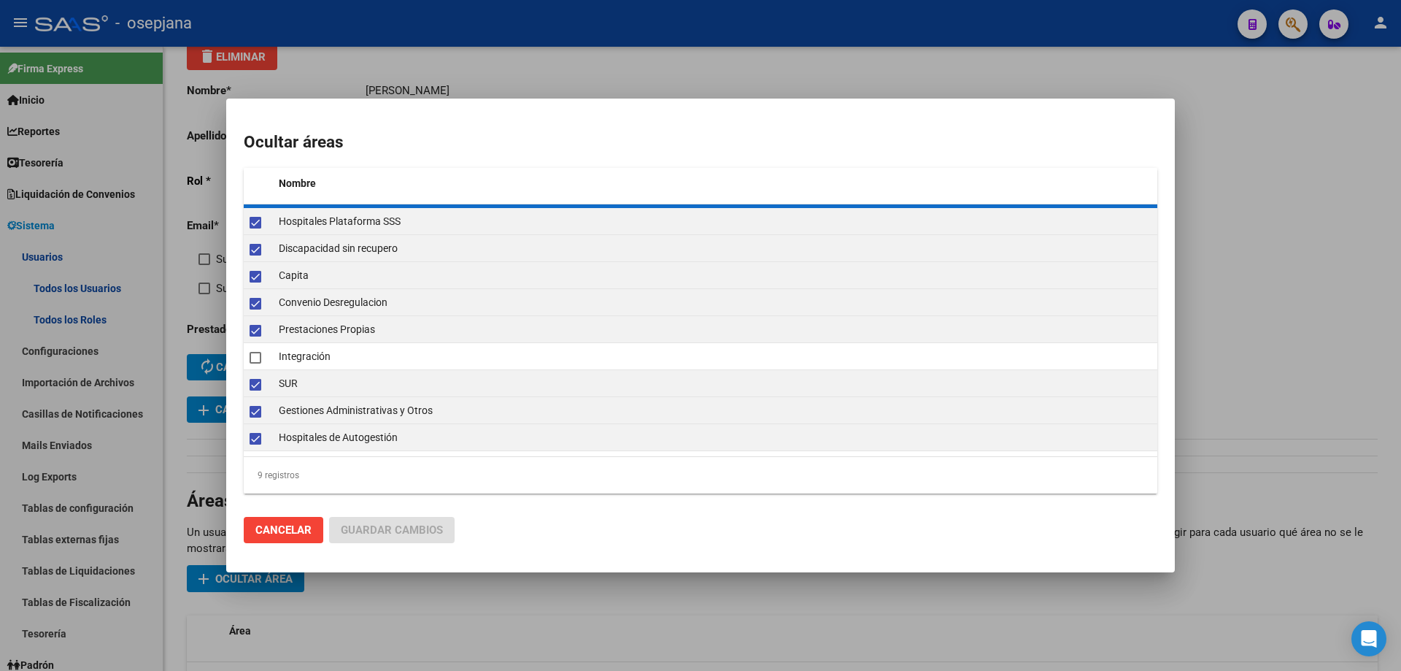
checkbox input "false"
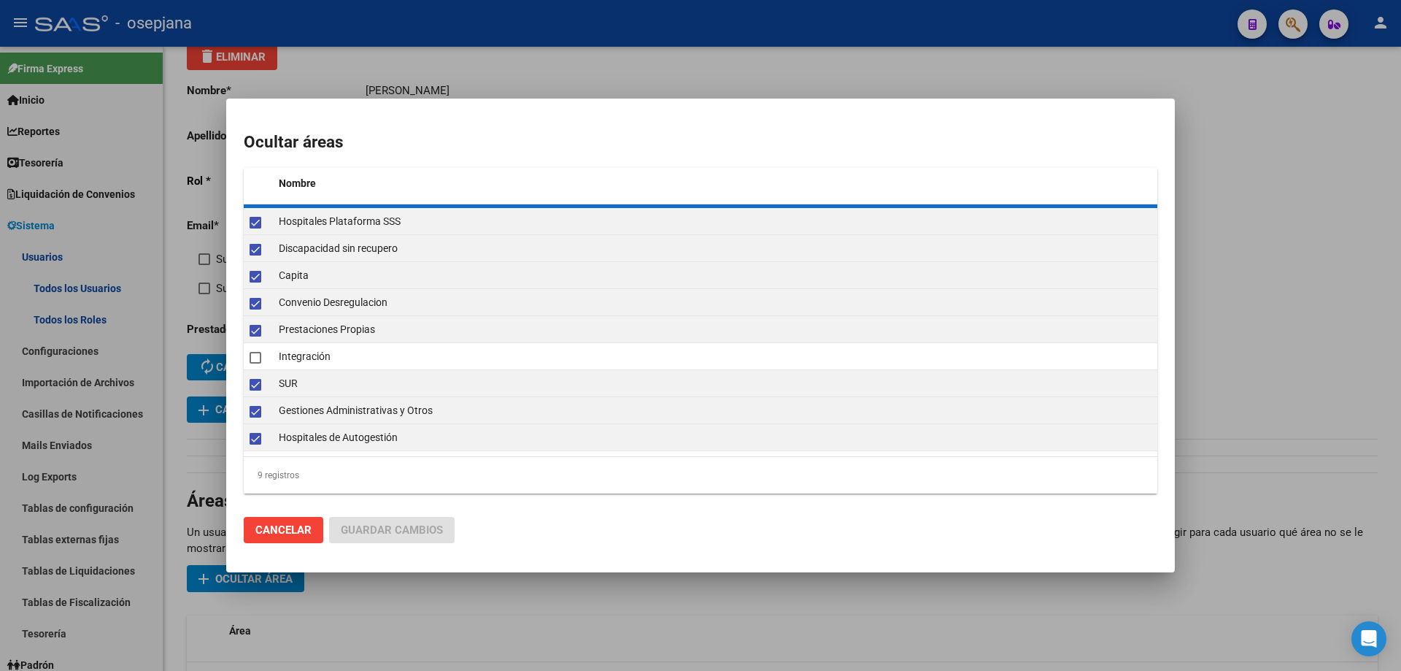
checkbox input "false"
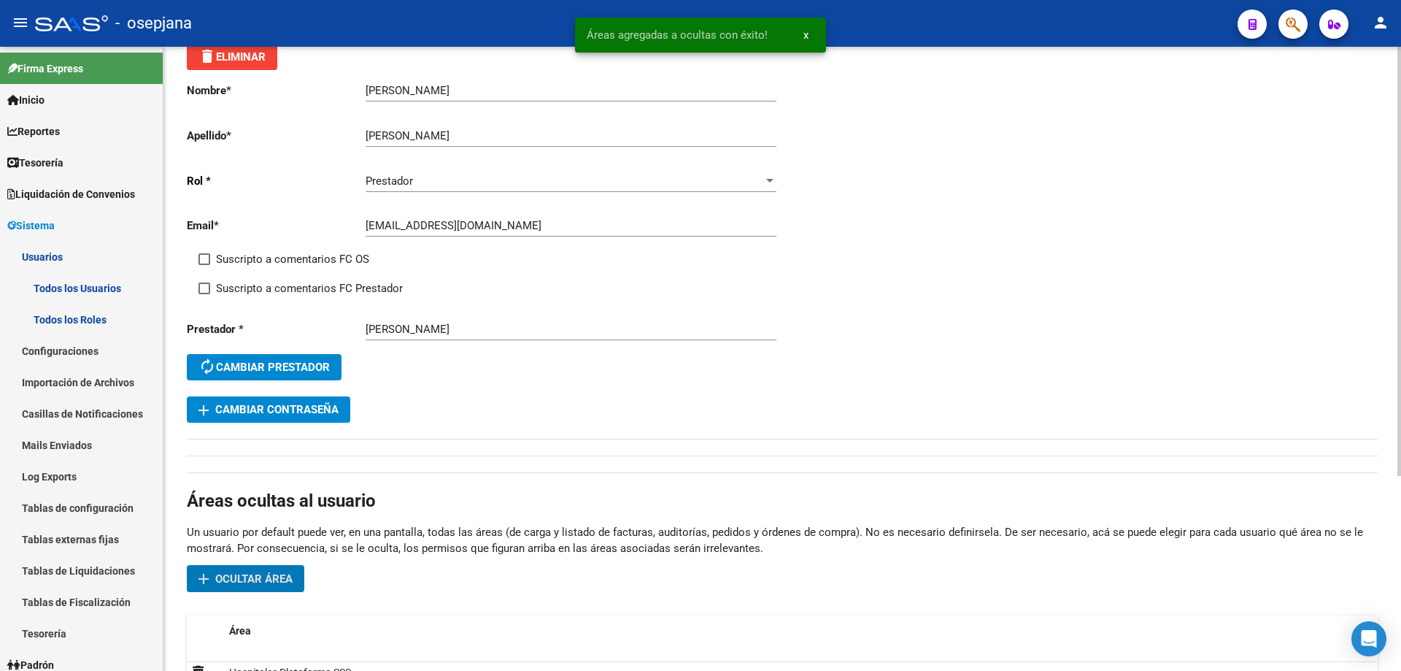
scroll to position [0, 0]
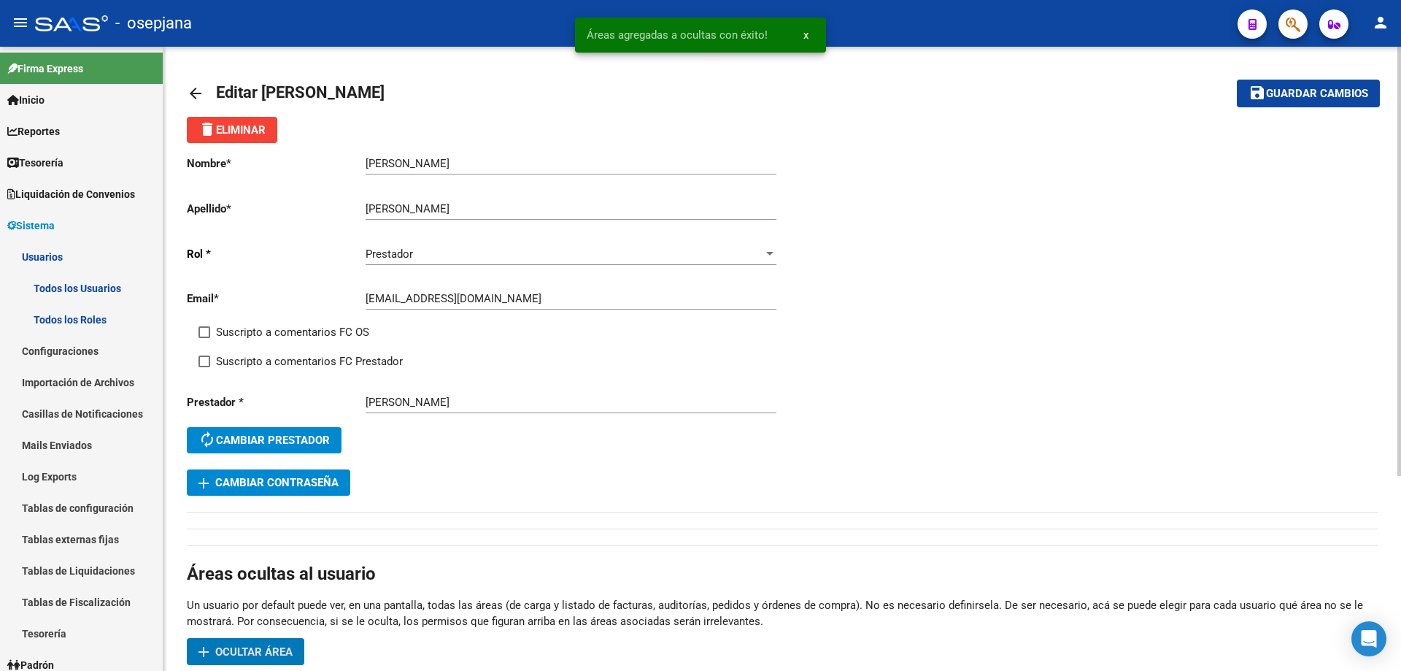
click at [1318, 92] on span "Guardar cambios" at bounding box center [1317, 94] width 102 height 13
drag, startPoint x: 366, startPoint y: 298, endPoint x: 446, endPoint y: 301, distance: 79.6
click at [446, 301] on input "[EMAIL_ADDRESS][DOMAIN_NAME]" at bounding box center [571, 298] width 411 height 13
click at [297, 482] on span "add Cambiar Contraseña" at bounding box center [269, 482] width 140 height 13
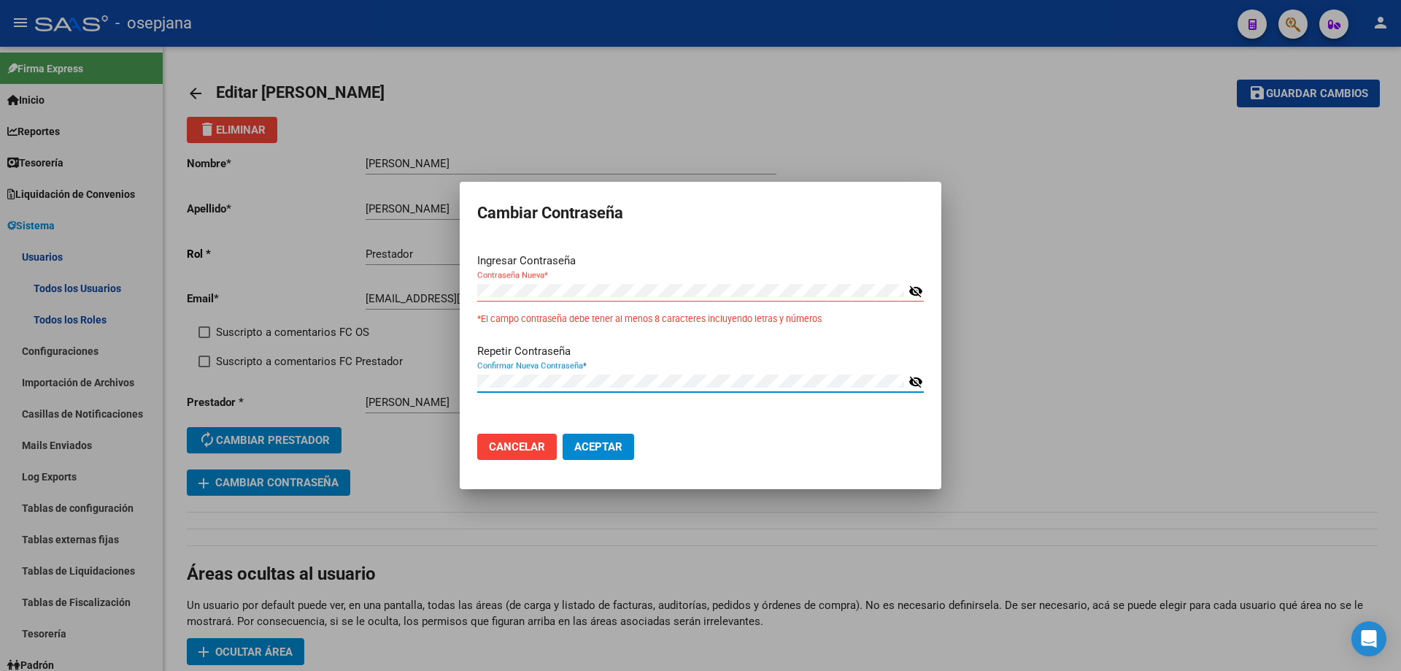
click at [602, 457] on button "Aceptar" at bounding box center [599, 446] width 72 height 26
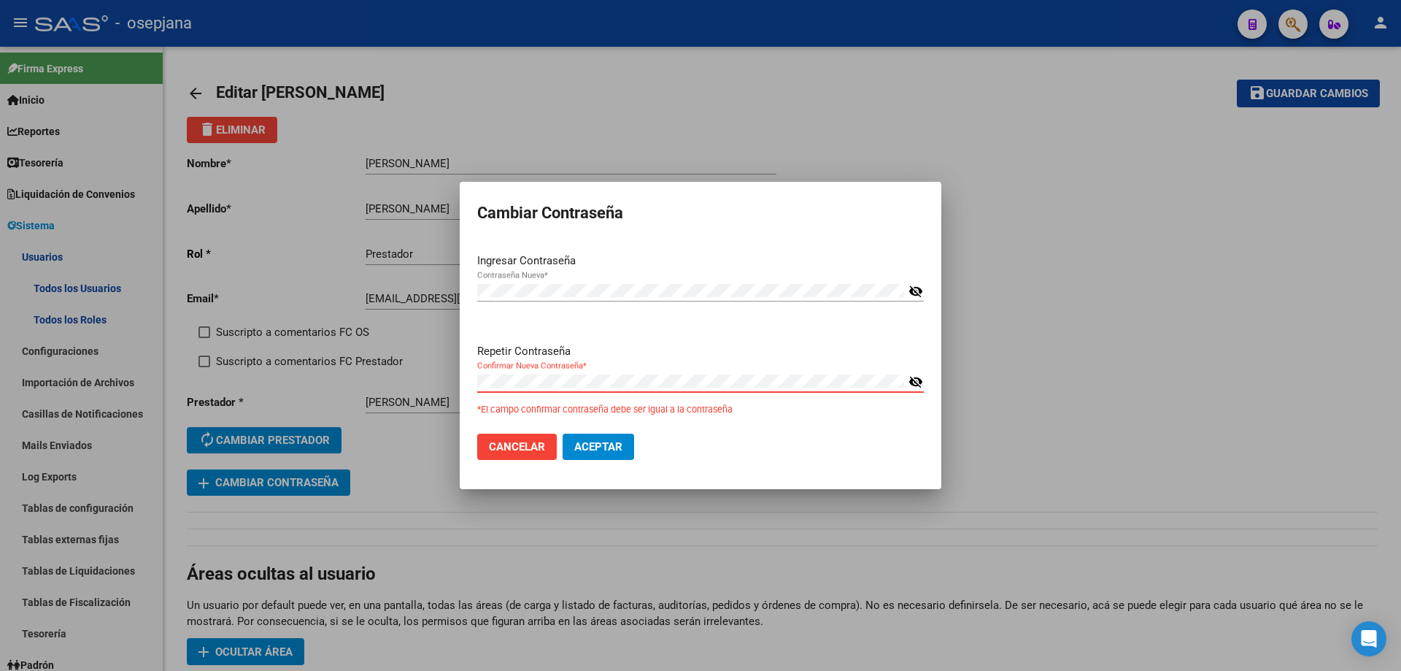
click at [544, 388] on div "Confirmar Nueva Contraseña *" at bounding box center [690, 381] width 427 height 22
click at [563, 433] on button "Aceptar" at bounding box center [599, 446] width 72 height 26
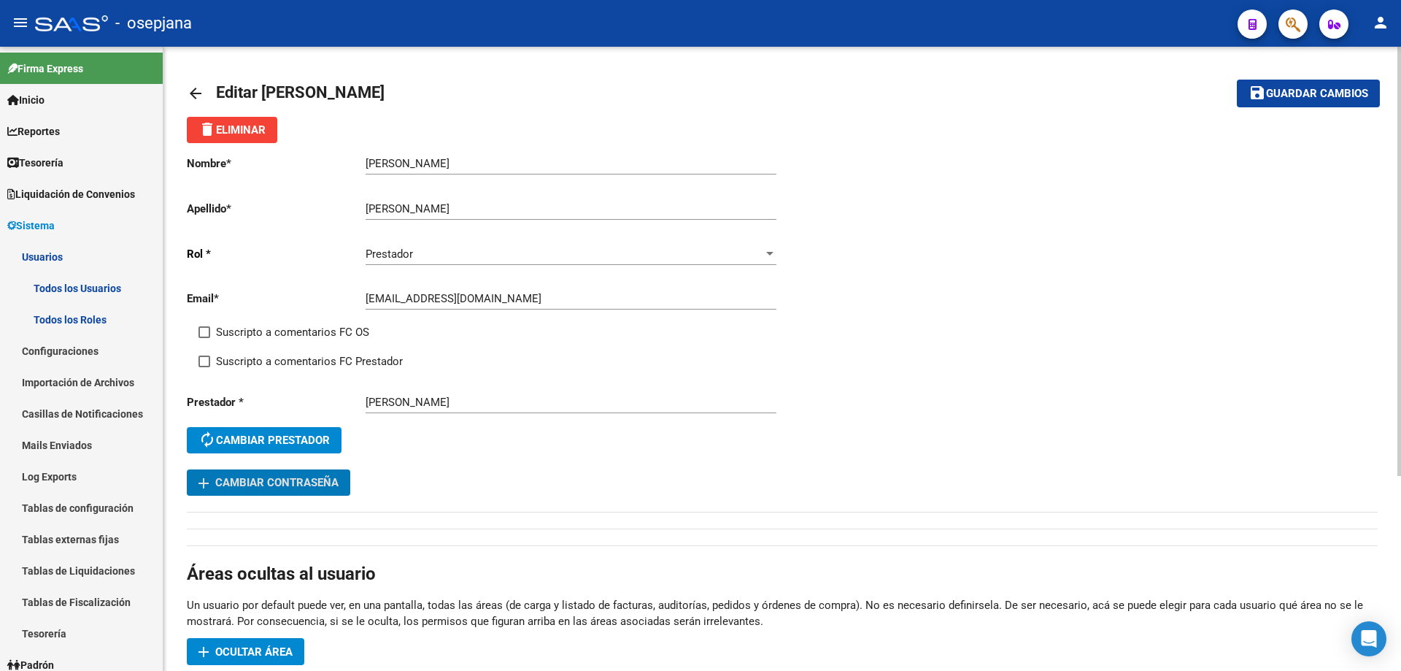
click at [1301, 86] on span "save Guardar cambios" at bounding box center [1309, 92] width 120 height 13
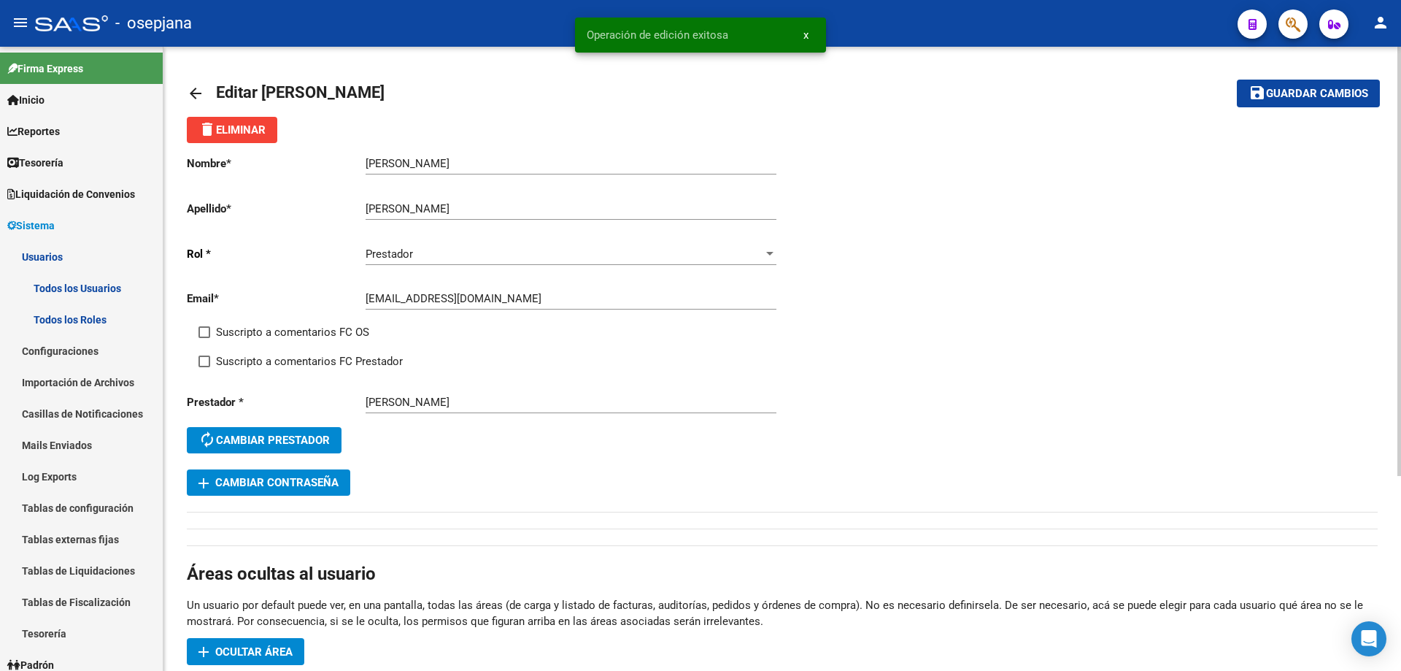
click at [191, 96] on mat-icon "arrow_back" at bounding box center [196, 94] width 18 height 18
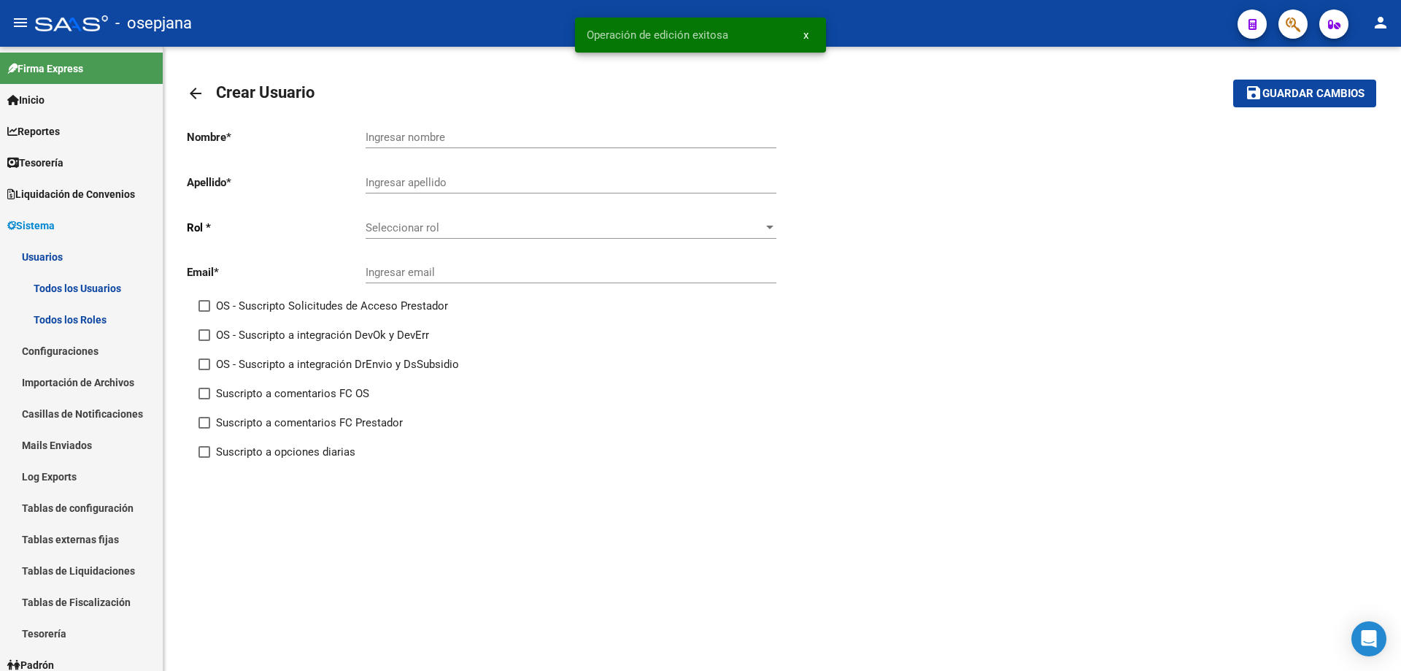
click at [394, 135] on input "Ingresar nombre" at bounding box center [571, 137] width 411 height 13
paste input "[PERSON_NAME][DEMOGRAPHIC_DATA] [PERSON_NAME]"
drag, startPoint x: 367, startPoint y: 136, endPoint x: 432, endPoint y: 136, distance: 65.0
click at [432, 136] on input "[PERSON_NAME][DEMOGRAPHIC_DATA] [PERSON_NAME]" at bounding box center [571, 137] width 411 height 13
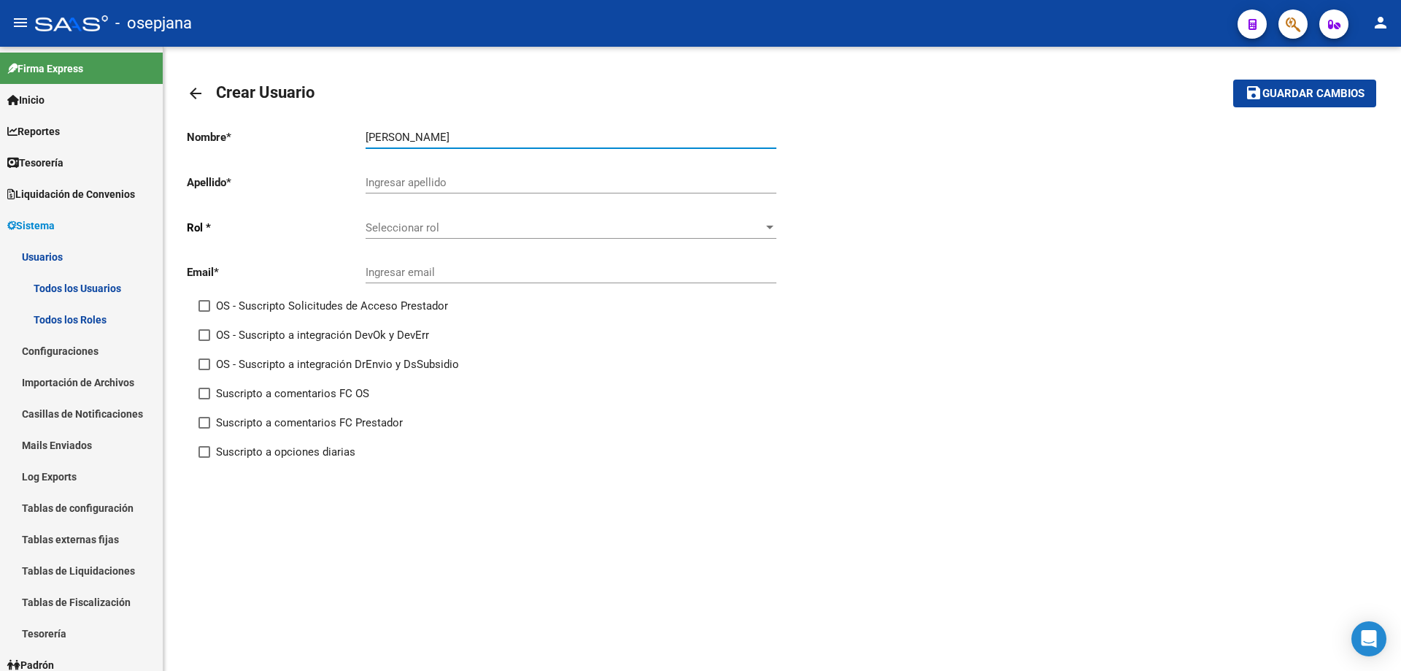
type input "CECILIA RAQUEL"
click at [385, 184] on input "Ingresar apellido" at bounding box center [571, 182] width 411 height 13
paste input "DIAZ BRITEZ"
type input "DIAZ BRITEZ"
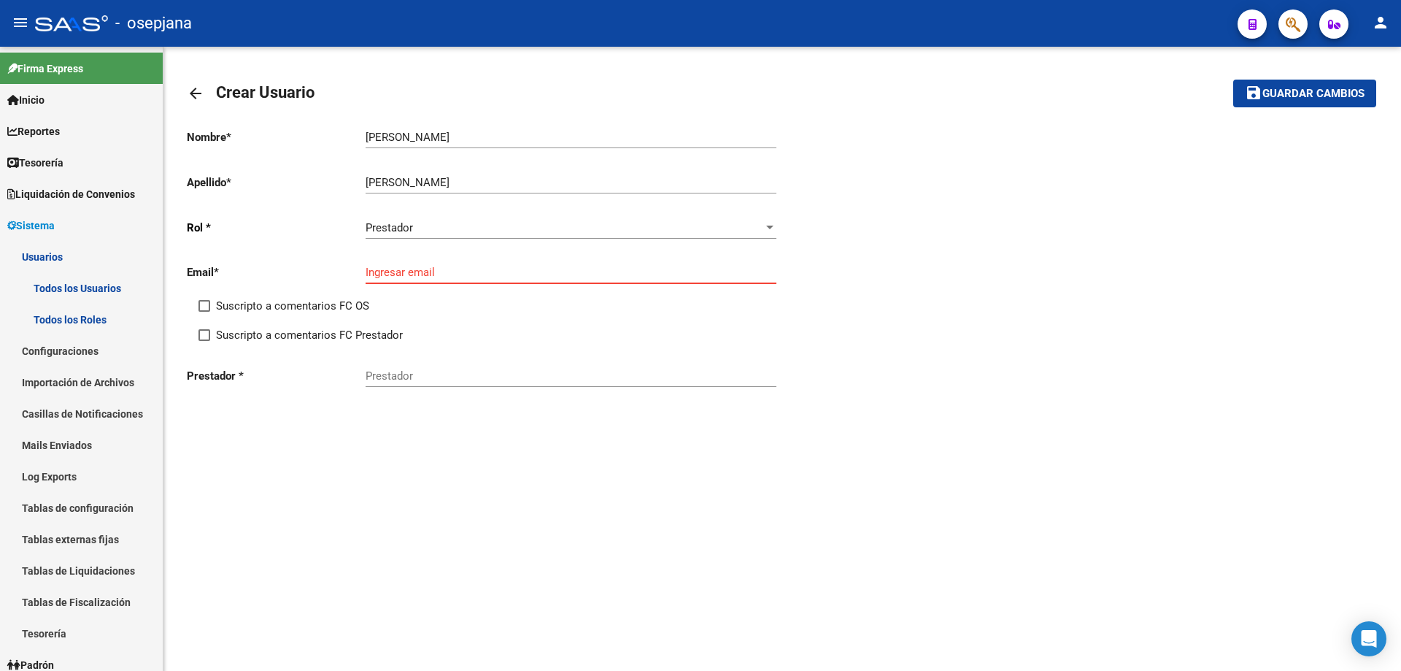
paste input "[EMAIL_ADDRESS][DOMAIN_NAME]"
type input "[EMAIL_ADDRESS][DOMAIN_NAME]"
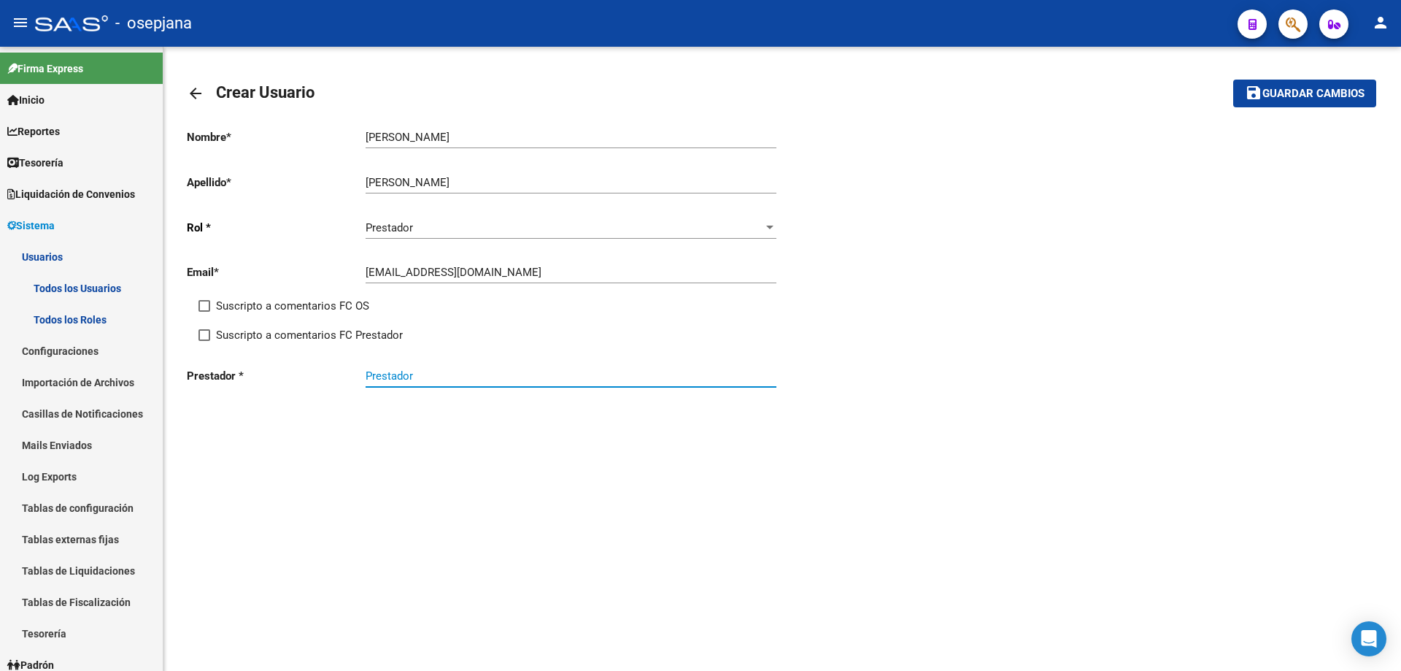
drag, startPoint x: 422, startPoint y: 372, endPoint x: 447, endPoint y: 371, distance: 24.8
click at [422, 372] on input "Prestador" at bounding box center [571, 375] width 411 height 13
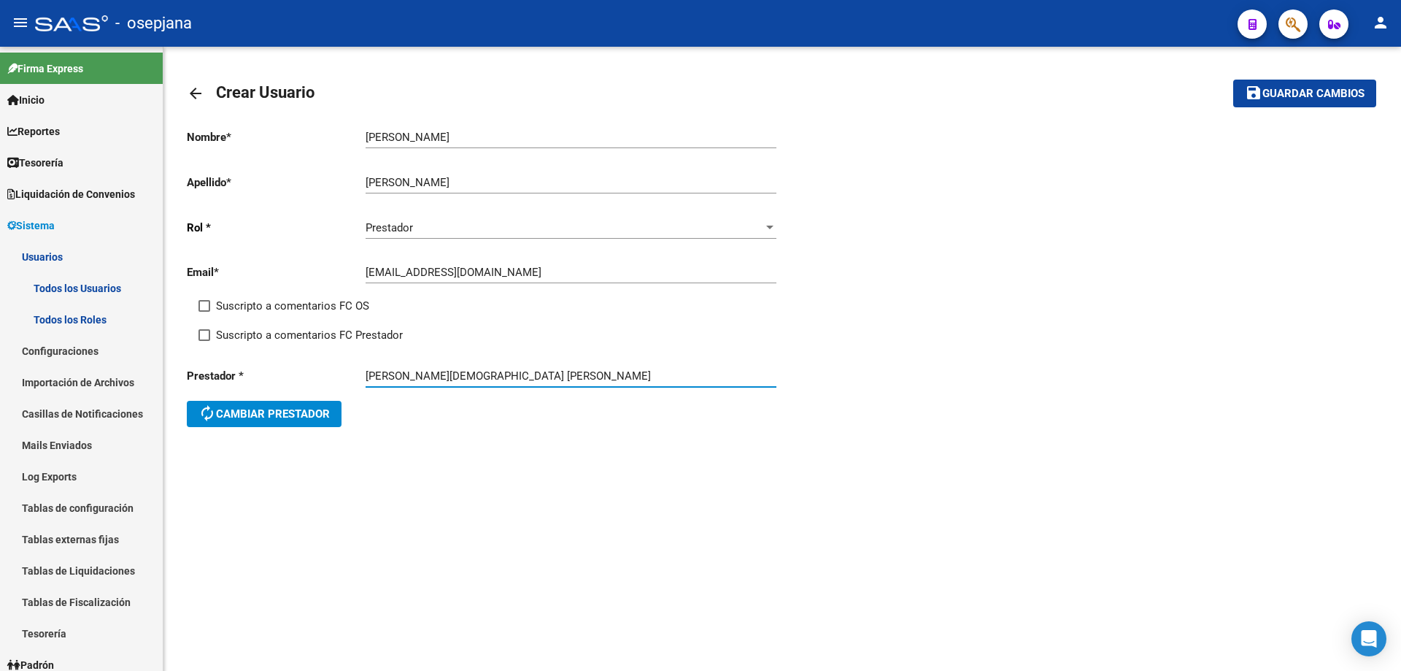
type input "[PERSON_NAME][DEMOGRAPHIC_DATA] [PERSON_NAME]"
click at [1260, 99] on mat-icon "save" at bounding box center [1254, 93] width 18 height 18
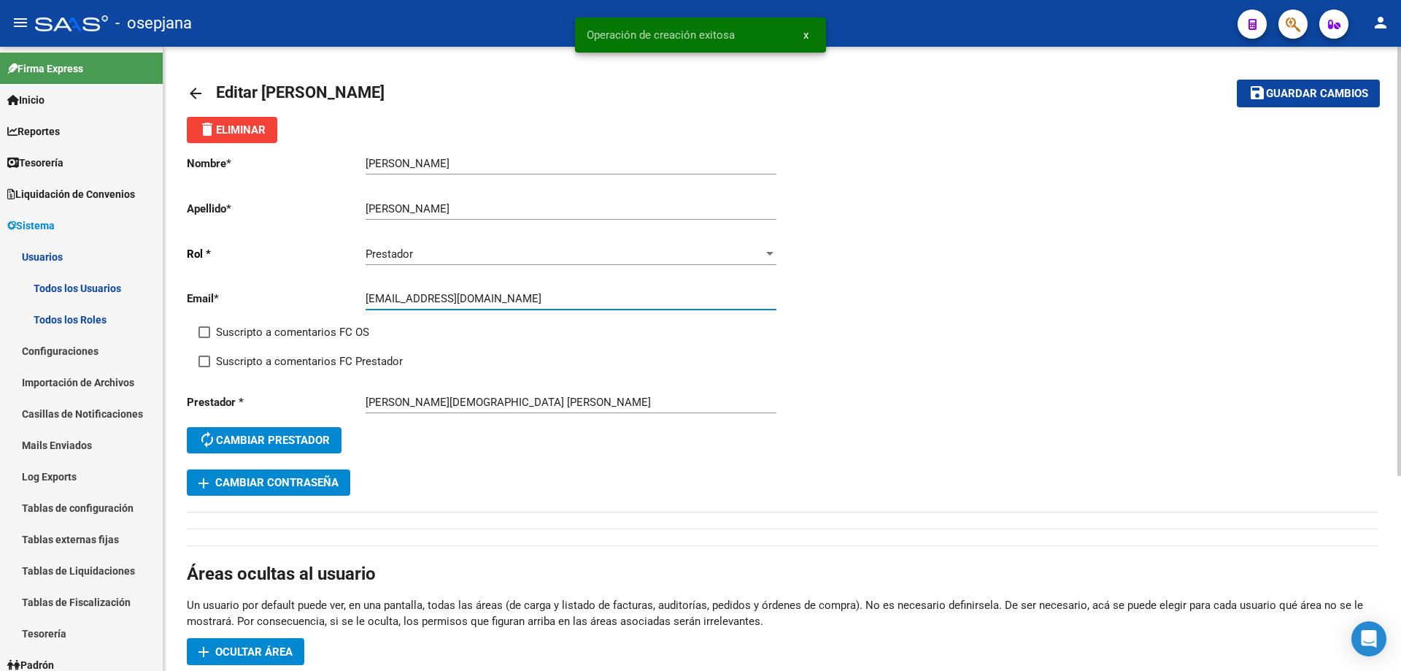
drag, startPoint x: 366, startPoint y: 296, endPoint x: 460, endPoint y: 298, distance: 93.5
click at [460, 298] on input "[EMAIL_ADDRESS][DOMAIN_NAME]" at bounding box center [571, 298] width 411 height 13
click at [316, 482] on span "add Cambiar Contraseña" at bounding box center [269, 482] width 140 height 13
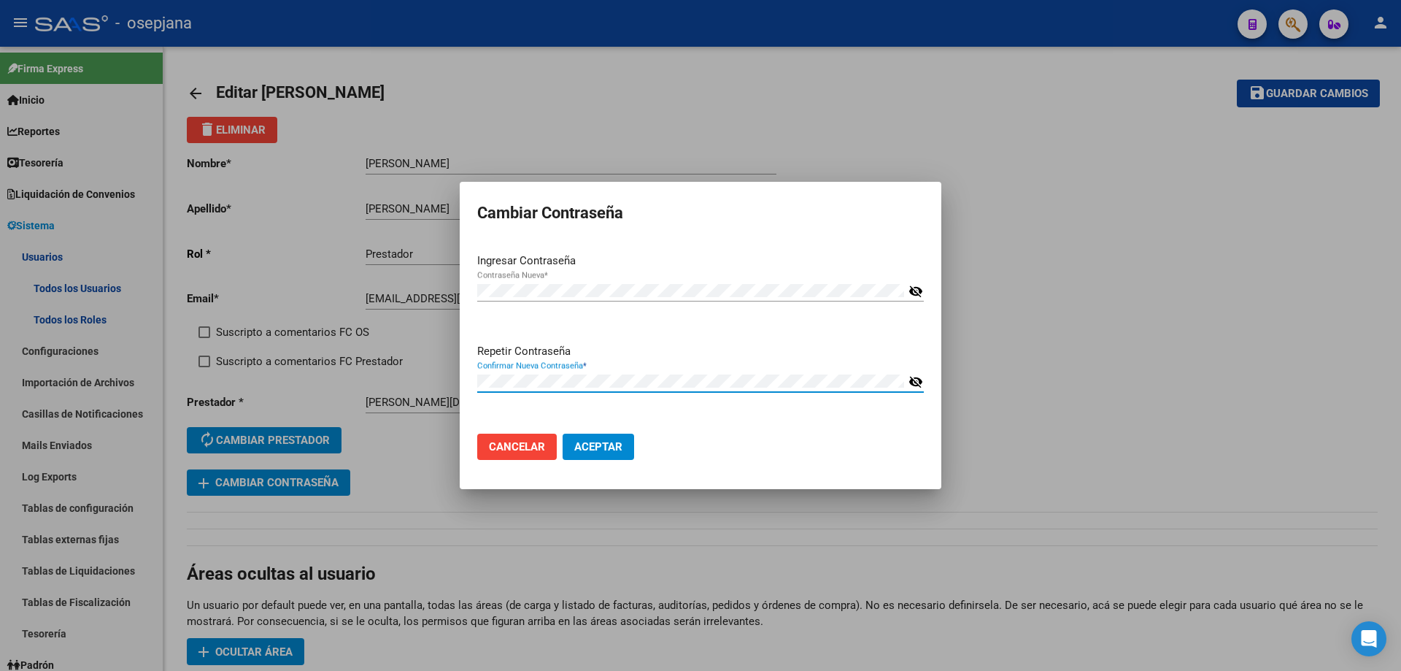
click at [563, 433] on button "Aceptar" at bounding box center [599, 446] width 72 height 26
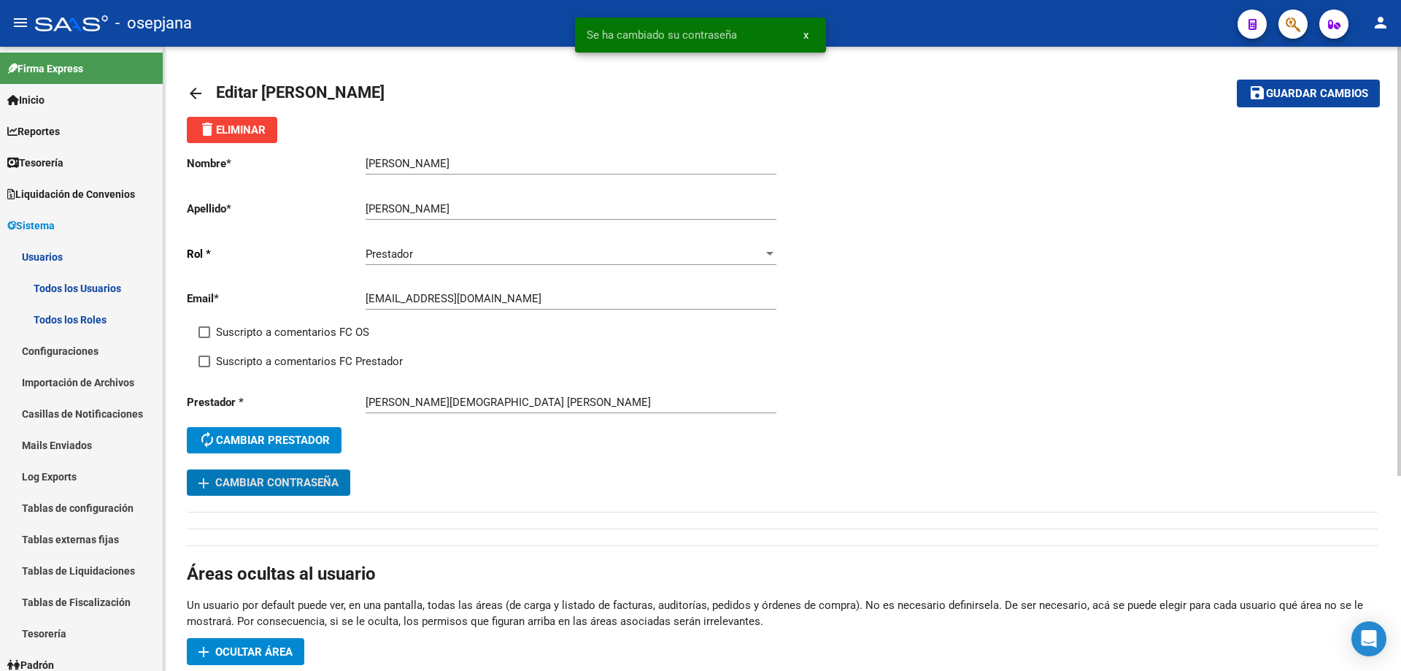
click at [242, 647] on span "Ocultar área" at bounding box center [253, 651] width 77 height 13
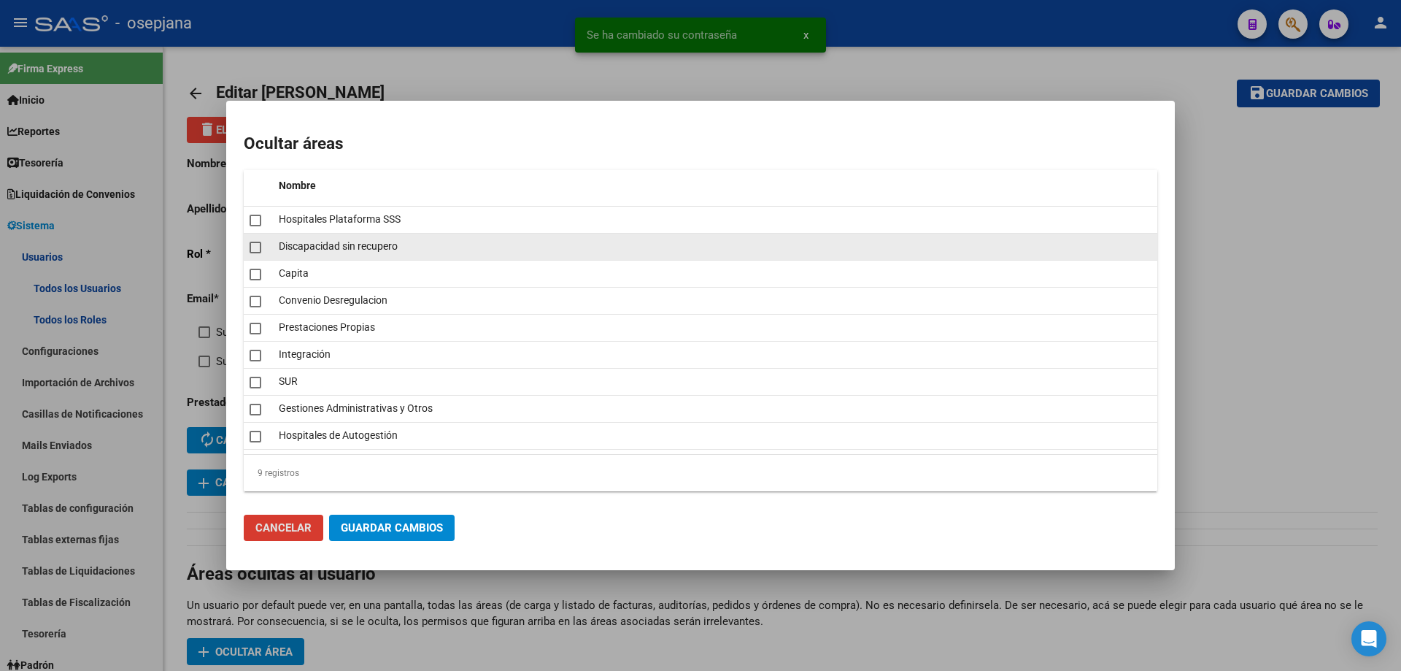
drag, startPoint x: 260, startPoint y: 227, endPoint x: 254, endPoint y: 244, distance: 17.8
click at [260, 228] on mat-checkbox at bounding box center [256, 219] width 12 height 20
checkbox input "true"
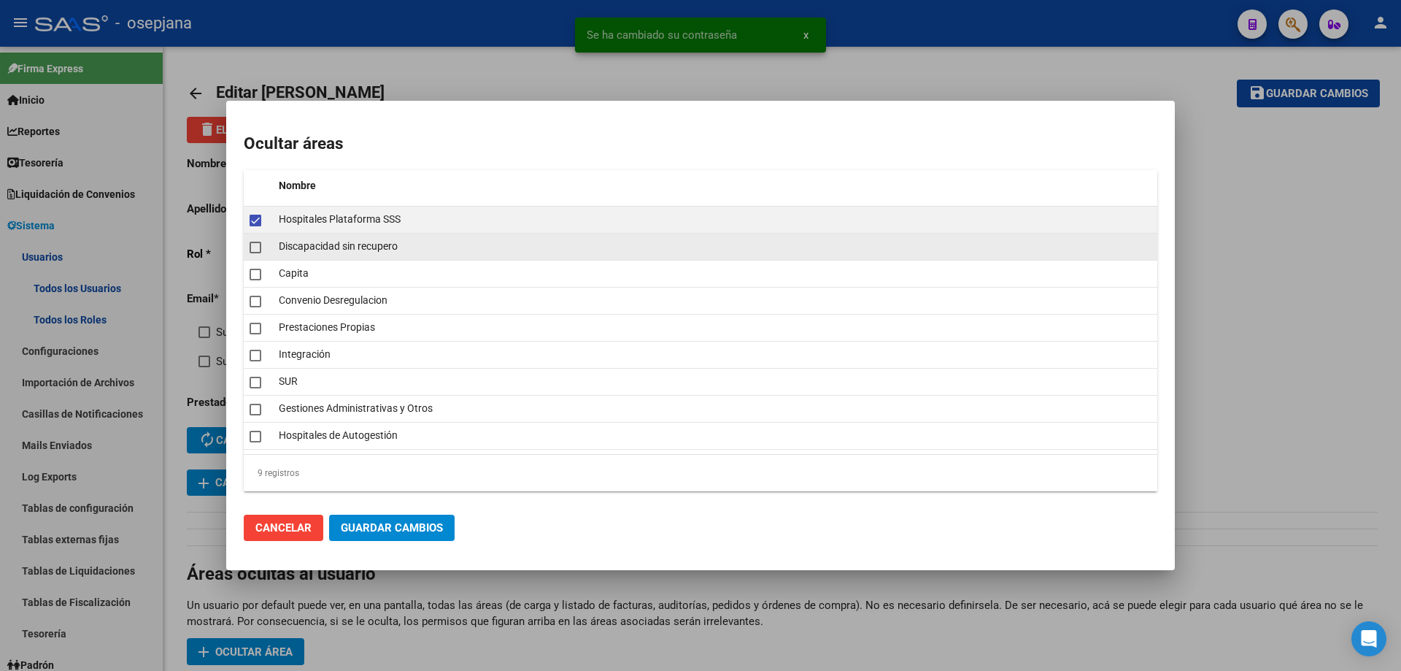
click at [253, 252] on span at bounding box center [256, 248] width 12 height 12
checkbox input "true"
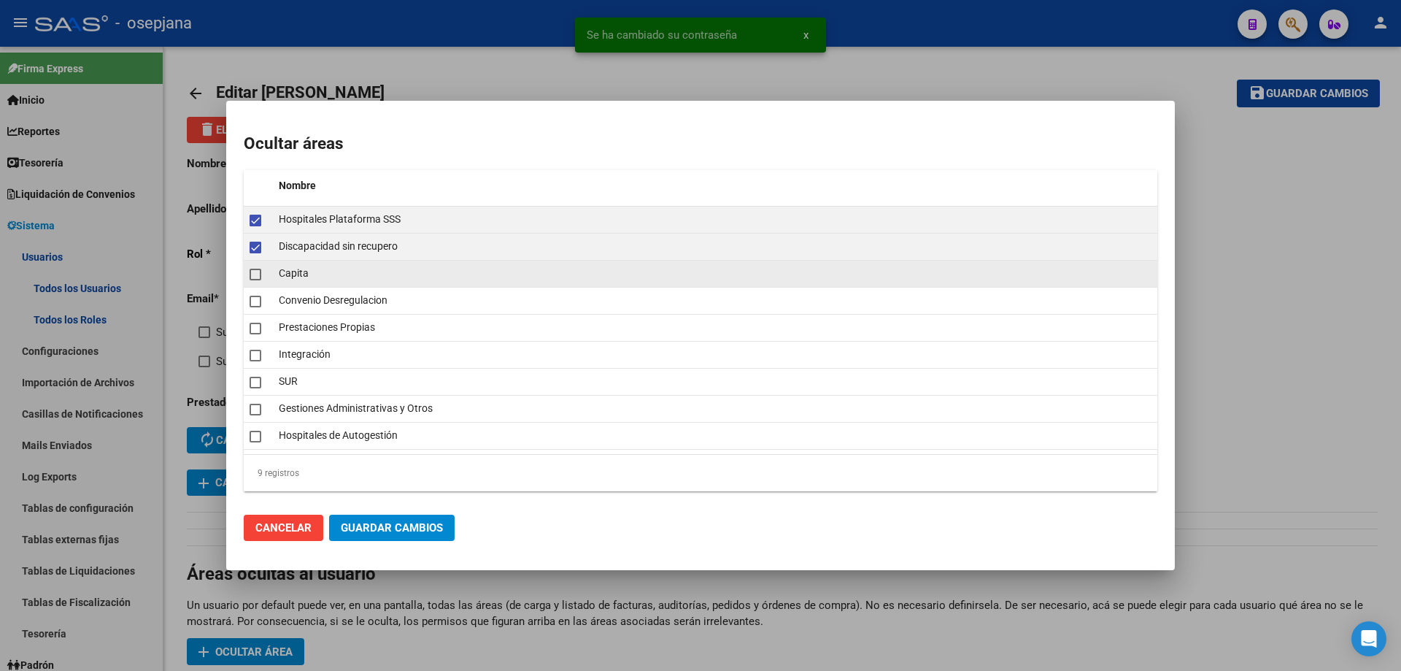
click at [255, 281] on mat-checkbox at bounding box center [256, 273] width 12 height 20
checkbox input "true"
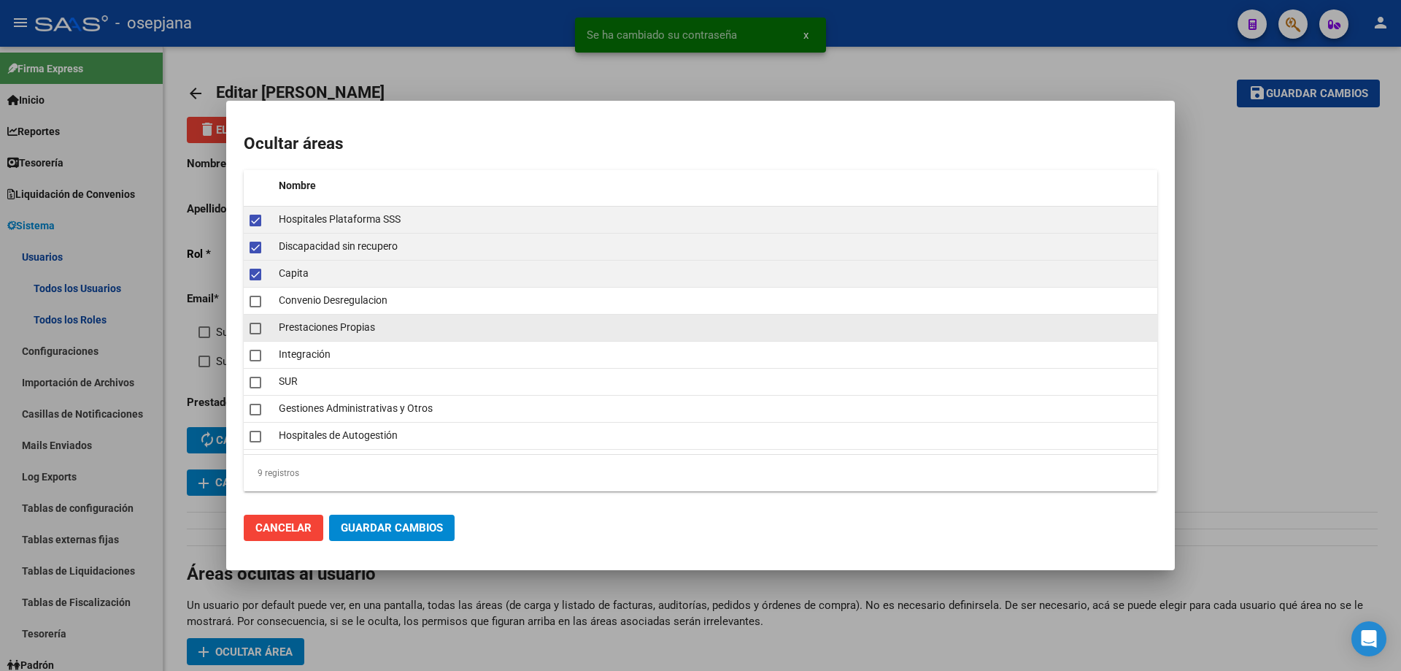
drag, startPoint x: 259, startPoint y: 306, endPoint x: 259, endPoint y: 329, distance: 23.4
click at [259, 307] on mat-checkbox at bounding box center [256, 300] width 12 height 20
checkbox input "true"
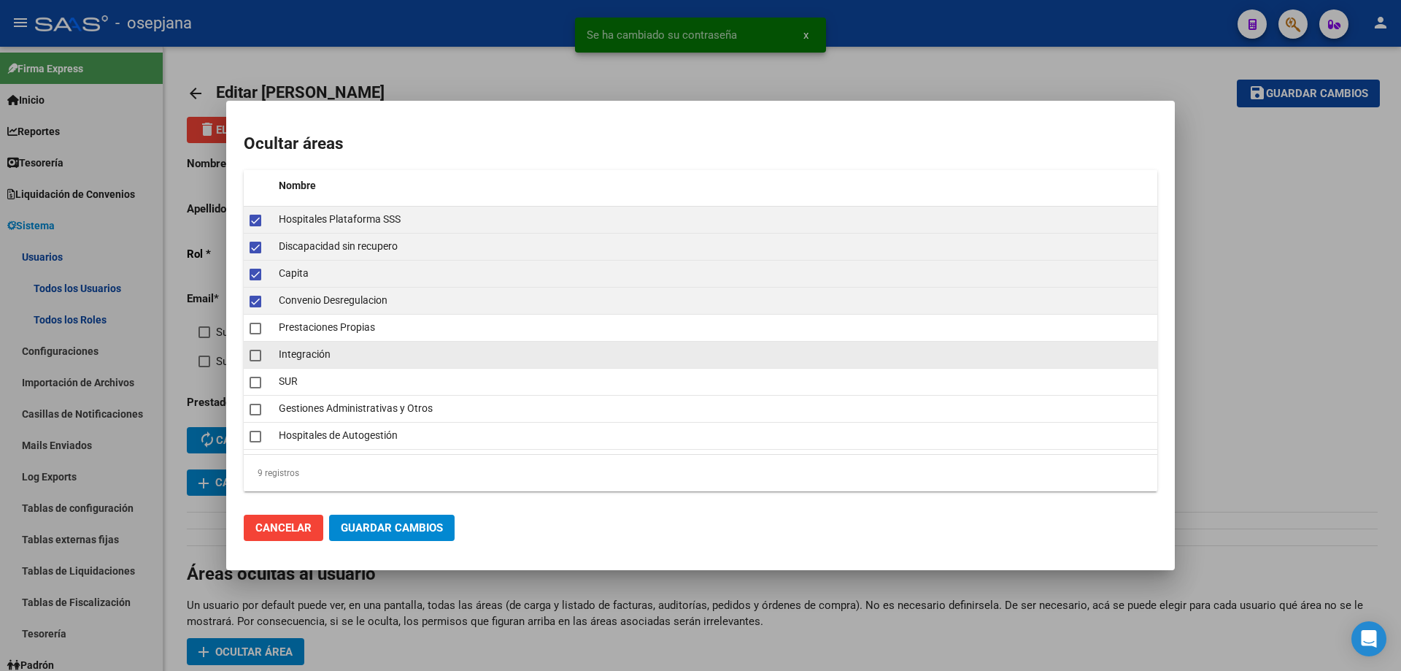
click at [257, 358] on span at bounding box center [256, 356] width 12 height 12
checkbox input "true"
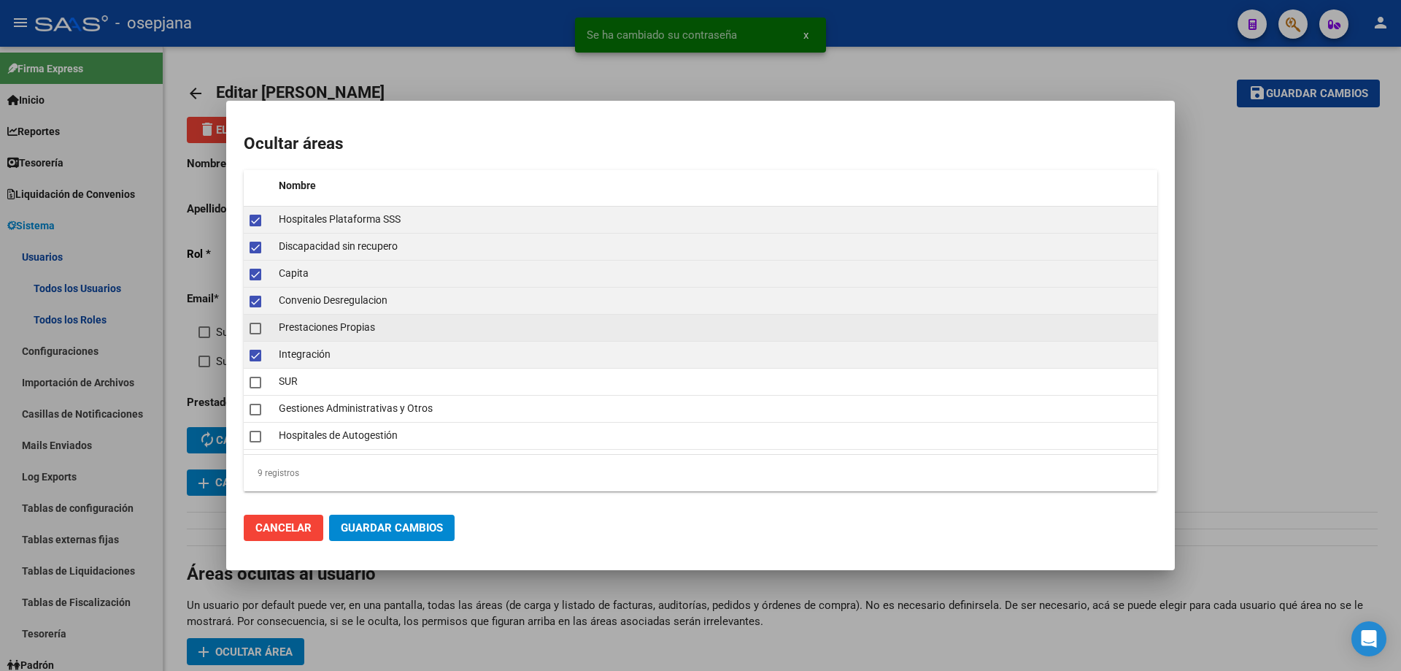
click at [261, 331] on span at bounding box center [256, 329] width 12 height 12
checkbox input "true"
click at [256, 360] on span at bounding box center [256, 356] width 12 height 12
checkbox input "false"
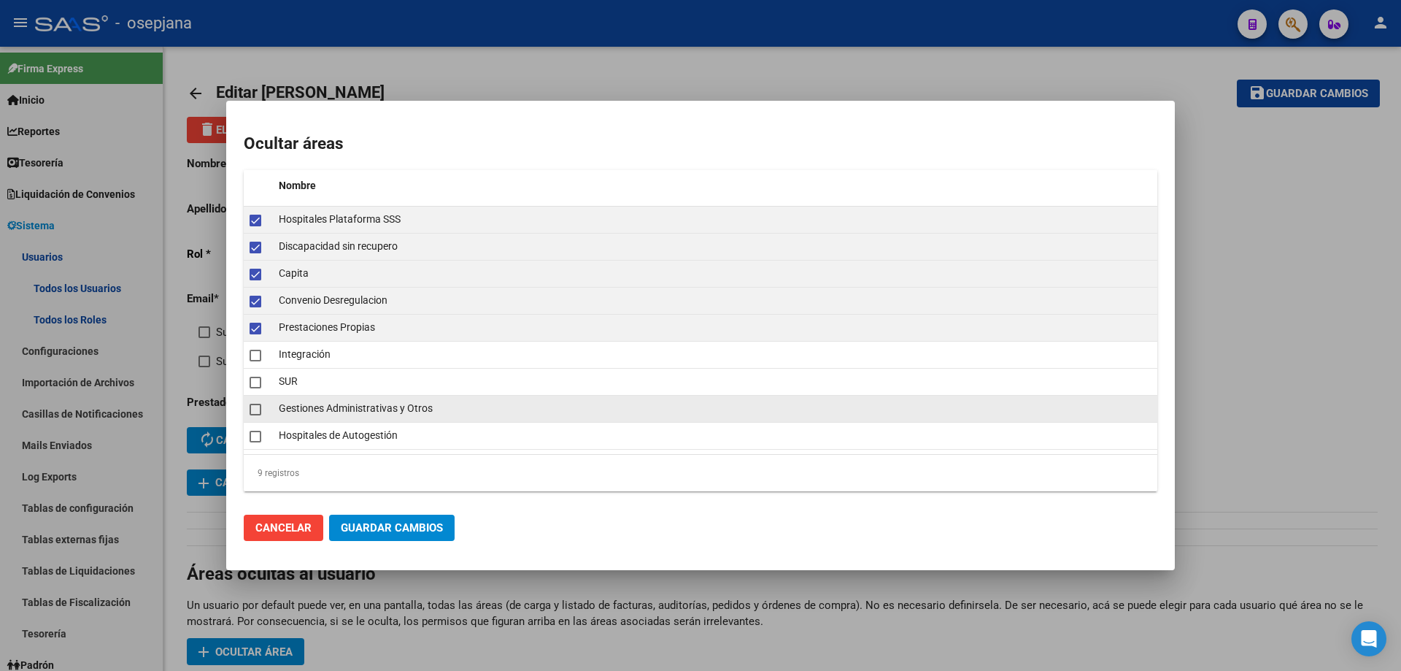
drag, startPoint x: 255, startPoint y: 383, endPoint x: 258, endPoint y: 402, distance: 19.2
click at [255, 384] on span at bounding box center [256, 383] width 12 height 12
checkbox input "true"
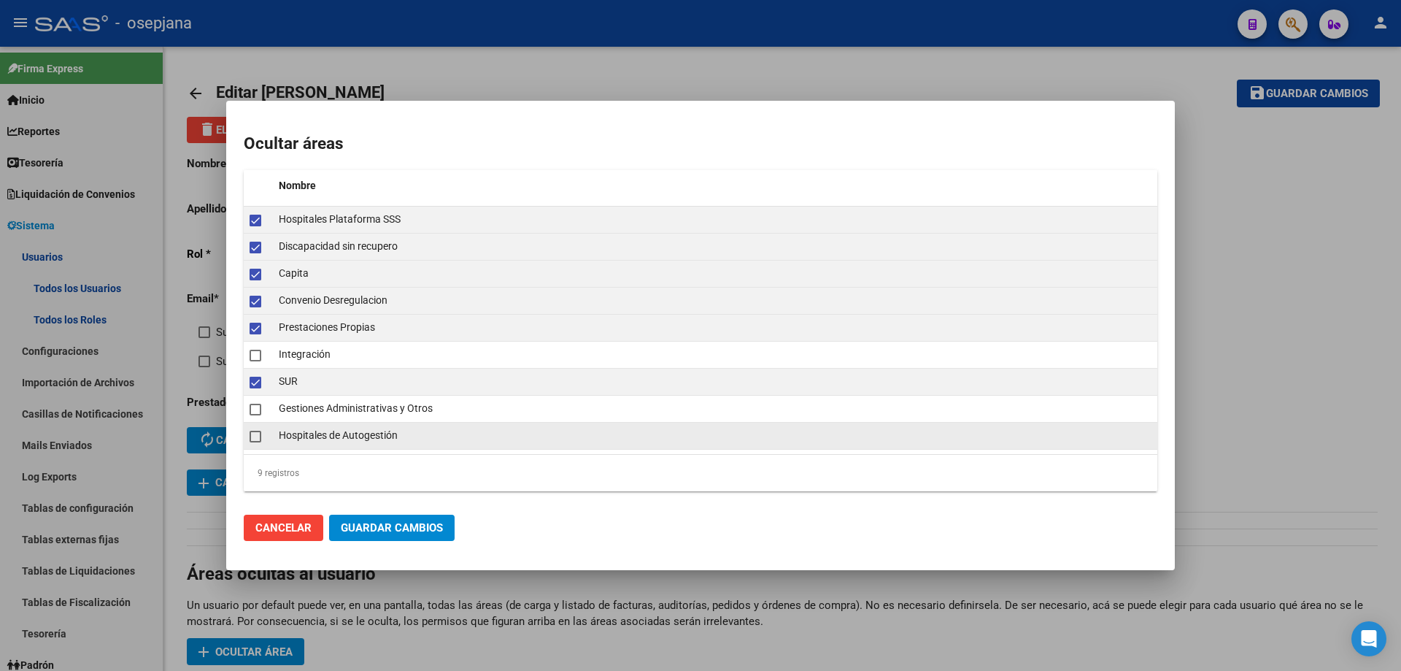
drag, startPoint x: 258, startPoint y: 405, endPoint x: 258, endPoint y: 423, distance: 17.5
click at [258, 406] on span at bounding box center [256, 410] width 12 height 12
checkbox input "true"
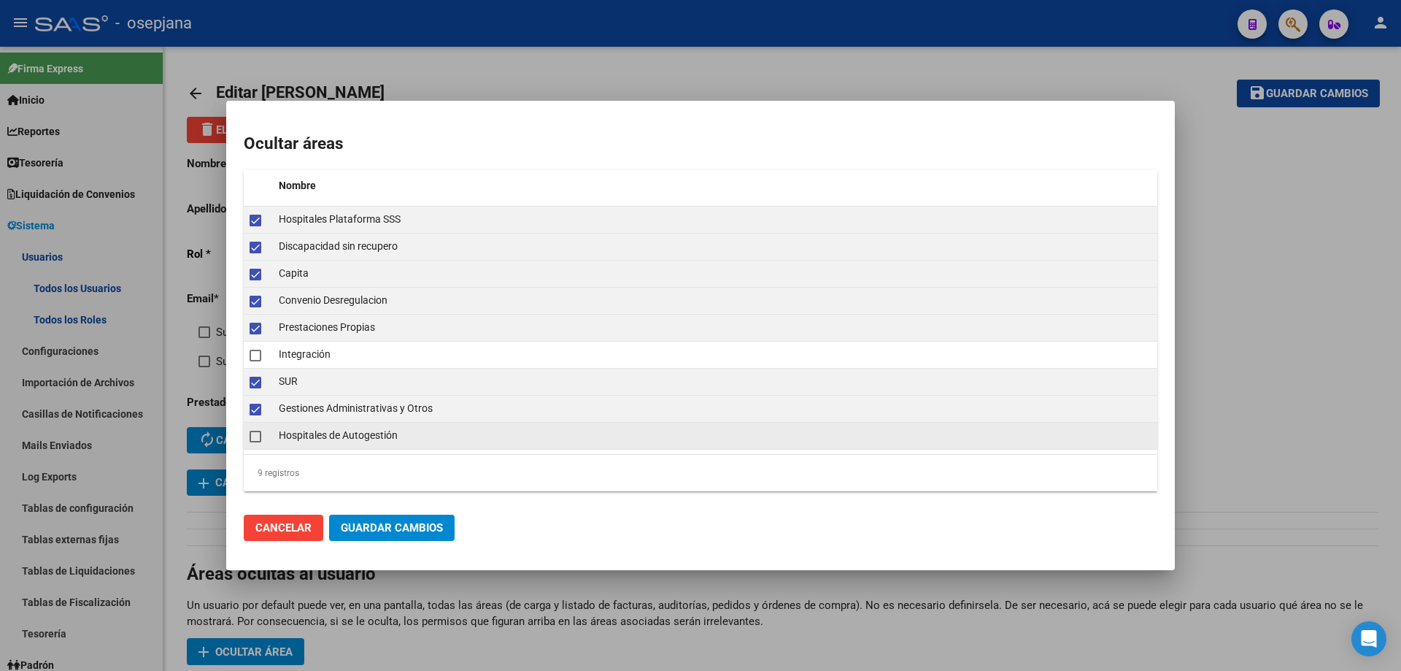
click at [258, 432] on span at bounding box center [256, 437] width 12 height 12
checkbox input "true"
click at [382, 517] on button "Guardar Cambios" at bounding box center [392, 528] width 126 height 26
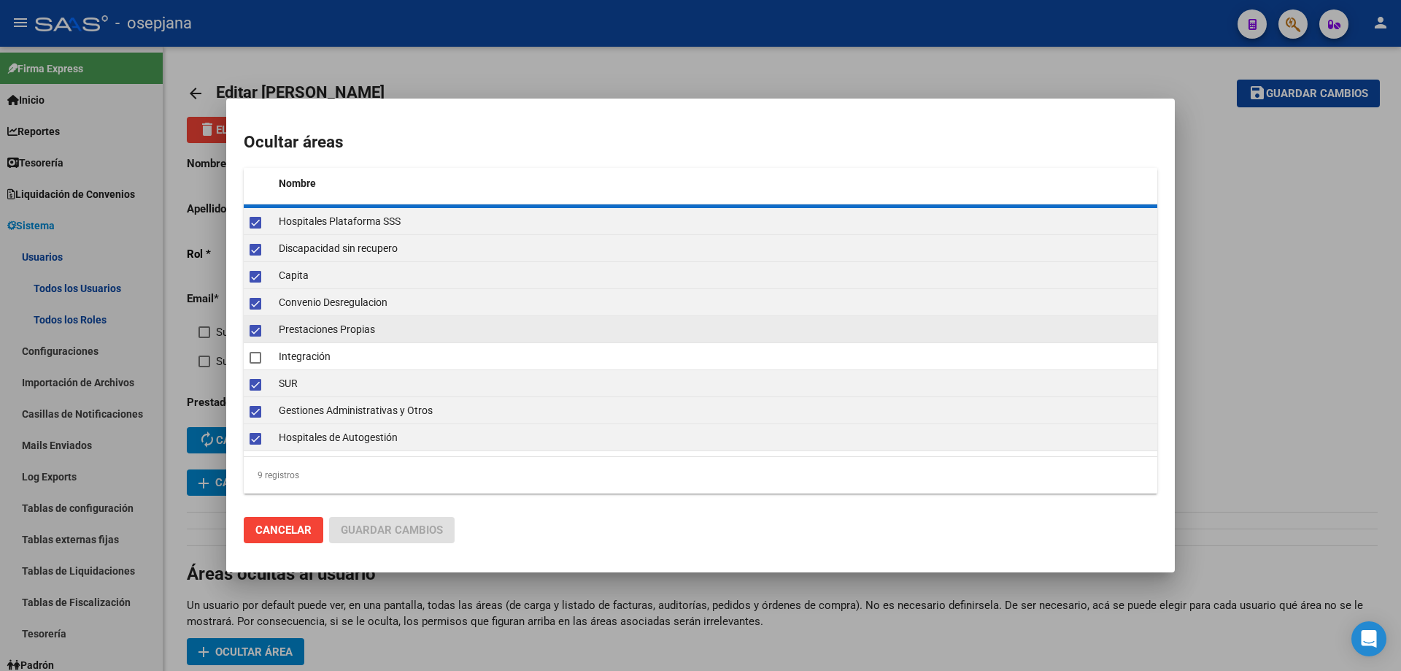
checkbox input "false"
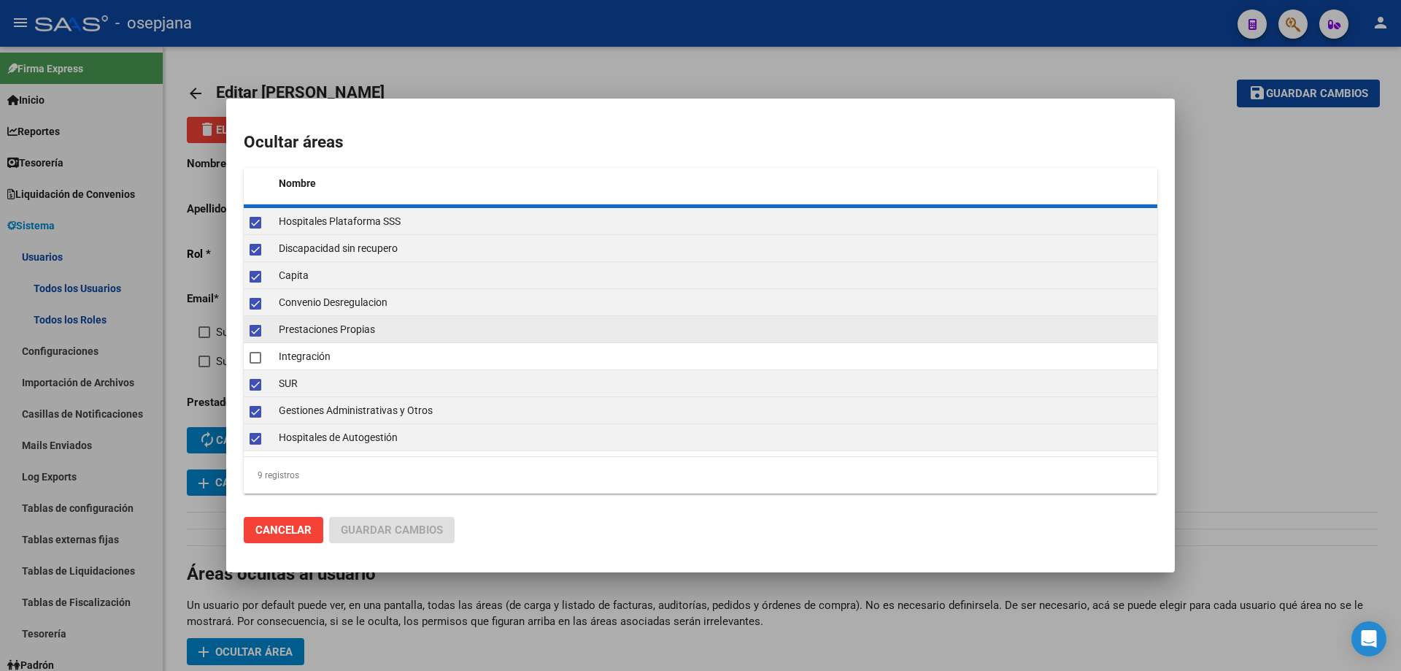
checkbox input "false"
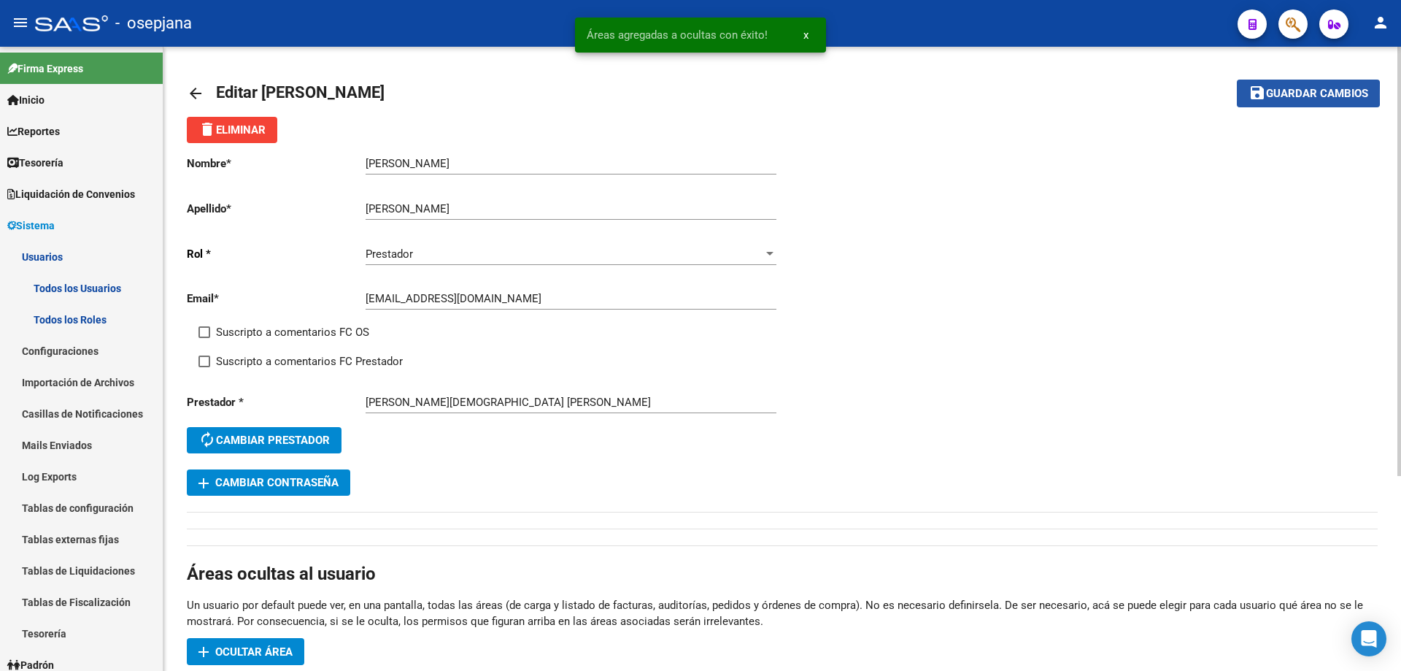
click at [1258, 95] on mat-icon "save" at bounding box center [1258, 93] width 18 height 18
drag, startPoint x: 366, startPoint y: 298, endPoint x: 559, endPoint y: 300, distance: 192.7
click at [559, 300] on input "[EMAIL_ADDRESS][DOMAIN_NAME]" at bounding box center [571, 298] width 411 height 13
